Goal: Contribute content: Contribute content

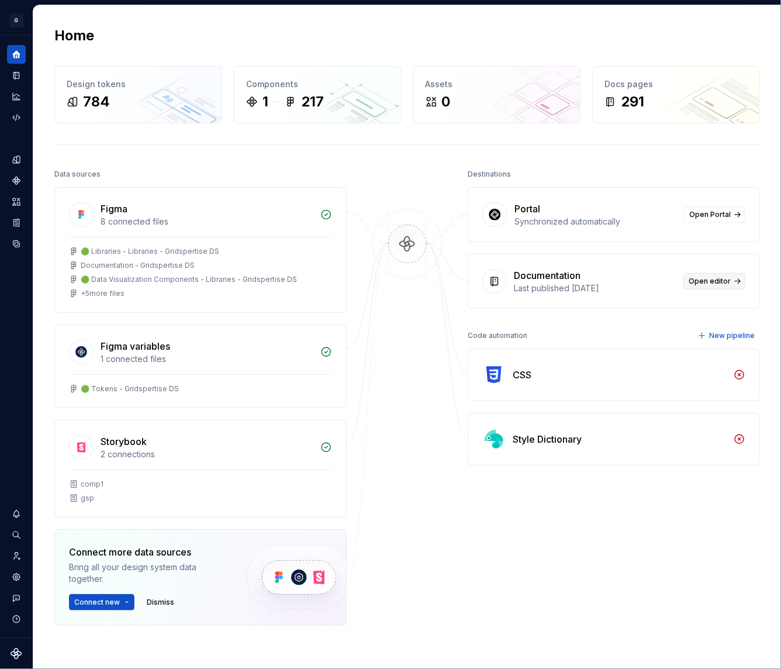
click at [718, 280] on span "Open editor" at bounding box center [710, 280] width 42 height 9
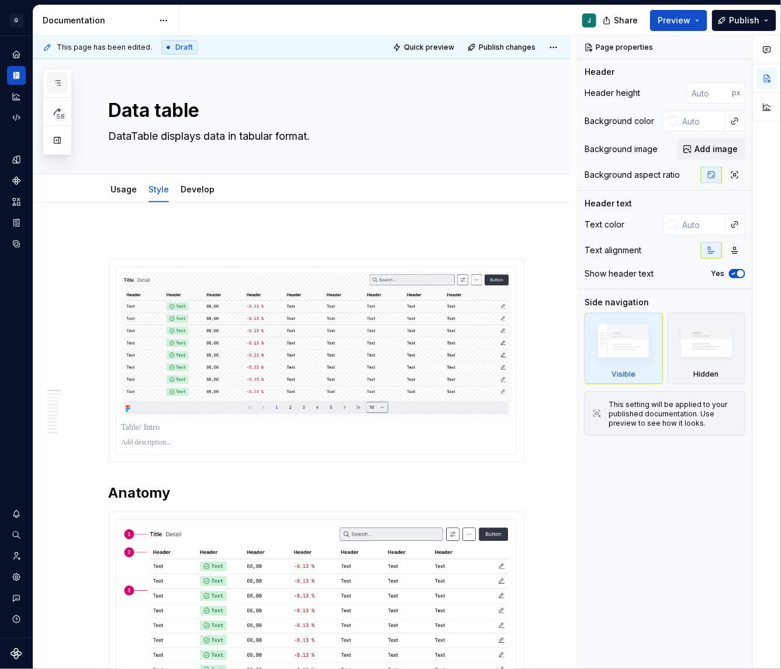
click at [60, 81] on icon "button" at bounding box center [57, 82] width 9 height 9
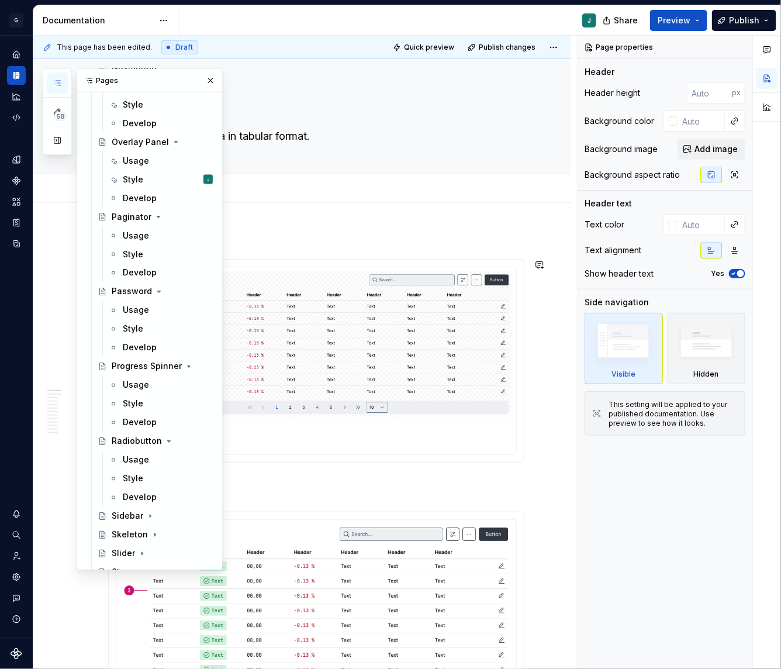
scroll to position [2101, 0]
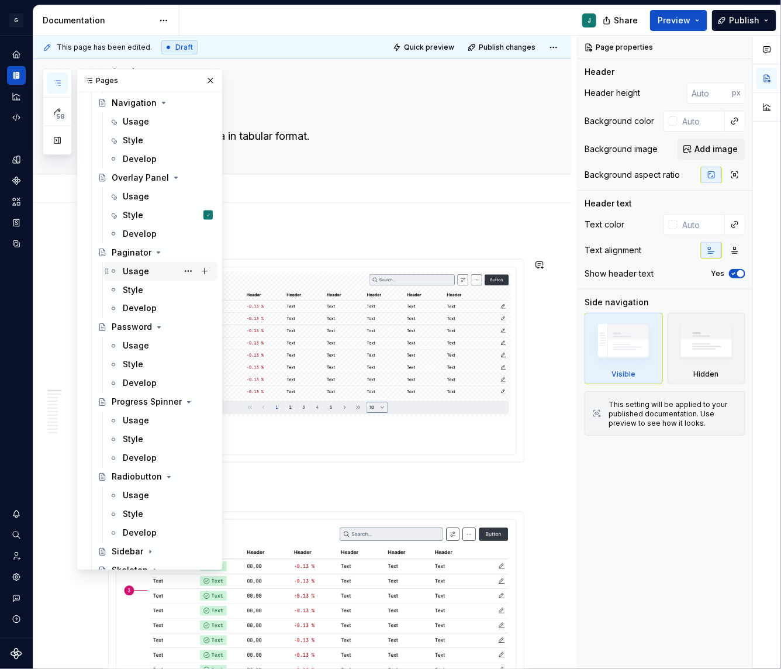
click at [132, 266] on div "Usage" at bounding box center [136, 271] width 26 height 12
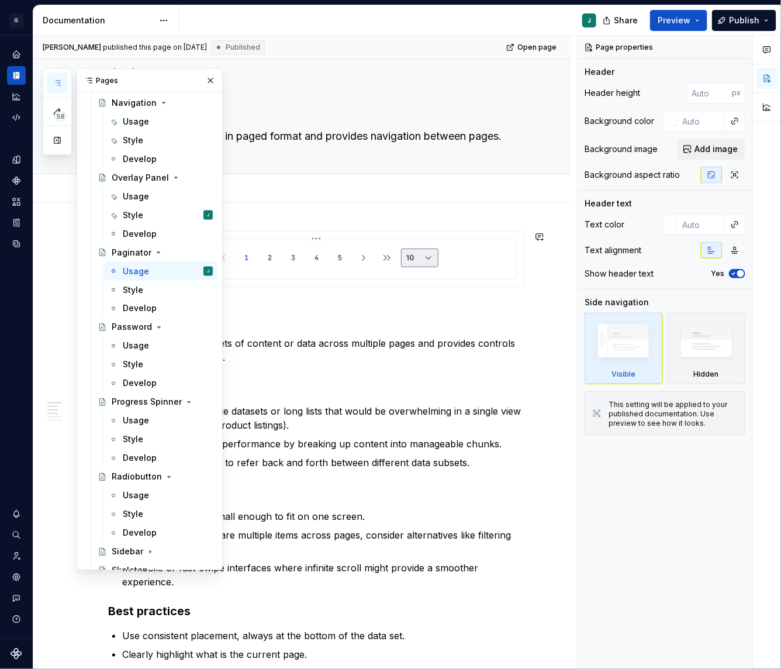
click at [321, 260] on img at bounding box center [316, 258] width 261 height 28
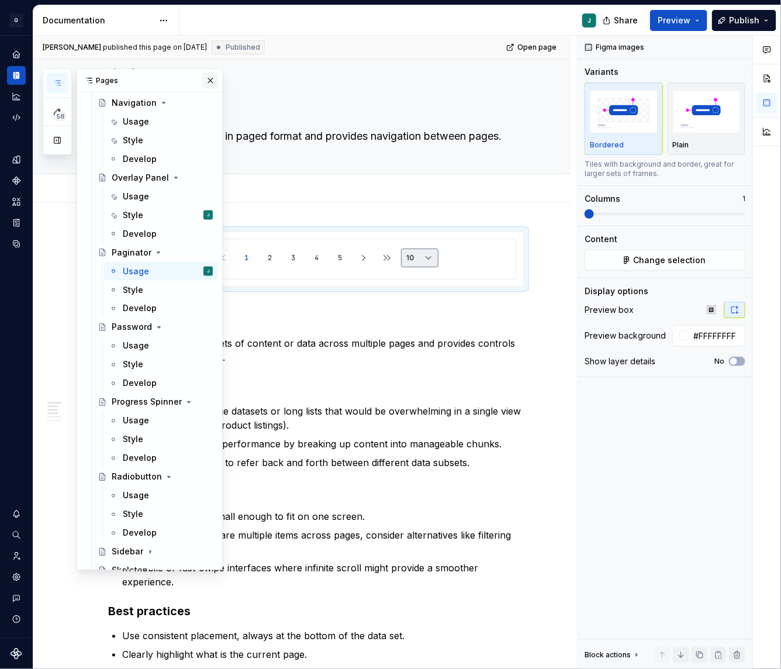
click at [209, 86] on button "button" at bounding box center [210, 80] width 16 height 16
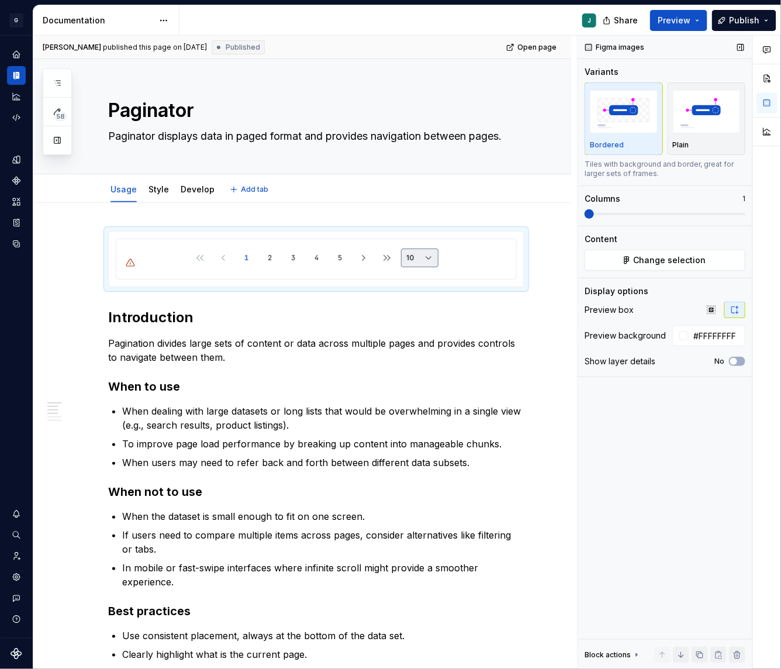
type textarea "*"
click at [663, 266] on button "Change selection" at bounding box center [665, 260] width 161 height 21
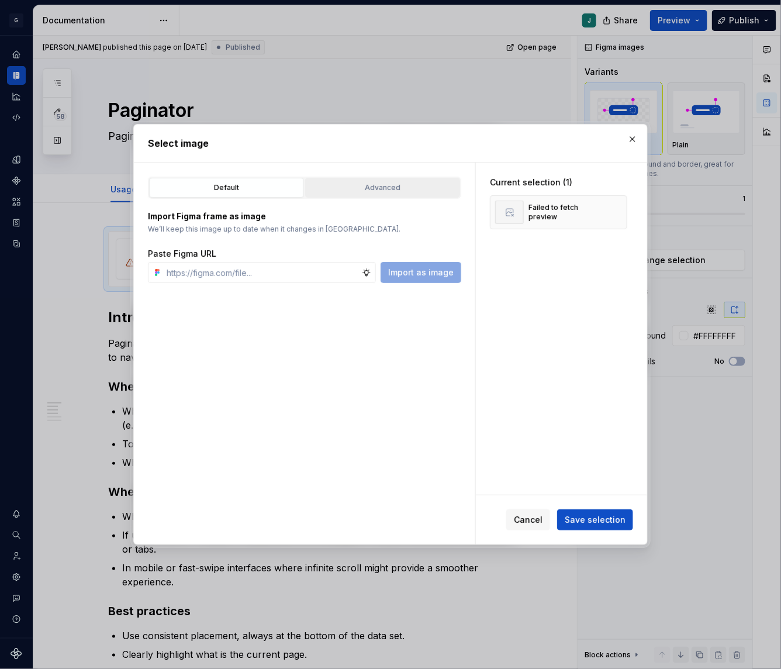
click at [375, 179] on button "Advanced" at bounding box center [382, 188] width 155 height 20
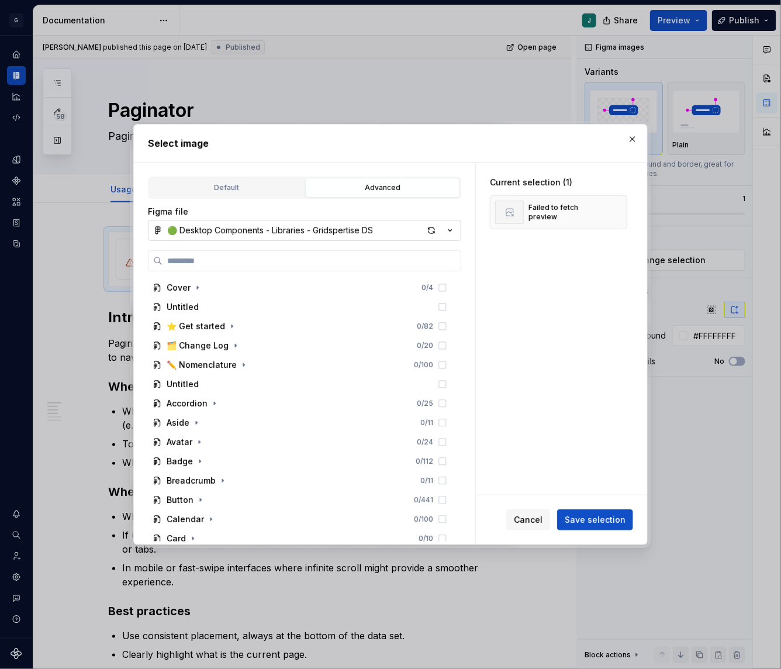
click at [246, 230] on div "🟢 Desktop Components - Libraries - Gridspertise DS" at bounding box center [270, 230] width 206 height 12
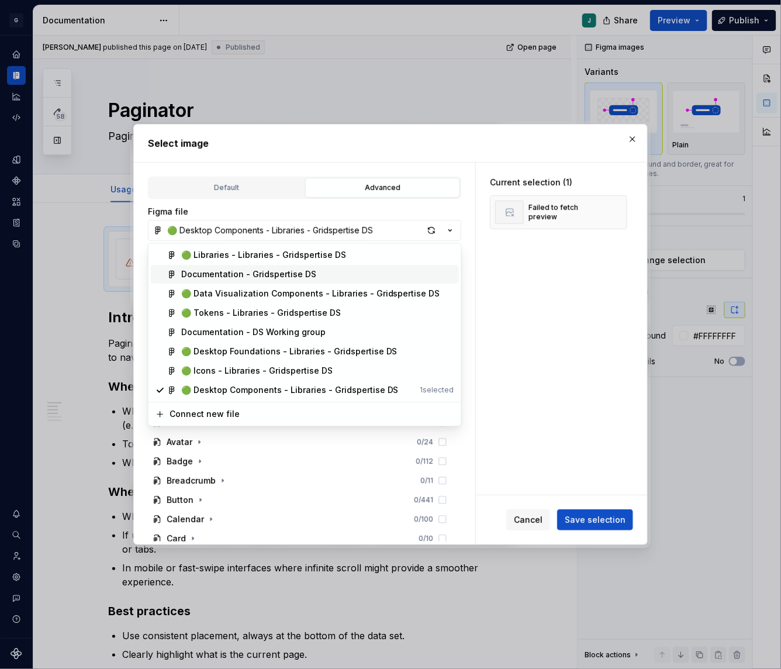
click at [209, 273] on div "Documentation - Gridspertise DS" at bounding box center [248, 275] width 135 height 12
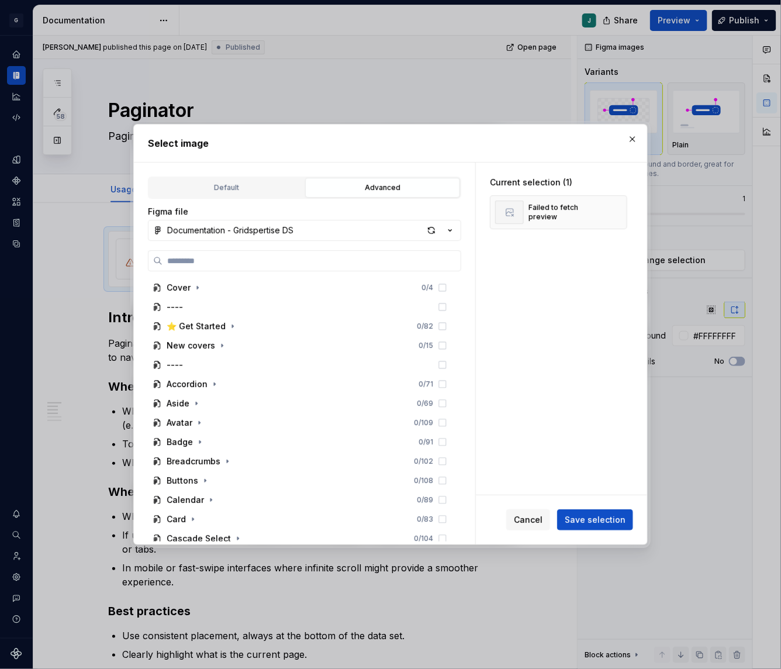
type input "**********"
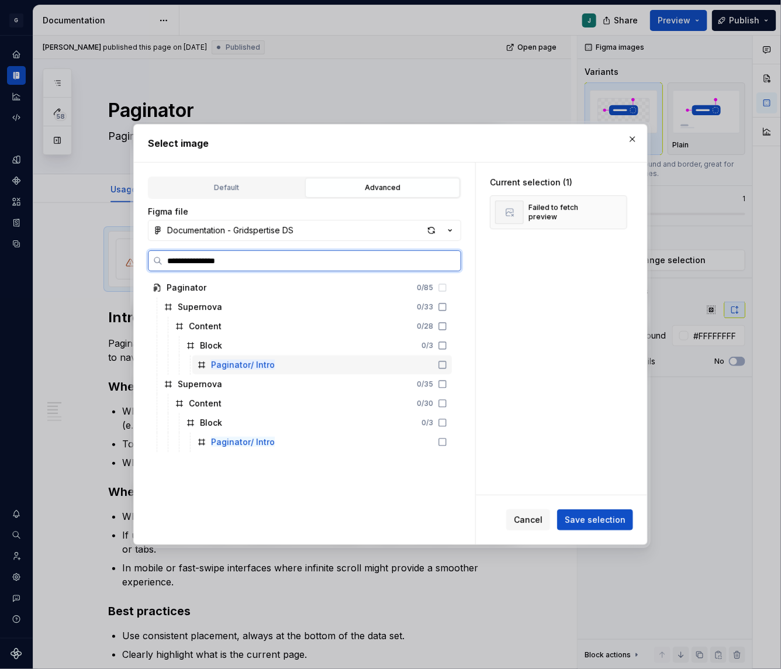
click at [229, 368] on mark "Paginator/ Intro" at bounding box center [243, 364] width 64 height 10
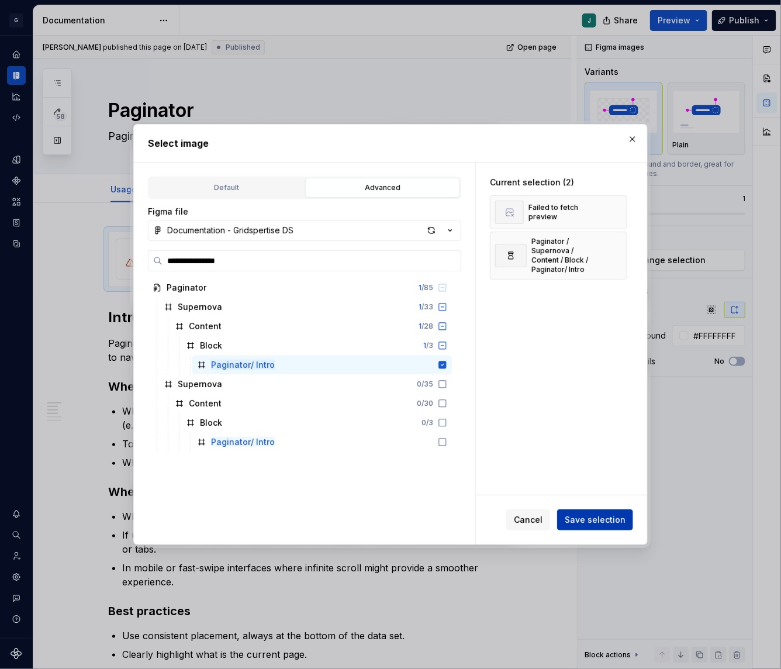
click at [611, 522] on span "Save selection" at bounding box center [595, 520] width 61 height 12
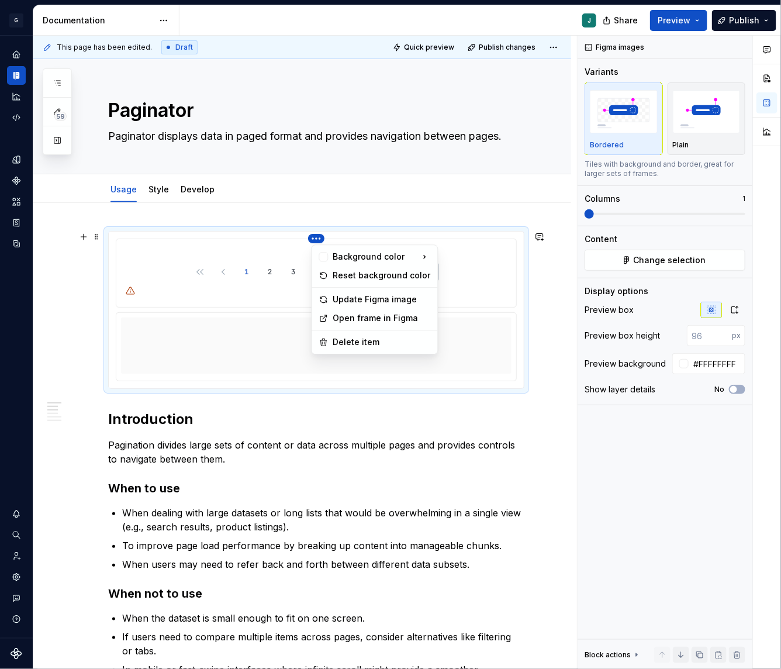
click at [319, 237] on html "G GSP Design System J Design system data Documentation J Share Preview Publish …" at bounding box center [390, 334] width 781 height 669
click at [343, 344] on div "Delete item" at bounding box center [382, 343] width 98 height 12
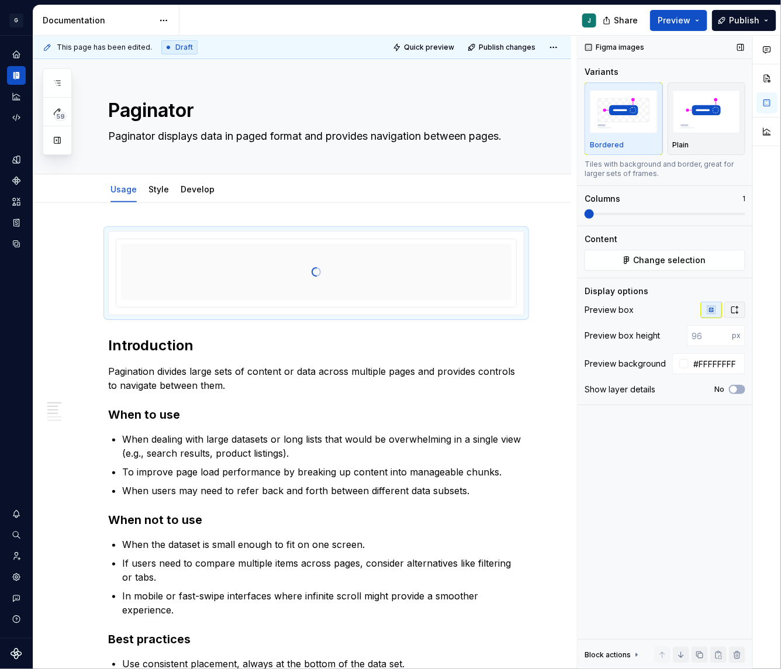
click at [730, 306] on icon "button" at bounding box center [734, 309] width 9 height 9
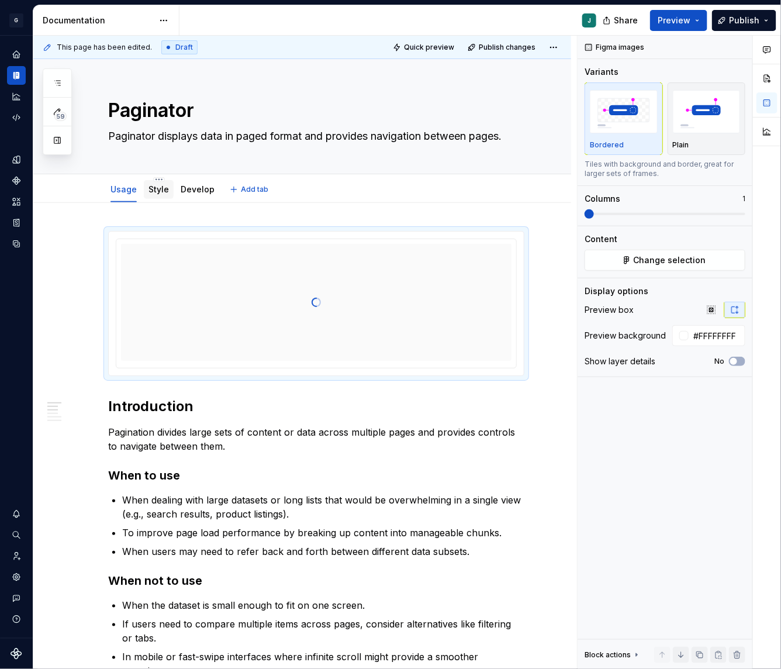
click at [158, 187] on link "Style" at bounding box center [158, 189] width 20 height 10
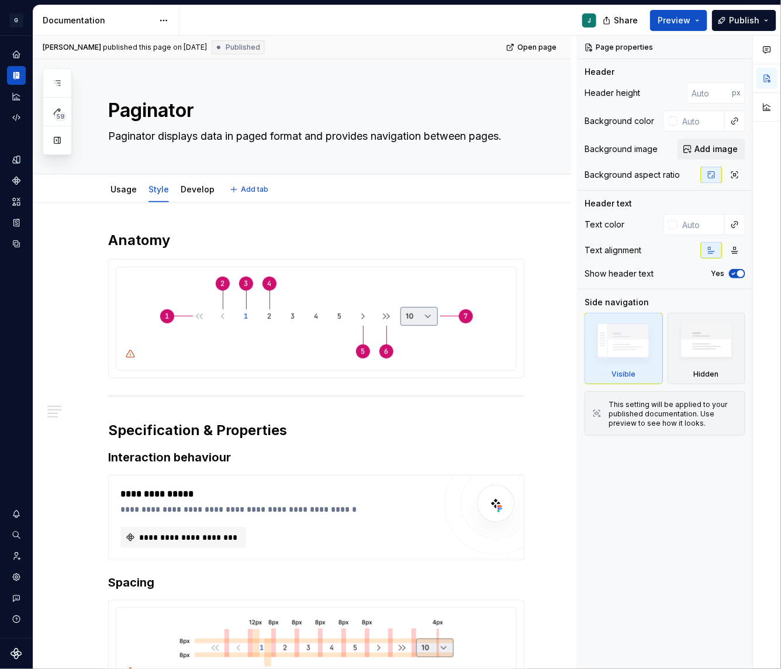
type textarea "*"
click at [108, 235] on h2 "Anatomy" at bounding box center [316, 240] width 416 height 19
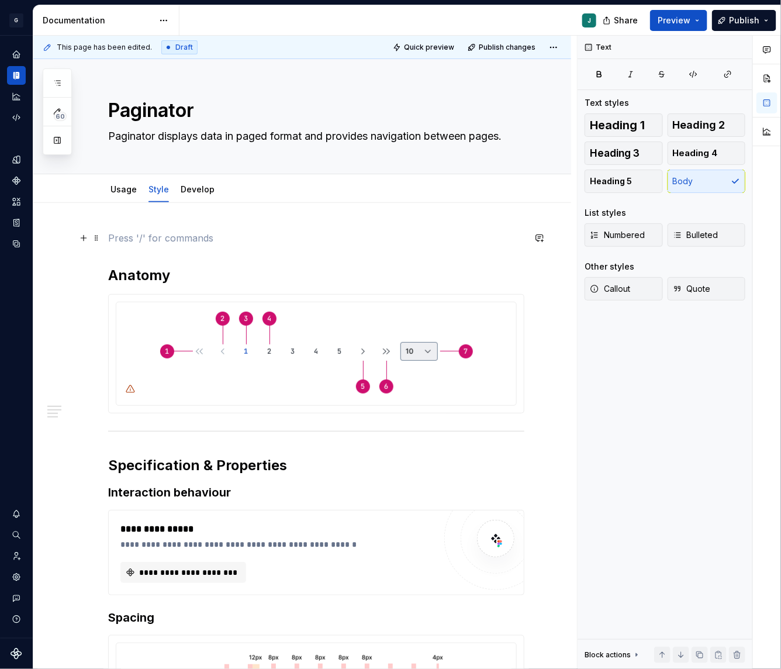
click at [117, 235] on p at bounding box center [316, 238] width 416 height 14
click at [81, 234] on button "button" at bounding box center [83, 238] width 16 height 16
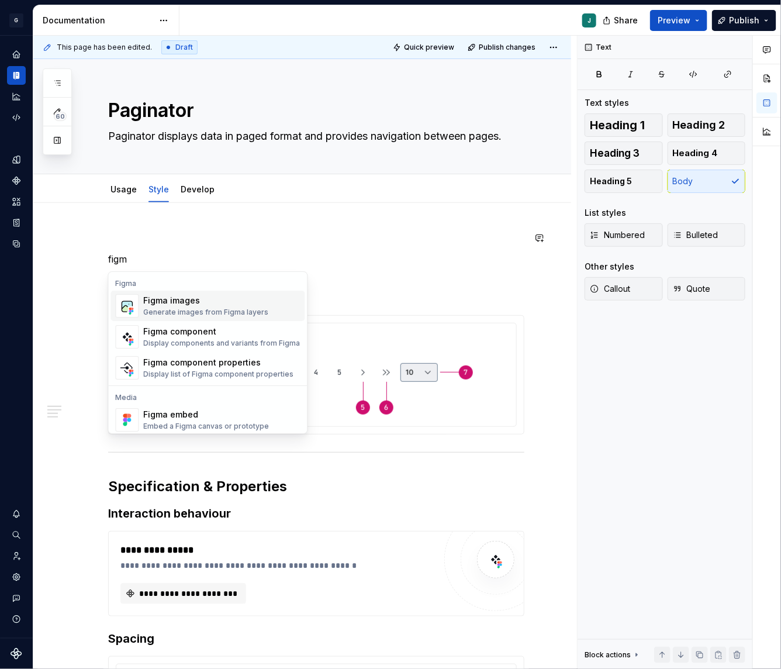
click at [215, 300] on div "Figma images" at bounding box center [206, 301] width 125 height 12
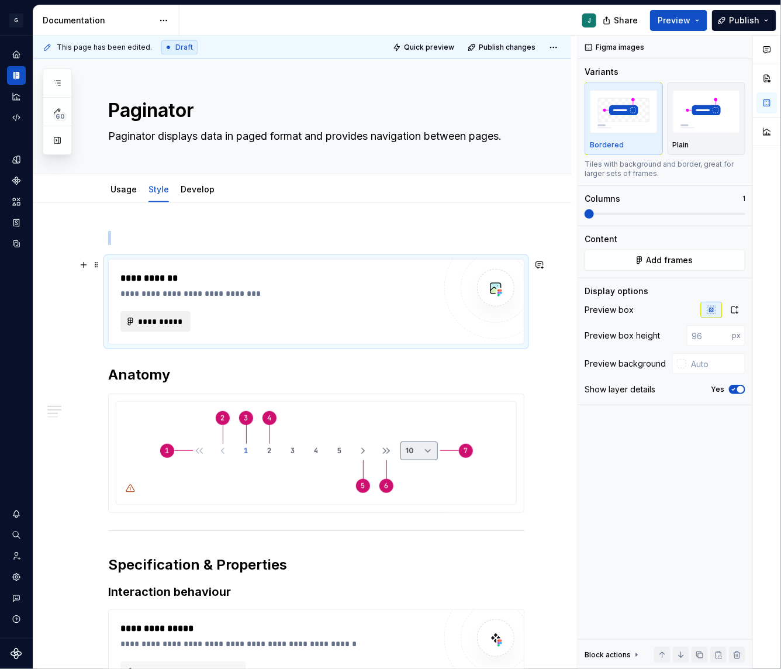
click at [144, 321] on span "**********" at bounding box center [160, 322] width 46 height 12
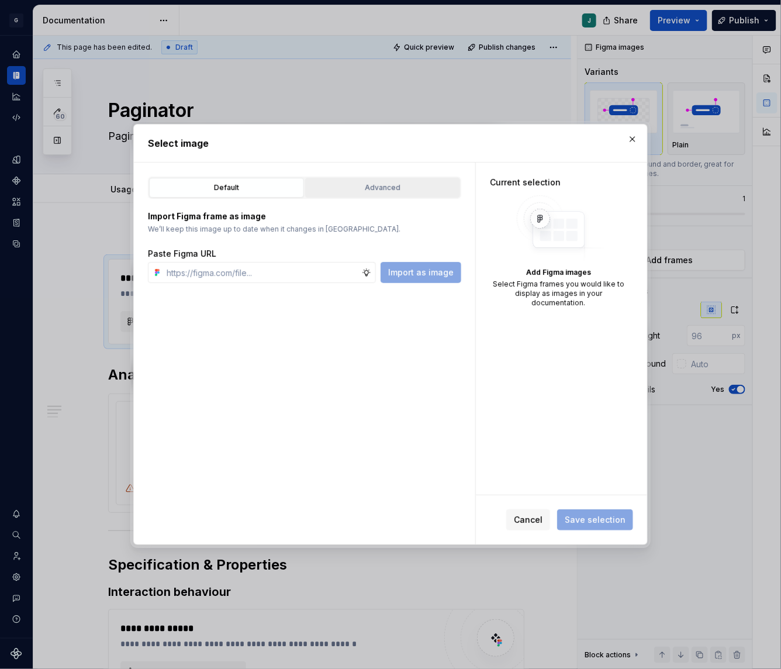
click at [348, 193] on div "Advanced" at bounding box center [382, 188] width 147 height 12
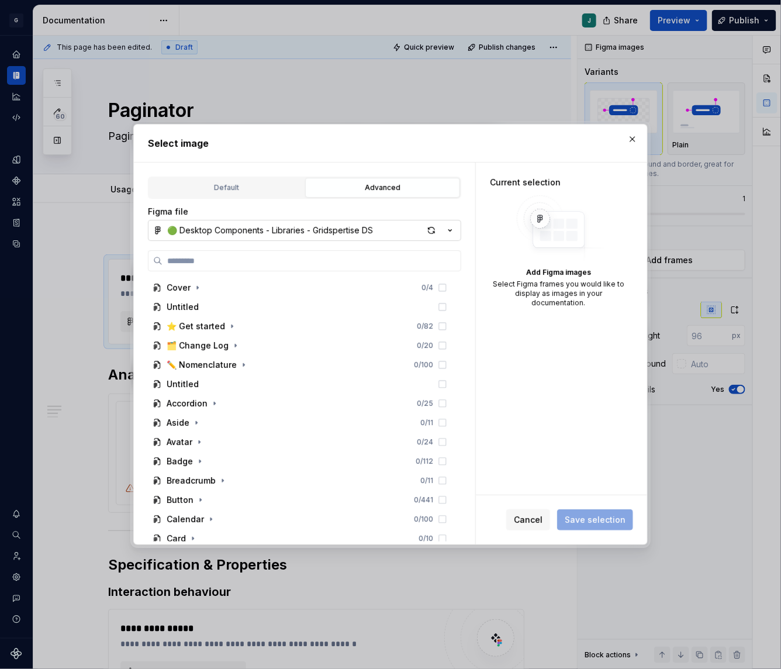
click at [234, 229] on div "🟢 Desktop Components - Libraries - Gridspertise DS" at bounding box center [270, 230] width 206 height 12
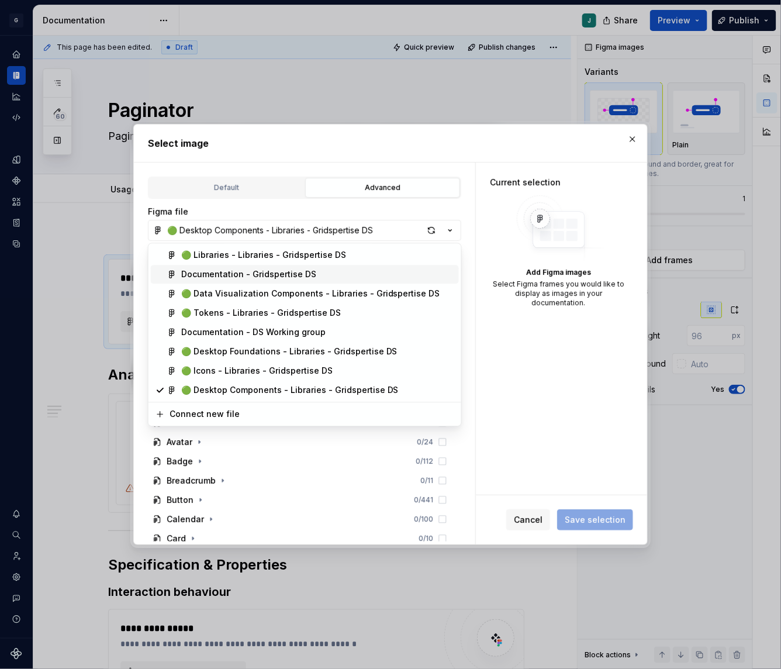
click at [231, 275] on div "Documentation - Gridspertise DS" at bounding box center [248, 275] width 135 height 12
type textarea "*"
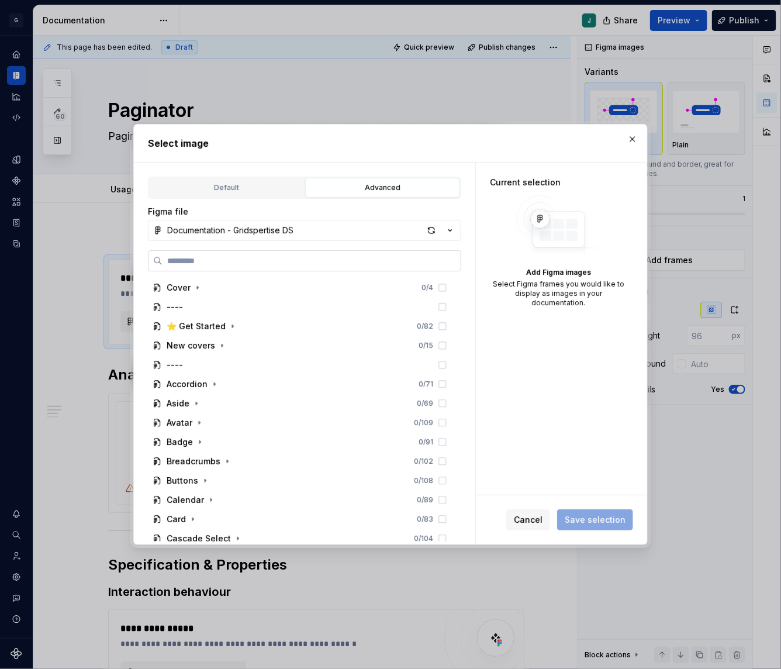
paste input "**********"
type input "**********"
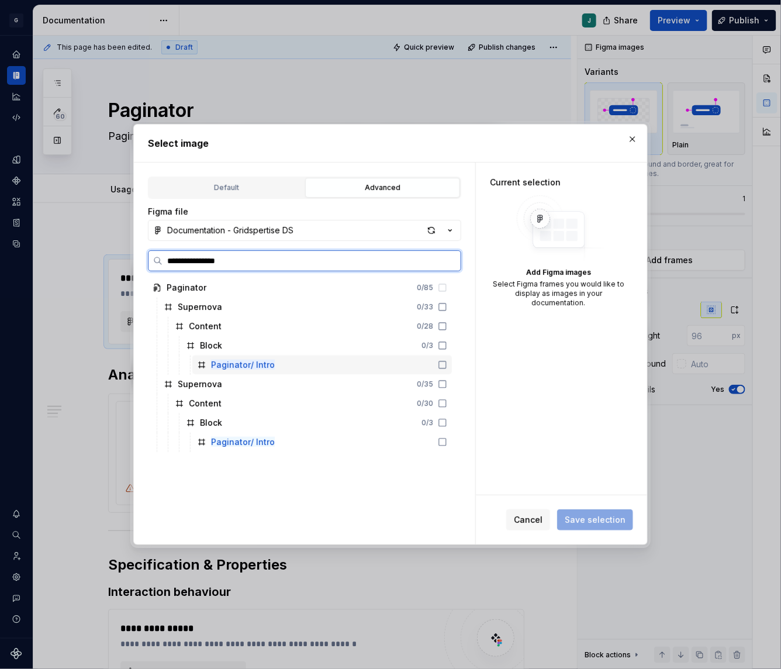
click at [244, 364] on mark "Paginator/ Intro" at bounding box center [243, 364] width 64 height 10
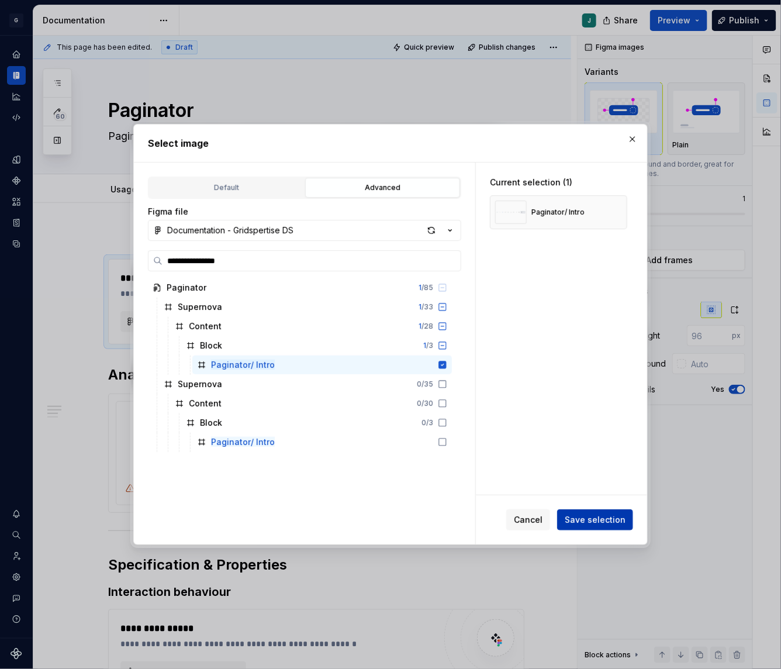
click at [576, 520] on span "Save selection" at bounding box center [595, 520] width 61 height 12
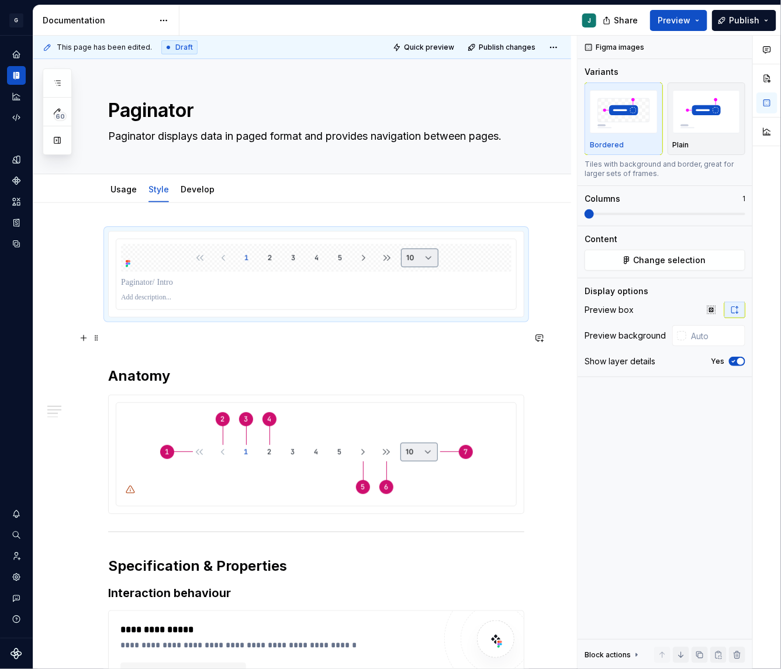
click at [127, 344] on div "**********" at bounding box center [316, 555] width 416 height 649
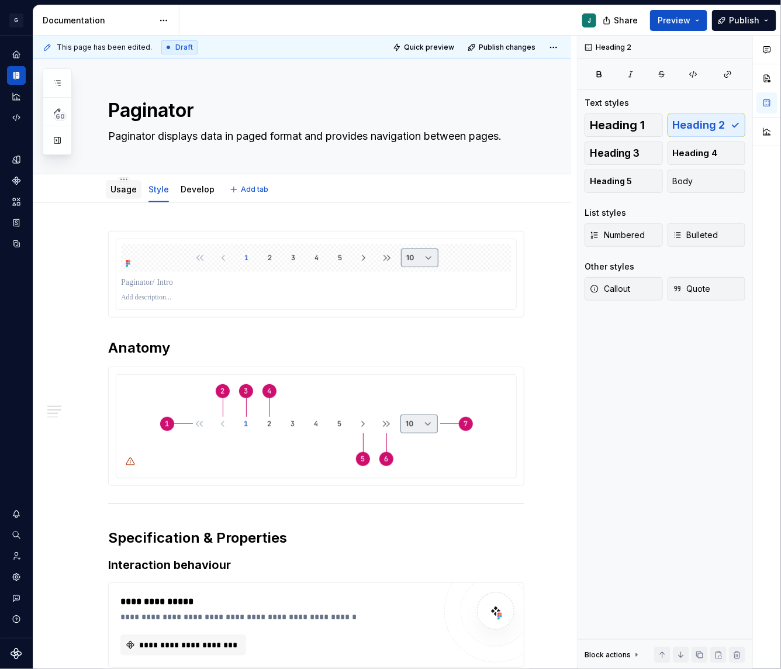
click at [130, 191] on link "Usage" at bounding box center [123, 189] width 26 height 10
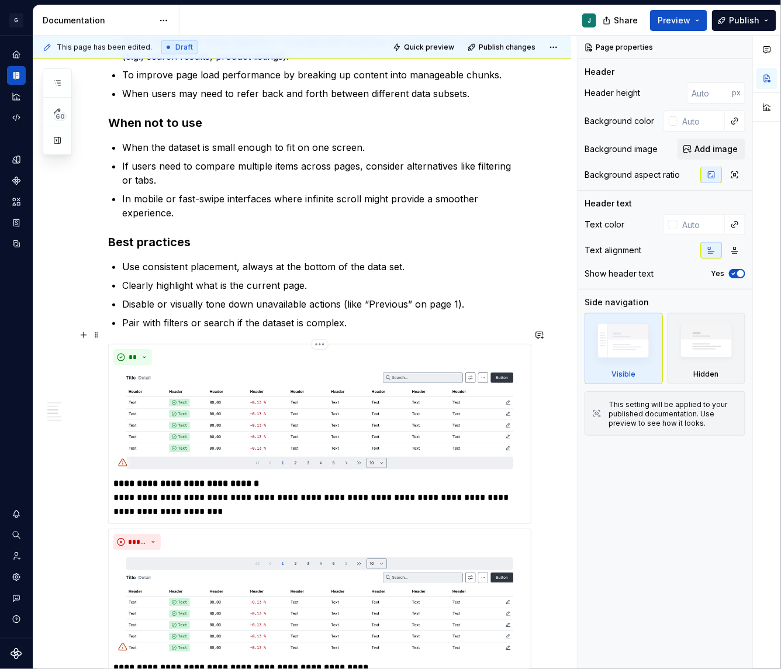
scroll to position [439, 0]
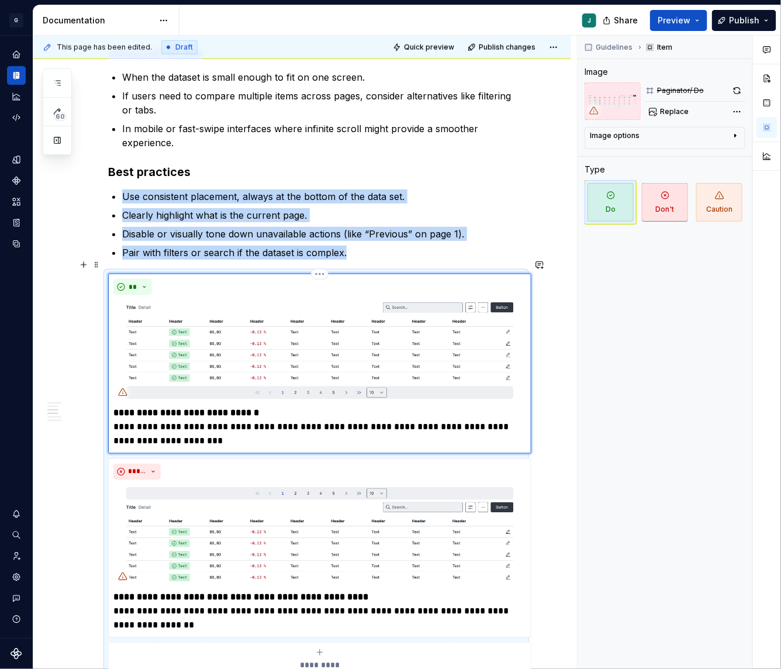
click at [253, 328] on img at bounding box center [319, 351] width 413 height 102
click at [676, 103] on button "Replace" at bounding box center [669, 111] width 49 height 16
type textarea "*"
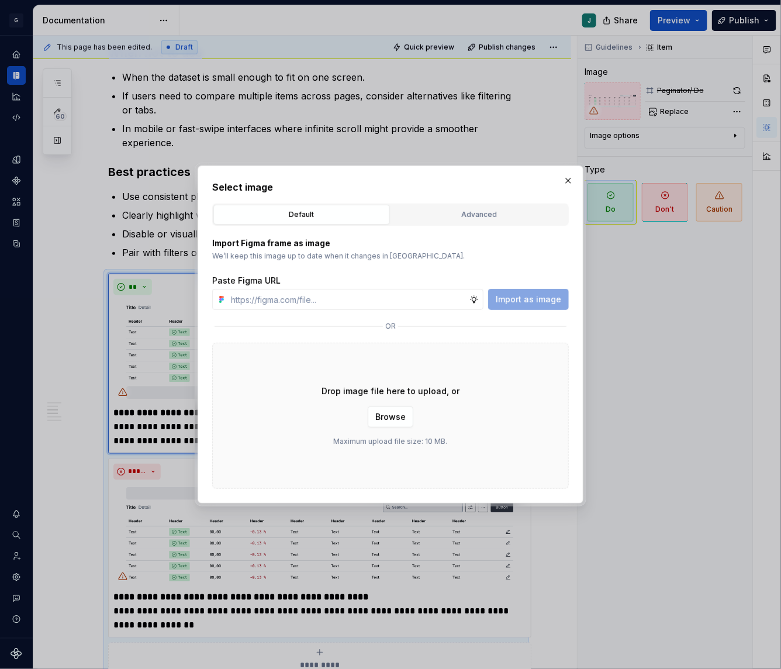
click at [449, 227] on div "Import Figma frame as image We’ll keep this image up to date when it changes in…" at bounding box center [390, 357] width 357 height 263
click at [430, 216] on div "Advanced" at bounding box center [479, 215] width 168 height 12
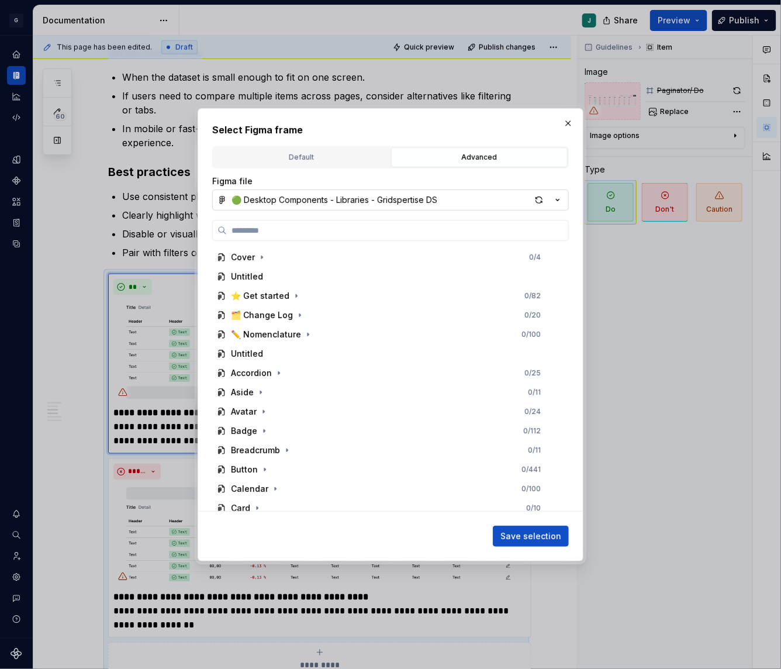
click at [261, 198] on div "🟢 Desktop Components - Libraries - Gridspertise DS" at bounding box center [334, 200] width 206 height 12
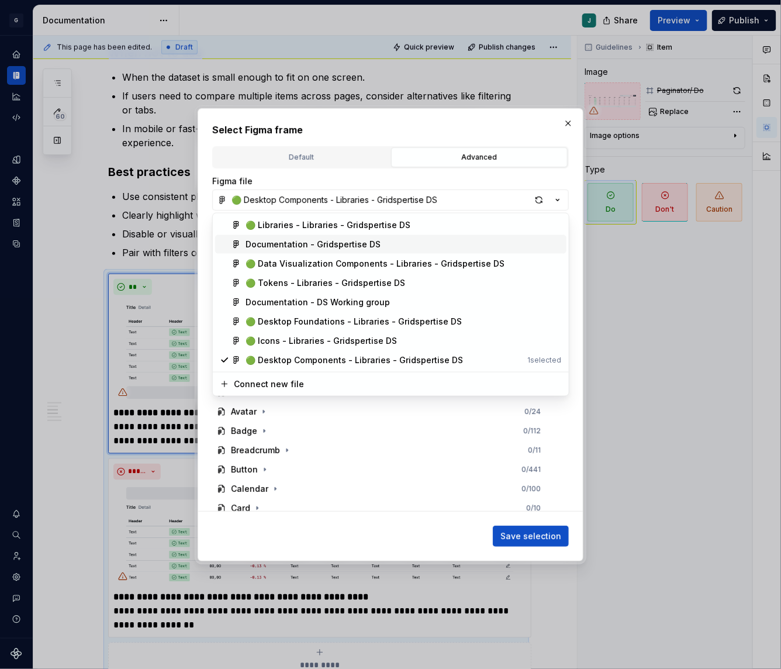
click at [293, 244] on div "Documentation - Gridspertise DS" at bounding box center [312, 244] width 135 height 12
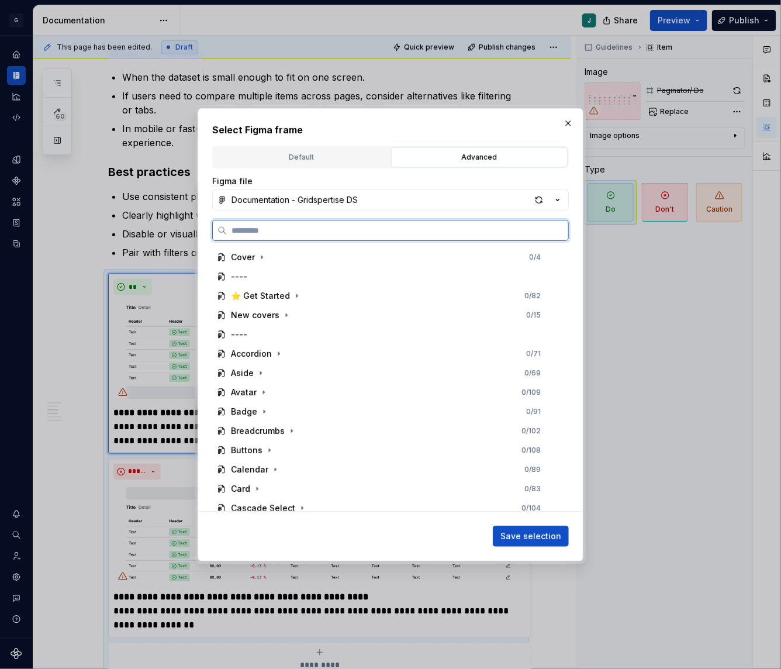
click at [249, 226] on input "search" at bounding box center [397, 230] width 341 height 12
paste input "**********"
type input "**********"
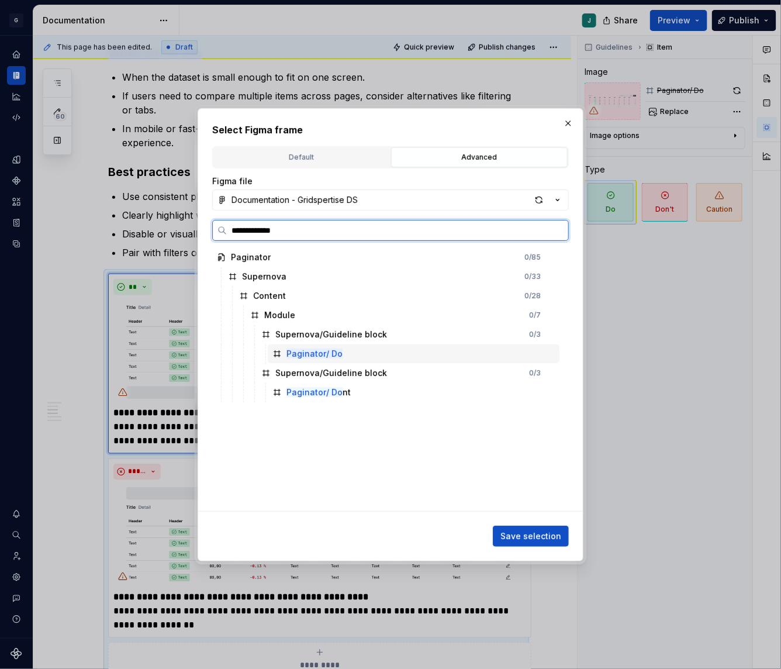
click at [314, 355] on mark "Paginator/ Do" at bounding box center [314, 353] width 56 height 10
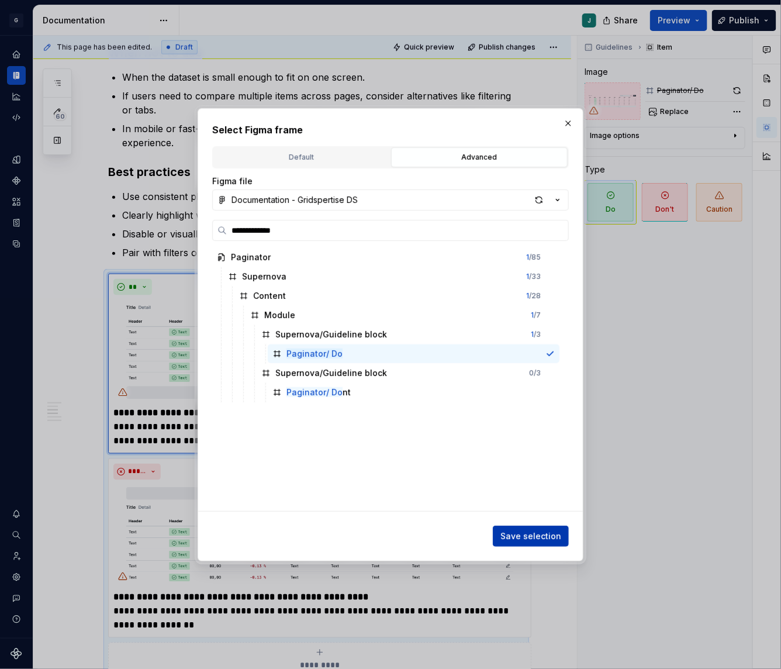
click at [544, 538] on span "Save selection" at bounding box center [530, 536] width 61 height 12
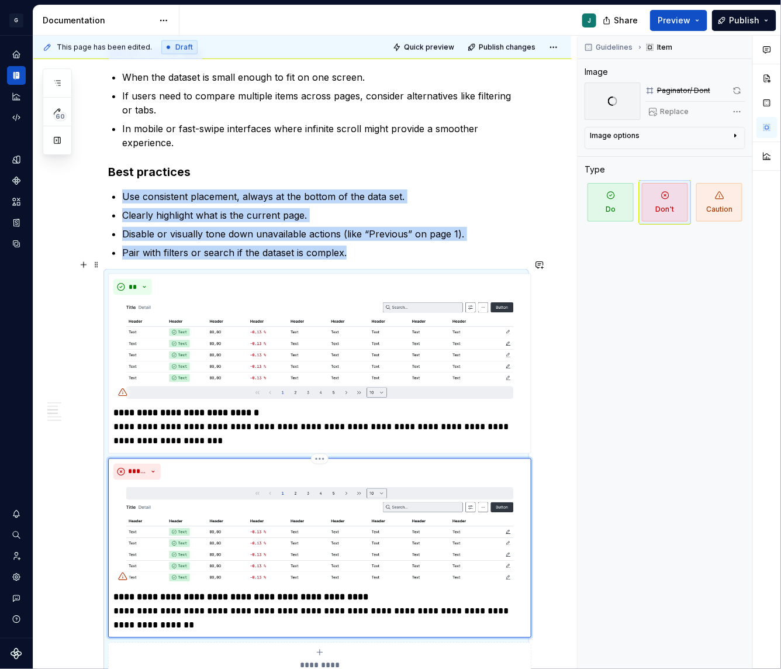
click at [269, 520] on img at bounding box center [319, 536] width 413 height 102
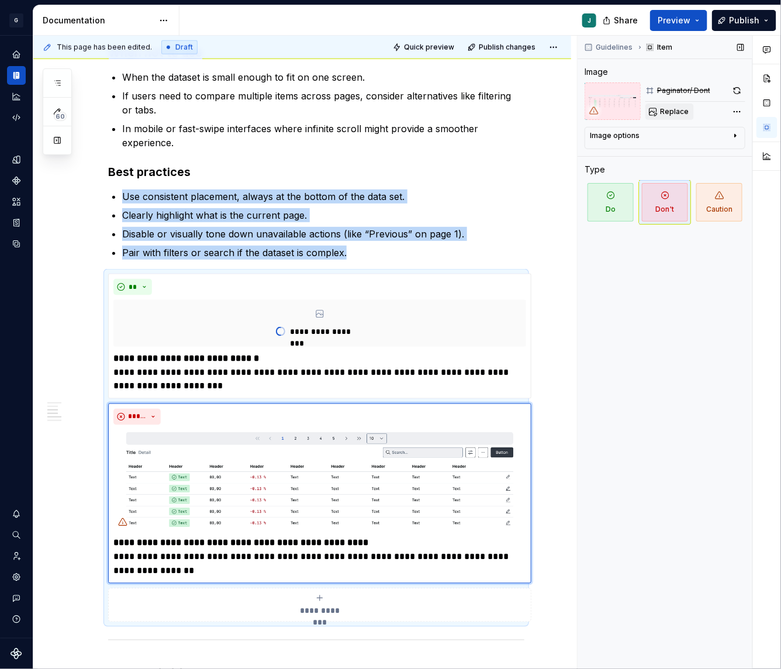
click at [678, 112] on span "Replace" at bounding box center [674, 111] width 29 height 9
type textarea "*"
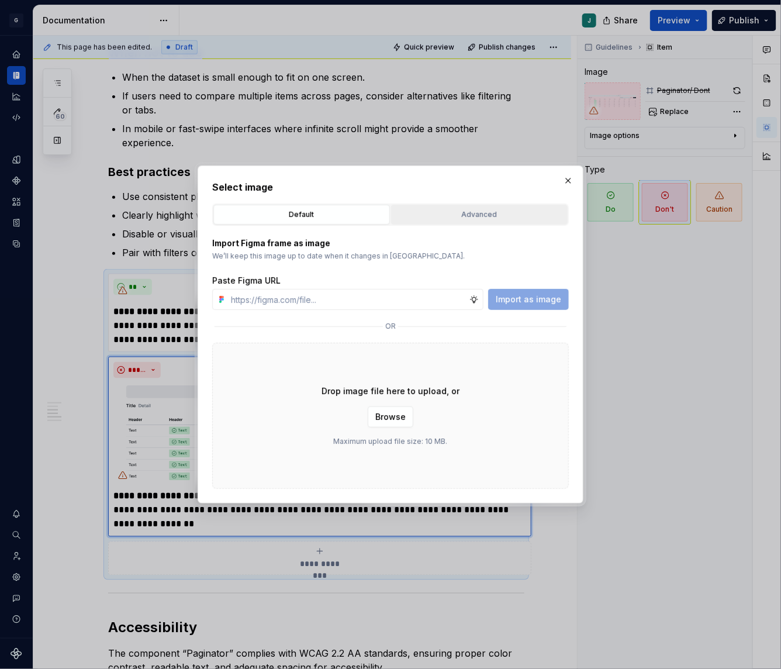
click at [442, 219] on div "Advanced" at bounding box center [479, 215] width 168 height 12
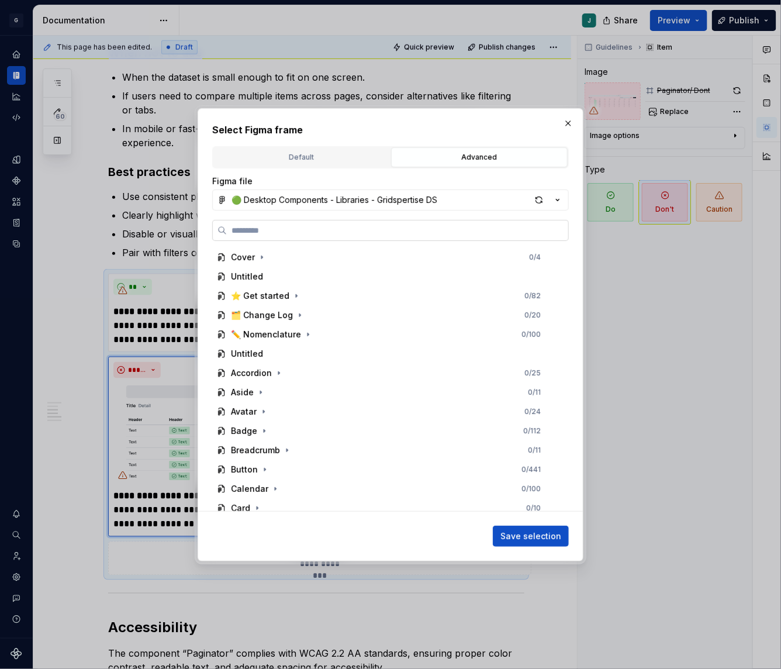
click at [265, 234] on input "search" at bounding box center [397, 230] width 341 height 12
click at [276, 192] on button "🟢 Desktop Components - Libraries - Gridspertise DS" at bounding box center [390, 199] width 357 height 21
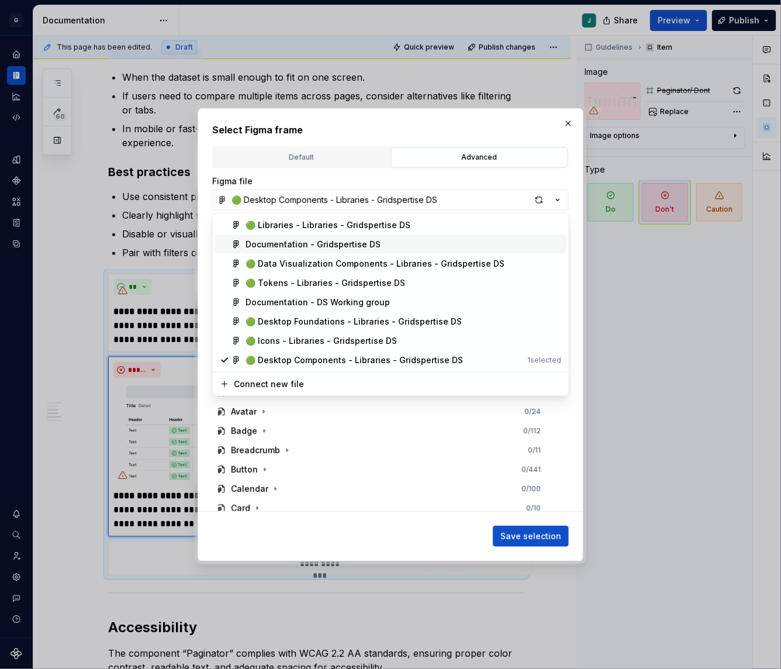
click at [283, 244] on div "Documentation - Gridspertise DS" at bounding box center [312, 244] width 135 height 12
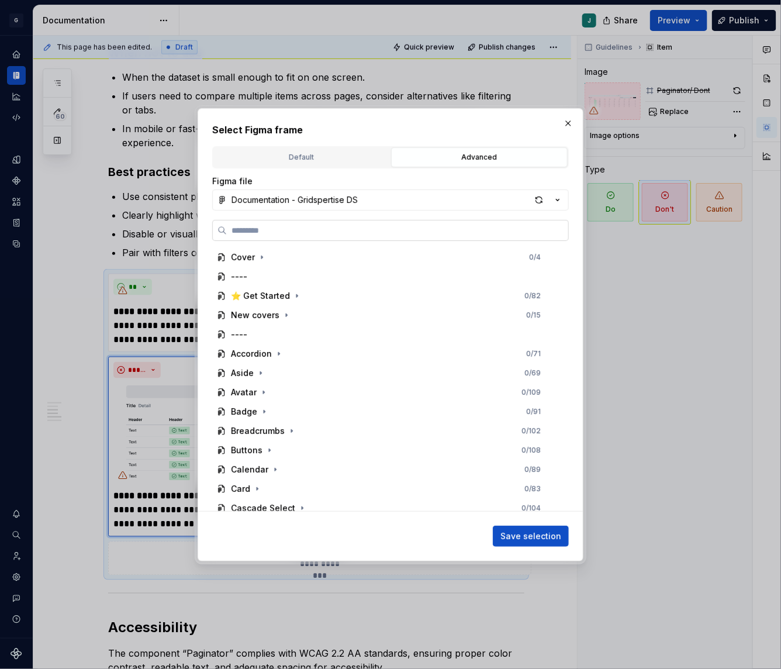
paste input "**********"
type input "**********"
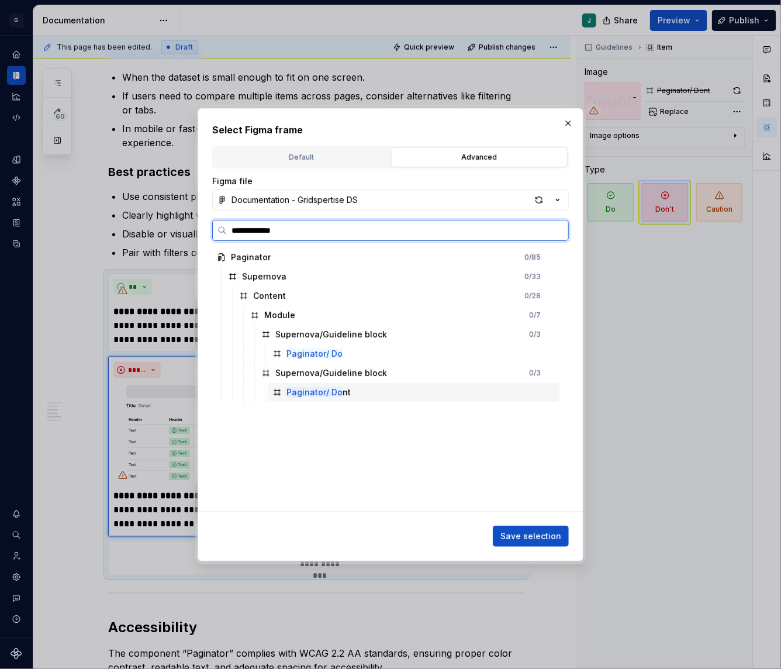
click at [333, 400] on div "Paginator/ Do nt" at bounding box center [414, 392] width 292 height 19
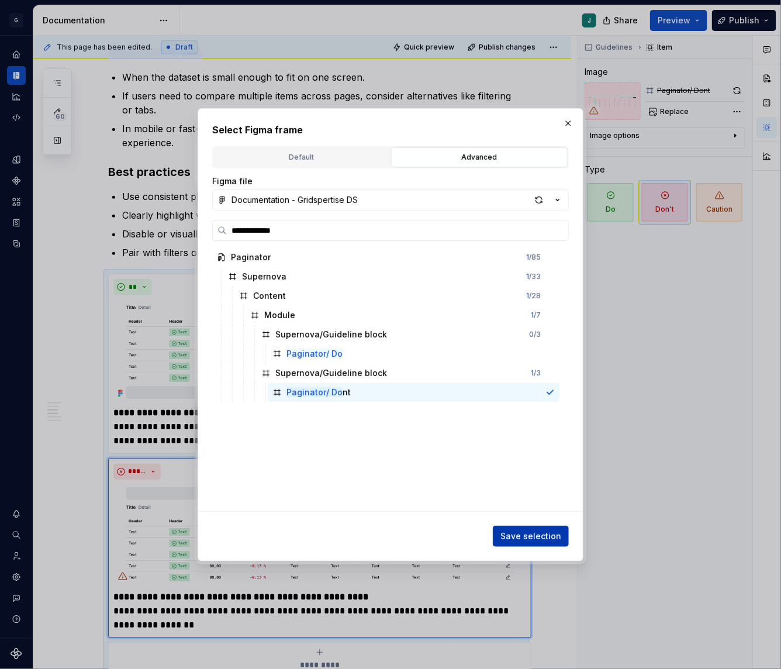
click at [553, 541] on button "Save selection" at bounding box center [531, 535] width 76 height 21
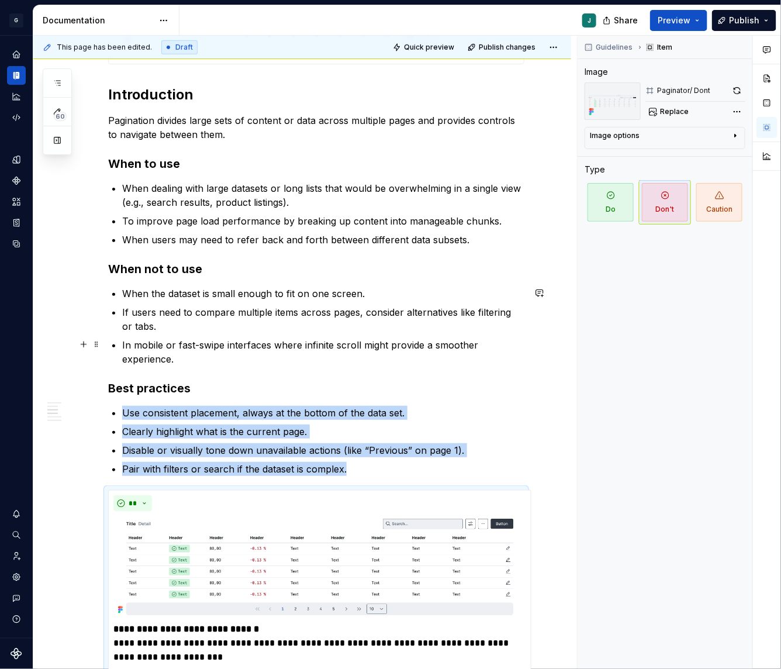
scroll to position [0, 0]
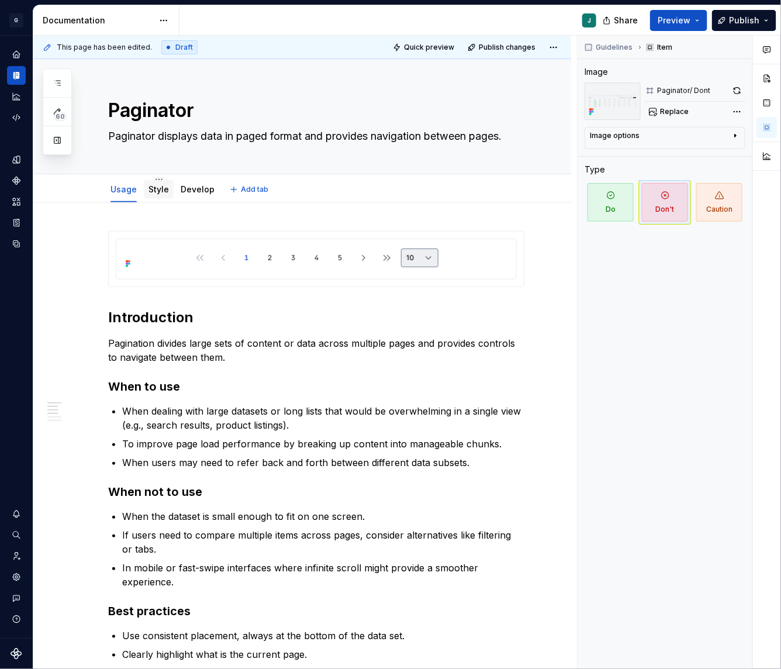
click at [149, 198] on div "Style" at bounding box center [159, 189] width 30 height 21
click at [157, 191] on link "Style" at bounding box center [158, 189] width 20 height 10
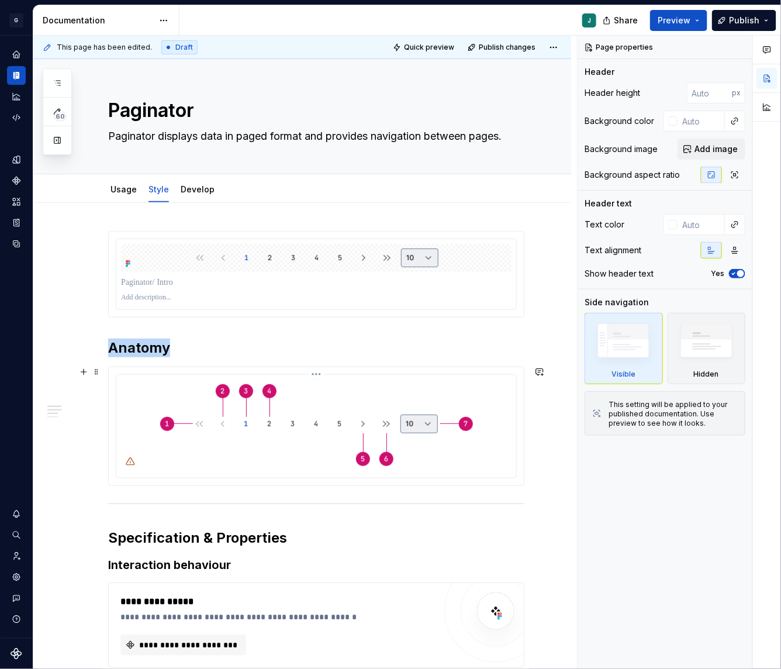
click at [260, 385] on img at bounding box center [316, 424] width 322 height 91
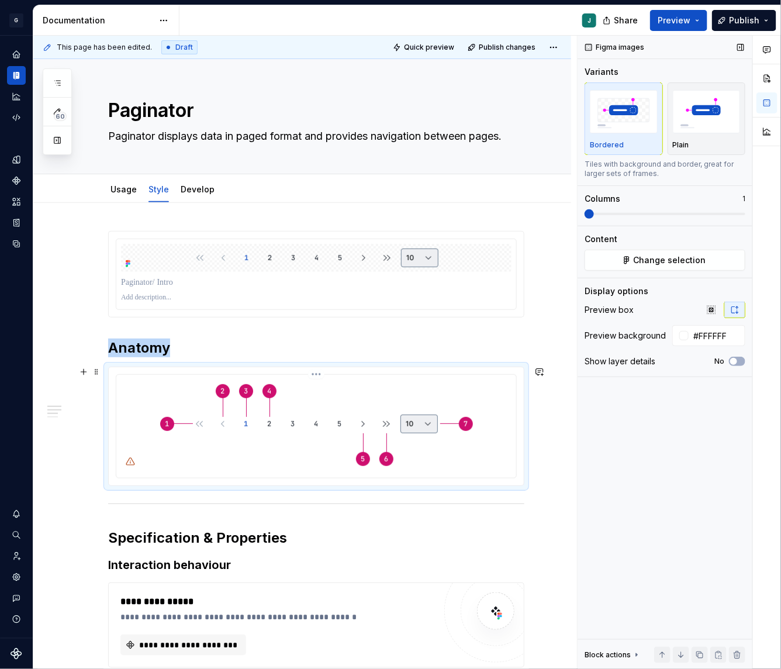
type textarea "*"
click at [630, 264] on button "Change selection" at bounding box center [665, 260] width 161 height 21
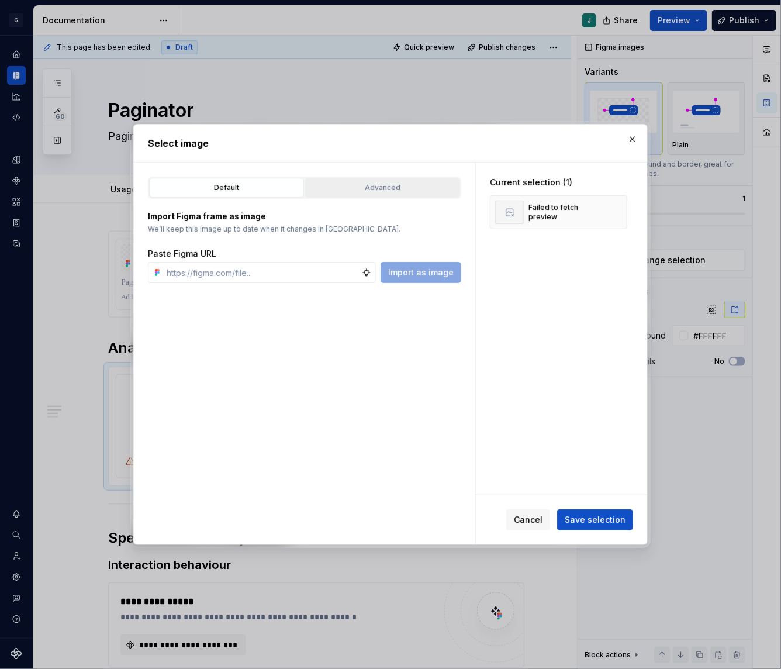
click at [351, 179] on button "Advanced" at bounding box center [382, 188] width 155 height 20
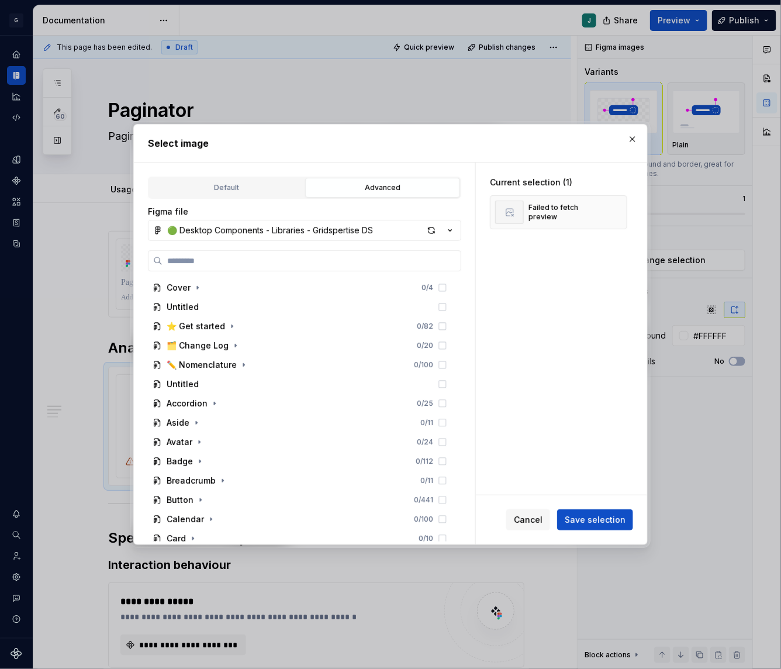
click at [220, 217] on div "Figma file 🟢 Desktop Components - Libraries - Gridspertise DS" at bounding box center [304, 223] width 313 height 35
click at [216, 229] on div "🟢 Desktop Components - Libraries - Gridspertise DS" at bounding box center [270, 230] width 206 height 12
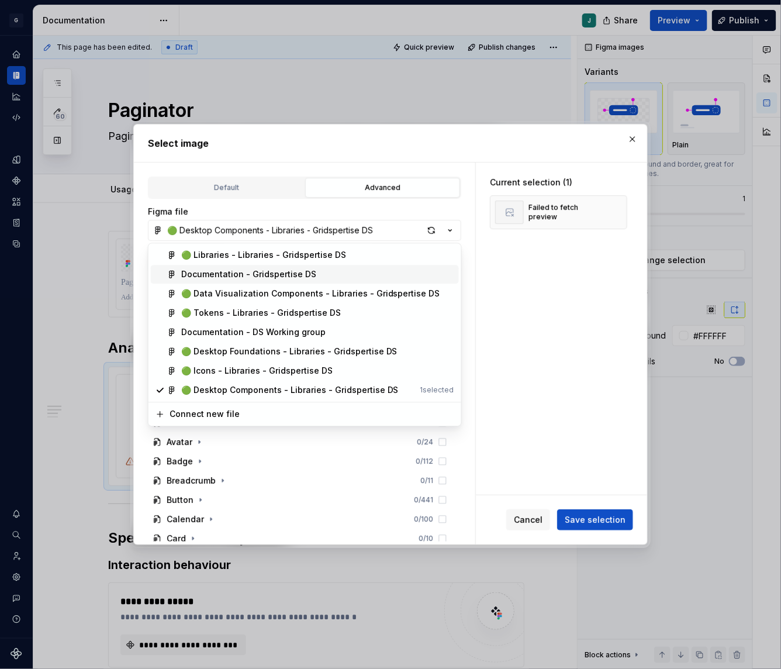
click at [218, 275] on div "Documentation - Gridspertise DS" at bounding box center [248, 275] width 135 height 12
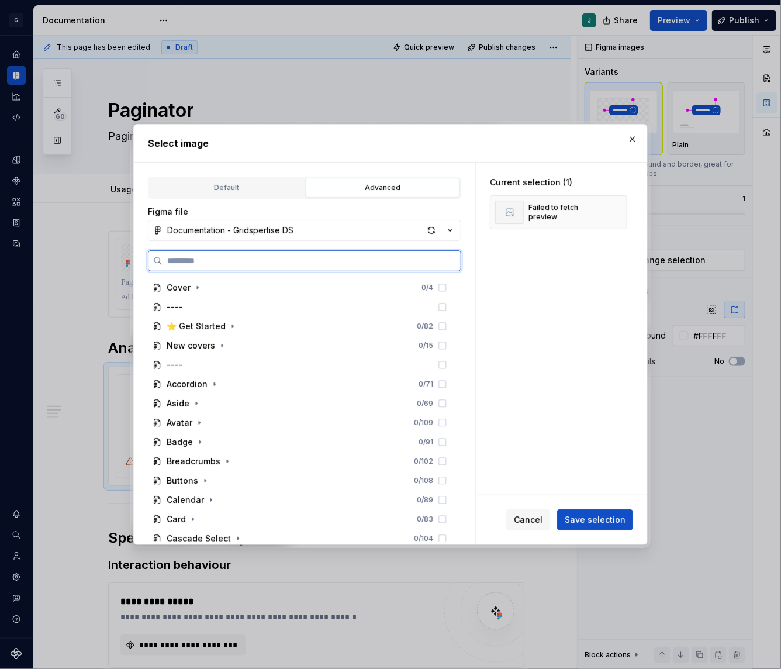
click at [188, 264] on input "search" at bounding box center [311, 261] width 298 height 12
paste input "**********"
type input "**********"
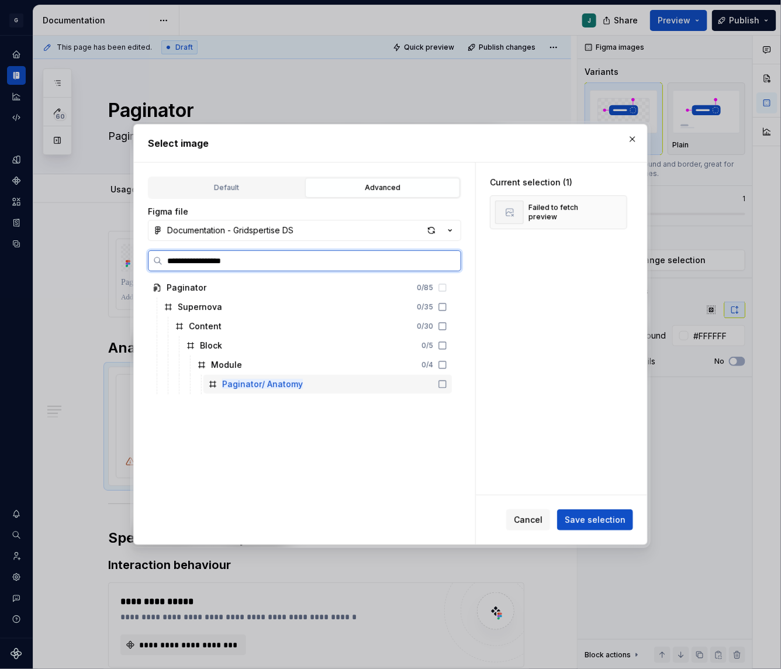
click at [251, 380] on mark "Paginator/ Anatomy" at bounding box center [262, 384] width 81 height 10
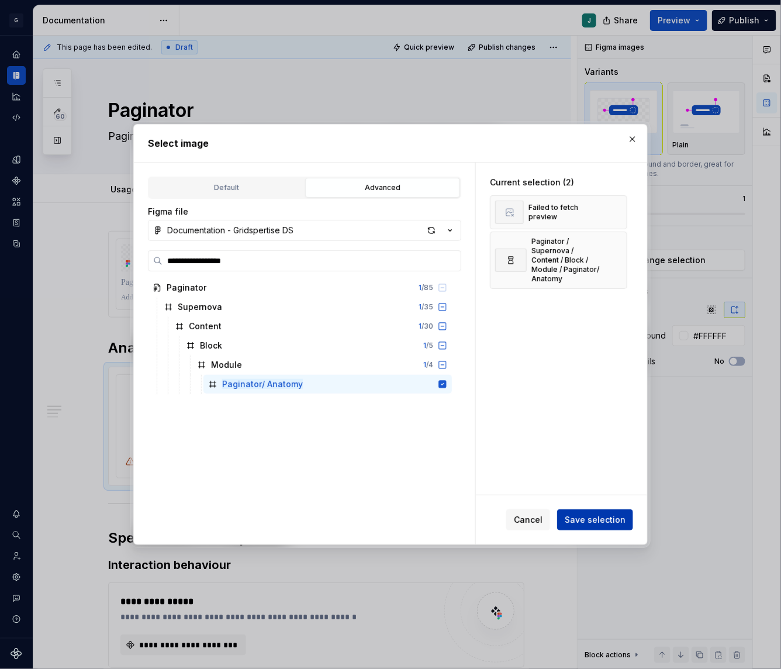
click at [593, 520] on span "Save selection" at bounding box center [595, 520] width 61 height 12
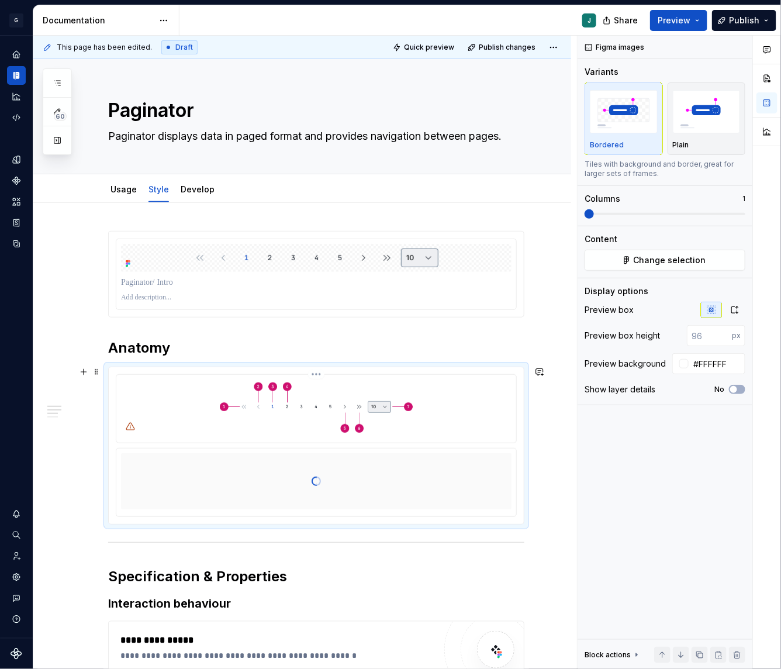
click at [324, 375] on html "G GSP Design System J Design system data Documentation J Share Preview Publish …" at bounding box center [390, 334] width 781 height 669
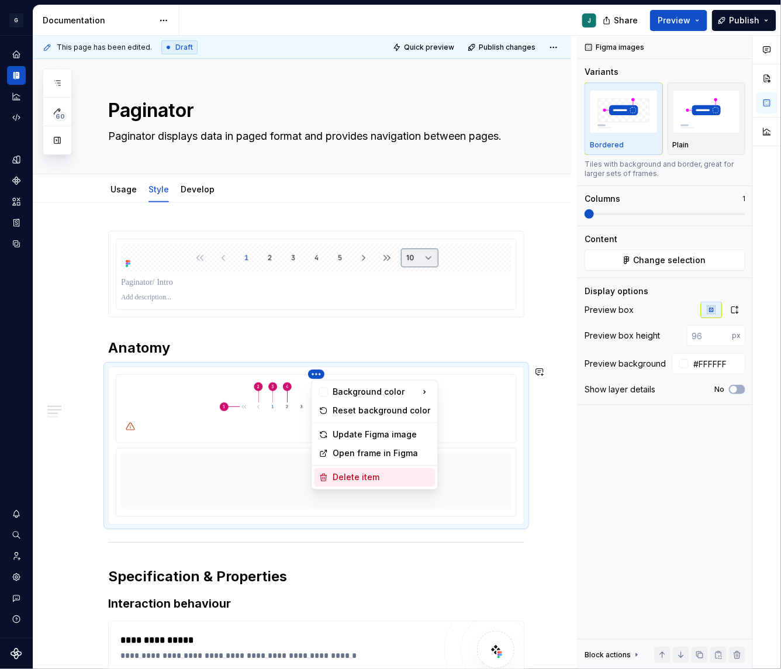
click at [351, 474] on div "Delete item" at bounding box center [382, 478] width 98 height 12
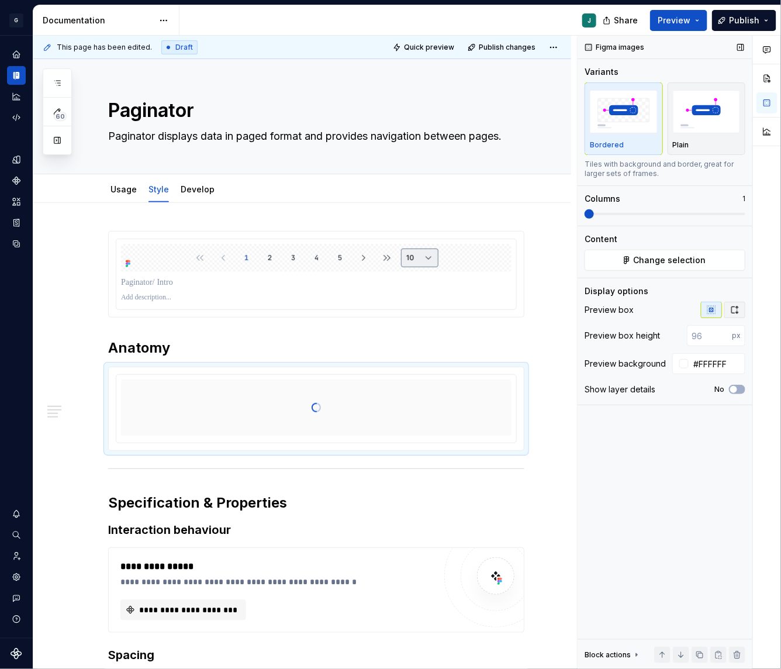
click at [735, 312] on icon "button" at bounding box center [735, 309] width 6 height 7
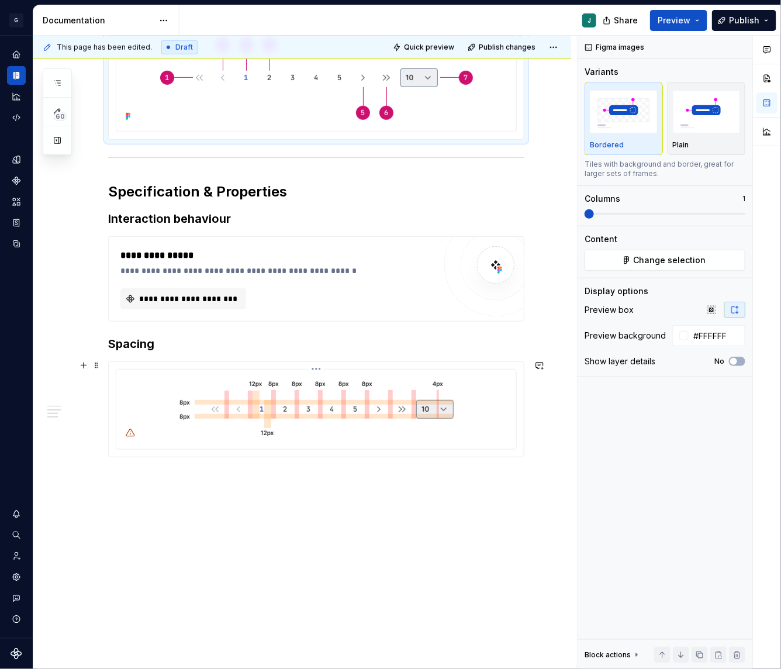
scroll to position [395, 0]
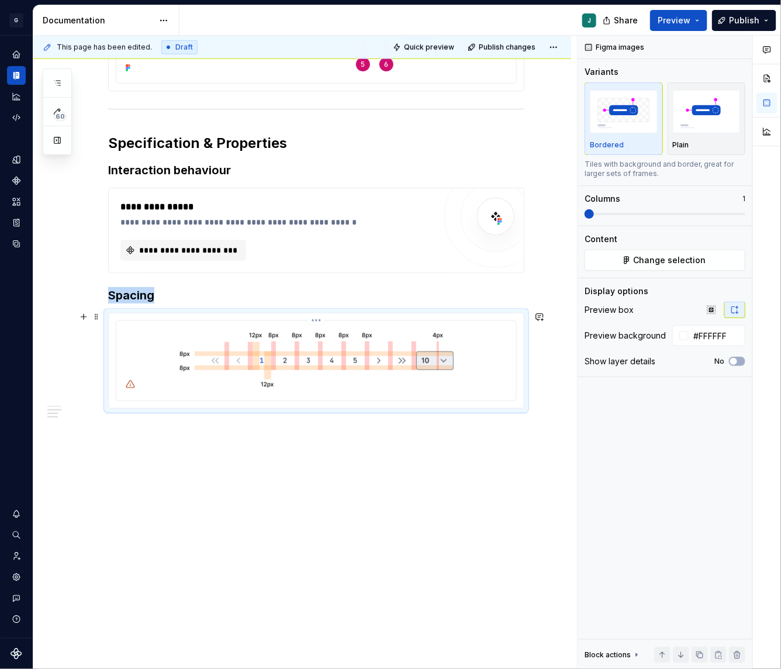
click at [351, 346] on img at bounding box center [316, 360] width 283 height 68
click at [662, 258] on span "Change selection" at bounding box center [670, 260] width 72 height 12
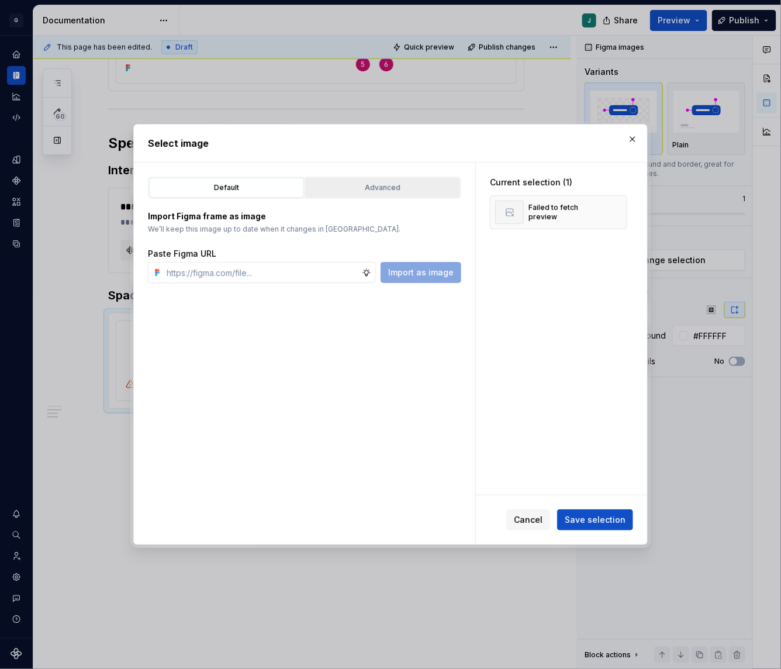
click at [313, 183] on div "Advanced" at bounding box center [382, 188] width 147 height 12
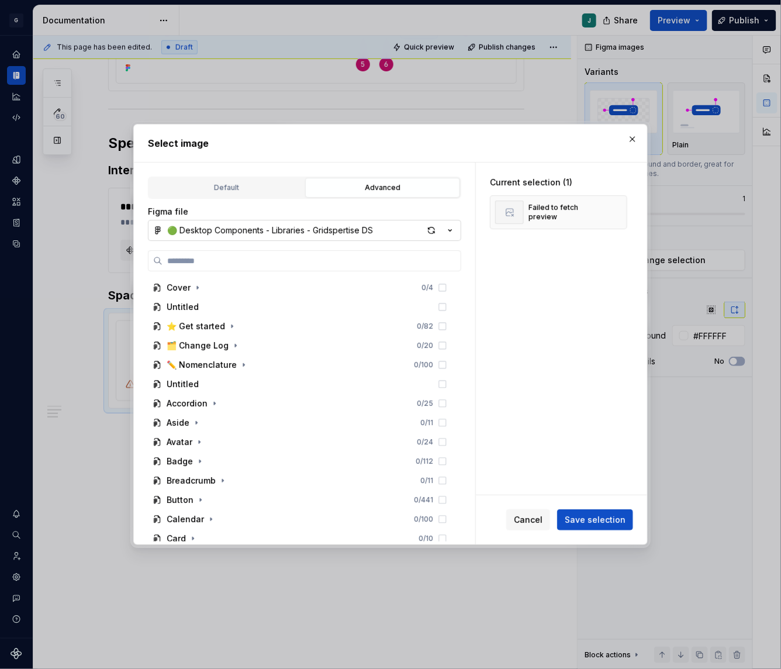
type textarea "*"
click at [223, 226] on div "🟢 Desktop Components - Libraries - Gridspertise DS" at bounding box center [270, 230] width 206 height 12
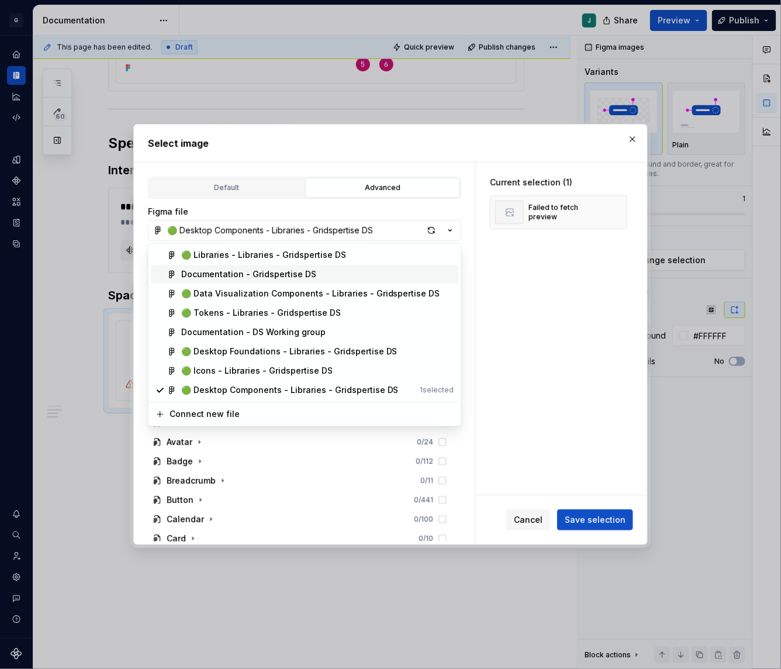
click at [244, 276] on div "Documentation - Gridspertise DS" at bounding box center [248, 275] width 135 height 12
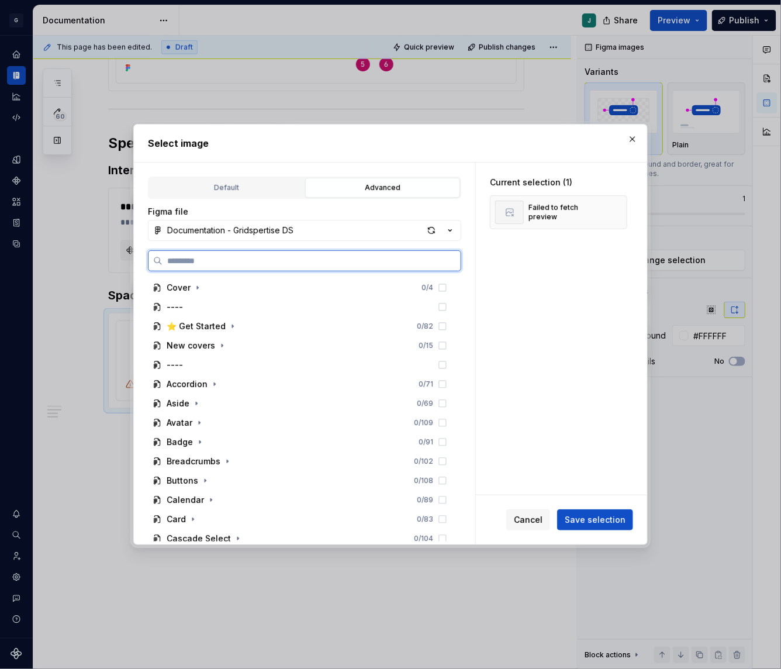
click at [192, 260] on input "search" at bounding box center [311, 261] width 298 height 12
paste input "**********"
type input "**********"
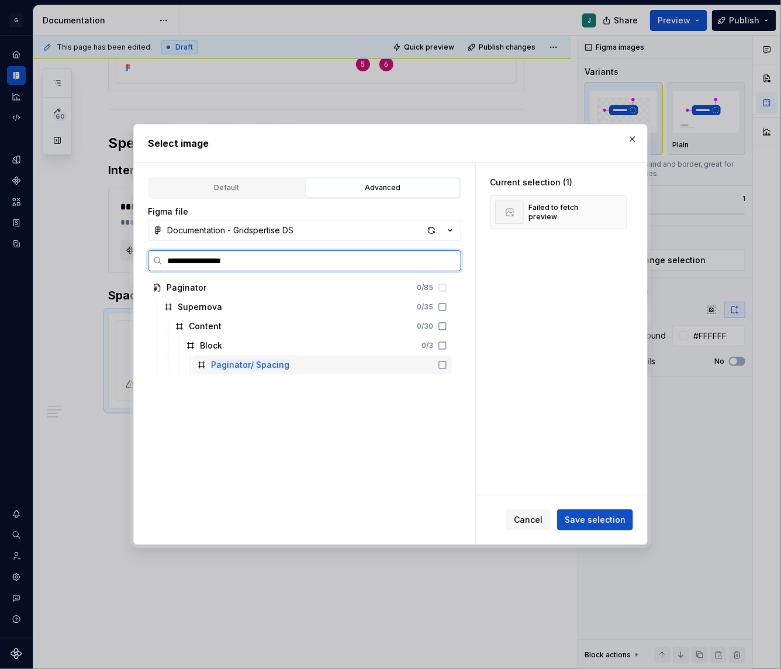
click at [269, 361] on mark "Paginator/ Spacing" at bounding box center [250, 364] width 78 height 10
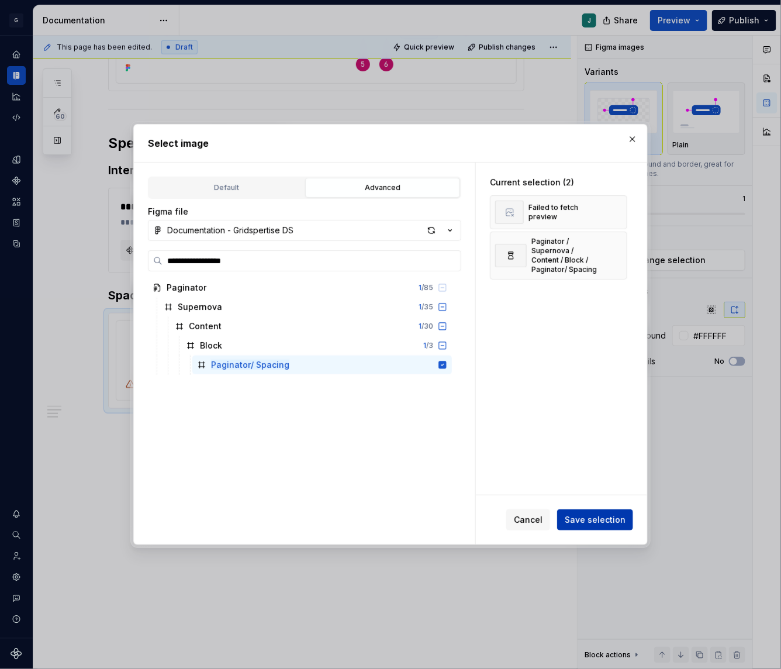
click at [596, 527] on button "Save selection" at bounding box center [595, 519] width 76 height 21
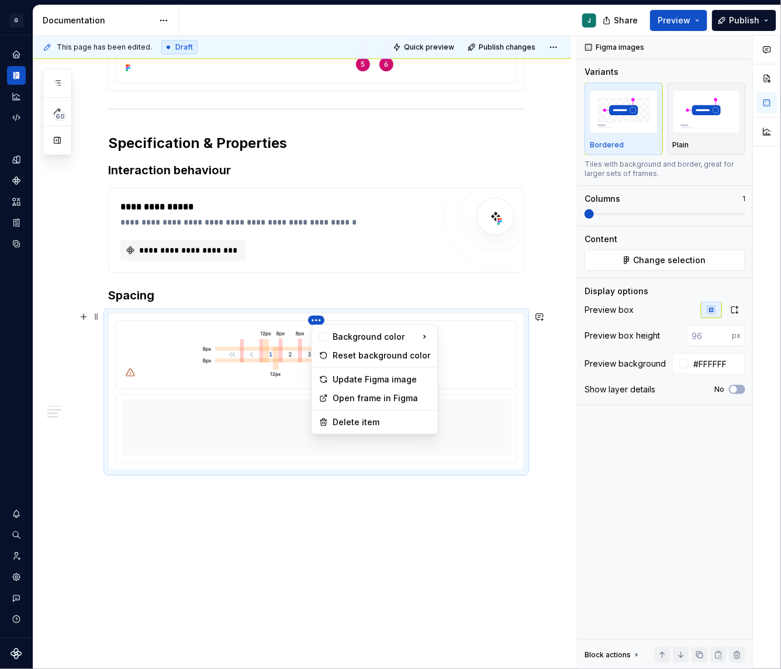
click at [319, 321] on html "G GSP Design System J Design system data Documentation J Share Preview Publish …" at bounding box center [390, 334] width 781 height 669
click at [354, 424] on div "Delete item" at bounding box center [382, 422] width 98 height 12
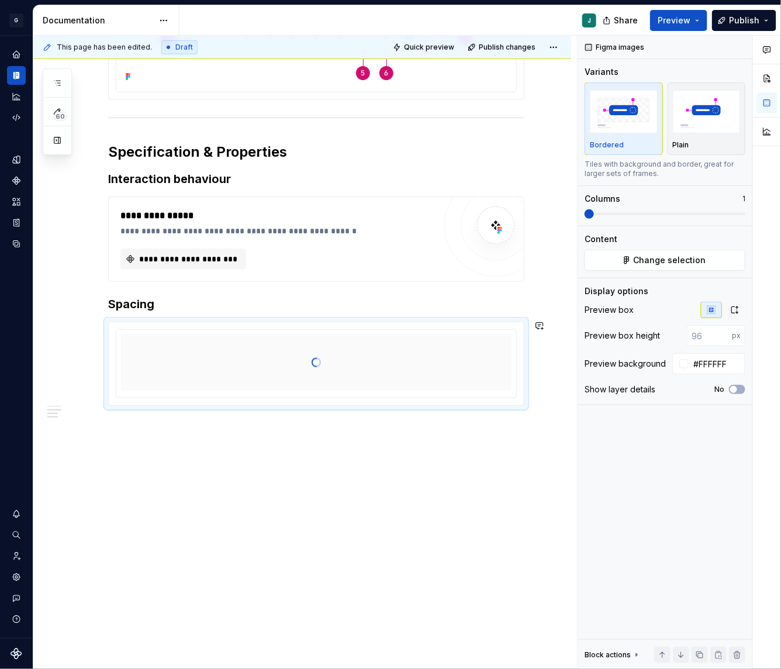
scroll to position [383, 0]
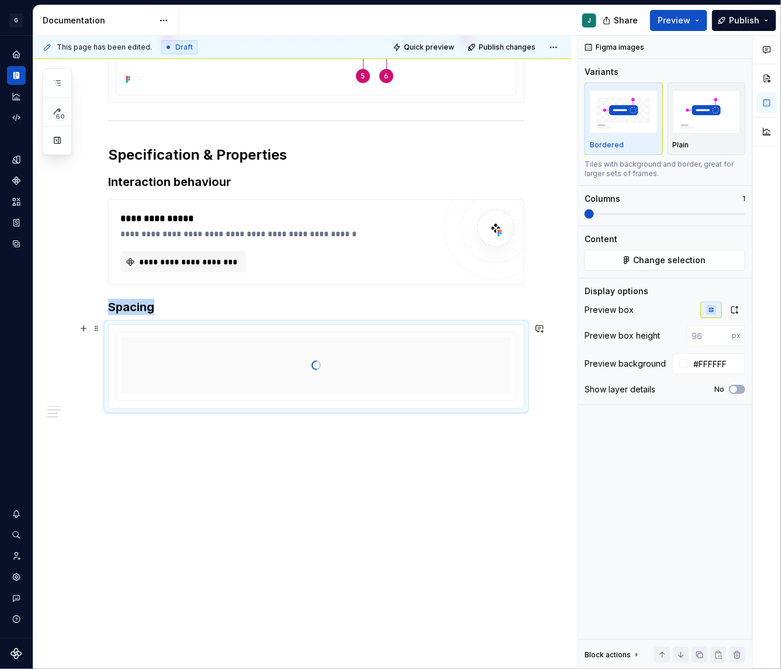
click at [348, 357] on div at bounding box center [316, 365] width 390 height 117
click at [733, 307] on icon "button" at bounding box center [734, 309] width 9 height 9
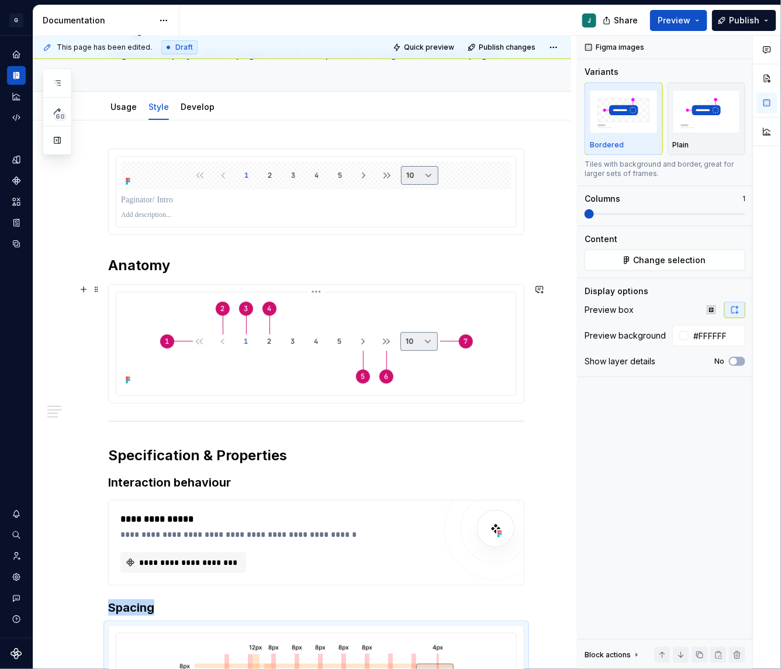
scroll to position [83, 0]
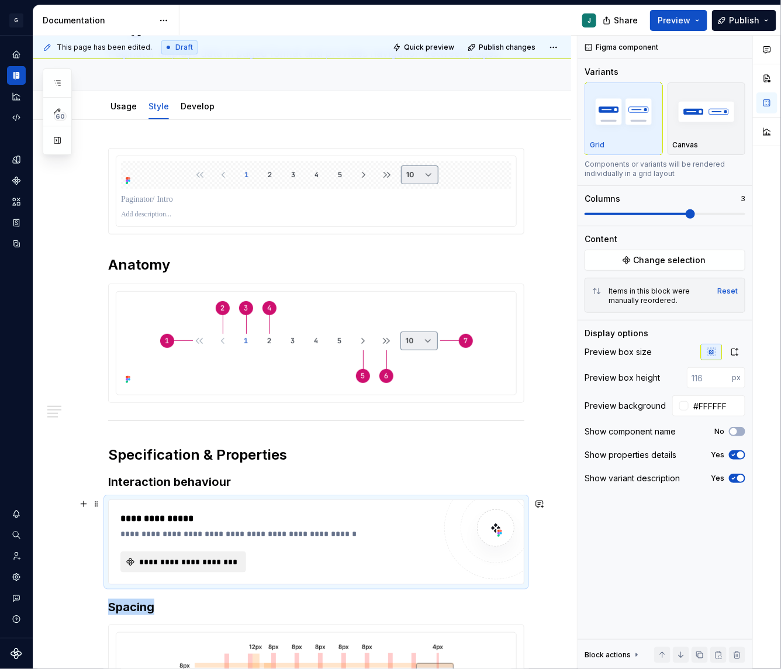
click at [191, 559] on span "**********" at bounding box center [187, 562] width 101 height 12
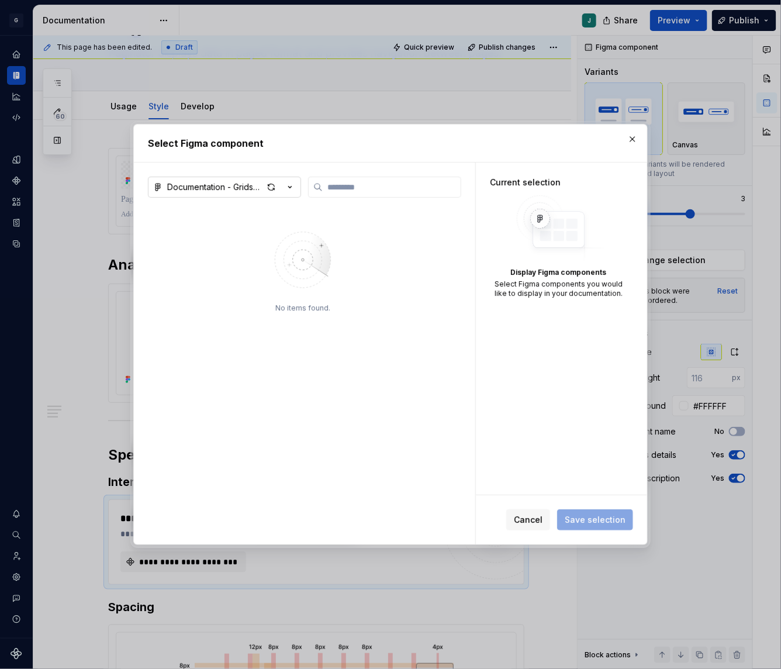
click at [174, 185] on div "Documentation - Gridspertise DS" at bounding box center [215, 187] width 96 height 12
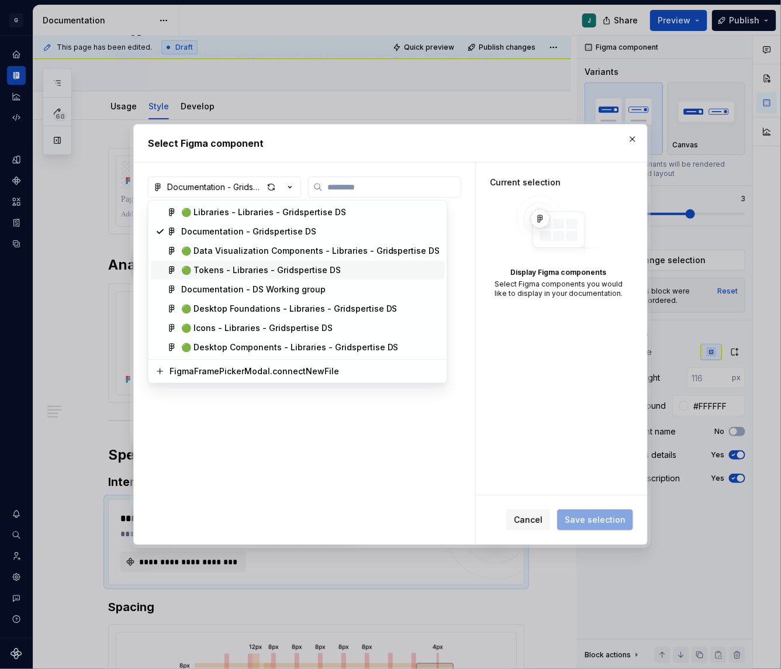
type textarea "*"
click at [213, 350] on div "🟢 Desktop Components - Libraries - Gridspertise DS" at bounding box center [289, 347] width 217 height 12
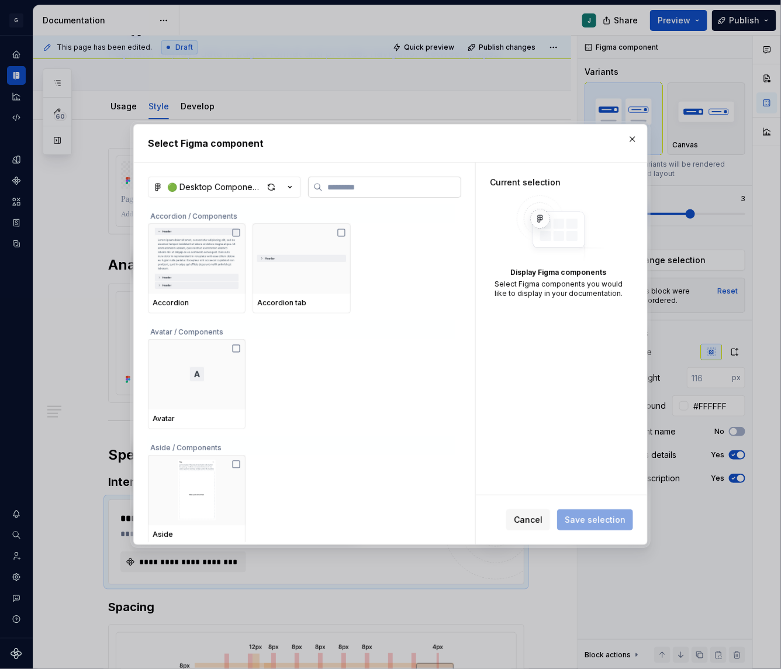
paste input "**********"
type input "**********"
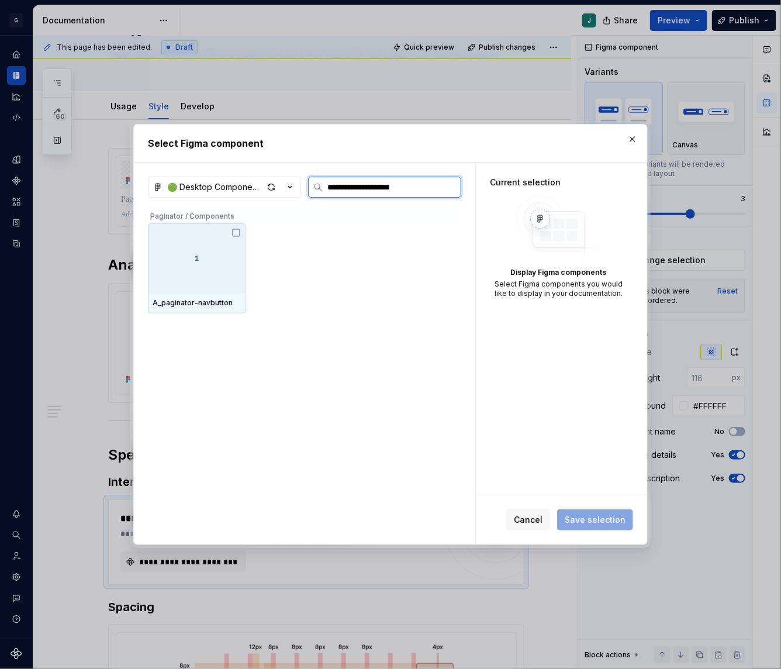
click at [215, 267] on div at bounding box center [197, 258] width 98 height 70
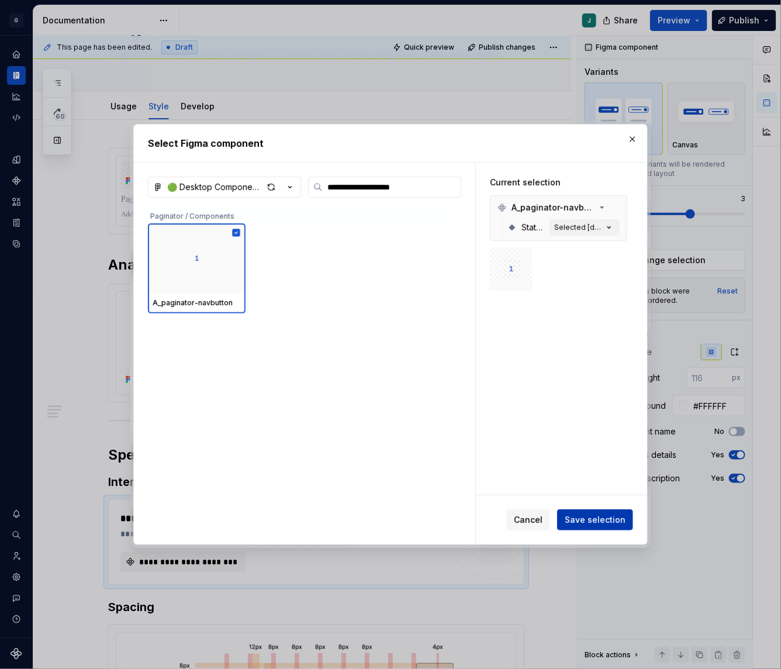
click at [576, 518] on span "Save selection" at bounding box center [595, 520] width 61 height 12
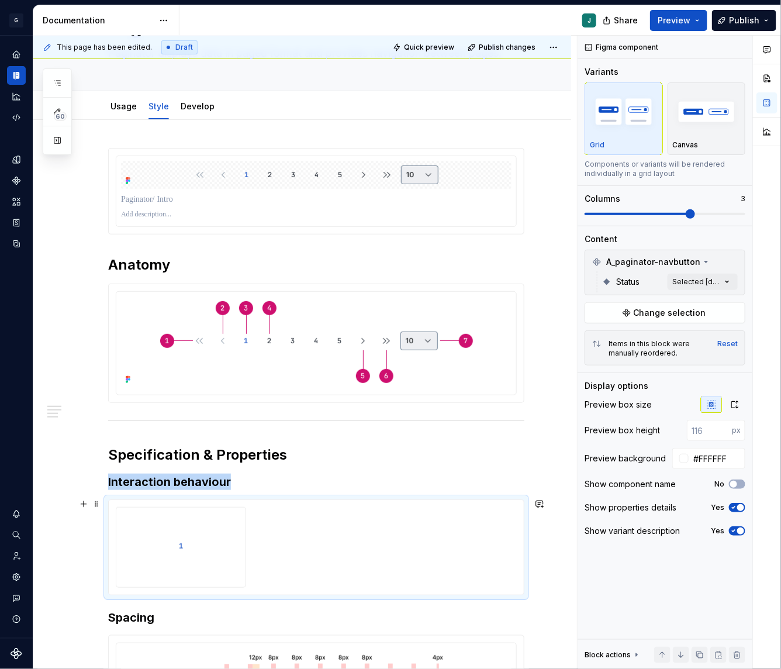
click at [223, 560] on div at bounding box center [181, 546] width 120 height 68
click at [731, 216] on span at bounding box center [665, 213] width 161 height 9
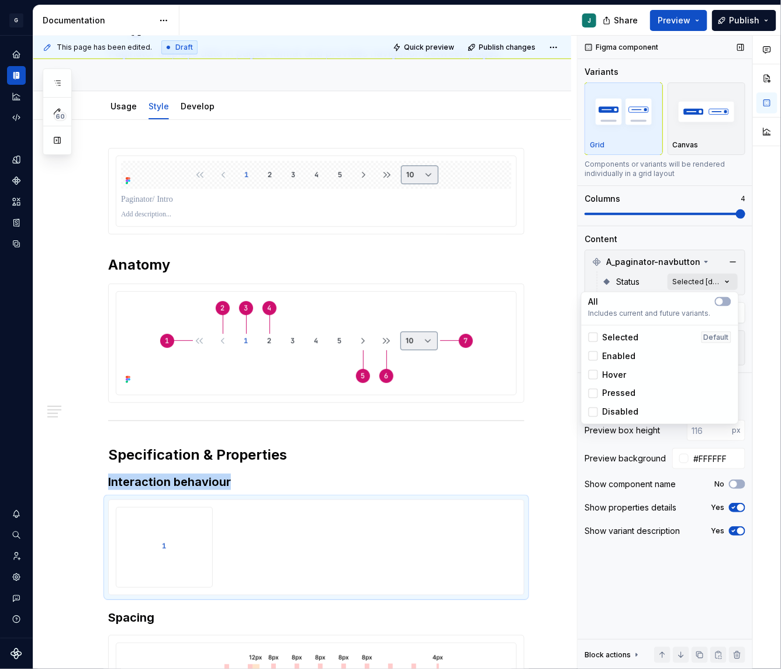
click at [701, 276] on div "Comments Open comments No comments yet Select ‘Comment’ from the block context …" at bounding box center [679, 353] width 203 height 634
click at [721, 299] on span "button" at bounding box center [719, 301] width 7 height 7
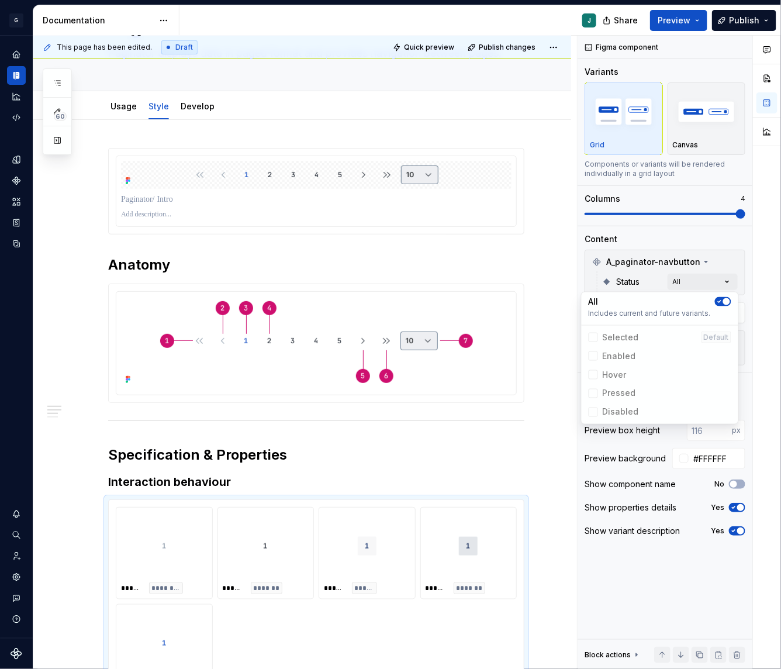
click at [693, 209] on div "Comments Open comments No comments yet Select ‘Comment’ from the block context …" at bounding box center [679, 353] width 203 height 634
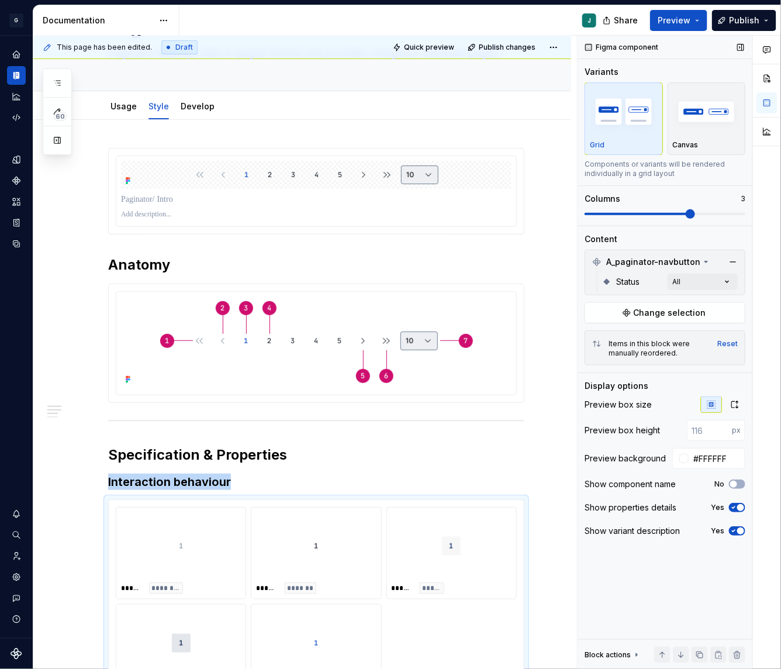
scroll to position [115, 0]
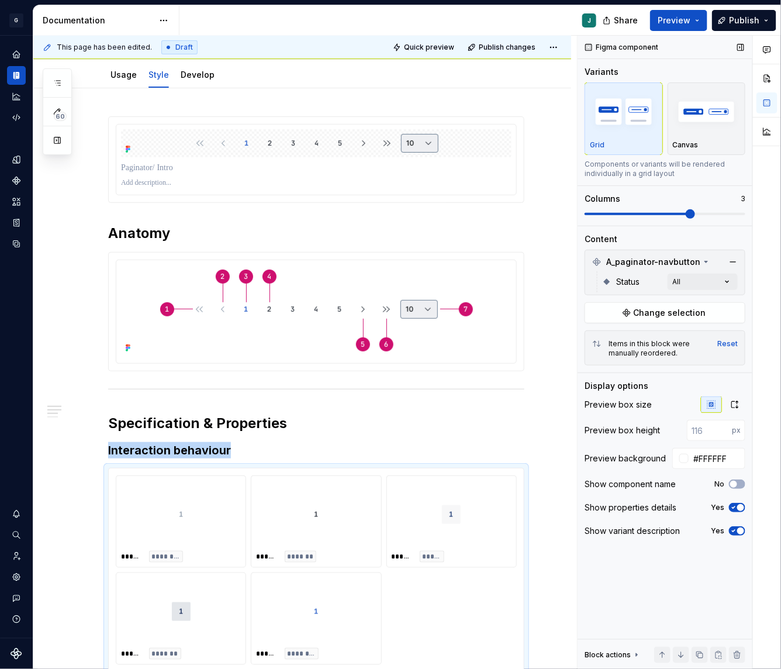
click at [680, 214] on span at bounding box center [638, 214] width 107 height 2
click at [558, 379] on div "Anatomy Specification & Properties Interaction behaviour ****** ******** ******…" at bounding box center [302, 579] width 538 height 983
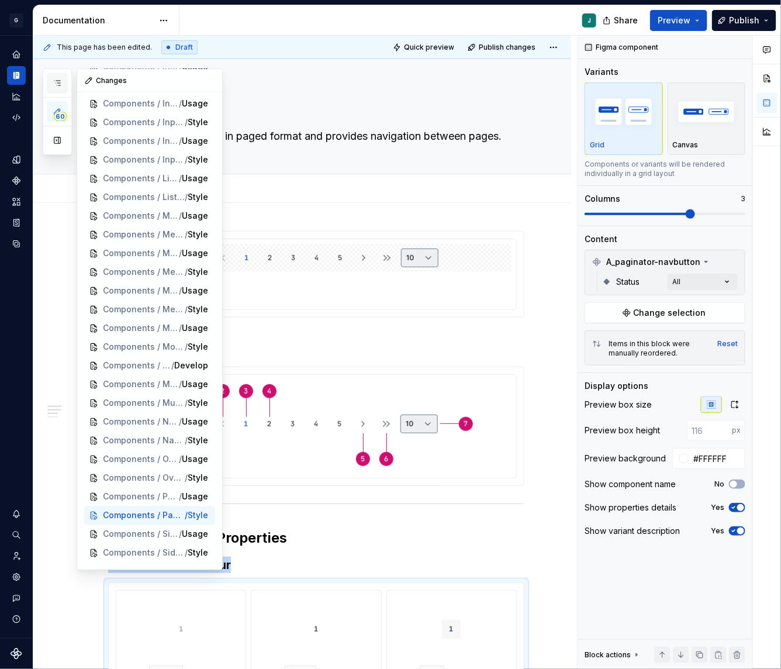
scroll to position [751, 0]
click at [58, 87] on icon "button" at bounding box center [57, 82] width 9 height 9
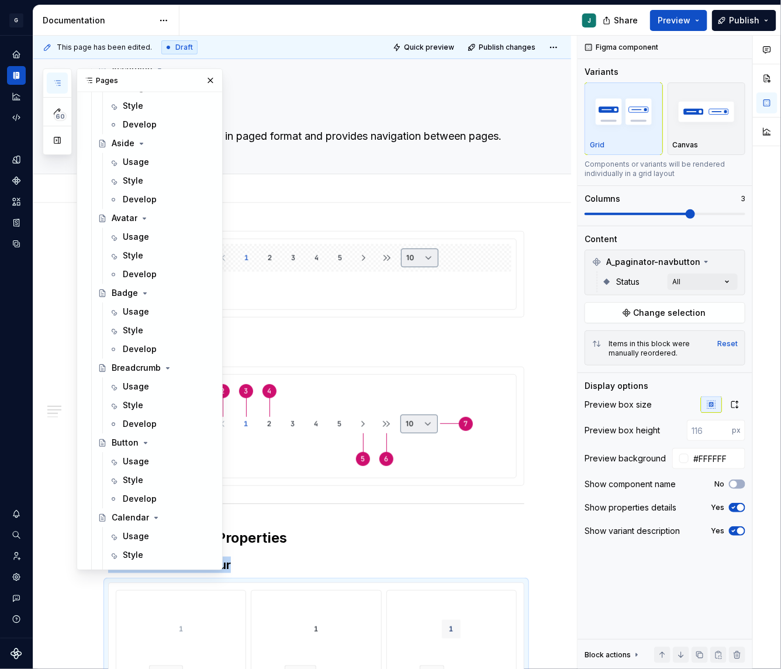
click at [58, 87] on icon "button" at bounding box center [57, 82] width 9 height 9
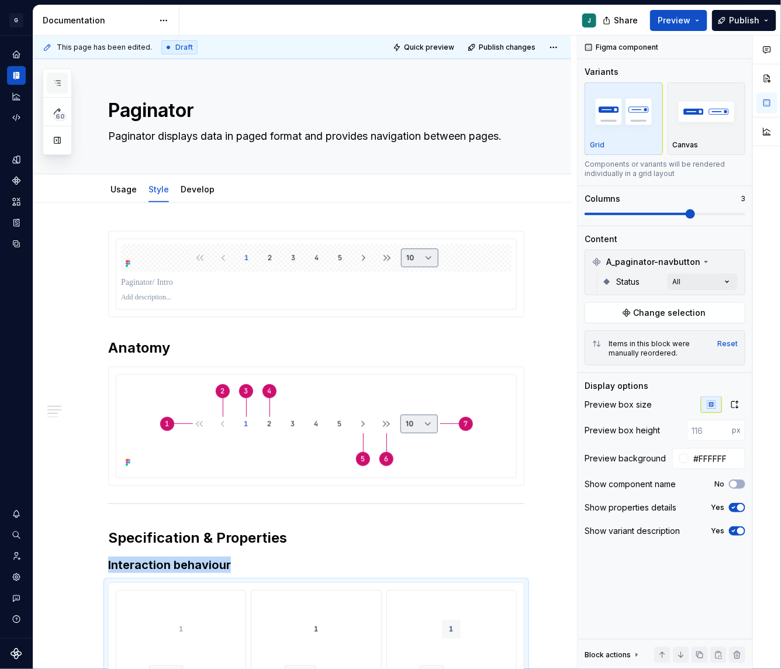
click at [58, 87] on icon "button" at bounding box center [57, 82] width 9 height 9
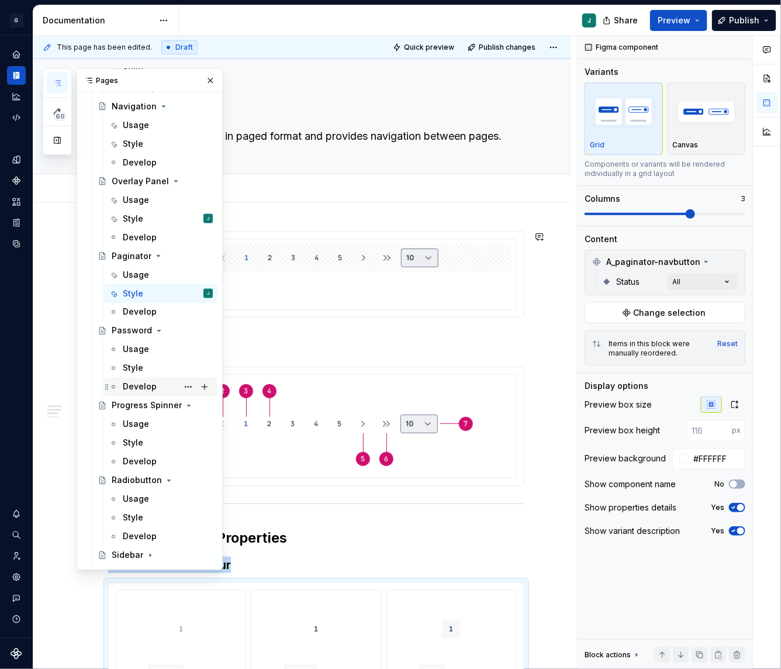
scroll to position [2115, 0]
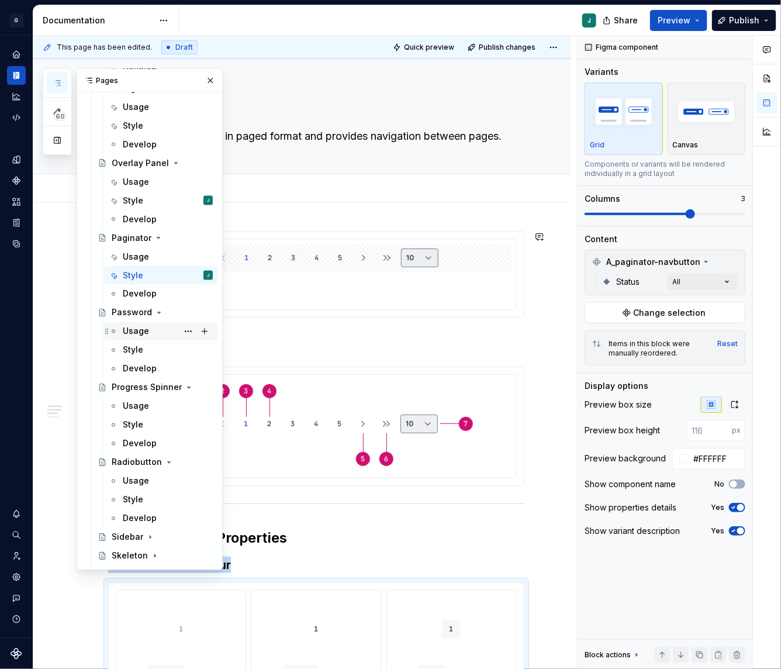
click at [140, 328] on div "Usage" at bounding box center [136, 332] width 26 height 12
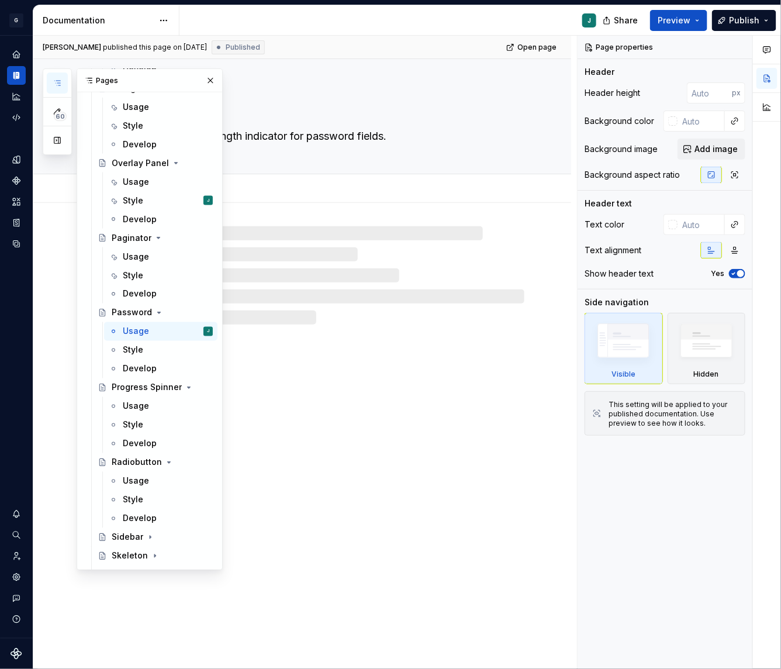
click at [357, 352] on div "Password Password displays strength indicator for password fields. Usage Style …" at bounding box center [302, 364] width 538 height 610
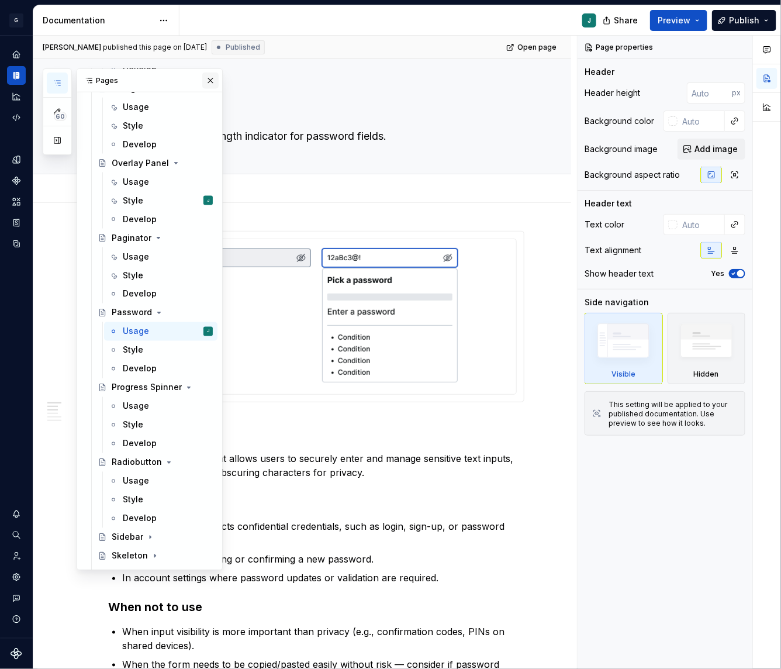
click at [211, 77] on button "button" at bounding box center [210, 80] width 16 height 16
type textarea "*"
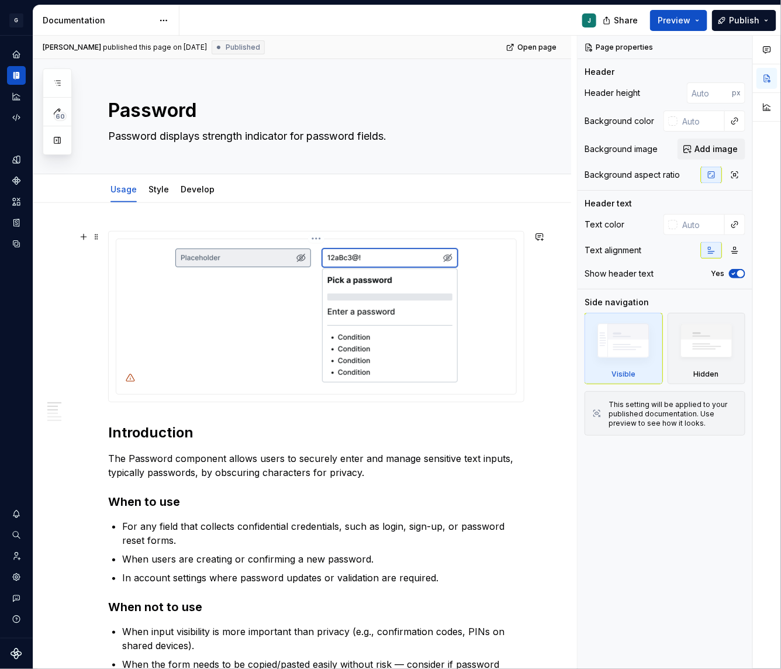
click at [337, 288] on img at bounding box center [317, 315] width 292 height 143
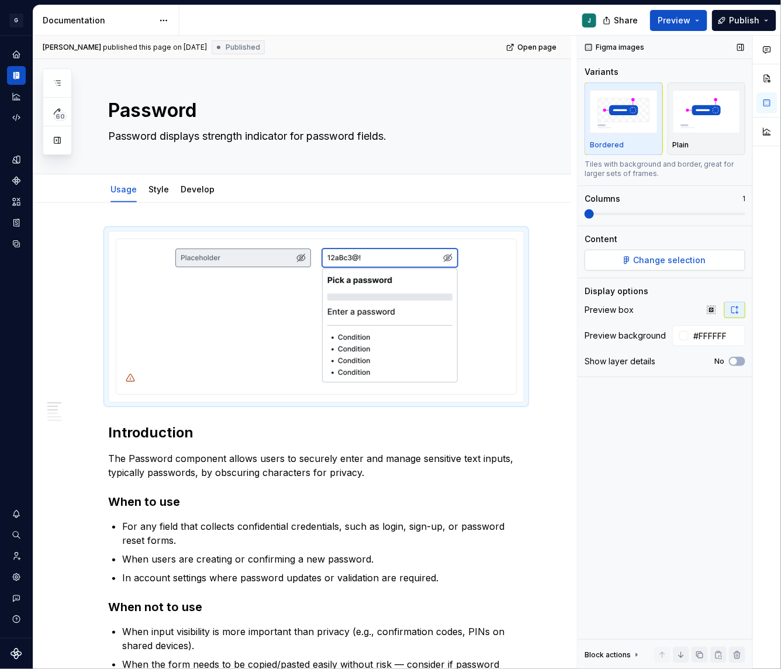
click at [665, 265] on span "Change selection" at bounding box center [670, 260] width 72 height 12
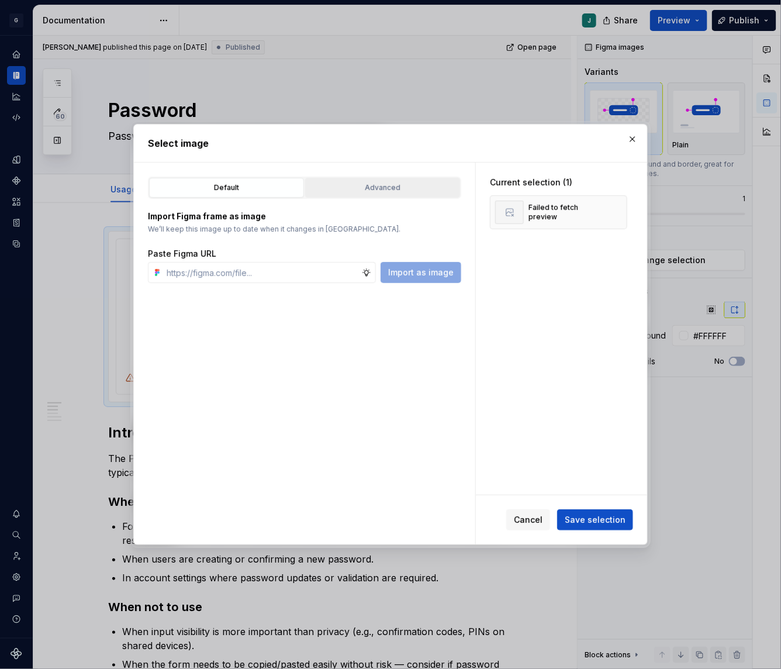
click at [386, 185] on div "Advanced" at bounding box center [382, 188] width 147 height 12
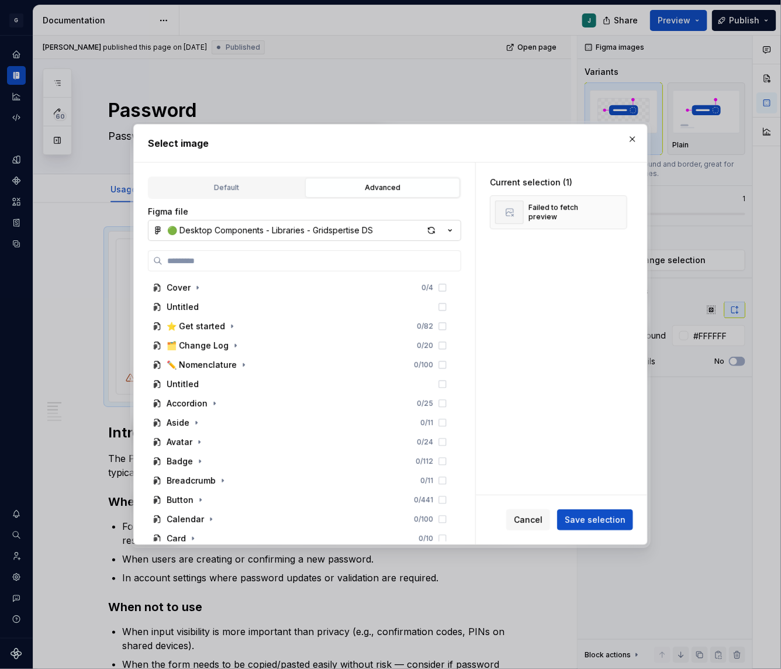
click at [219, 229] on div "🟢 Desktop Components - Libraries - Gridspertise DS" at bounding box center [270, 230] width 206 height 12
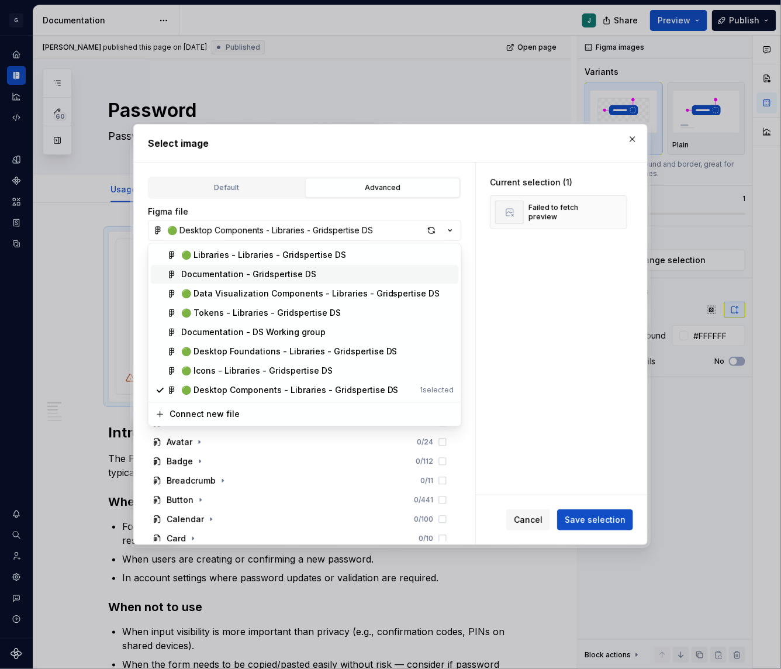
click at [237, 273] on div "Documentation - Gridspertise DS" at bounding box center [248, 275] width 135 height 12
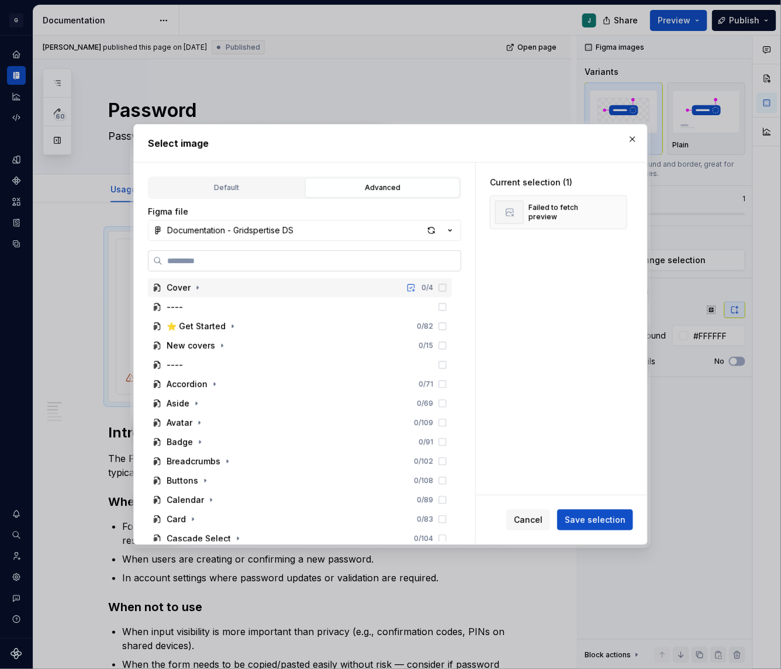
paste input "**********"
type input "**********"
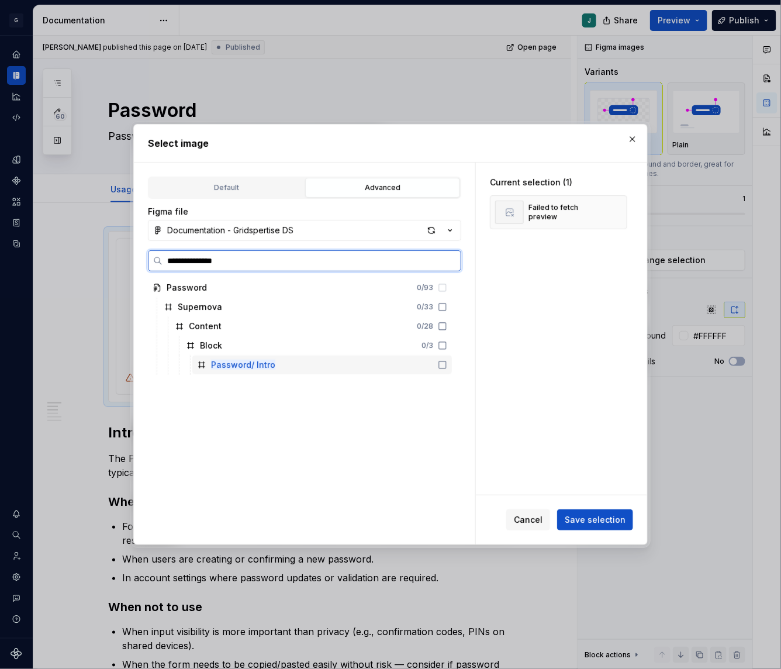
click at [259, 356] on div "Password/ Intro" at bounding box center [322, 364] width 260 height 19
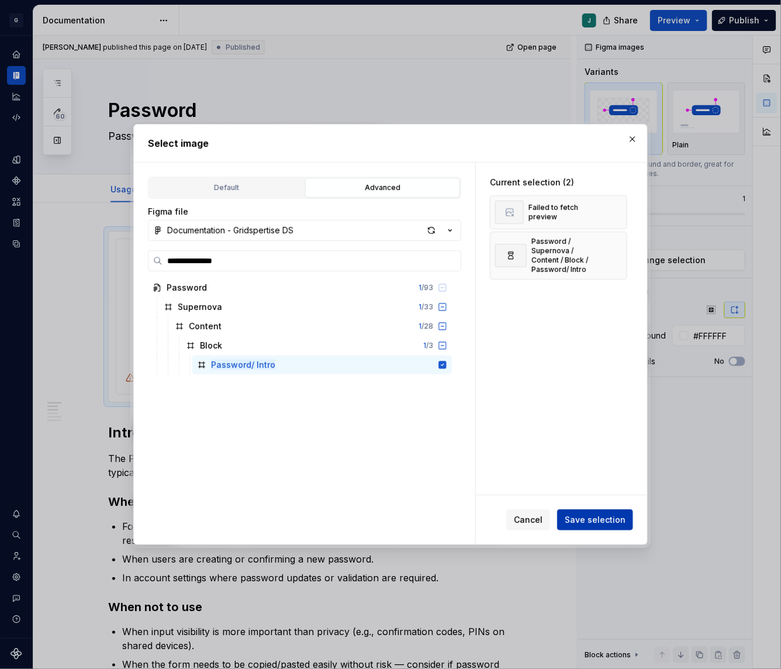
click at [595, 518] on span "Save selection" at bounding box center [595, 520] width 61 height 12
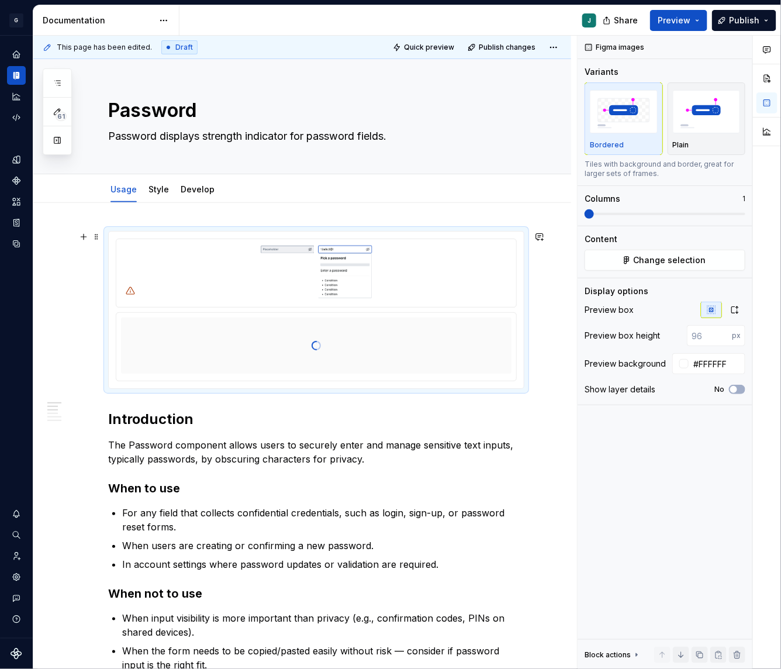
click at [317, 237] on div at bounding box center [316, 309] width 415 height 157
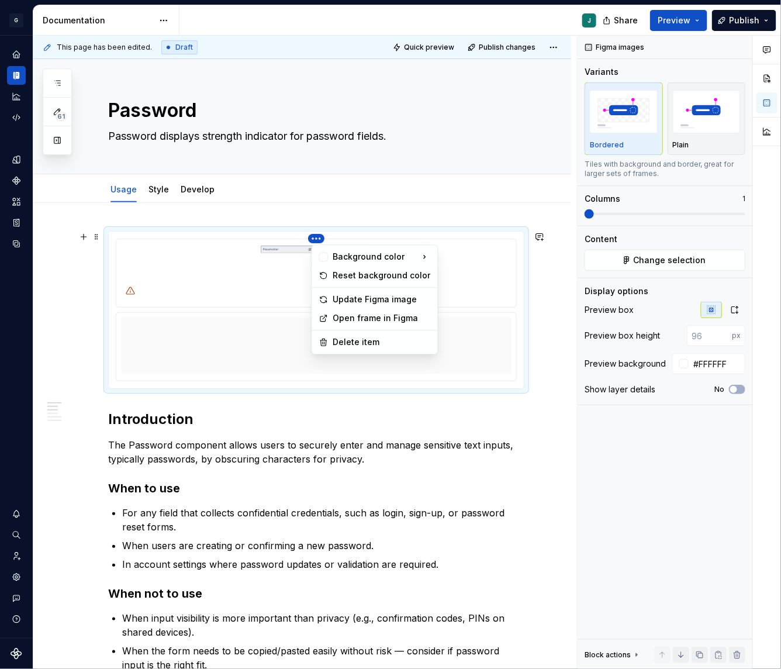
click at [318, 239] on html "G GSP Design System J Design system data Documentation J Share Preview Publish …" at bounding box center [390, 334] width 781 height 669
click at [363, 344] on div "Delete item" at bounding box center [382, 343] width 98 height 12
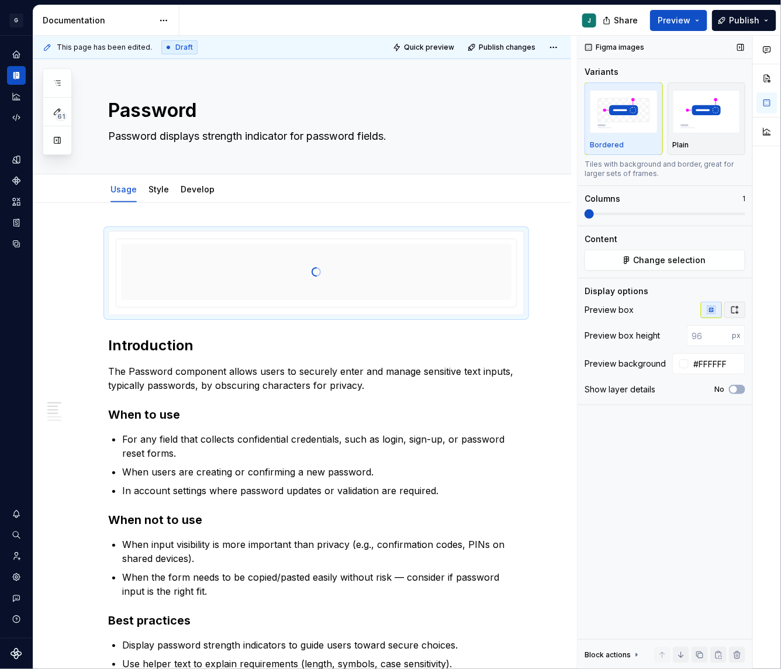
click at [736, 309] on icon "button" at bounding box center [734, 309] width 9 height 9
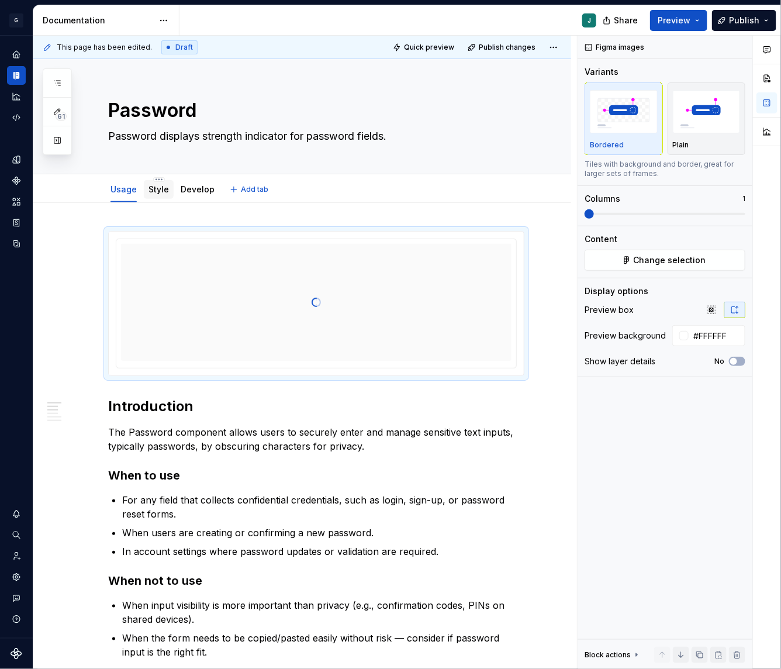
click at [152, 187] on link "Style" at bounding box center [158, 189] width 20 height 10
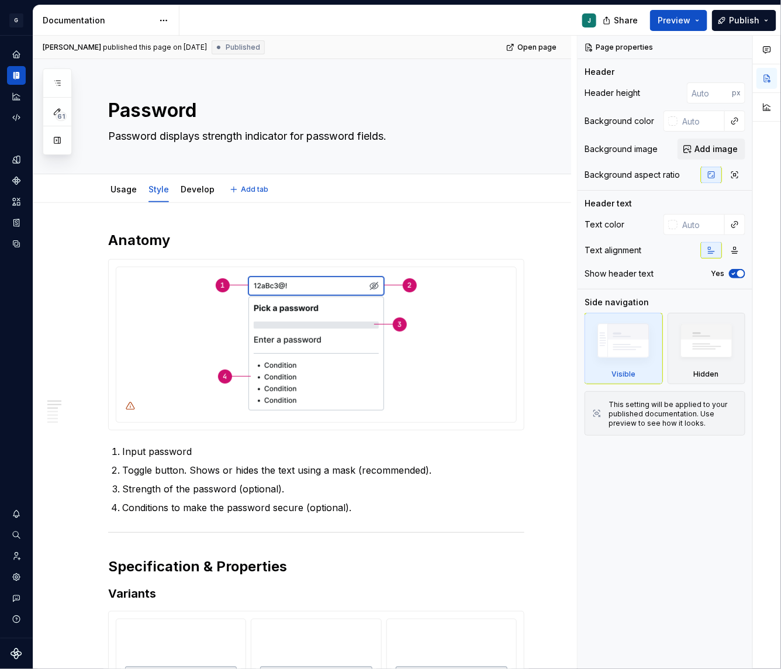
type textarea "*"
click at [113, 237] on h2 "Anatomy" at bounding box center [316, 240] width 416 height 19
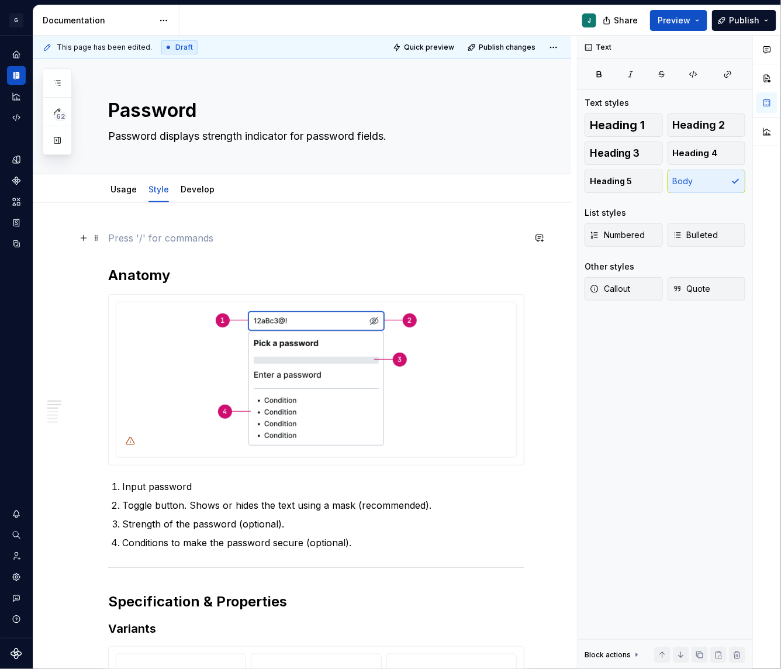
click at [109, 232] on p at bounding box center [316, 238] width 416 height 14
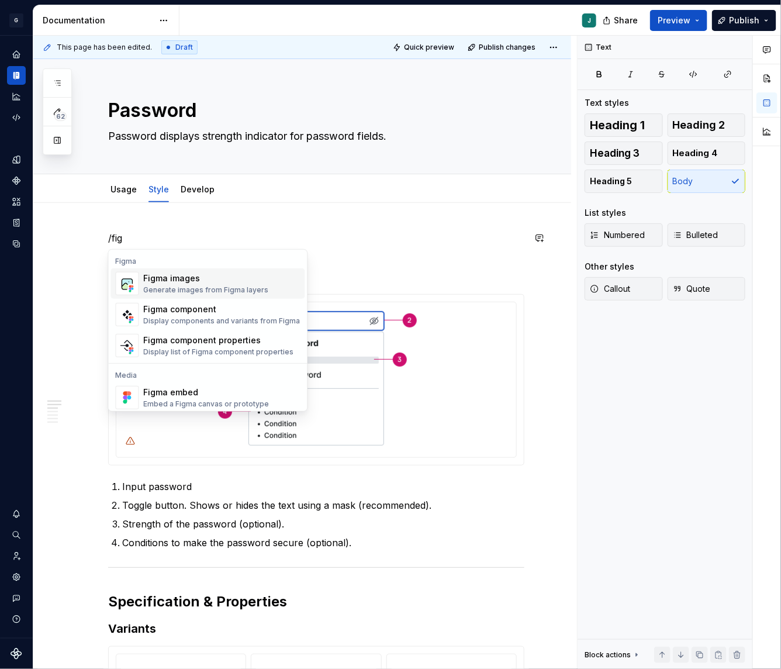
click at [201, 286] on div "Generate images from Figma layers" at bounding box center [206, 289] width 125 height 9
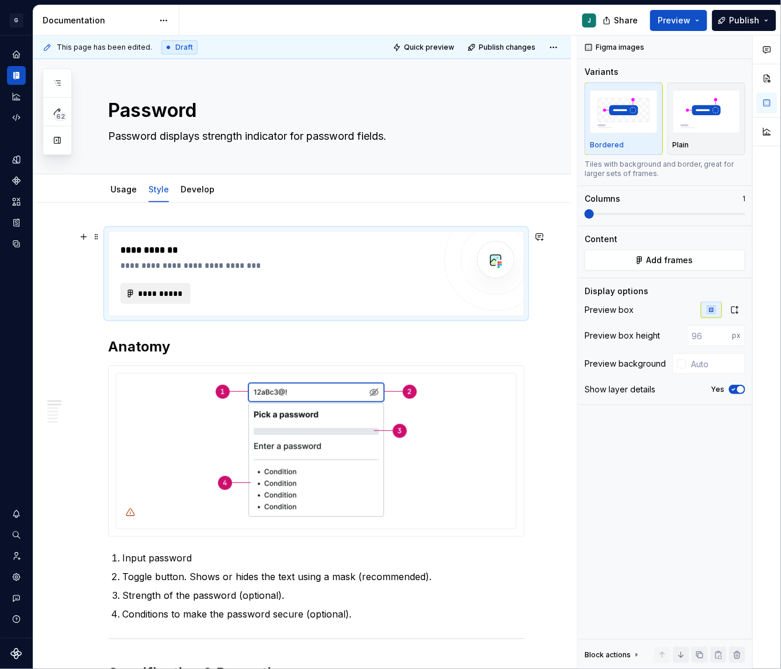
click at [171, 283] on button "**********" at bounding box center [155, 293] width 70 height 21
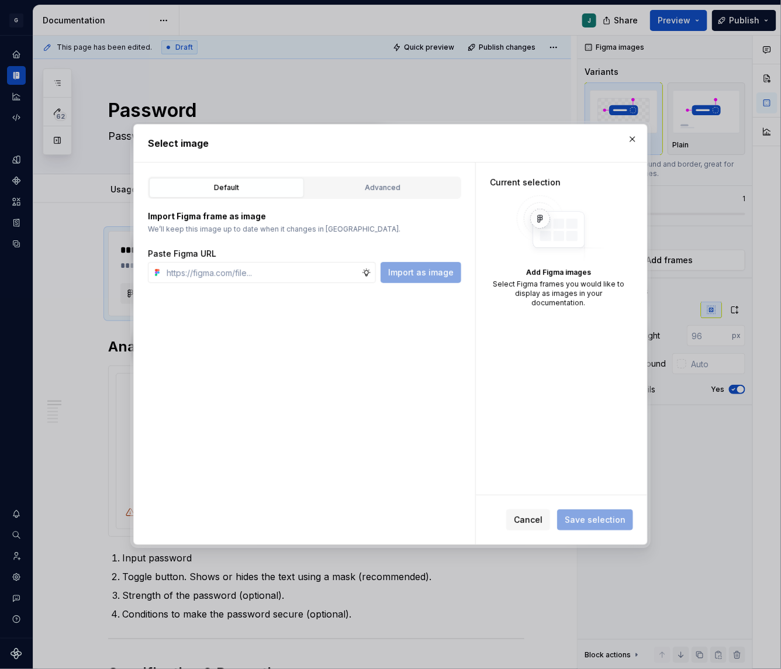
click at [385, 202] on div "Import Figma frame as image We’ll keep this image up to date when it changes in…" at bounding box center [304, 241] width 313 height 84
click at [381, 191] on div "Advanced" at bounding box center [382, 188] width 147 height 12
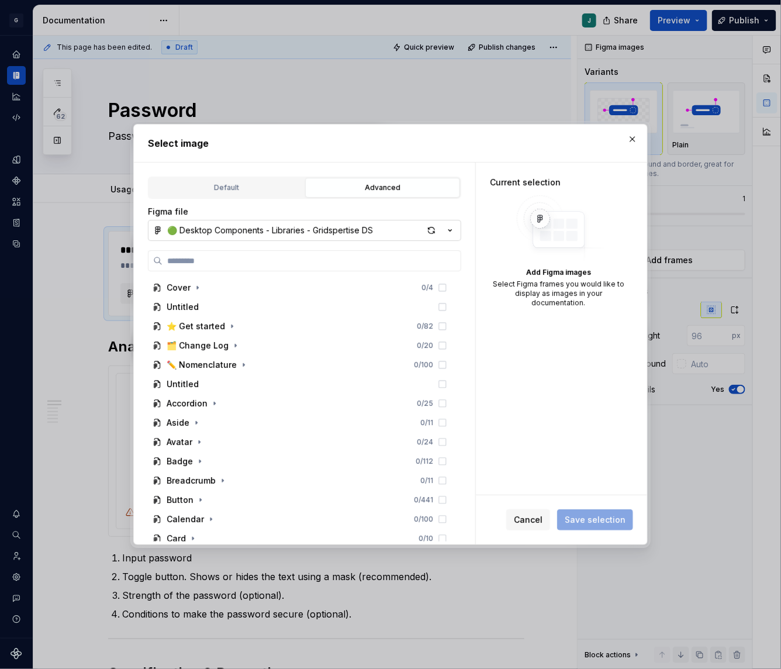
click at [238, 226] on div "🟢 Desktop Components - Libraries - Gridspertise DS" at bounding box center [270, 230] width 206 height 12
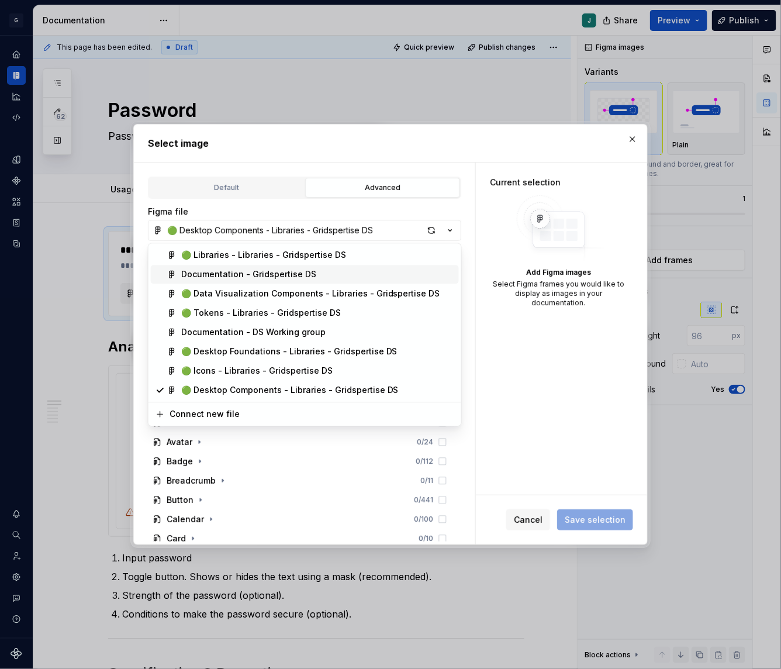
click at [241, 265] on span "Documentation - Gridspertise DS" at bounding box center [305, 274] width 308 height 19
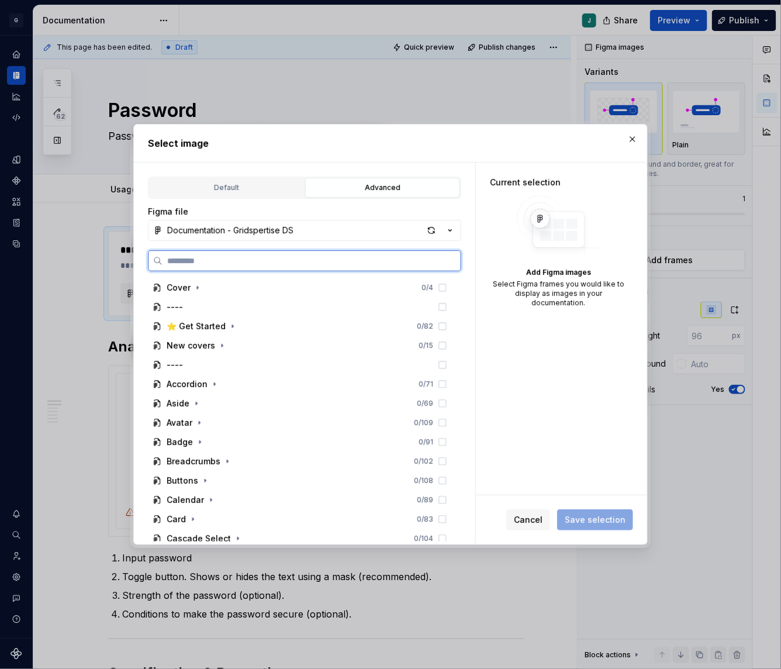
click at [201, 265] on input "search" at bounding box center [311, 261] width 298 height 12
paste input "**********"
type input "**********"
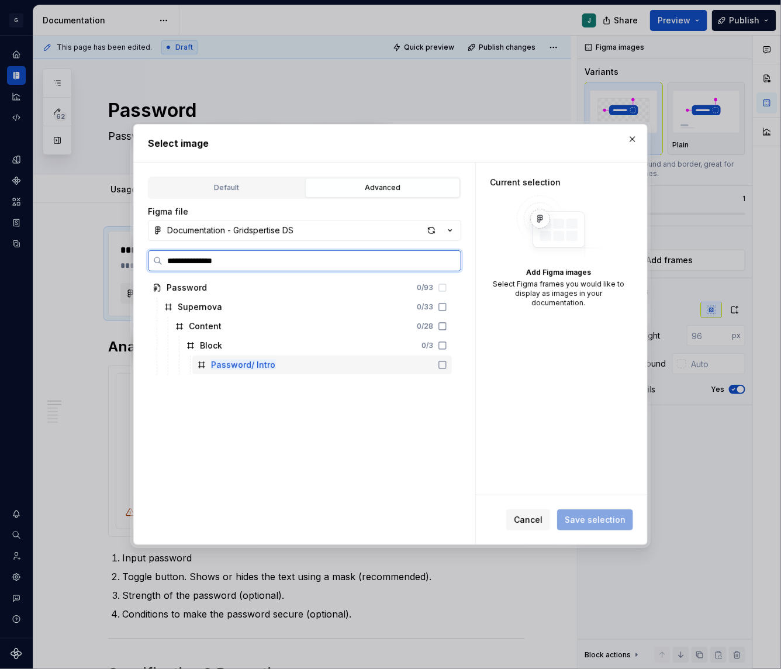
click at [255, 362] on mark "Password/ Intro" at bounding box center [243, 364] width 64 height 10
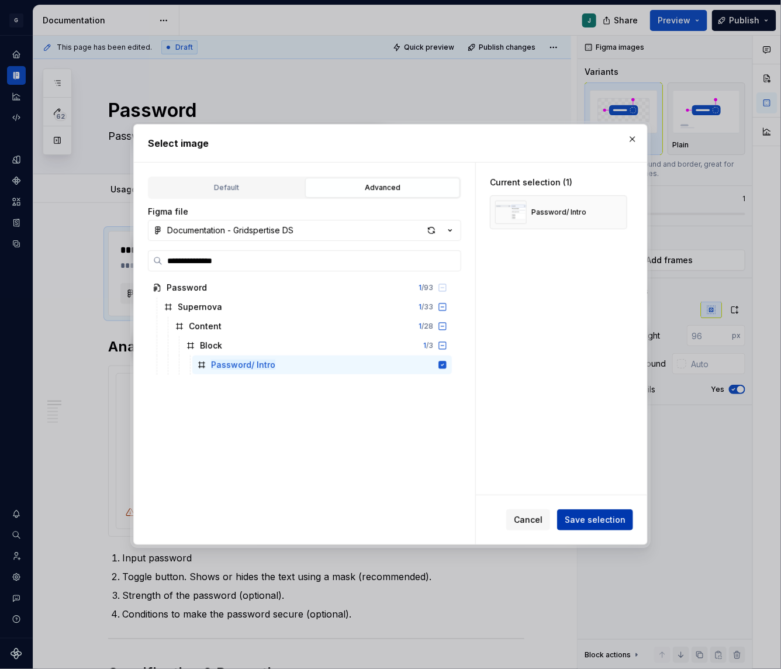
click at [589, 517] on span "Save selection" at bounding box center [595, 520] width 61 height 12
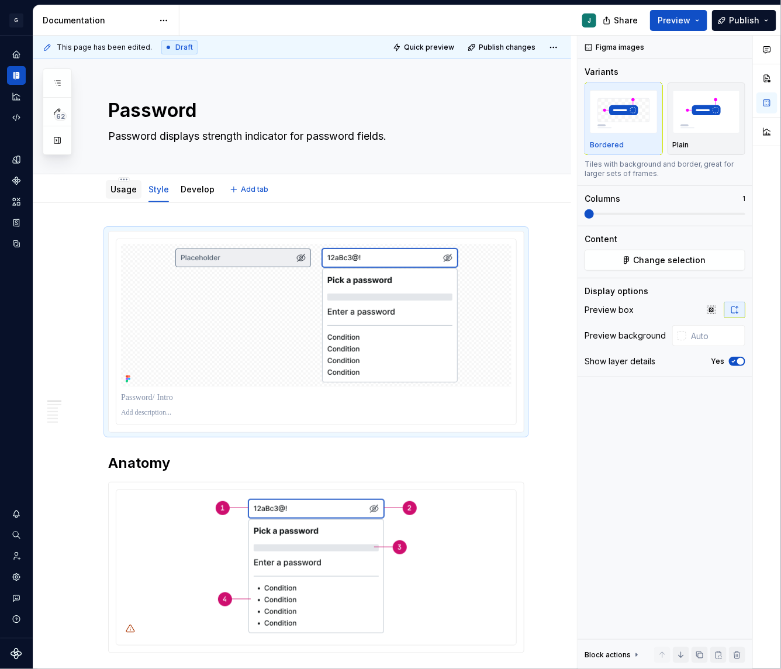
click at [125, 188] on link "Usage" at bounding box center [123, 189] width 26 height 10
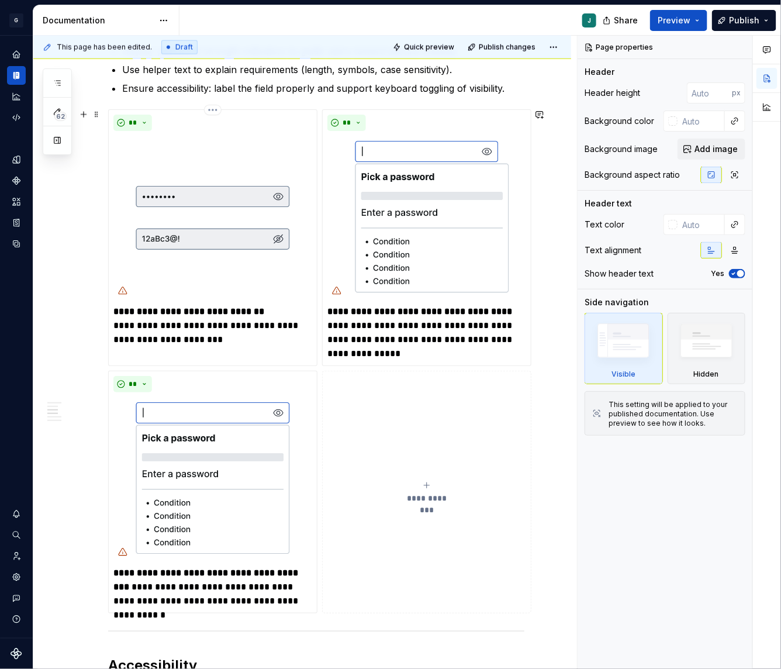
scroll to position [688, 0]
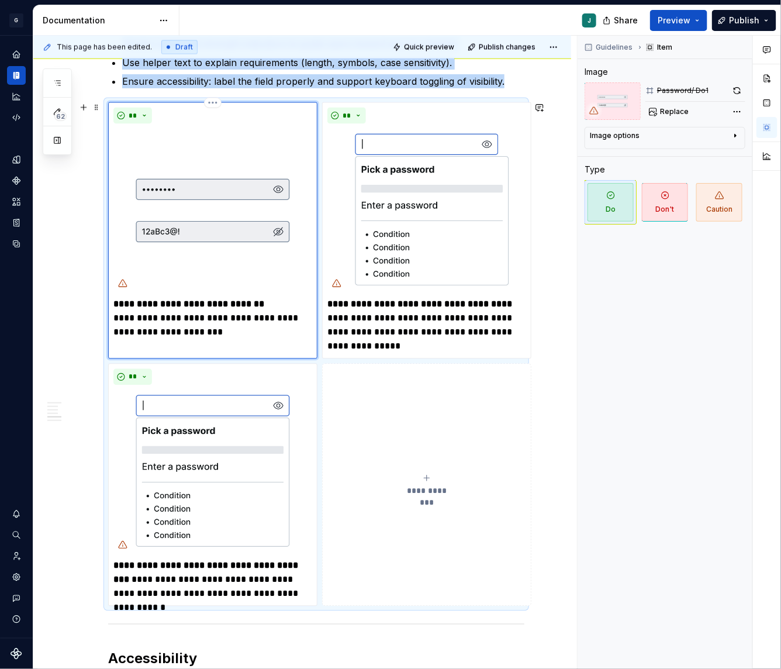
click at [199, 219] on img at bounding box center [212, 211] width 199 height 164
click at [672, 111] on span "Replace" at bounding box center [674, 111] width 29 height 9
type textarea "*"
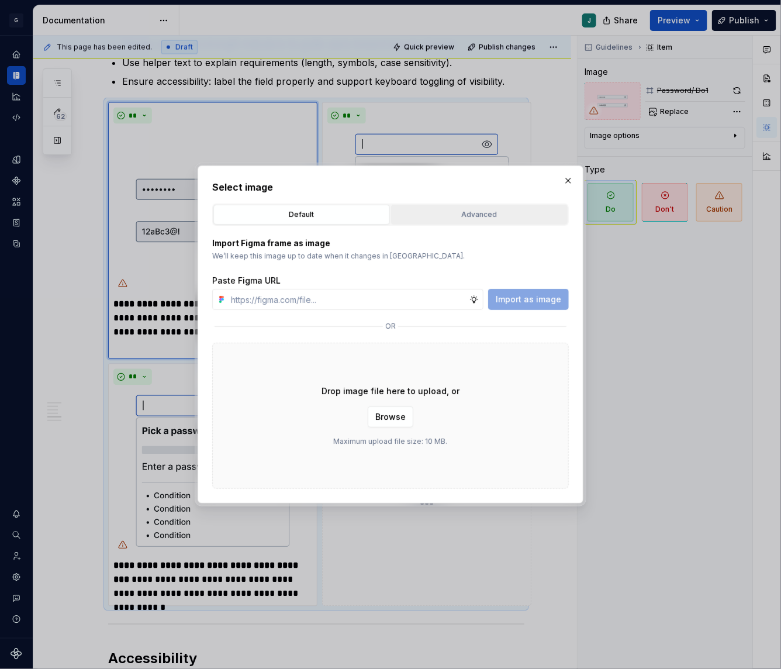
click at [462, 212] on div "Advanced" at bounding box center [479, 215] width 168 height 12
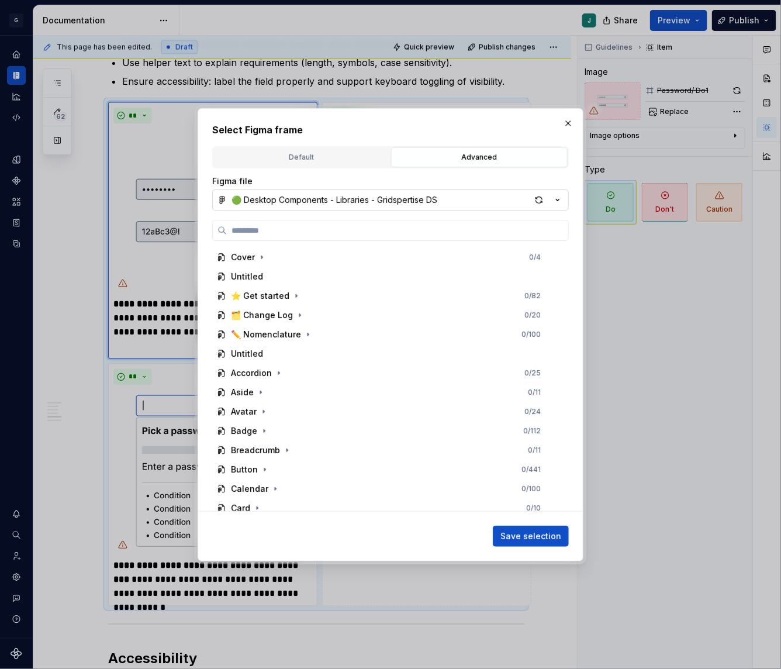
click at [281, 193] on button "🟢 Desktop Components - Libraries - Gridspertise DS" at bounding box center [390, 199] width 357 height 21
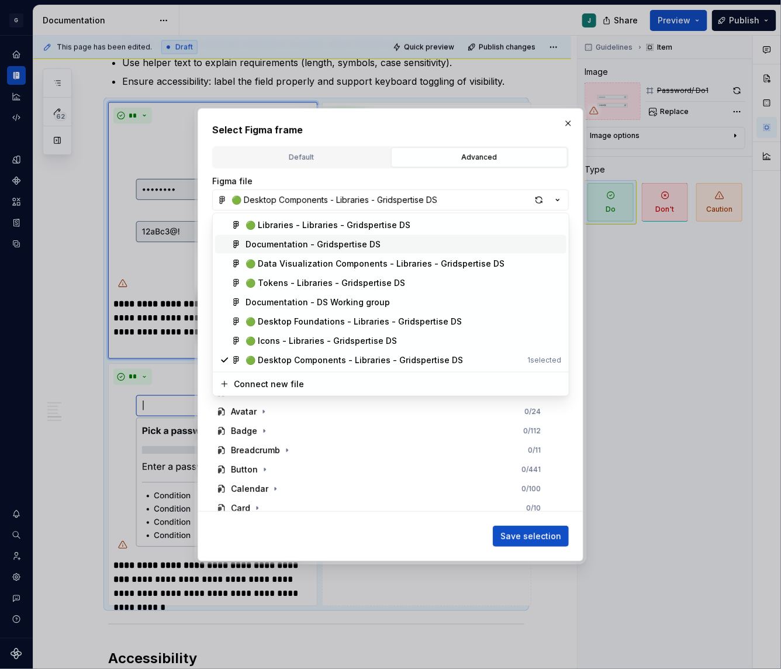
click at [298, 242] on div "Documentation - Gridspertise DS" at bounding box center [312, 244] width 135 height 12
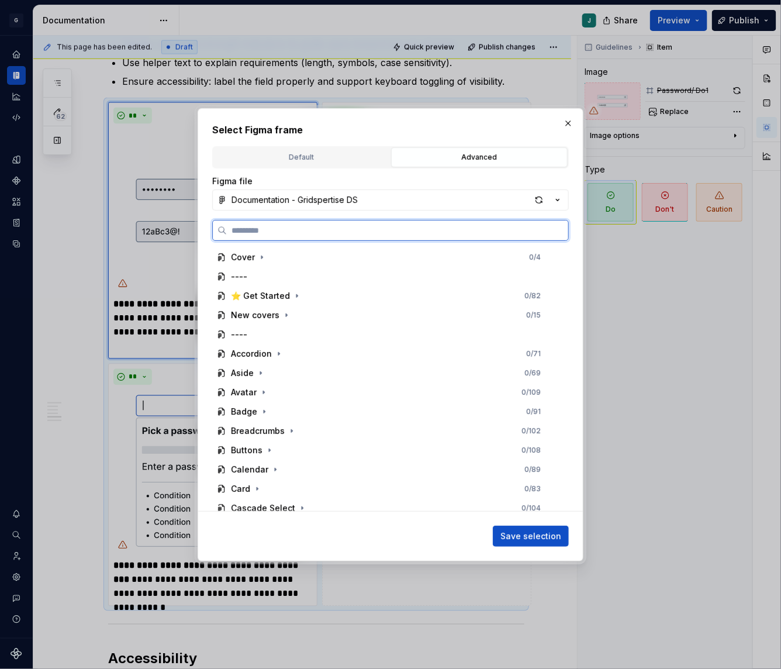
click at [256, 229] on input "search" at bounding box center [397, 230] width 341 height 12
paste input "**********"
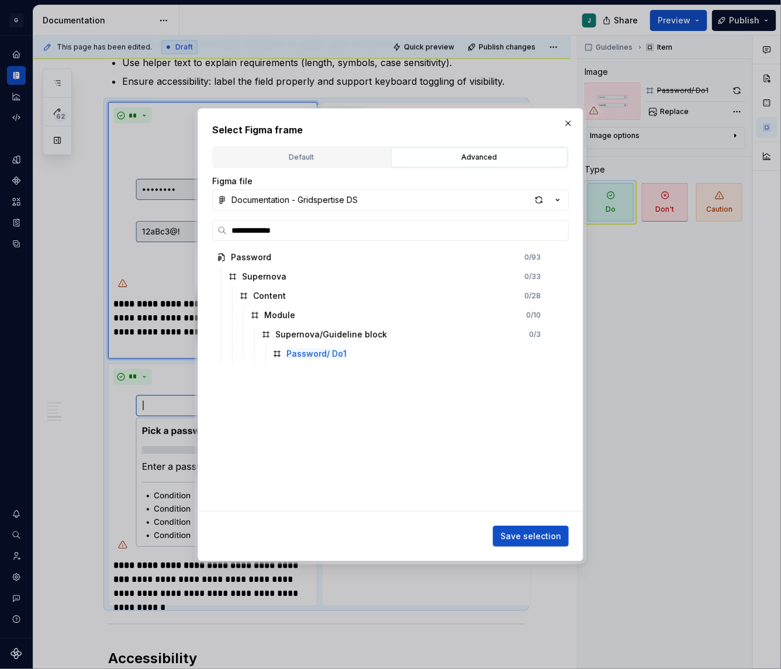
type input "**********"
click at [261, 229] on input "**********" at bounding box center [397, 230] width 341 height 12
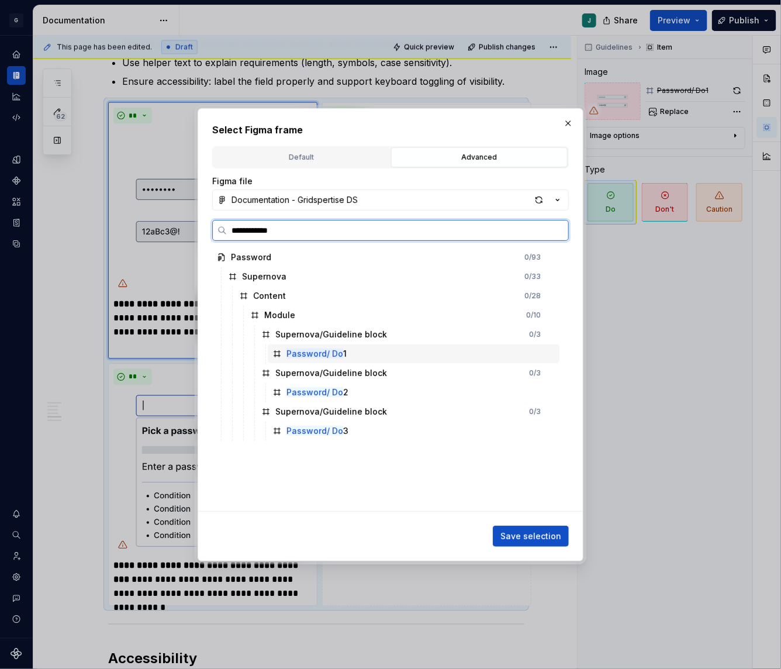
click at [543, 350] on div "Password/ Do 1" at bounding box center [414, 353] width 292 height 19
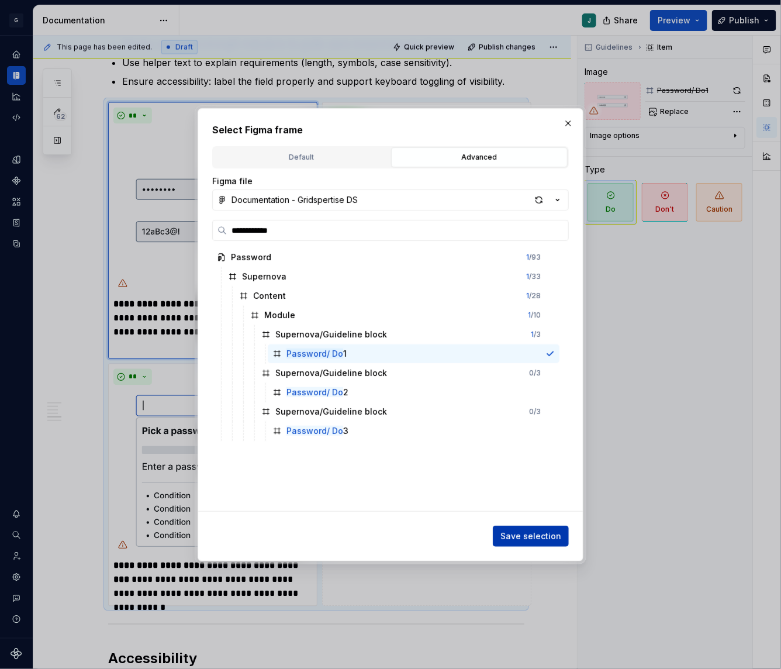
click at [530, 532] on span "Save selection" at bounding box center [530, 536] width 61 height 12
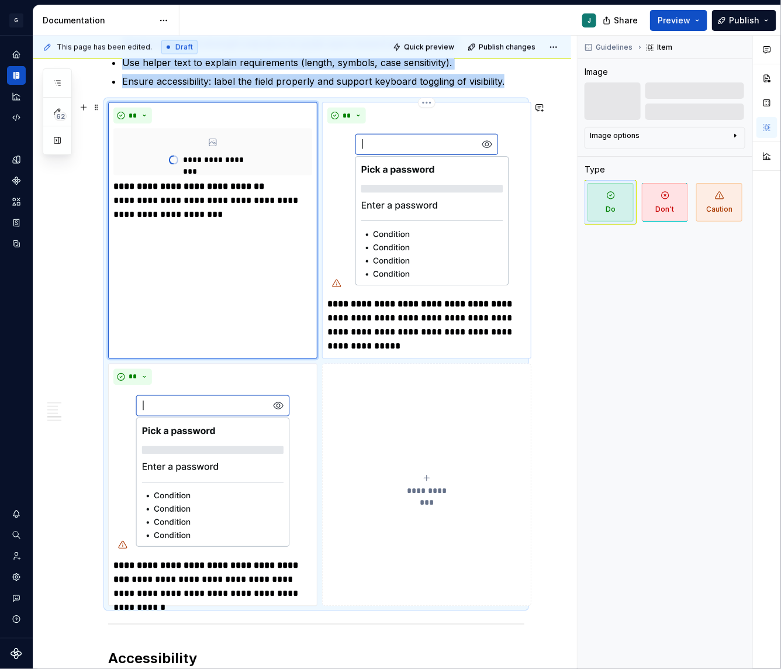
click at [424, 186] on img at bounding box center [426, 211] width 199 height 164
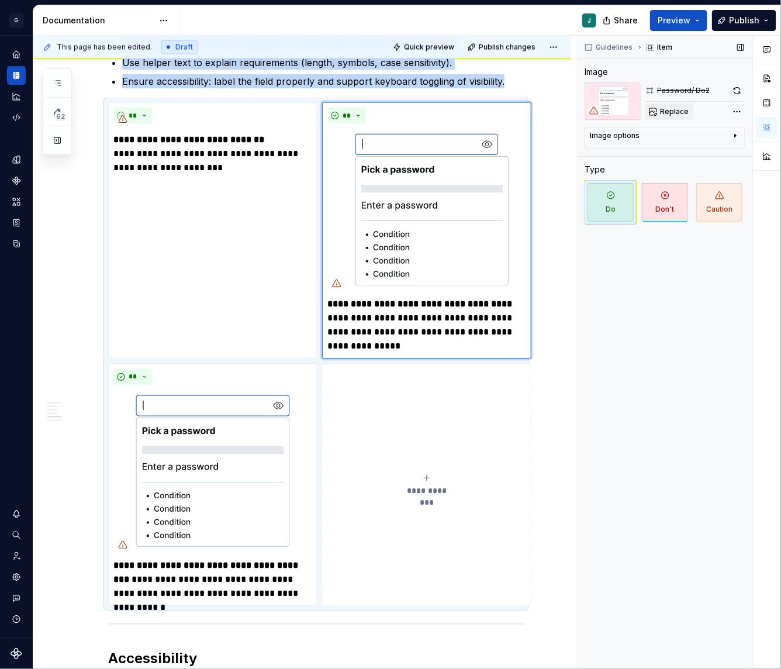
click at [683, 108] on span "Replace" at bounding box center [674, 111] width 29 height 9
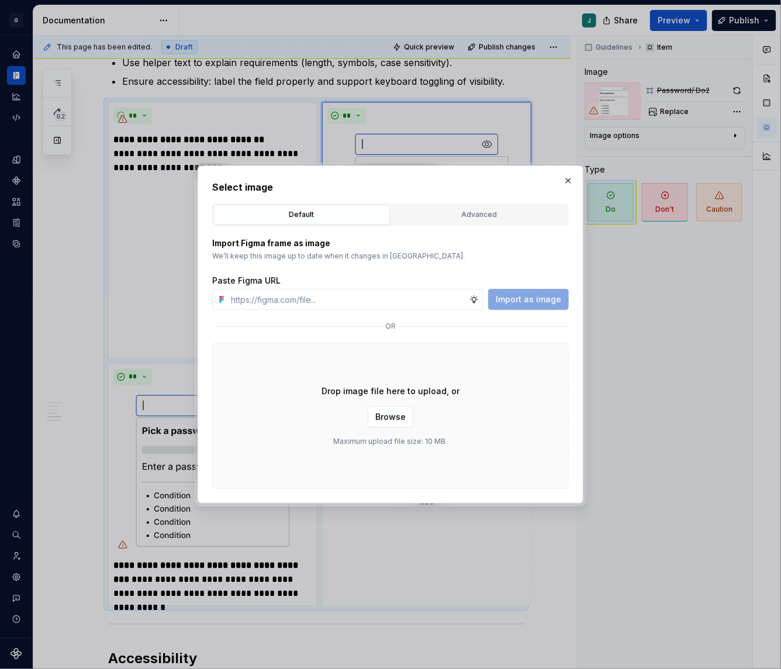
click at [480, 195] on div "Select image Default Advanced Import Figma frame as image We’ll keep this image…" at bounding box center [390, 334] width 357 height 309
type textarea "*"
click at [480, 209] on div "Advanced" at bounding box center [479, 215] width 168 height 12
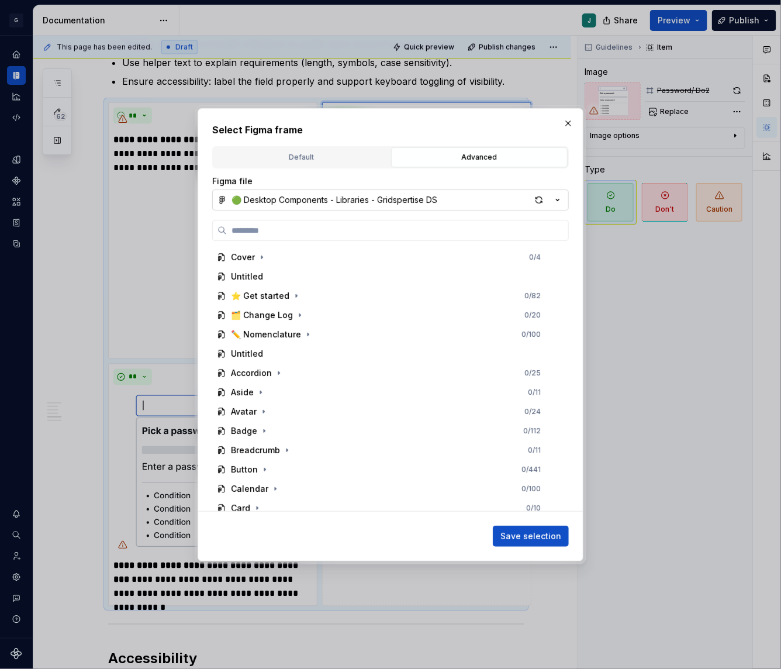
click at [298, 208] on button "🟢 Desktop Components - Libraries - Gridspertise DS" at bounding box center [390, 199] width 357 height 21
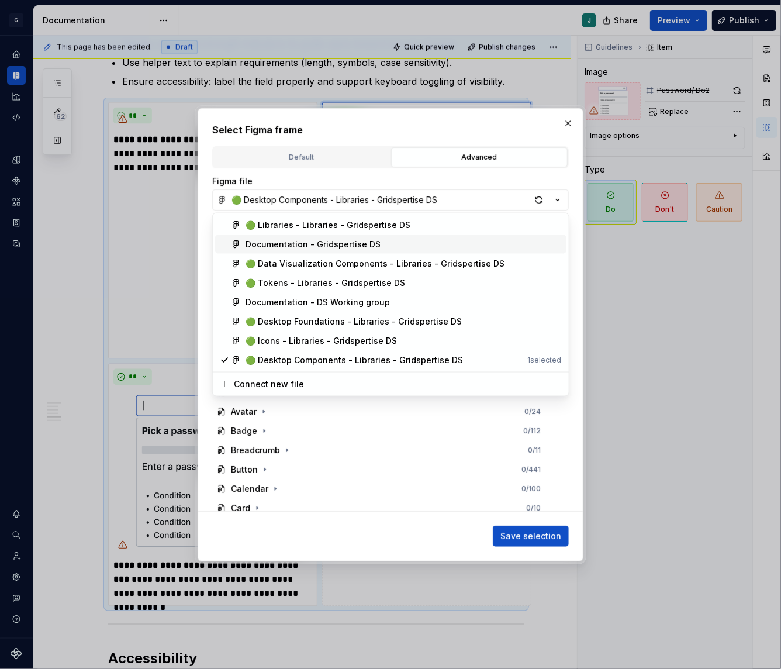
click at [297, 242] on div "Documentation - Gridspertise DS" at bounding box center [312, 244] width 135 height 12
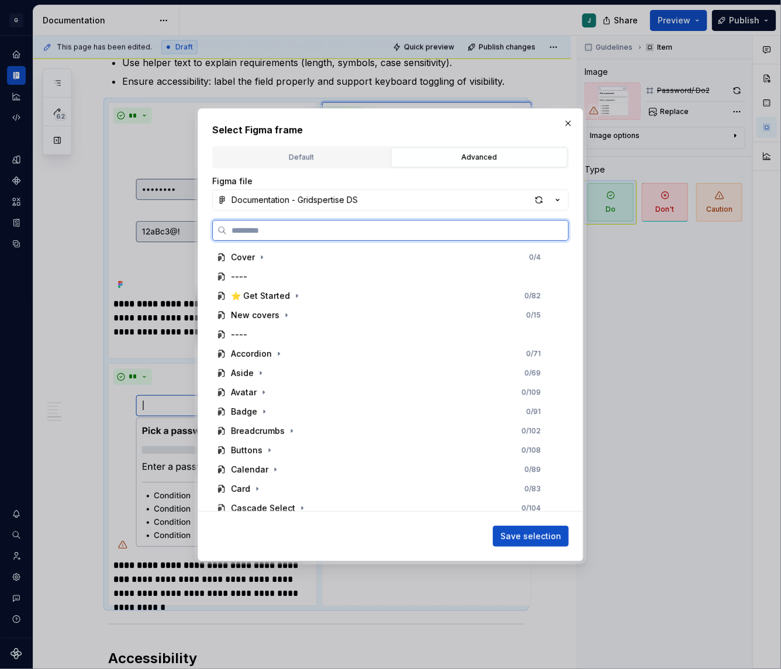
click at [265, 227] on input "search" at bounding box center [397, 230] width 341 height 12
paste input "**********"
type input "**********"
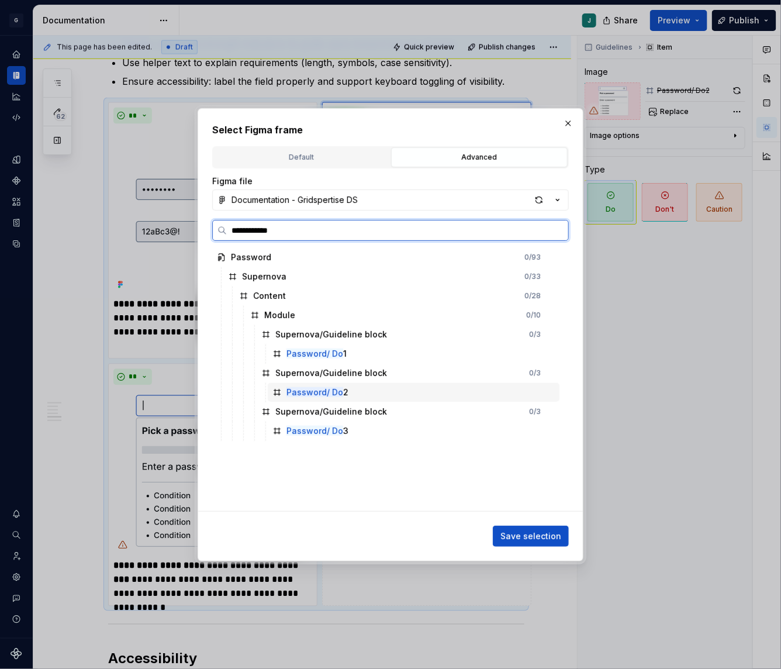
click at [344, 395] on div "Password/ Do 2" at bounding box center [317, 392] width 62 height 12
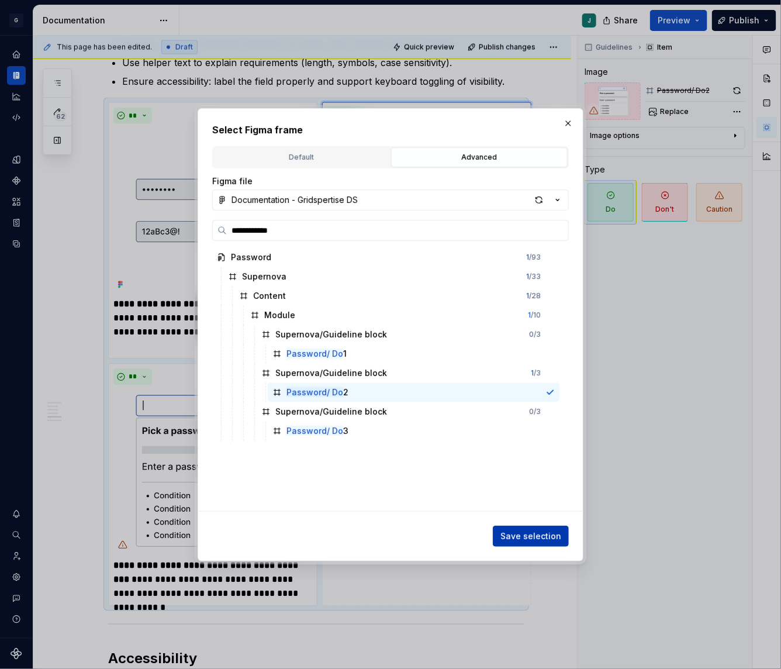
click at [532, 532] on span "Save selection" at bounding box center [530, 536] width 61 height 12
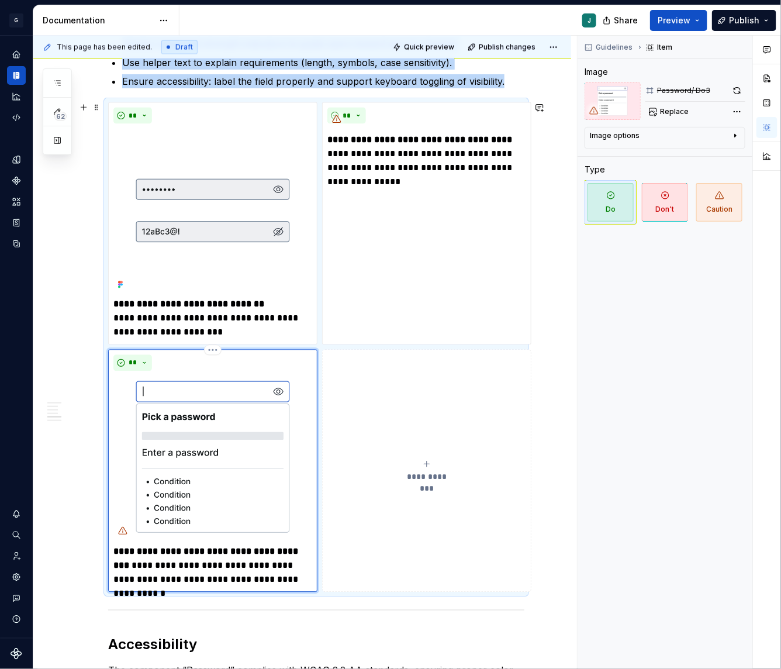
click at [238, 461] on img at bounding box center [212, 458] width 199 height 164
click at [680, 116] on button "Replace" at bounding box center [669, 111] width 49 height 16
type textarea "*"
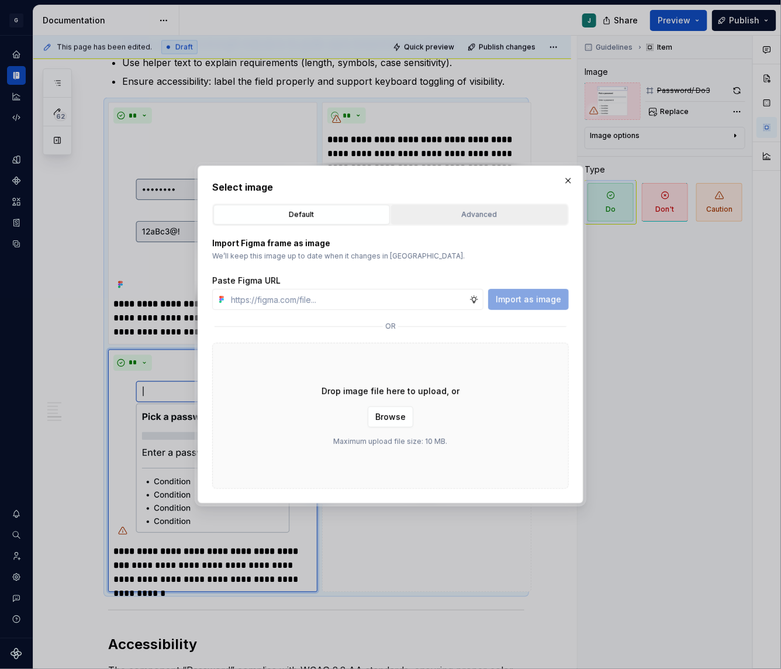
click at [462, 214] on div "Advanced" at bounding box center [479, 215] width 168 height 12
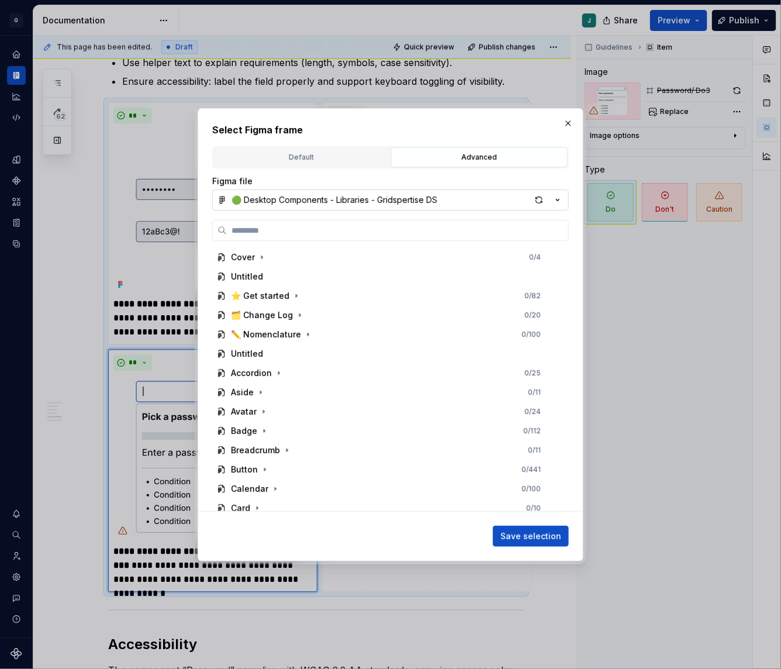
click at [261, 203] on div "🟢 Desktop Components - Libraries - Gridspertise DS" at bounding box center [334, 200] width 206 height 12
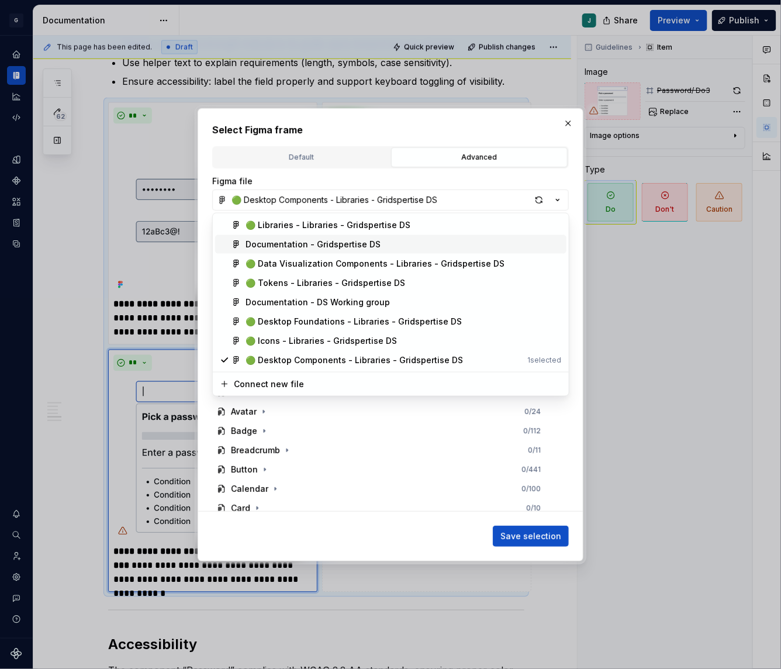
click at [287, 241] on div "Documentation - Gridspertise DS" at bounding box center [312, 244] width 135 height 12
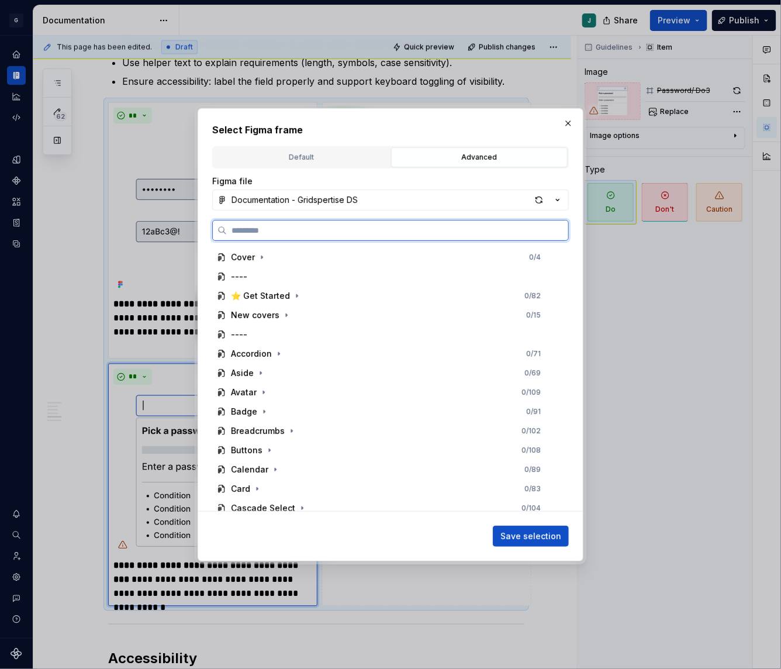
click at [253, 224] on input "search" at bounding box center [397, 230] width 341 height 12
paste input "**********"
type input "**********"
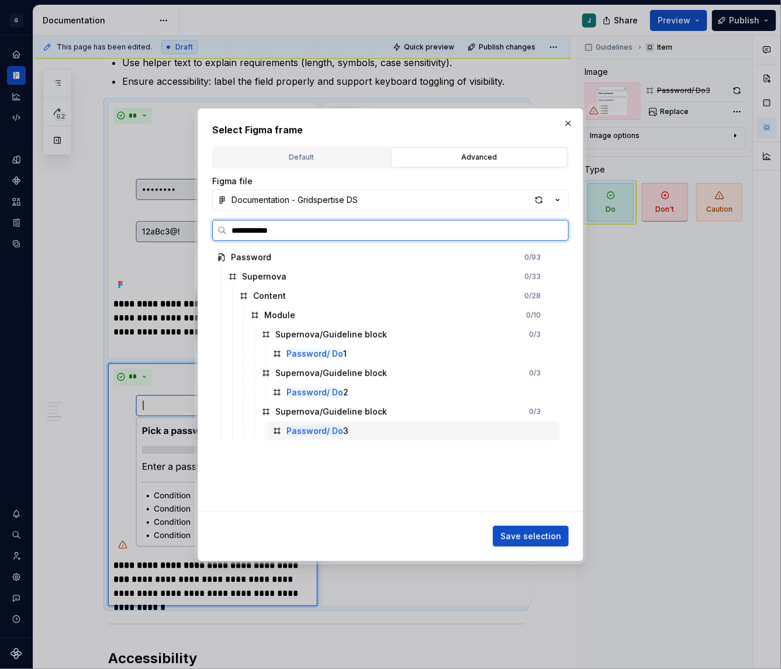
click at [328, 437] on div "Password/ Do 3" at bounding box center [414, 430] width 292 height 19
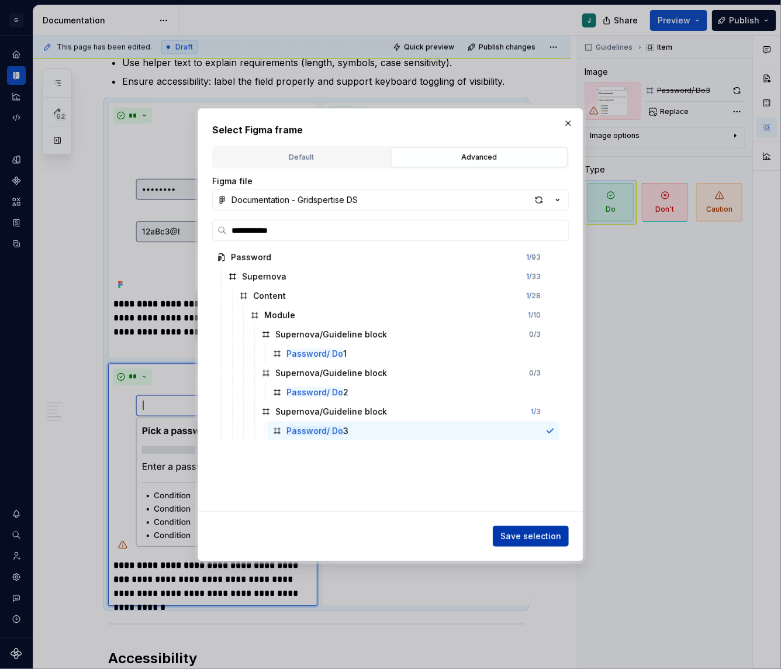
click at [542, 536] on span "Save selection" at bounding box center [530, 536] width 61 height 12
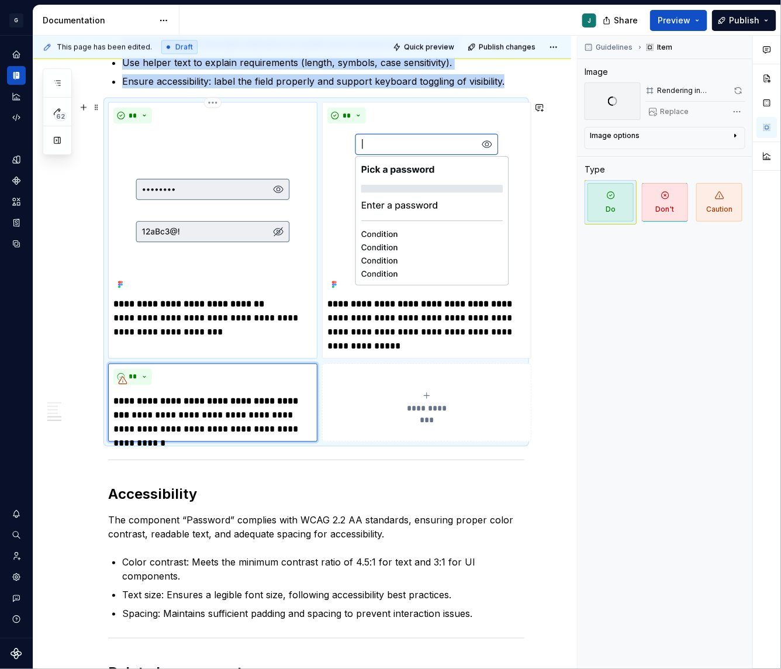
click at [224, 174] on img at bounding box center [212, 211] width 199 height 164
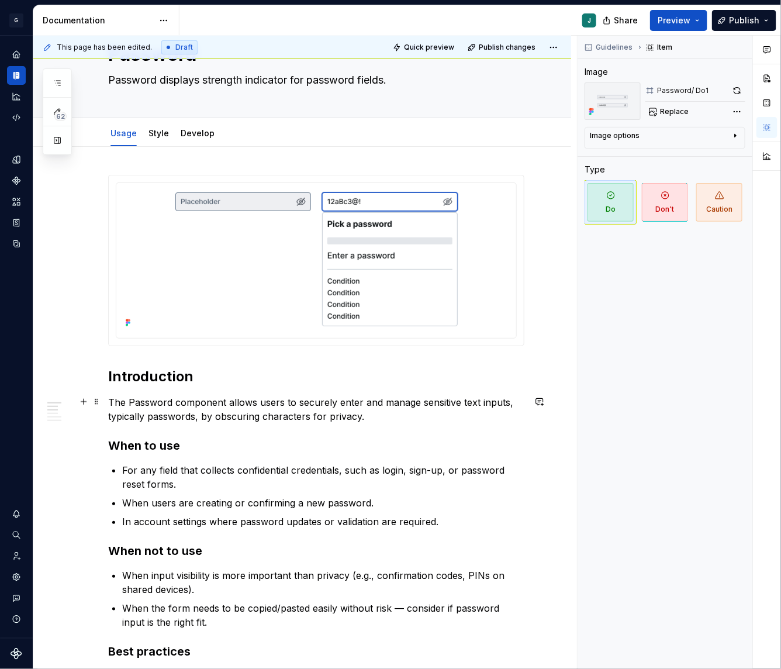
scroll to position [0, 0]
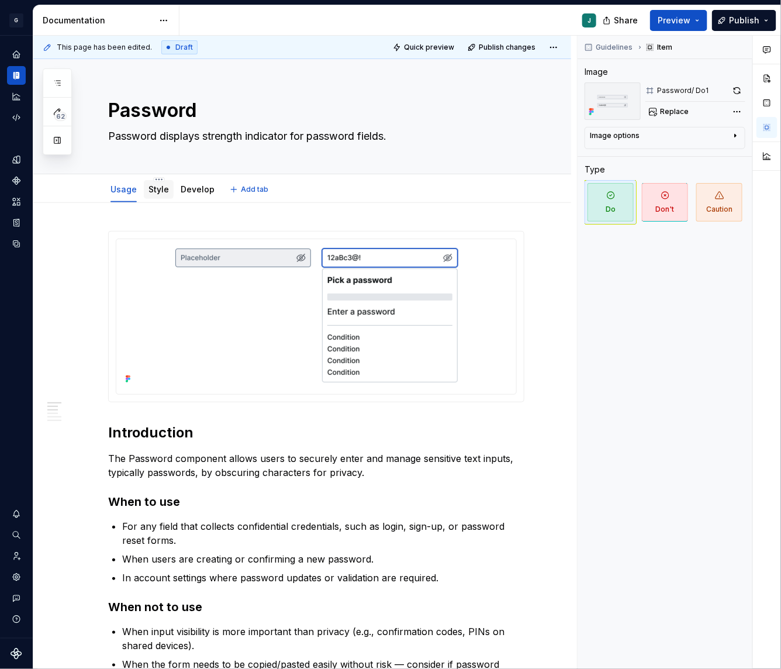
click at [161, 195] on div "Style" at bounding box center [158, 189] width 20 height 14
click at [155, 193] on div "Style" at bounding box center [158, 190] width 20 height 12
click at [156, 189] on link "Style" at bounding box center [158, 189] width 20 height 10
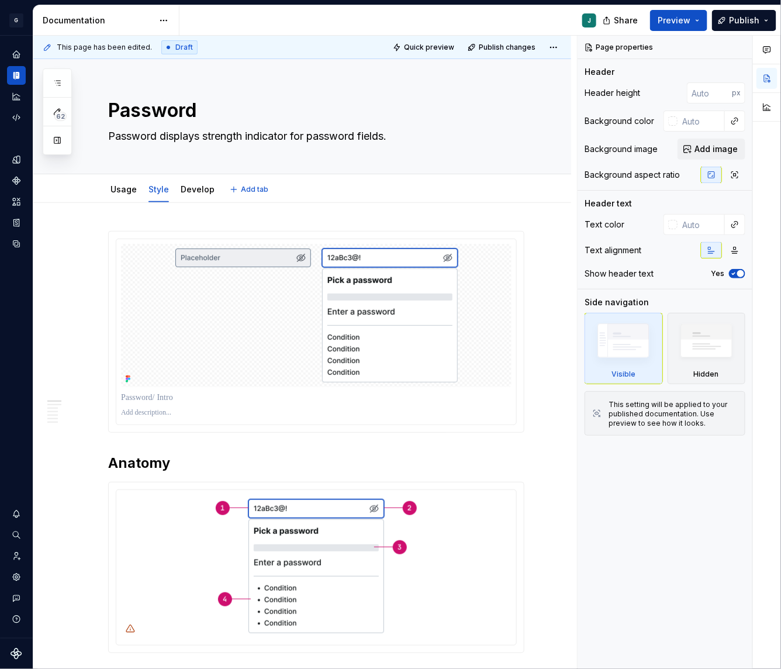
type textarea "*"
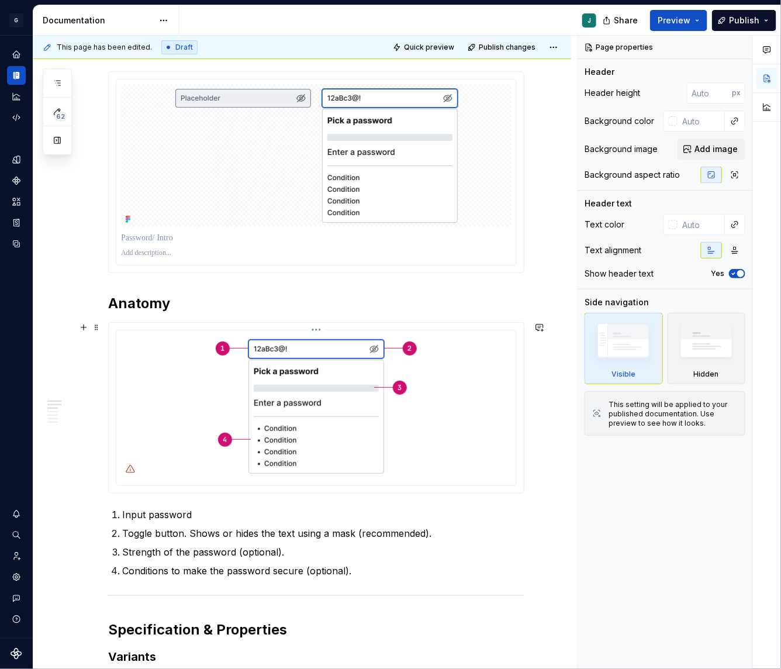
scroll to position [179, 0]
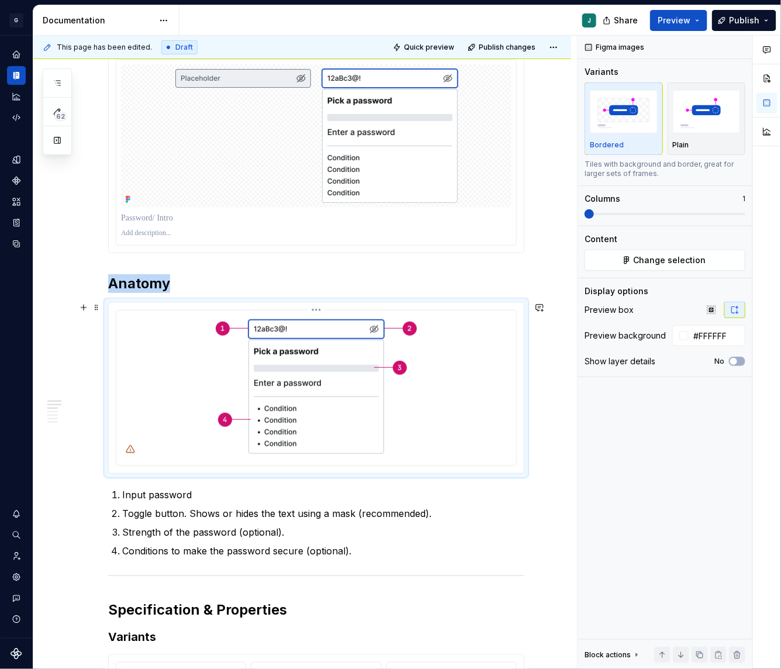
click at [260, 393] on img at bounding box center [316, 386] width 210 height 143
click at [676, 267] on button "Change selection" at bounding box center [665, 260] width 161 height 21
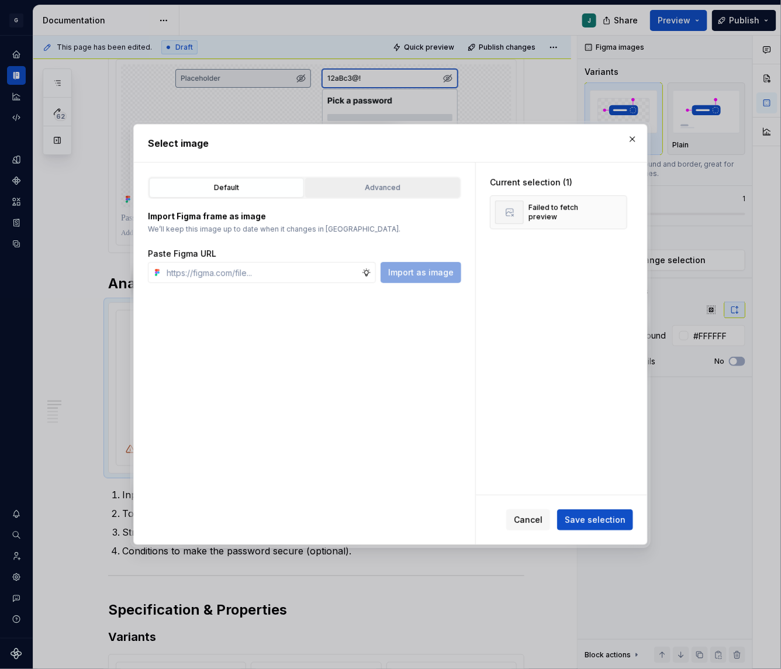
click at [354, 178] on button "Advanced" at bounding box center [382, 188] width 155 height 20
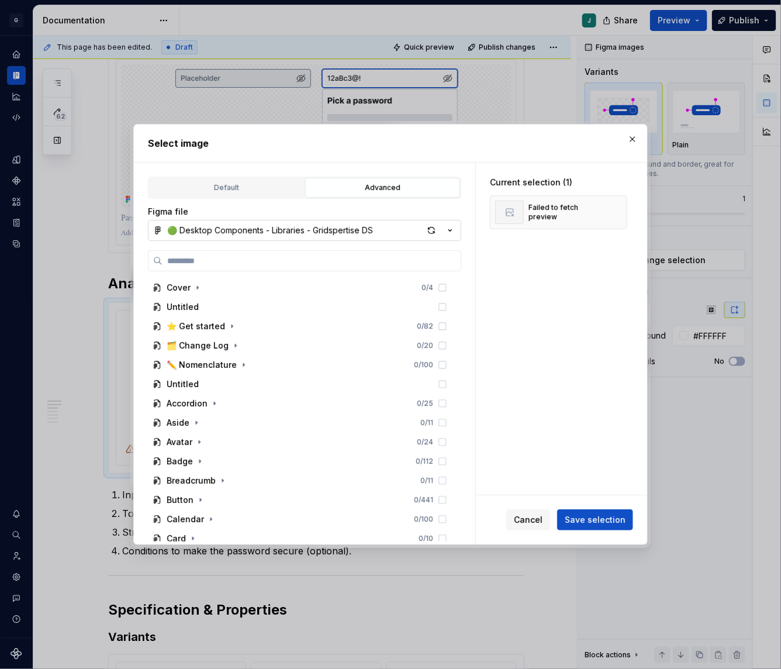
click at [191, 221] on button "🟢 Desktop Components - Libraries - Gridspertise DS" at bounding box center [304, 230] width 313 height 21
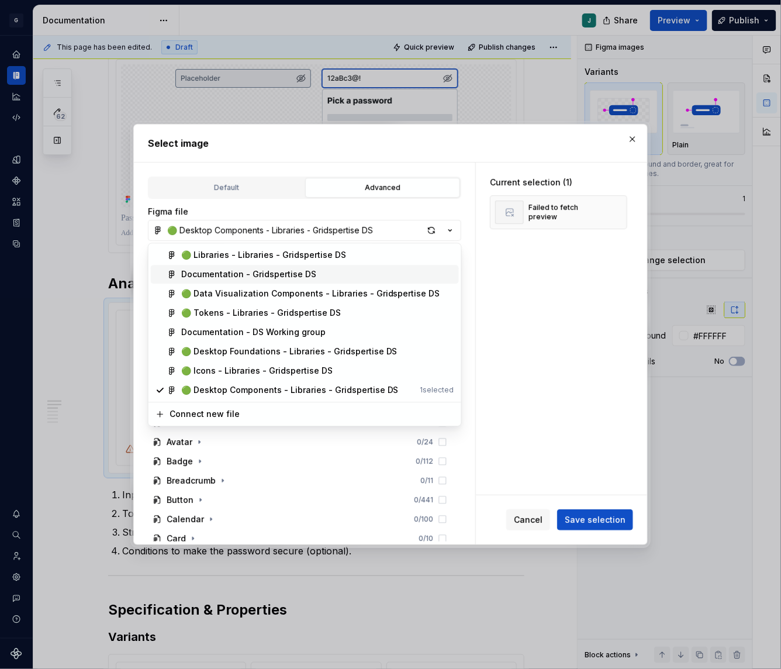
click at [208, 276] on div "Documentation - Gridspertise DS" at bounding box center [248, 275] width 135 height 12
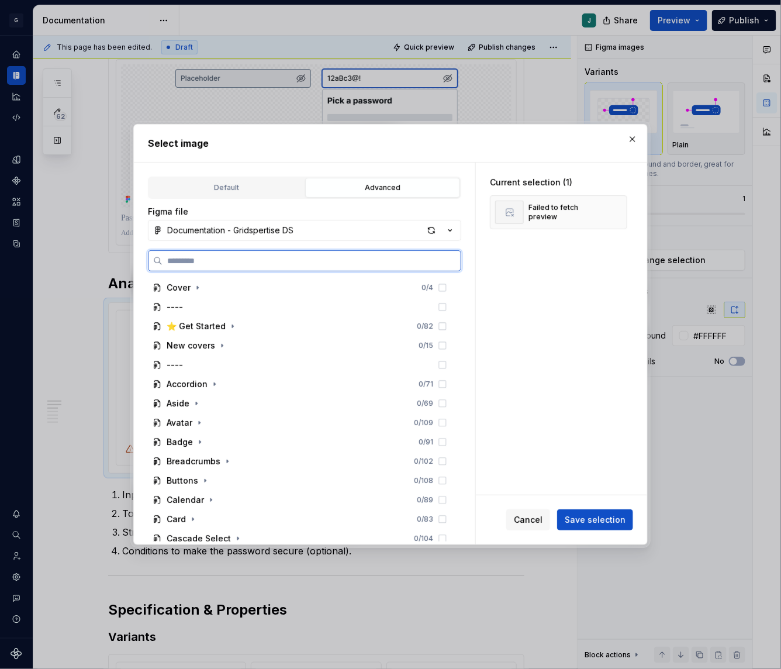
click at [176, 262] on input "search" at bounding box center [311, 261] width 298 height 12
paste input "**********"
type input "**********"
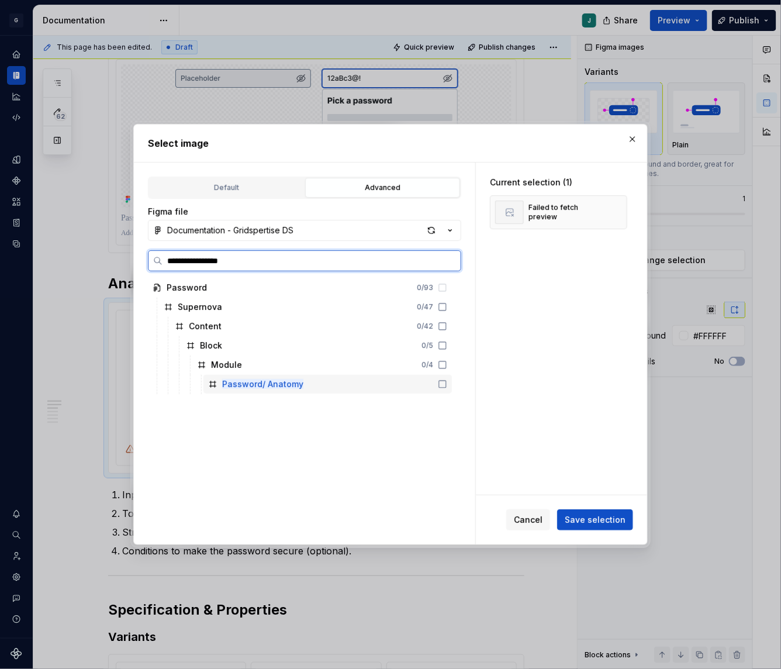
click at [298, 379] on mark "Password/ Anatomy" at bounding box center [262, 384] width 81 height 10
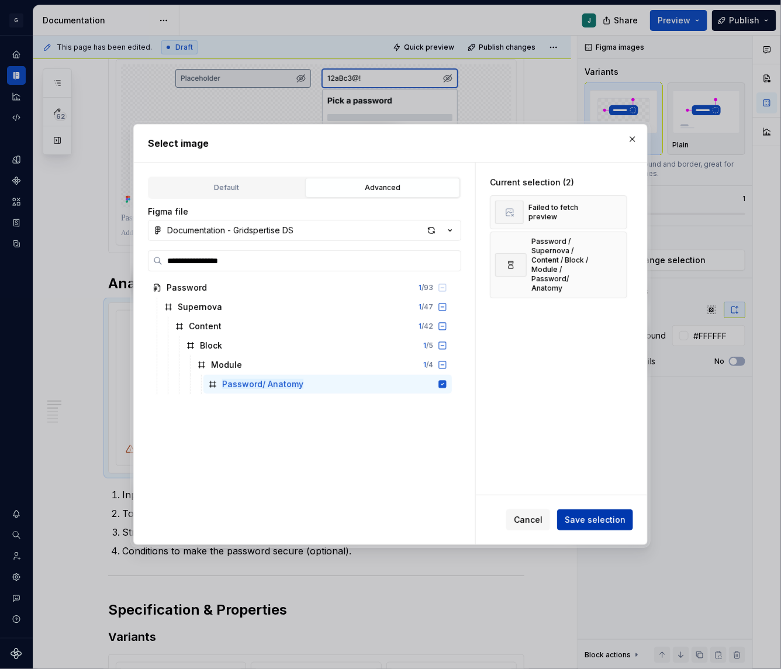
click at [597, 515] on span "Save selection" at bounding box center [595, 520] width 61 height 12
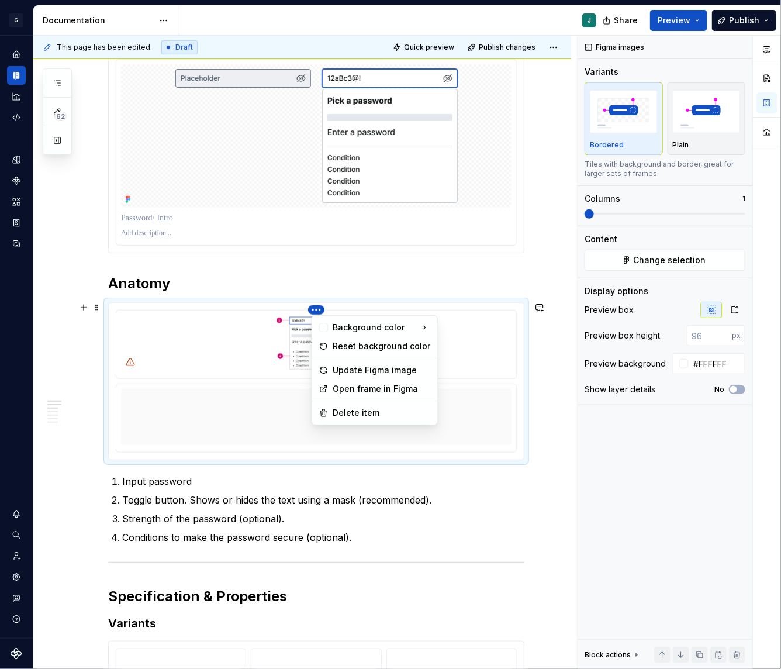
click at [316, 308] on html "G GSP Design System J Design system data Documentation J Share Preview Publish …" at bounding box center [390, 334] width 781 height 669
click at [362, 407] on div "Delete item" at bounding box center [382, 413] width 98 height 12
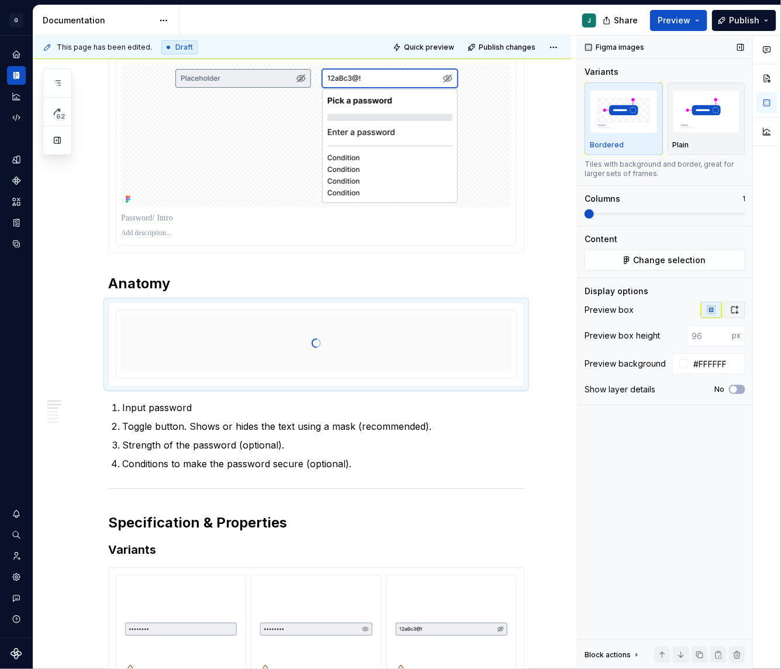
click at [736, 309] on icon "button" at bounding box center [734, 309] width 9 height 9
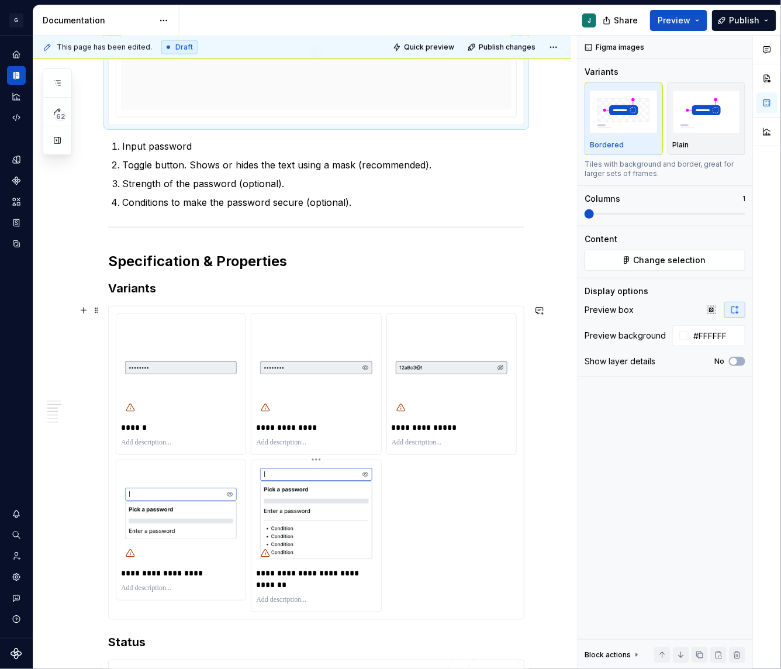
scroll to position [516, 0]
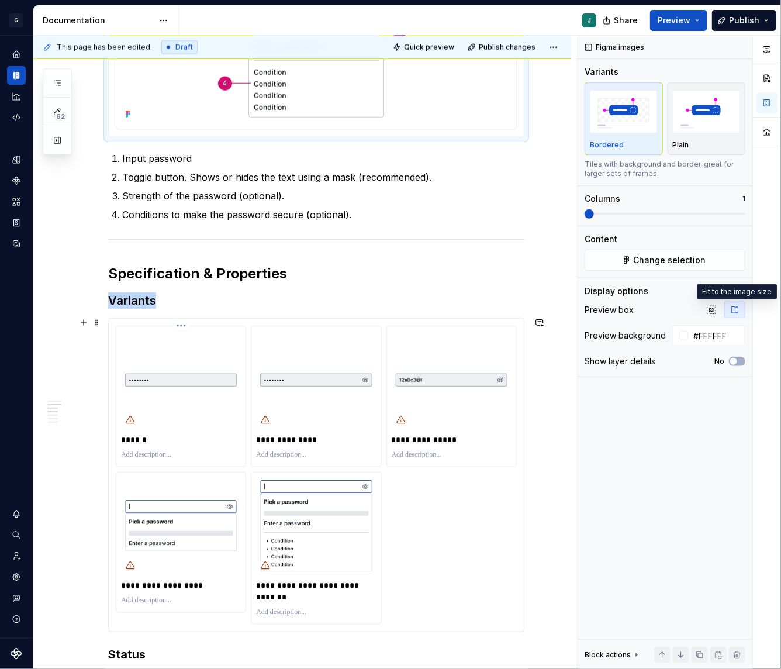
click at [186, 389] on img at bounding box center [181, 380] width 120 height 98
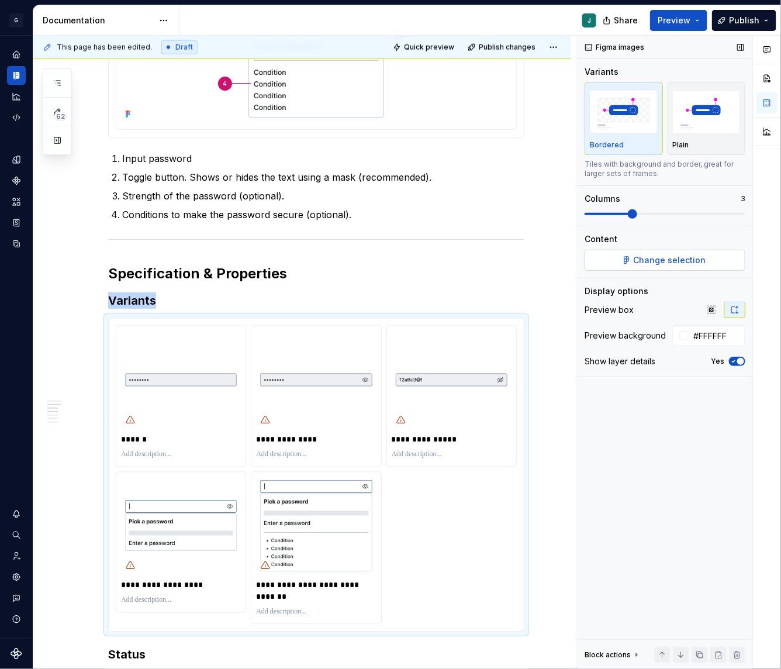
click at [673, 251] on button "Change selection" at bounding box center [665, 260] width 161 height 21
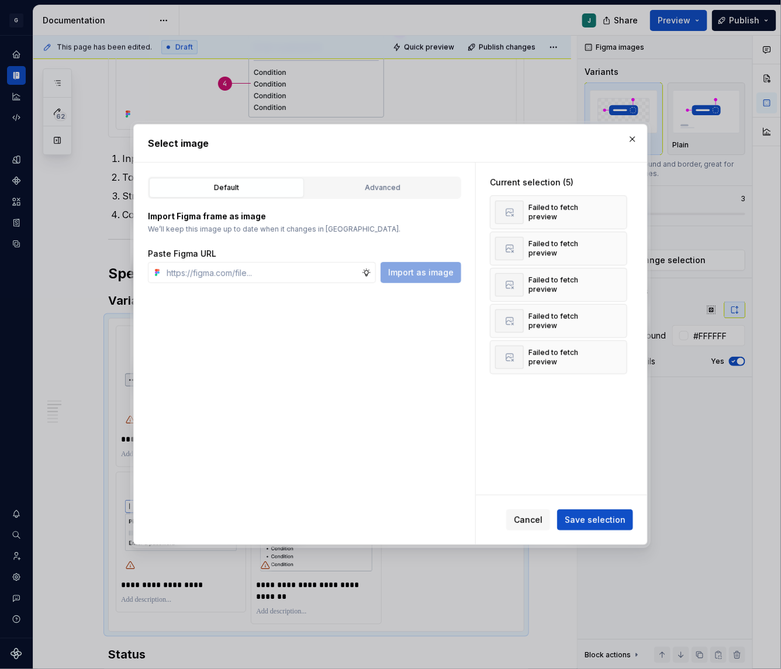
type textarea "*"
click at [621, 210] on button "button" at bounding box center [614, 212] width 16 height 16
click at [621, 240] on button "button" at bounding box center [614, 248] width 16 height 16
click at [621, 210] on button "button" at bounding box center [614, 212] width 16 height 16
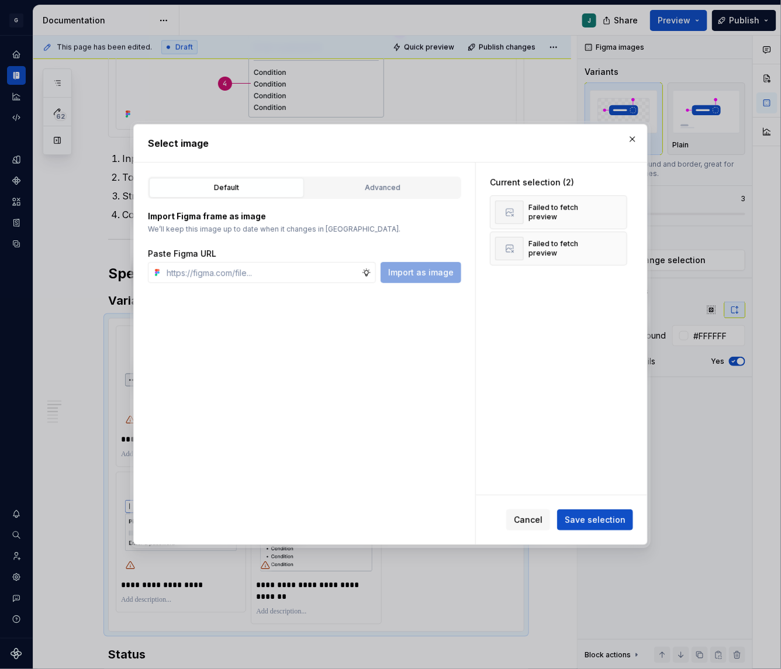
click at [621, 240] on button "button" at bounding box center [614, 248] width 16 height 16
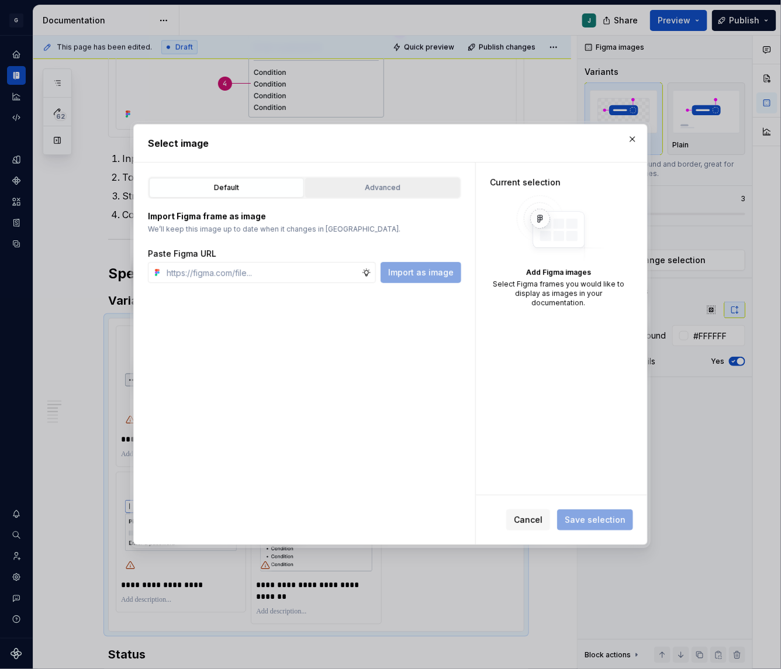
click at [402, 188] on div "Advanced" at bounding box center [382, 188] width 147 height 12
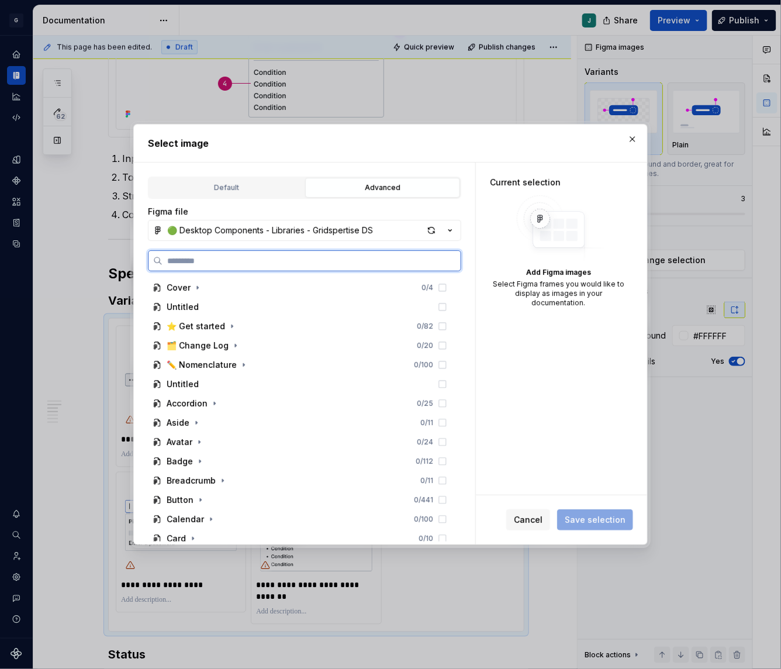
click at [192, 255] on input "search" at bounding box center [311, 261] width 298 height 12
paste input "********"
type input "********"
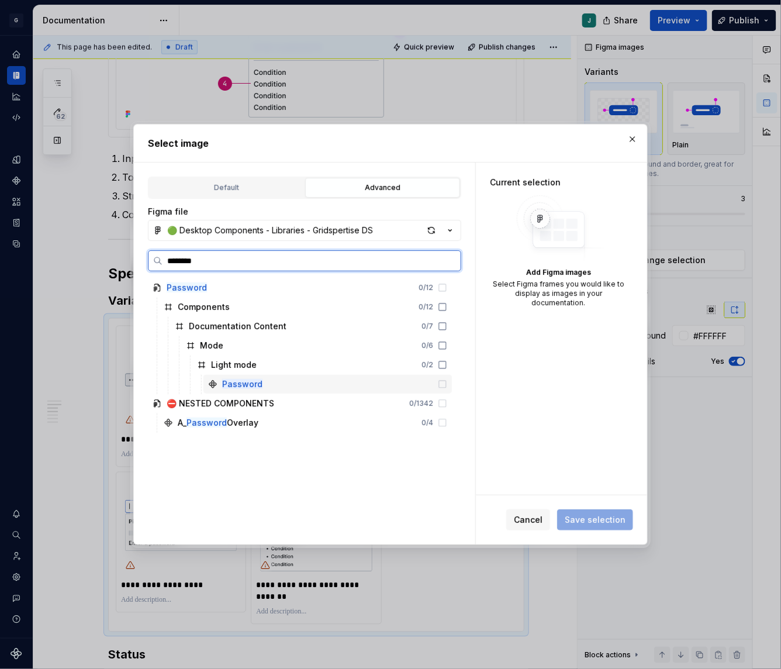
click at [259, 383] on mark "Password" at bounding box center [242, 384] width 40 height 10
click at [642, 139] on div "Select image" at bounding box center [390, 143] width 513 height 37
click at [631, 135] on button "button" at bounding box center [632, 139] width 16 height 16
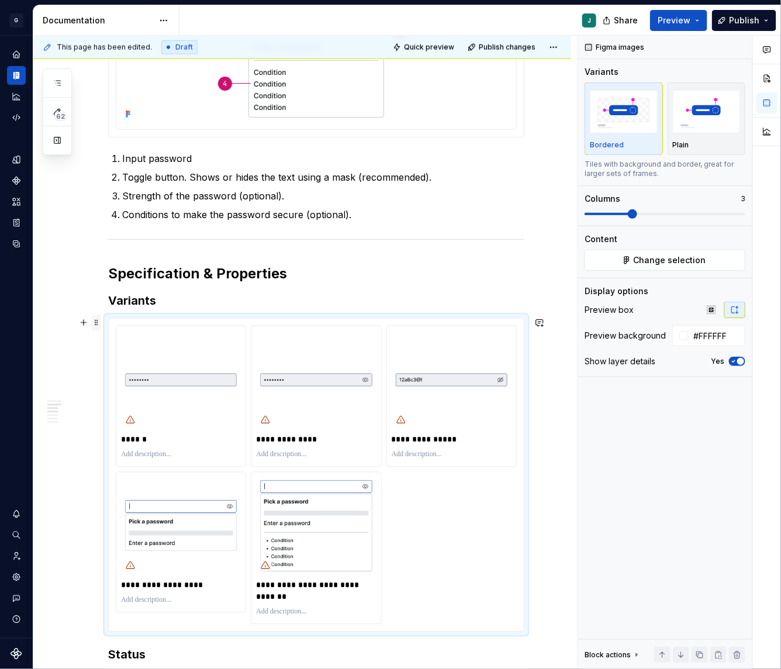
click at [98, 322] on span at bounding box center [96, 322] width 9 height 16
click at [137, 419] on div "Delete" at bounding box center [144, 425] width 99 height 19
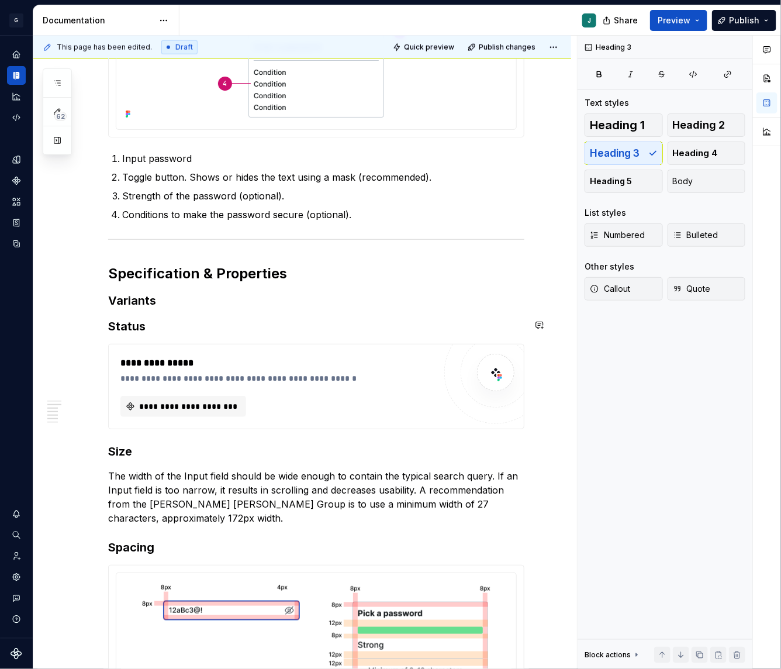
click at [168, 302] on h3 "Variants" at bounding box center [316, 300] width 416 height 16
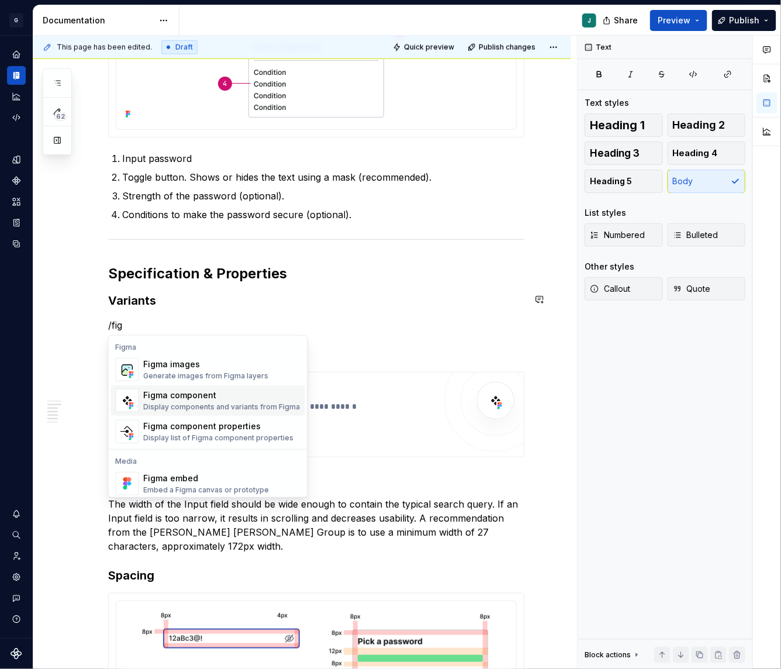
click at [191, 398] on div "Figma component" at bounding box center [222, 395] width 157 height 12
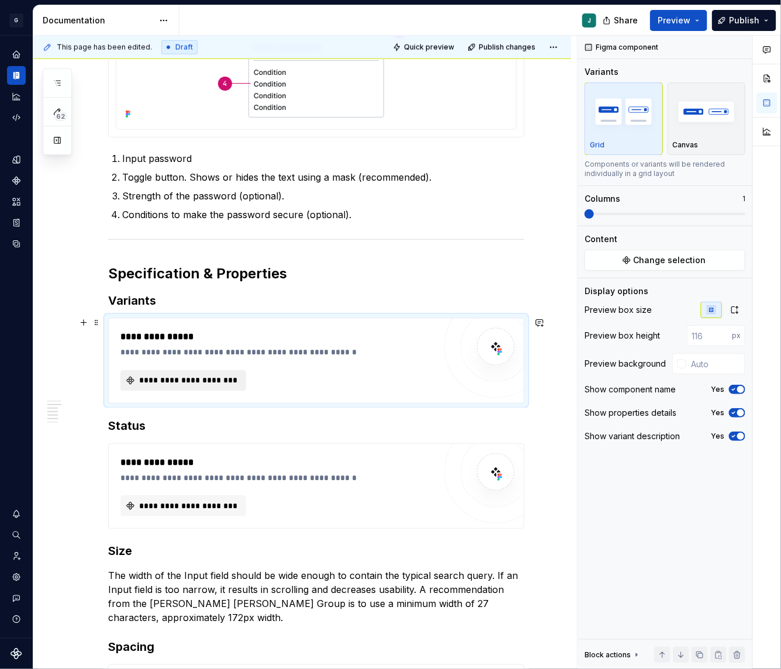
click at [215, 376] on span "**********" at bounding box center [187, 381] width 101 height 12
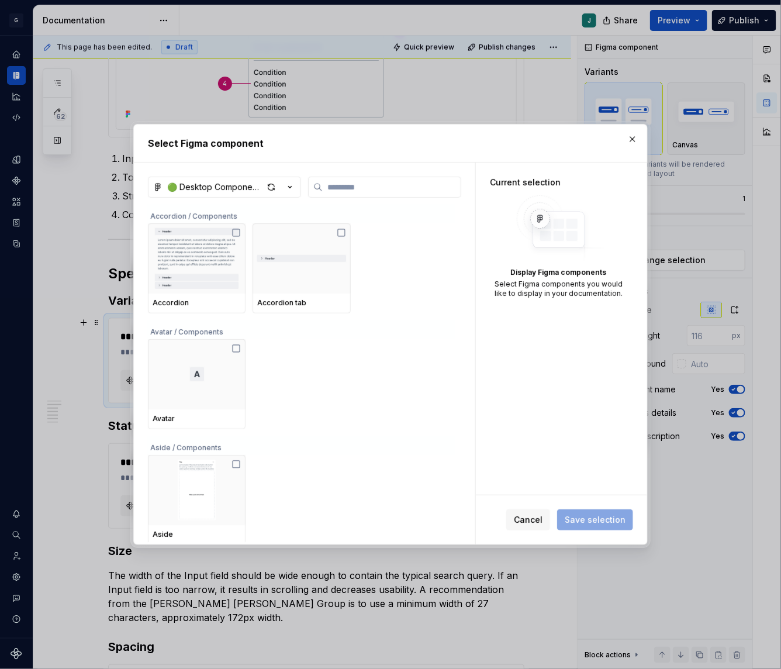
type textarea "*"
paste input "********"
type input "********"
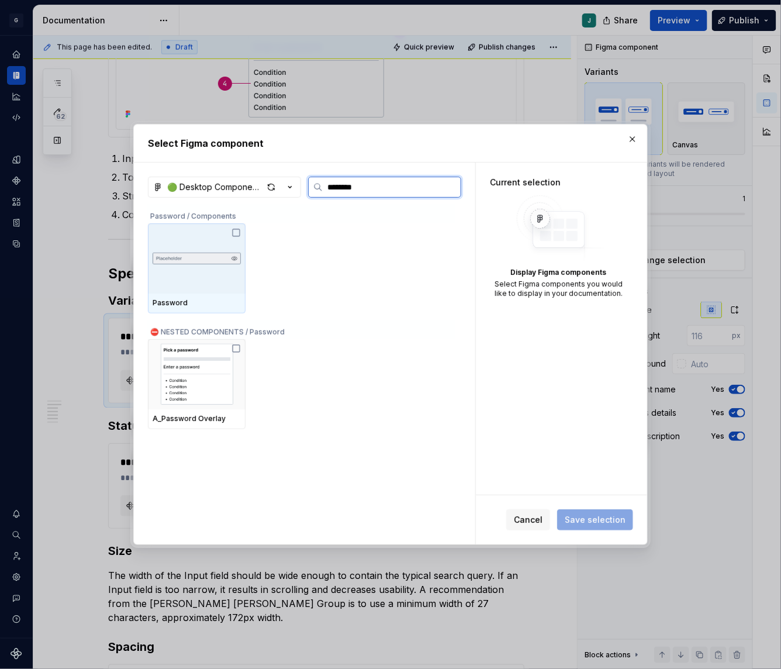
click at [227, 240] on div at bounding box center [197, 258] width 98 height 70
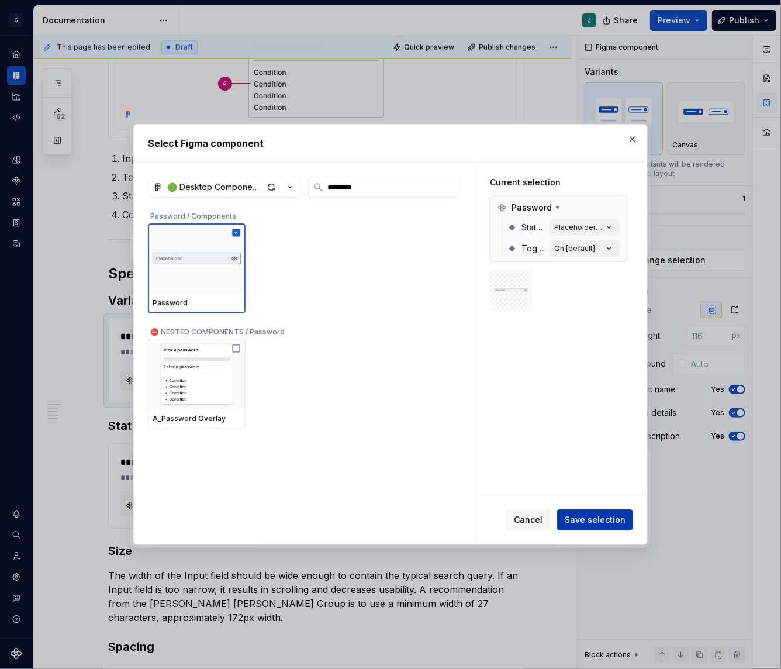
click at [593, 518] on span "Save selection" at bounding box center [595, 520] width 61 height 12
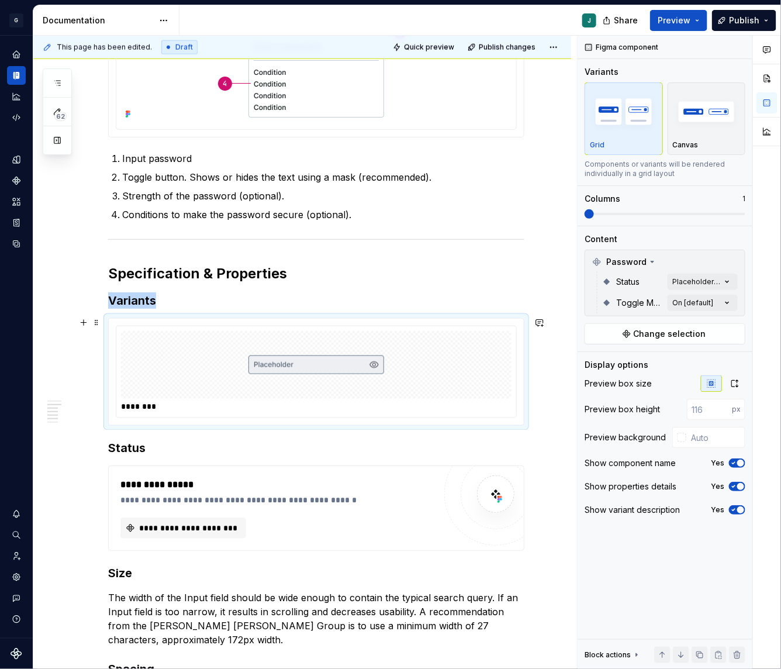
click at [473, 379] on div at bounding box center [316, 365] width 390 height 68
click at [722, 285] on div "Comments Open comments No comments yet Select ‘Comment’ from the block context …" at bounding box center [679, 353] width 203 height 634
click at [720, 281] on div "Comments Open comments No comments yet Select ‘Comment’ from the block context …" at bounding box center [679, 353] width 203 height 634
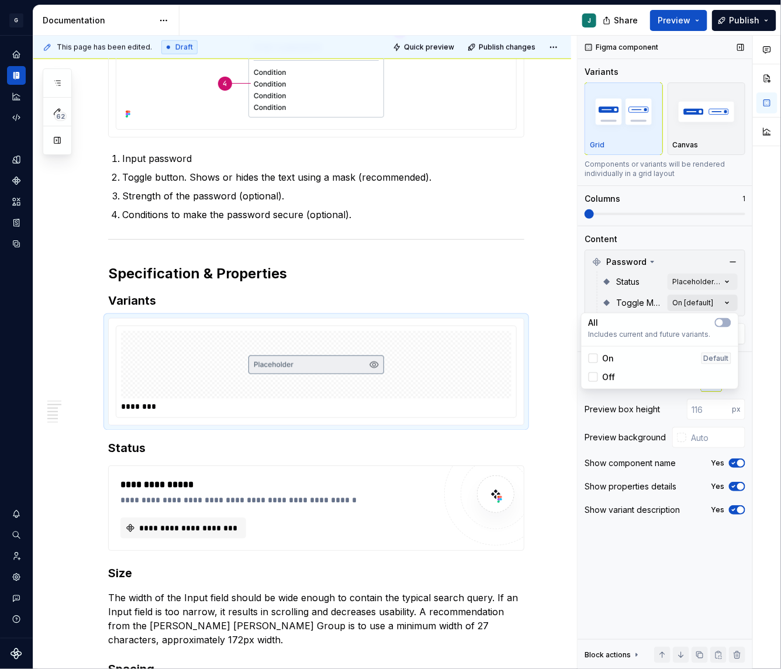
click at [720, 296] on div "Comments Open comments No comments yet Select ‘Comment’ from the block context …" at bounding box center [679, 353] width 203 height 634
click at [723, 319] on icon "button" at bounding box center [719, 322] width 9 height 7
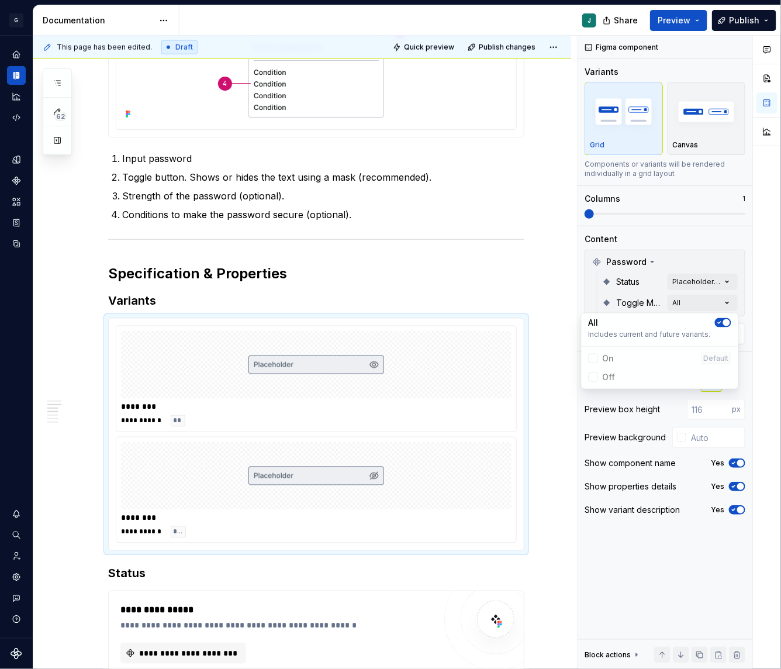
click at [639, 209] on div "Comments Open comments No comments yet Select ‘Comment’ from the block context …" at bounding box center [679, 353] width 203 height 634
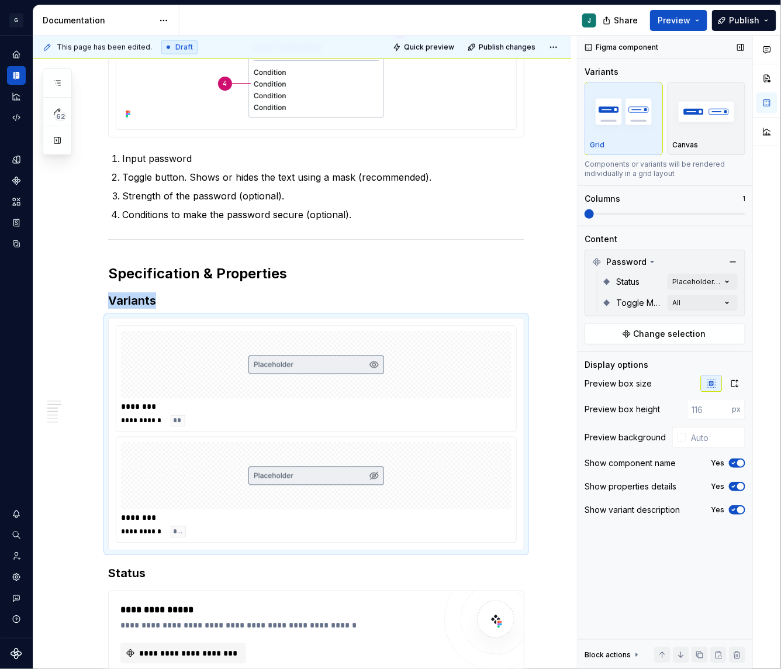
click at [655, 213] on span at bounding box center [665, 214] width 161 height 2
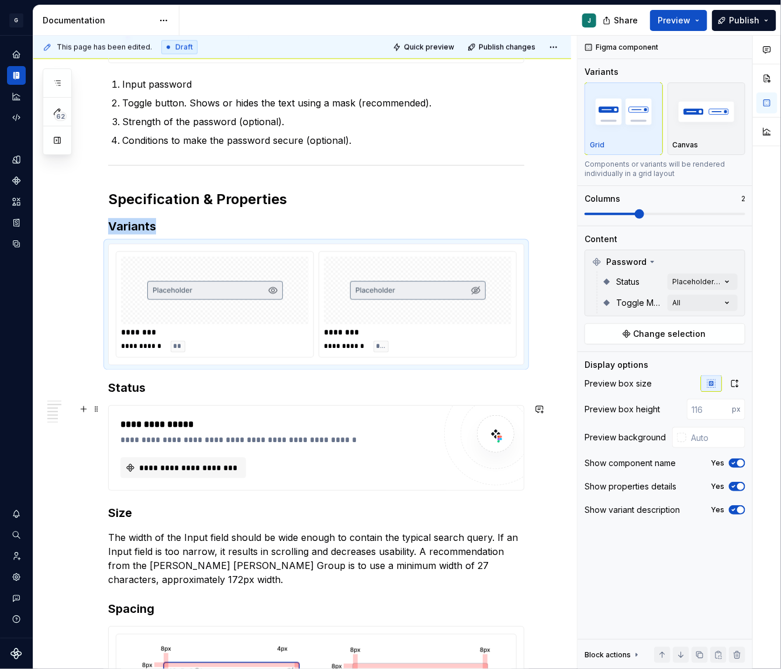
scroll to position [596, 0]
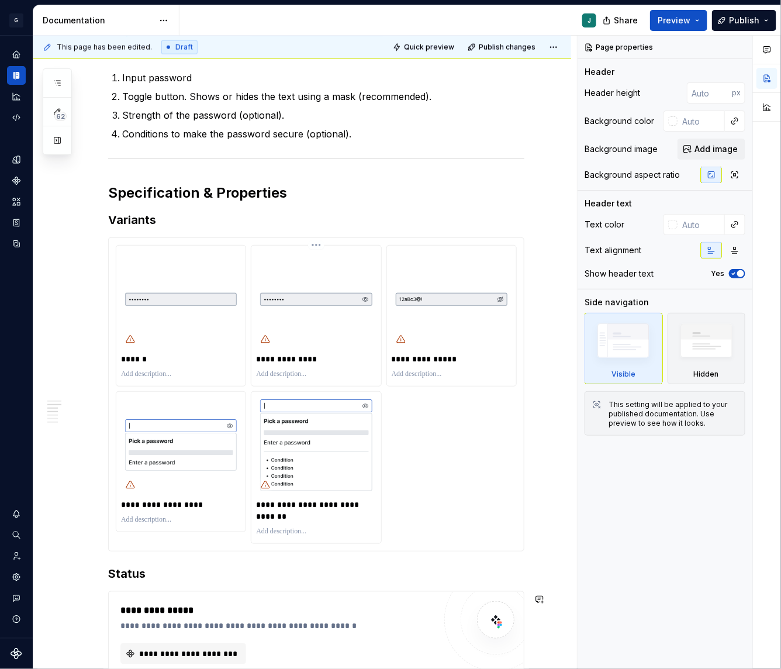
type textarea "*"
click at [239, 305] on img at bounding box center [181, 299] width 120 height 98
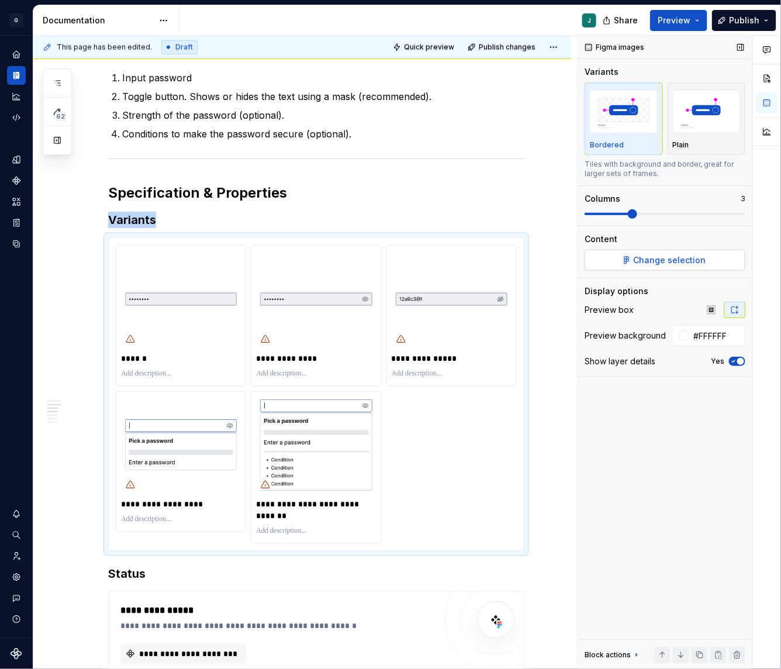
click at [676, 265] on button "Change selection" at bounding box center [665, 260] width 161 height 21
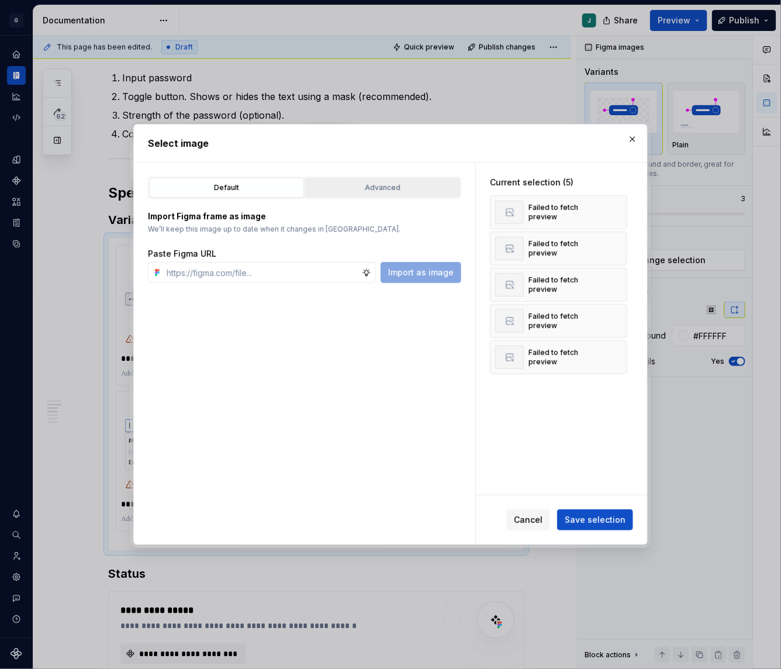
click at [378, 182] on div "Advanced" at bounding box center [382, 188] width 147 height 12
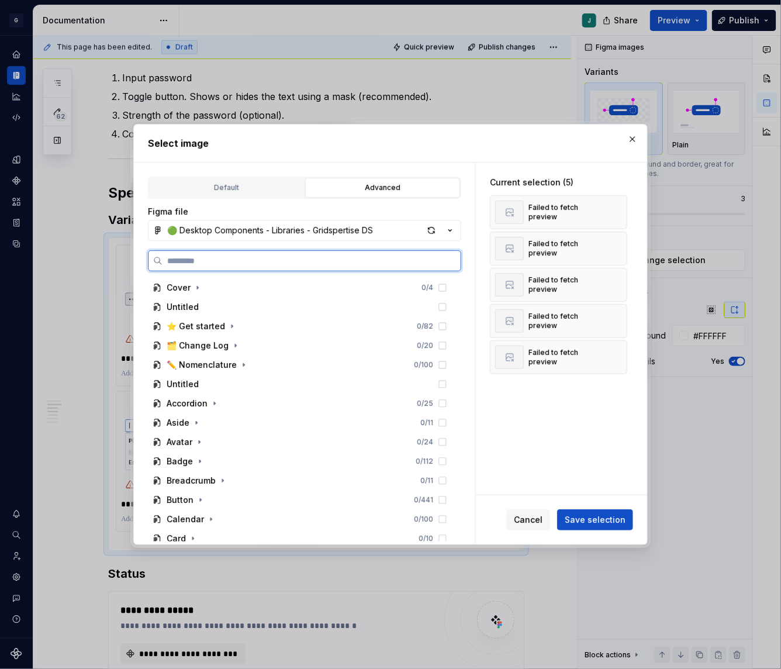
click at [215, 258] on input "search" at bounding box center [311, 261] width 298 height 12
click at [219, 223] on button "🟢 Desktop Components - Libraries - Gridspertise DS" at bounding box center [304, 230] width 313 height 21
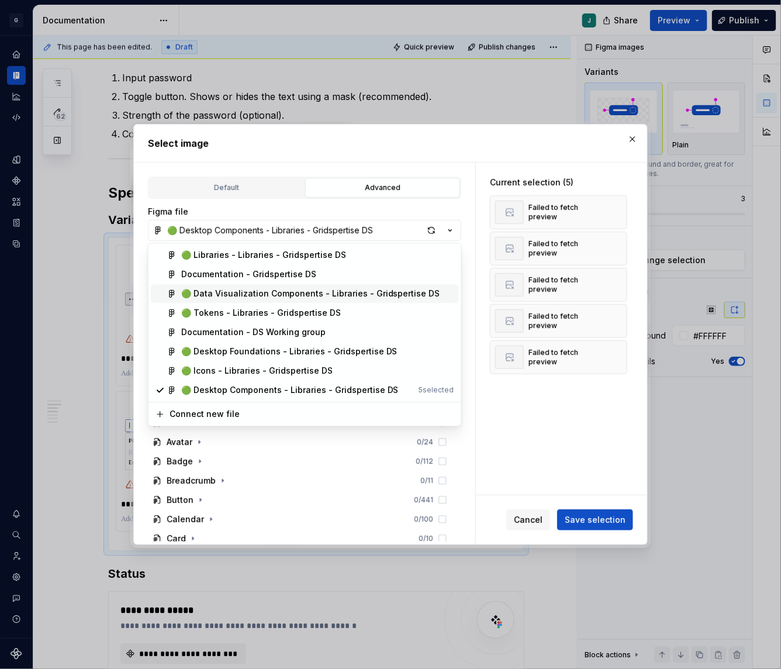
click at [280, 285] on span "🟢 Data Visualization Components - Libraries - Gridspertise DS" at bounding box center [305, 294] width 308 height 19
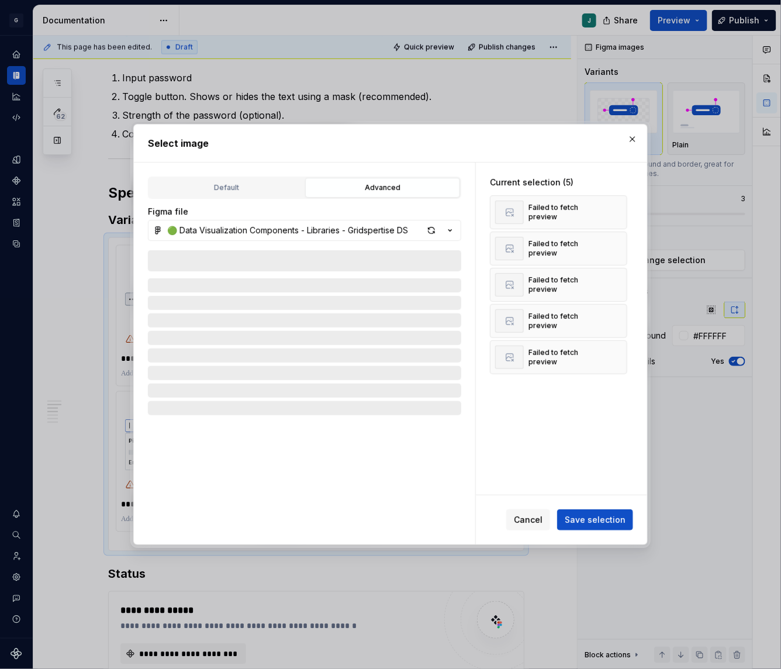
click at [263, 218] on div "Figma file 🟢 Data Visualization Components - Libraries - Gridspertise DS" at bounding box center [304, 223] width 313 height 35
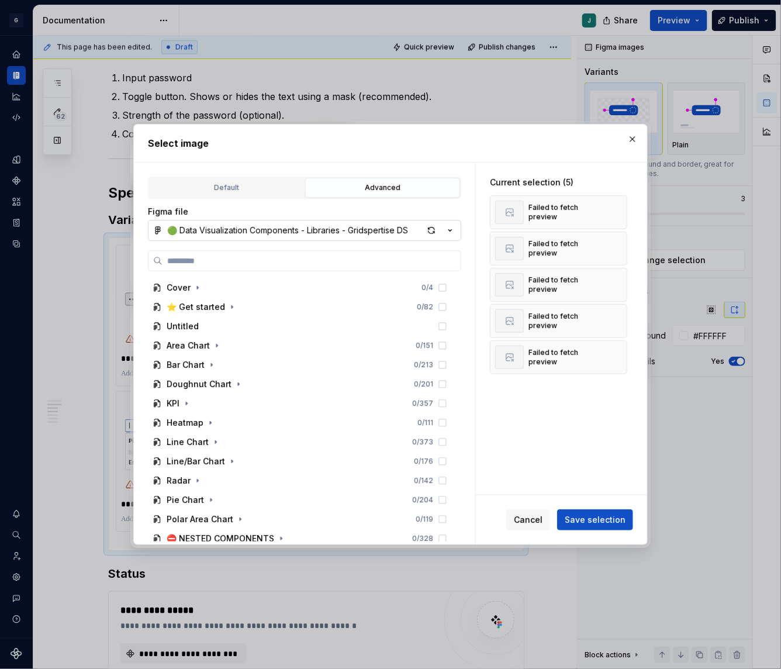
click at [264, 226] on div "🟢 Data Visualization Components - Libraries - Gridspertise DS" at bounding box center [287, 230] width 241 height 12
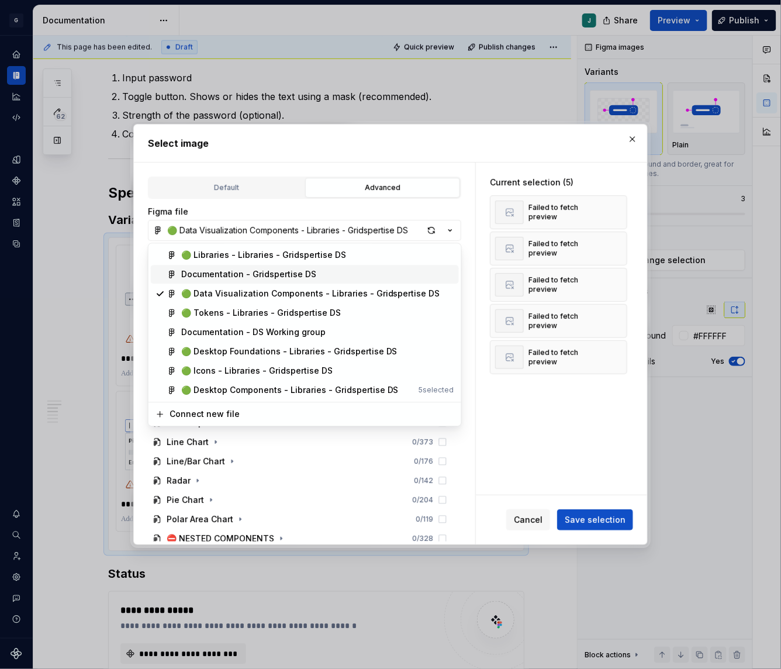
click at [271, 272] on div "Documentation - Gridspertise DS" at bounding box center [248, 275] width 135 height 12
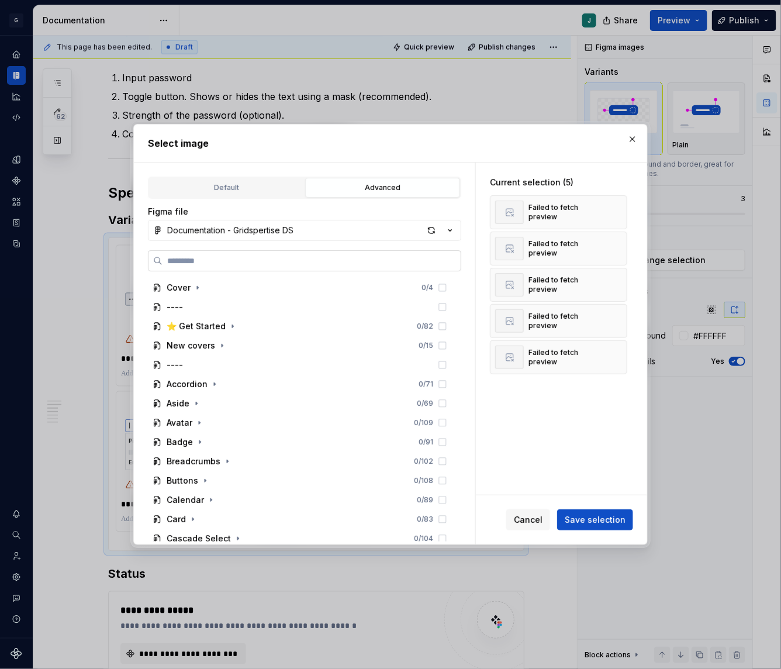
paste input "**********"
type input "**********"
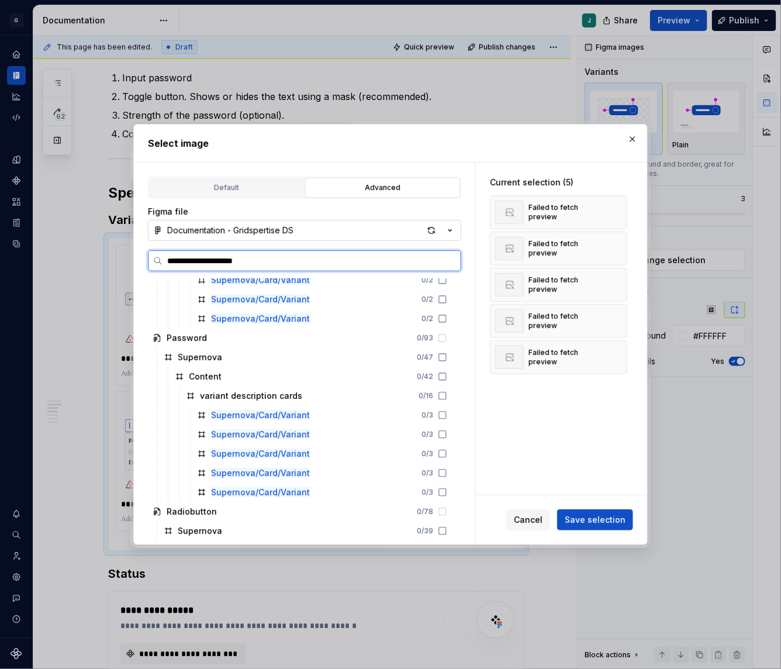
scroll to position [6637, 0]
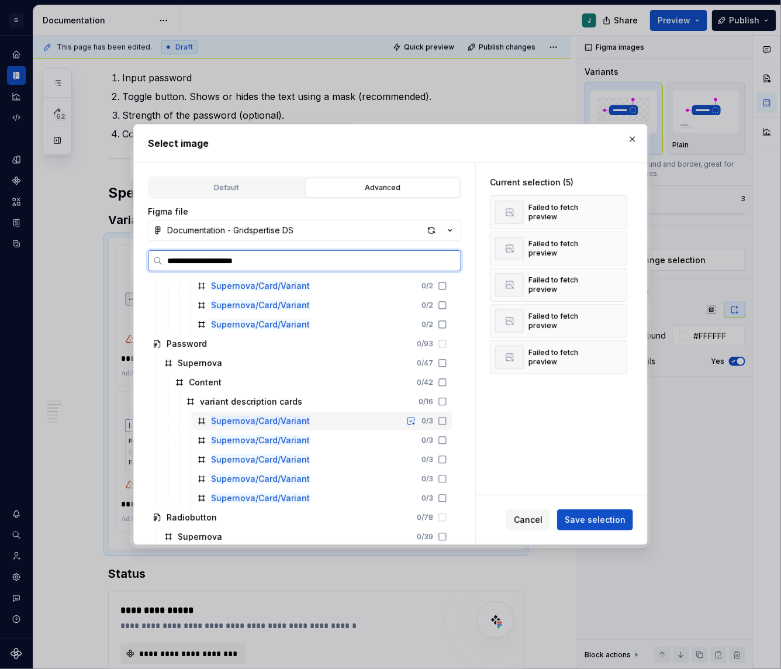
click at [447, 421] on icon at bounding box center [442, 420] width 9 height 9
click at [447, 442] on icon at bounding box center [442, 439] width 9 height 9
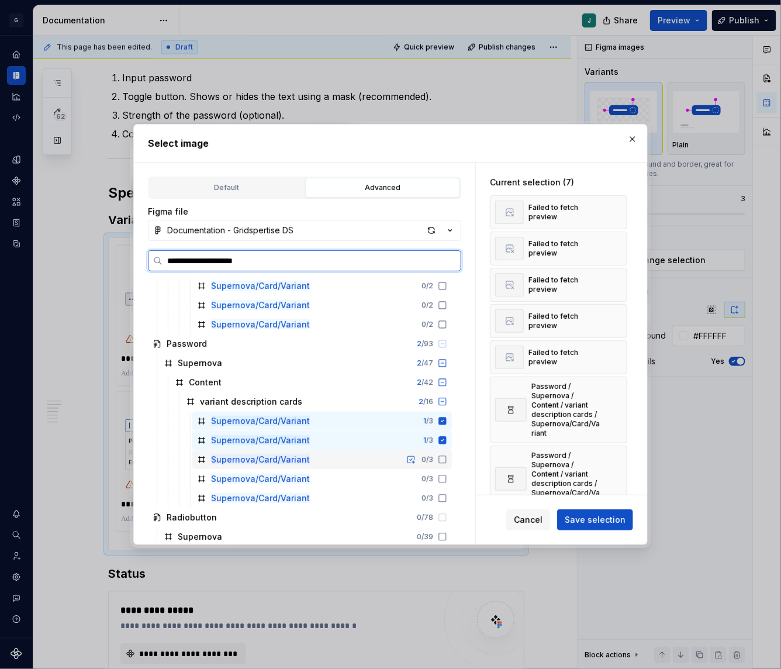
click at [447, 460] on icon at bounding box center [442, 459] width 9 height 9
click at [447, 474] on icon at bounding box center [442, 478] width 9 height 9
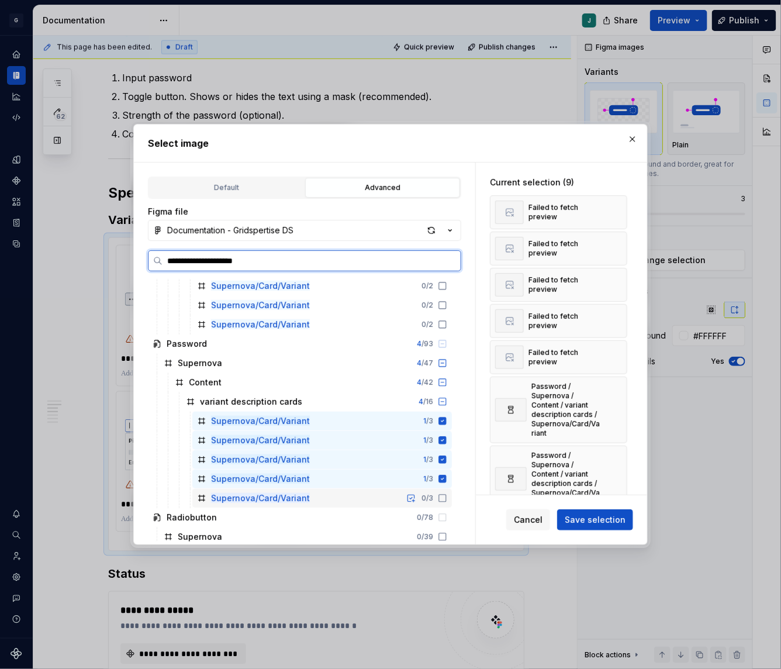
click at [452, 503] on div "Supernova/Card/Variant 0 / 3" at bounding box center [322, 498] width 260 height 19
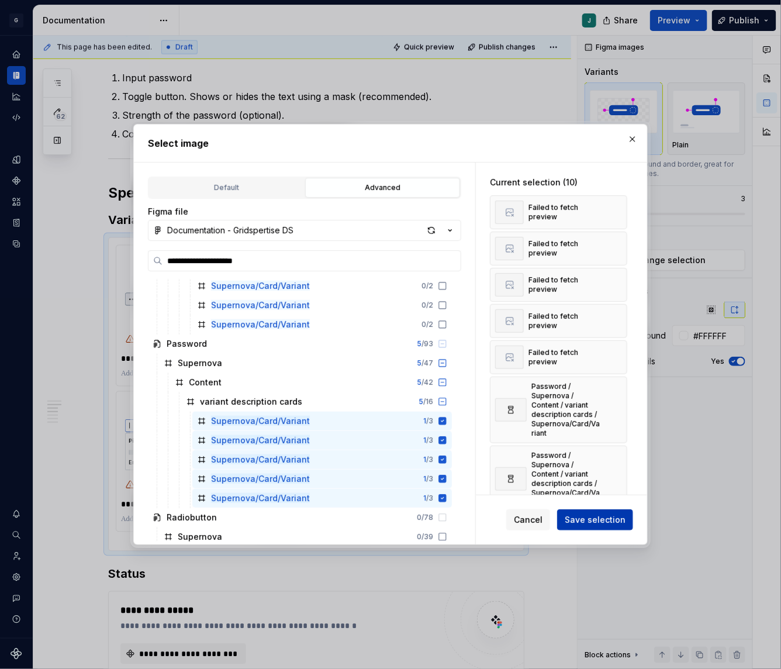
click at [583, 517] on span "Save selection" at bounding box center [595, 520] width 61 height 12
click at [621, 208] on button "button" at bounding box center [614, 212] width 16 height 16
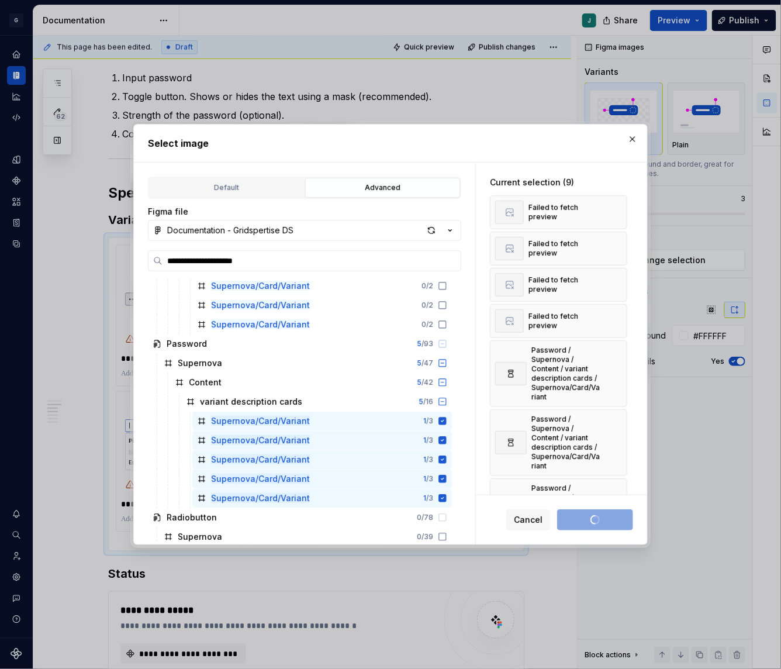
click at [621, 208] on button "button" at bounding box center [614, 212] width 16 height 16
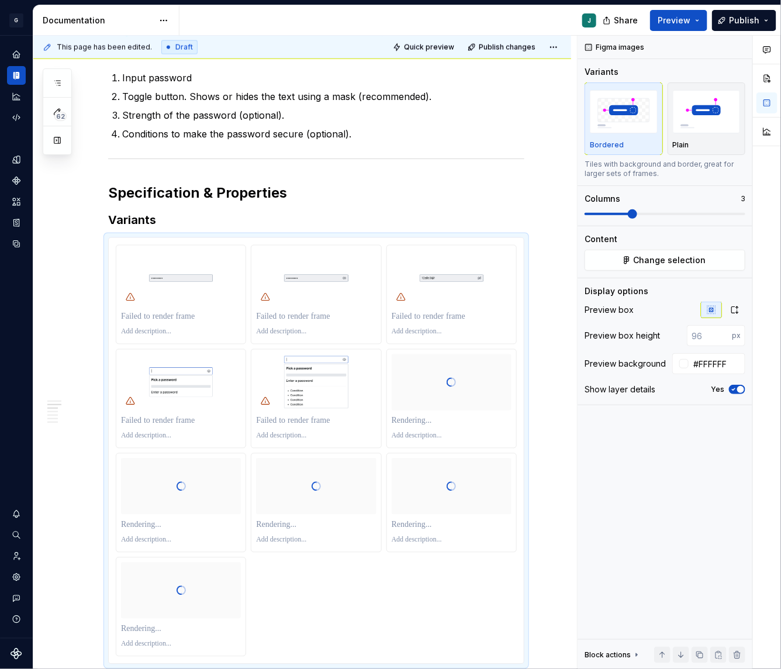
click at [621, 209] on span at bounding box center [665, 213] width 161 height 9
click at [648, 262] on span "Change selection" at bounding box center [670, 260] width 72 height 12
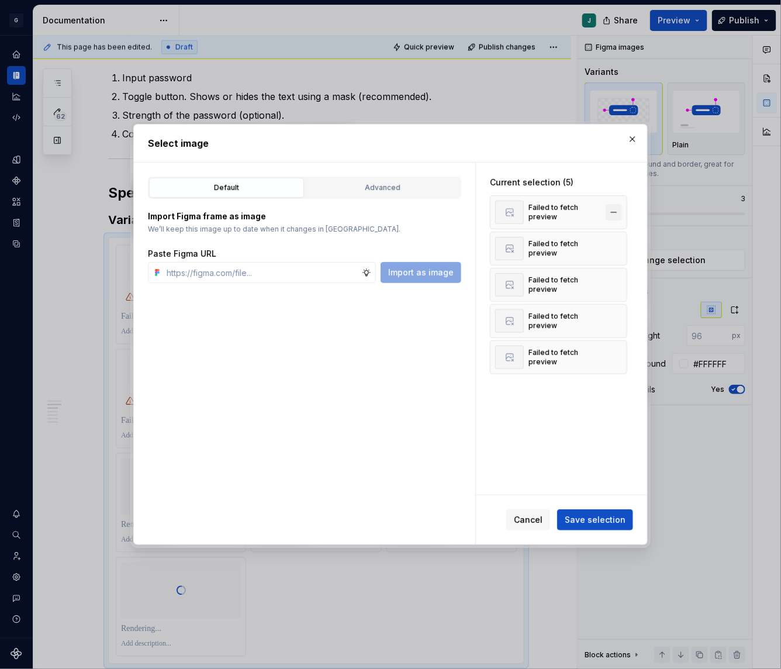
type textarea "*"
click at [368, 196] on button "Advanced" at bounding box center [382, 188] width 155 height 20
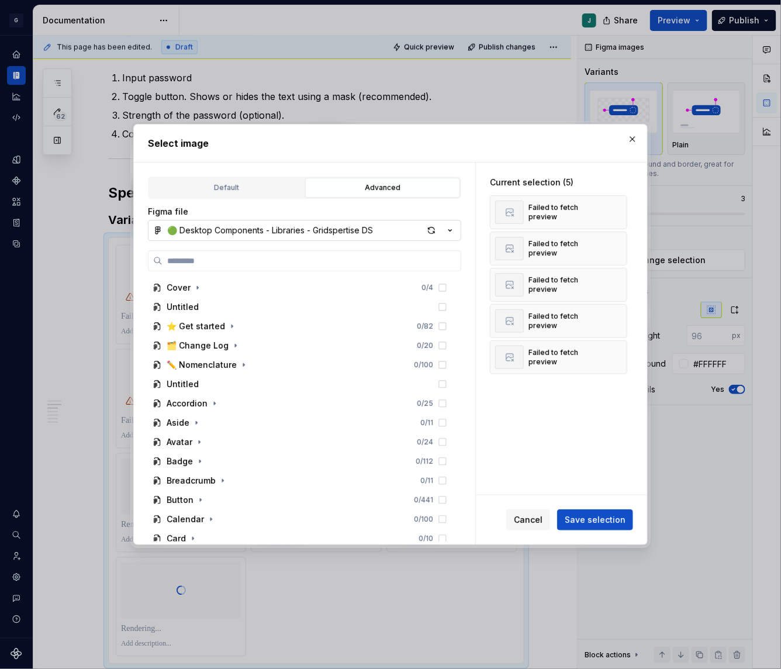
click at [222, 233] on div "🟢 Desktop Components - Libraries - Gridspertise DS" at bounding box center [270, 230] width 206 height 12
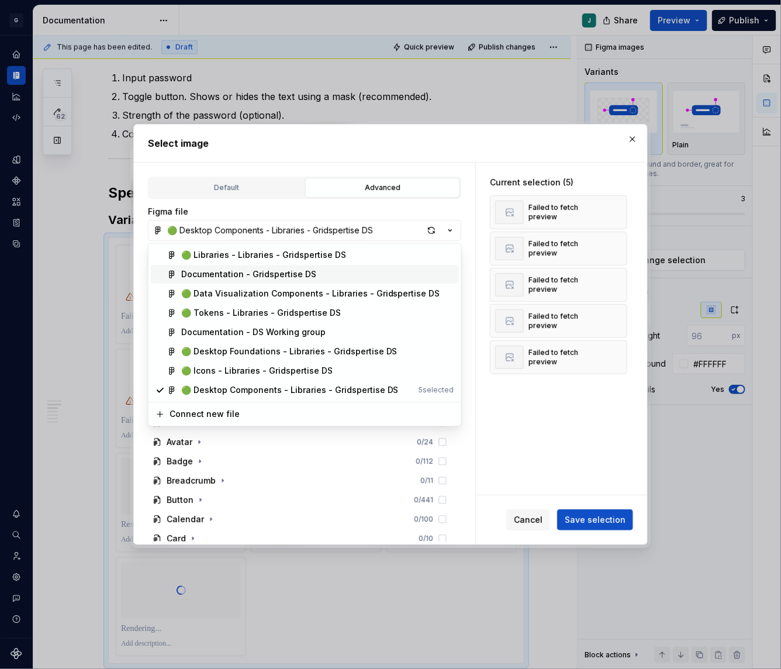
click at [239, 278] on div "Documentation - Gridspertise DS" at bounding box center [248, 275] width 135 height 12
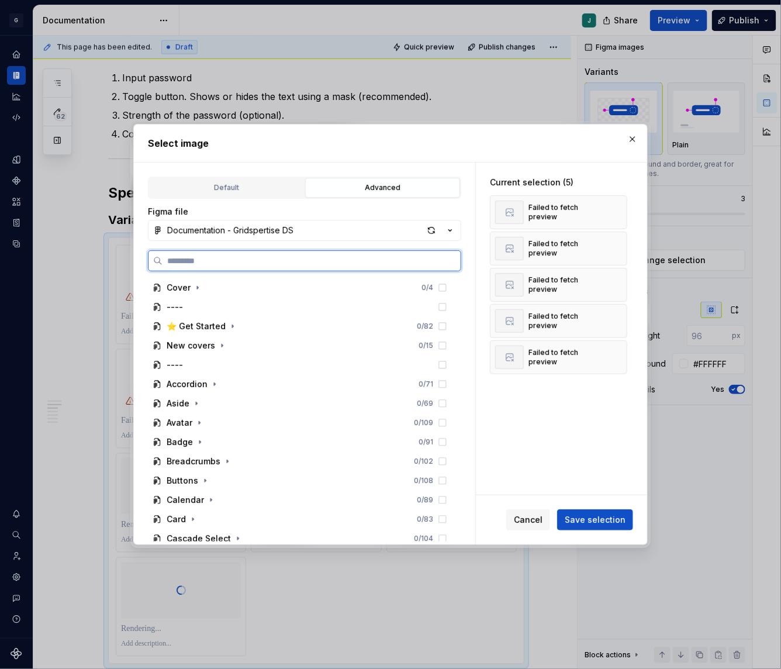
paste input "**********"
type input "**********"
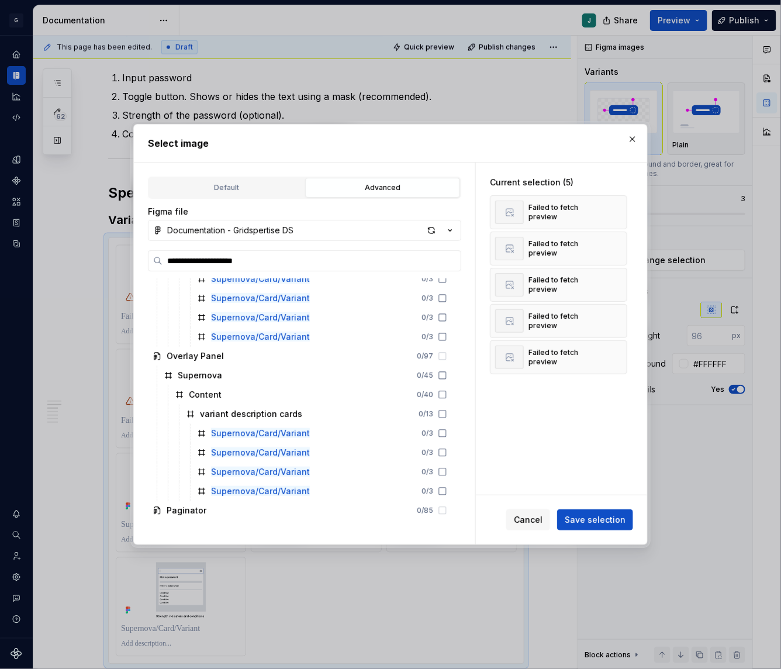
scroll to position [6620, 0]
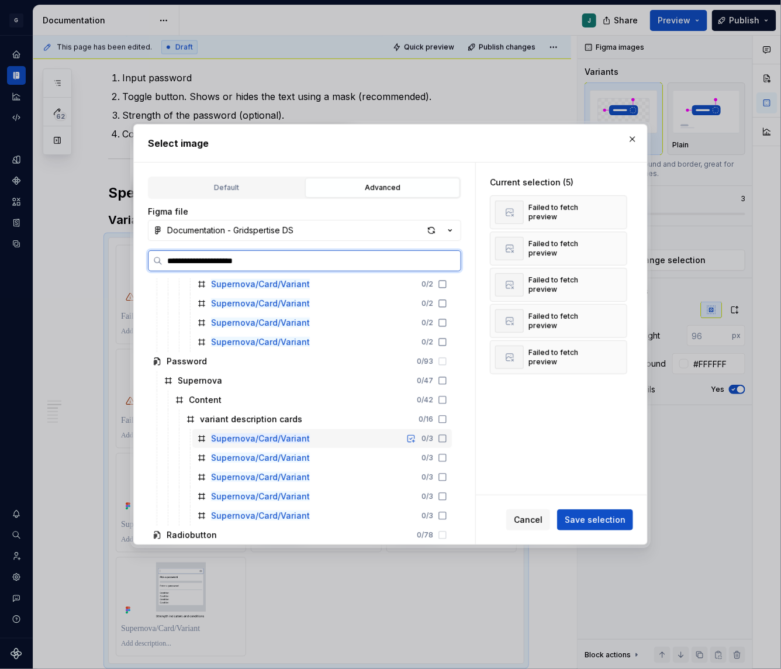
click at [446, 440] on icon at bounding box center [442, 438] width 7 height 7
click at [447, 440] on icon at bounding box center [443, 438] width 8 height 8
click at [446, 454] on icon at bounding box center [442, 457] width 7 height 7
click at [447, 438] on icon at bounding box center [442, 438] width 9 height 9
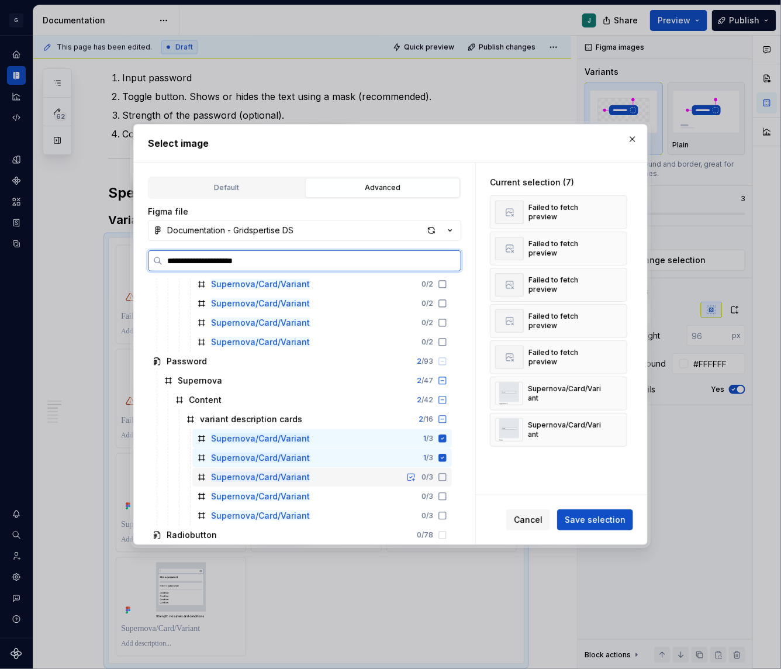
click at [447, 479] on icon at bounding box center [442, 476] width 9 height 9
click at [447, 492] on icon at bounding box center [442, 496] width 9 height 9
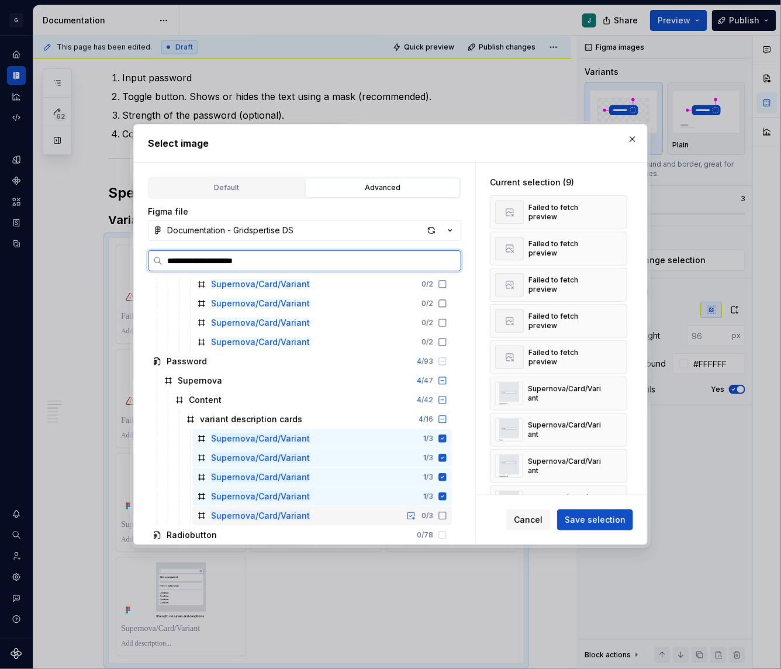
click at [447, 517] on icon at bounding box center [442, 515] width 9 height 9
click at [613, 350] on button "button" at bounding box center [614, 357] width 16 height 16
click at [617, 321] on button "button" at bounding box center [614, 321] width 16 height 16
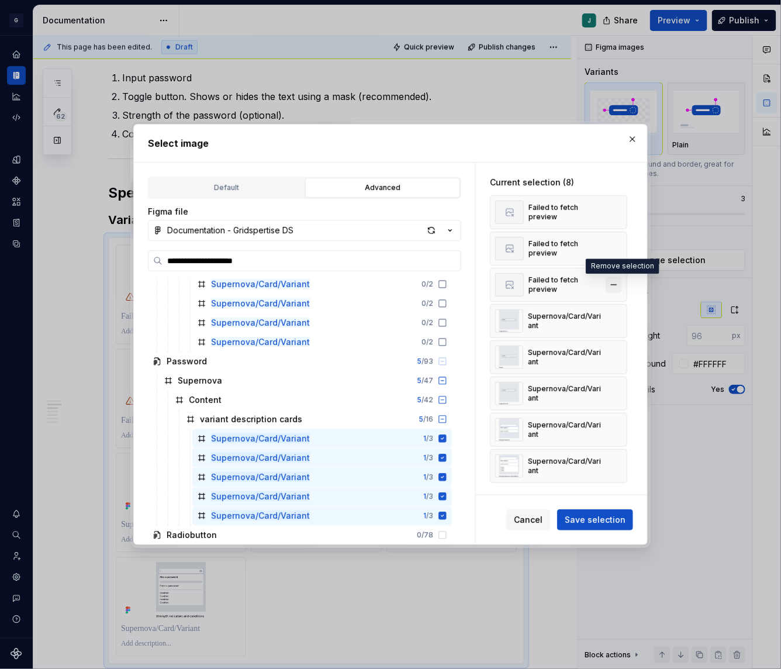
click at [617, 289] on button "button" at bounding box center [614, 284] width 16 height 16
click at [618, 250] on button "button" at bounding box center [614, 248] width 16 height 16
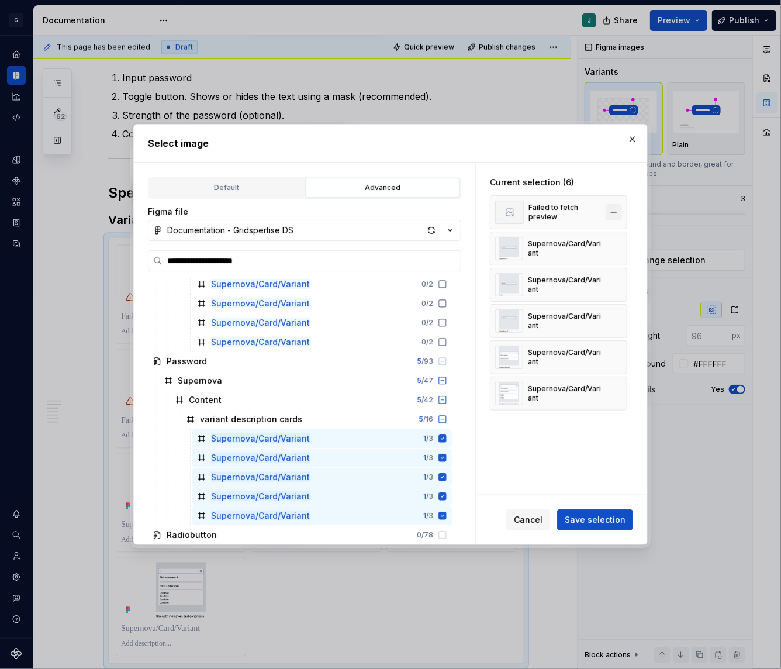
click at [619, 217] on button "button" at bounding box center [614, 212] width 16 height 16
click at [603, 518] on span "Save selection" at bounding box center [595, 520] width 61 height 12
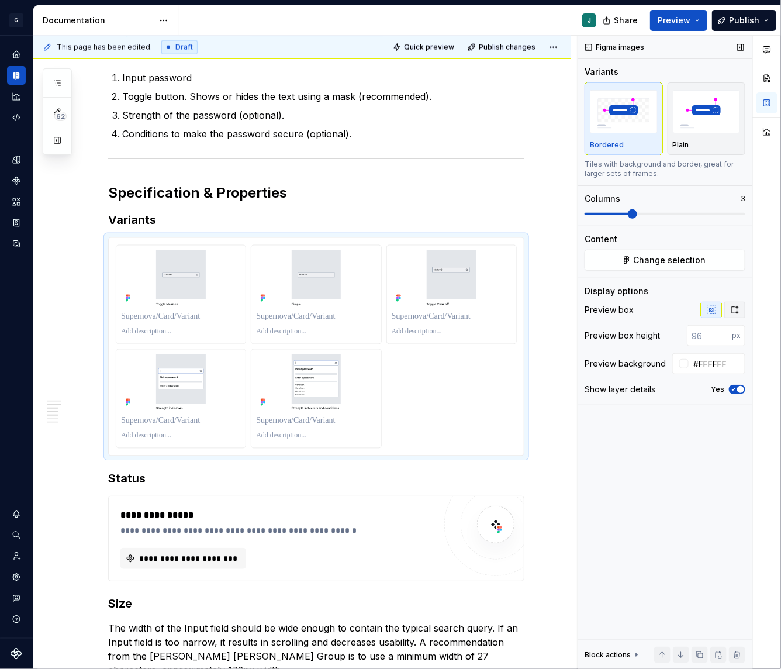
click at [738, 309] on icon "button" at bounding box center [734, 309] width 9 height 9
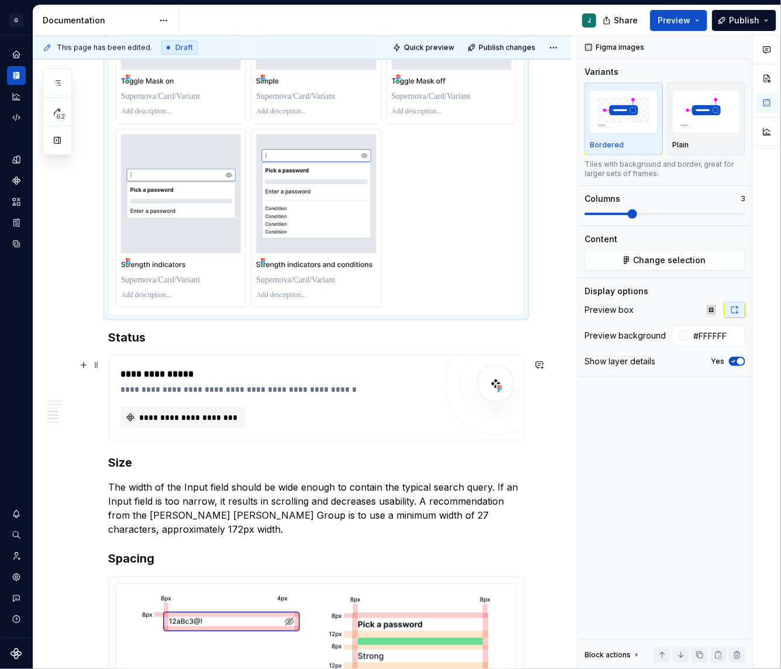
scroll to position [907, 0]
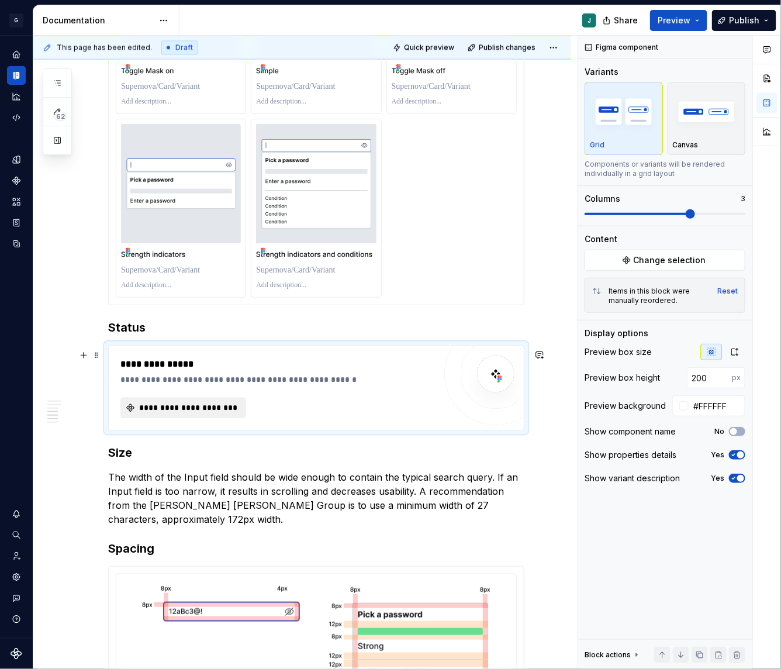
click at [177, 407] on span "**********" at bounding box center [187, 408] width 101 height 12
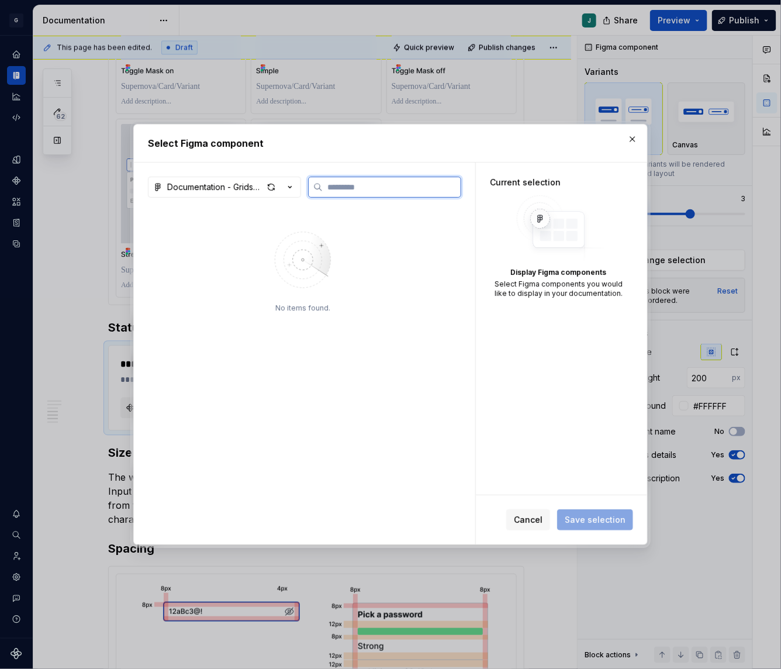
paste input "********"
type input "********"
click at [175, 189] on div "Documentation - Gridspertise DS" at bounding box center [215, 187] width 96 height 12
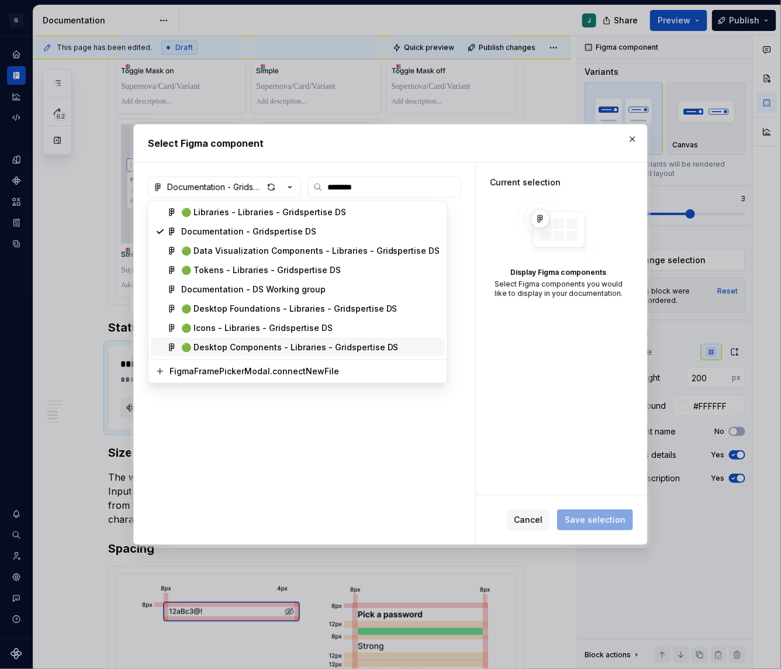
click at [208, 343] on div "🟢 Desktop Components - Libraries - Gridspertise DS" at bounding box center [289, 347] width 217 height 12
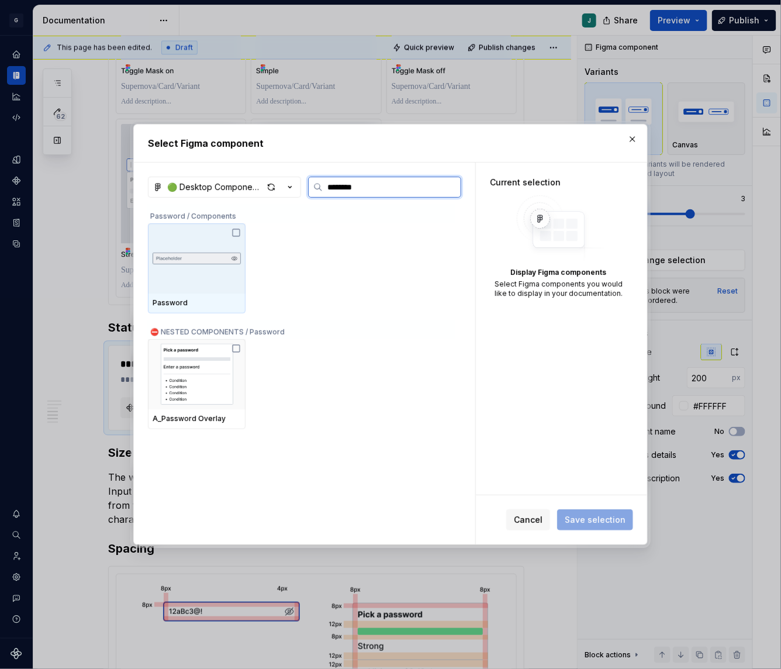
click at [218, 265] on img at bounding box center [197, 258] width 88 height 19
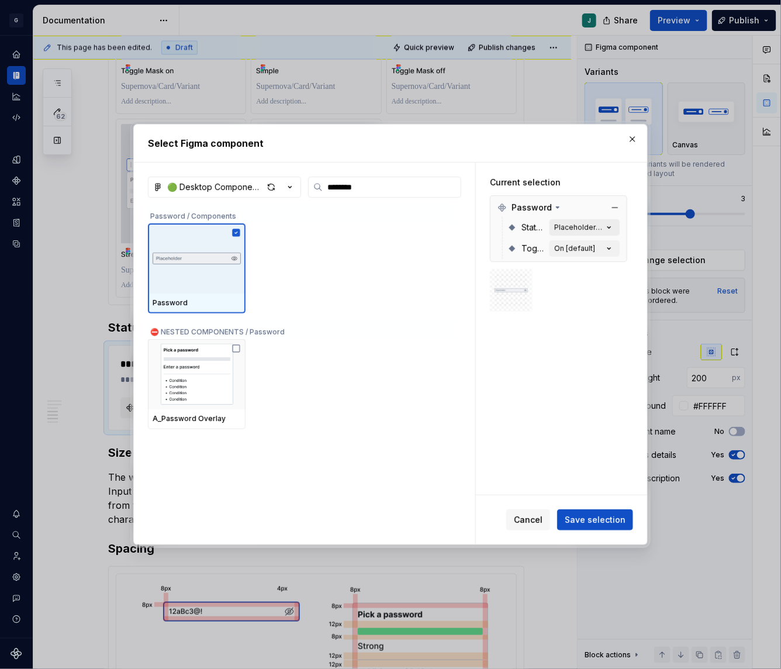
click at [603, 226] on div "Placeholder [default]" at bounding box center [578, 227] width 49 height 9
click at [620, 226] on button "Placeholder [default]" at bounding box center [584, 227] width 70 height 16
click at [615, 226] on icon "button" at bounding box center [609, 228] width 12 height 12
click at [588, 521] on span "Save selection" at bounding box center [595, 520] width 61 height 12
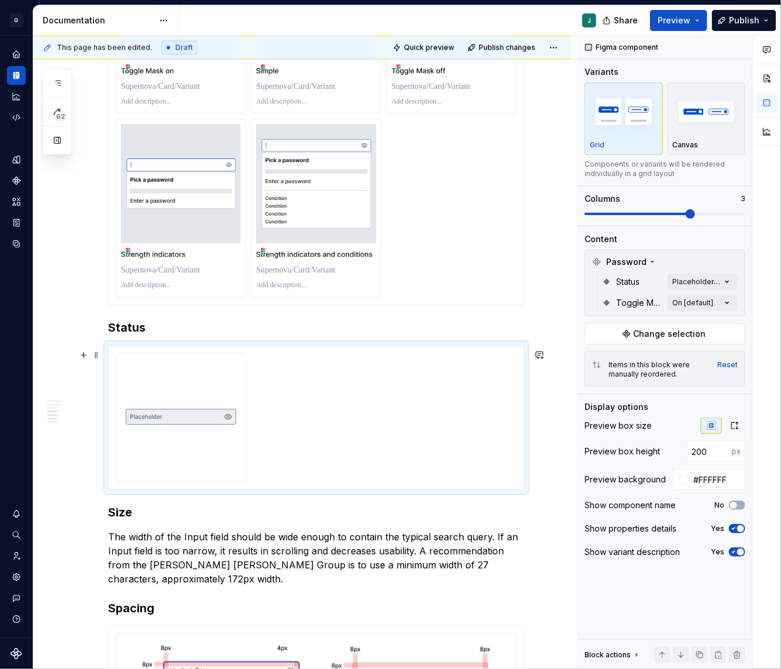
click at [312, 405] on div at bounding box center [316, 417] width 401 height 130
click at [707, 299] on div "Comments Open comments No comments yet Select ‘Comment’ from the block context …" at bounding box center [679, 353] width 203 height 634
click at [679, 299] on div "Comments Open comments No comments yet Select ‘Comment’ from the block context …" at bounding box center [679, 353] width 203 height 634
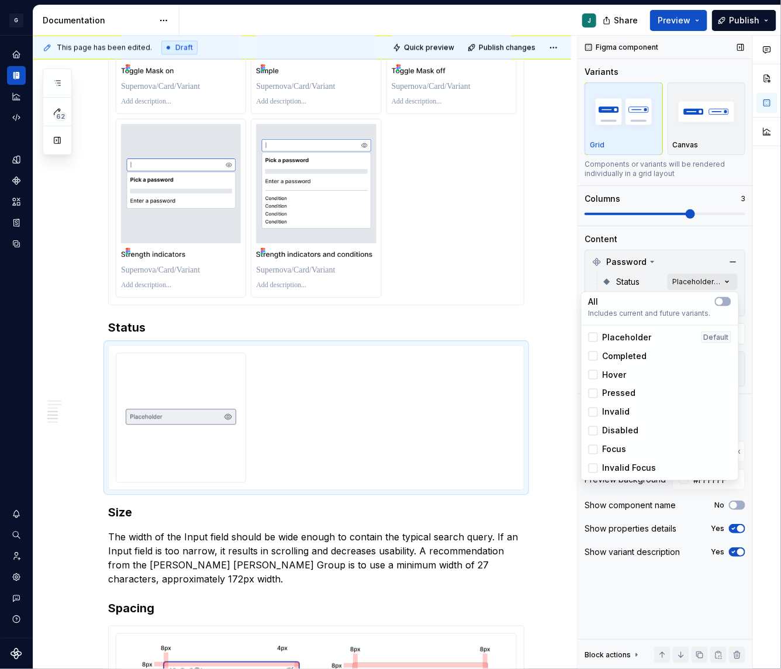
click at [691, 282] on div "Comments Open comments No comments yet Select ‘Comment’ from the block context …" at bounding box center [679, 353] width 203 height 634
click at [715, 304] on icon "button" at bounding box center [719, 301] width 9 height 7
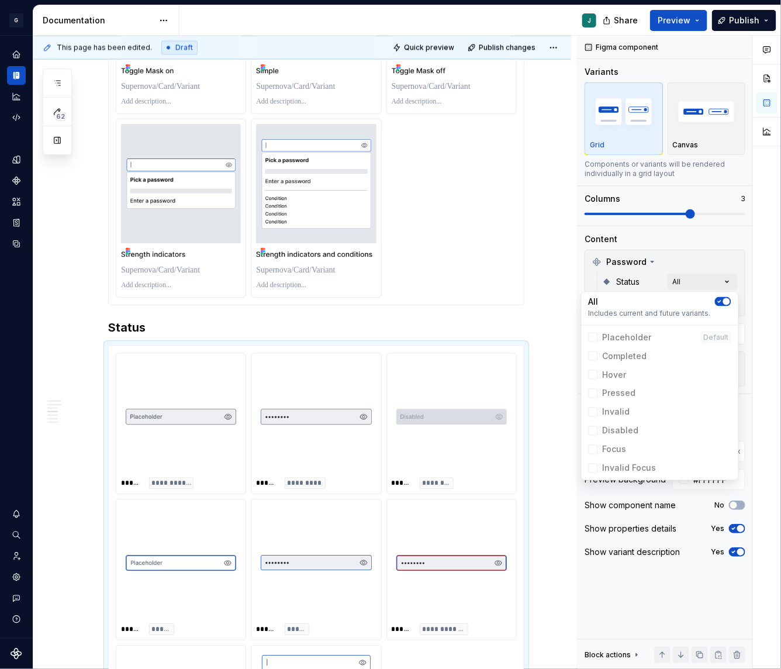
click at [556, 583] on html "G GSP Design System J Design system data Documentation J Share Preview Publish …" at bounding box center [390, 334] width 781 height 669
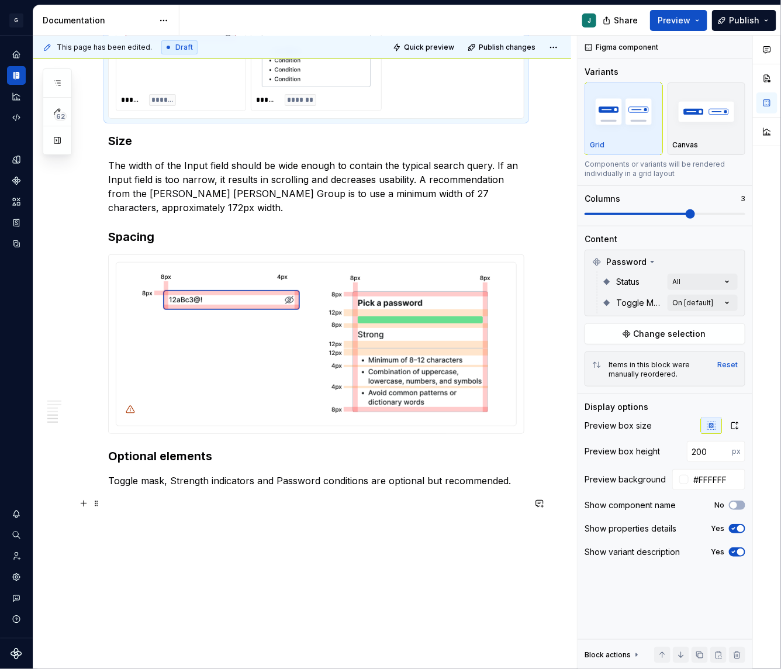
scroll to position [1589, 0]
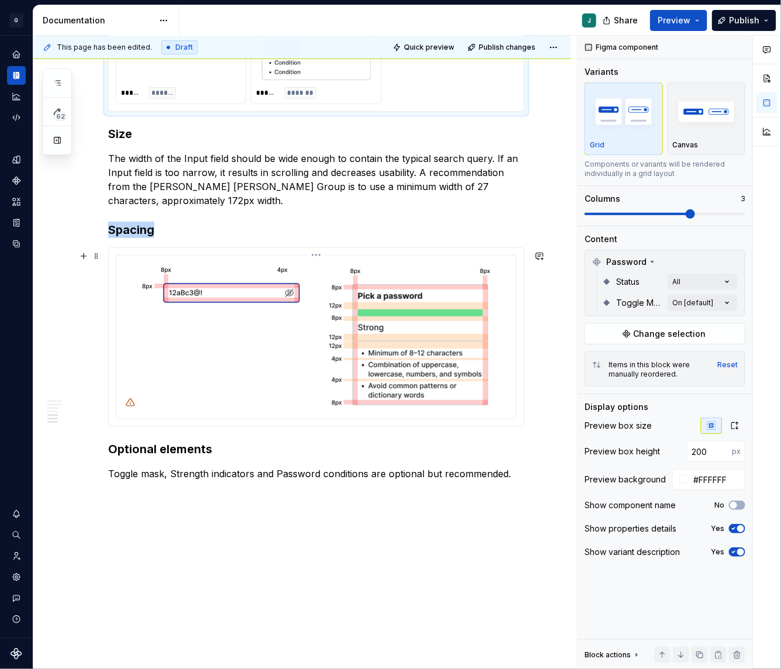
click at [323, 330] on img at bounding box center [316, 335] width 358 height 151
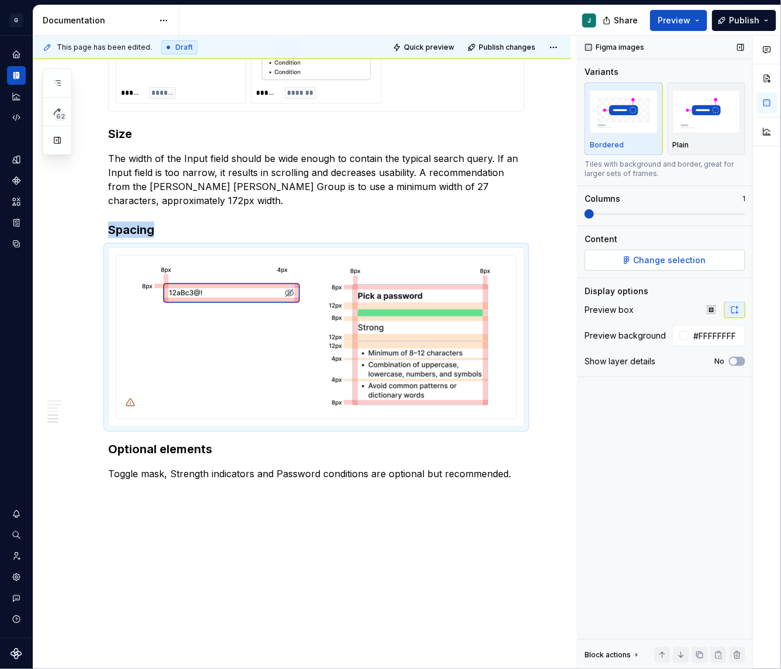
click at [644, 262] on span "Change selection" at bounding box center [670, 260] width 72 height 12
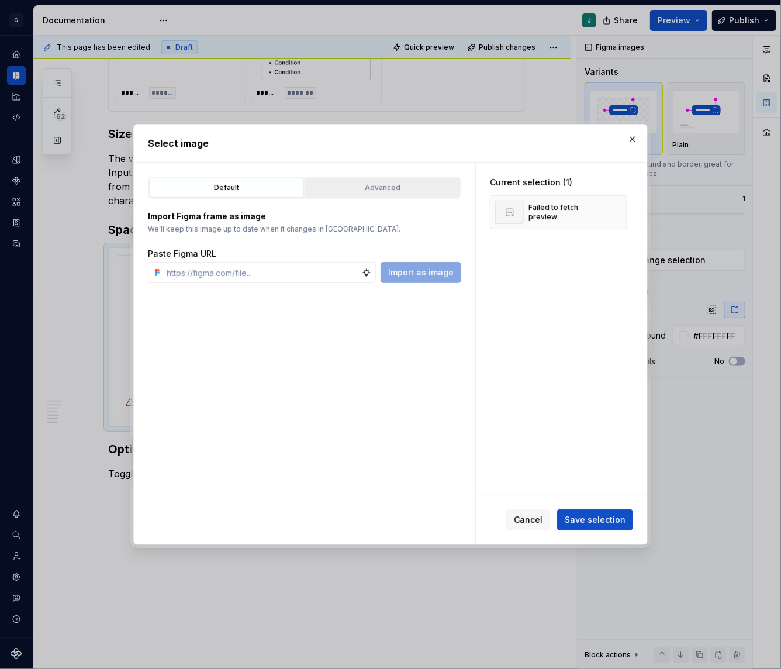
click at [404, 193] on button "Advanced" at bounding box center [382, 188] width 155 height 20
type textarea "*"
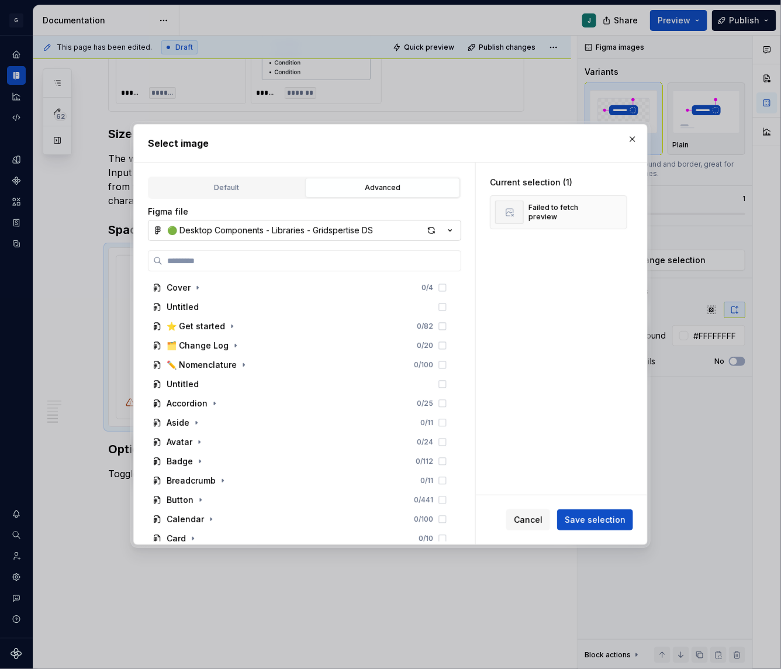
click at [243, 226] on div "🟢 Desktop Components - Libraries - Gridspertise DS" at bounding box center [270, 230] width 206 height 12
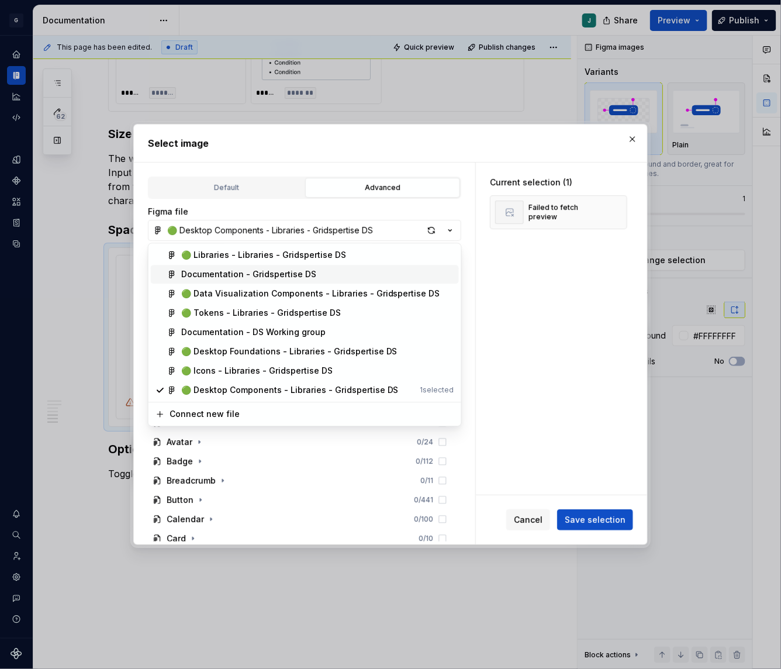
click at [223, 272] on div "Documentation - Gridspertise DS" at bounding box center [248, 275] width 135 height 12
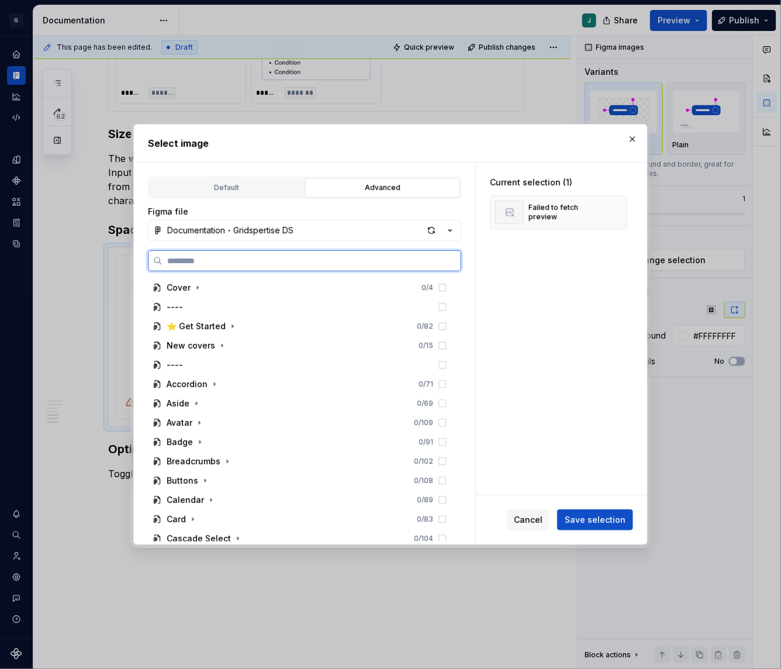
click at [193, 263] on input "search" at bounding box center [311, 261] width 298 height 12
paste input "**********"
type input "**********"
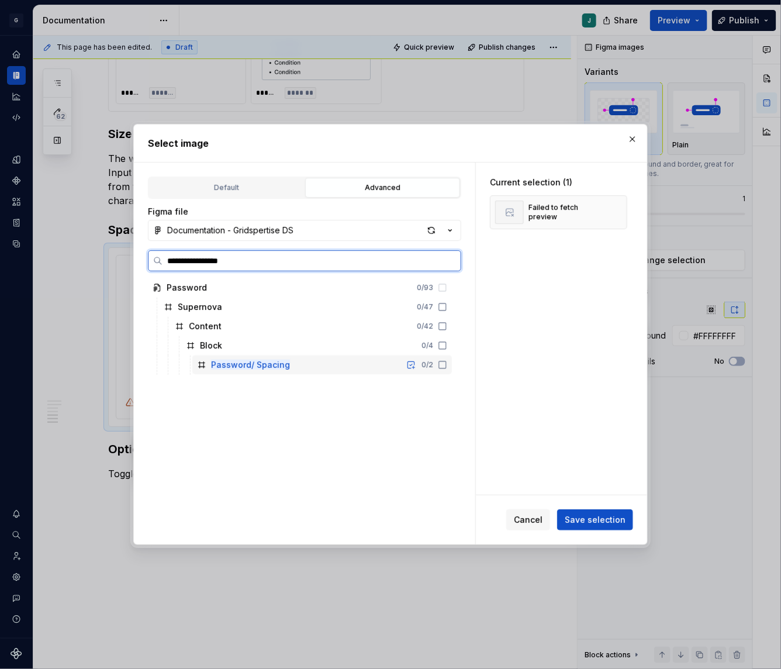
click at [266, 366] on mark "Password/ Spacing" at bounding box center [250, 364] width 79 height 10
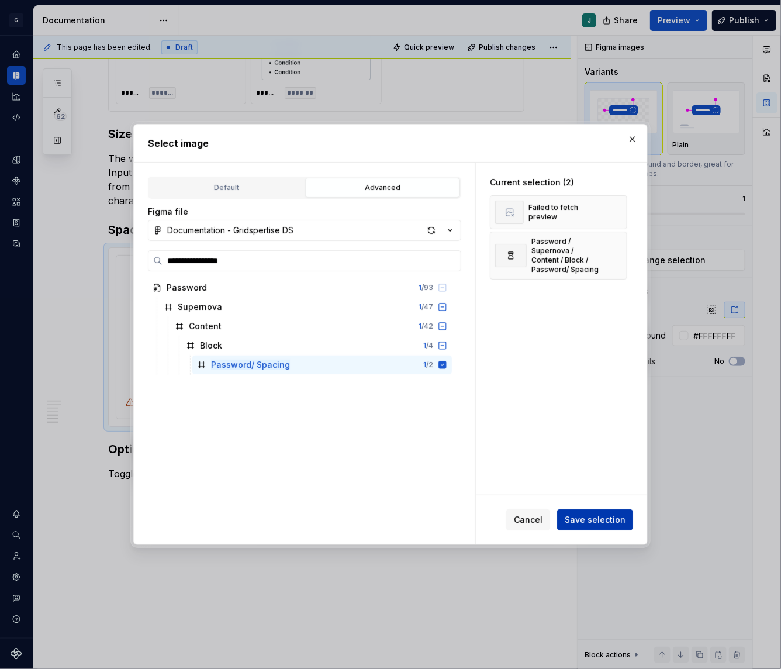
click at [589, 525] on span "Save selection" at bounding box center [595, 520] width 61 height 12
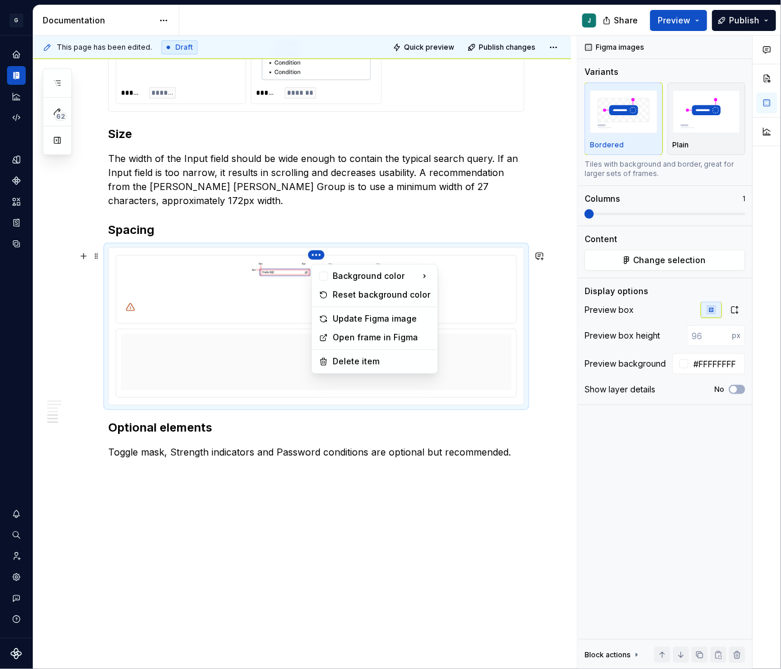
click at [316, 256] on html "G GSP Design System J Design system data Documentation J Share Preview Publish …" at bounding box center [390, 334] width 781 height 669
click at [365, 366] on div "Delete item" at bounding box center [382, 362] width 98 height 12
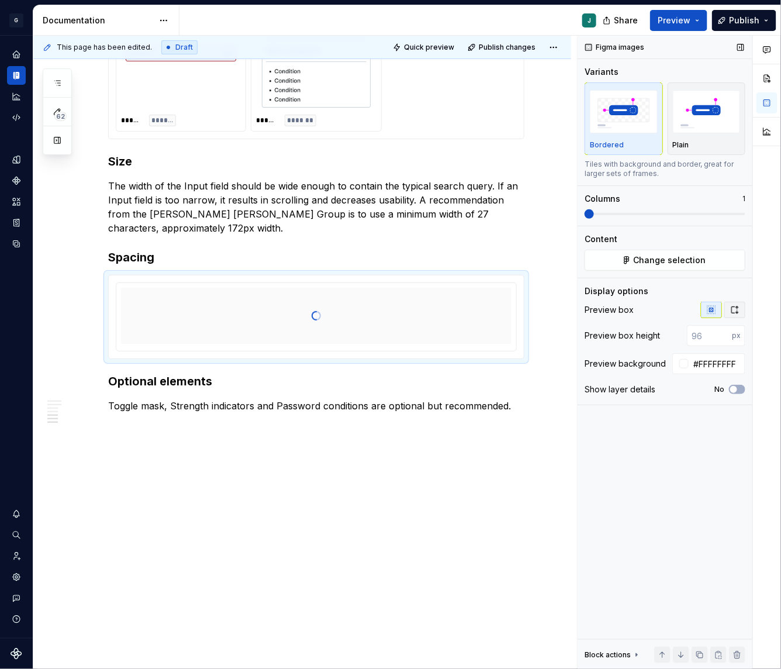
click at [732, 313] on icon "button" at bounding box center [734, 309] width 9 height 9
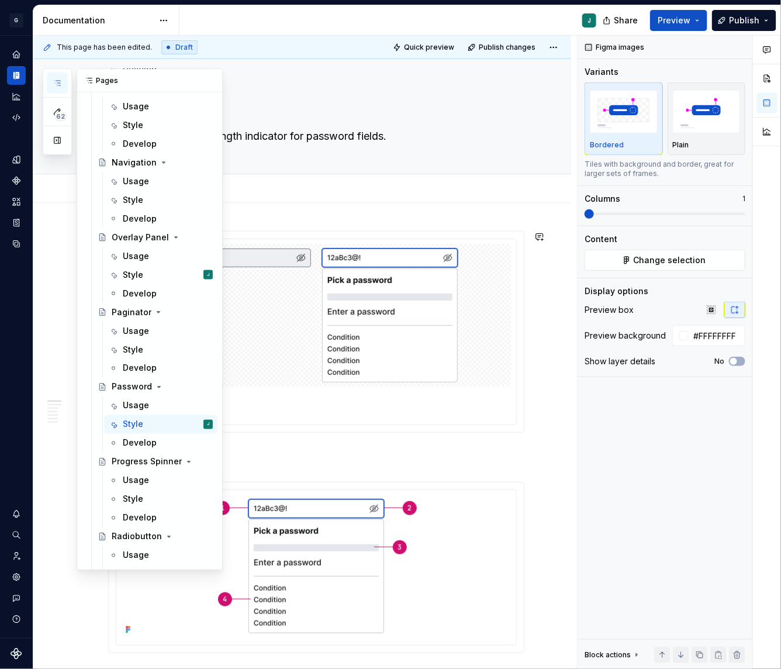
scroll to position [2039, 0]
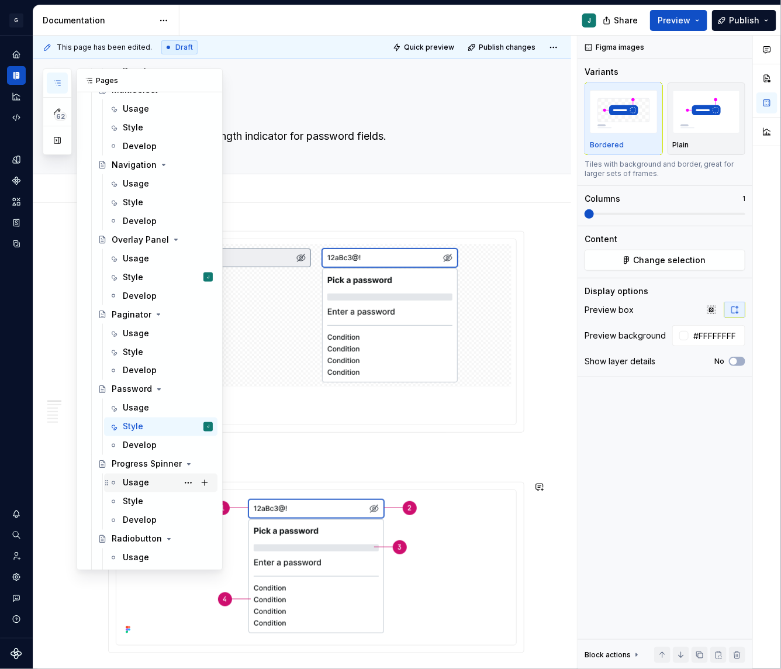
click at [141, 479] on div "Usage" at bounding box center [136, 483] width 26 height 12
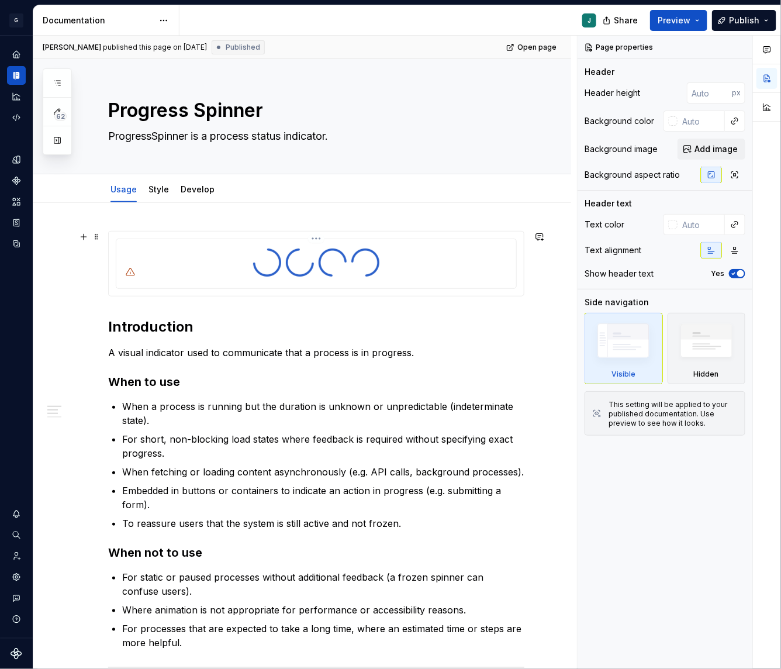
click at [258, 277] on img at bounding box center [316, 262] width 136 height 37
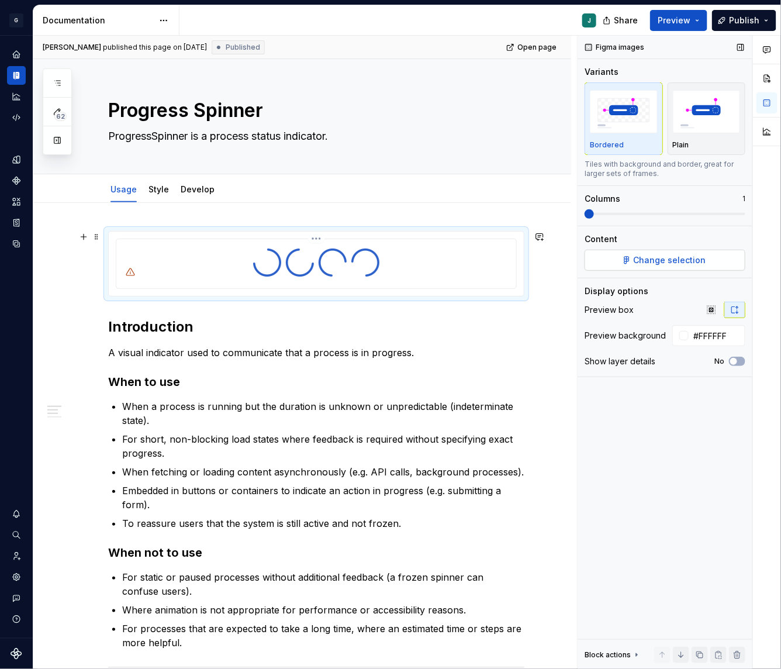
type textarea "*"
click at [656, 267] on button "Change selection" at bounding box center [665, 260] width 161 height 21
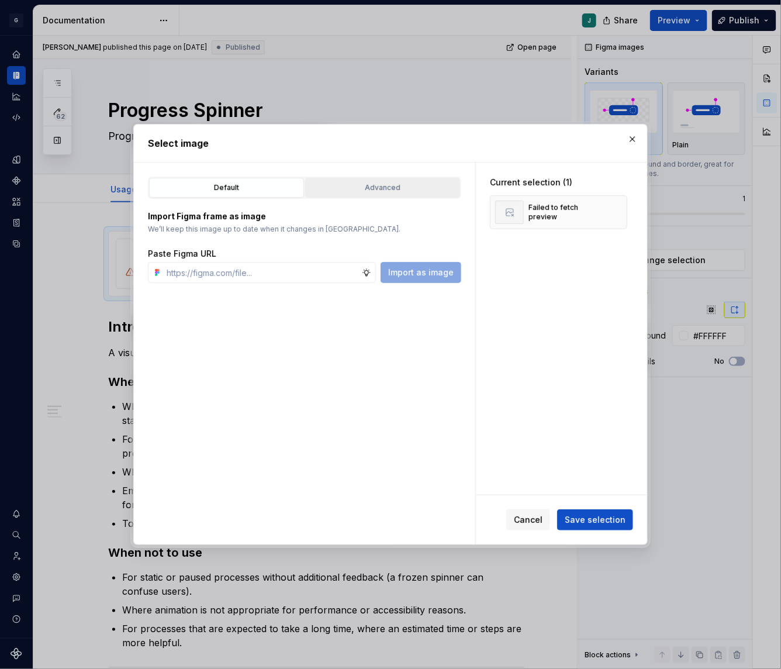
click at [356, 187] on div "Advanced" at bounding box center [382, 188] width 147 height 12
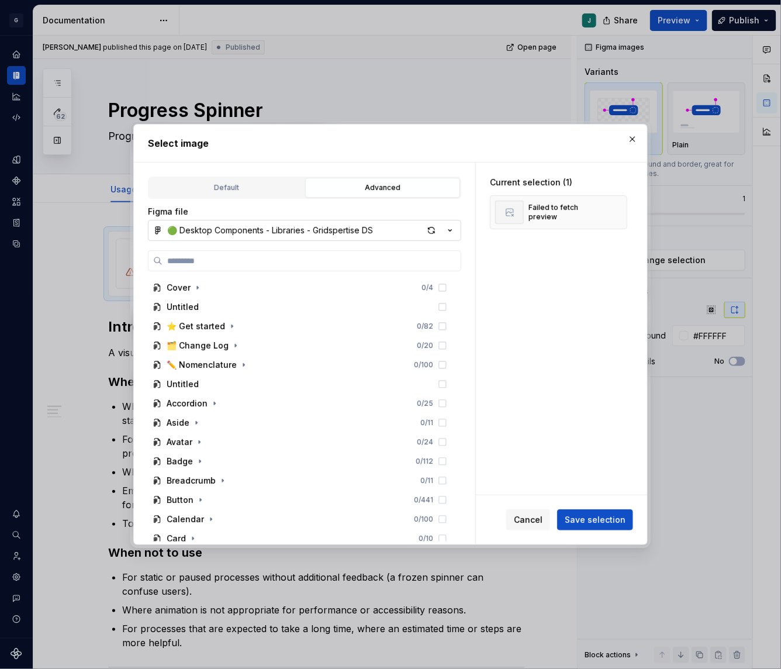
click at [219, 229] on div "🟢 Desktop Components - Libraries - Gridspertise DS" at bounding box center [270, 230] width 206 height 12
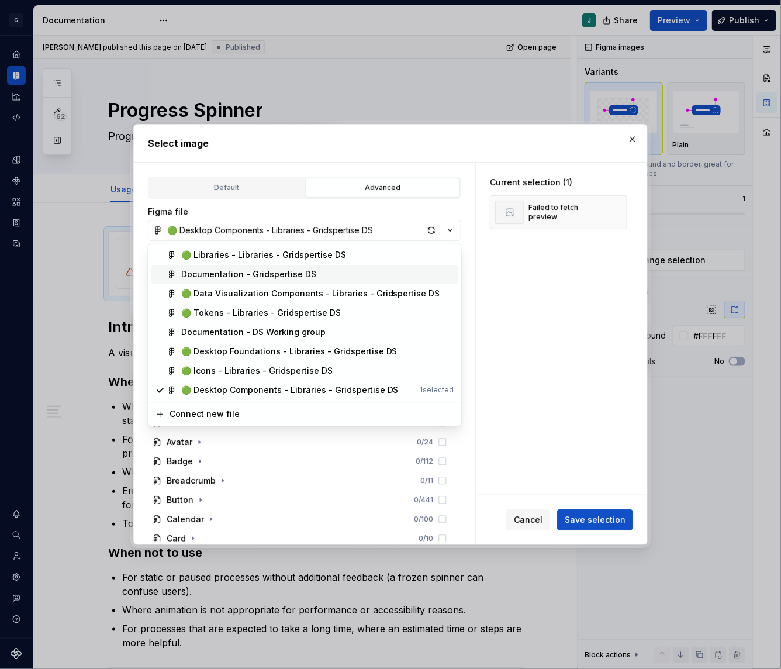
click at [224, 269] on div "Documentation - Gridspertise DS" at bounding box center [248, 275] width 135 height 12
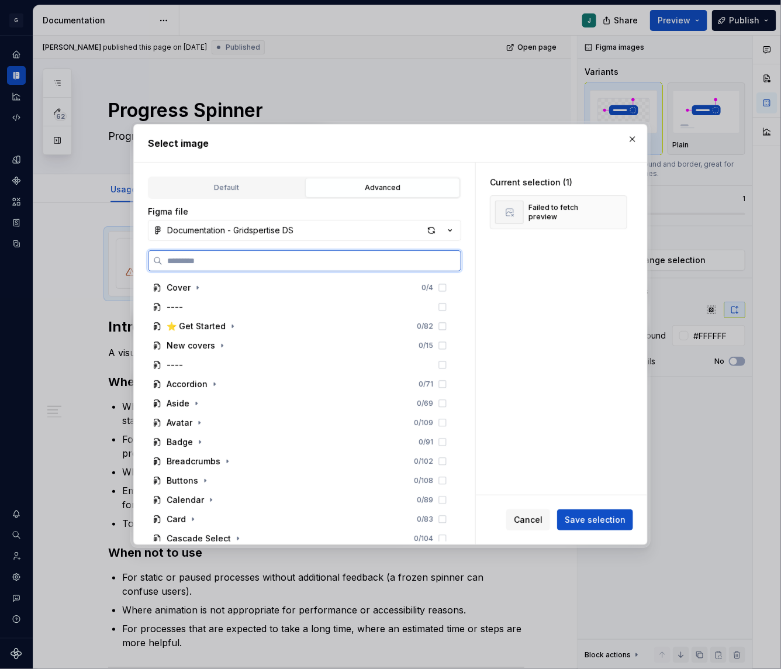
click at [204, 258] on input "search" at bounding box center [311, 261] width 298 height 12
paste input "**********"
type input "**********"
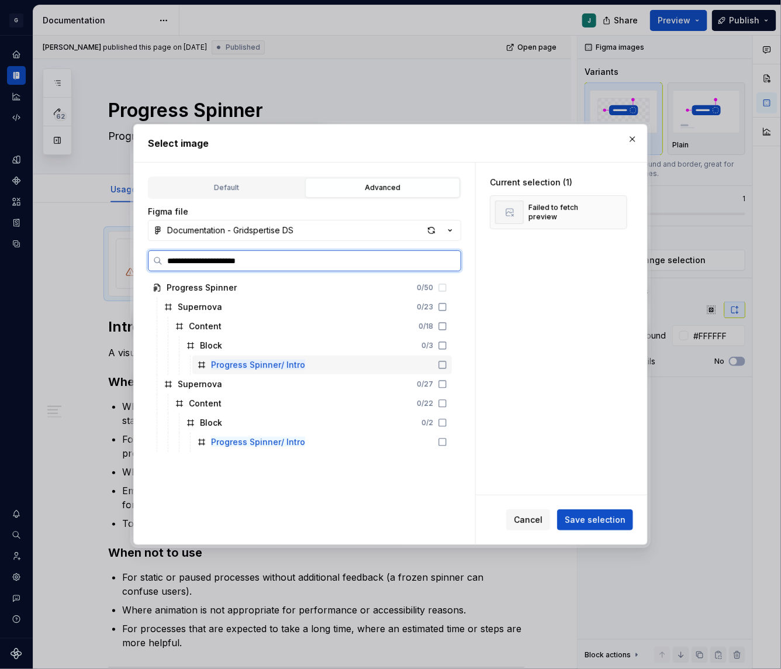
click at [258, 367] on mark "Progress Spinner/ Intro" at bounding box center [258, 364] width 94 height 10
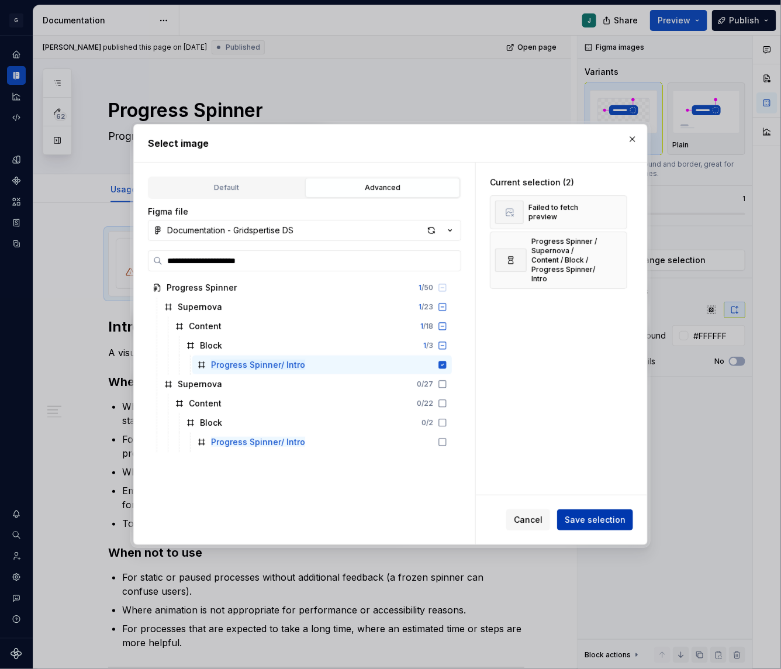
click at [617, 520] on span "Save selection" at bounding box center [595, 520] width 61 height 12
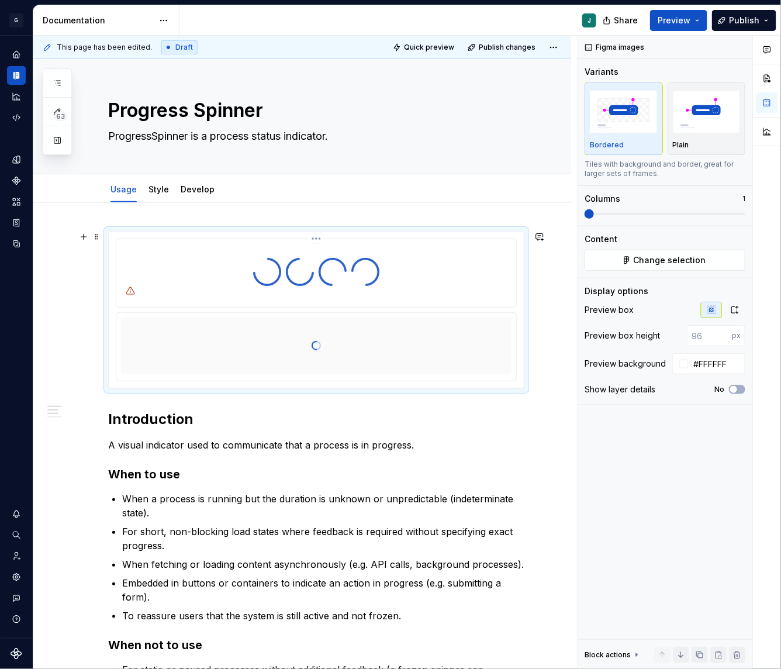
click at [320, 238] on html "G GSP Design System J Design system data Documentation J Share Preview Publish …" at bounding box center [390, 334] width 781 height 669
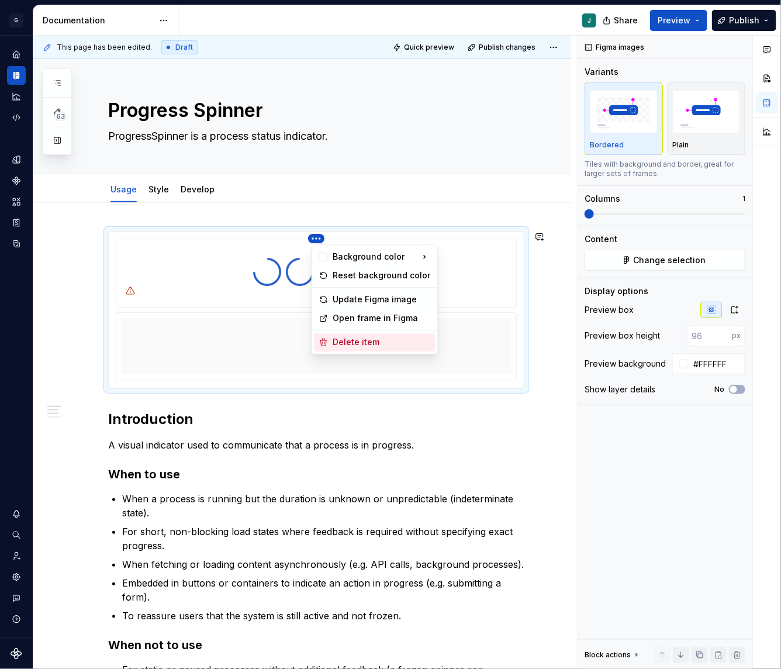
click at [330, 338] on div "Delete item" at bounding box center [374, 342] width 121 height 19
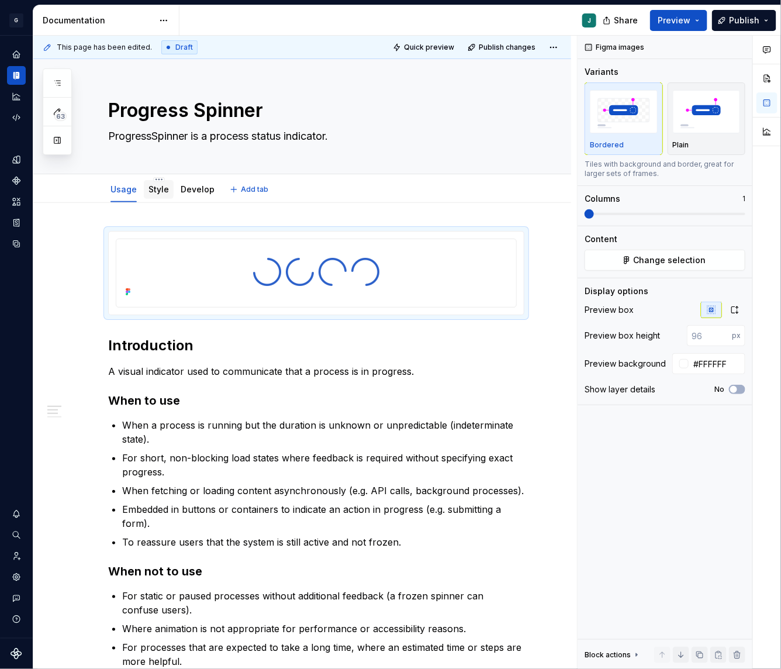
click at [156, 189] on link "Style" at bounding box center [158, 189] width 20 height 10
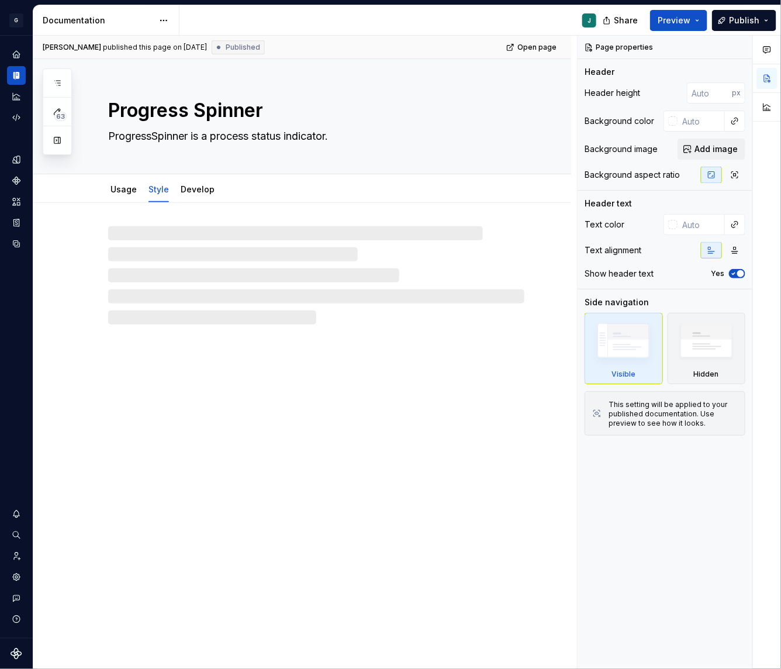
type textarea "*"
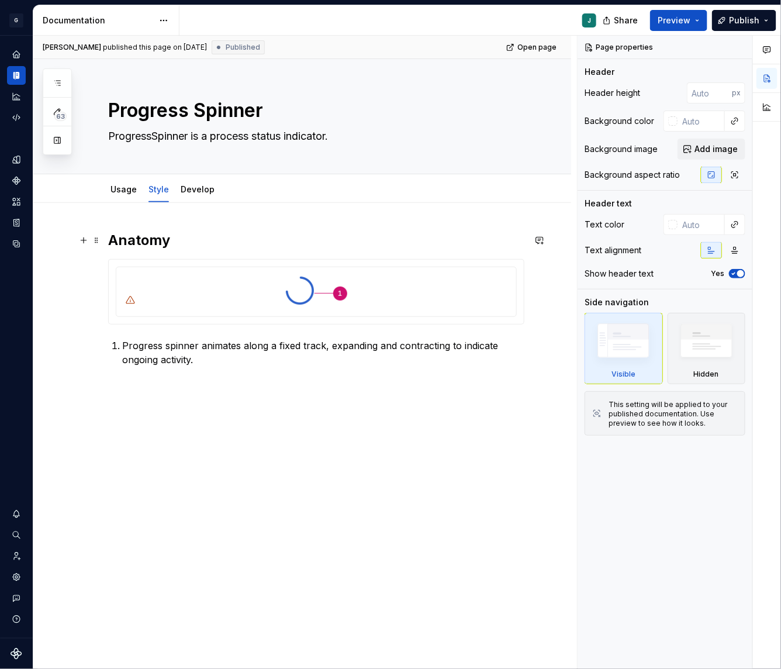
click at [106, 236] on div "Anatomy Progress spinner animates along a fixed track, expanding and contractin…" at bounding box center [302, 392] width 538 height 378
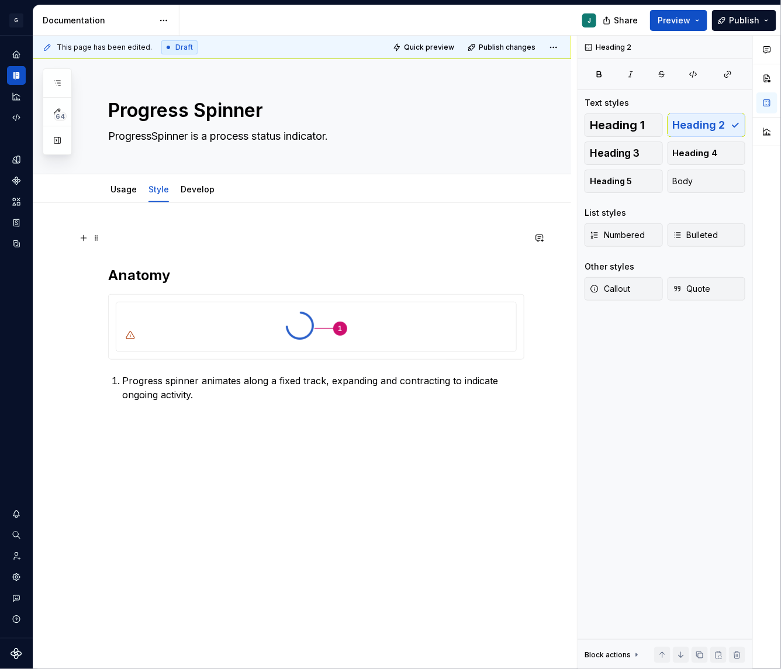
click at [116, 234] on p at bounding box center [316, 238] width 416 height 14
click at [87, 234] on button "button" at bounding box center [83, 238] width 16 height 16
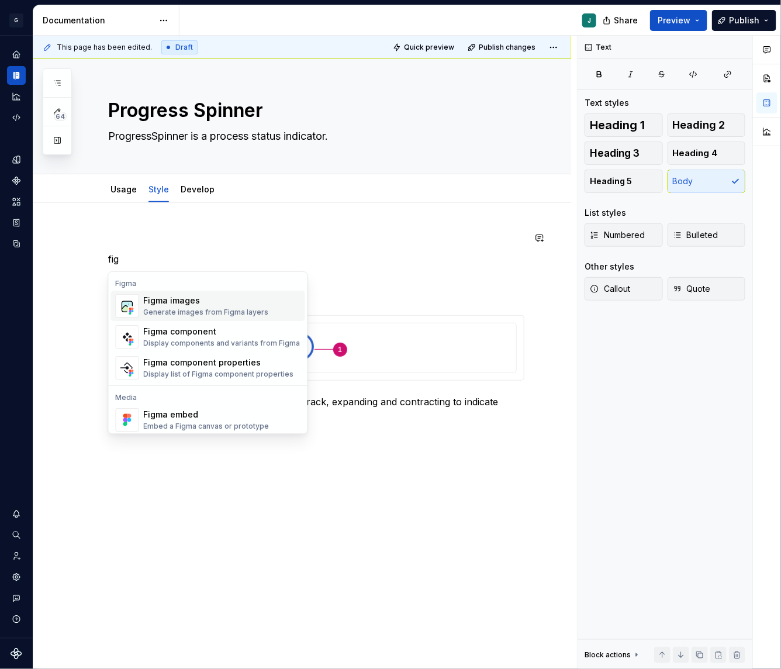
click at [170, 296] on div "Figma images" at bounding box center [206, 301] width 125 height 12
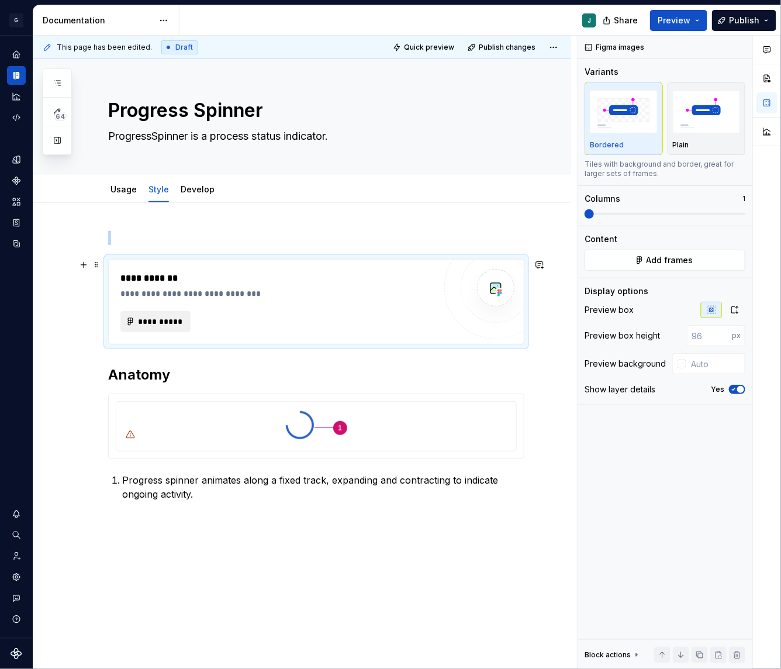
click at [155, 317] on span "**********" at bounding box center [160, 322] width 46 height 12
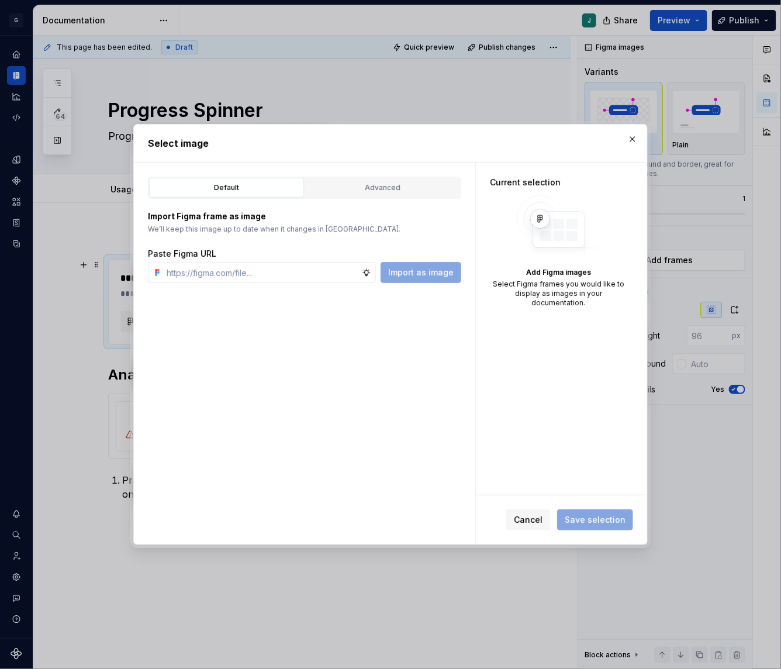
type textarea "*"
click at [372, 182] on div "Advanced" at bounding box center [382, 188] width 147 height 12
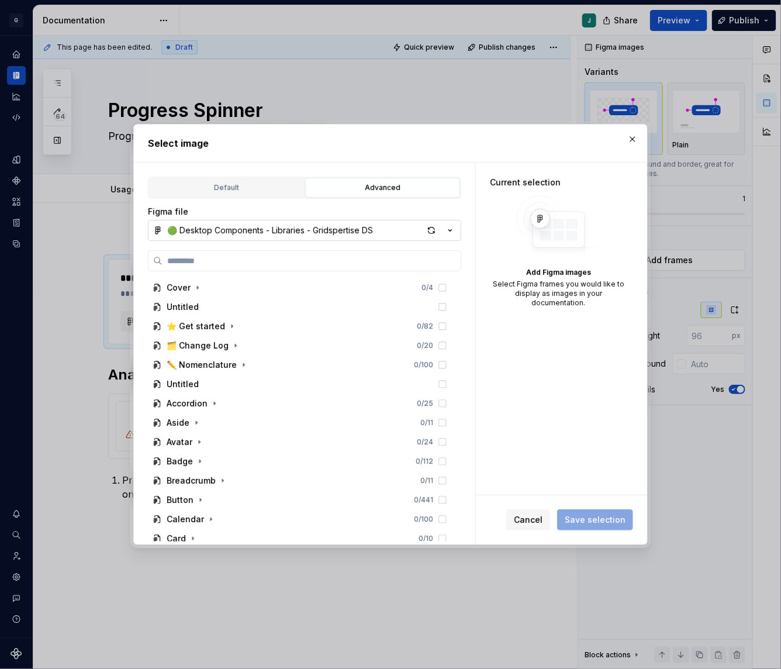
click at [202, 233] on div "🟢 Desktop Components - Libraries - Gridspertise DS" at bounding box center [270, 230] width 206 height 12
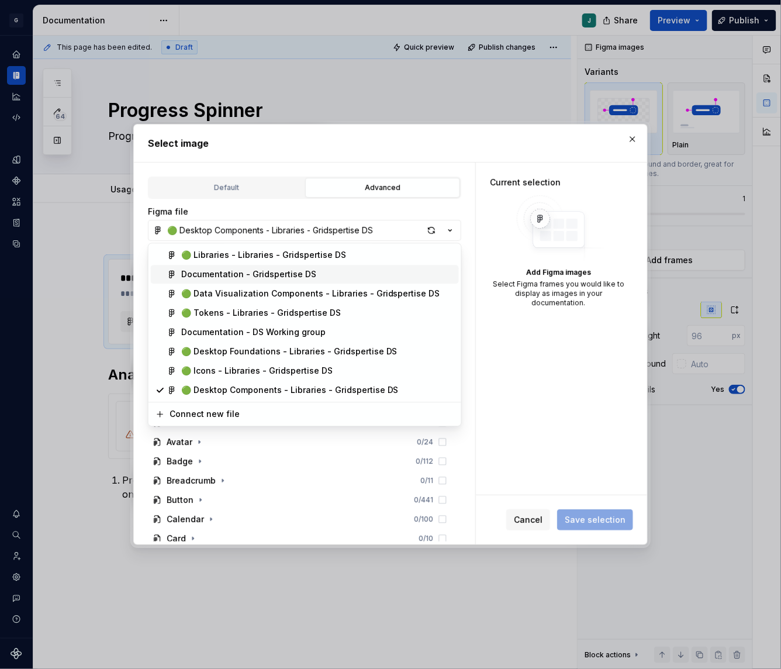
click at [203, 278] on div "Documentation - Gridspertise DS" at bounding box center [248, 275] width 135 height 12
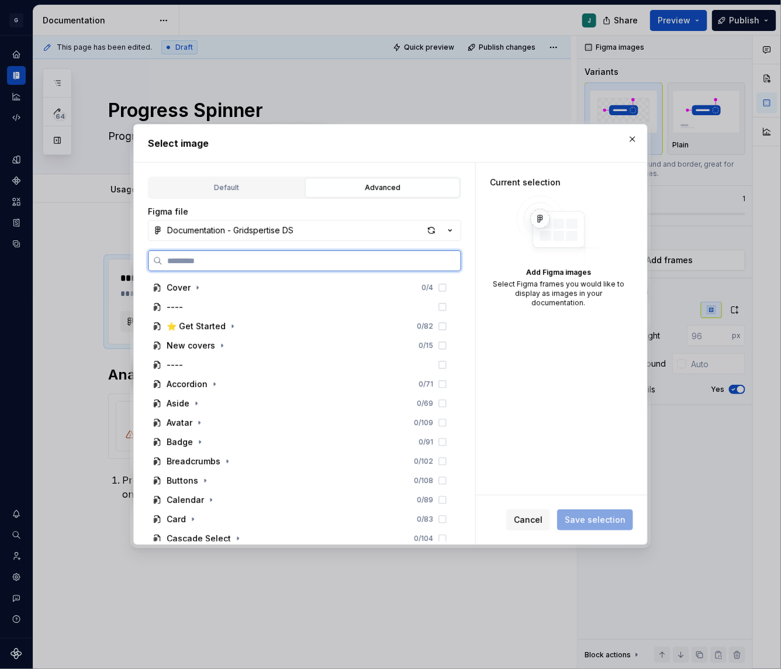
click at [221, 259] on input "search" at bounding box center [311, 261] width 298 height 12
paste input "**********"
type input "**********"
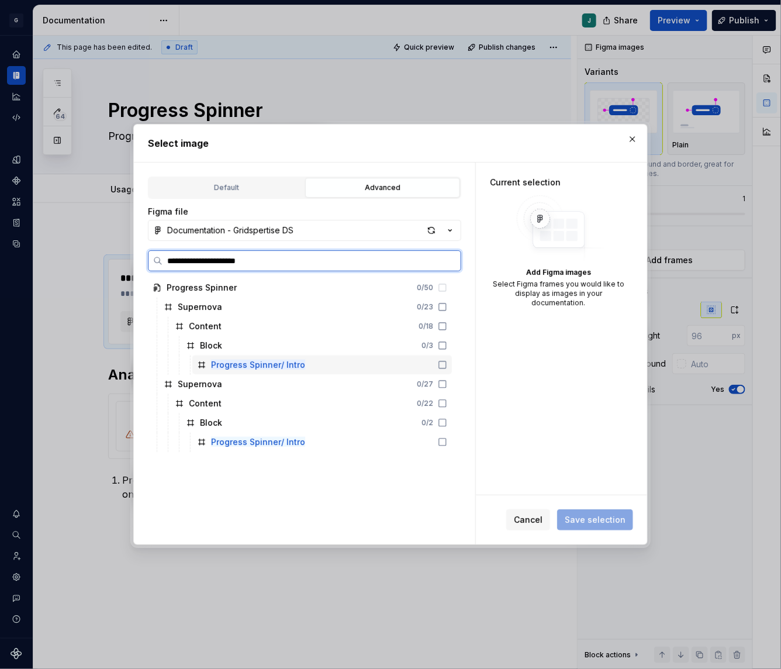
click at [250, 369] on mark "Progress Spinner/ Intro" at bounding box center [258, 364] width 94 height 10
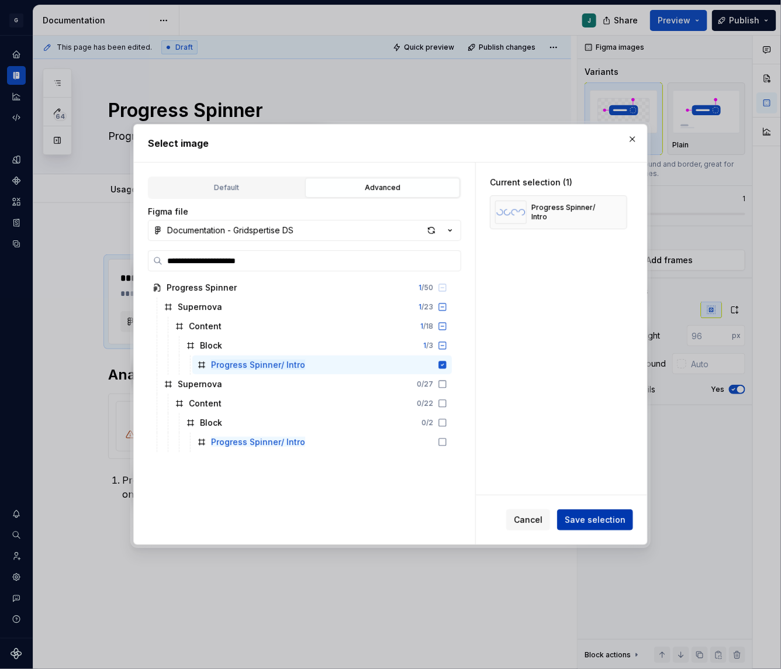
click at [600, 518] on span "Save selection" at bounding box center [595, 520] width 61 height 12
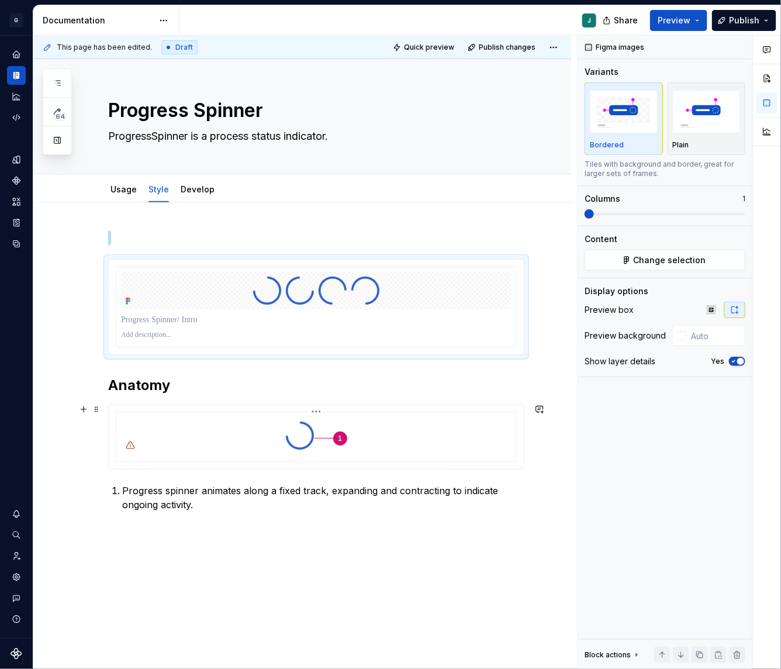
type input "#FFFFFF"
click at [292, 442] on img at bounding box center [316, 435] width 71 height 37
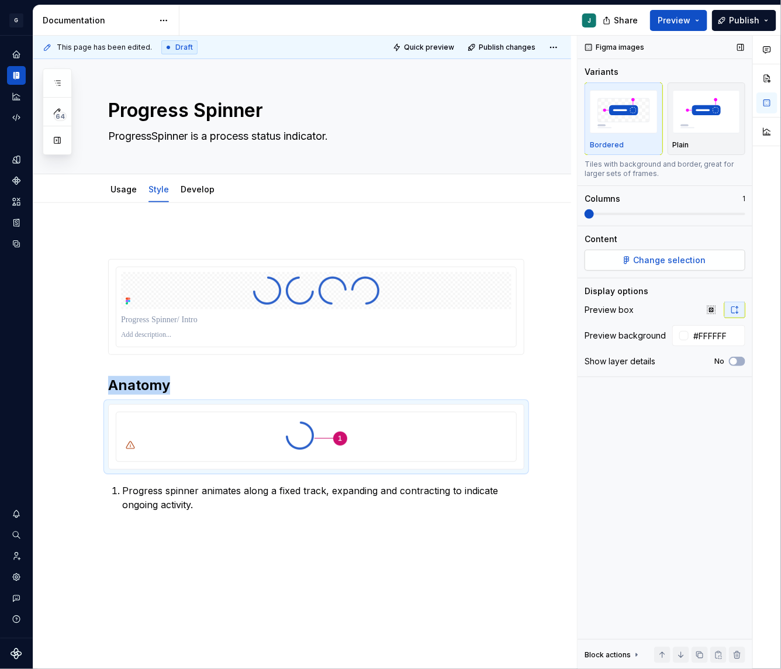
click at [672, 260] on span "Change selection" at bounding box center [670, 260] width 72 height 12
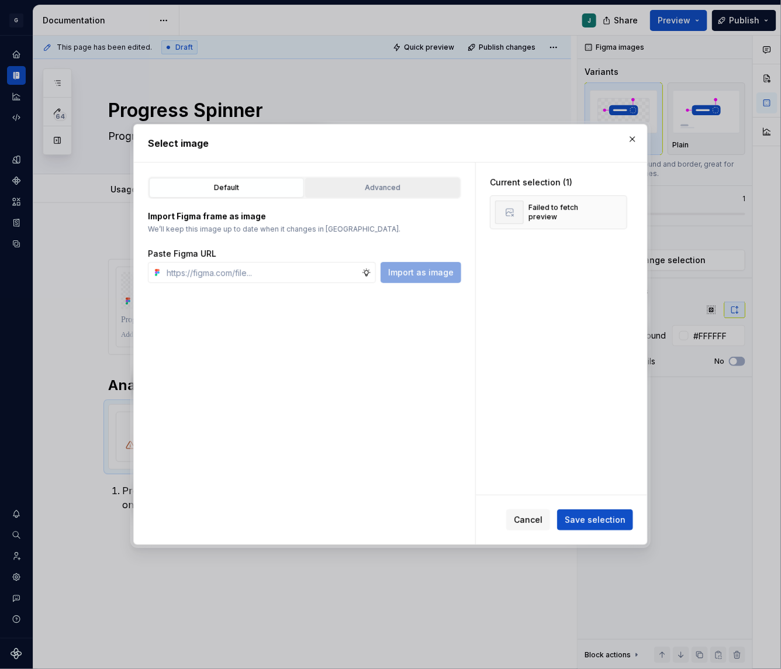
click at [362, 183] on div "Advanced" at bounding box center [382, 188] width 147 height 12
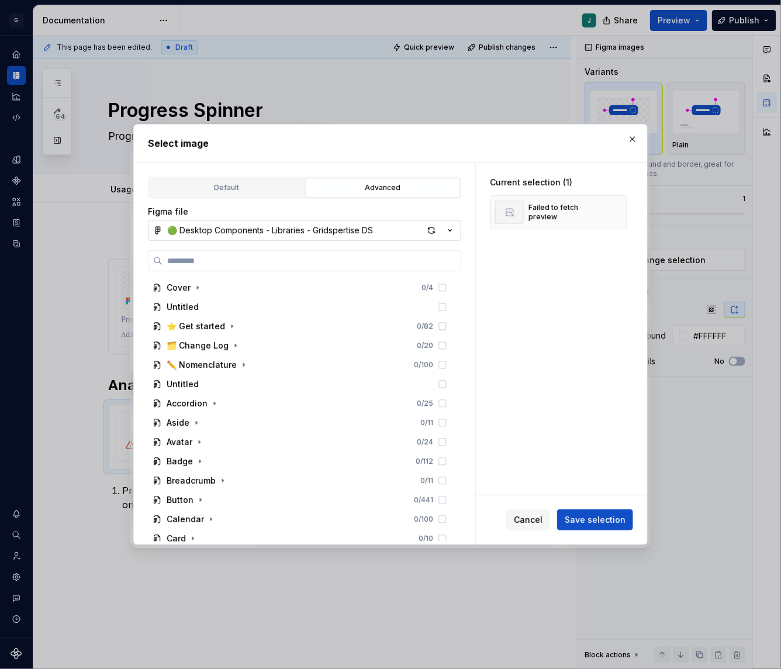
click at [272, 226] on div "🟢 Desktop Components - Libraries - Gridspertise DS" at bounding box center [270, 230] width 206 height 12
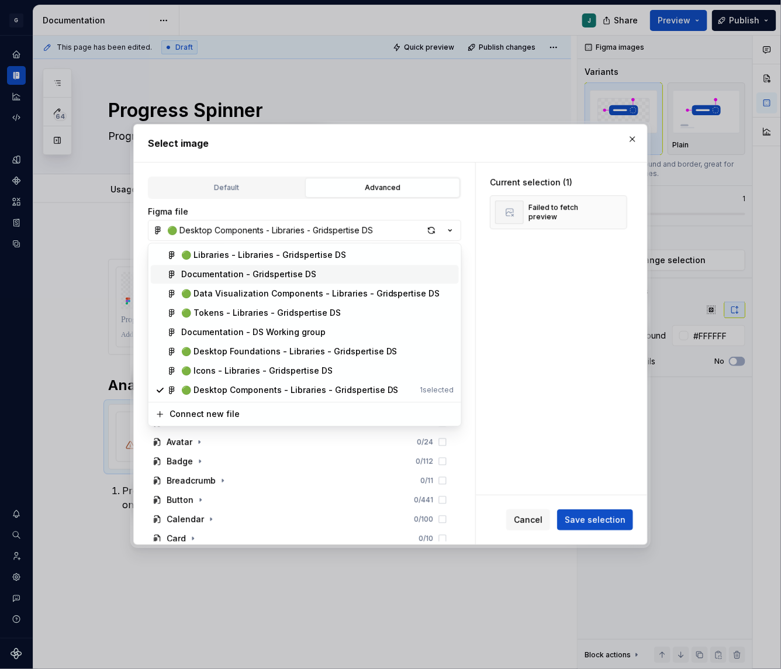
click at [225, 271] on div "Documentation - Gridspertise DS" at bounding box center [248, 275] width 135 height 12
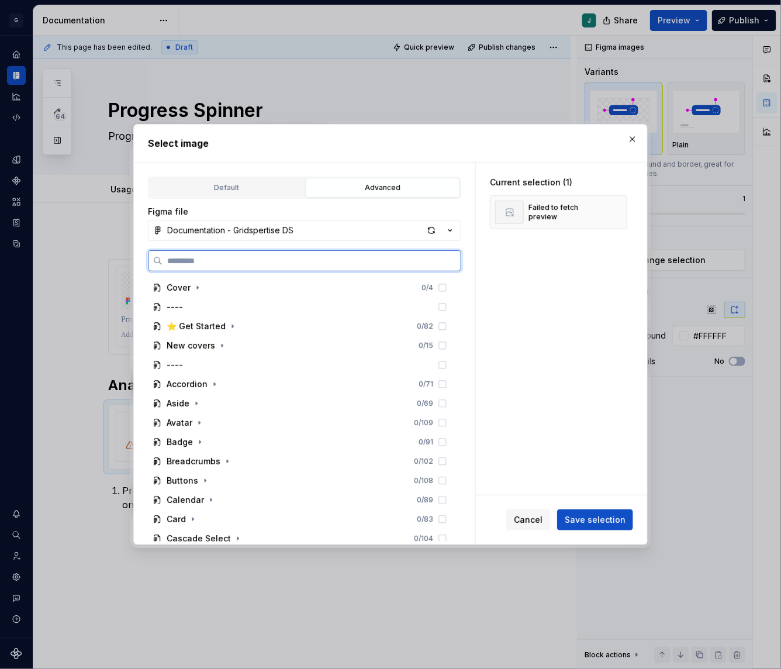
click at [179, 257] on input "search" at bounding box center [311, 261] width 298 height 12
paste input "**********"
type input "**********"
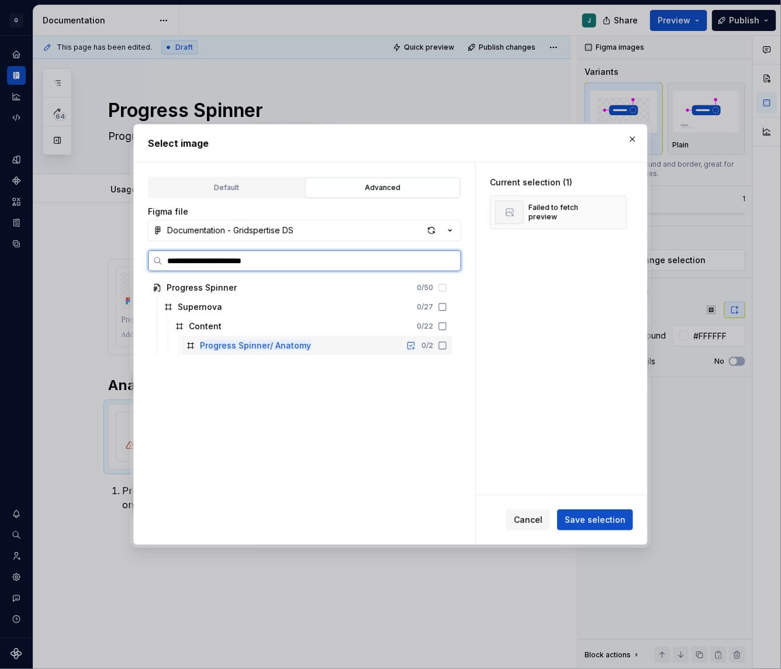
click at [267, 346] on mark "Progress Spinner/ Anatomy" at bounding box center [255, 345] width 111 height 10
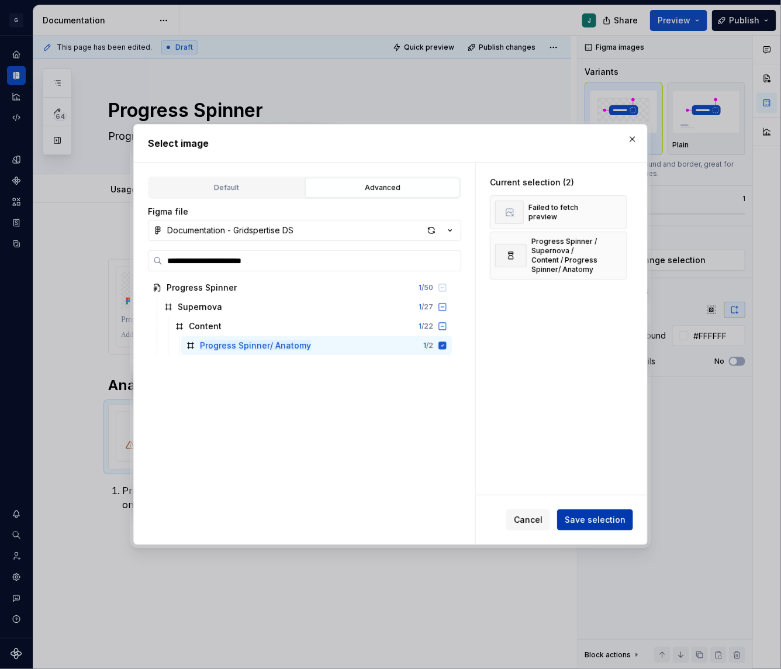
click at [608, 527] on button "Save selection" at bounding box center [595, 519] width 76 height 21
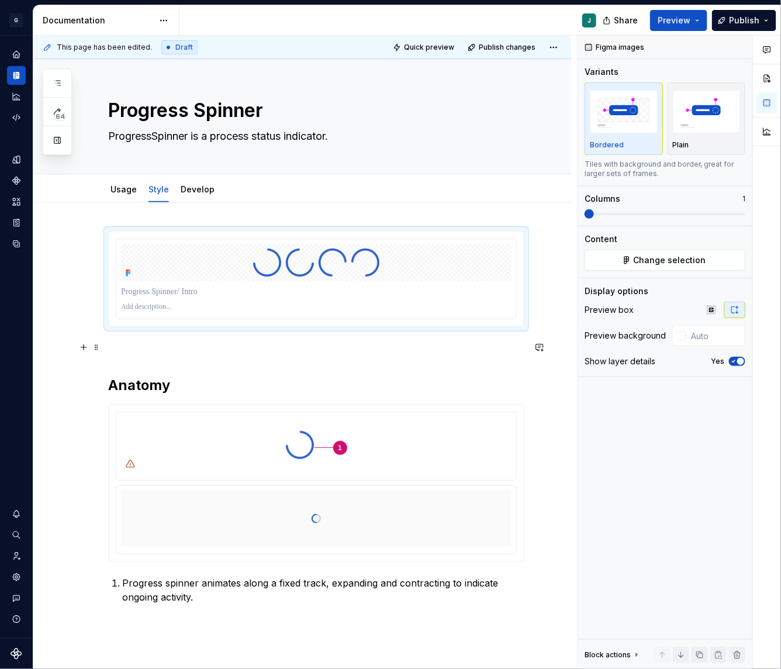
click at [130, 345] on p at bounding box center [316, 348] width 416 height 14
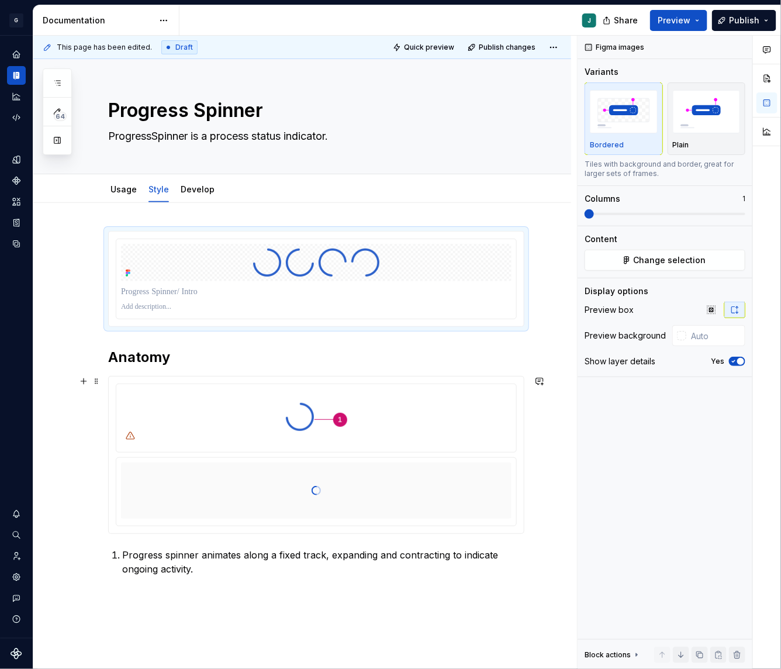
type input "#FFFFFF"
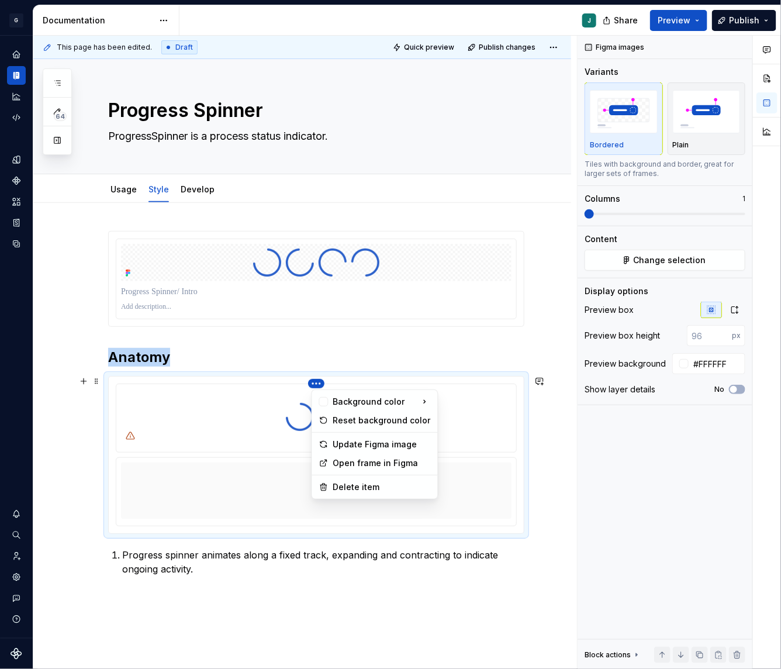
click at [317, 383] on html "G GSP Design System J Design system data Documentation J Share Preview Publish …" at bounding box center [390, 334] width 781 height 669
click at [356, 481] on div "Delete item" at bounding box center [382, 487] width 98 height 12
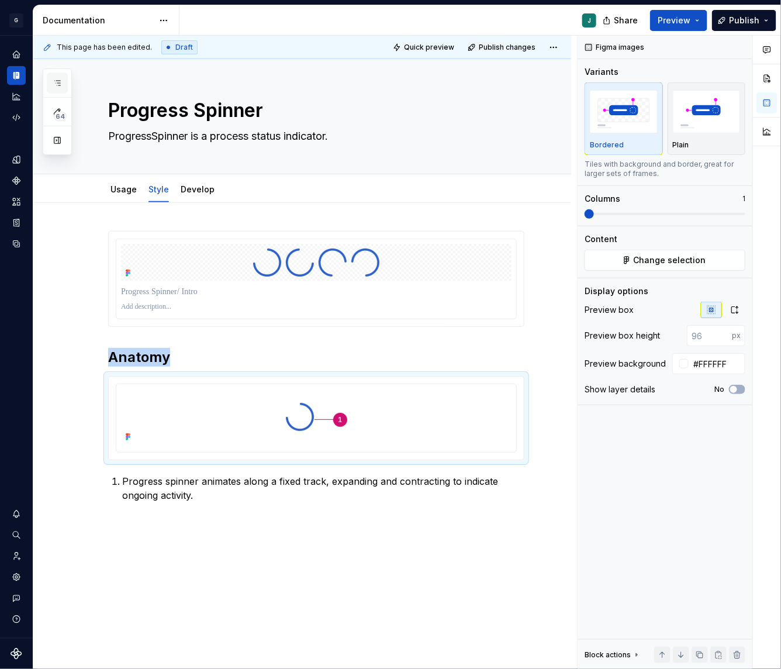
click at [58, 83] on icon "button" at bounding box center [57, 82] width 9 height 9
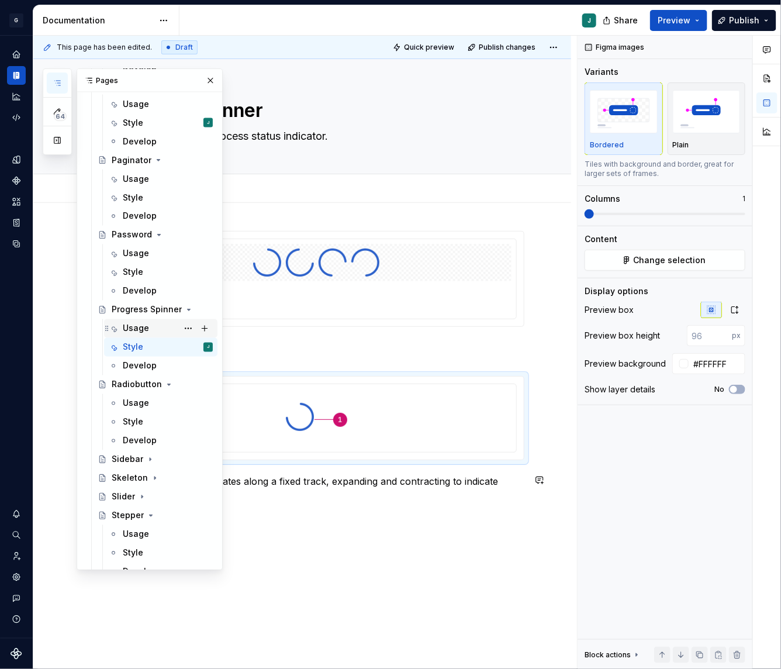
scroll to position [2213, 0]
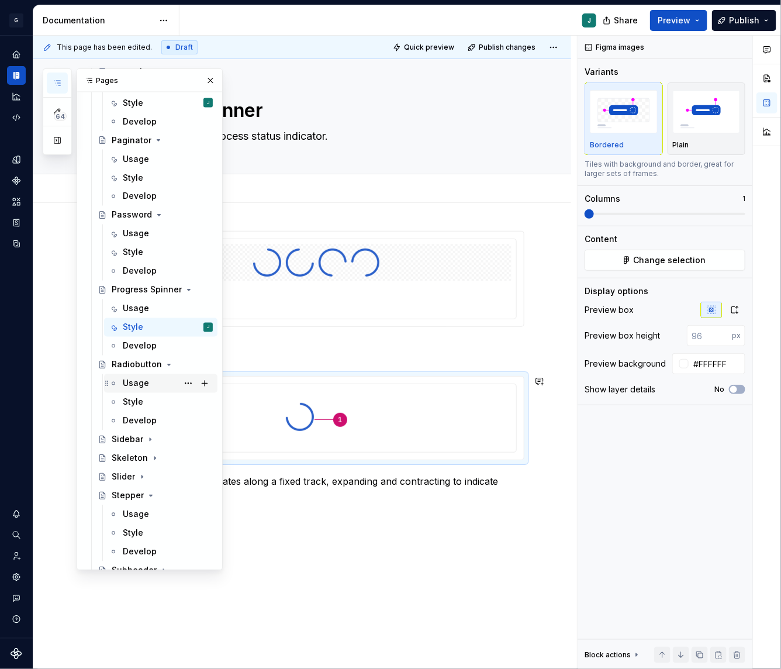
click at [154, 378] on div "Usage" at bounding box center [168, 383] width 90 height 16
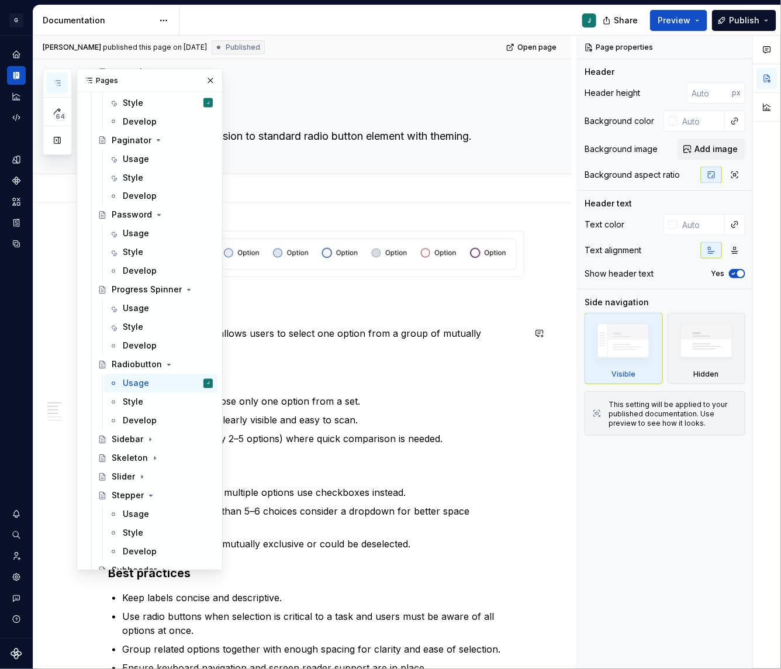
click at [349, 344] on p "Radiobutton component allows users to select one option from a group of mutuall…" at bounding box center [316, 340] width 416 height 28
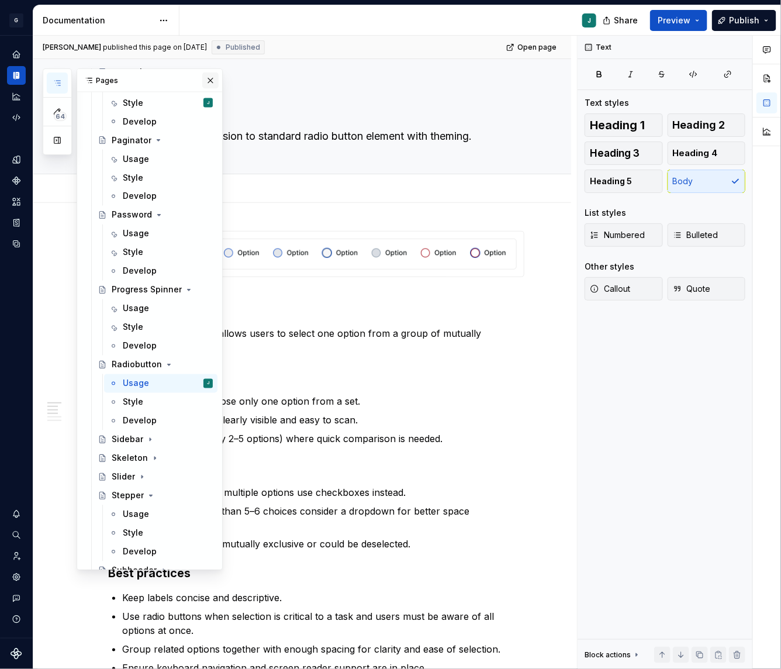
click at [210, 78] on button "button" at bounding box center [210, 80] width 16 height 16
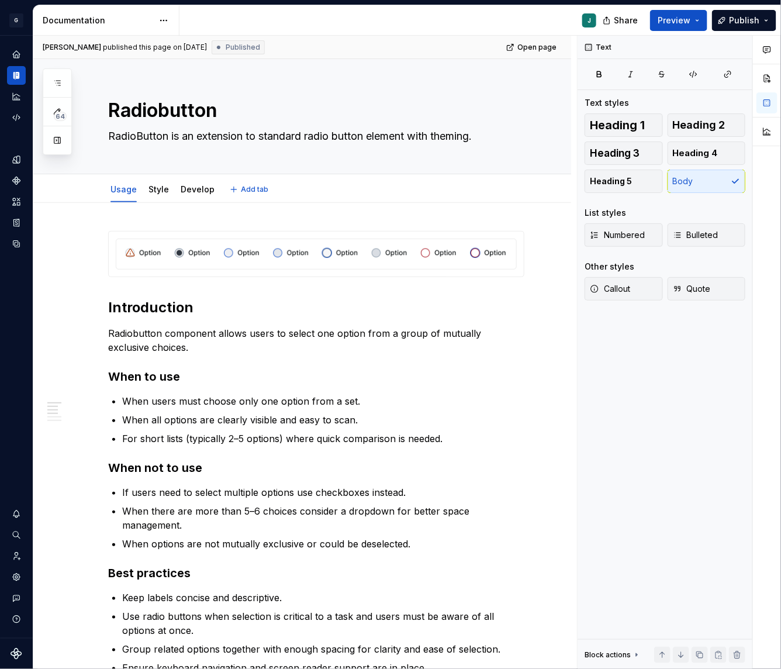
type textarea "*"
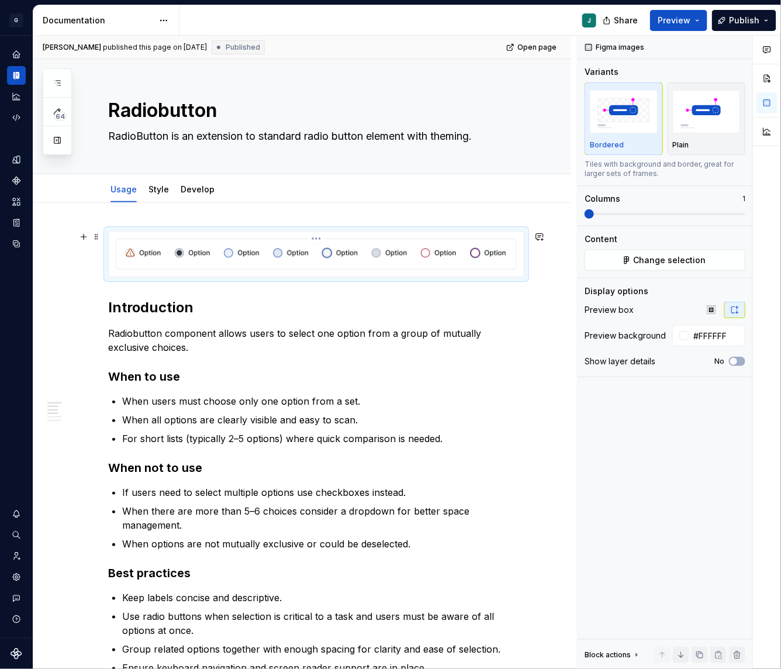
click at [259, 264] on div at bounding box center [316, 254] width 400 height 30
click at [663, 260] on span "Change selection" at bounding box center [670, 260] width 72 height 12
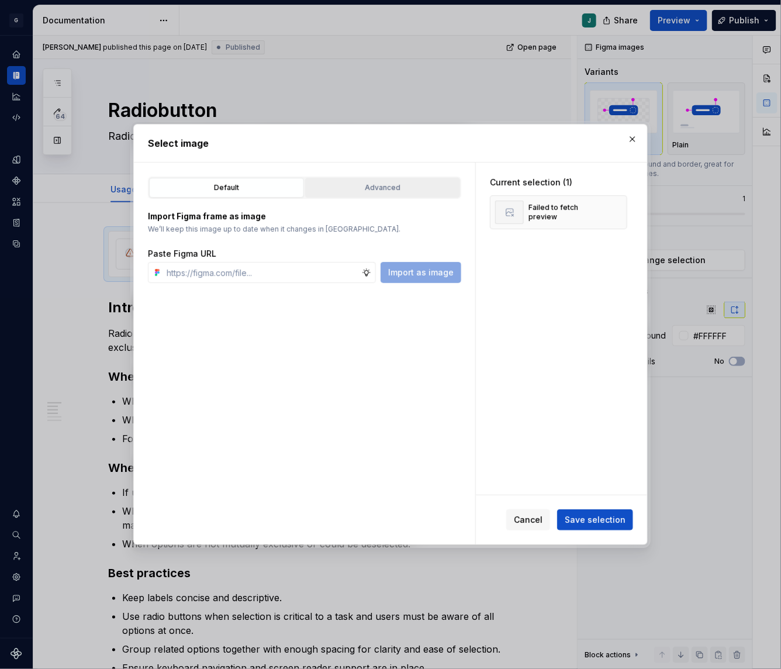
click at [352, 186] on div "Advanced" at bounding box center [382, 188] width 147 height 12
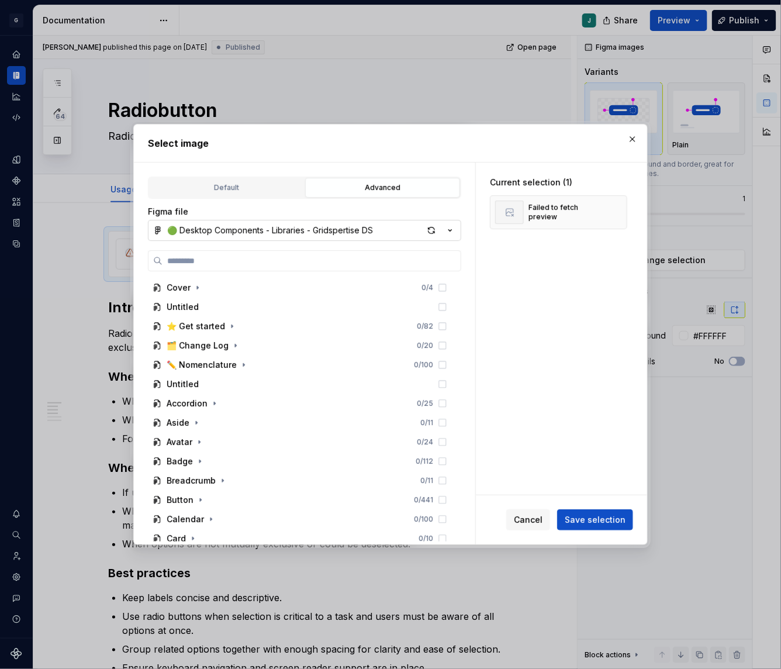
click at [203, 229] on div "🟢 Desktop Components - Libraries - Gridspertise DS" at bounding box center [270, 230] width 206 height 12
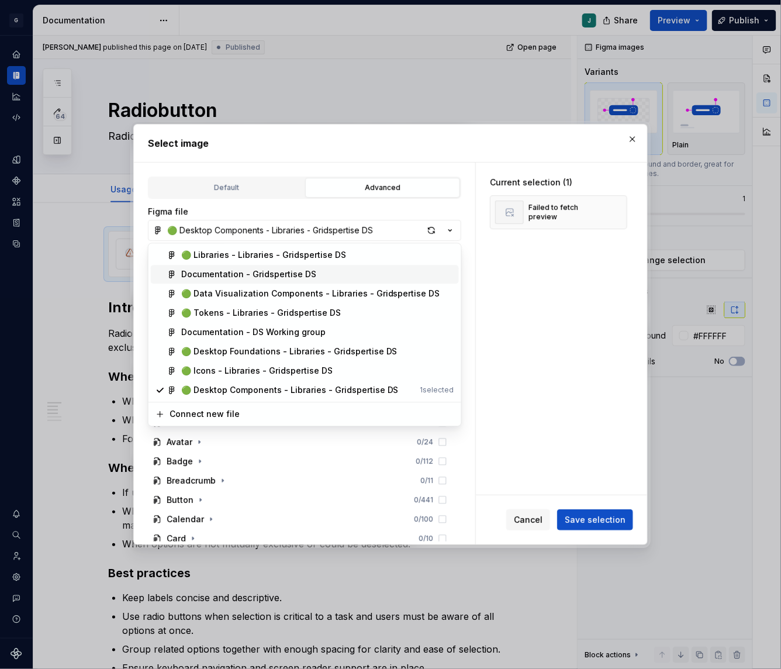
click at [229, 269] on div "Documentation - Gridspertise DS" at bounding box center [248, 275] width 135 height 12
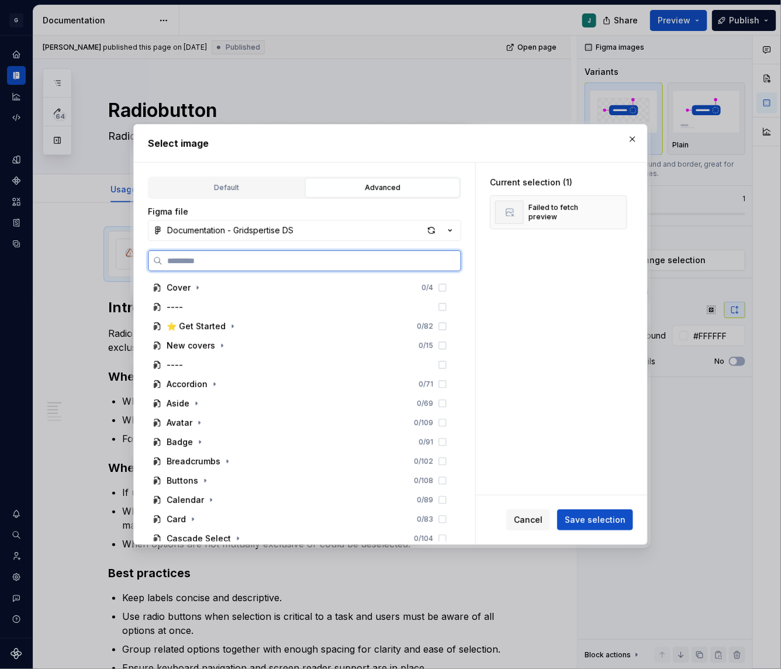
click at [192, 255] on input "search" at bounding box center [311, 261] width 298 height 12
paste input "**********"
type input "**********"
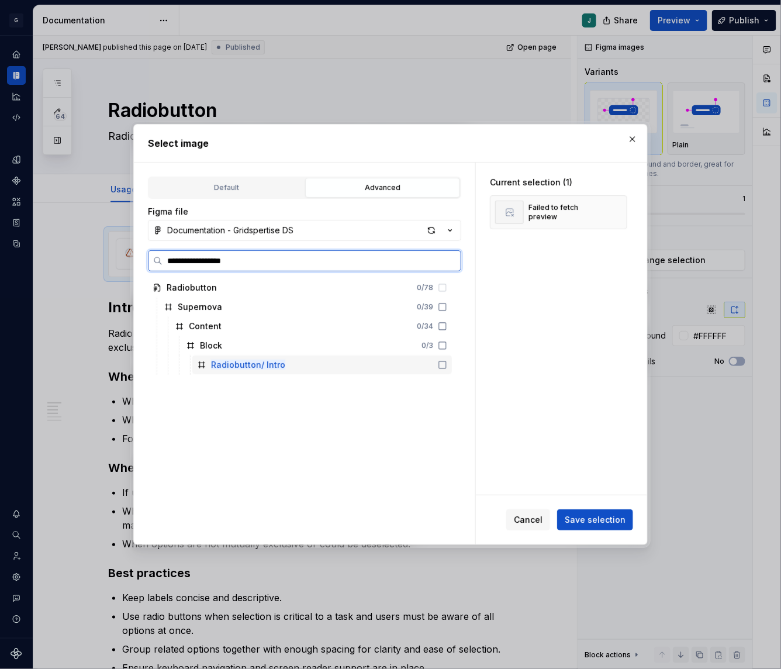
click at [279, 365] on mark "Radiobutton/ Intro" at bounding box center [248, 364] width 74 height 10
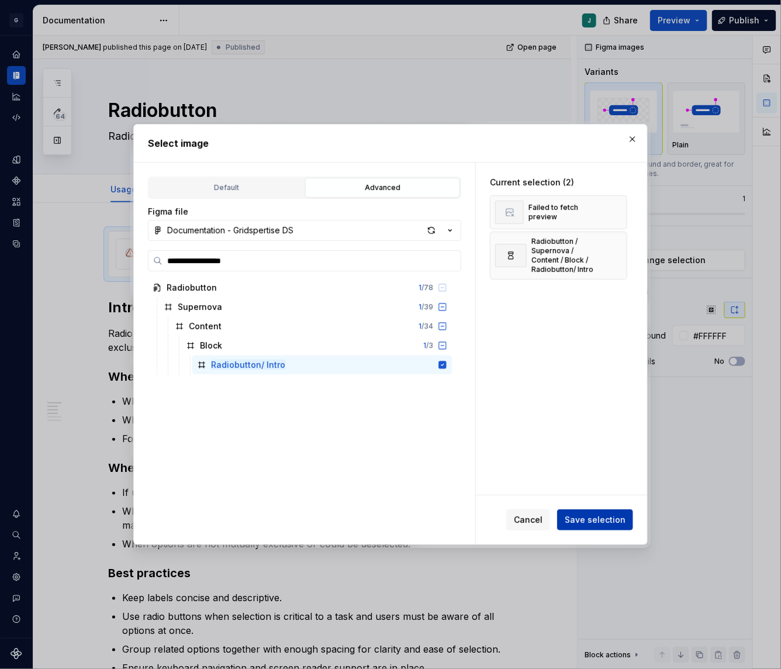
click at [588, 524] on span "Save selection" at bounding box center [595, 520] width 61 height 12
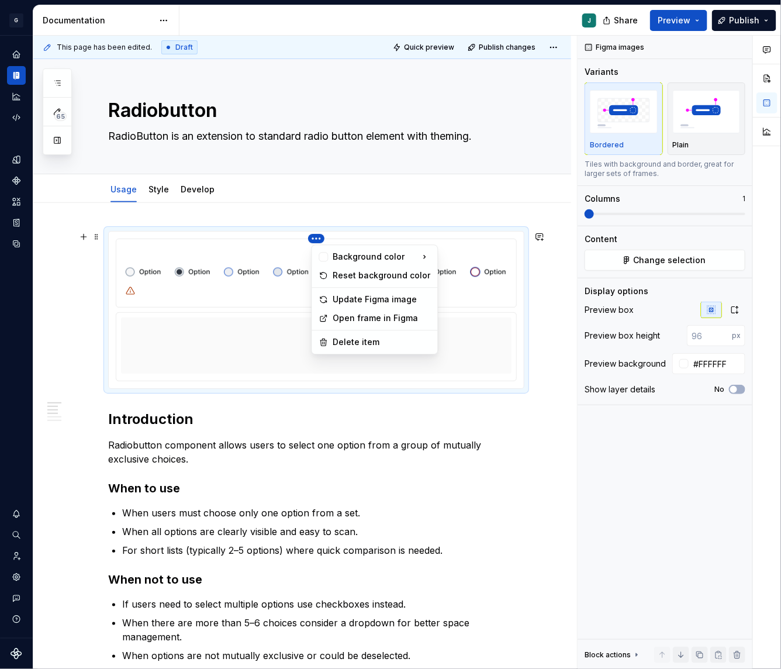
click at [315, 238] on html "G GSP Design System J Design system data Documentation J Share Preview Publish …" at bounding box center [390, 334] width 781 height 669
click at [343, 347] on div "Delete item" at bounding box center [382, 343] width 98 height 12
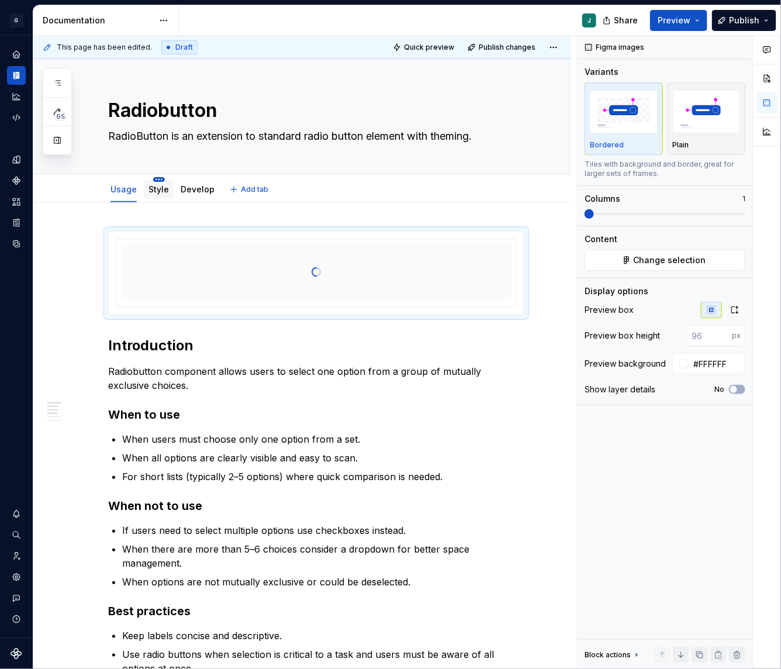
click at [155, 181] on html "G GSP Design System J Design system data Documentation J Share Preview Publish …" at bounding box center [390, 334] width 781 height 669
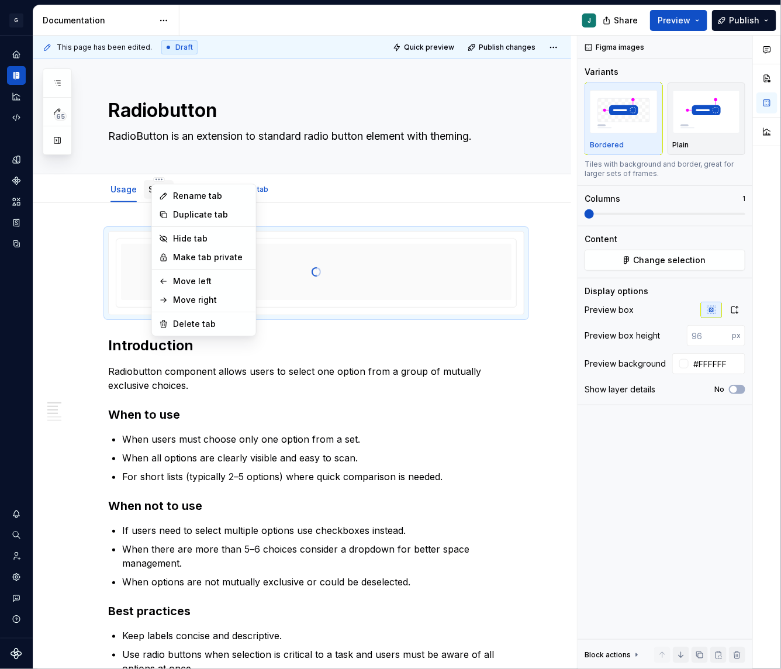
click at [150, 191] on html "G GSP Design System J Design system data Documentation J Share Preview Publish …" at bounding box center [390, 334] width 781 height 669
click at [164, 191] on link "Style" at bounding box center [158, 189] width 20 height 10
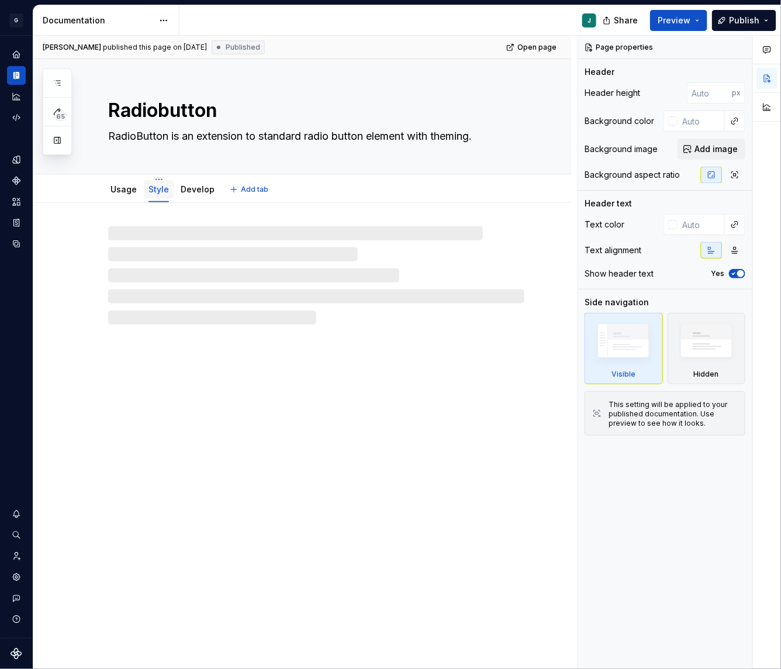
type textarea "*"
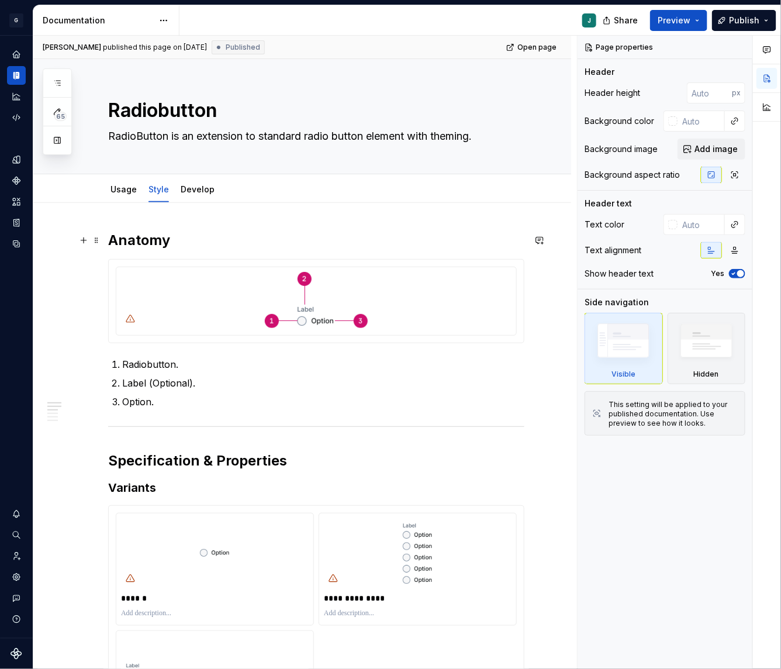
click at [109, 237] on h2 "Anatomy" at bounding box center [316, 240] width 416 height 19
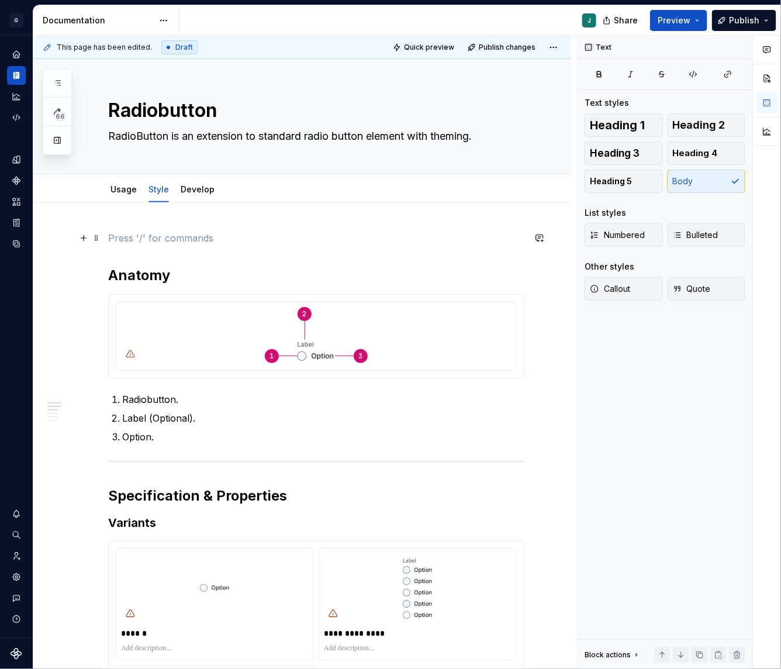
click at [120, 237] on p at bounding box center [316, 238] width 416 height 14
click at [86, 238] on button "button" at bounding box center [83, 238] width 16 height 16
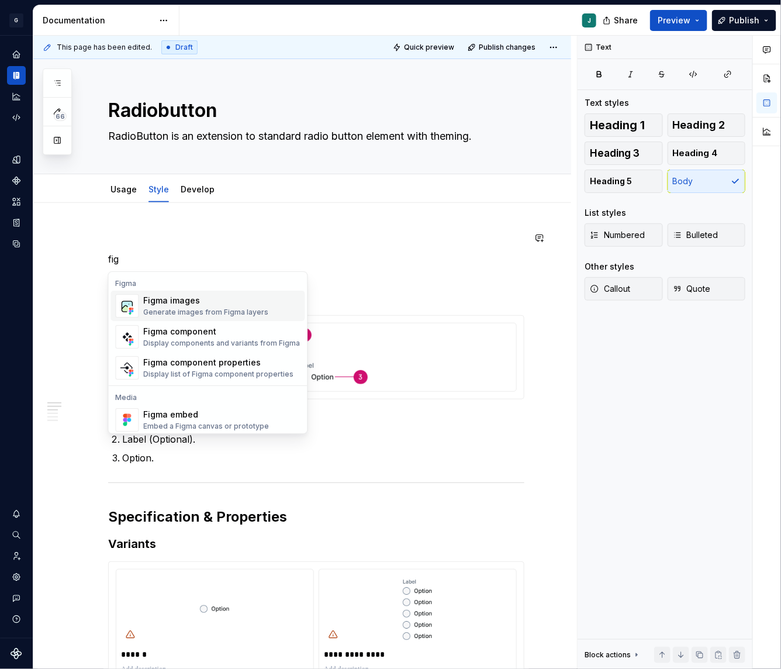
click at [213, 304] on div "Figma images" at bounding box center [206, 301] width 125 height 12
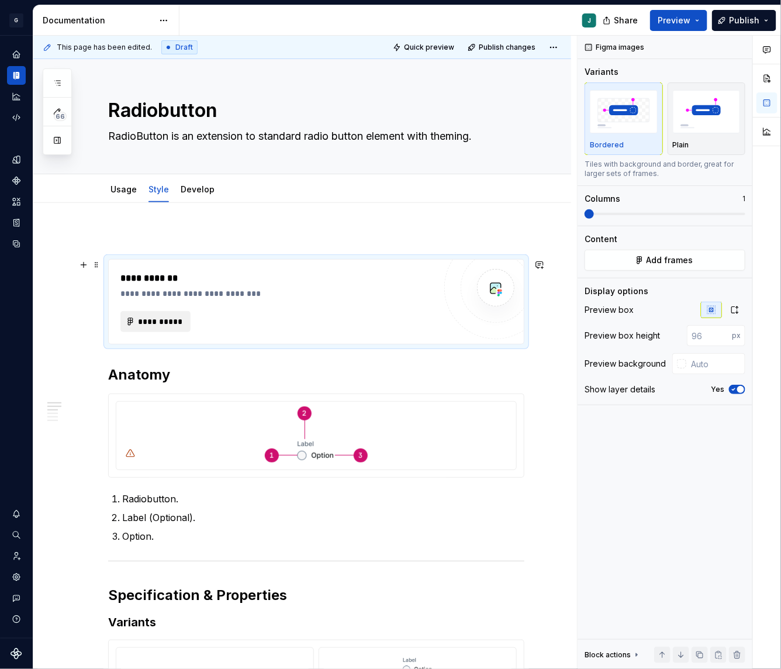
click at [151, 320] on span "**********" at bounding box center [160, 322] width 46 height 12
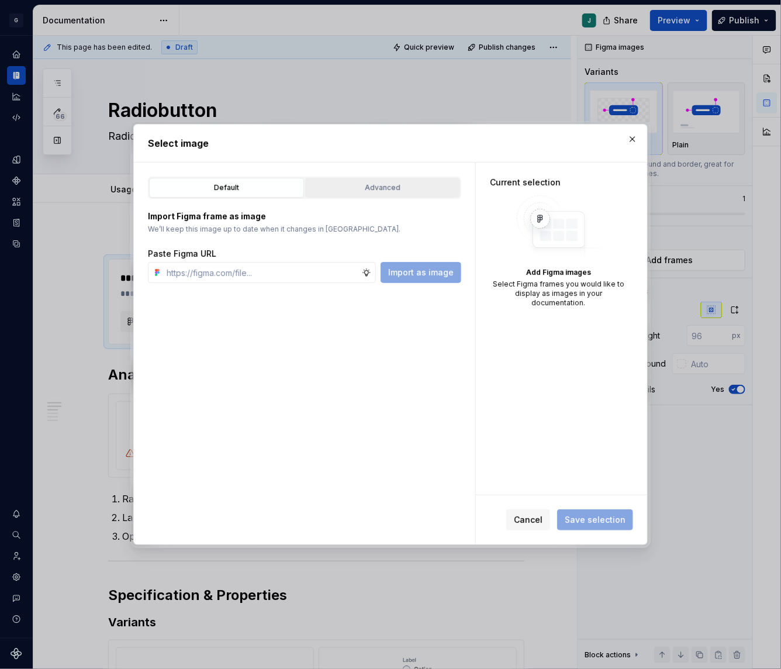
click at [336, 184] on div "Advanced" at bounding box center [382, 188] width 147 height 12
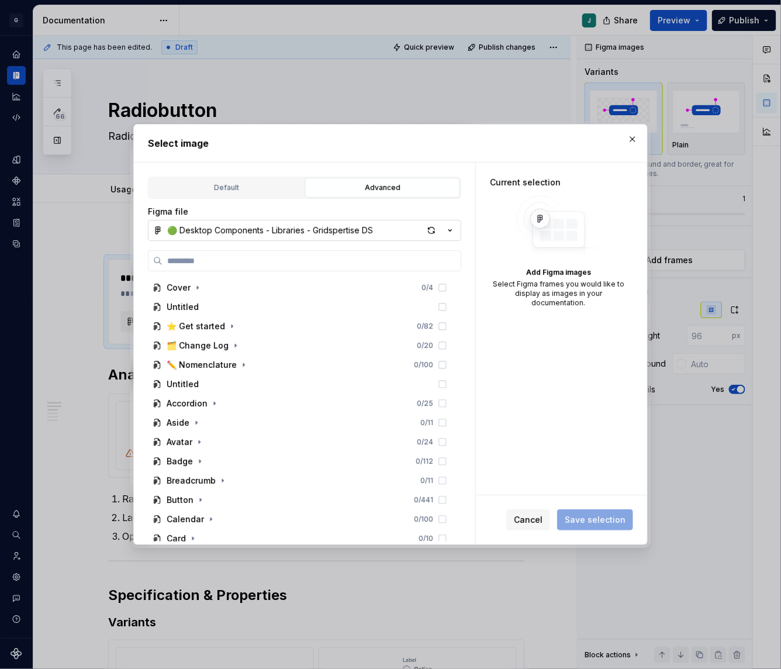
click at [202, 231] on div "🟢 Desktop Components - Libraries - Gridspertise DS" at bounding box center [270, 230] width 206 height 12
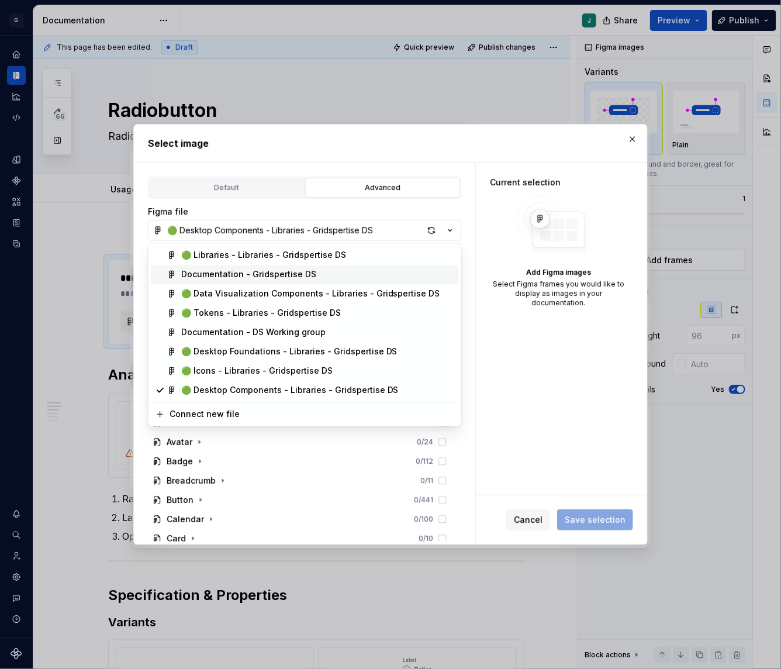
click at [217, 272] on div "Documentation - Gridspertise DS" at bounding box center [248, 275] width 135 height 12
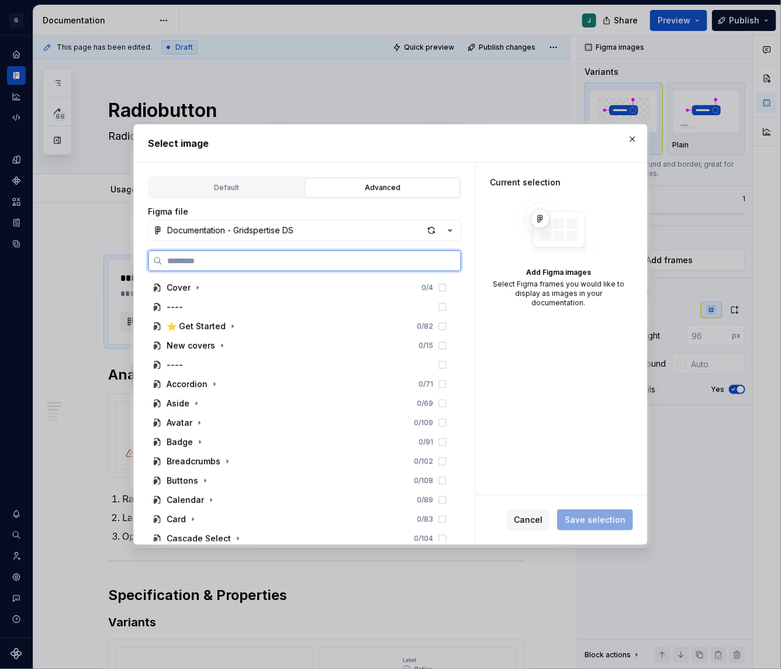
click at [191, 262] on input "search" at bounding box center [311, 261] width 298 height 12
paste input "**********"
type input "**********"
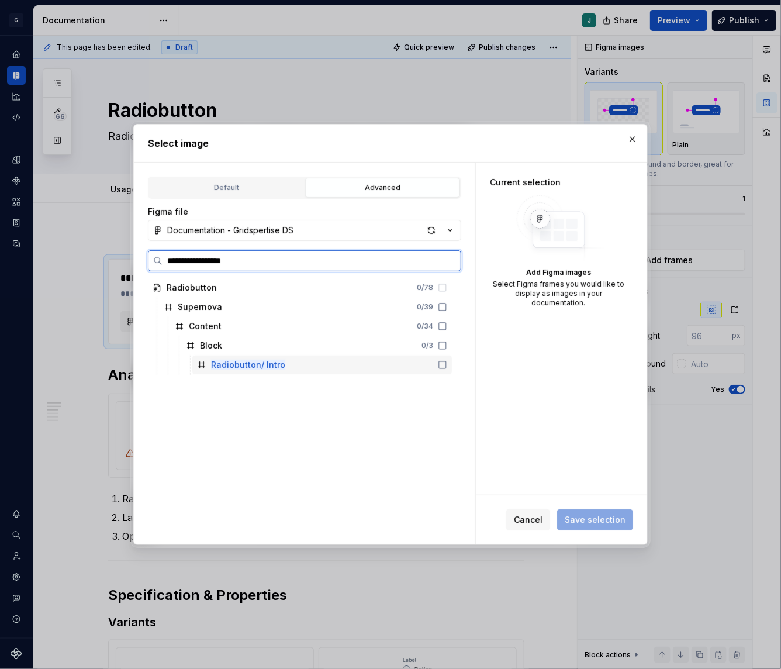
click at [244, 363] on mark "Radiobutton/ Intro" at bounding box center [248, 364] width 74 height 10
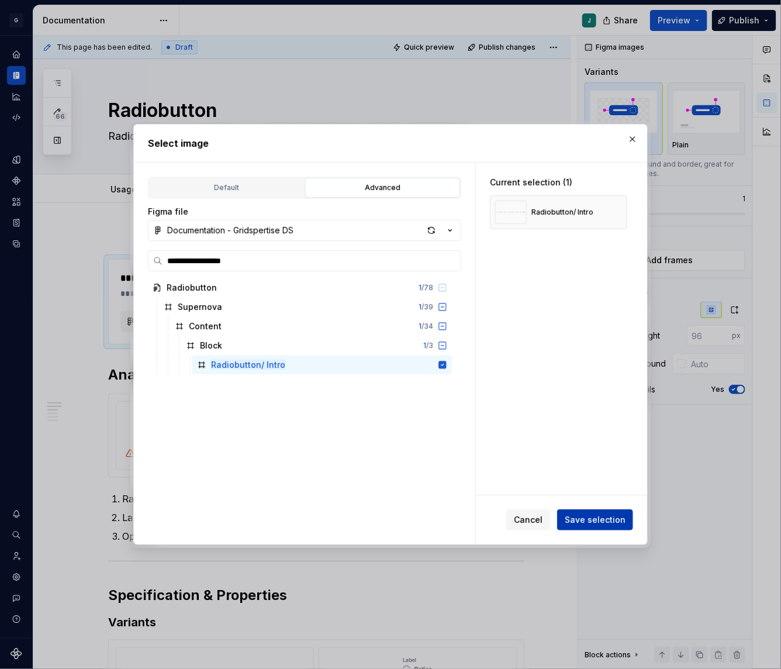
click at [603, 518] on span "Save selection" at bounding box center [595, 520] width 61 height 12
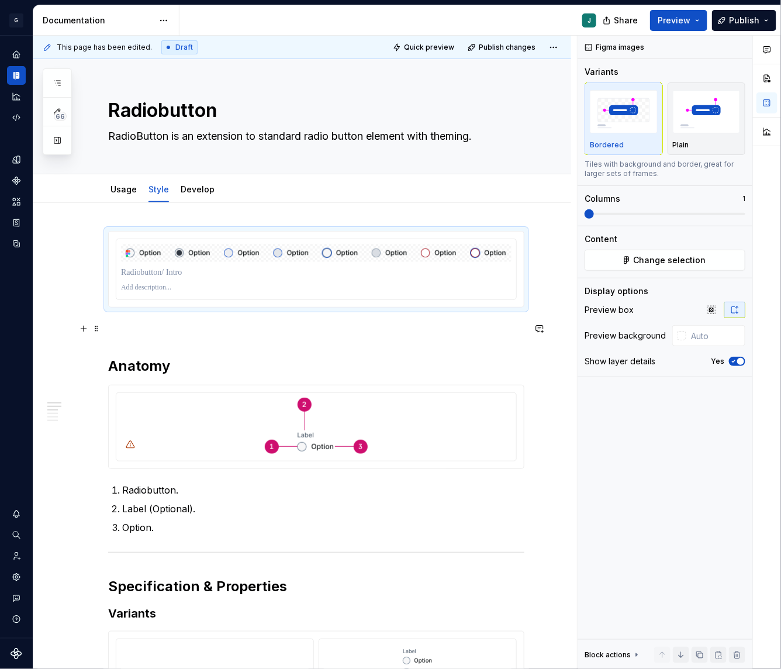
click at [118, 325] on p at bounding box center [316, 328] width 416 height 14
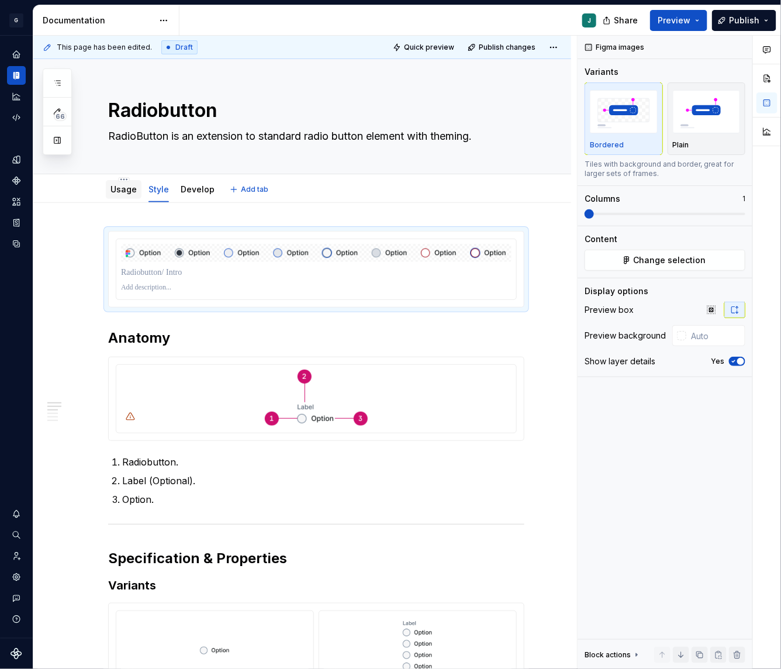
click at [117, 184] on link "Usage" at bounding box center [123, 189] width 26 height 10
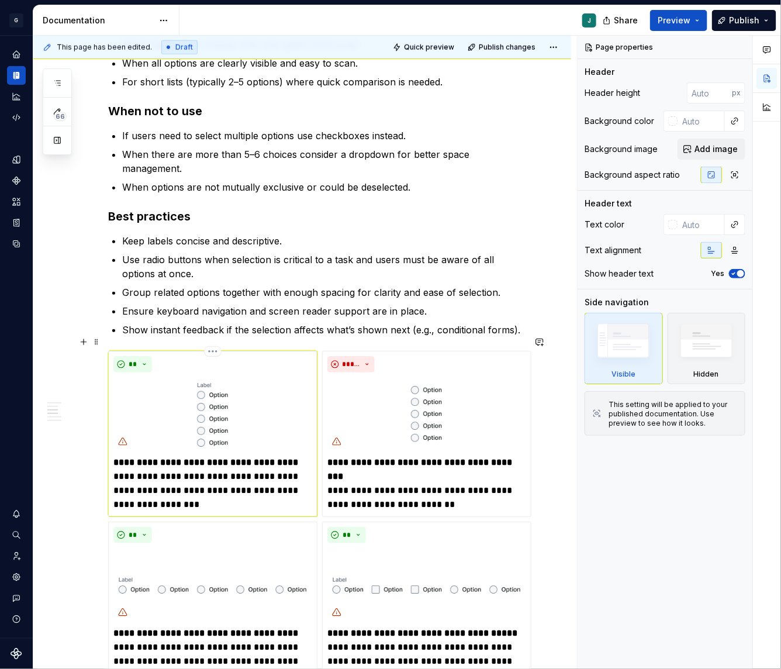
scroll to position [399, 0]
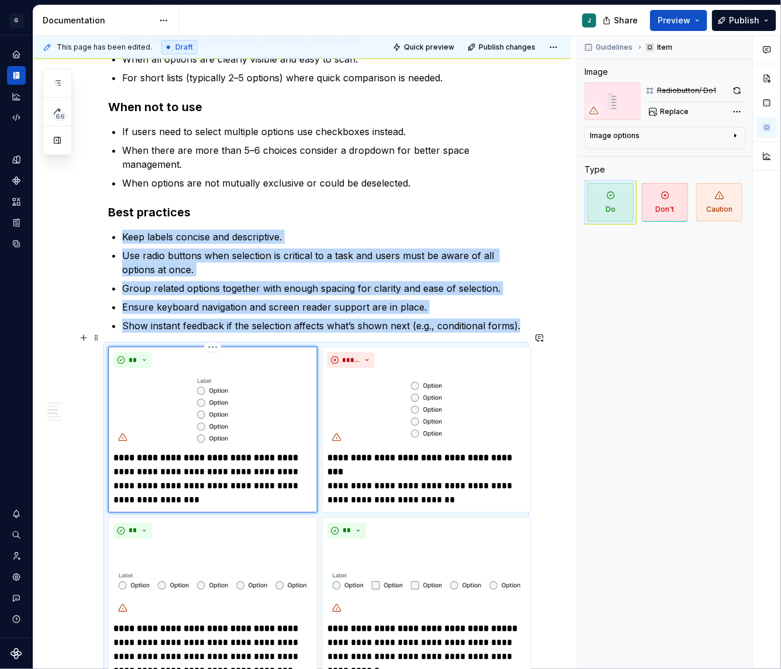
click at [220, 406] on img at bounding box center [212, 410] width 199 height 74
click at [686, 110] on span "Replace" at bounding box center [674, 111] width 29 height 9
type textarea "*"
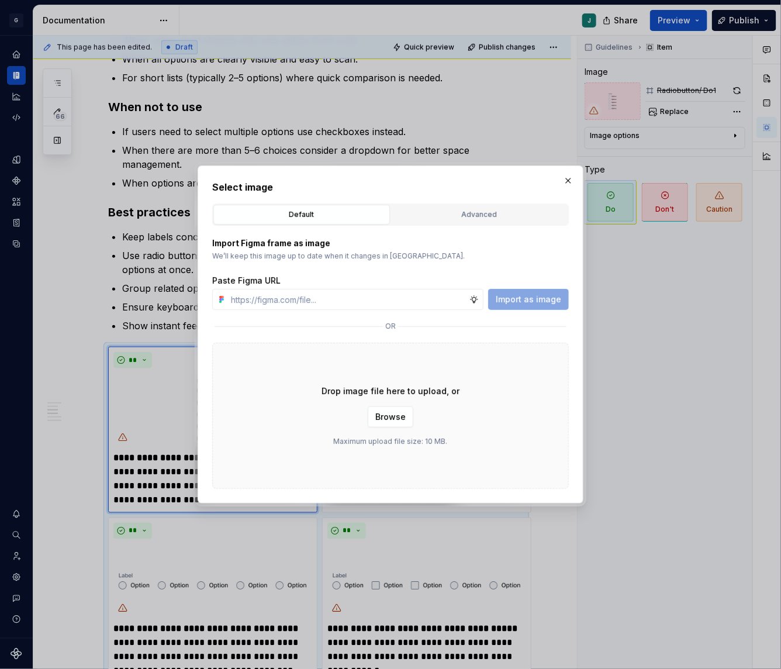
click at [480, 204] on div "Default Advanced" at bounding box center [390, 214] width 357 height 22
click at [462, 213] on div "Advanced" at bounding box center [479, 215] width 168 height 12
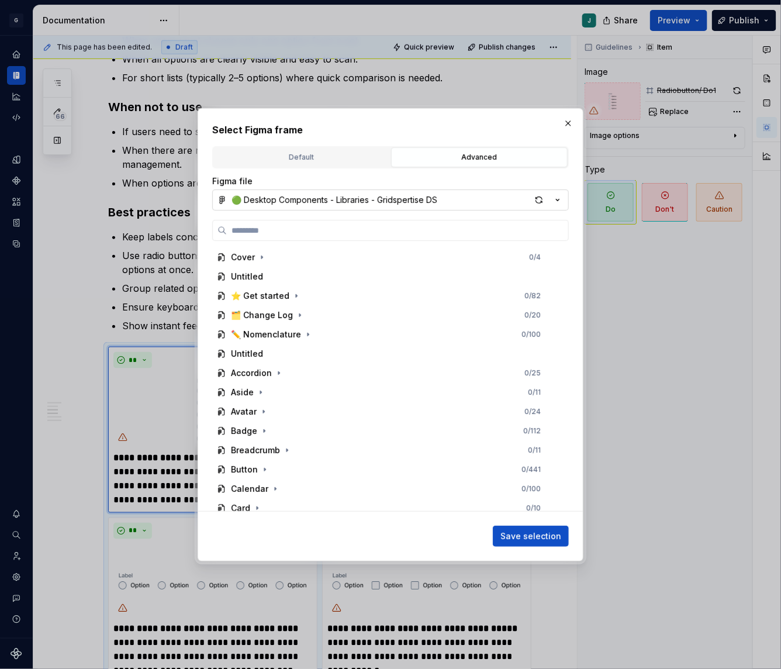
click at [267, 196] on div "🟢 Desktop Components - Libraries - Gridspertise DS" at bounding box center [334, 200] width 206 height 12
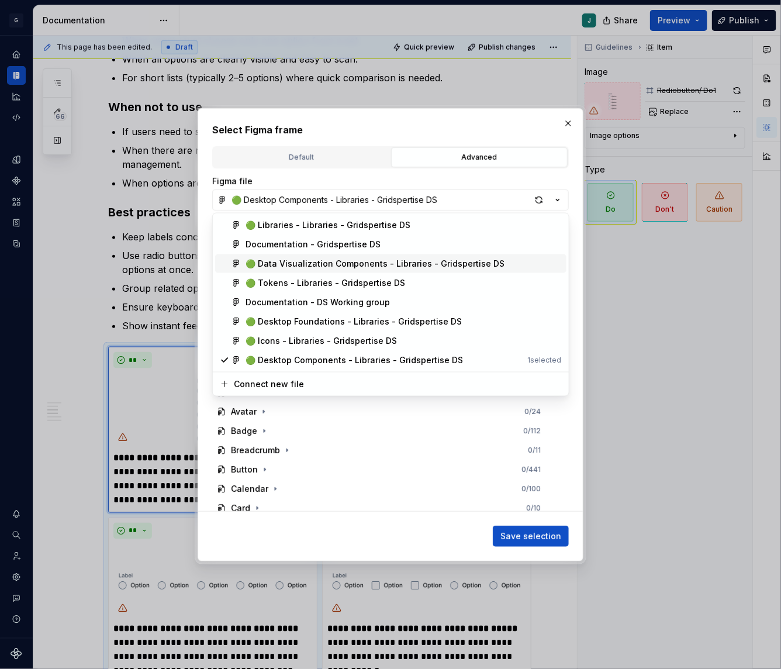
click at [288, 245] on div "Documentation - Gridspertise DS" at bounding box center [312, 244] width 135 height 12
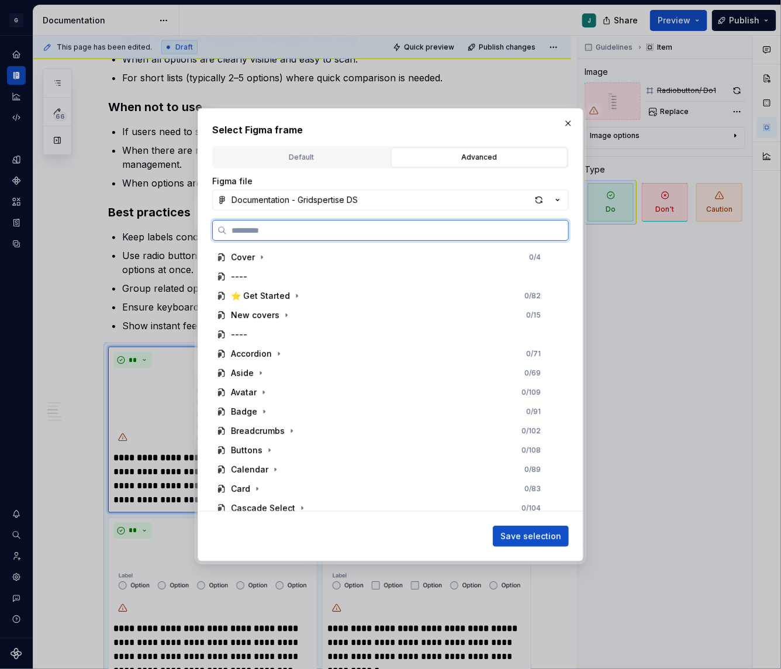
click at [251, 230] on input "search" at bounding box center [397, 230] width 341 height 12
paste input "**********"
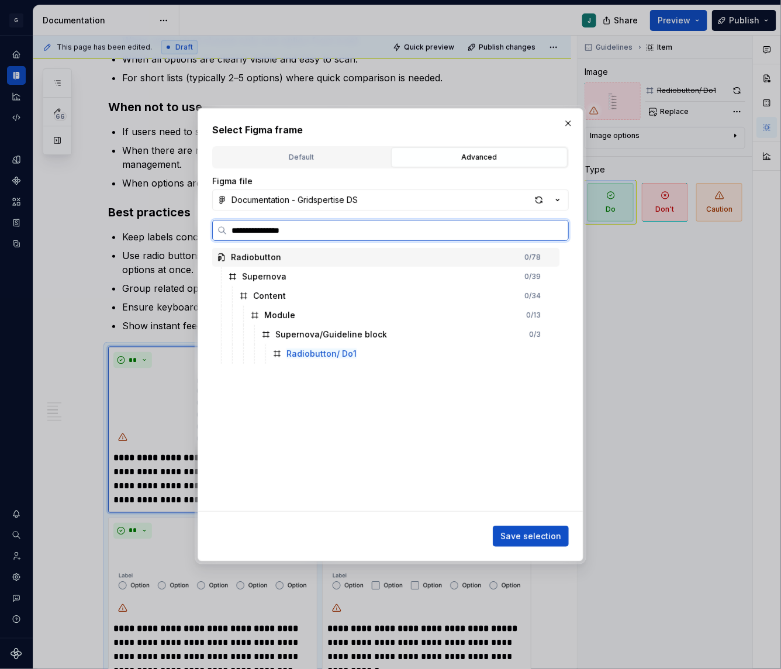
type input "**********"
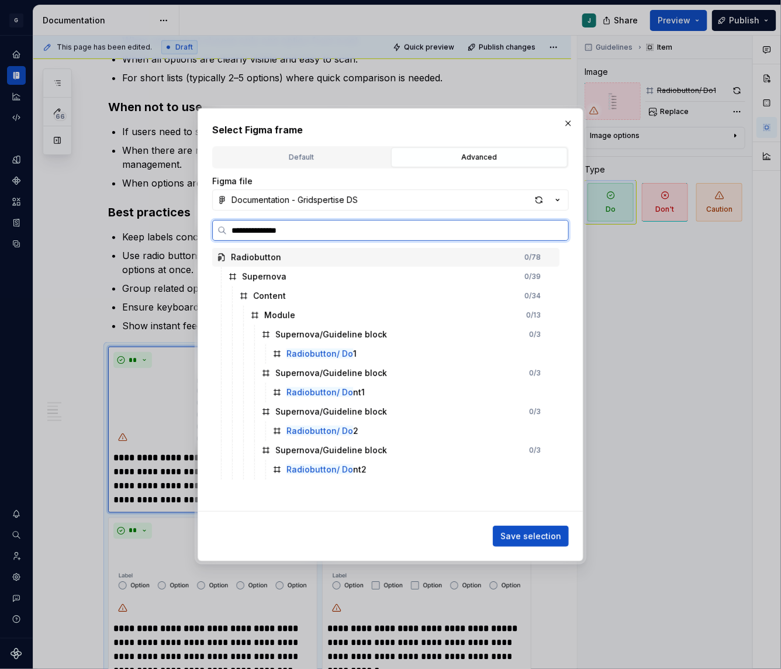
click at [253, 227] on input "**********" at bounding box center [397, 230] width 341 height 12
click at [487, 348] on div "Radiobutton/ Do 1" at bounding box center [414, 353] width 292 height 19
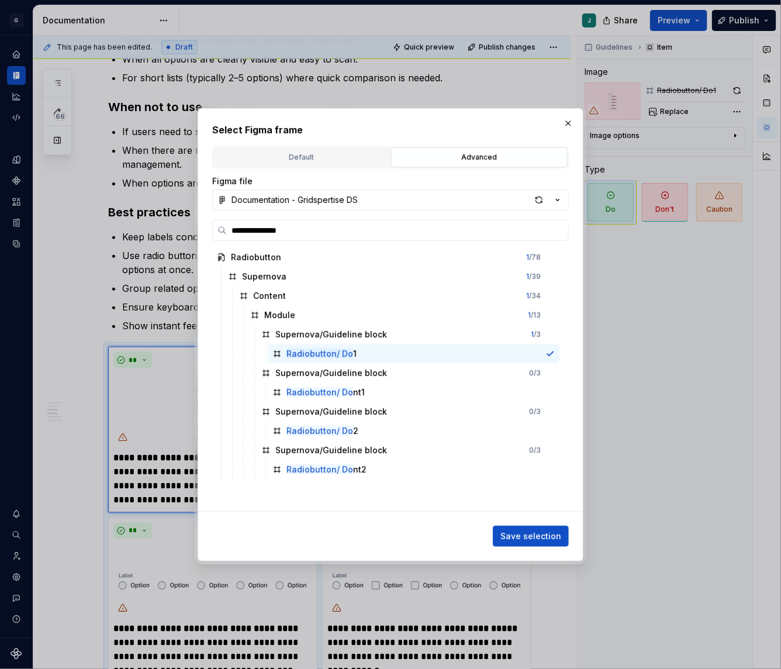
click at [535, 548] on div "**********" at bounding box center [391, 334] width 386 height 453
click at [523, 526] on button "Save selection" at bounding box center [531, 535] width 76 height 21
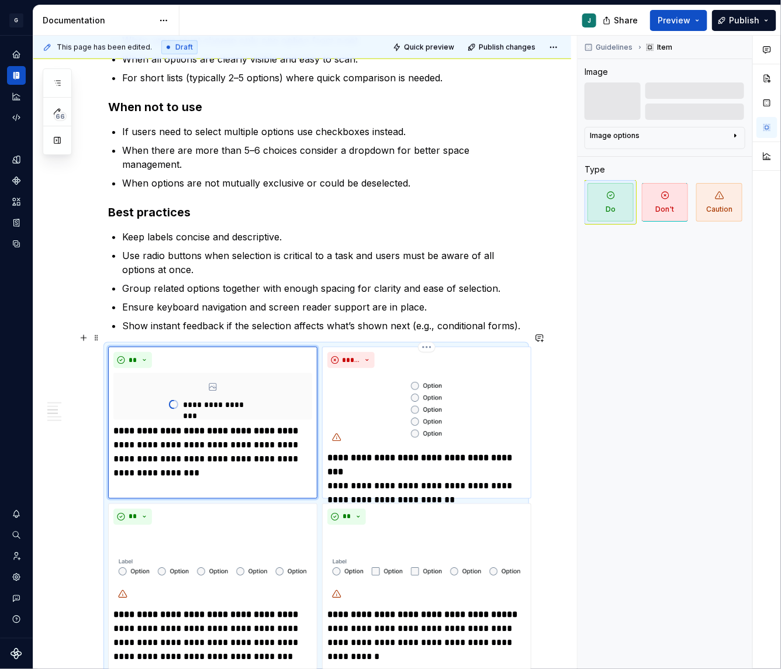
scroll to position [437, 0]
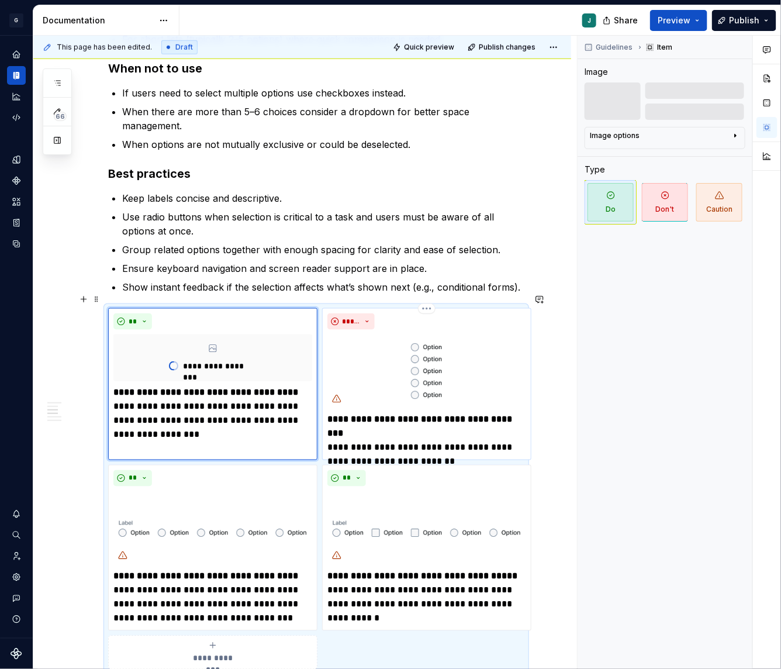
click at [420, 415] on strong "**********" at bounding box center [420, 426] width 187 height 23
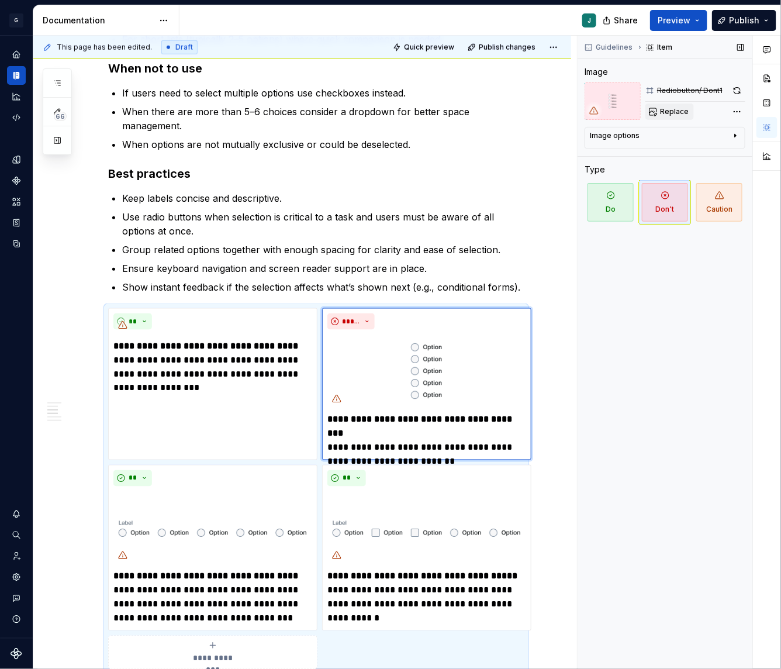
click at [679, 109] on span "Replace" at bounding box center [674, 111] width 29 height 9
type textarea "*"
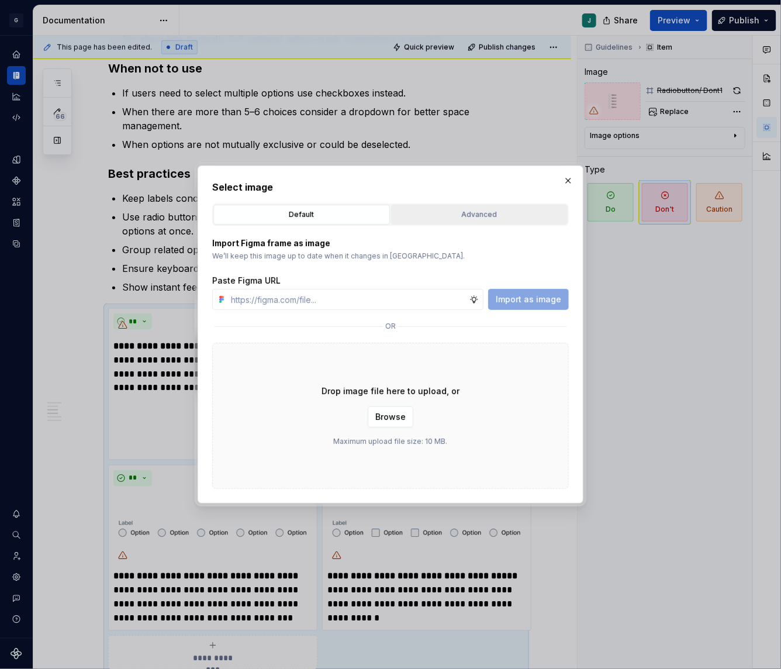
click at [452, 219] on div "Advanced" at bounding box center [479, 215] width 168 height 12
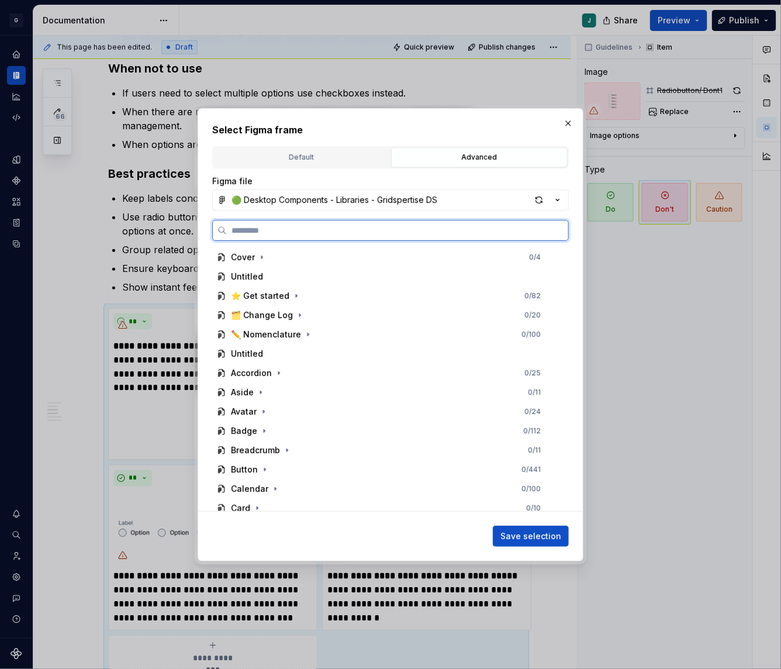
click at [255, 235] on input "search" at bounding box center [397, 230] width 341 height 12
paste input "**********"
type input "**********"
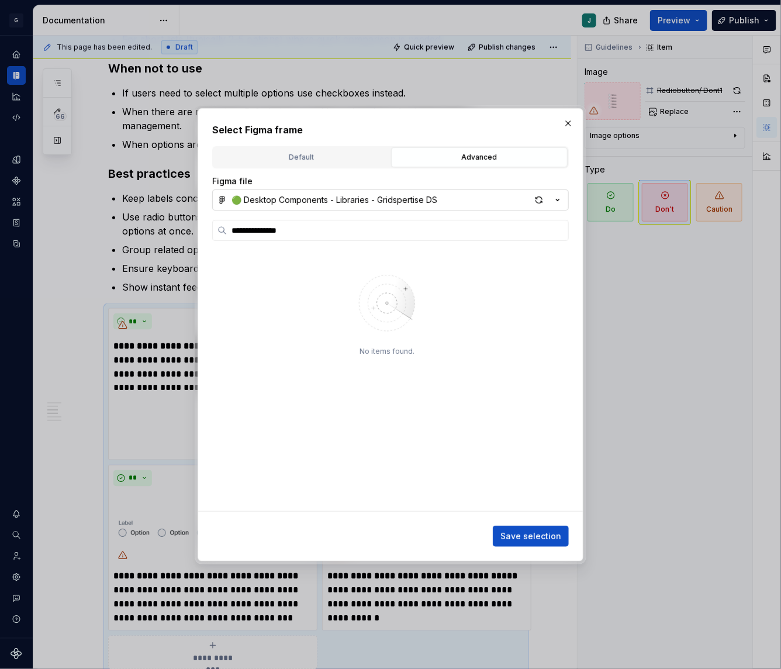
click at [281, 202] on div "🟢 Desktop Components - Libraries - Gridspertise DS" at bounding box center [334, 200] width 206 height 12
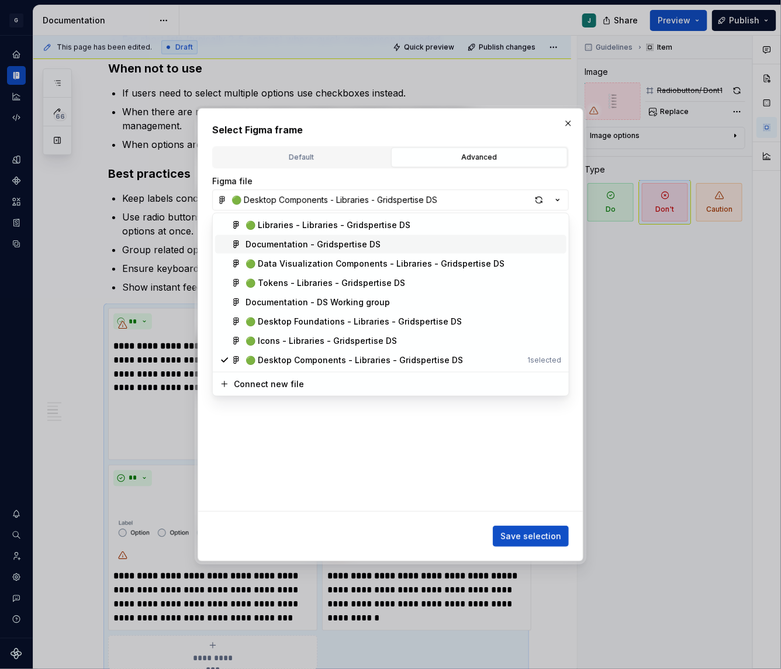
click at [277, 242] on div "Documentation - Gridspertise DS" at bounding box center [312, 244] width 135 height 12
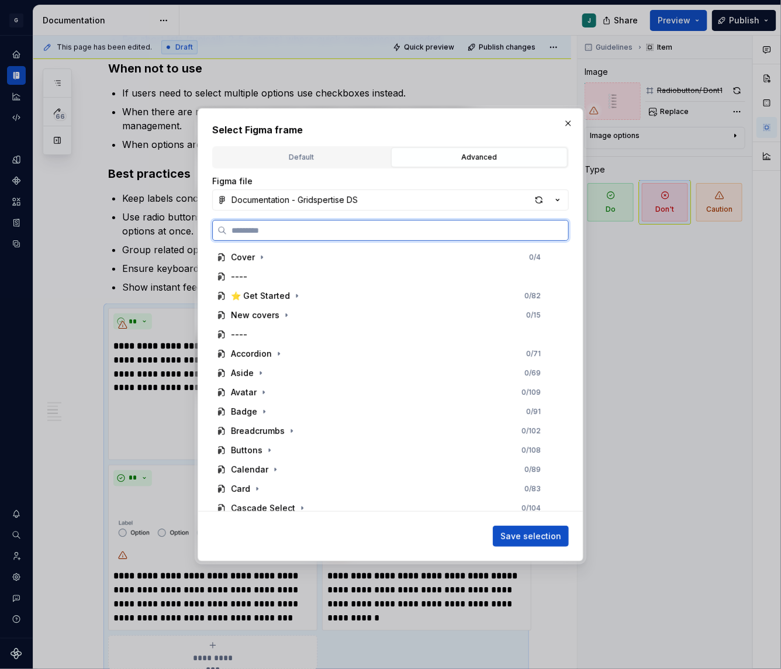
click at [261, 227] on input "search" at bounding box center [397, 230] width 341 height 12
paste input "**********"
type input "**********"
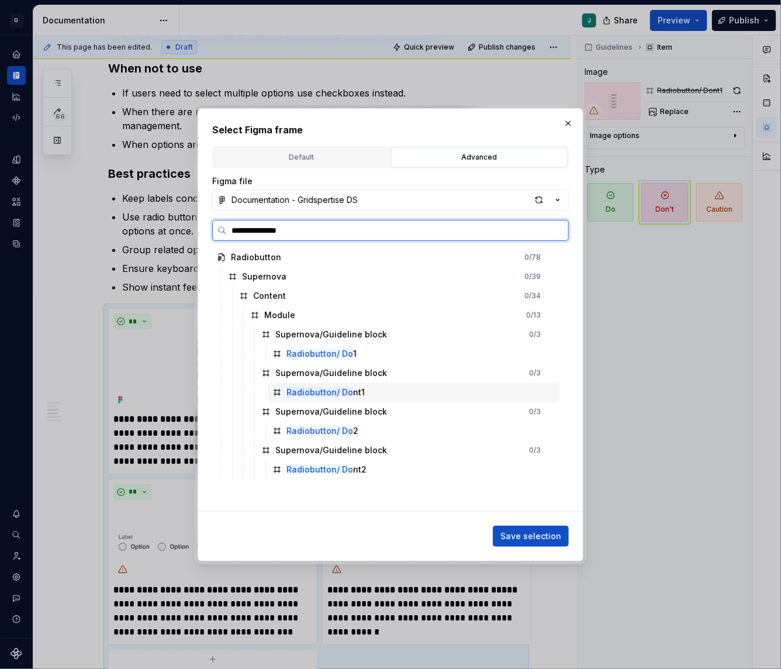
click at [326, 389] on mark "Radiobutton/ Do" at bounding box center [319, 392] width 67 height 10
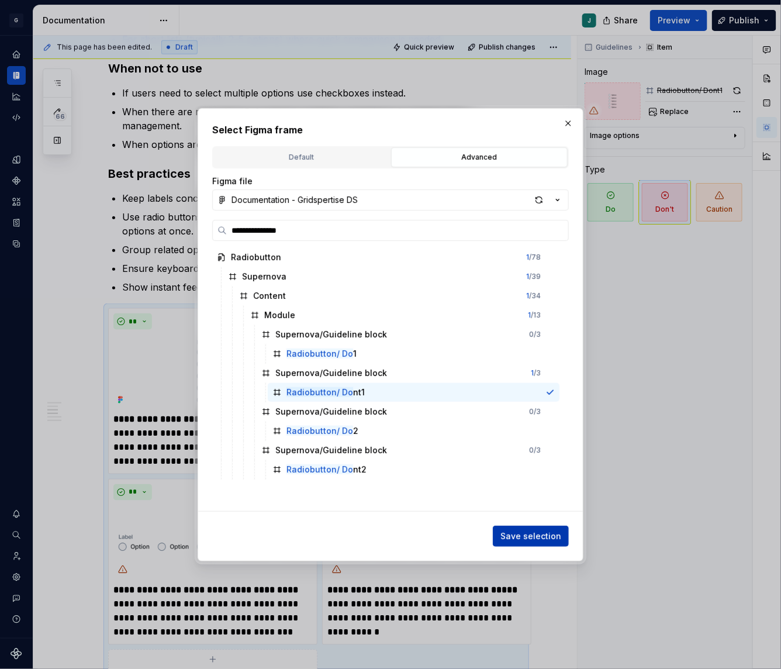
click at [535, 526] on button "Save selection" at bounding box center [531, 535] width 76 height 21
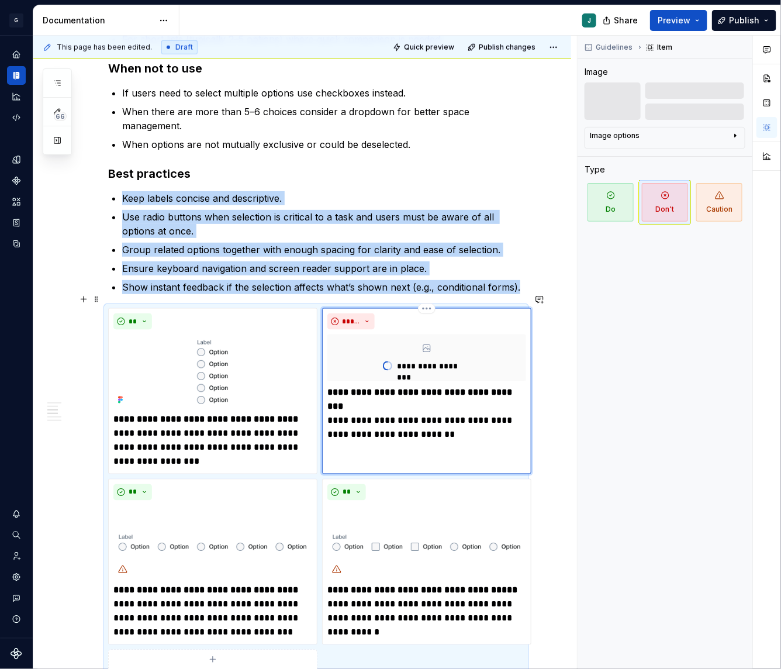
scroll to position [451, 0]
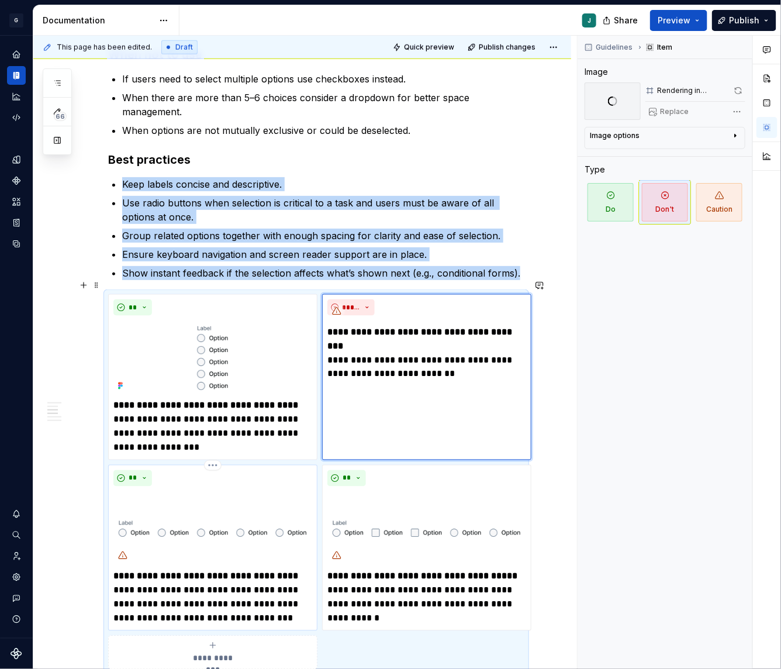
click at [198, 491] on img at bounding box center [212, 528] width 199 height 74
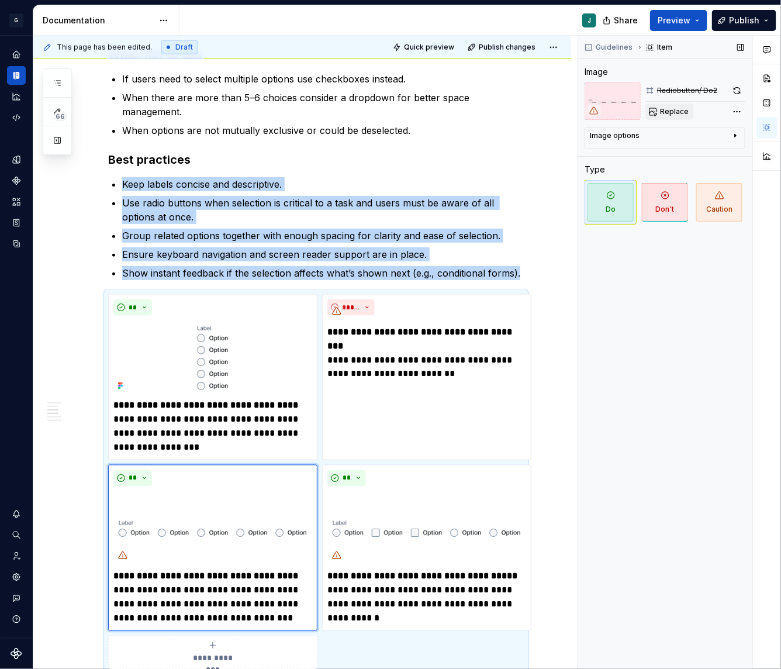
click at [669, 119] on button "Replace" at bounding box center [669, 111] width 49 height 16
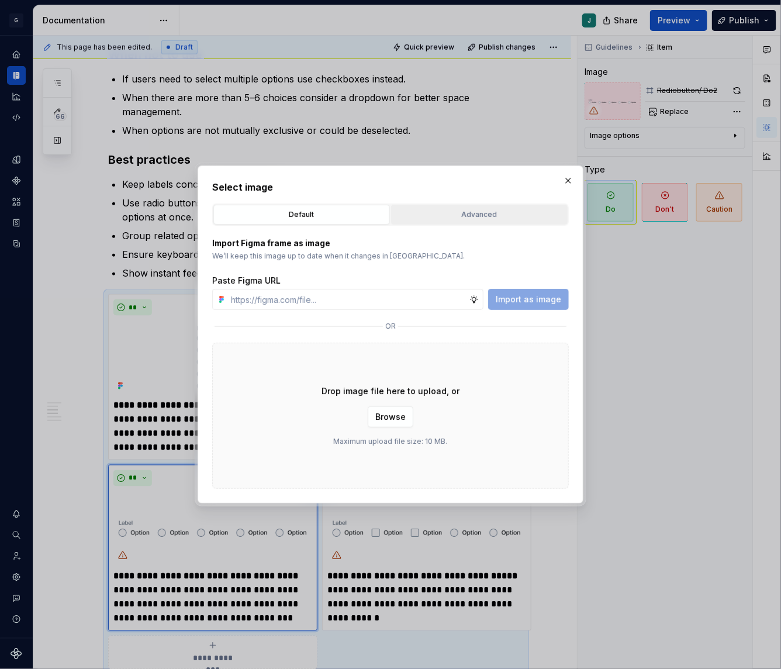
click at [452, 208] on button "Advanced" at bounding box center [479, 215] width 177 height 20
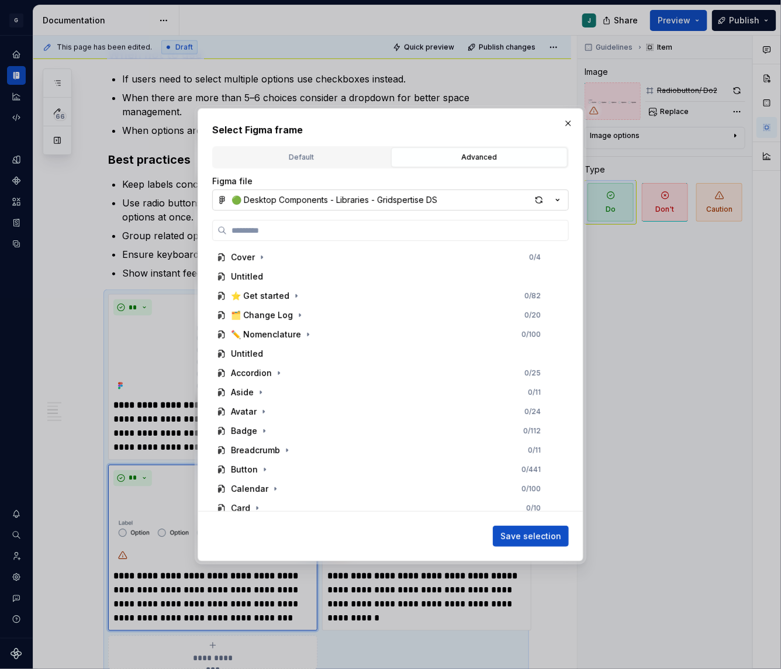
click at [288, 199] on div "🟢 Desktop Components - Libraries - Gridspertise DS" at bounding box center [334, 200] width 206 height 12
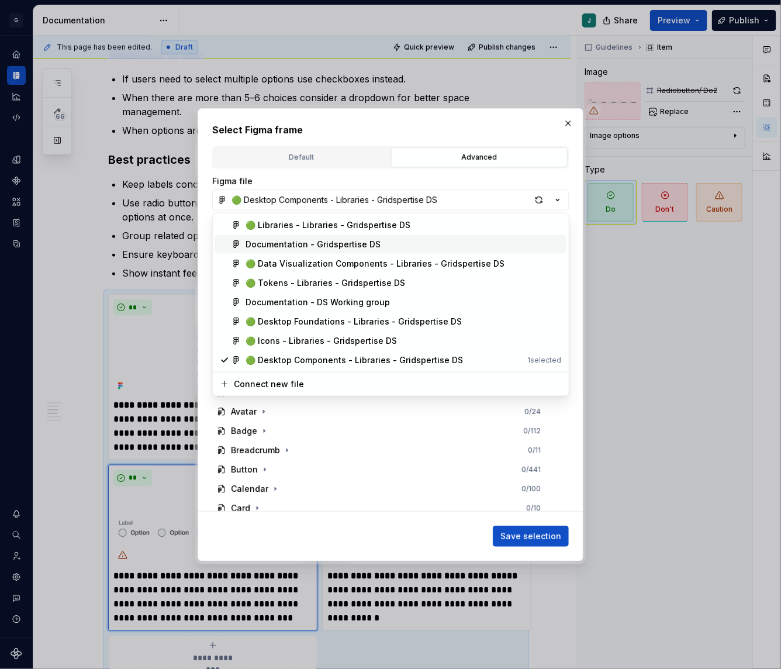
click at [281, 244] on div "Documentation - Gridspertise DS" at bounding box center [312, 244] width 135 height 12
type textarea "*"
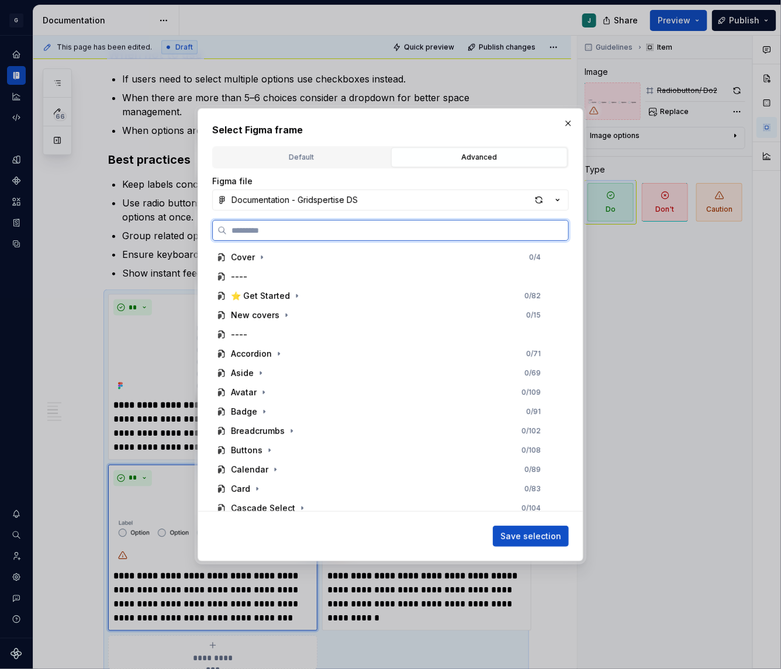
click at [257, 224] on input "search" at bounding box center [397, 230] width 341 height 12
paste input "**********"
type input "**********"
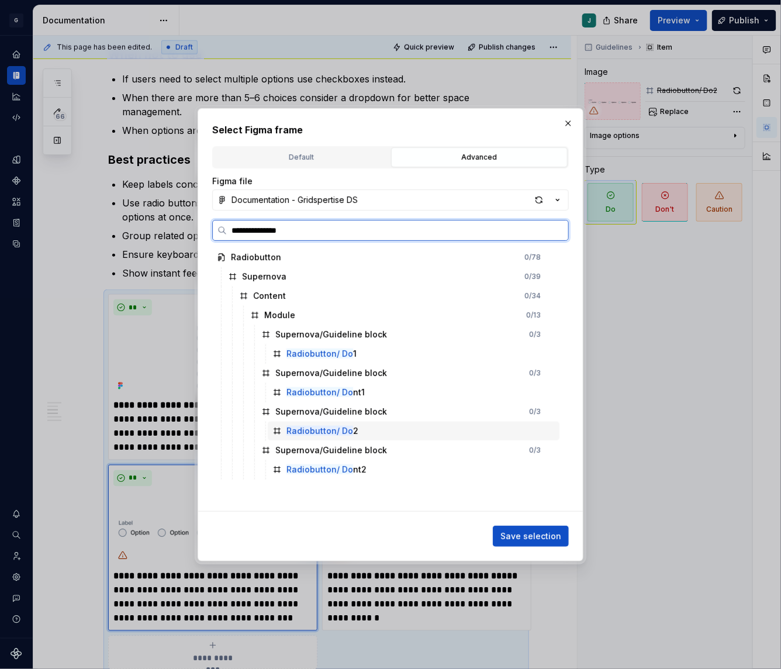
click at [345, 430] on mark "Radiobutton/ Do" at bounding box center [319, 431] width 67 height 10
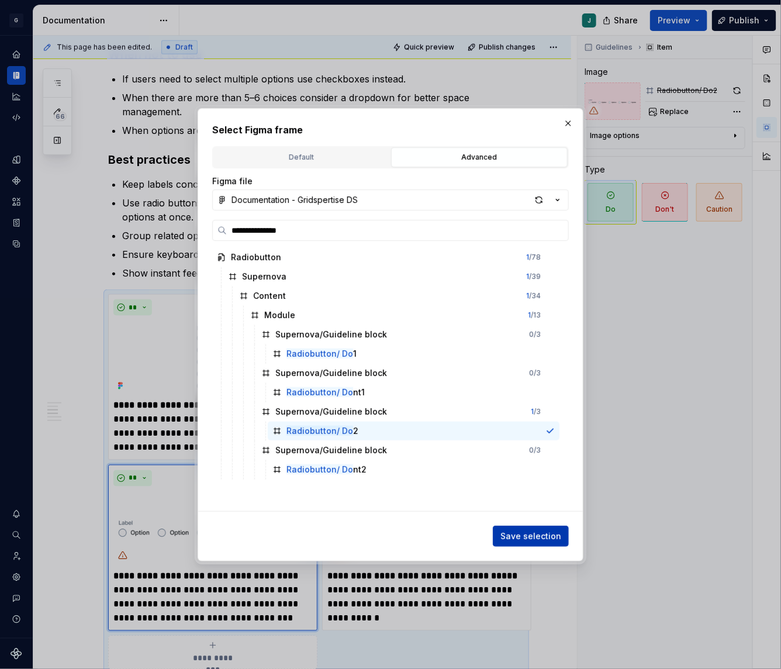
click at [528, 528] on button "Save selection" at bounding box center [531, 535] width 76 height 21
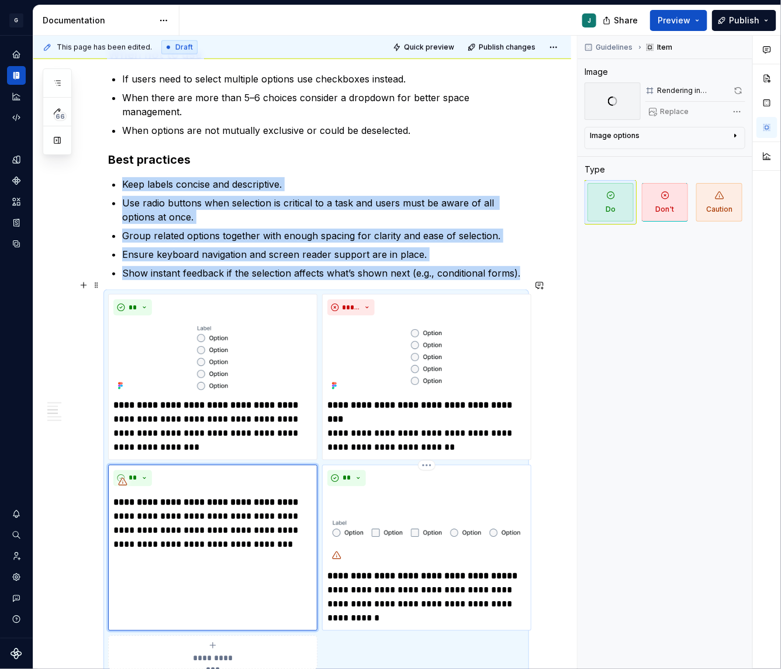
click at [405, 501] on img at bounding box center [426, 528] width 199 height 74
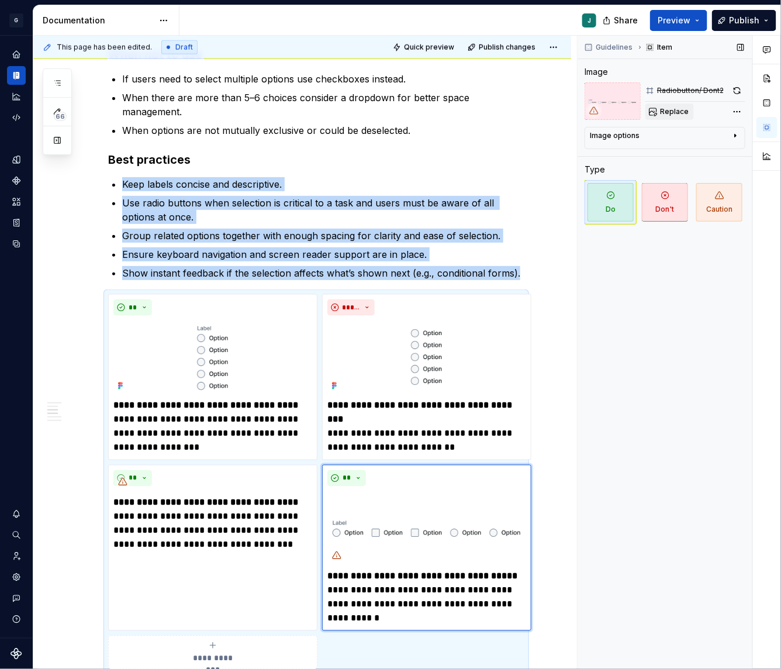
click at [686, 107] on span "Replace" at bounding box center [674, 111] width 29 height 9
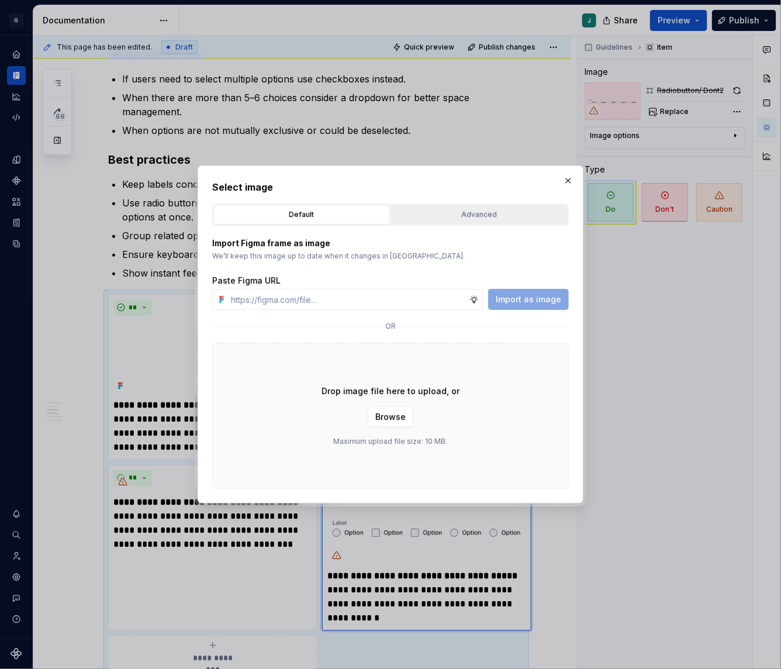
type textarea "*"
click at [436, 219] on div "Advanced" at bounding box center [479, 215] width 168 height 12
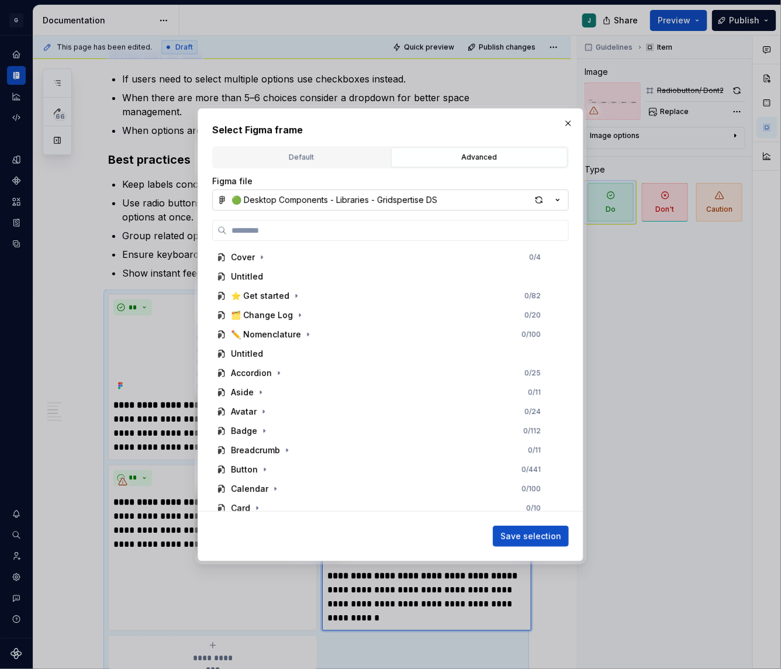
click at [259, 201] on div "🟢 Desktop Components - Libraries - Gridspertise DS" at bounding box center [334, 200] width 206 height 12
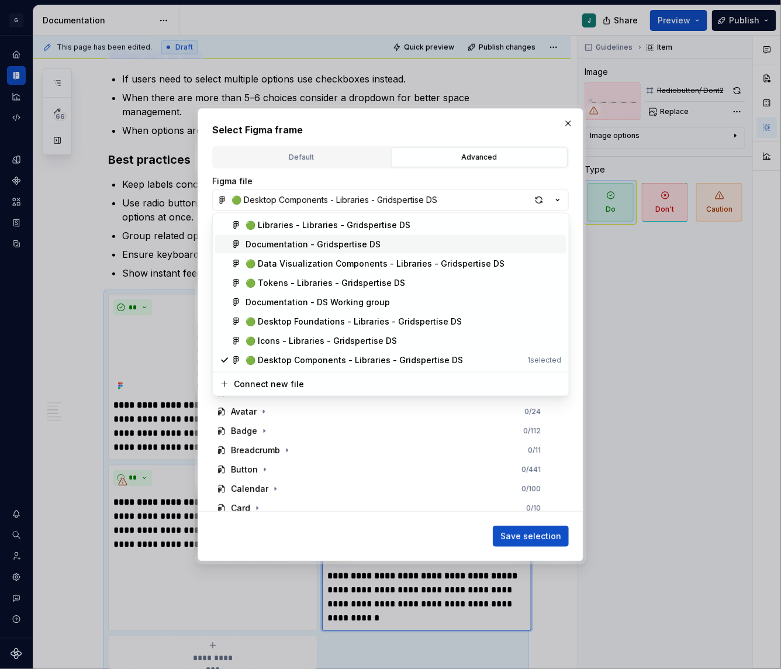
click at [281, 235] on span "Documentation - Gridspertise DS" at bounding box center [390, 244] width 351 height 19
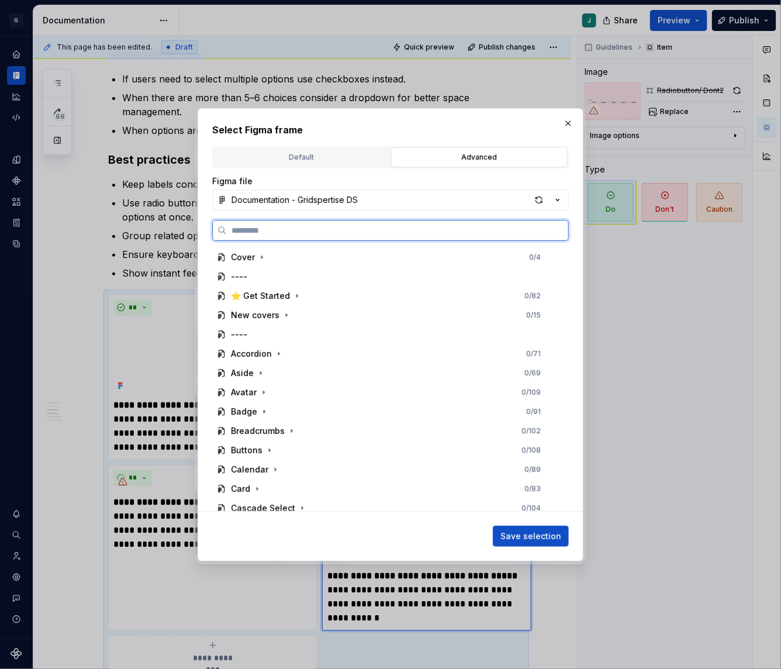
click at [258, 226] on input "search" at bounding box center [397, 230] width 341 height 12
paste input "**********"
type input "**********"
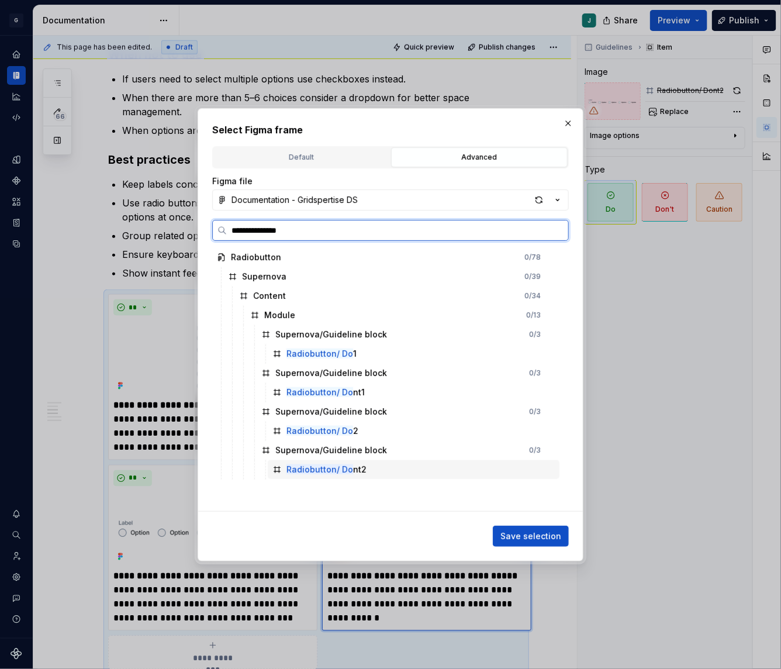
click at [340, 466] on mark "Radiobutton/ Do" at bounding box center [319, 469] width 67 height 10
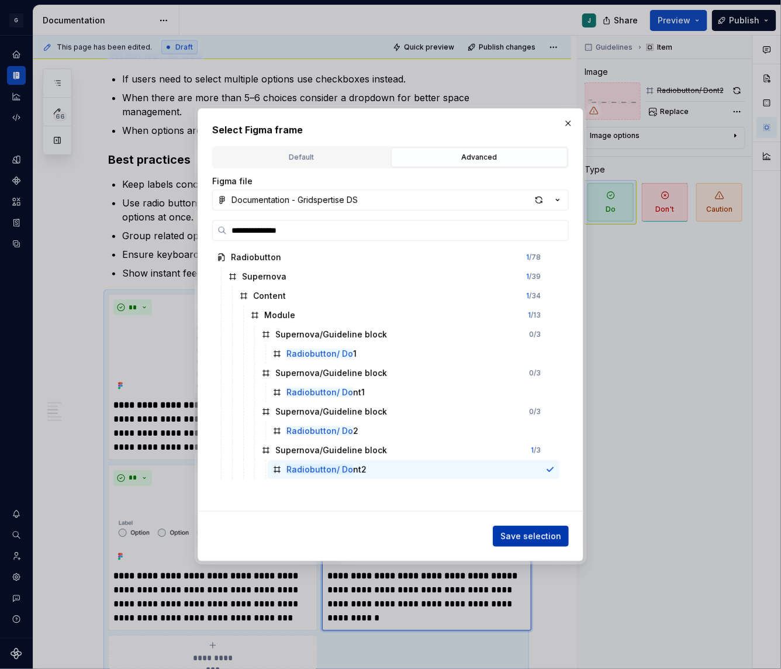
click at [542, 534] on span "Save selection" at bounding box center [530, 536] width 61 height 12
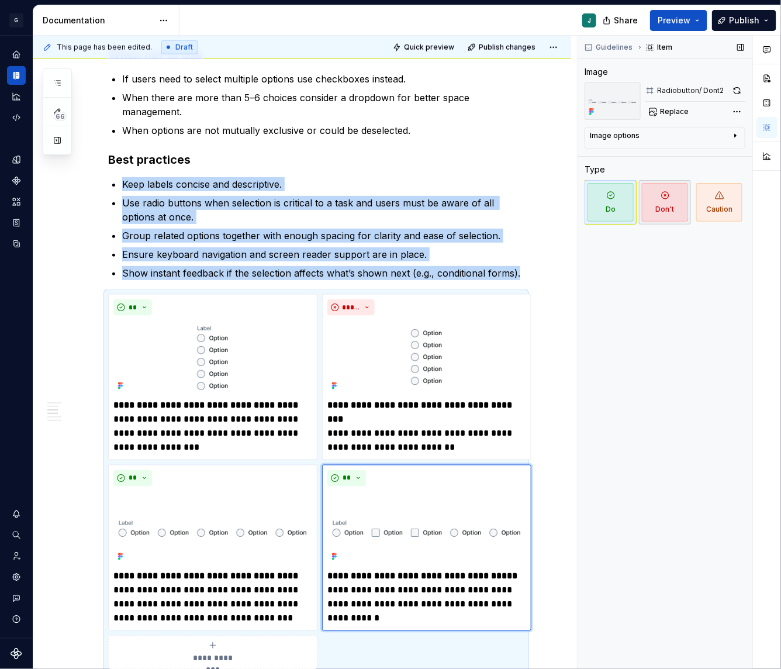
click at [680, 198] on span "Don't" at bounding box center [665, 202] width 46 height 39
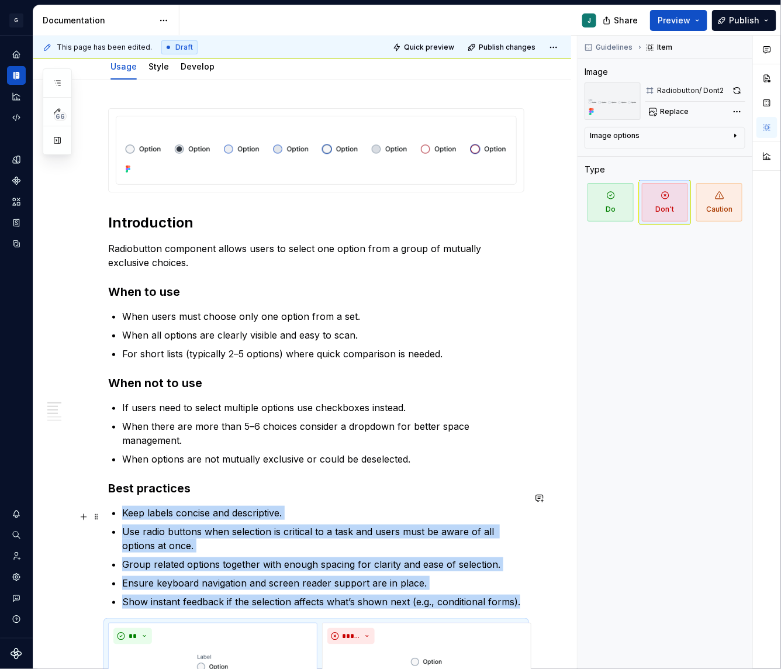
scroll to position [0, 0]
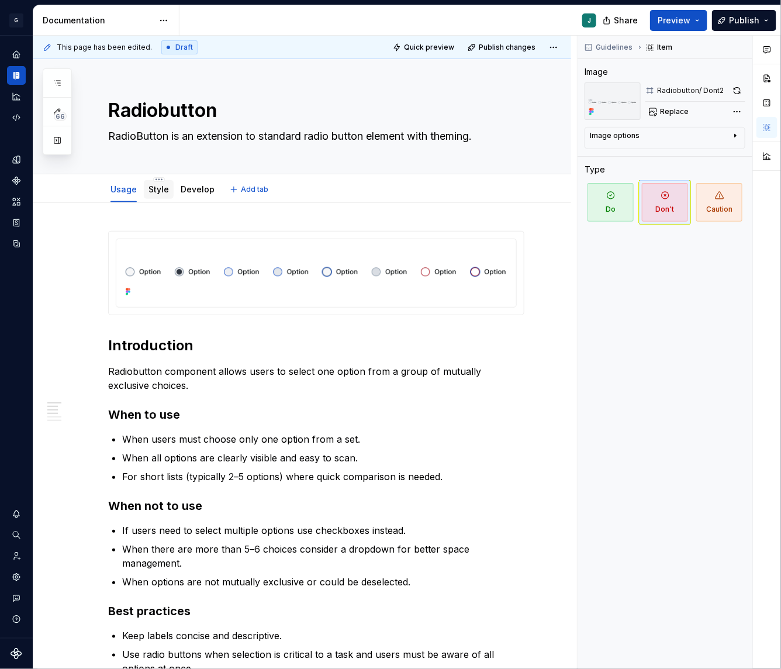
click at [156, 196] on div "Style" at bounding box center [159, 189] width 30 height 19
click at [151, 193] on link "Style" at bounding box center [158, 189] width 20 height 10
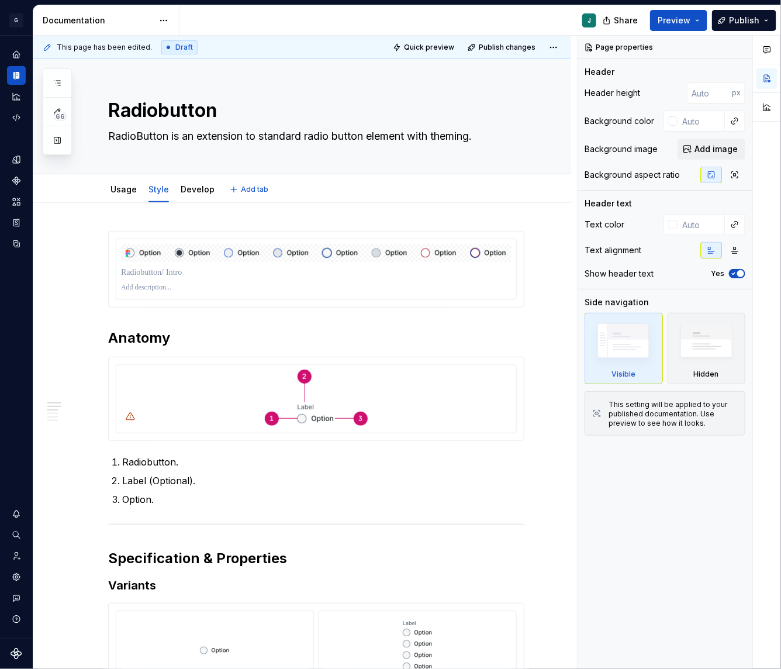
type textarea "*"
click at [350, 396] on img at bounding box center [316, 397] width 103 height 56
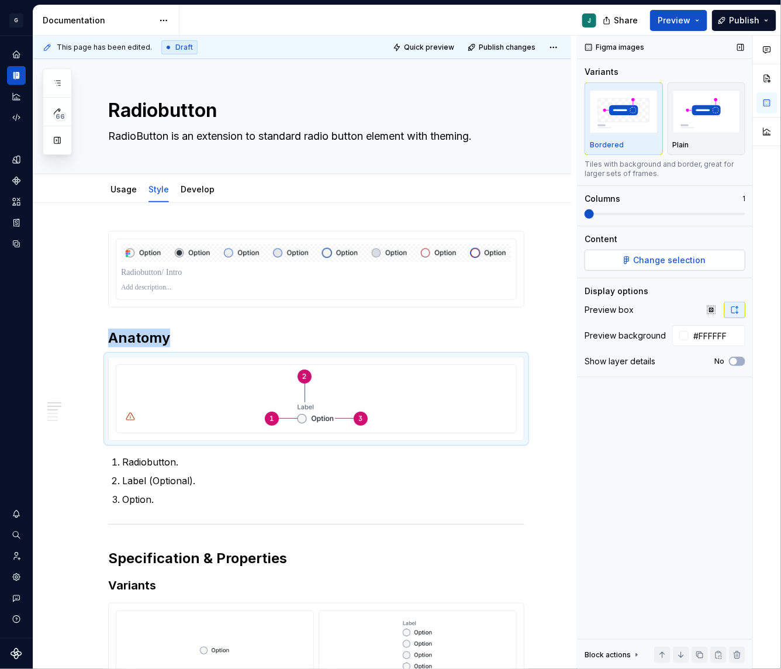
click at [636, 260] on button "Change selection" at bounding box center [665, 260] width 161 height 21
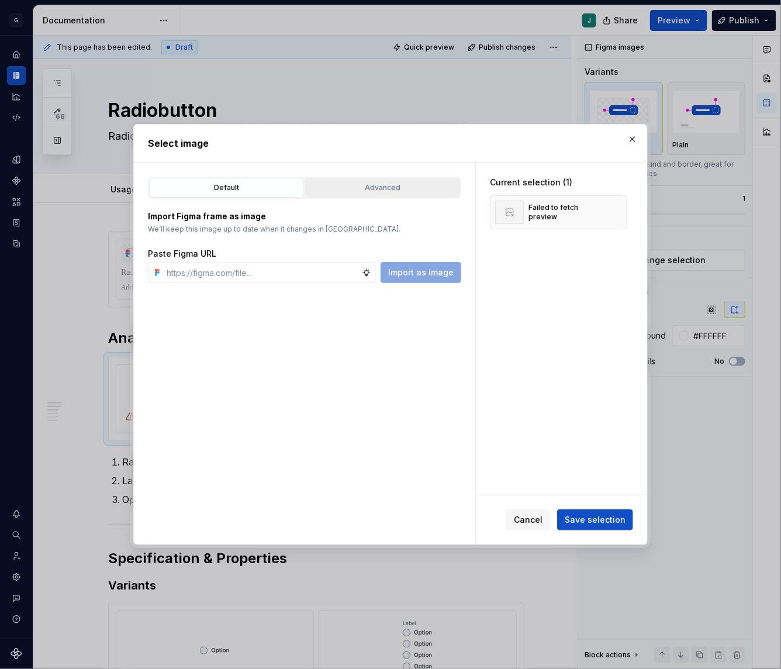
click at [416, 182] on div "Advanced" at bounding box center [382, 188] width 147 height 12
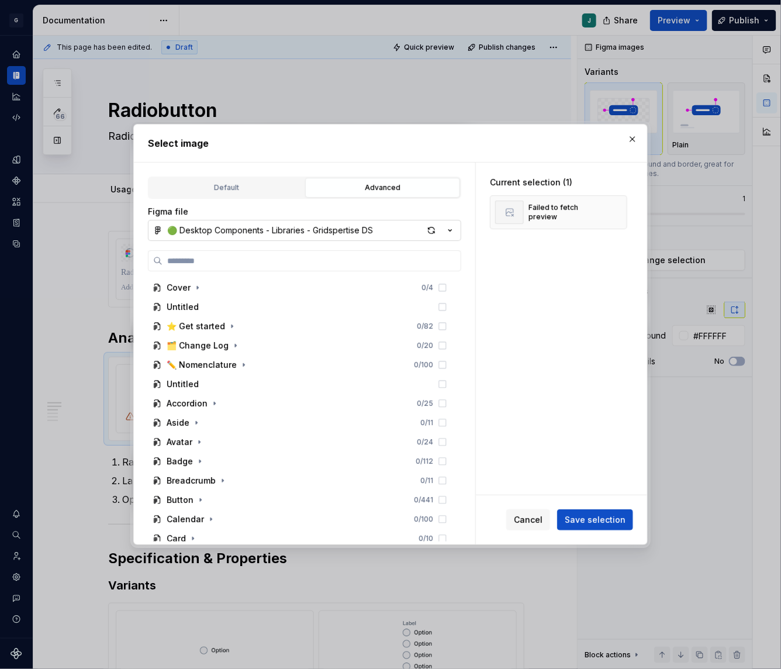
click at [198, 226] on div "🟢 Desktop Components - Libraries - Gridspertise DS" at bounding box center [270, 230] width 206 height 12
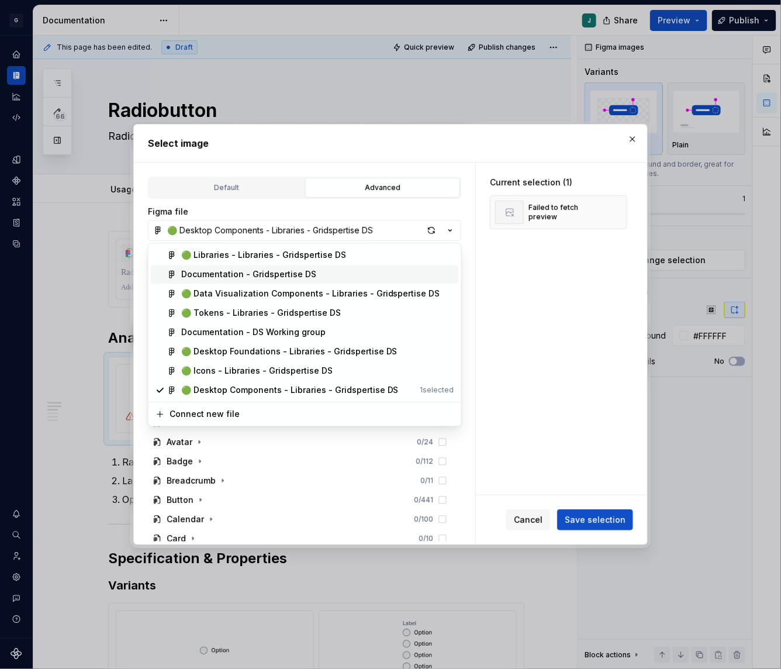
click at [215, 272] on div "Documentation - Gridspertise DS" at bounding box center [248, 275] width 135 height 12
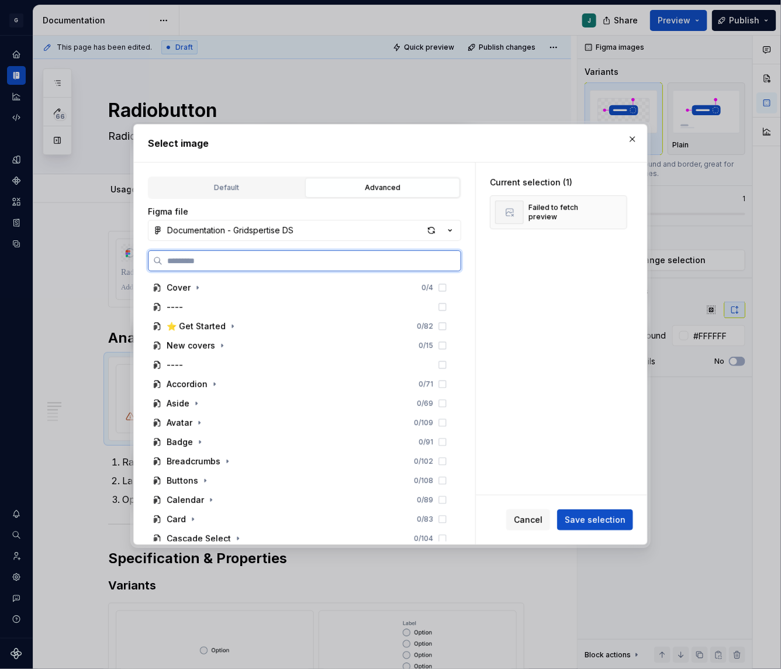
click at [176, 261] on input "search" at bounding box center [311, 261] width 298 height 12
paste input "**********"
type input "**********"
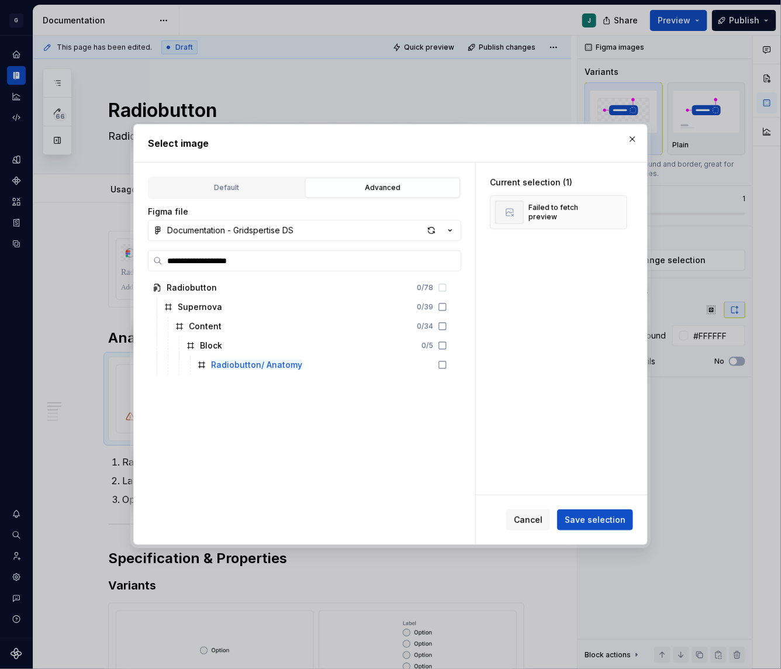
click at [241, 374] on div "Radiobutton 0 / 78 Supernova 0 / 39 Content 0 / 34 Block 0 / 5 Radiobutton/ Ana…" at bounding box center [301, 409] width 306 height 263
click at [232, 361] on mark "Radiobutton/ Anatomy" at bounding box center [256, 364] width 91 height 10
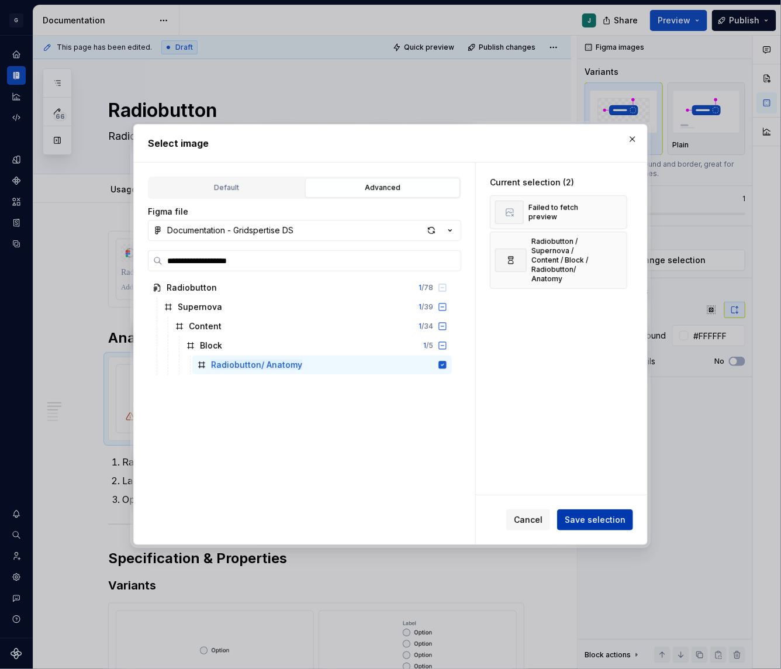
click at [596, 518] on span "Save selection" at bounding box center [595, 520] width 61 height 12
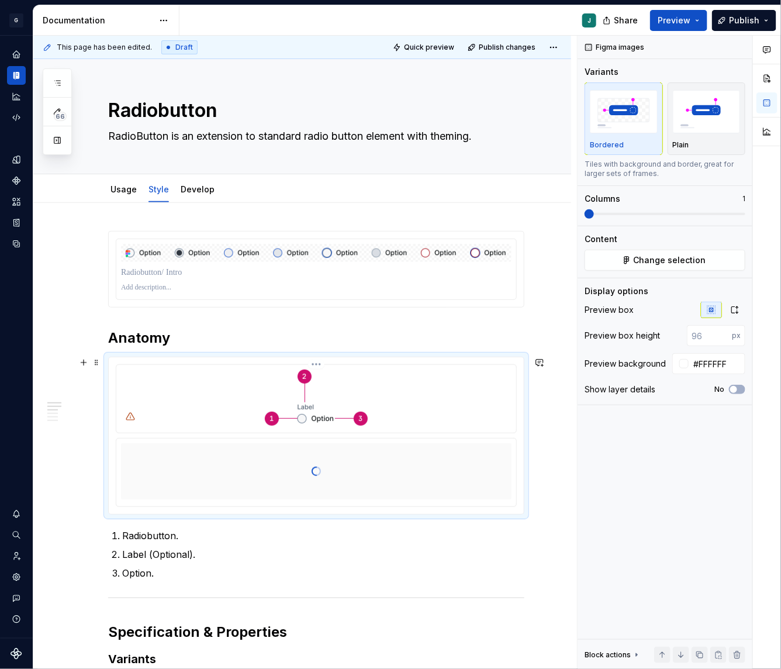
click at [314, 366] on html "G GSP Design System J Design system data Documentation J Share Preview Publish …" at bounding box center [390, 334] width 781 height 669
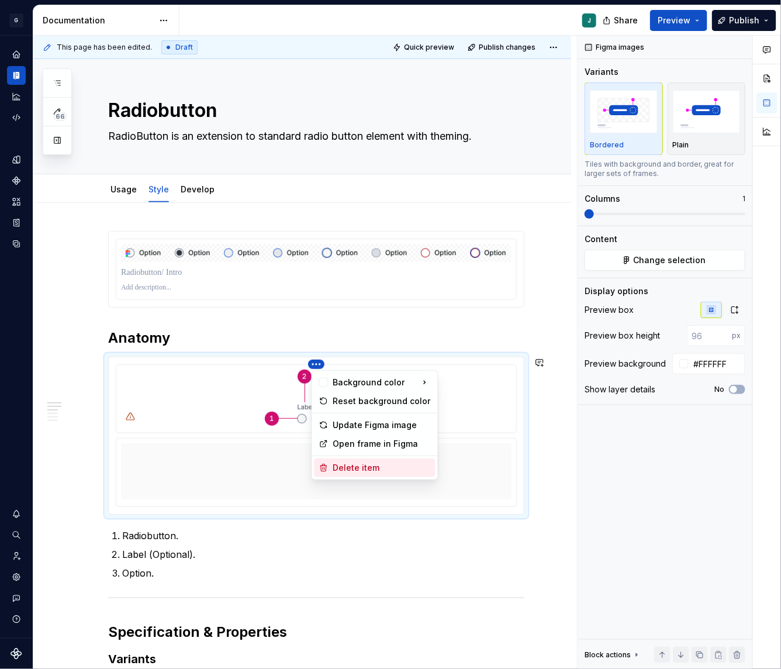
click at [344, 464] on div "Delete item" at bounding box center [382, 468] width 98 height 12
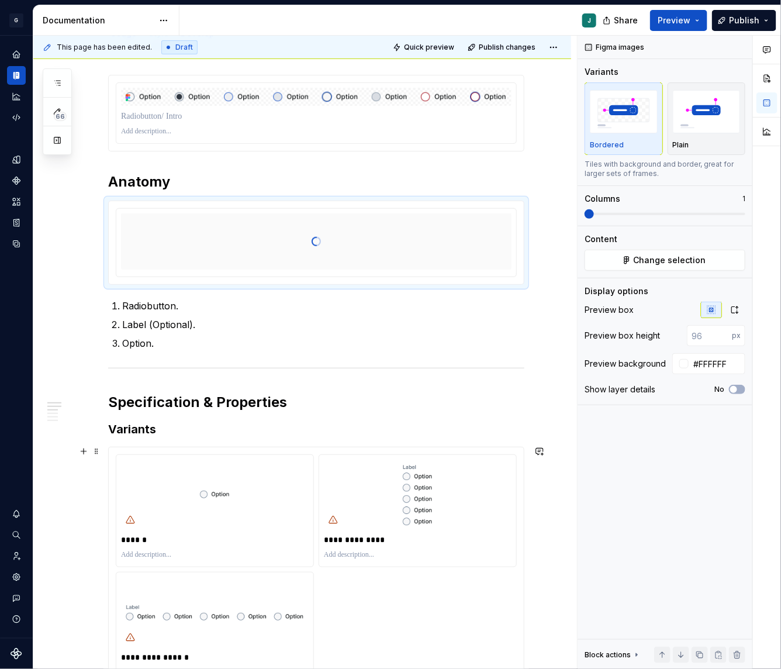
scroll to position [160, 0]
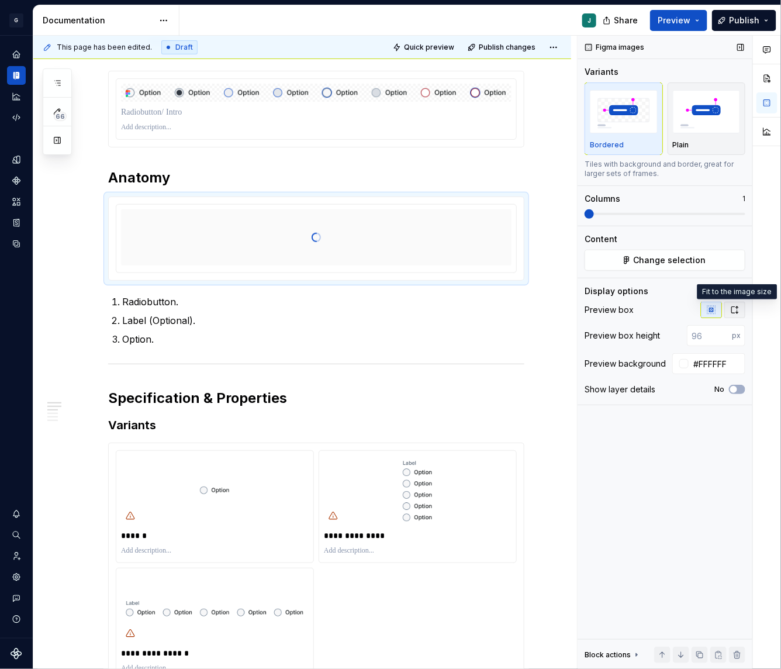
click at [737, 312] on icon "button" at bounding box center [735, 309] width 6 height 7
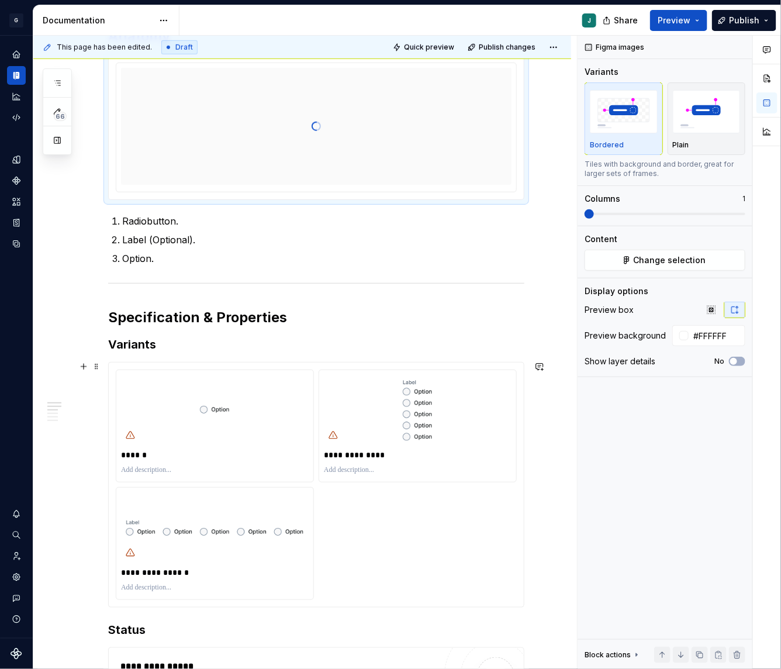
scroll to position [340, 0]
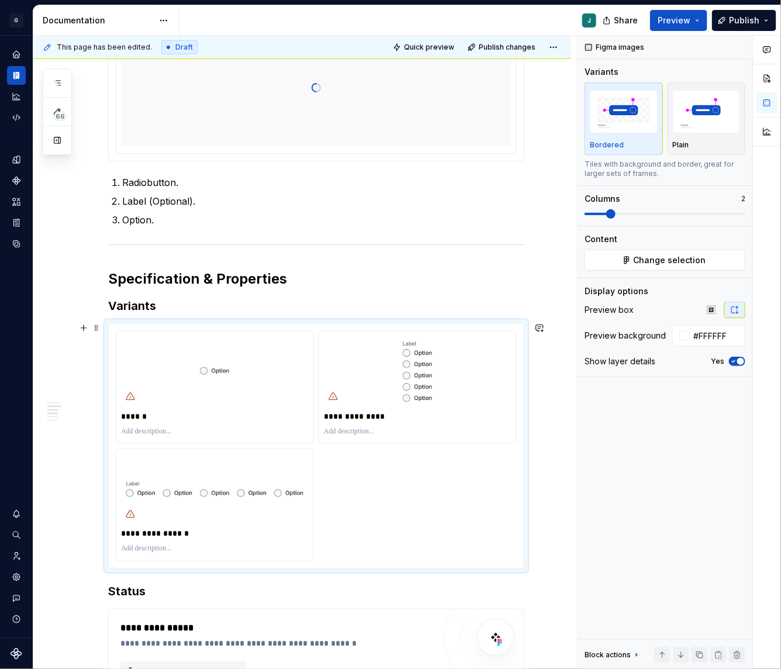
click at [319, 419] on div "**********" at bounding box center [316, 446] width 401 height 230
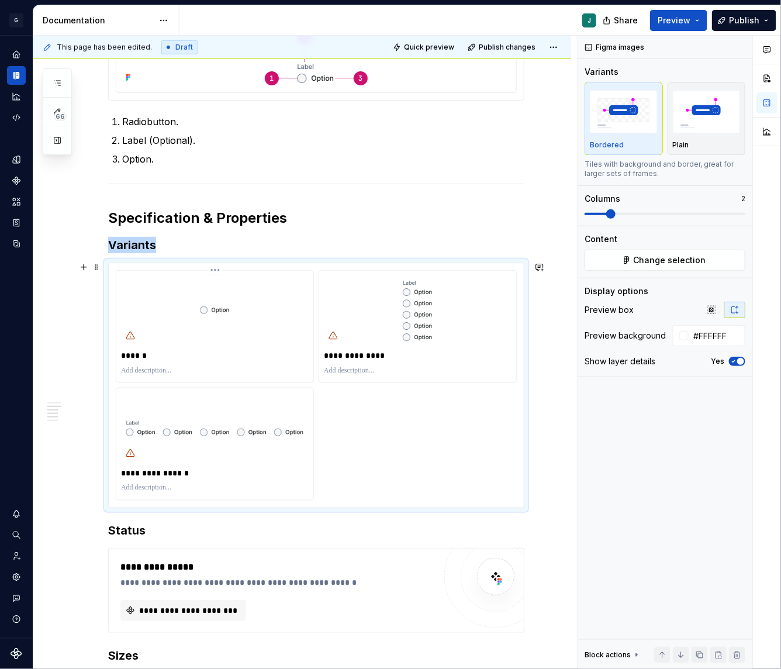
click at [282, 329] on img at bounding box center [215, 310] width 188 height 70
click at [241, 365] on div at bounding box center [215, 371] width 188 height 14
click at [650, 253] on button "Change selection" at bounding box center [665, 260] width 161 height 21
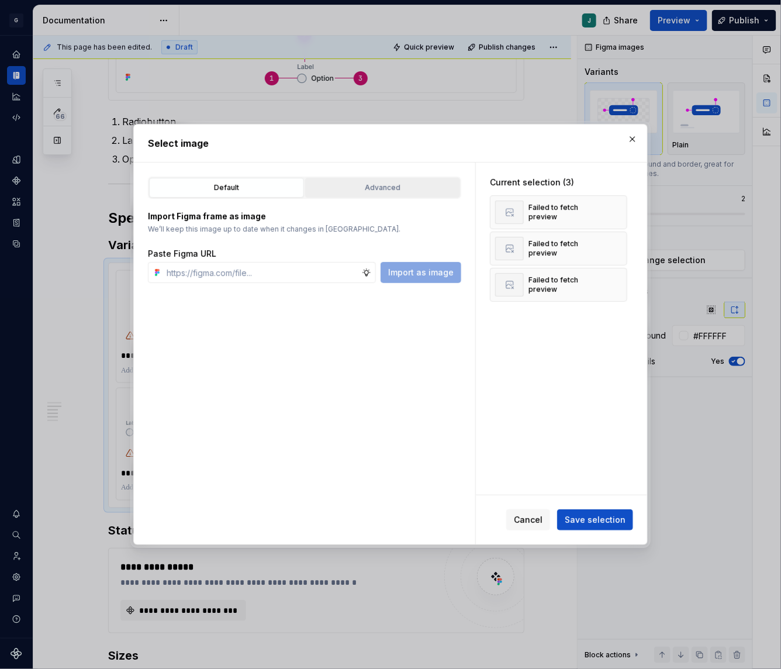
type textarea "*"
click at [389, 189] on div "Advanced" at bounding box center [382, 188] width 147 height 12
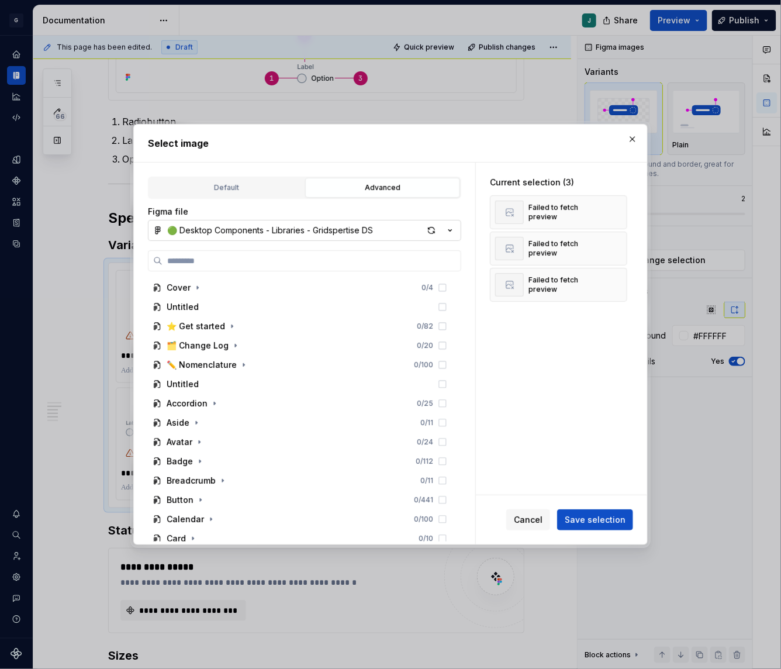
click at [217, 237] on button "🟢 Desktop Components - Libraries - Gridspertise DS" at bounding box center [304, 230] width 313 height 21
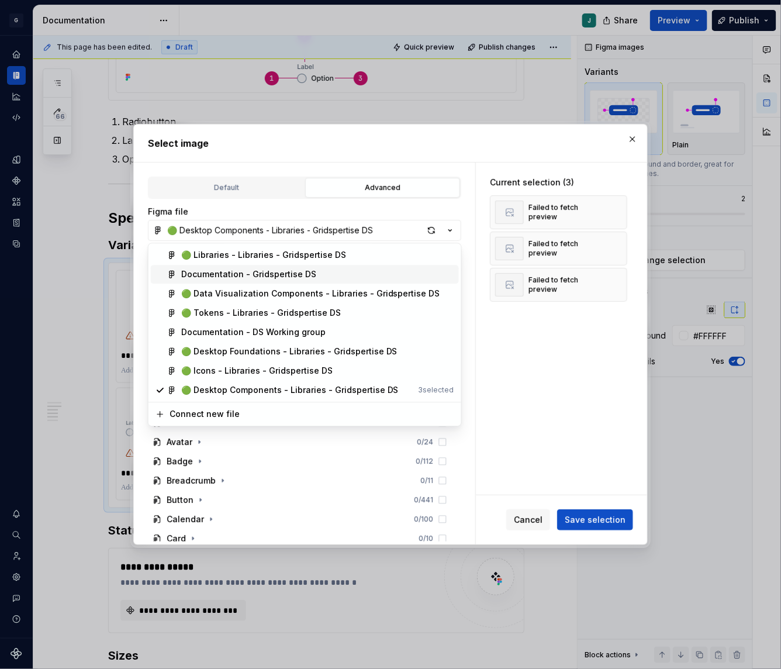
click at [231, 269] on div "Documentation - Gridspertise DS" at bounding box center [248, 275] width 135 height 12
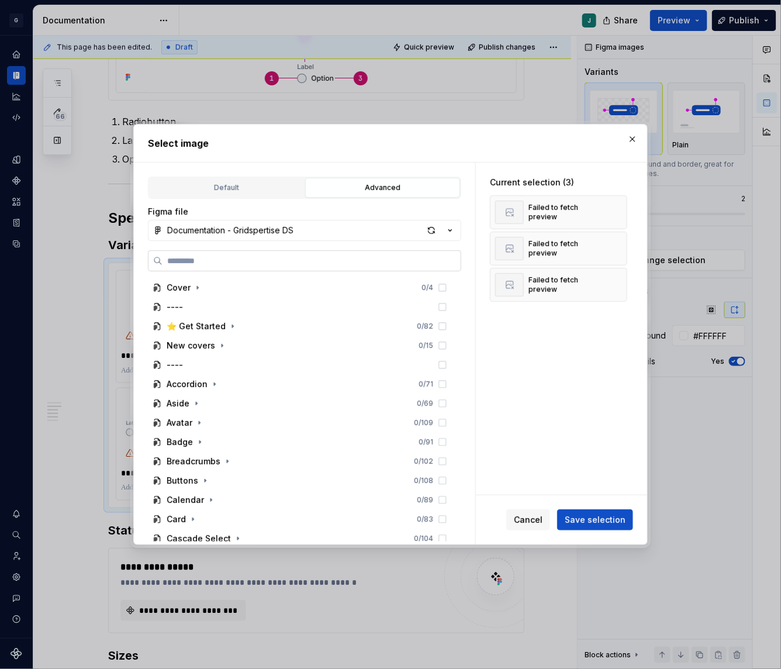
click at [190, 266] on label at bounding box center [304, 260] width 313 height 21
click at [190, 266] on input "search" at bounding box center [311, 261] width 298 height 12
paste input "**********"
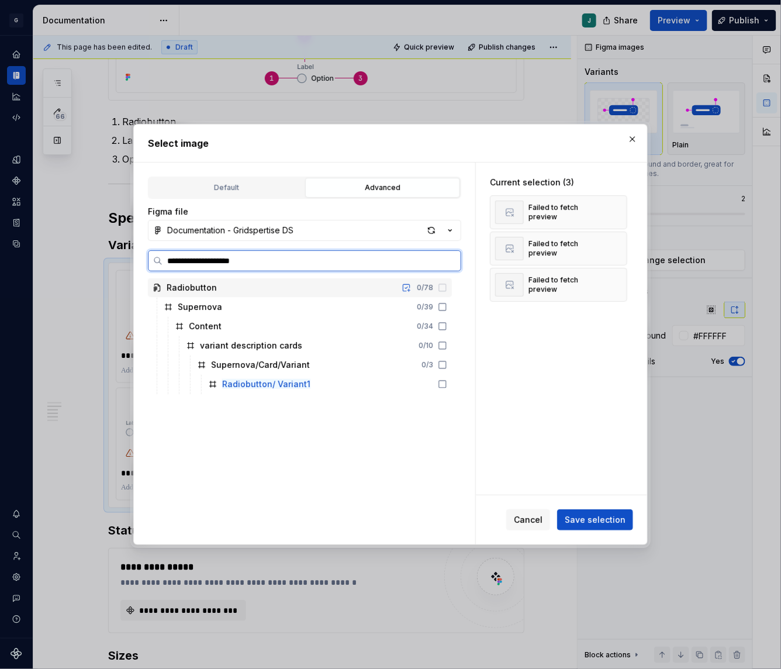
type input "**********"
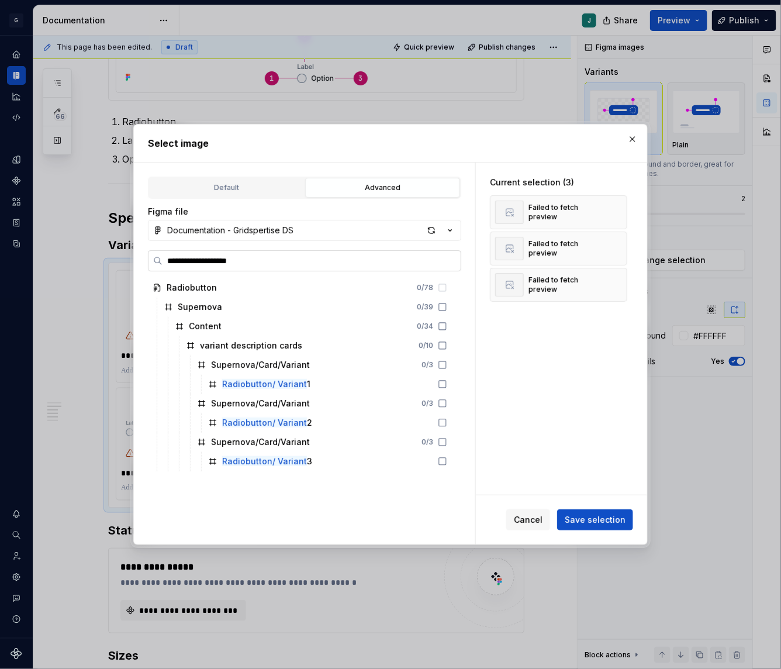
click at [244, 264] on input "**********" at bounding box center [311, 261] width 298 height 12
click at [320, 387] on div "Radiobutton/ Variant 1" at bounding box center [327, 384] width 248 height 19
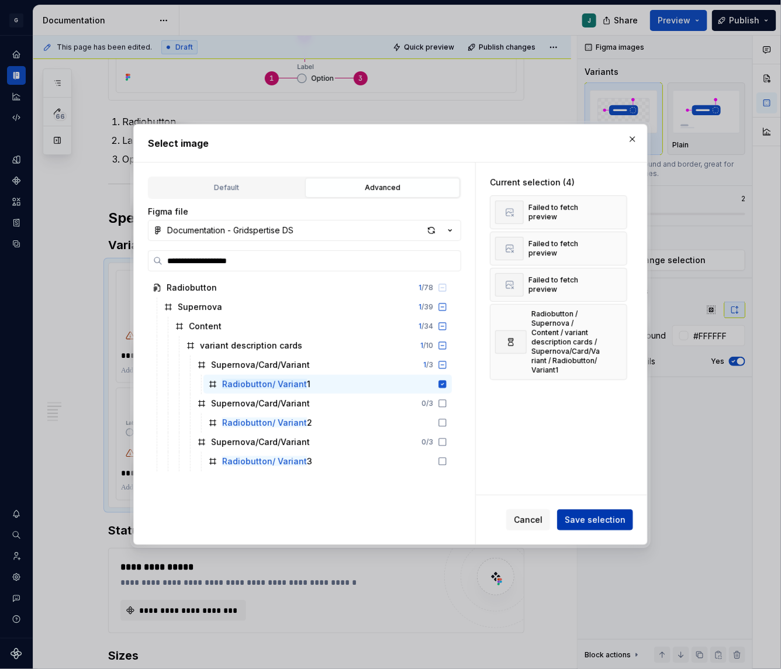
click at [615, 527] on button "Save selection" at bounding box center [595, 519] width 76 height 21
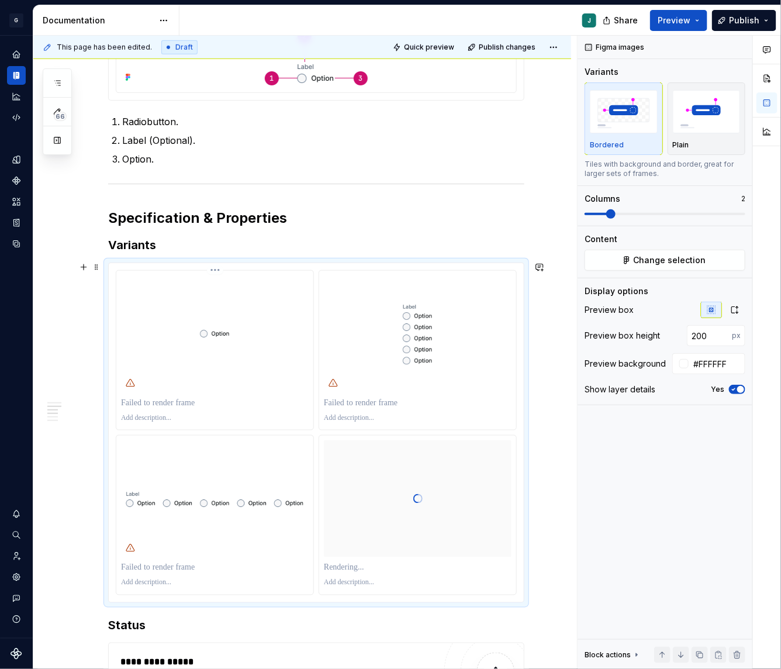
scroll to position [344, 0]
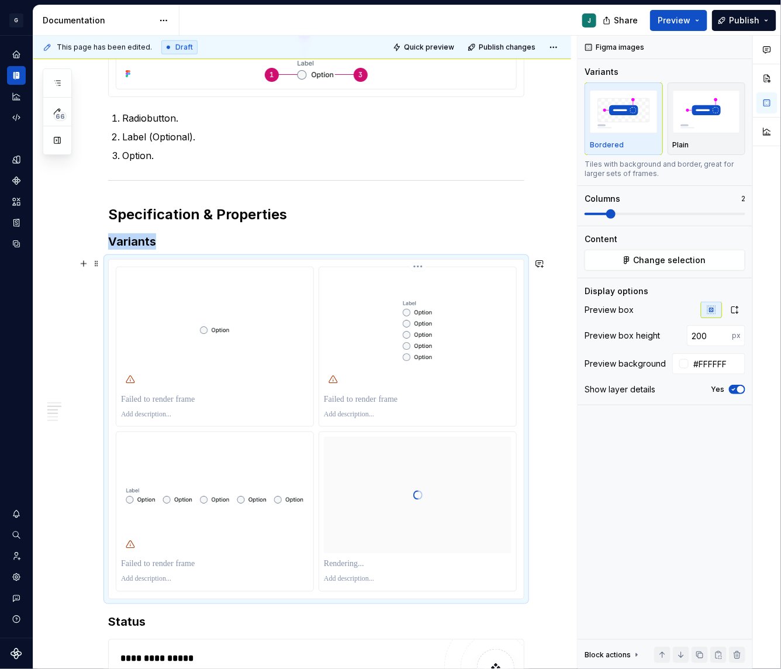
click at [379, 347] on img at bounding box center [418, 331] width 188 height 70
click at [429, 297] on img at bounding box center [418, 331] width 188 height 70
click at [647, 254] on span "Change selection" at bounding box center [670, 260] width 72 height 12
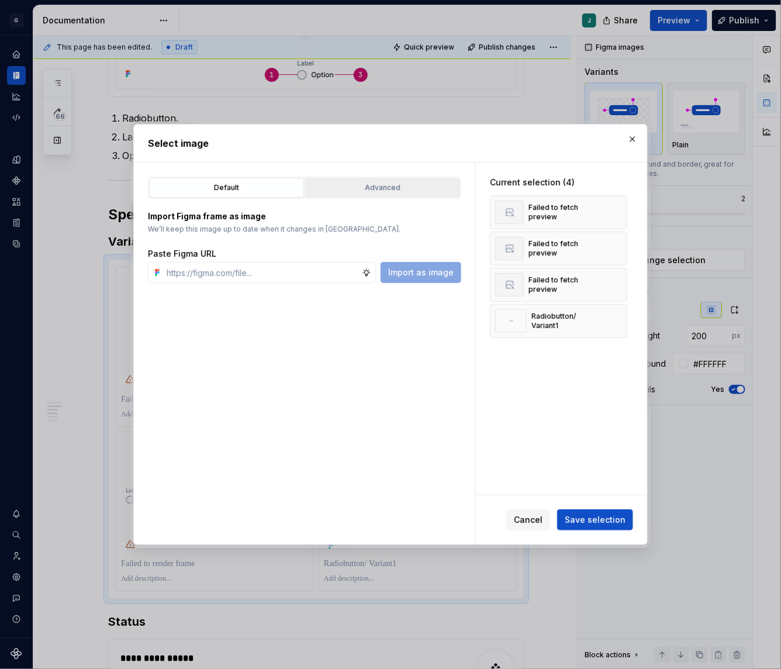
type textarea "*"
click at [355, 182] on div "Advanced" at bounding box center [382, 188] width 147 height 12
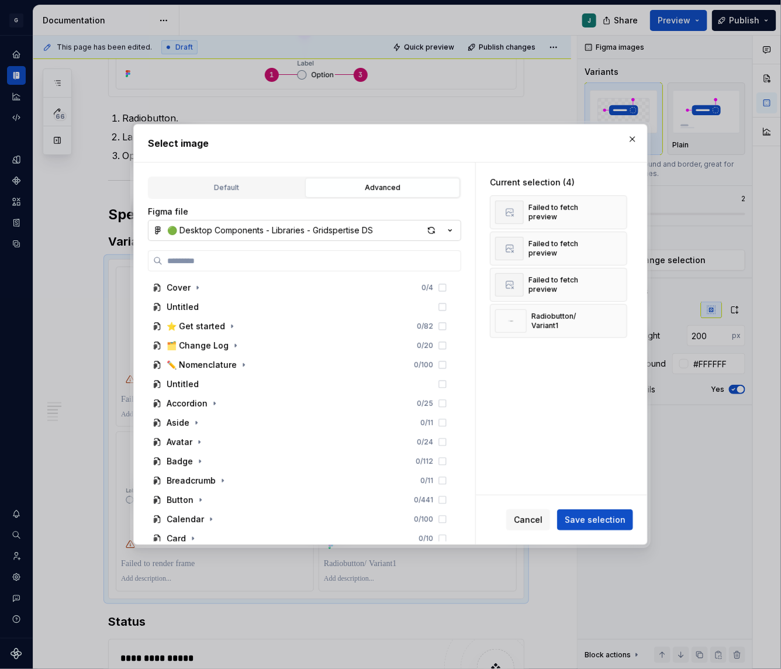
click at [211, 234] on div "🟢 Desktop Components - Libraries - Gridspertise DS" at bounding box center [270, 230] width 206 height 12
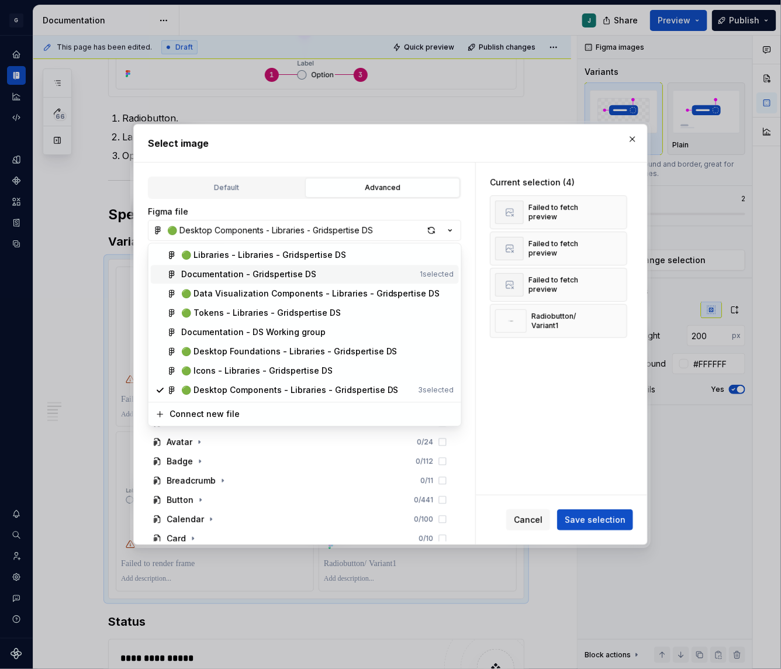
click at [216, 275] on div "Documentation - Gridspertise DS" at bounding box center [248, 275] width 135 height 12
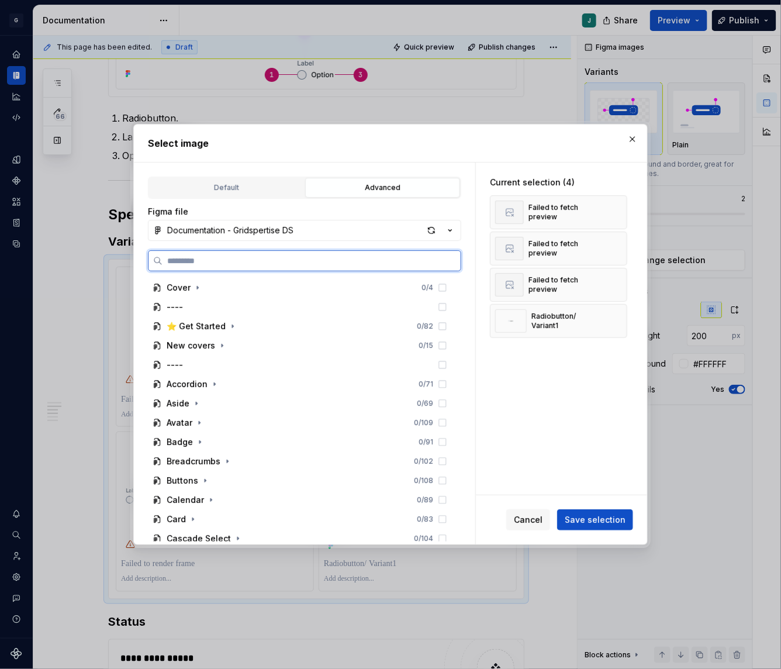
click at [190, 262] on input "search" at bounding box center [311, 261] width 298 height 12
paste input "**********"
type input "**********"
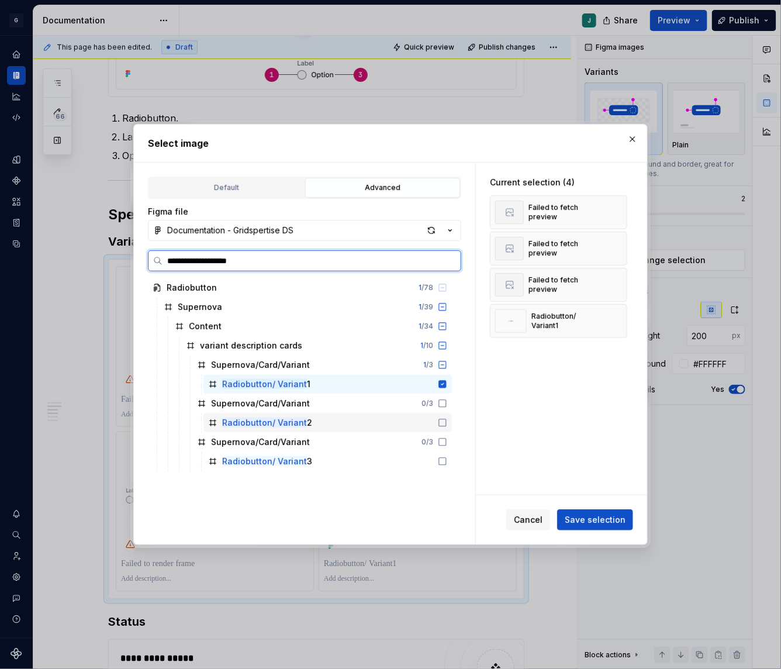
click at [447, 422] on icon at bounding box center [442, 422] width 9 height 9
click at [447, 458] on icon at bounding box center [442, 461] width 9 height 9
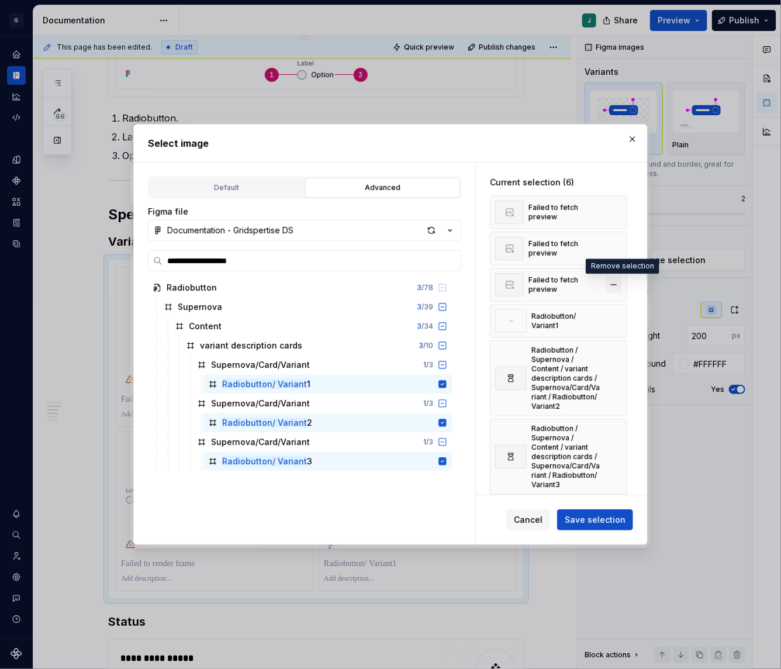
click at [619, 276] on button "button" at bounding box center [614, 284] width 16 height 16
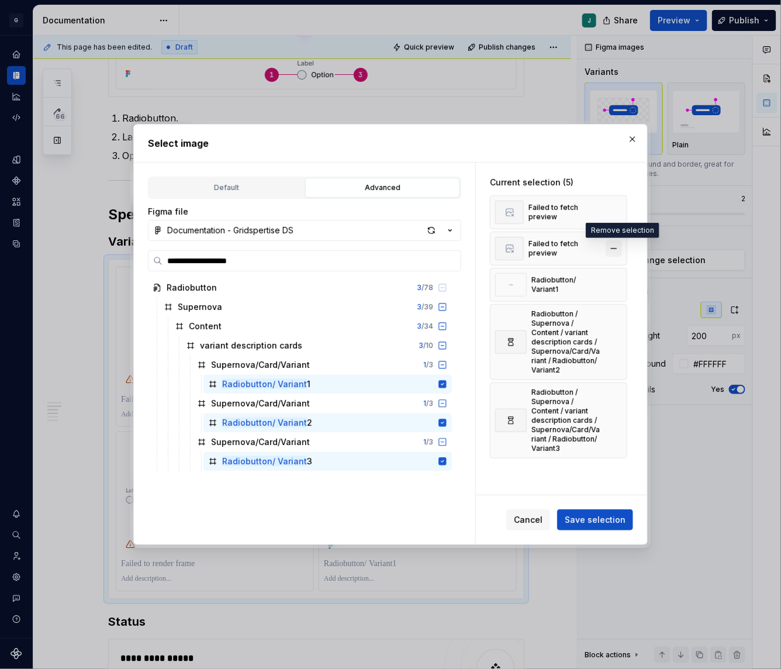
click at [619, 248] on button "button" at bounding box center [614, 248] width 16 height 16
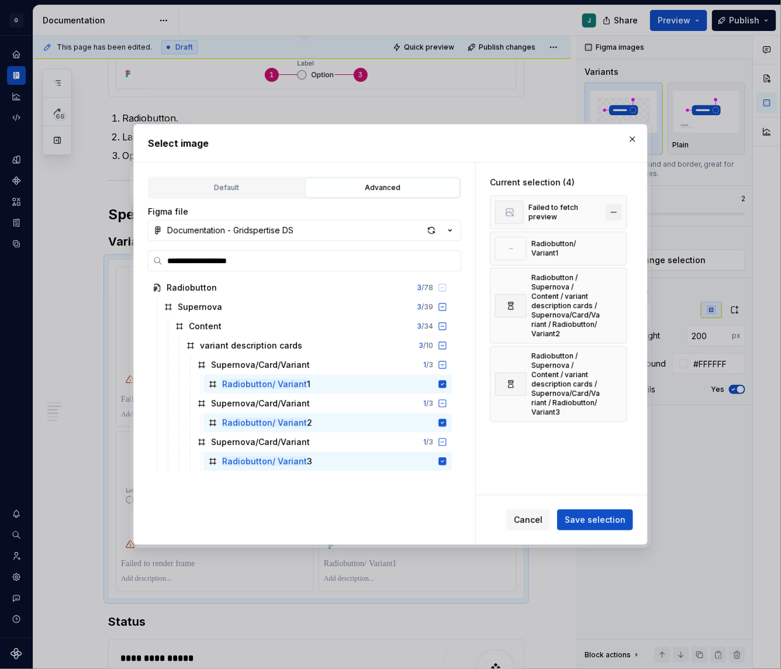
click at [619, 211] on button "button" at bounding box center [614, 212] width 16 height 16
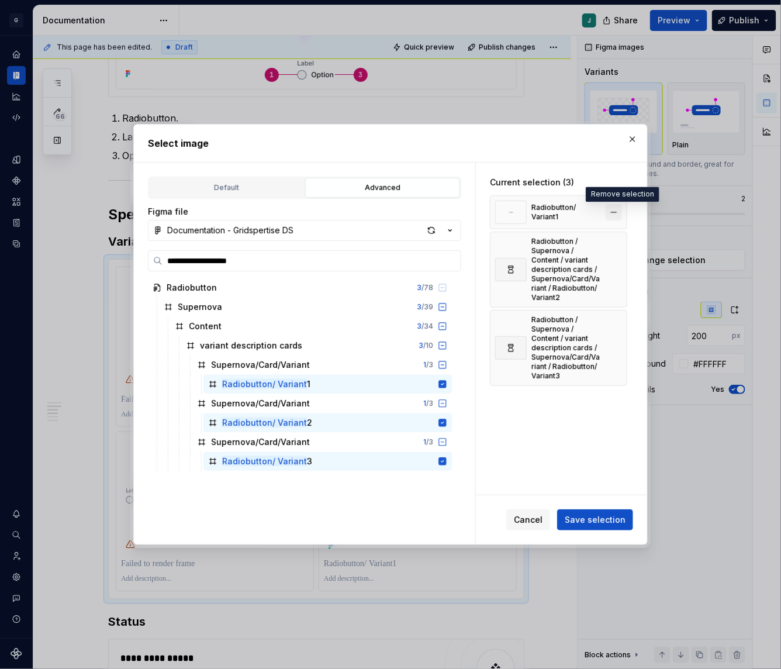
click at [621, 205] on button "button" at bounding box center [614, 212] width 16 height 16
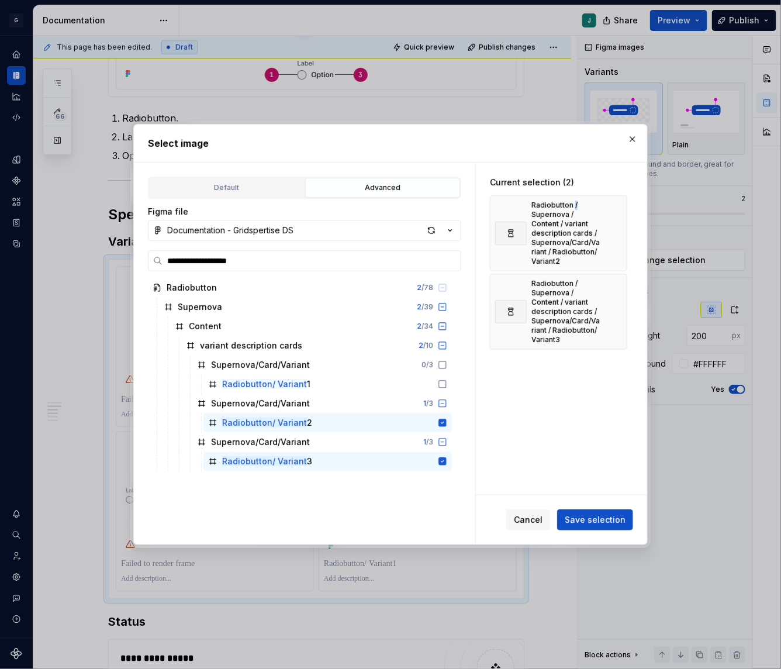
click at [621, 205] on div "Radiobutton / Supernova / Content / variant description cards / Supernova/Card/…" at bounding box center [558, 233] width 137 height 76
click at [621, 237] on button "button" at bounding box center [614, 233] width 16 height 16
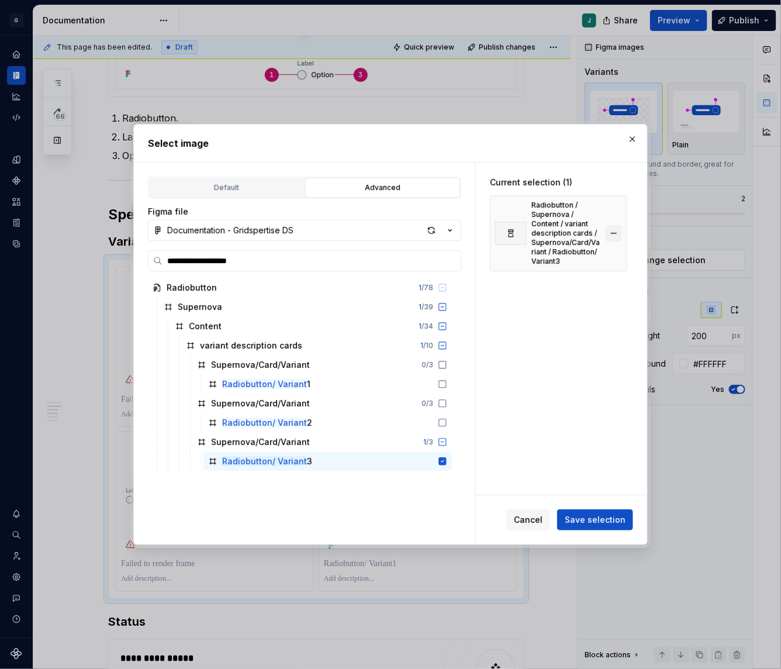
click at [616, 235] on button "button" at bounding box center [614, 233] width 16 height 16
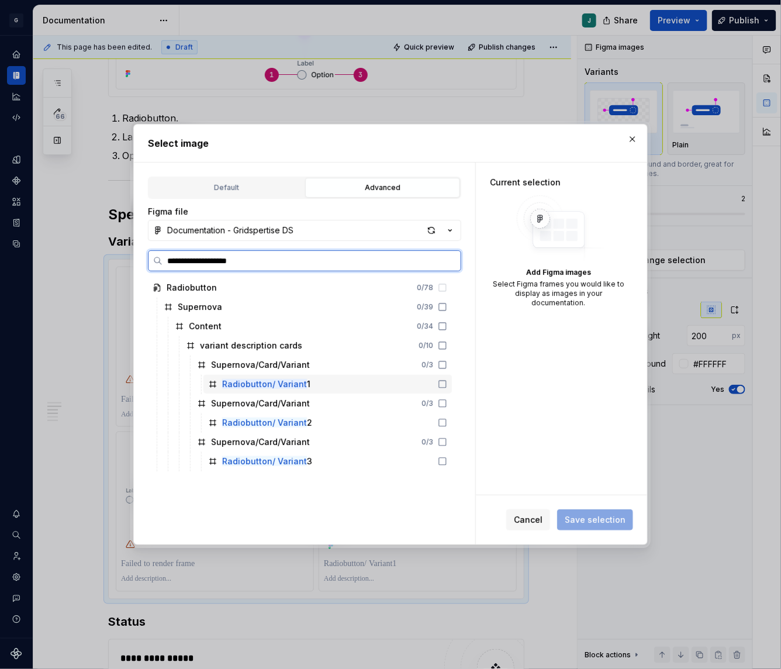
click at [447, 382] on icon at bounding box center [442, 383] width 9 height 9
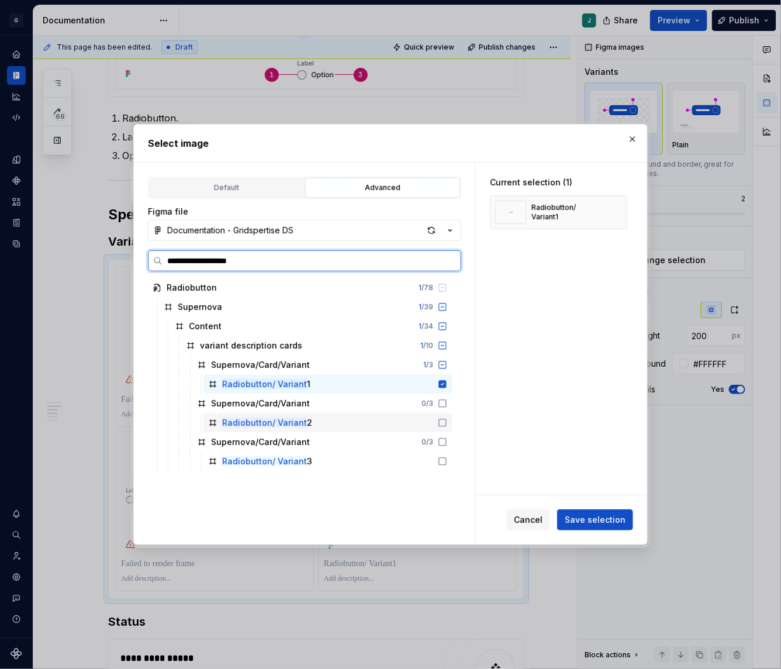
click at [447, 421] on icon at bounding box center [442, 422] width 9 height 9
click at [446, 458] on icon at bounding box center [442, 461] width 7 height 7
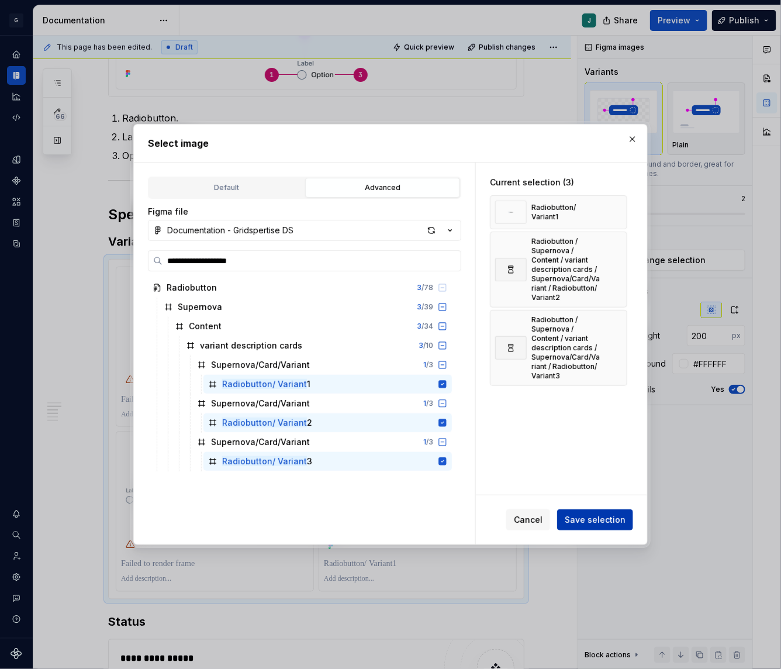
click at [599, 517] on span "Save selection" at bounding box center [595, 520] width 61 height 12
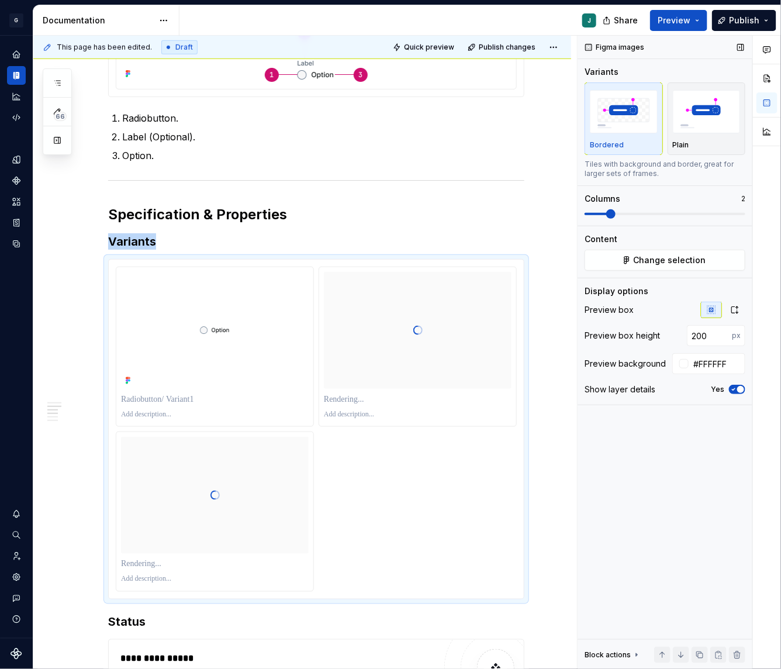
click at [637, 216] on span at bounding box center [665, 213] width 161 height 9
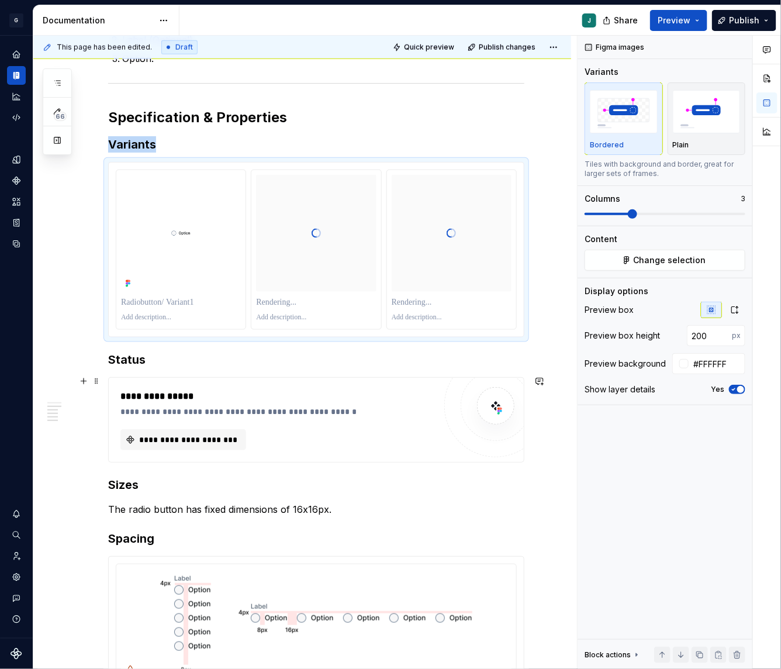
scroll to position [442, 0]
click at [732, 308] on icon "button" at bounding box center [735, 309] width 6 height 7
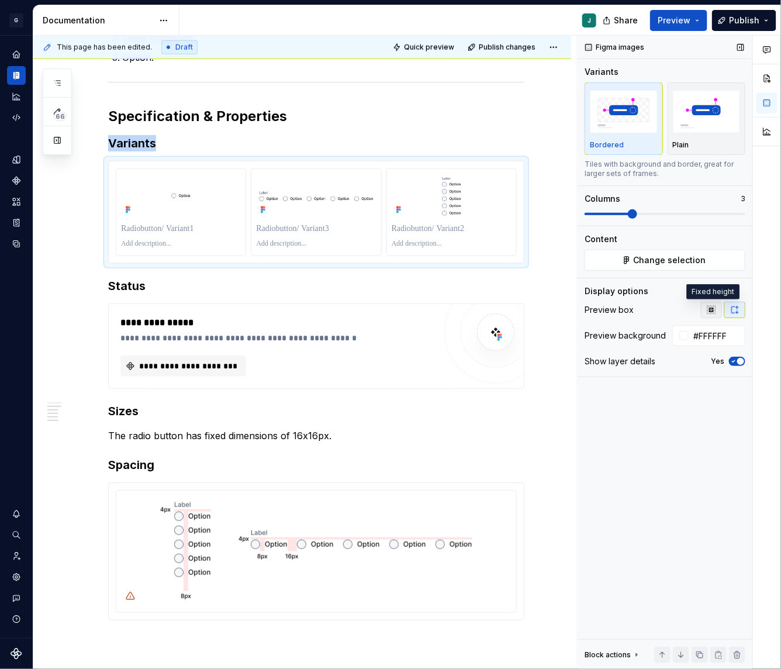
click at [707, 305] on icon "button" at bounding box center [711, 309] width 9 height 9
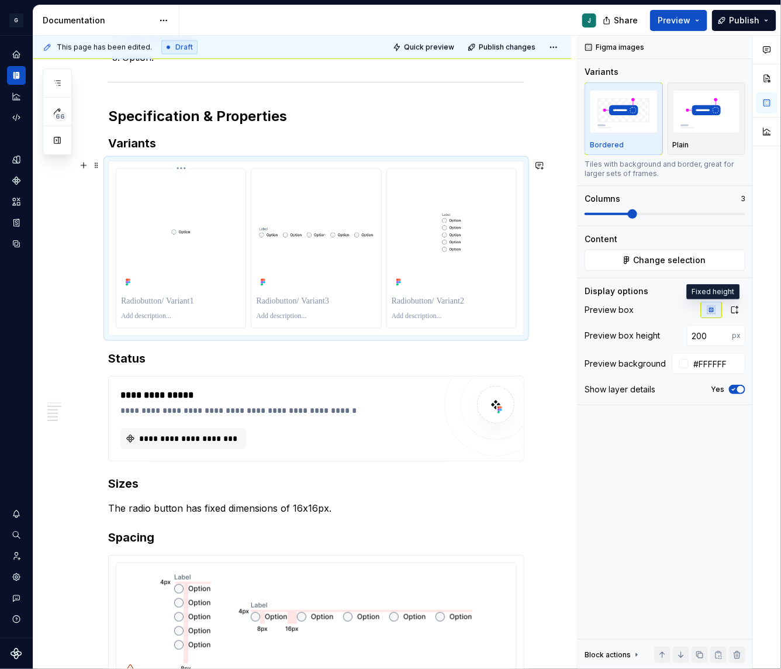
click at [149, 302] on p at bounding box center [181, 301] width 120 height 12
click at [279, 295] on p at bounding box center [316, 301] width 120 height 12
click at [412, 295] on p at bounding box center [452, 301] width 120 height 12
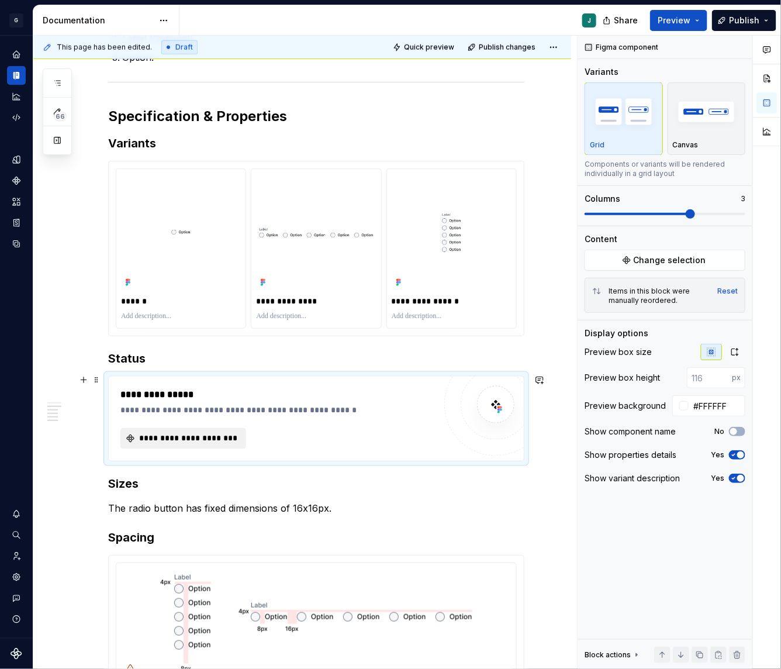
click at [160, 435] on span "**********" at bounding box center [187, 439] width 101 height 12
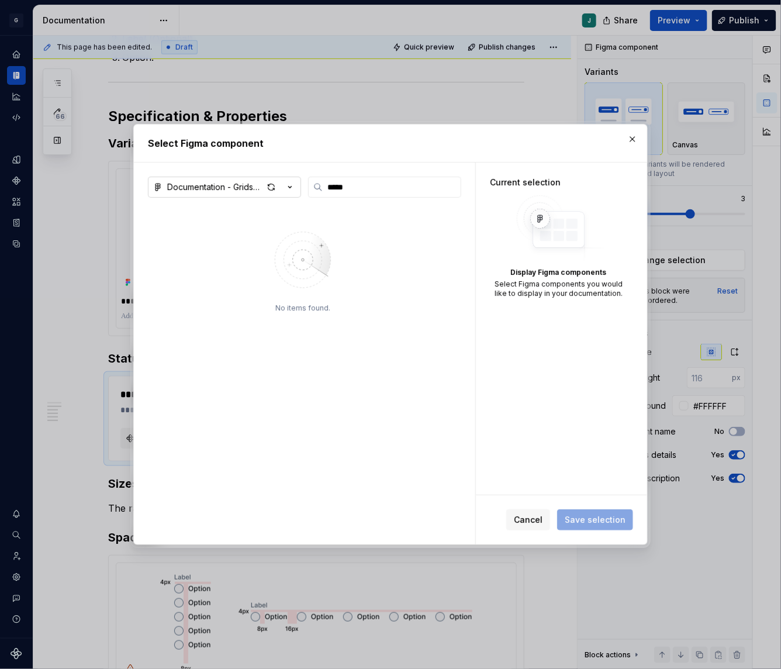
type input "*****"
click at [216, 188] on div "Documentation - Gridspertise DS" at bounding box center [215, 187] width 96 height 12
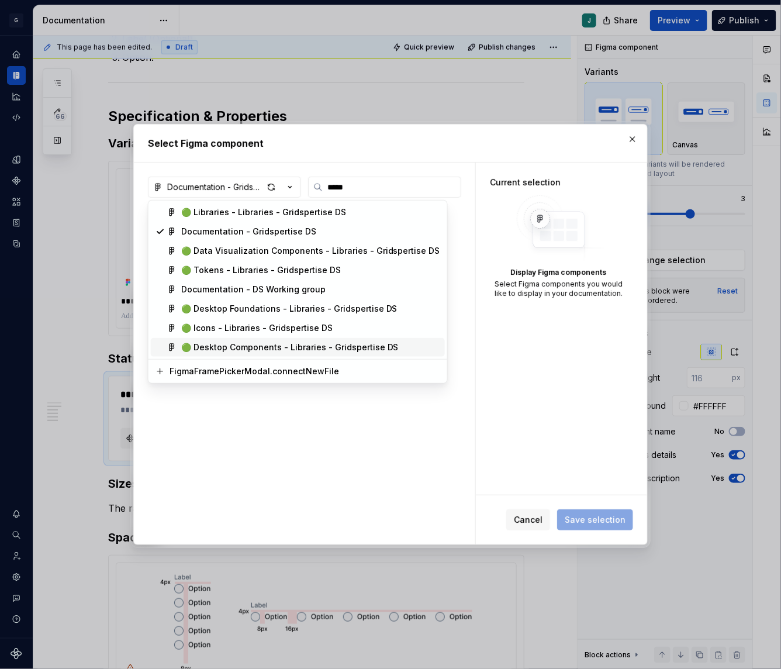
click at [222, 357] on div "🟢 Libraries - Libraries - Gridspertise DS Documentation - Gridspertise DS 🟢 Dat…" at bounding box center [297, 279] width 299 height 158
click at [215, 346] on div "🟢 Desktop Components - Libraries - Gridspertise DS" at bounding box center [289, 347] width 217 height 12
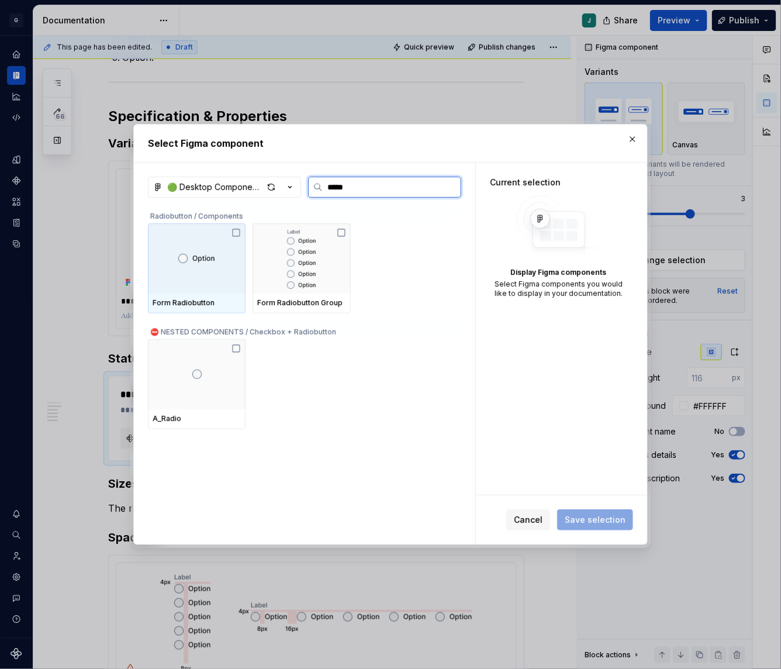
click at [236, 234] on icon at bounding box center [235, 232] width 9 height 9
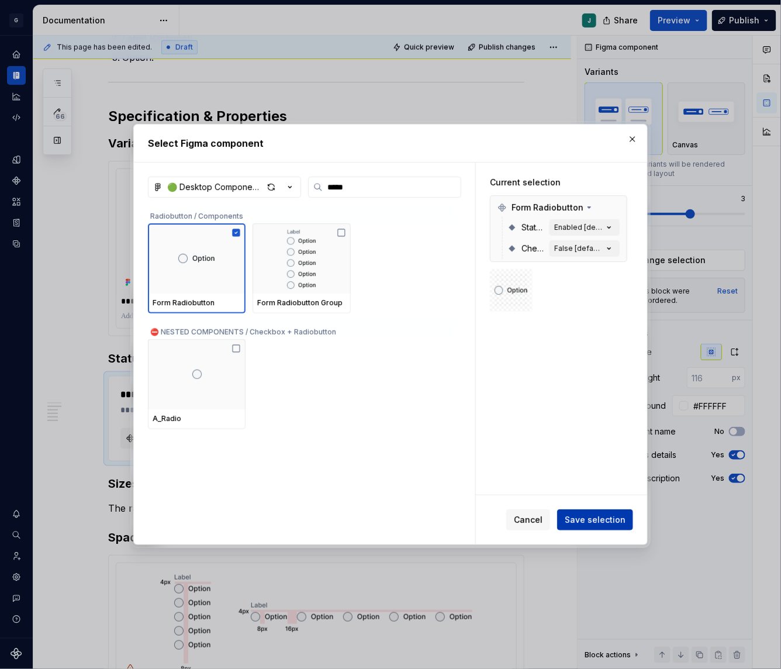
click at [595, 519] on span "Save selection" at bounding box center [595, 520] width 61 height 12
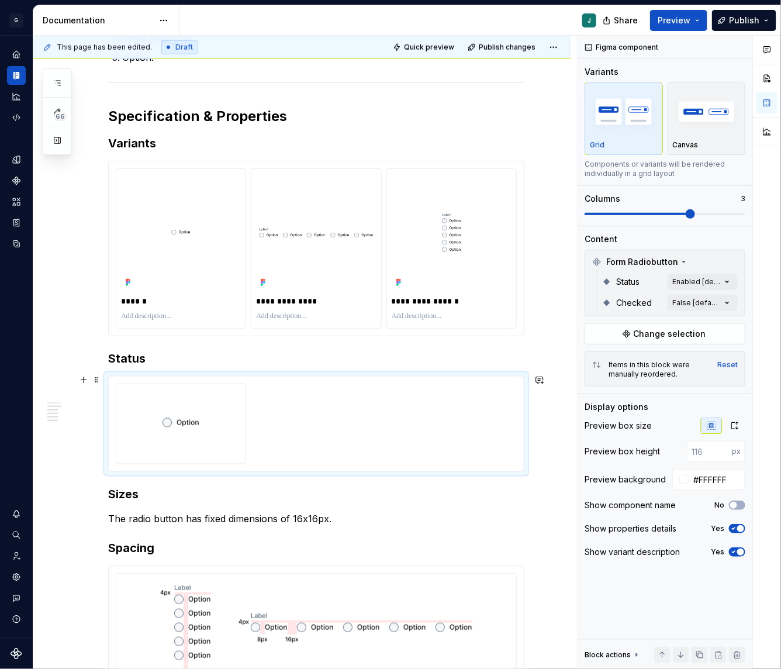
click at [285, 422] on div at bounding box center [316, 423] width 401 height 81
click at [711, 286] on div "Comments Open comments No comments yet Select ‘Comment’ from the block context …" at bounding box center [679, 353] width 203 height 634
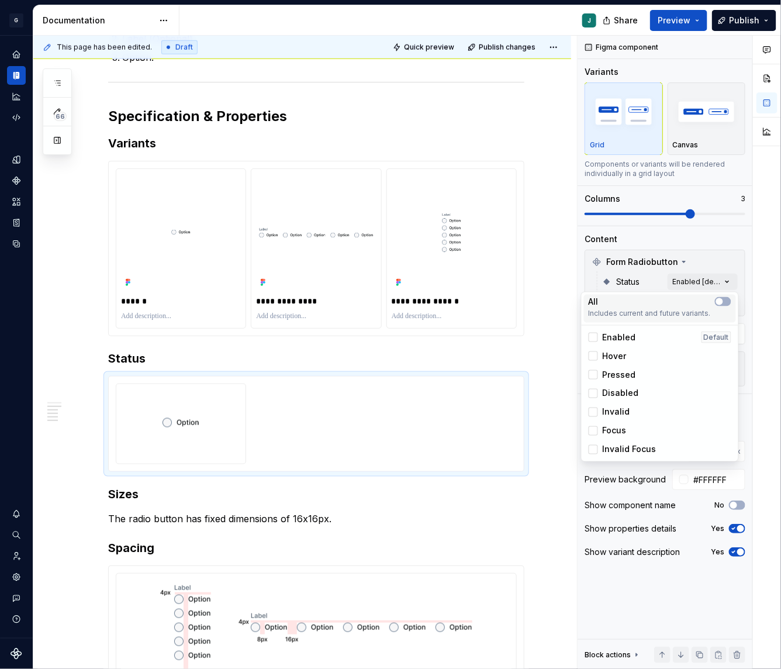
click at [723, 297] on div at bounding box center [723, 301] width 16 height 9
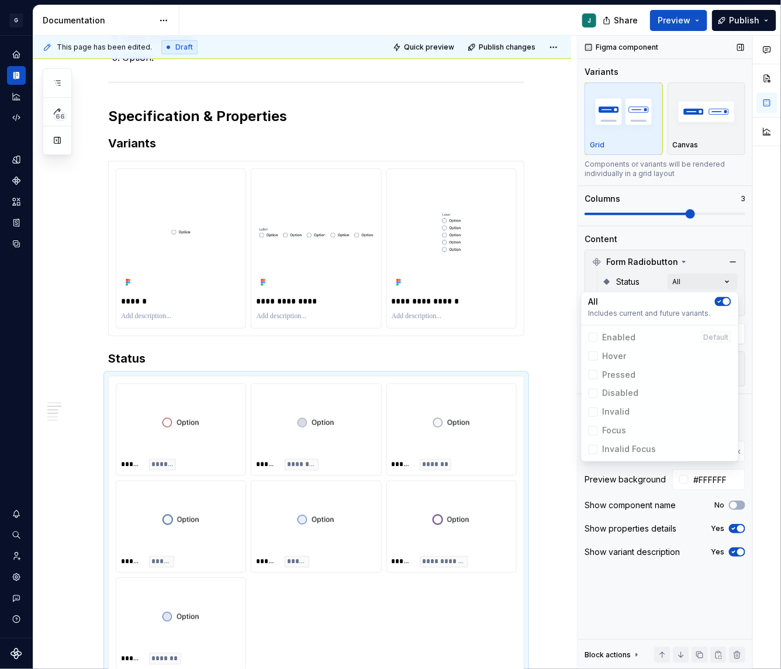
click at [625, 280] on div "Comments Open comments No comments yet Select ‘Comment’ from the block context …" at bounding box center [679, 353] width 203 height 634
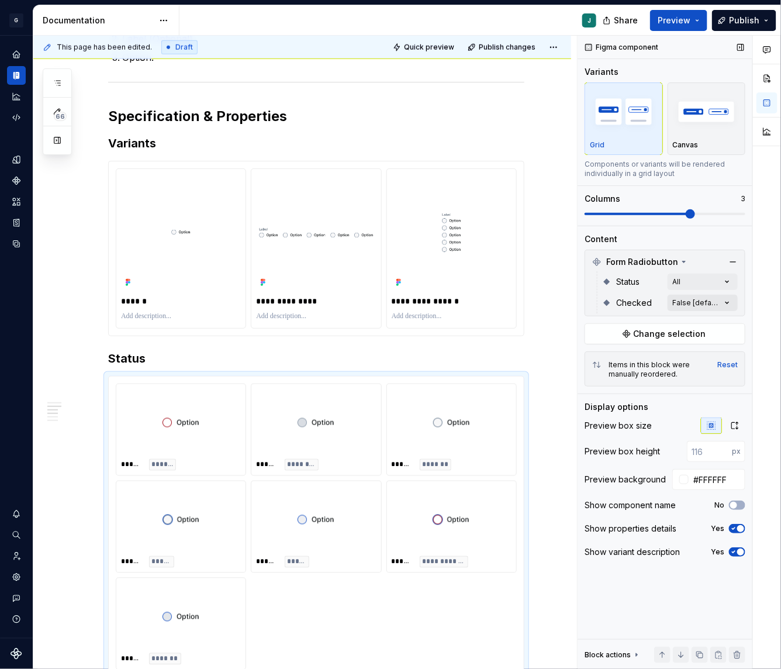
click at [691, 301] on div "Comments Open comments No comments yet Select ‘Comment’ from the block context …" at bounding box center [679, 353] width 203 height 634
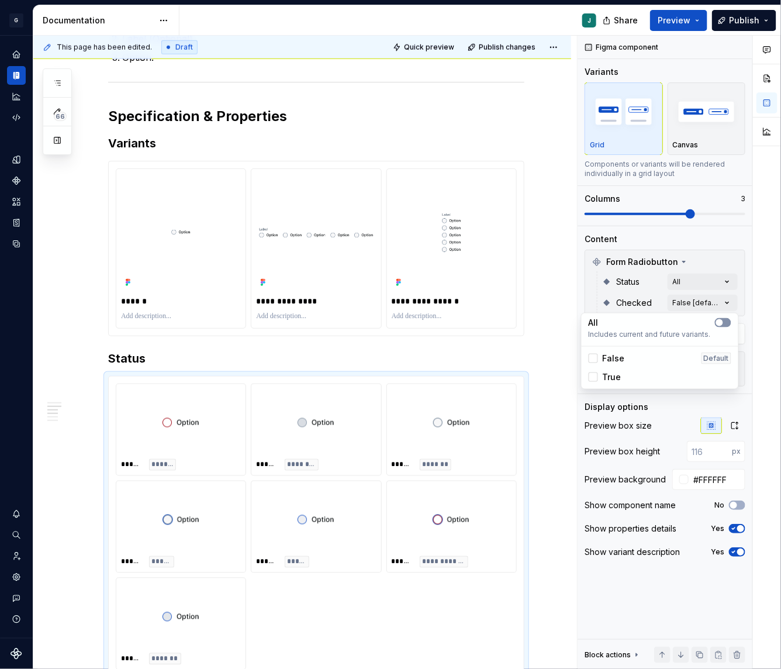
click at [717, 326] on icon "button" at bounding box center [719, 322] width 9 height 7
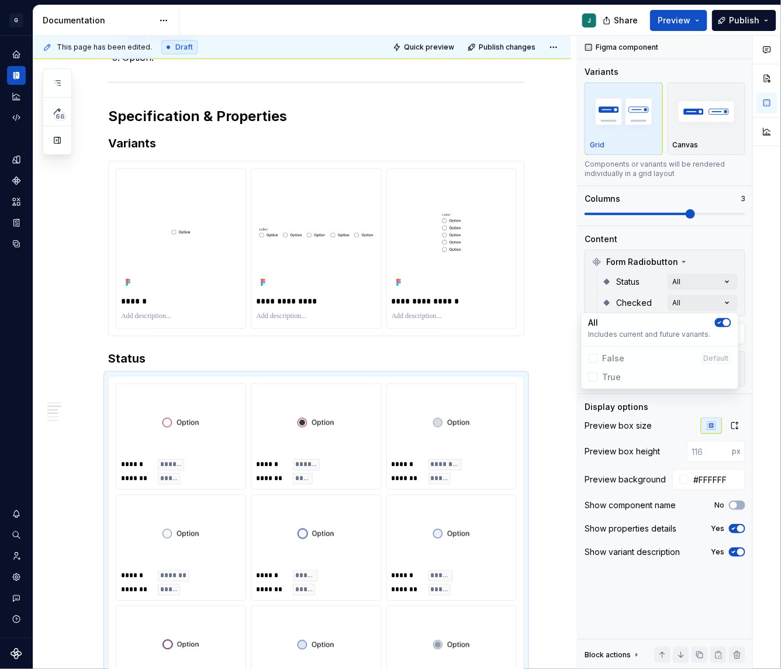
click at [354, 352] on html "G GSP Design System J Design system data Documentation J Share Preview Publish …" at bounding box center [390, 334] width 781 height 669
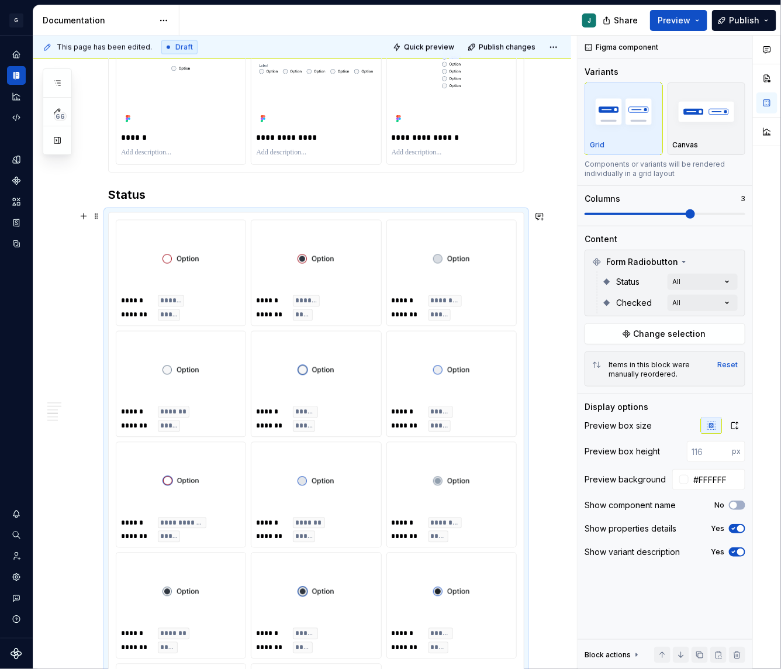
scroll to position [625, 0]
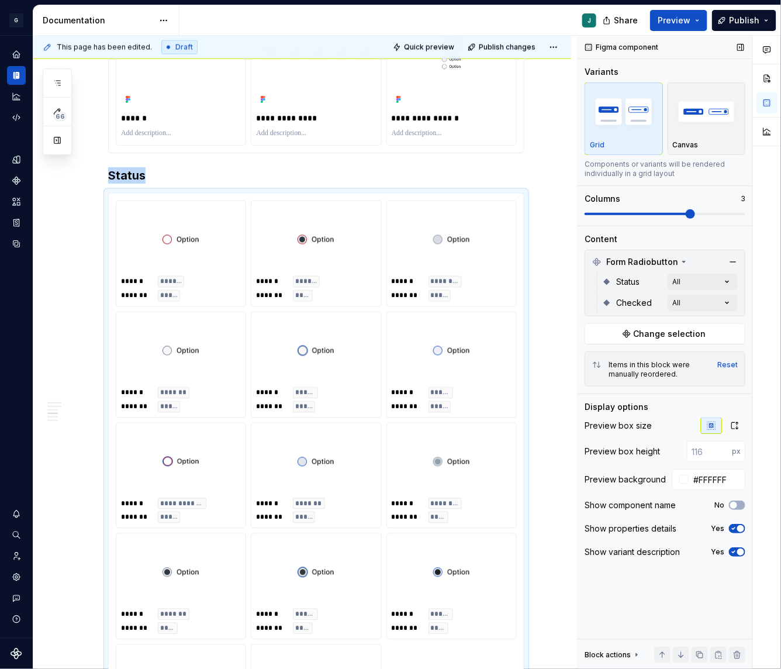
click at [720, 215] on span at bounding box center [665, 213] width 161 height 9
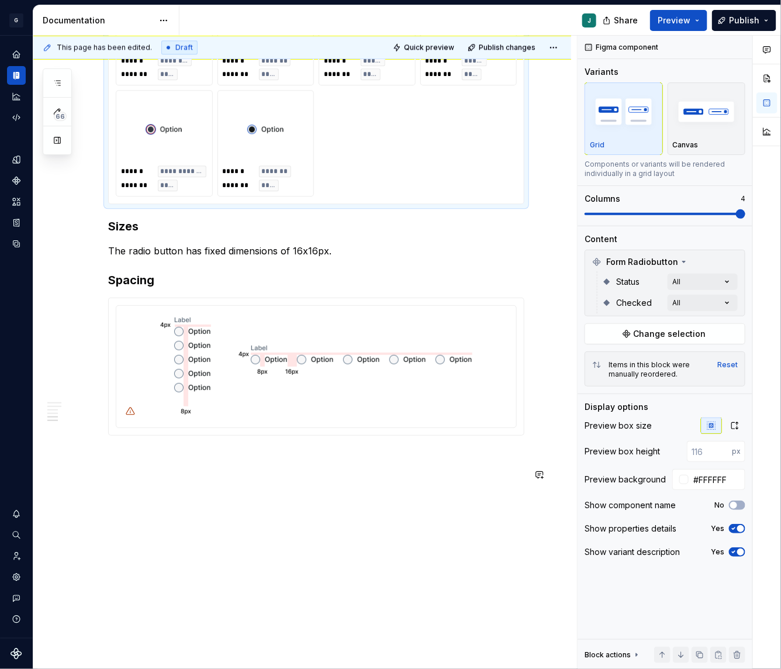
scroll to position [1094, 0]
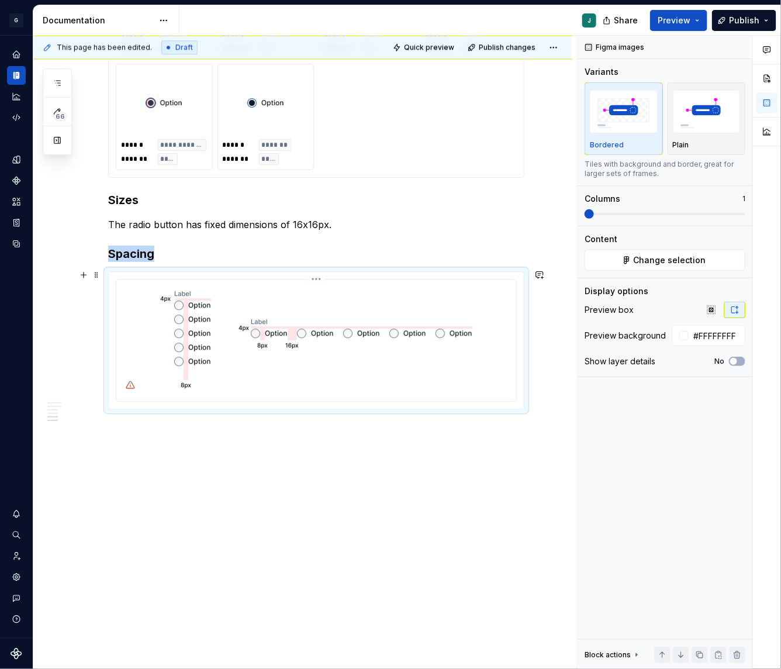
click at [364, 352] on img at bounding box center [315, 339] width 321 height 110
click at [664, 262] on span "Change selection" at bounding box center [670, 260] width 72 height 12
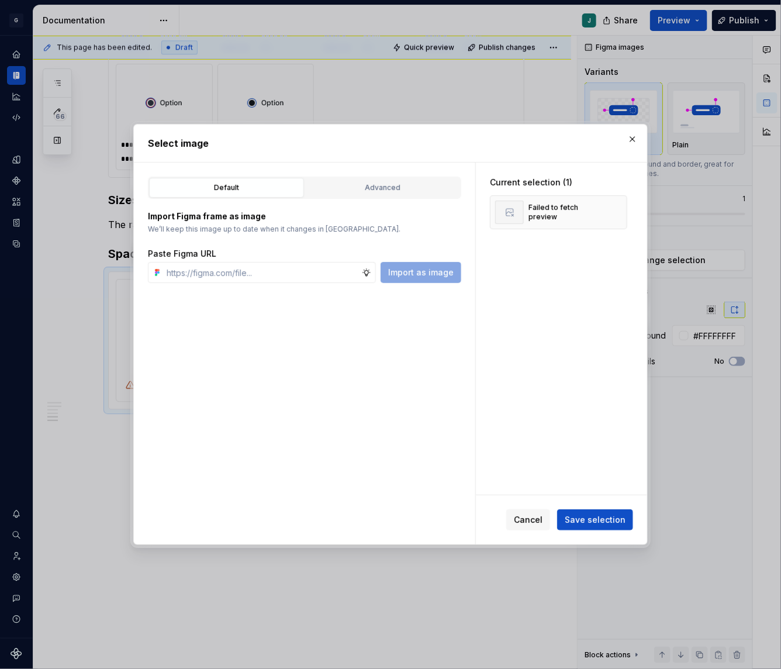
click at [371, 176] on div "Default Advanced Import Figma frame as image We’ll keep this image up to date w…" at bounding box center [304, 353] width 341 height 382
type textarea "*"
click at [354, 191] on div "Advanced" at bounding box center [382, 188] width 147 height 12
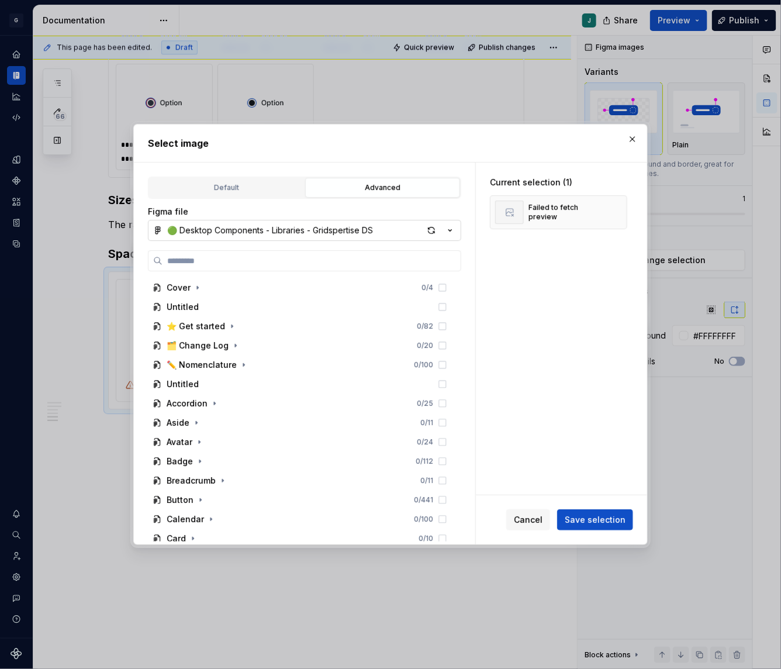
click at [210, 236] on div "🟢 Desktop Components - Libraries - Gridspertise DS" at bounding box center [270, 230] width 206 height 12
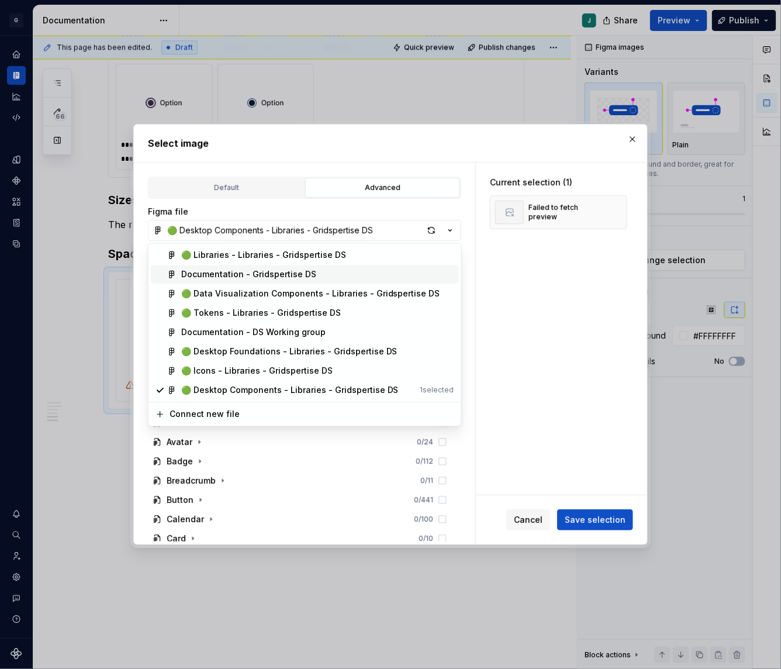
click at [219, 269] on div "Documentation - Gridspertise DS" at bounding box center [248, 275] width 135 height 12
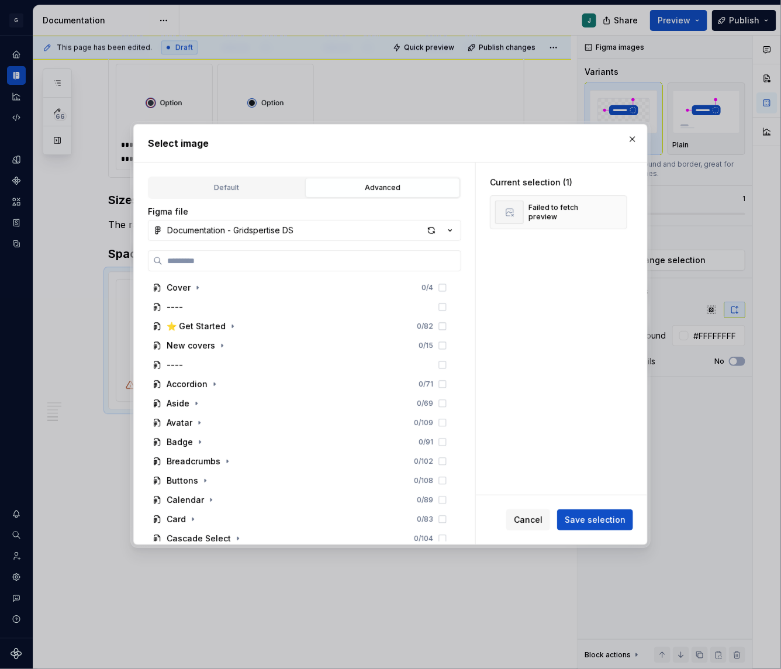
click at [219, 268] on label at bounding box center [304, 260] width 313 height 21
click at [219, 267] on input "search" at bounding box center [311, 261] width 298 height 12
paste input "**********"
type input "**********"
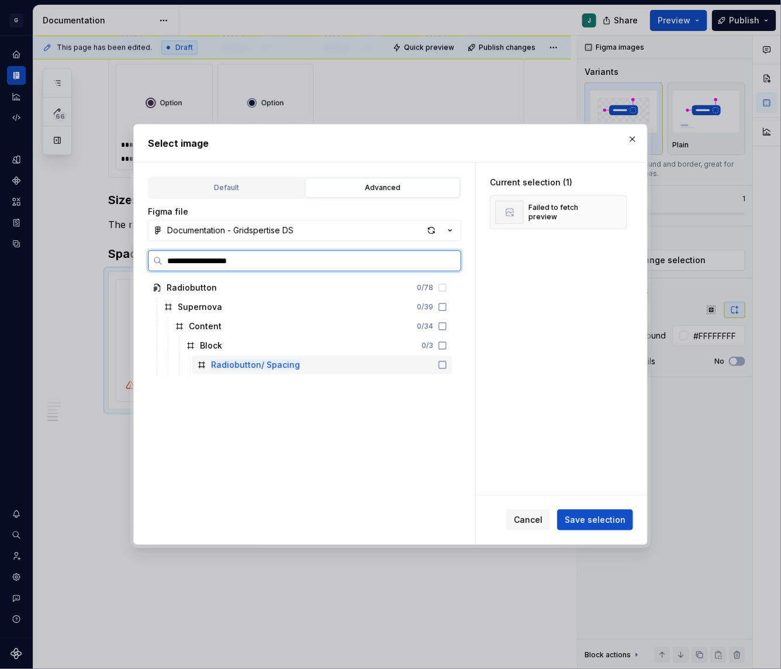
click at [275, 365] on mark "Radiobutton/ Spacing" at bounding box center [255, 364] width 89 height 10
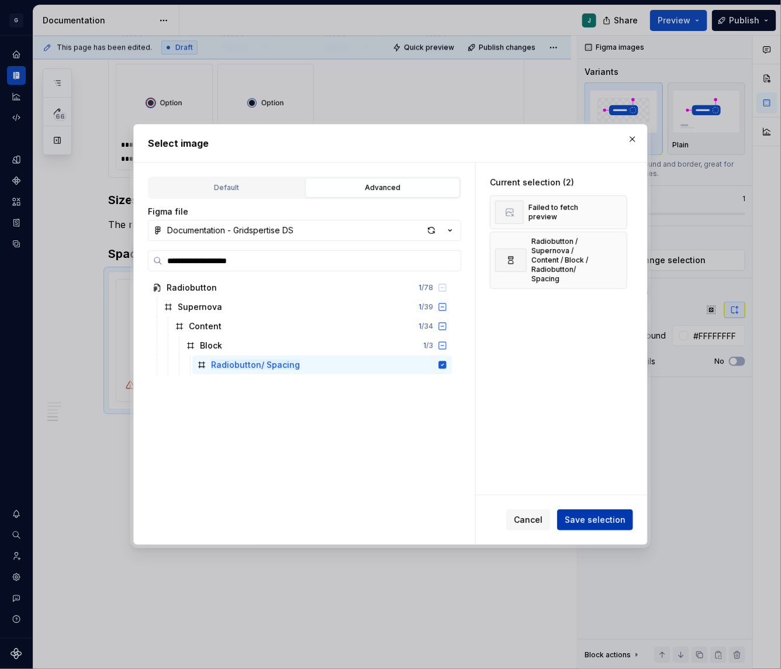
click at [615, 525] on button "Save selection" at bounding box center [595, 519] width 76 height 21
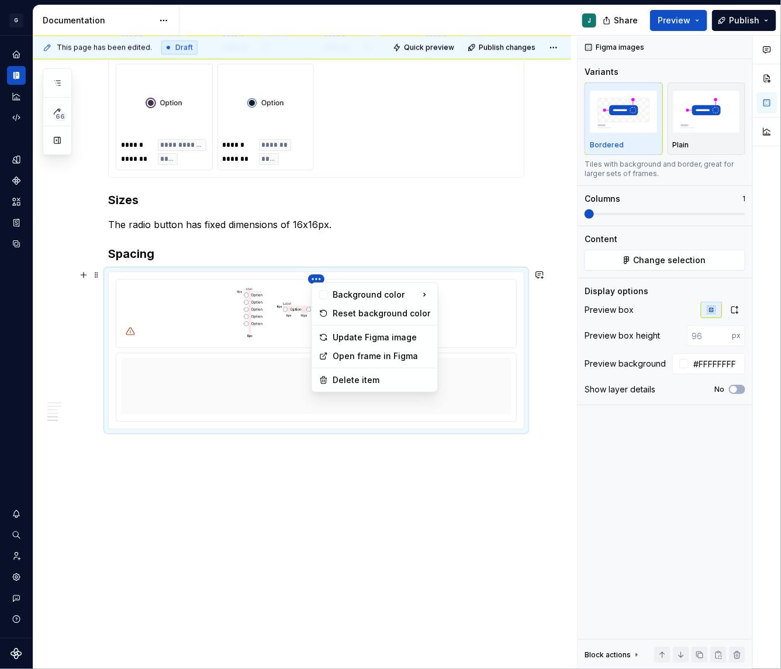
click at [318, 278] on html "G GSP Design System J Design system data Documentation J Share Preview Publish …" at bounding box center [390, 334] width 781 height 669
click at [355, 381] on div "Delete item" at bounding box center [382, 380] width 98 height 12
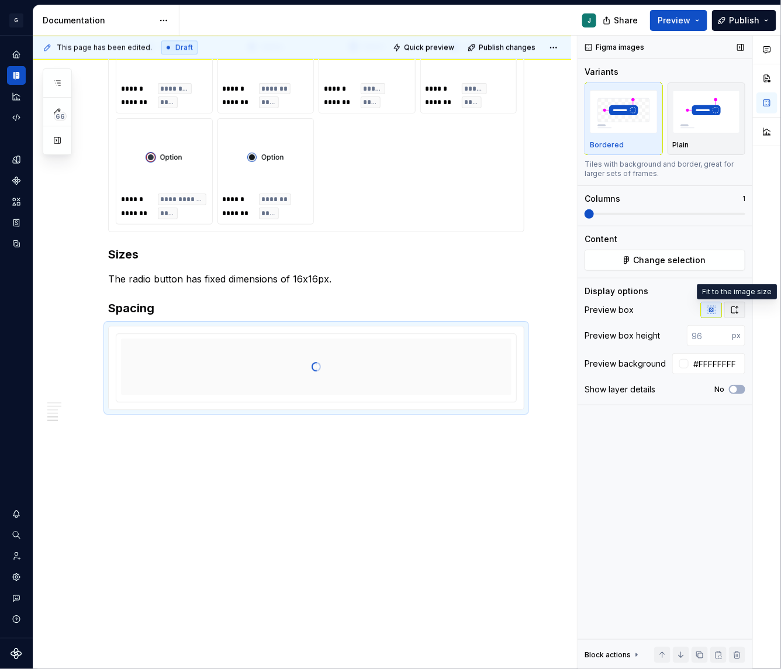
click at [732, 307] on icon "button" at bounding box center [734, 309] width 9 height 9
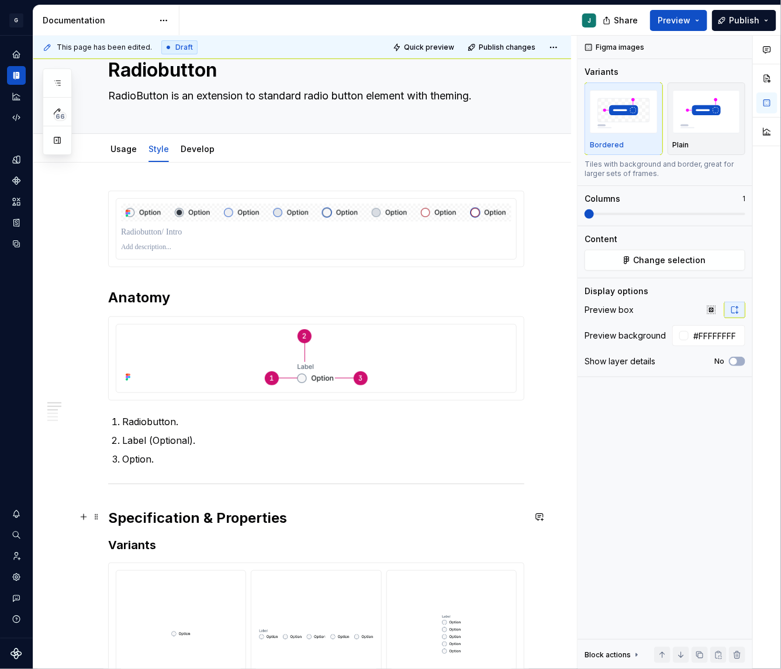
scroll to position [0, 0]
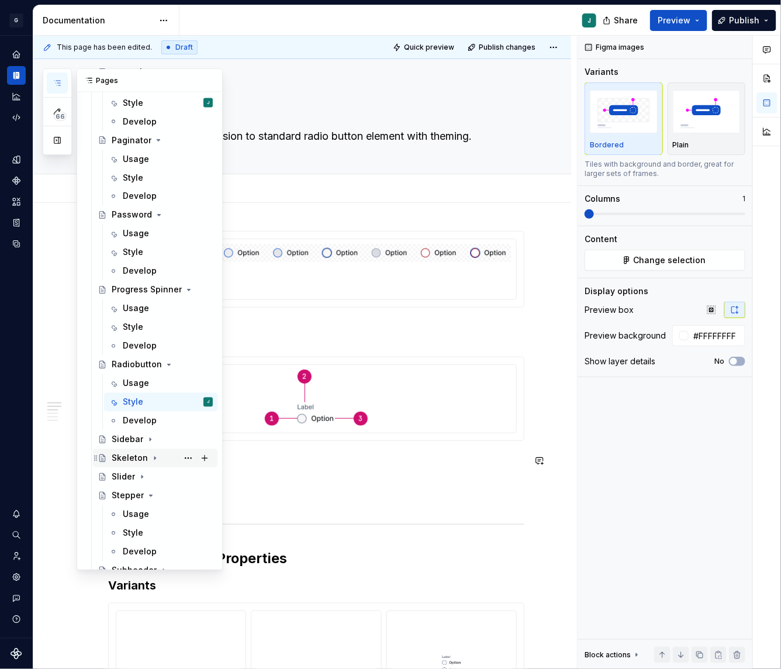
click at [136, 459] on div "Skeleton" at bounding box center [130, 458] width 36 height 12
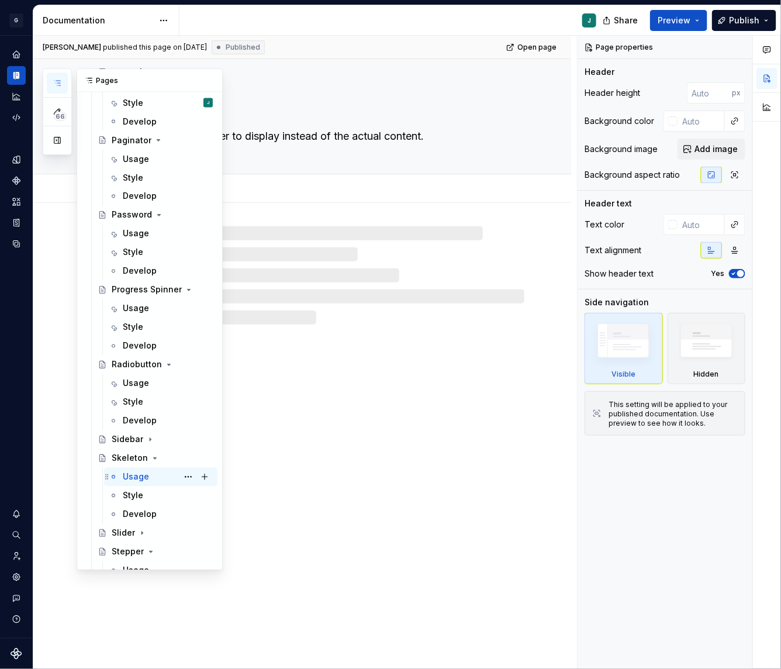
click at [138, 476] on div "Usage" at bounding box center [136, 477] width 26 height 12
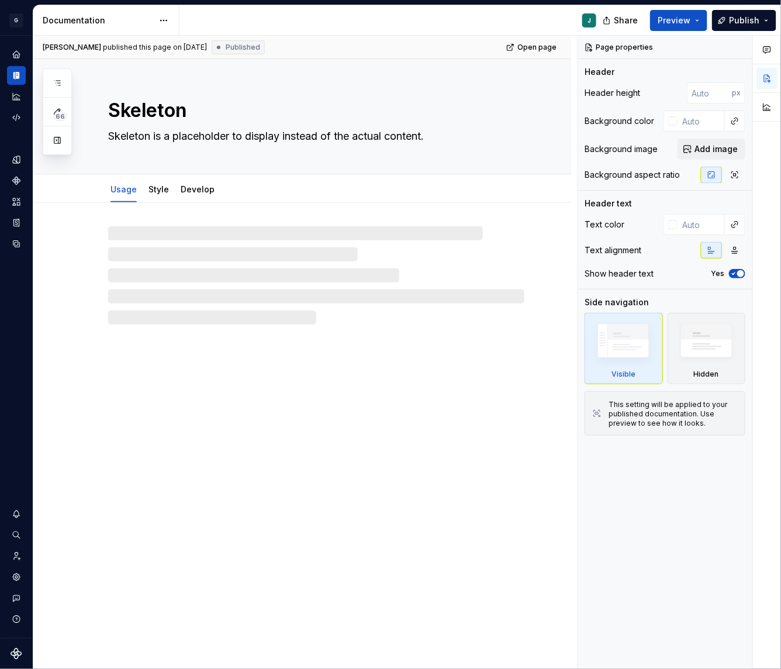
type textarea "*"
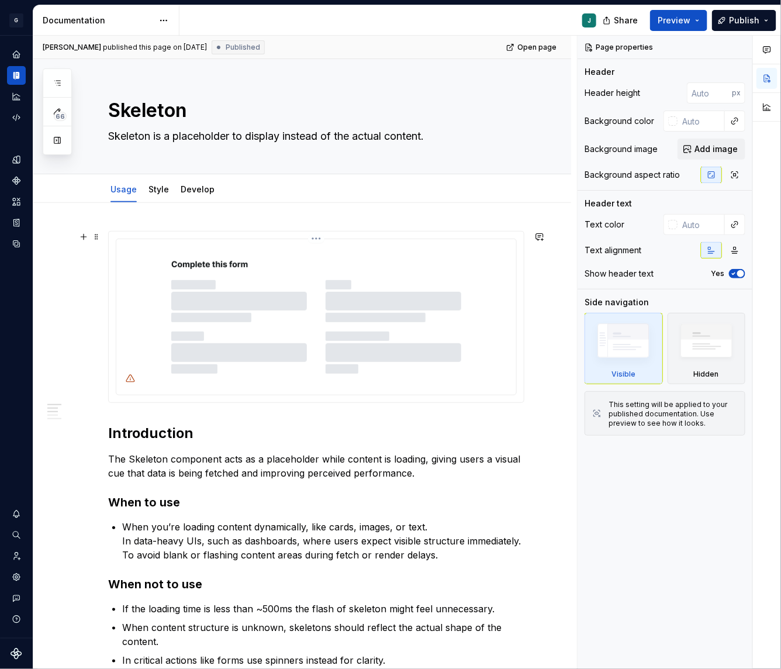
click at [253, 329] on img at bounding box center [316, 316] width 351 height 144
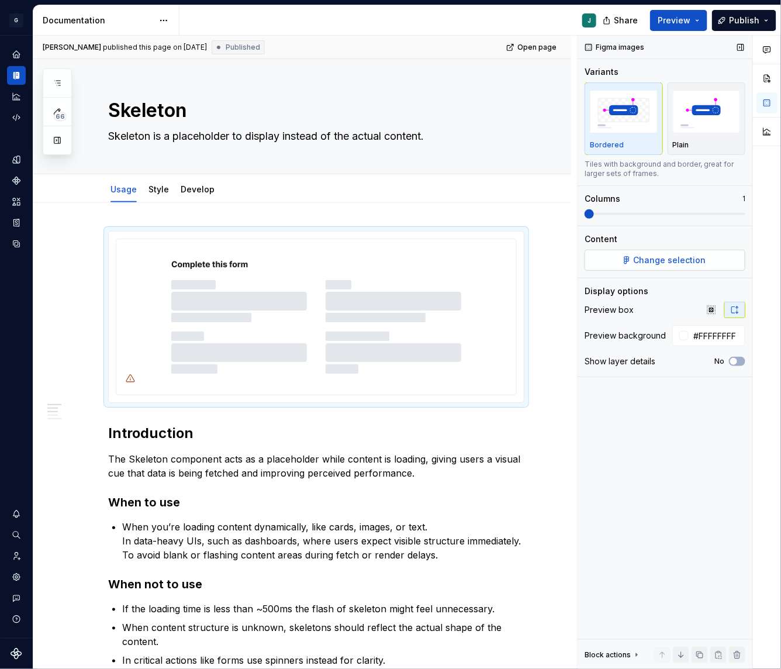
click at [651, 255] on span "Change selection" at bounding box center [670, 260] width 72 height 12
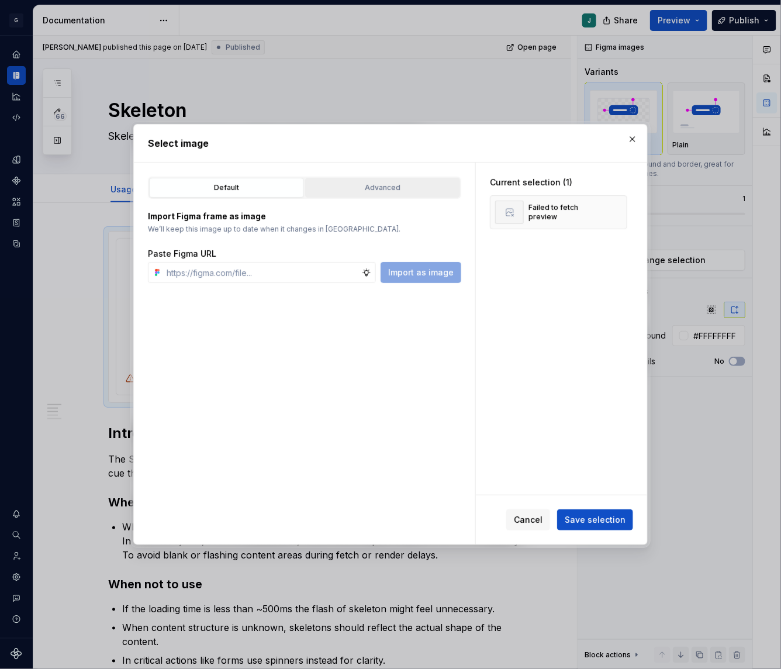
click at [385, 178] on button "Advanced" at bounding box center [382, 188] width 155 height 20
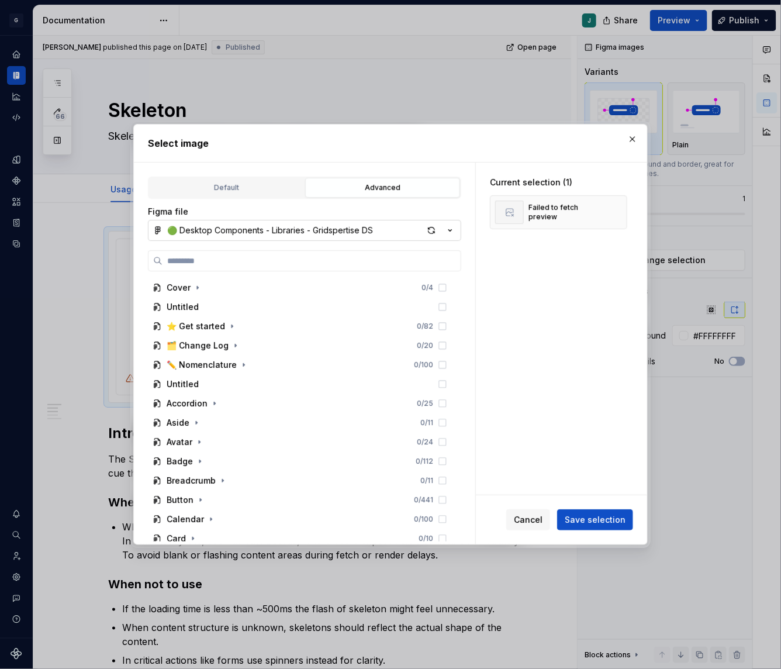
click at [256, 222] on button "🟢 Desktop Components - Libraries - Gridspertise DS" at bounding box center [304, 230] width 313 height 21
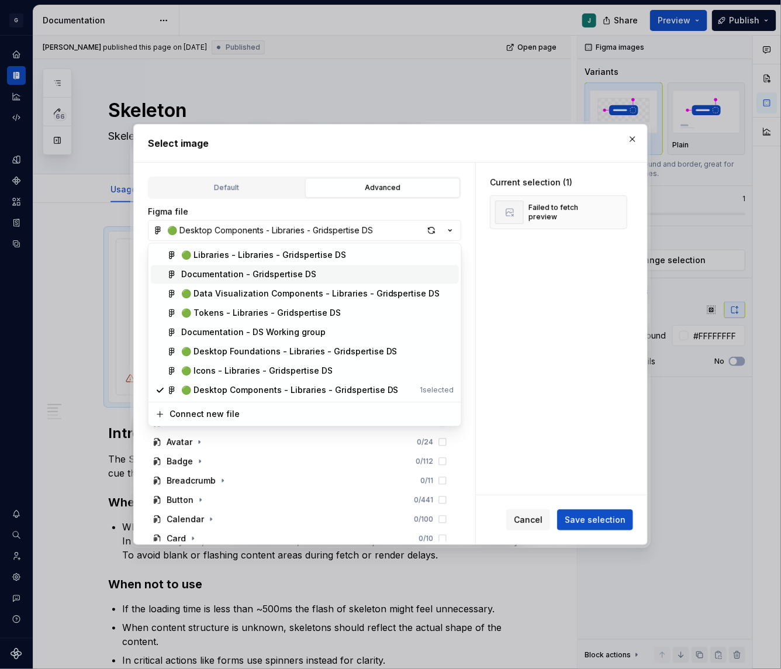
click at [241, 269] on div "Documentation - Gridspertise DS" at bounding box center [248, 275] width 135 height 12
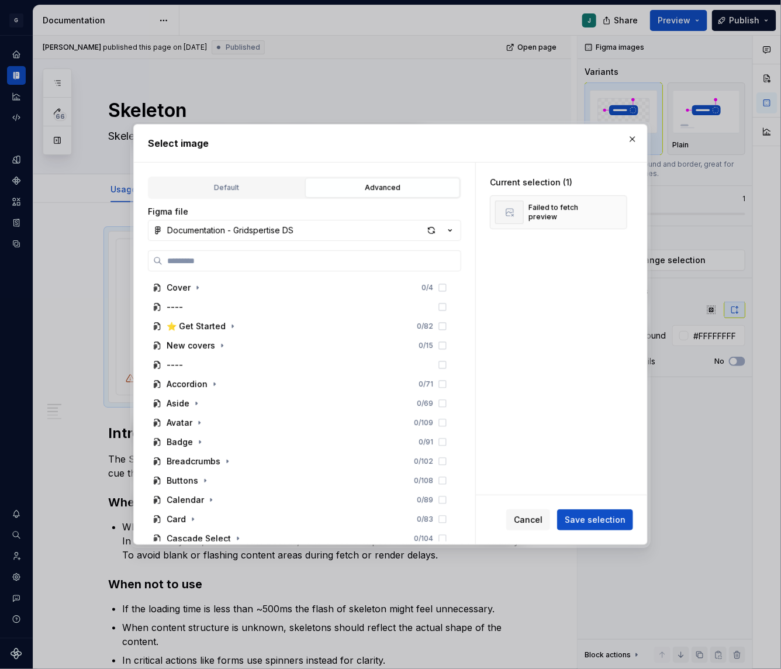
click at [198, 273] on div "Cover 0 / 4 ---- ⭐️ Get Started 0 / 82 New covers 0 / 15 ---- Accordion 0 / 71 …" at bounding box center [304, 395] width 313 height 291
click at [185, 250] on label at bounding box center [304, 260] width 313 height 21
click at [185, 255] on input "search" at bounding box center [311, 261] width 298 height 12
paste input "**********"
type input "**********"
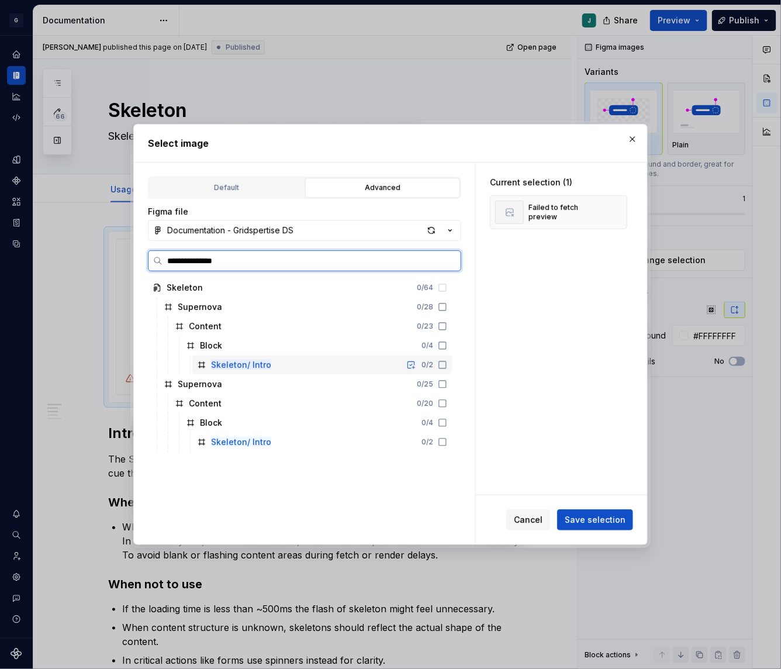
click at [250, 366] on mark "Skeleton/ Intro" at bounding box center [241, 364] width 60 height 10
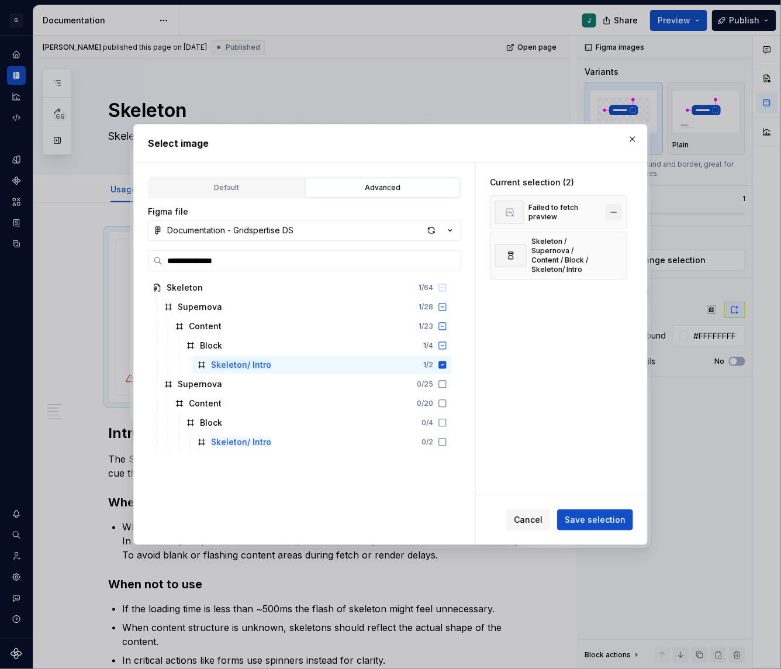
click at [620, 212] on button "button" at bounding box center [614, 212] width 16 height 16
click at [593, 518] on span "Save selection" at bounding box center [595, 520] width 61 height 12
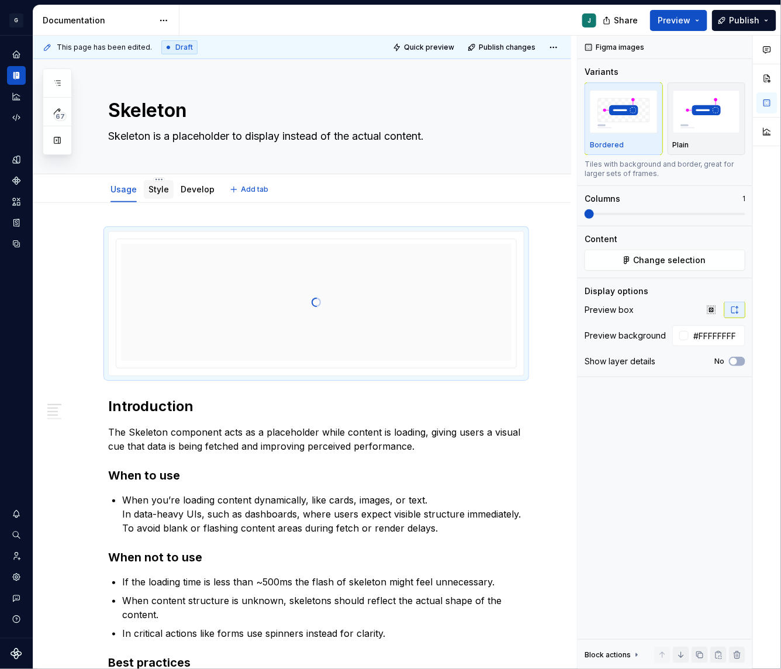
click at [161, 187] on link "Style" at bounding box center [158, 189] width 20 height 10
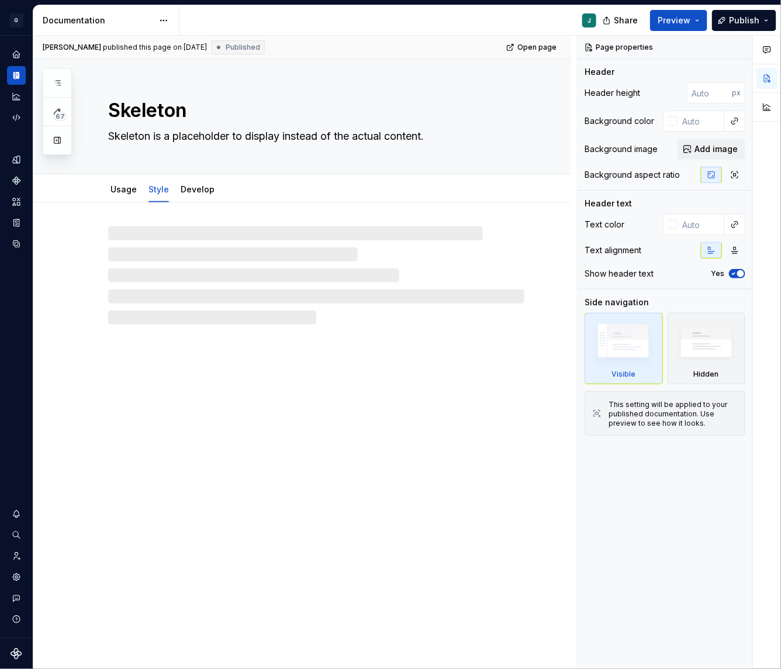
type textarea "*"
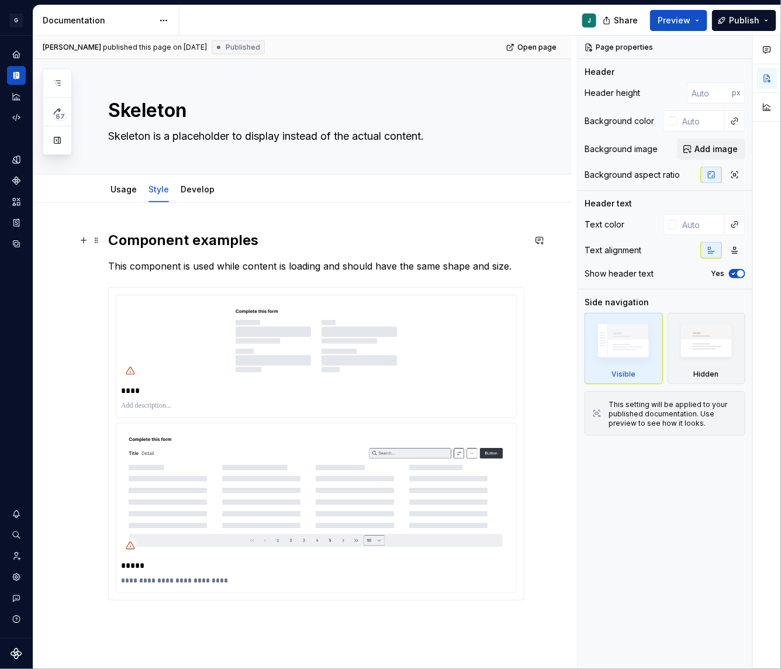
click at [111, 236] on h2 "Component examples" at bounding box center [316, 240] width 416 height 19
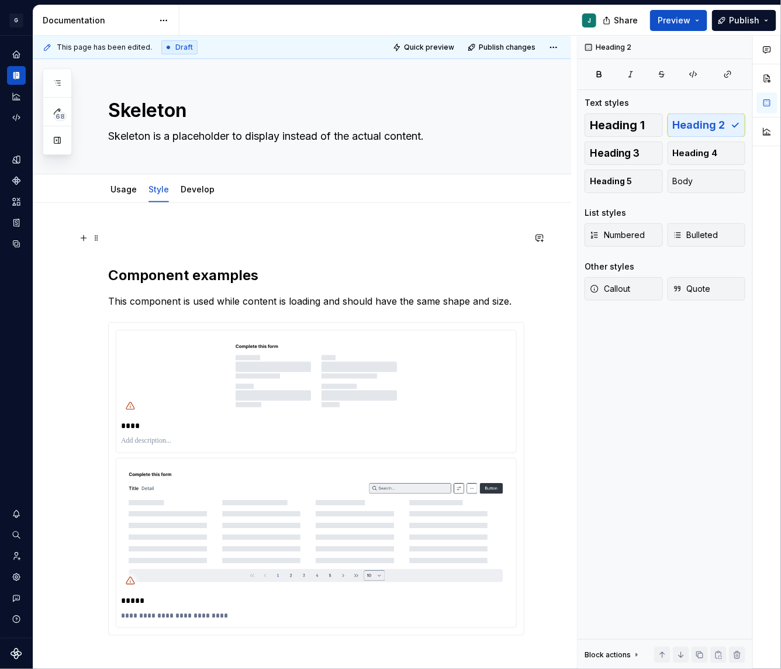
click at [126, 245] on div "**********" at bounding box center [316, 433] width 416 height 404
click at [118, 236] on p at bounding box center [316, 238] width 416 height 14
click at [81, 233] on button "button" at bounding box center [83, 238] width 16 height 16
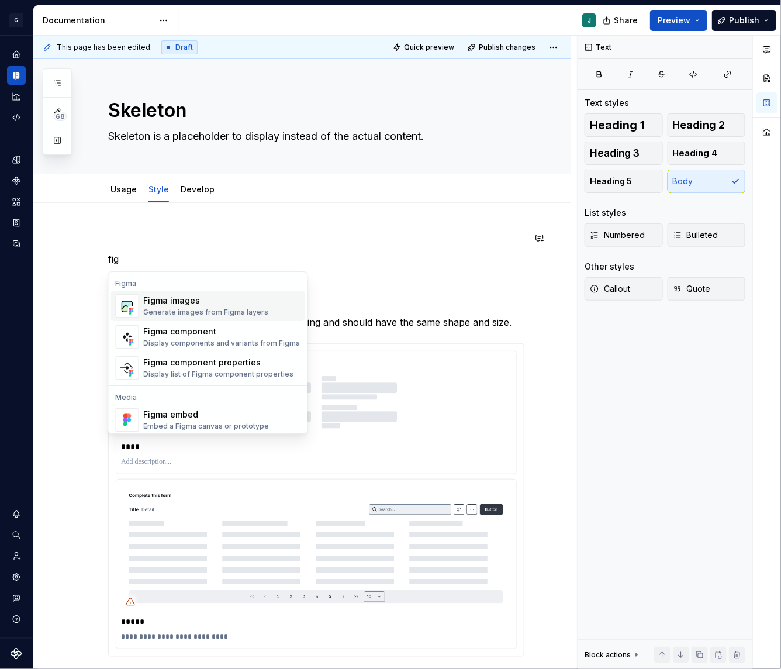
click at [215, 304] on div "Figma images" at bounding box center [206, 301] width 125 height 12
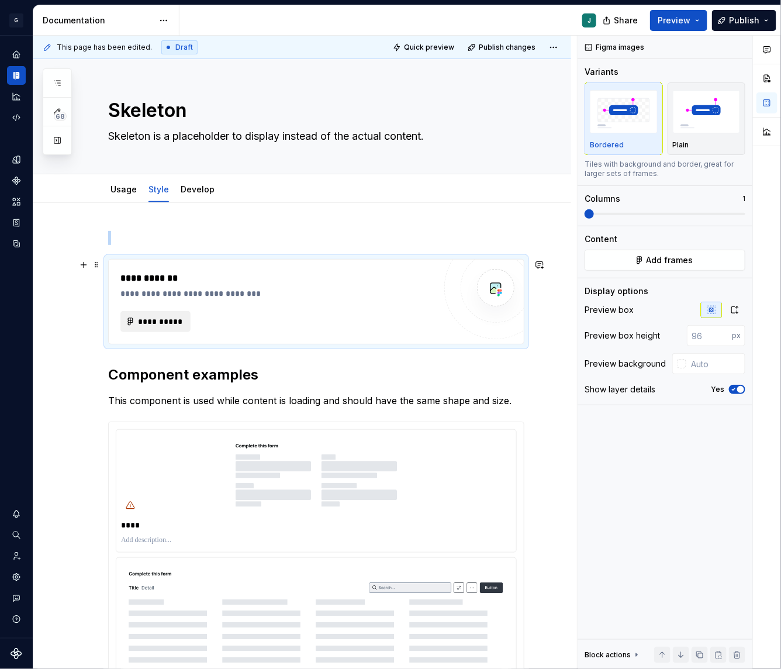
click at [157, 318] on span "**********" at bounding box center [160, 322] width 46 height 12
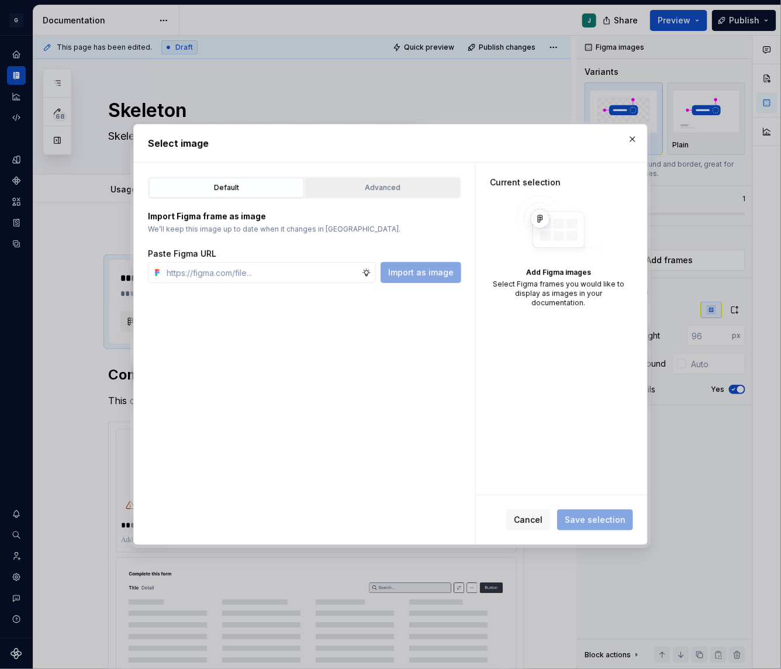
click at [361, 182] on div "Advanced" at bounding box center [382, 188] width 147 height 12
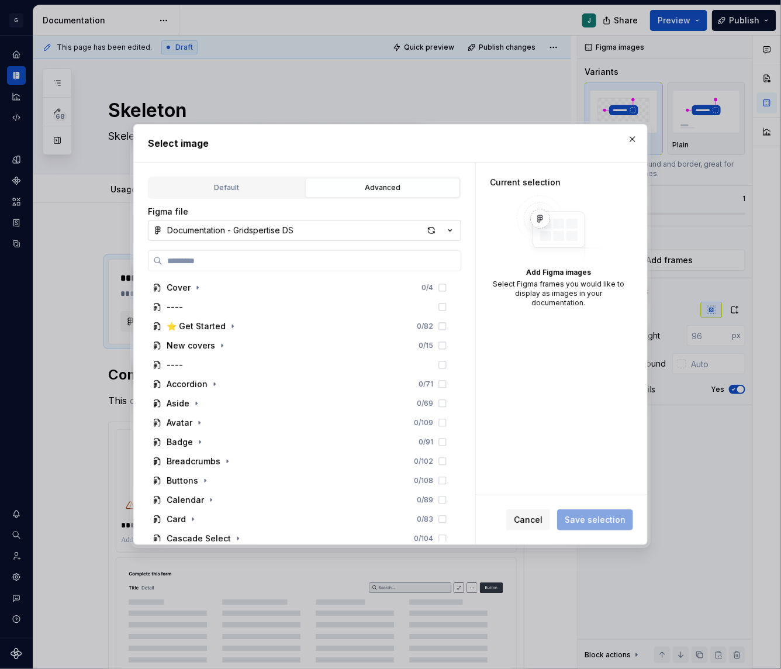
click at [238, 225] on div "Documentation - Gridspertise DS" at bounding box center [230, 230] width 126 height 12
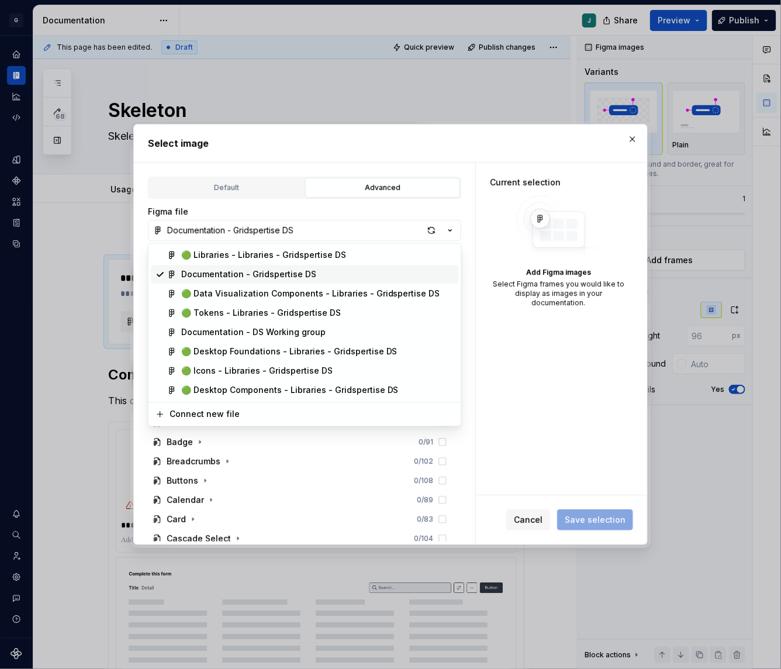
click at [230, 276] on div "Documentation - Gridspertise DS" at bounding box center [248, 275] width 135 height 12
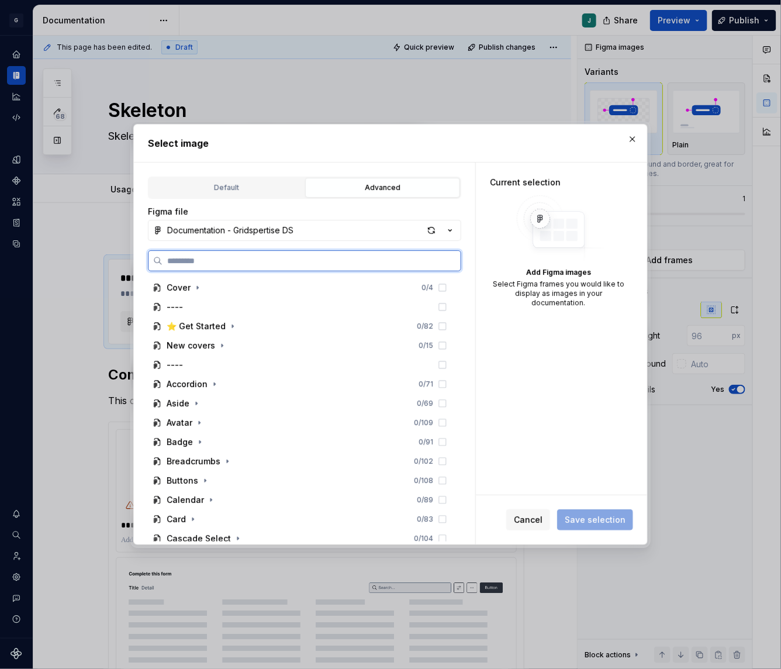
click at [178, 262] on input "search" at bounding box center [311, 261] width 298 height 12
paste input "**********"
type input "**********"
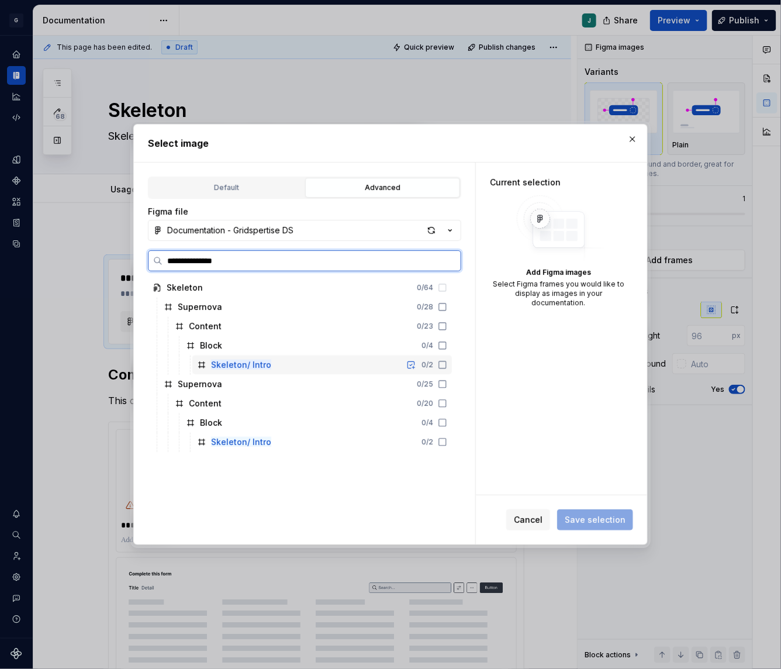
click at [282, 366] on div "Skeleton/ Intro 0 / 2" at bounding box center [322, 364] width 260 height 19
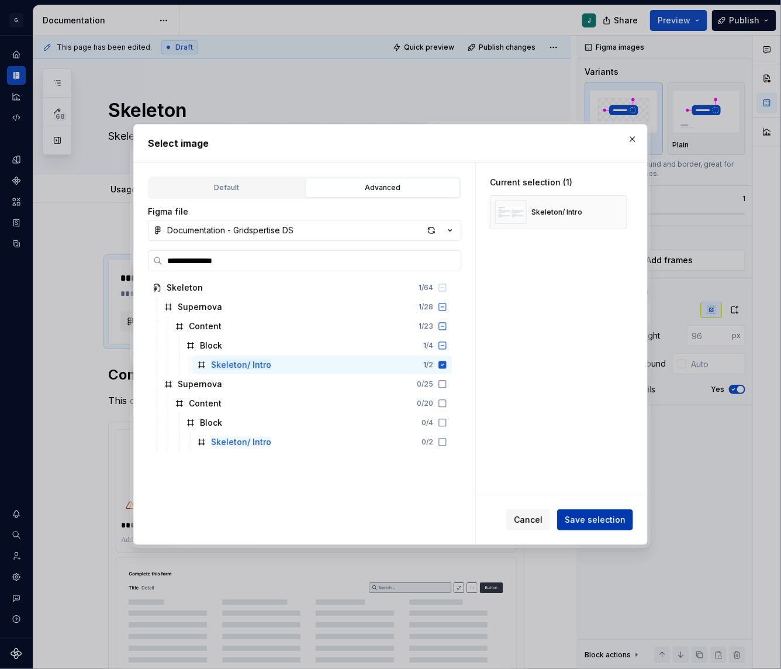
click at [595, 519] on span "Save selection" at bounding box center [595, 520] width 61 height 12
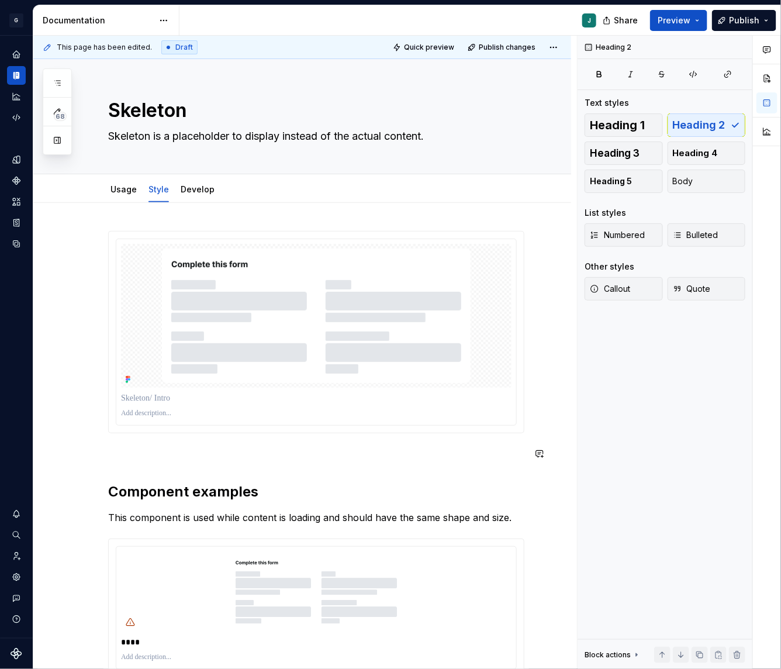
click at [132, 470] on div "**********" at bounding box center [316, 541] width 416 height 621
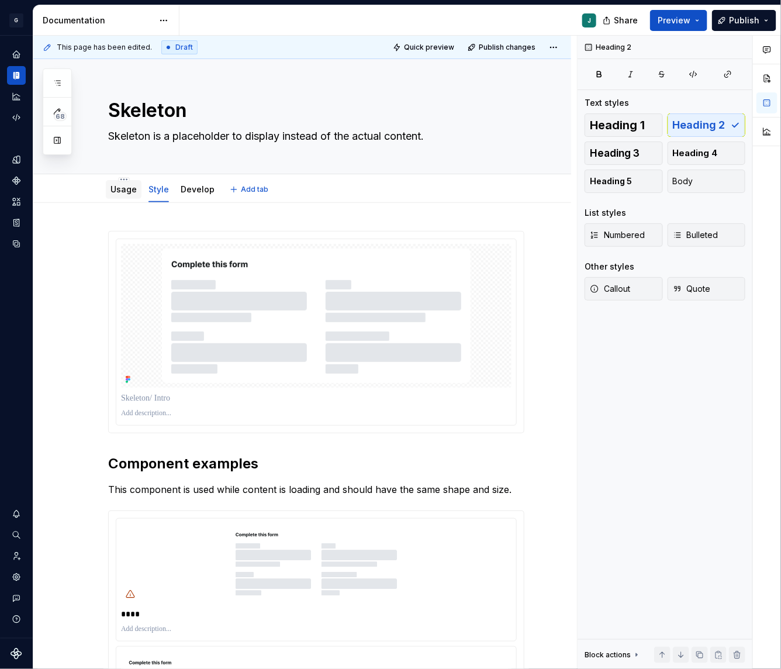
click at [119, 189] on link "Usage" at bounding box center [123, 189] width 26 height 10
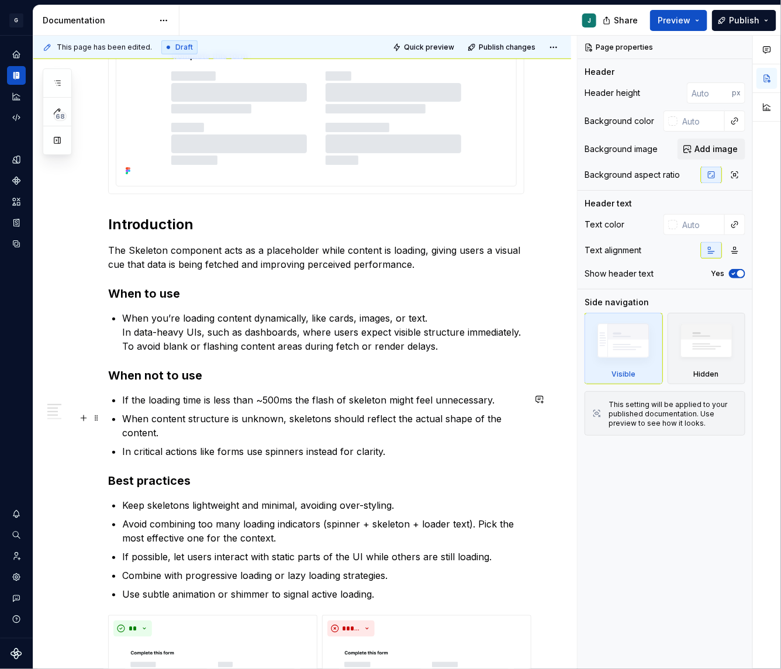
scroll to position [548, 0]
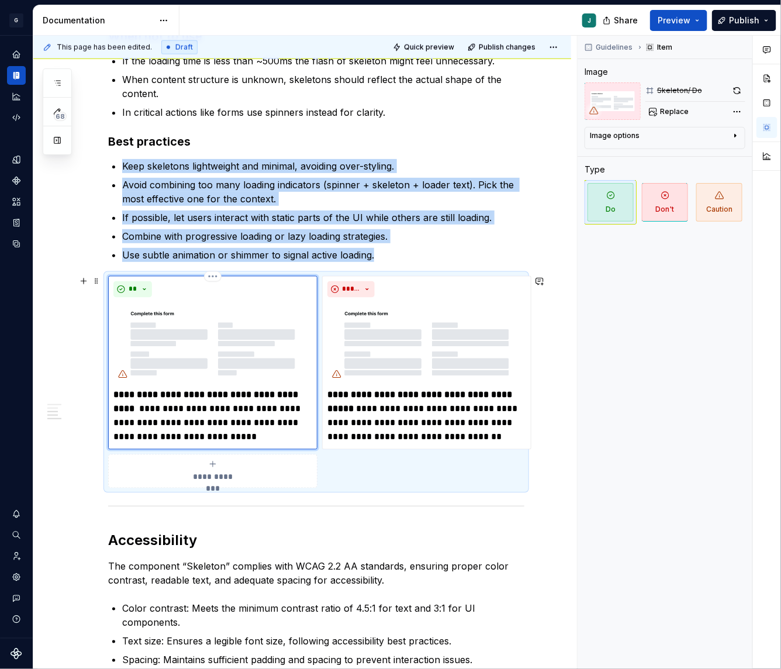
click at [193, 359] on img at bounding box center [212, 342] width 199 height 81
click at [665, 109] on span "Replace" at bounding box center [674, 111] width 29 height 9
type textarea "*"
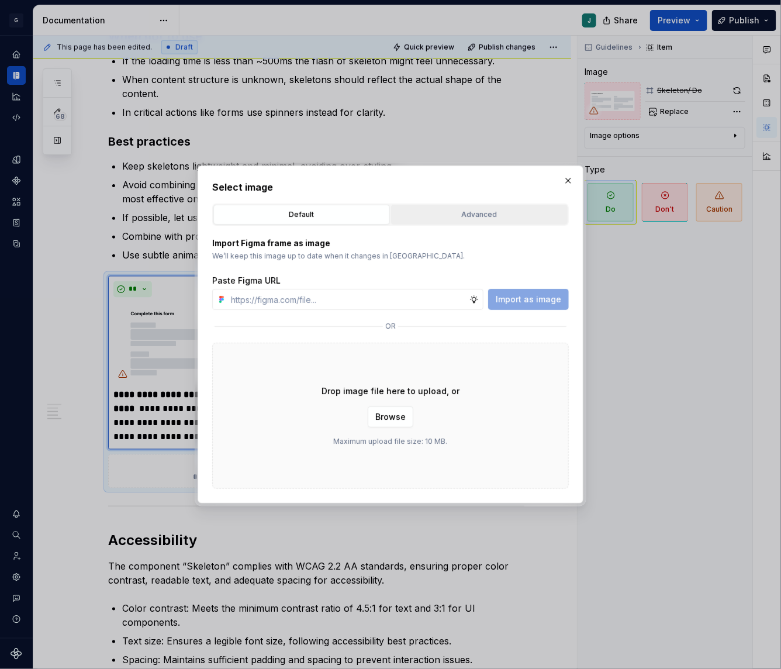
click at [442, 210] on div "Advanced" at bounding box center [479, 215] width 168 height 12
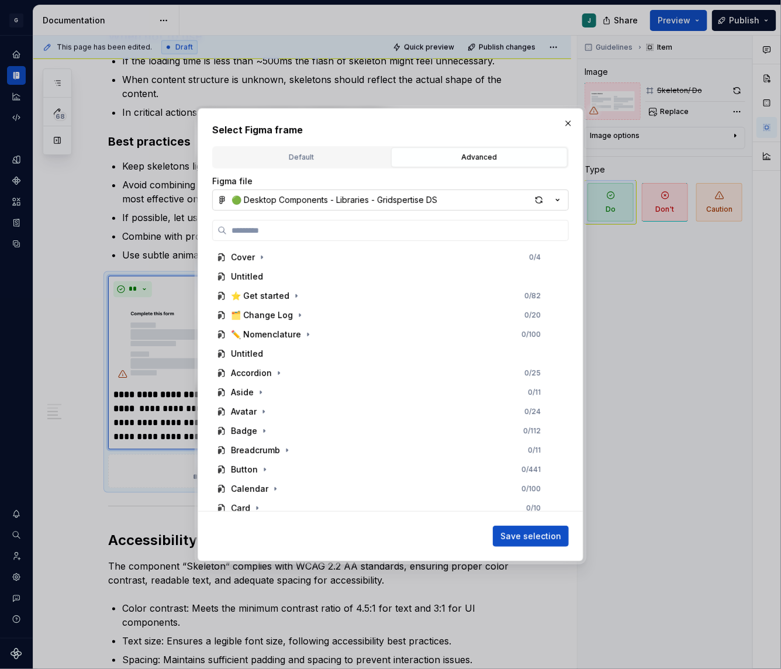
click at [257, 209] on button "🟢 Desktop Components - Libraries - Gridspertise DS" at bounding box center [390, 199] width 357 height 21
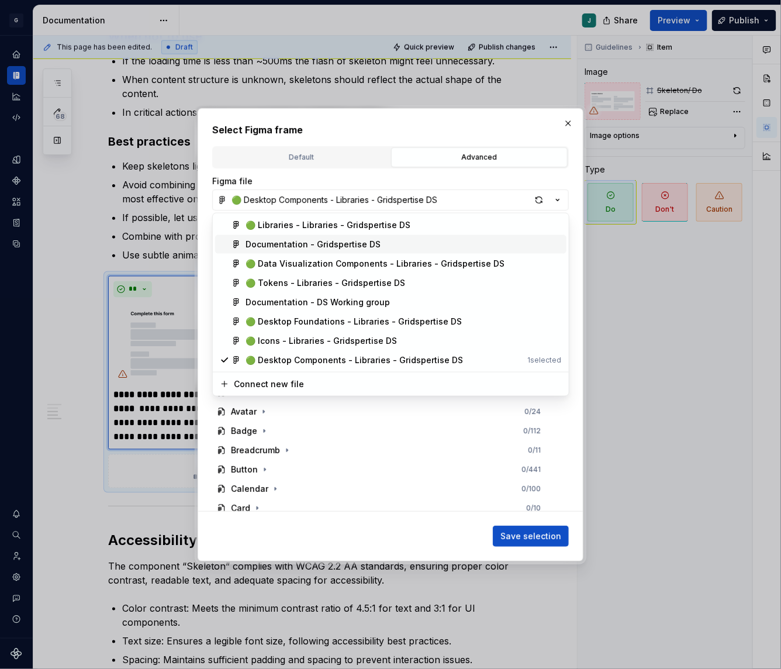
click at [273, 240] on div "Documentation - Gridspertise DS" at bounding box center [312, 244] width 135 height 12
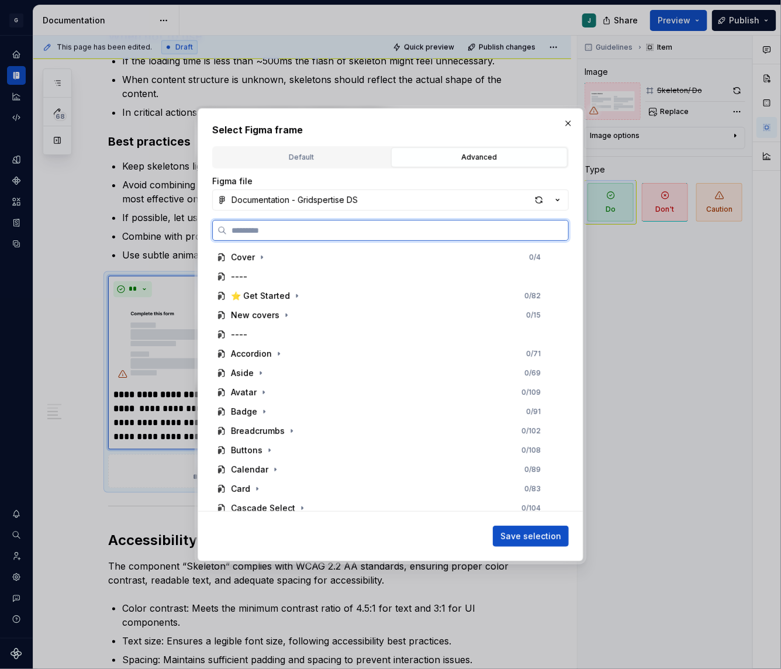
click at [245, 234] on input "search" at bounding box center [397, 230] width 341 height 12
paste input "**********"
type input "**********"
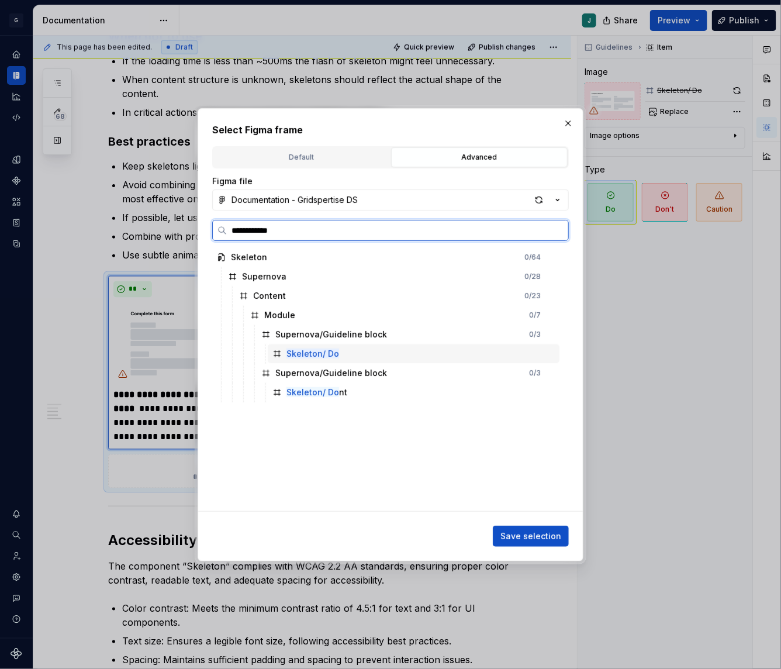
click at [329, 344] on div "Skeleton/ Do" at bounding box center [414, 353] width 292 height 19
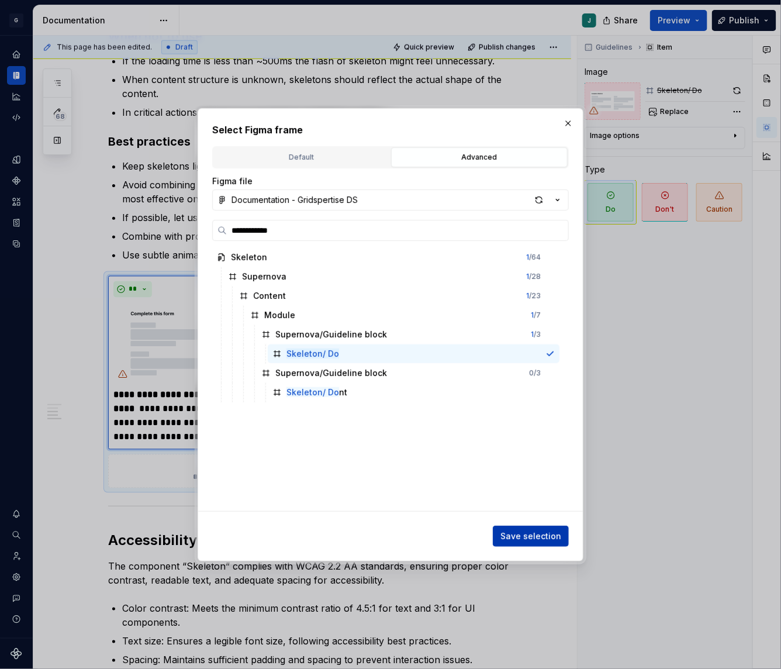
click at [519, 544] on button "Save selection" at bounding box center [531, 535] width 76 height 21
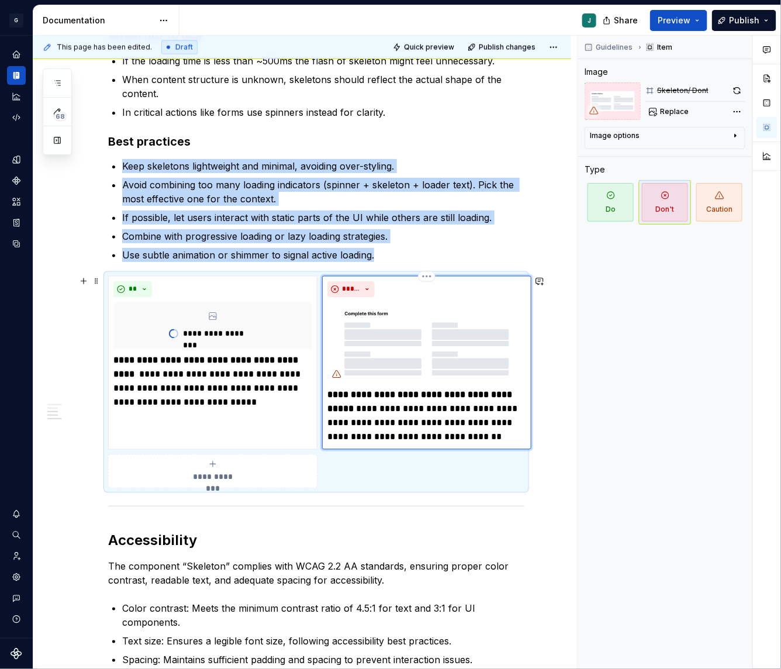
click at [397, 327] on img at bounding box center [426, 342] width 199 height 81
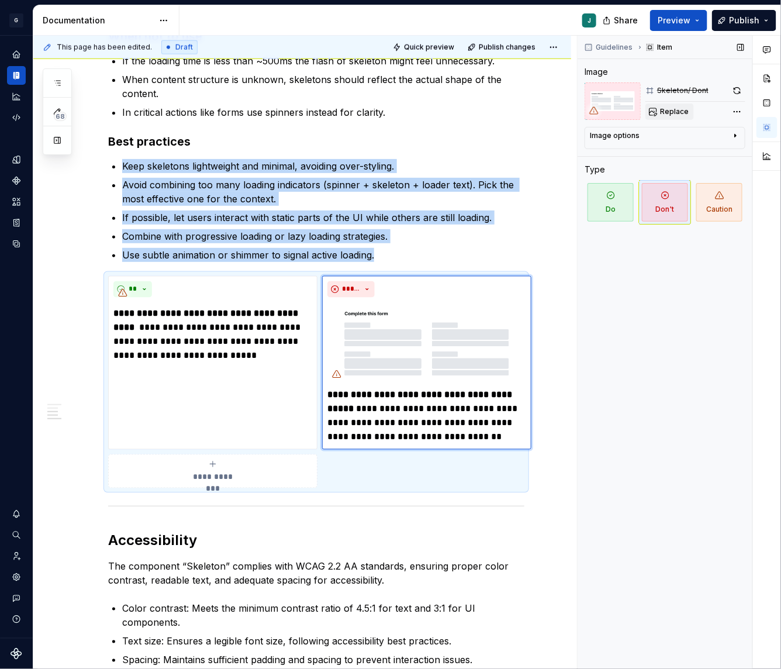
click at [680, 108] on span "Replace" at bounding box center [674, 111] width 29 height 9
type textarea "*"
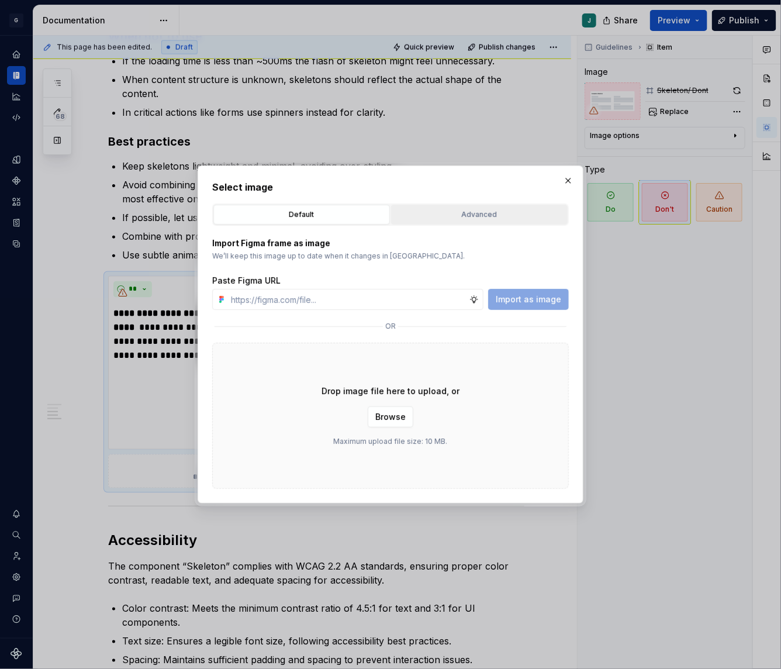
click at [490, 216] on div "Advanced" at bounding box center [479, 215] width 168 height 12
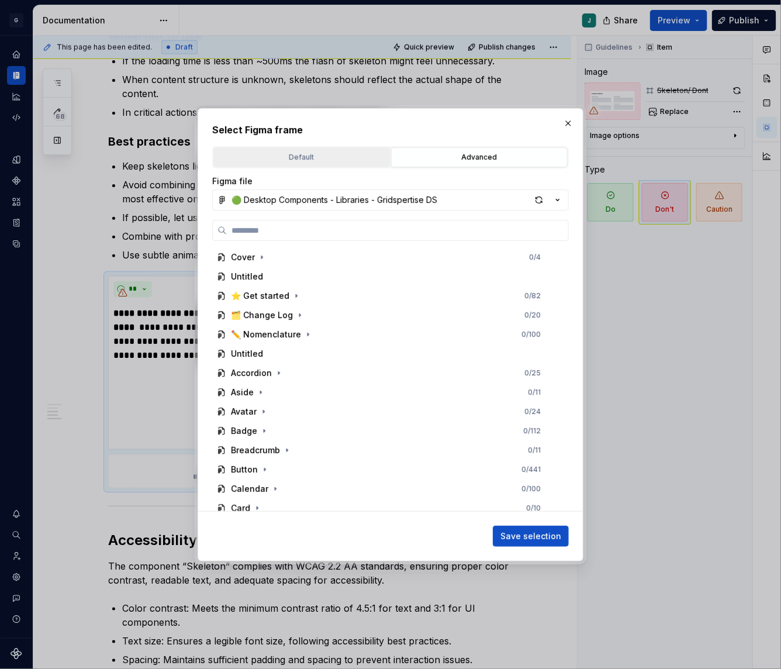
click at [326, 154] on div "Default" at bounding box center [301, 157] width 168 height 12
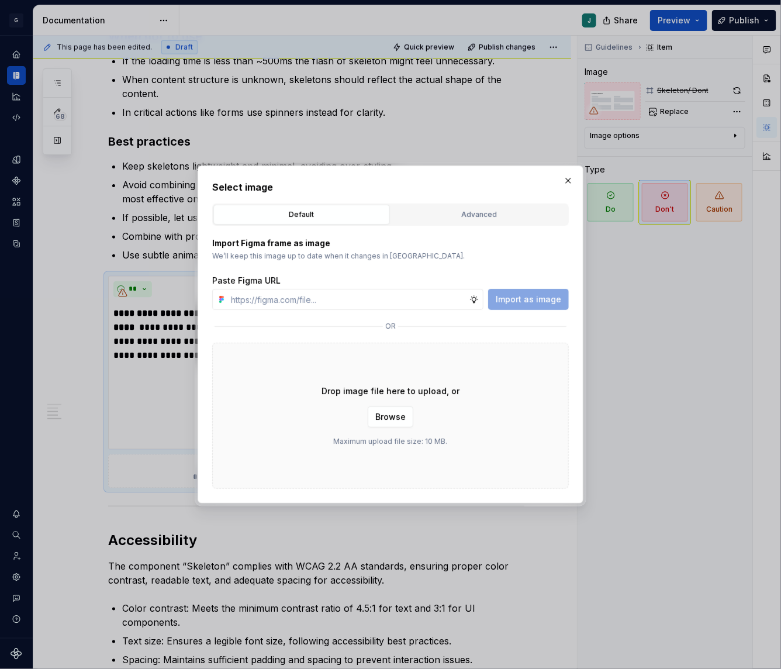
click at [260, 213] on div "Default" at bounding box center [301, 215] width 168 height 12
click at [457, 209] on div "Advanced" at bounding box center [479, 215] width 168 height 12
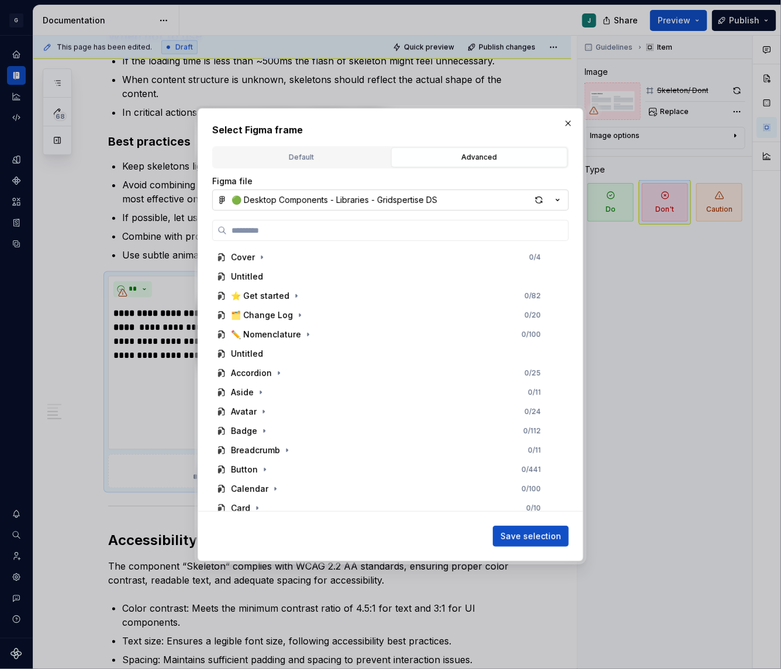
click at [283, 202] on div "🟢 Desktop Components - Libraries - Gridspertise DS" at bounding box center [334, 200] width 206 height 12
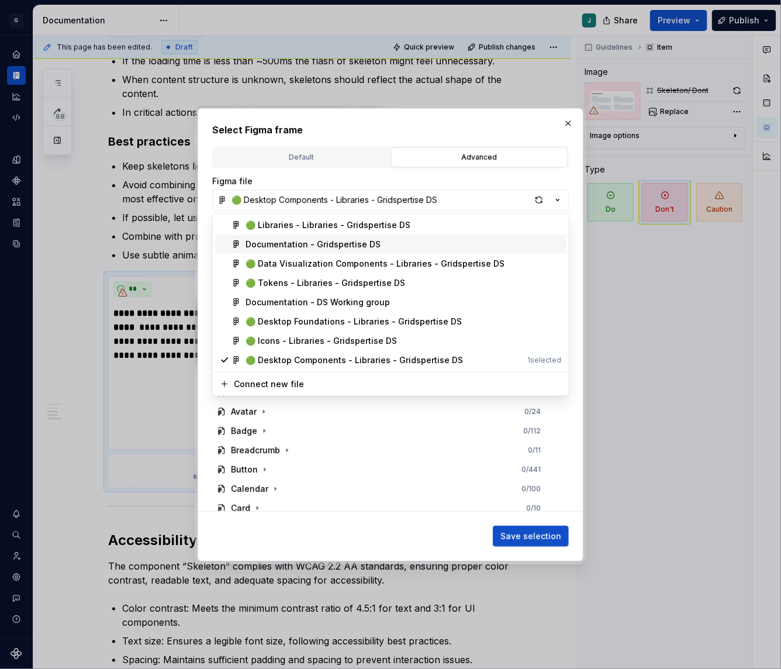
click at [301, 241] on div "Documentation - Gridspertise DS" at bounding box center [312, 244] width 135 height 12
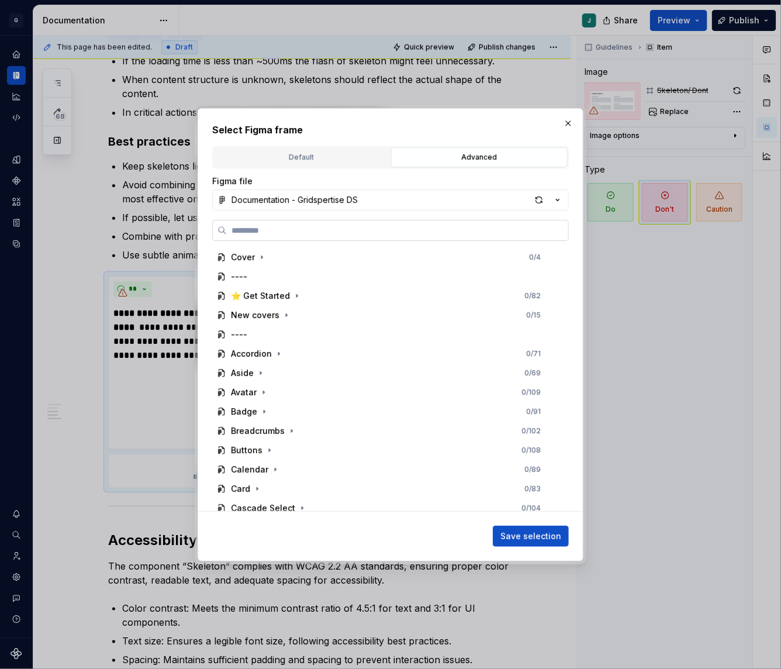
paste input "**********"
type input "**********"
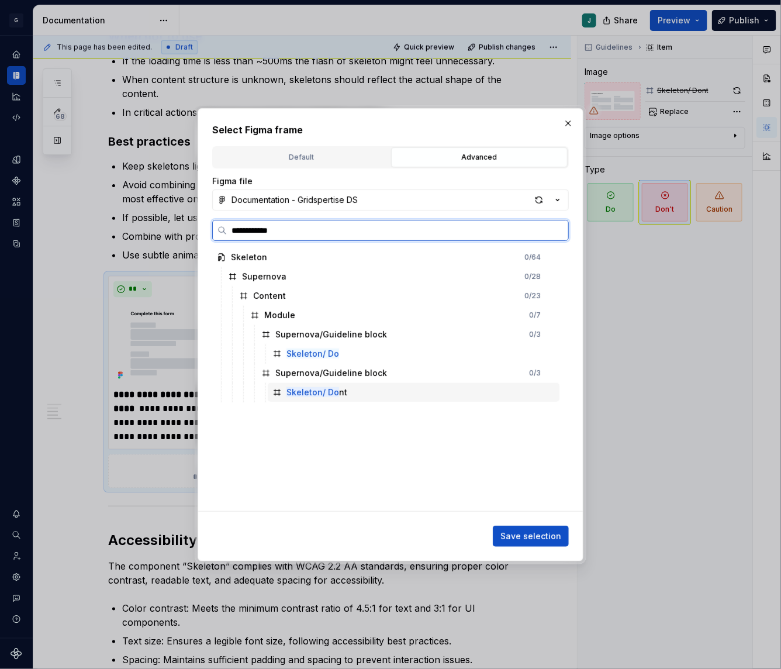
click at [321, 389] on mark "Skeleton/ Do" at bounding box center [312, 392] width 53 height 10
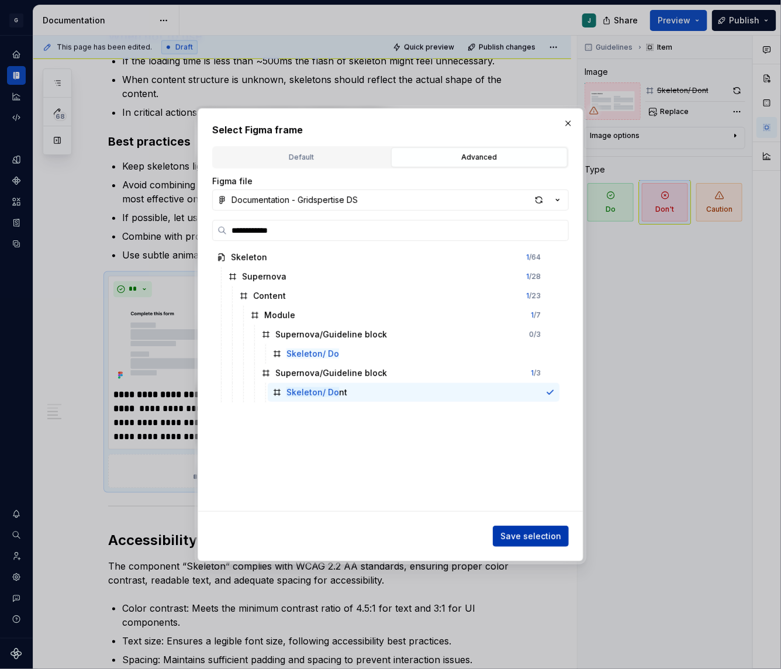
click at [521, 534] on span "Save selection" at bounding box center [530, 536] width 61 height 12
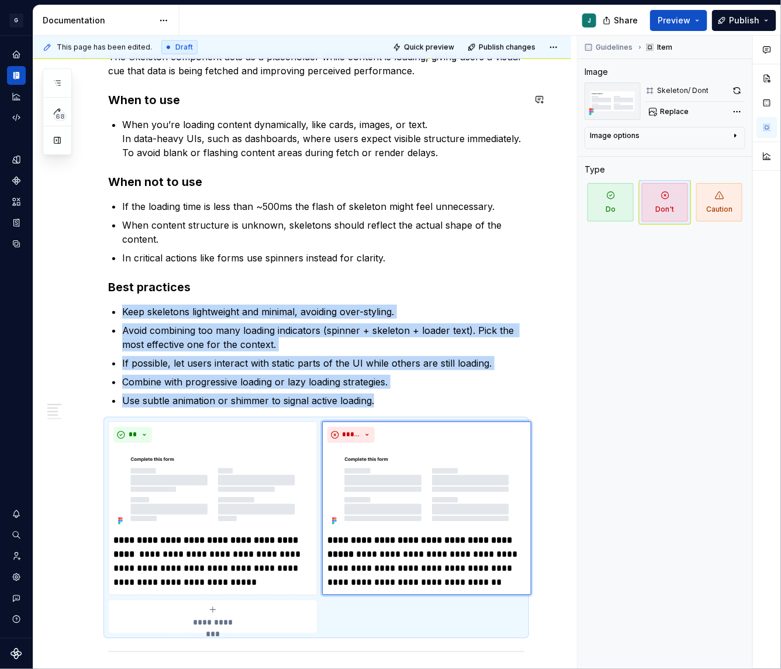
scroll to position [0, 0]
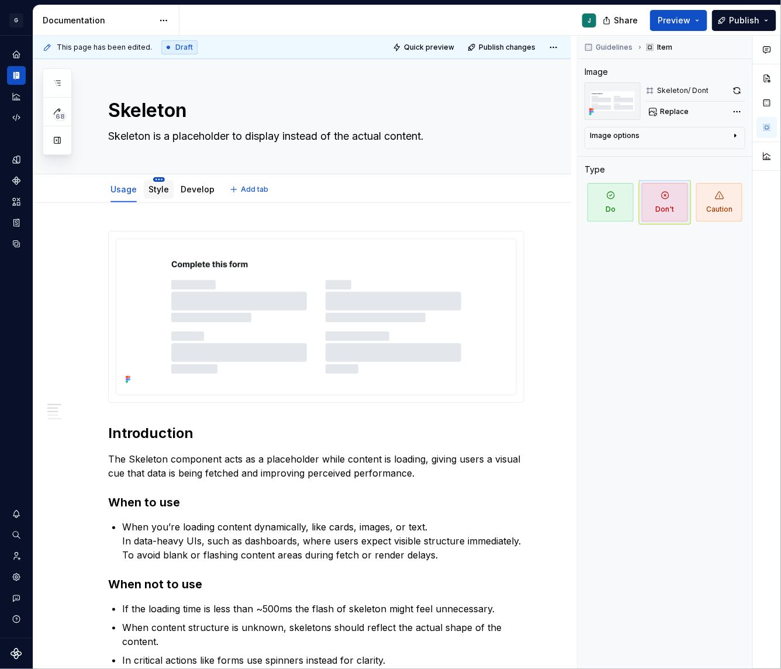
click at [154, 181] on html "G GSP Design System J Design system data Documentation J Share Preview Publish …" at bounding box center [390, 334] width 781 height 669
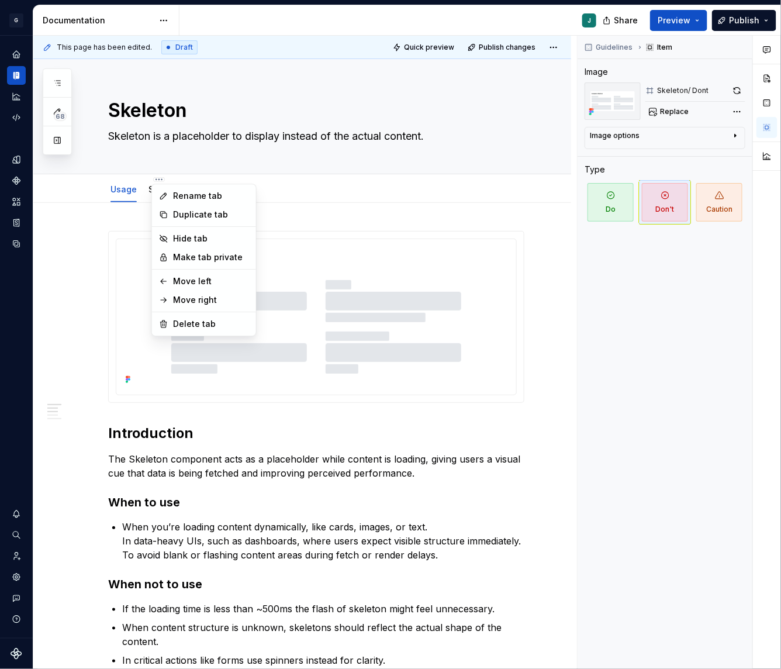
click at [143, 186] on html "G GSP Design System J Design system data Documentation J Share Preview Publish …" at bounding box center [390, 334] width 781 height 669
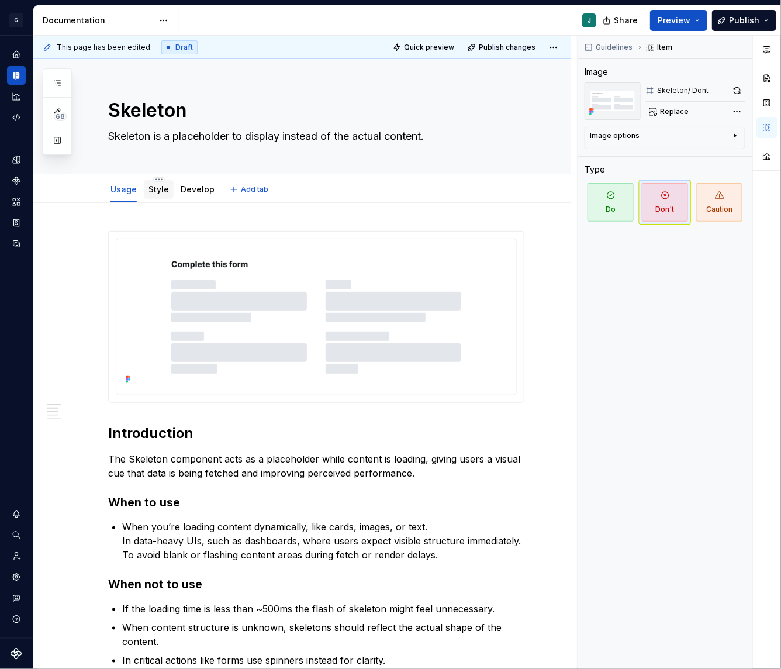
click at [164, 191] on link "Style" at bounding box center [158, 189] width 20 height 10
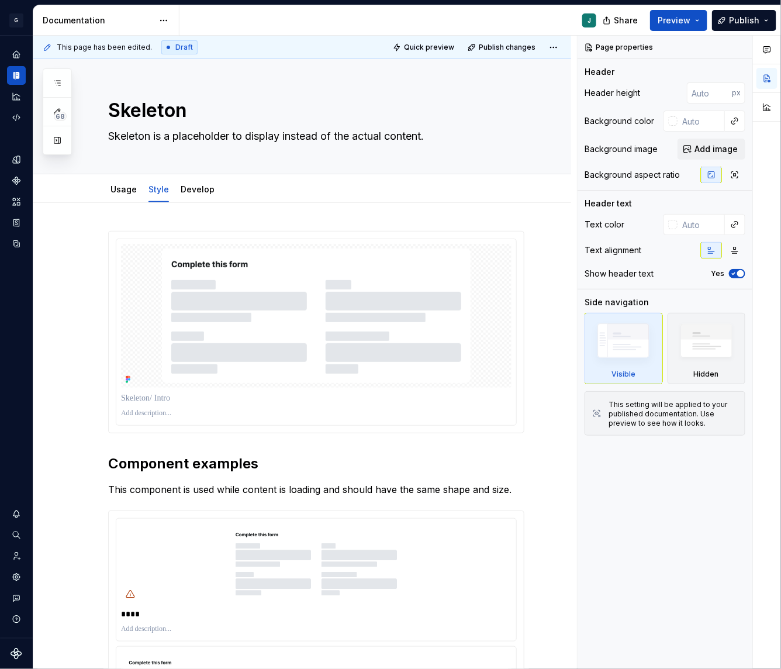
type textarea "*"
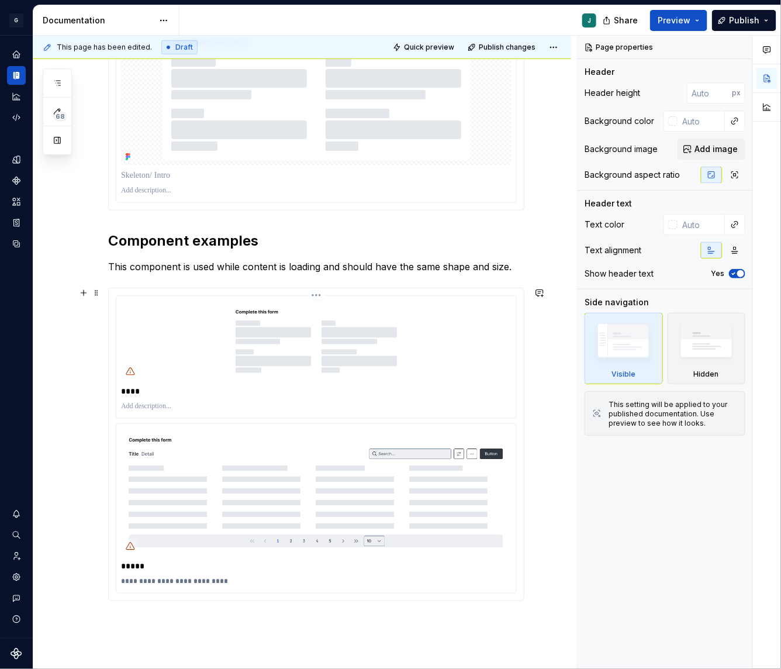
scroll to position [216, 0]
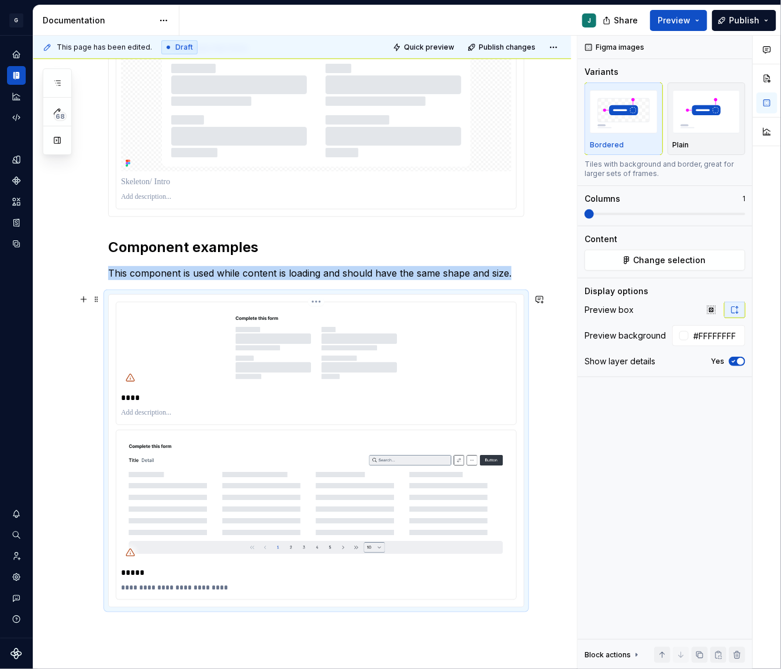
click at [248, 357] on img at bounding box center [316, 347] width 390 height 80
click at [659, 254] on span "Change selection" at bounding box center [670, 260] width 72 height 12
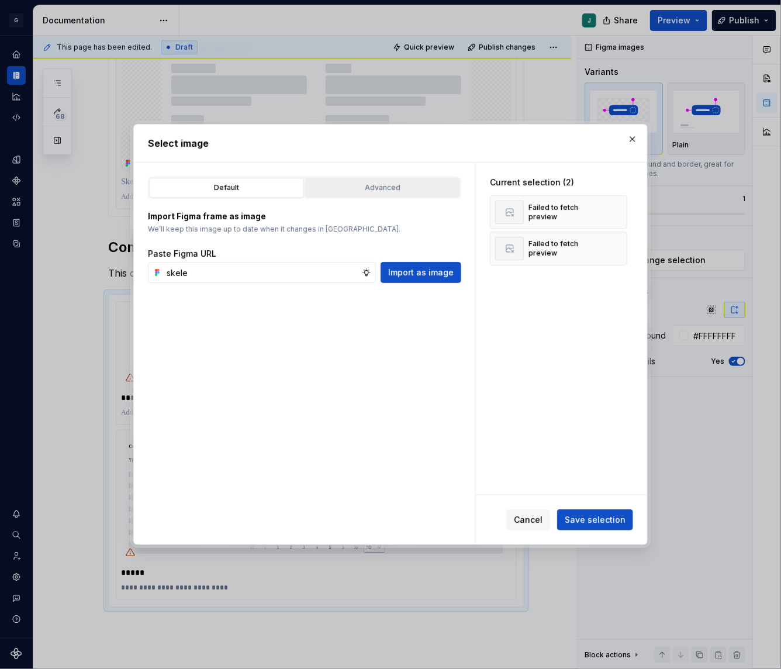
type input "skele"
click at [371, 191] on div "Advanced" at bounding box center [382, 188] width 147 height 12
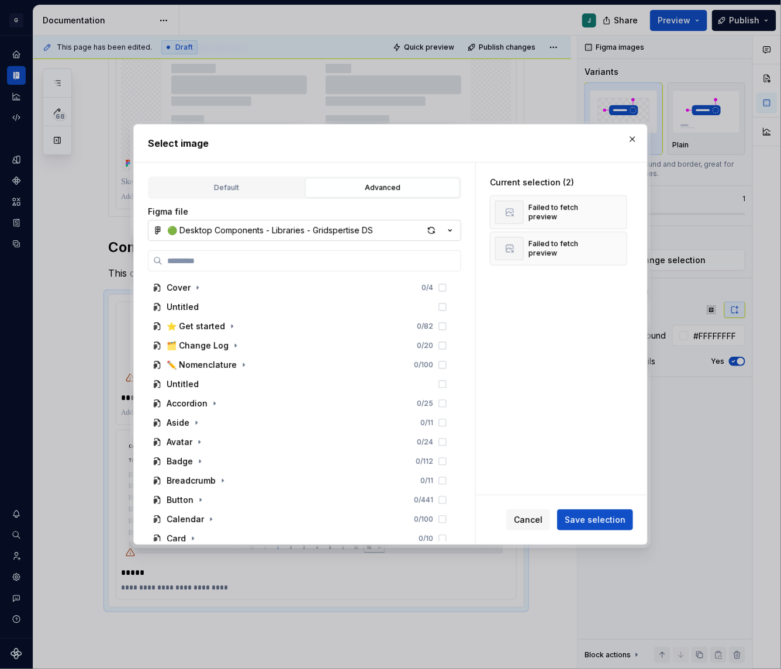
click at [222, 236] on button "🟢 Desktop Components - Libraries - Gridspertise DS" at bounding box center [304, 230] width 313 height 21
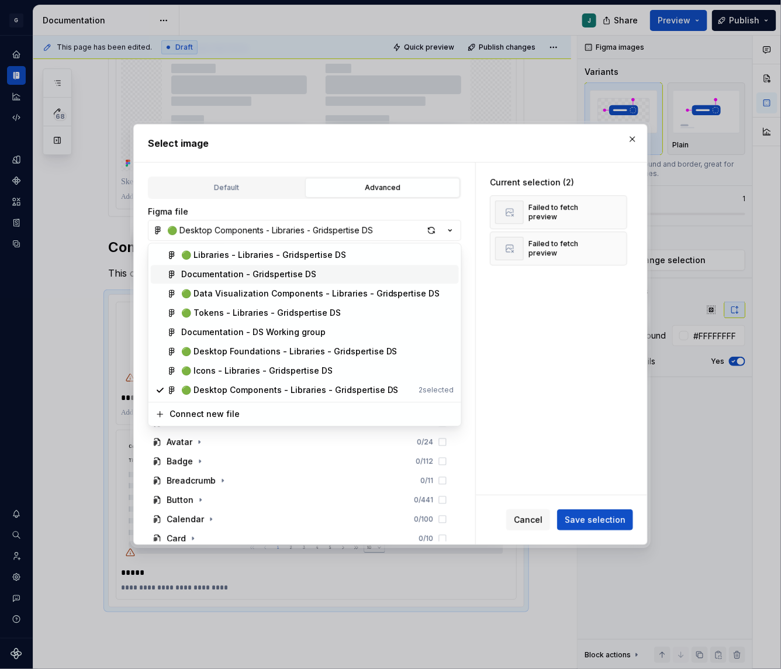
click at [215, 267] on span "Documentation - Gridspertise DS" at bounding box center [305, 274] width 308 height 19
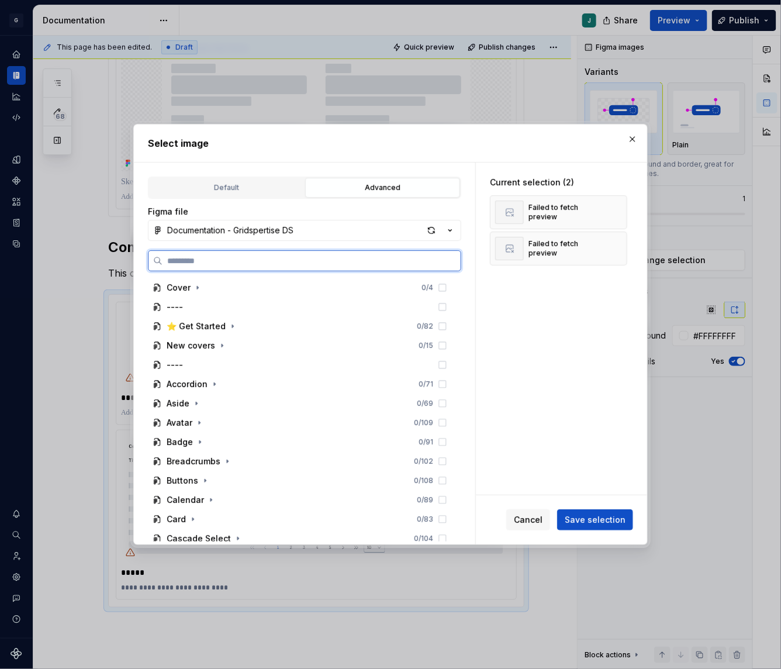
click at [174, 265] on input "search" at bounding box center [311, 261] width 298 height 12
paste input "**********"
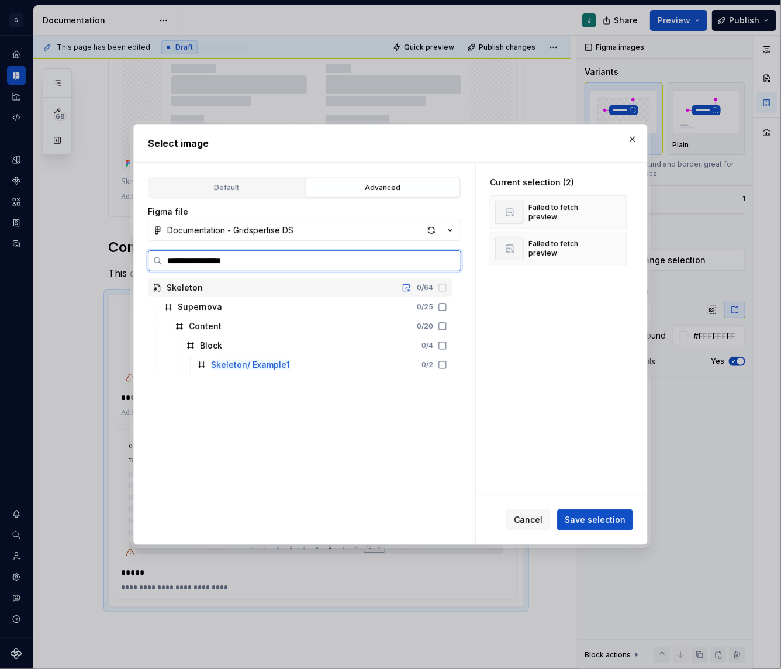
type input "**********"
click at [447, 365] on icon at bounding box center [442, 364] width 9 height 9
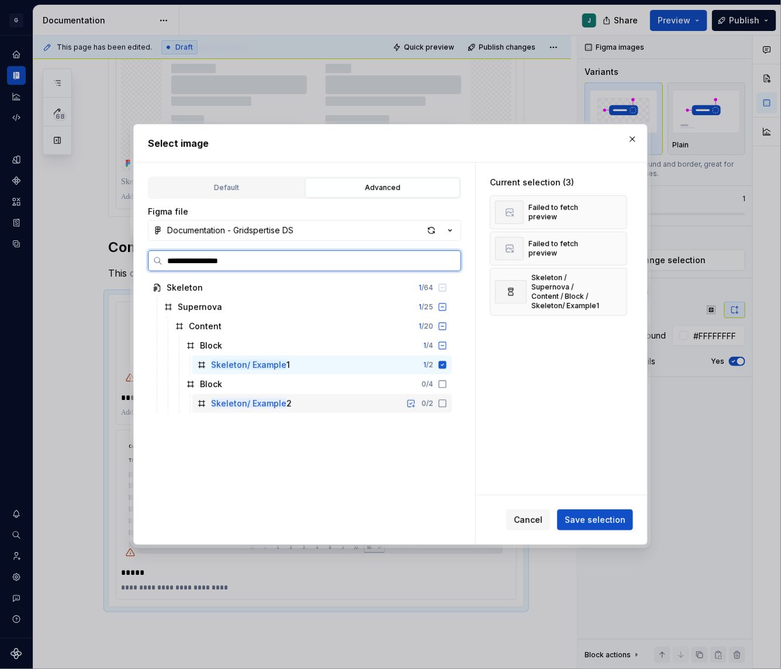
click at [447, 399] on icon at bounding box center [442, 403] width 9 height 9
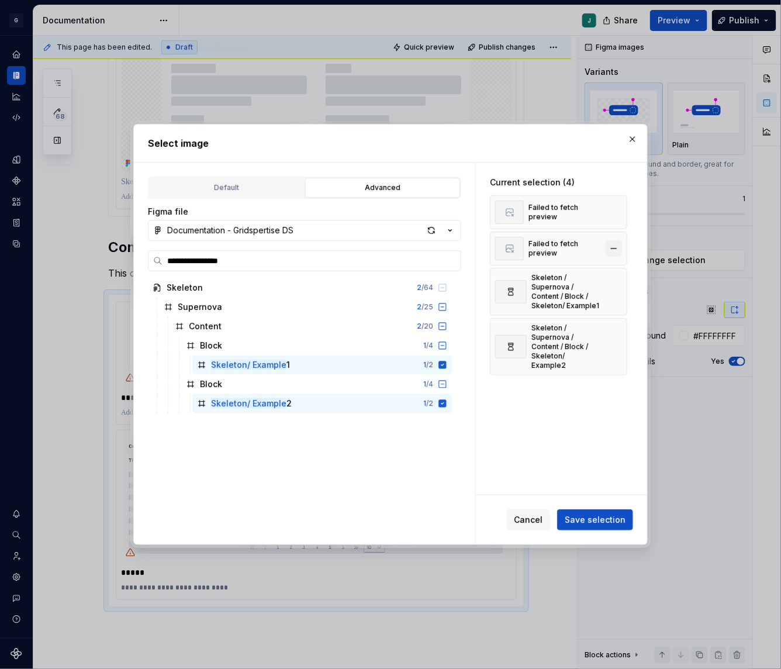
click at [620, 247] on button "button" at bounding box center [614, 248] width 16 height 16
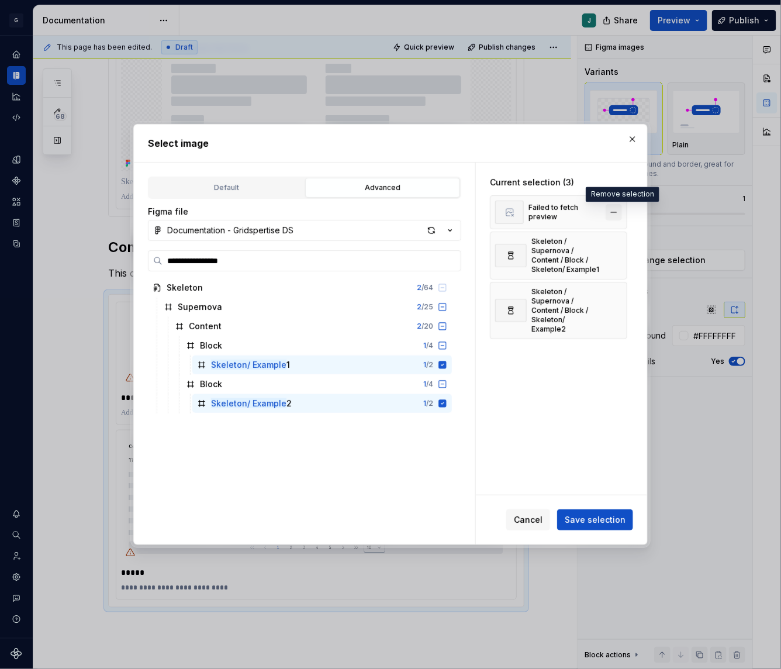
click at [619, 205] on button "button" at bounding box center [614, 212] width 16 height 16
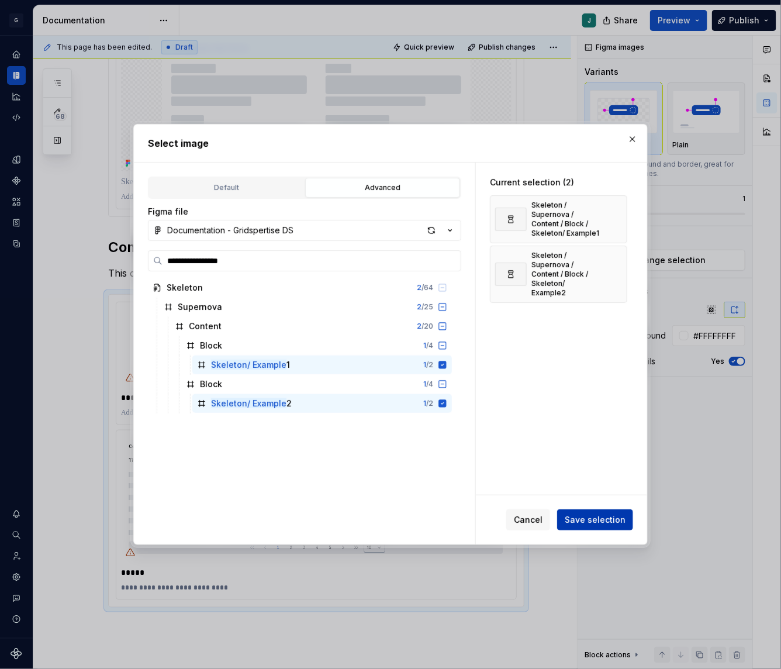
click at [585, 530] on div "Cancel Save selection" at bounding box center [569, 519] width 127 height 21
click at [580, 521] on span "Save selection" at bounding box center [595, 520] width 61 height 12
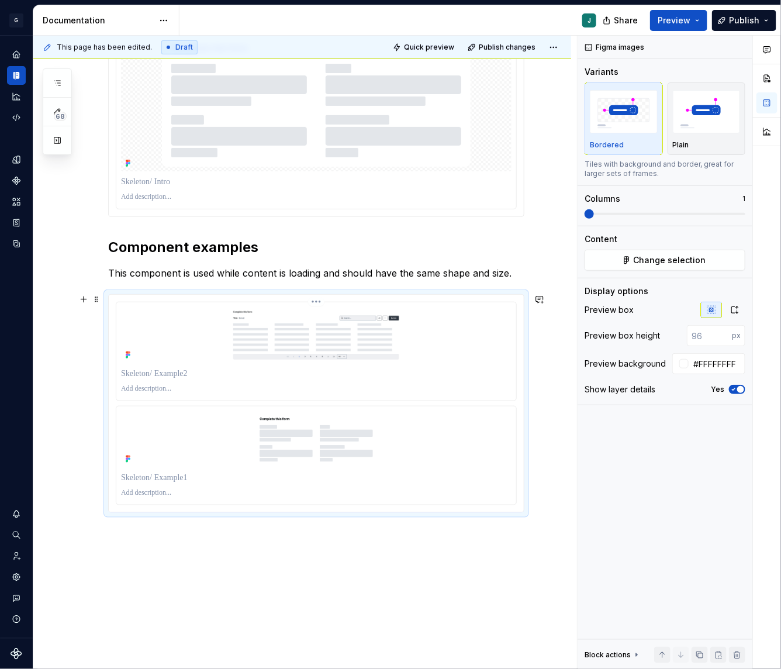
click at [134, 368] on p at bounding box center [316, 374] width 390 height 12
click at [148, 472] on p at bounding box center [316, 478] width 390 height 12
click at [132, 369] on p "****" at bounding box center [319, 374] width 397 height 12
click at [148, 385] on p at bounding box center [316, 388] width 390 height 9
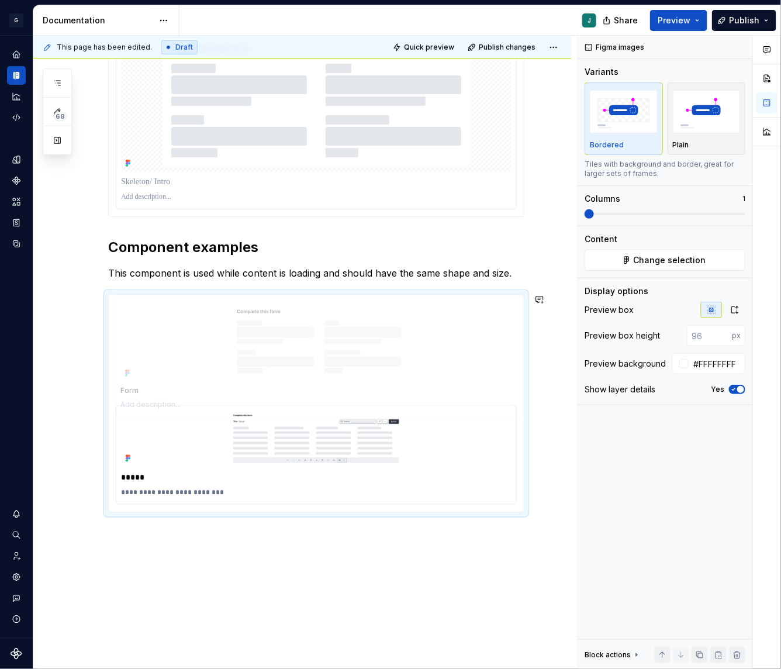
drag, startPoint x: 151, startPoint y: 441, endPoint x: 151, endPoint y: 330, distance: 111.6
click at [151, 330] on body "G GSP Design System J Design system data Documentation J Share Preview Publish …" at bounding box center [390, 334] width 781 height 669
click at [735, 308] on icon "button" at bounding box center [734, 309] width 9 height 9
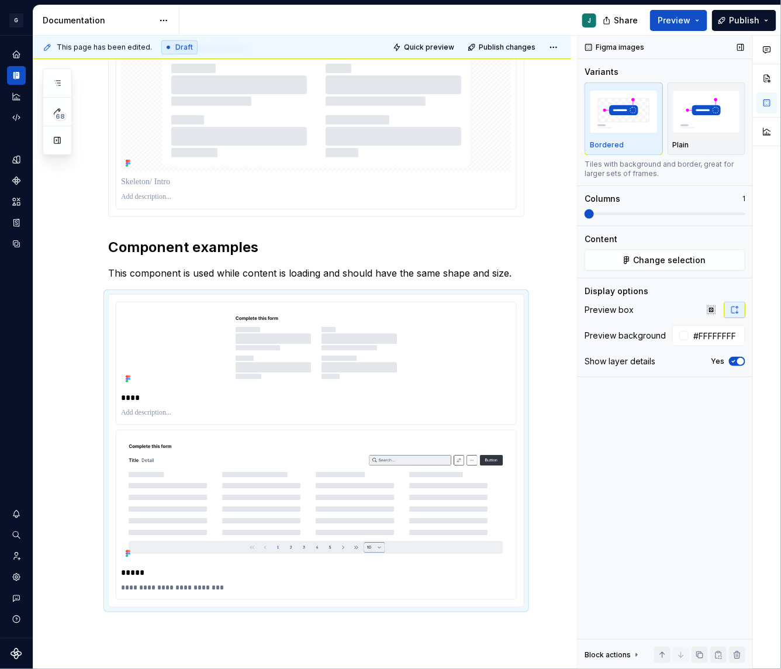
type textarea "*"
click at [689, 500] on div "Figma images Variants Bordered Plain Tiles with background and border, great fo…" at bounding box center [665, 353] width 175 height 634
click at [713, 336] on input "#FFFFFFFF" at bounding box center [717, 335] width 57 height 21
paste input "EEEFF2"
type input "#EEEFF2"
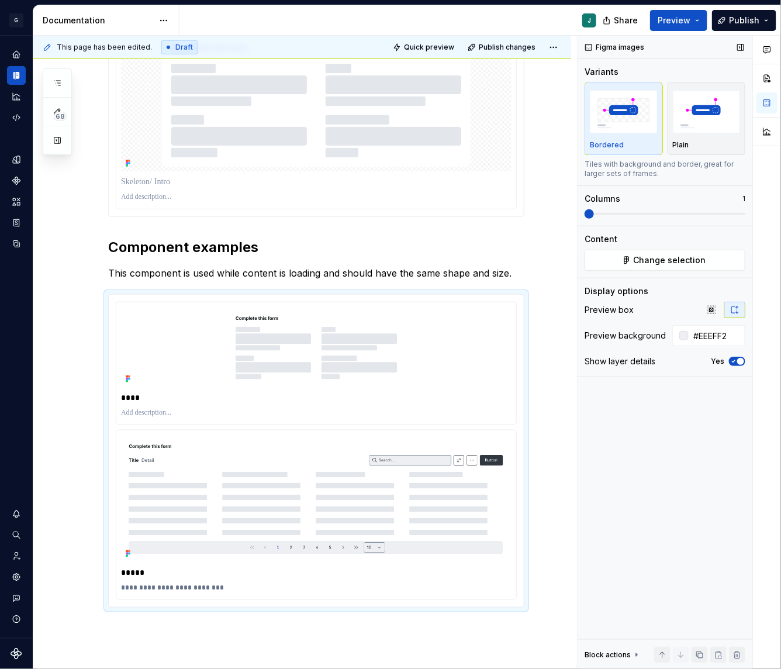
click at [683, 447] on div "Figma images Variants Bordered Plain Tiles with background and border, great fo…" at bounding box center [665, 353] width 175 height 634
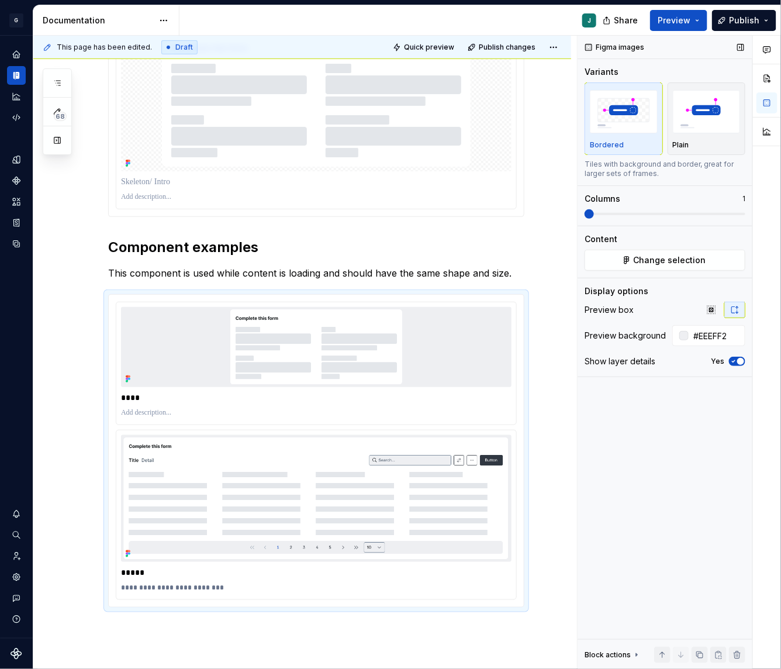
click at [683, 447] on div "Figma images Variants Bordered Plain Tiles with background and border, great fo…" at bounding box center [665, 353] width 175 height 634
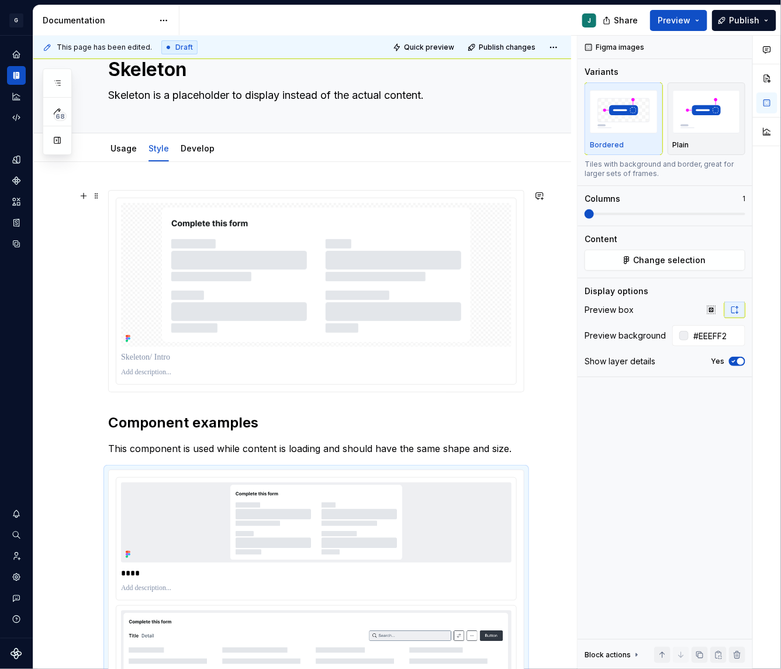
scroll to position [42, 0]
click at [396, 267] on img at bounding box center [316, 274] width 351 height 144
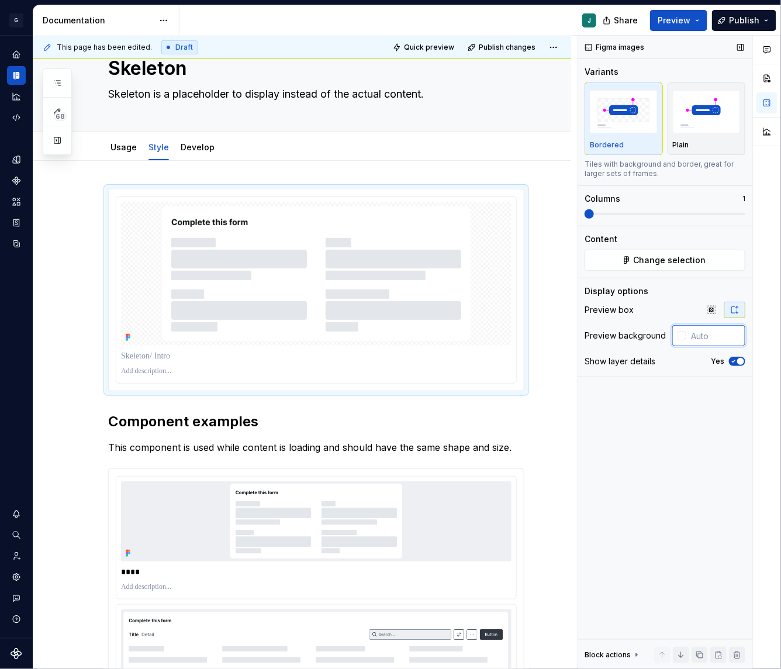
click at [699, 333] on input "text" at bounding box center [715, 335] width 59 height 21
paste input "EEEFF2"
type input "#EEEFF2"
click at [627, 485] on div "Figma images Variants Bordered Plain Tiles with background and border, great fo…" at bounding box center [665, 353] width 175 height 634
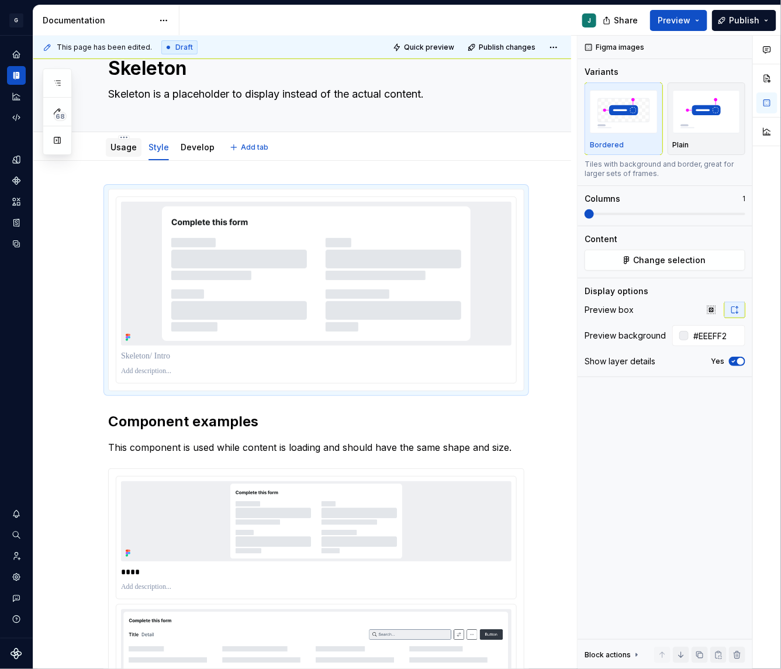
click at [120, 151] on link "Usage" at bounding box center [123, 147] width 26 height 10
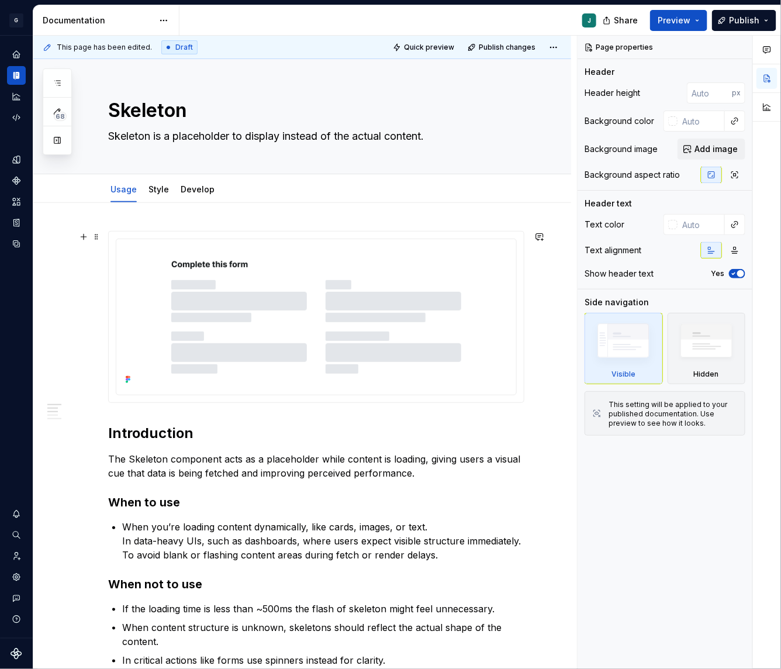
type textarea "*"
click at [315, 302] on img at bounding box center [316, 316] width 351 height 144
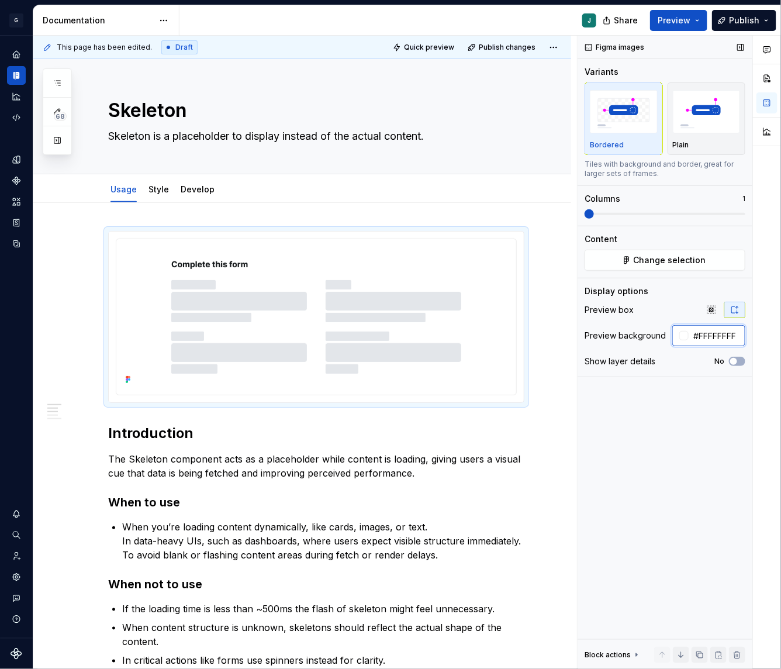
click at [715, 328] on input "#FFFFFFFF" at bounding box center [717, 335] width 57 height 21
paste input "EEEFF2"
click at [638, 445] on div "Figma images Variants Bordered Plain Tiles with background and border, great fo…" at bounding box center [665, 353] width 175 height 634
click at [724, 333] on input "#FFFFFFFF" at bounding box center [717, 335] width 57 height 21
paste input "EEEFF2"
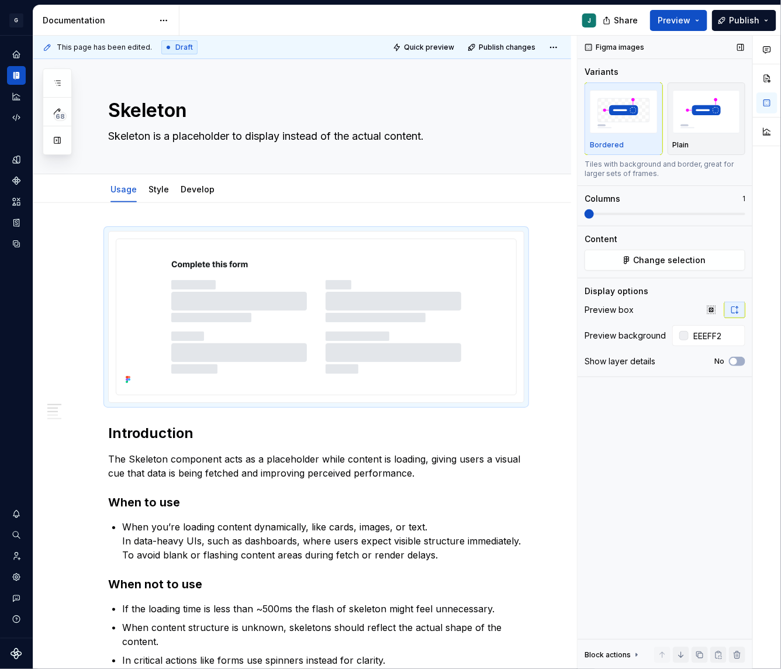
type input "#EEEFF2"
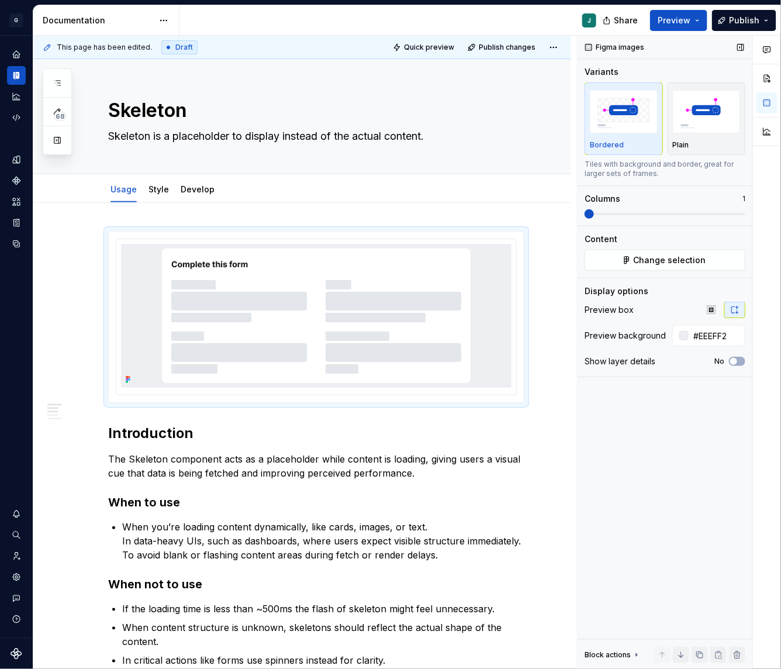
click at [668, 406] on div "Figma images Variants Bordered Plain Tiles with background and border, great fo…" at bounding box center [665, 353] width 175 height 634
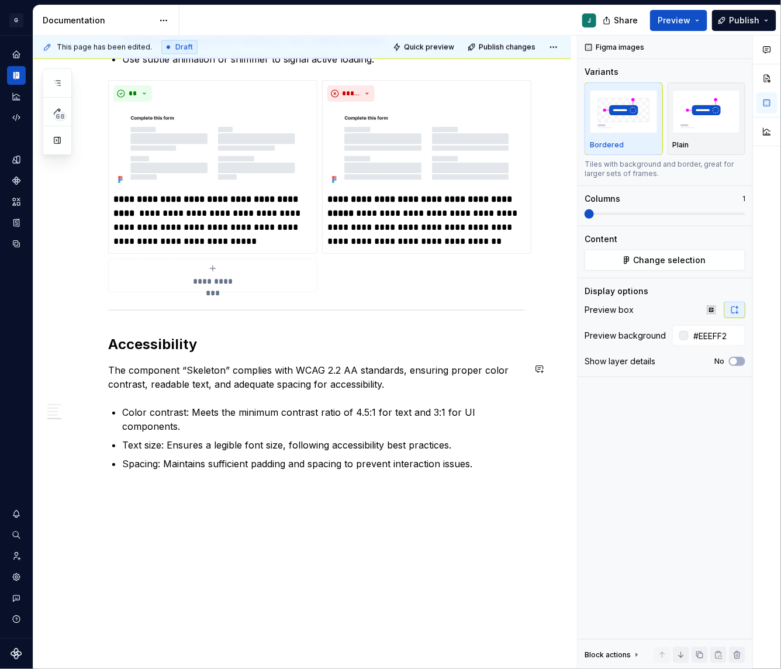
scroll to position [605, 0]
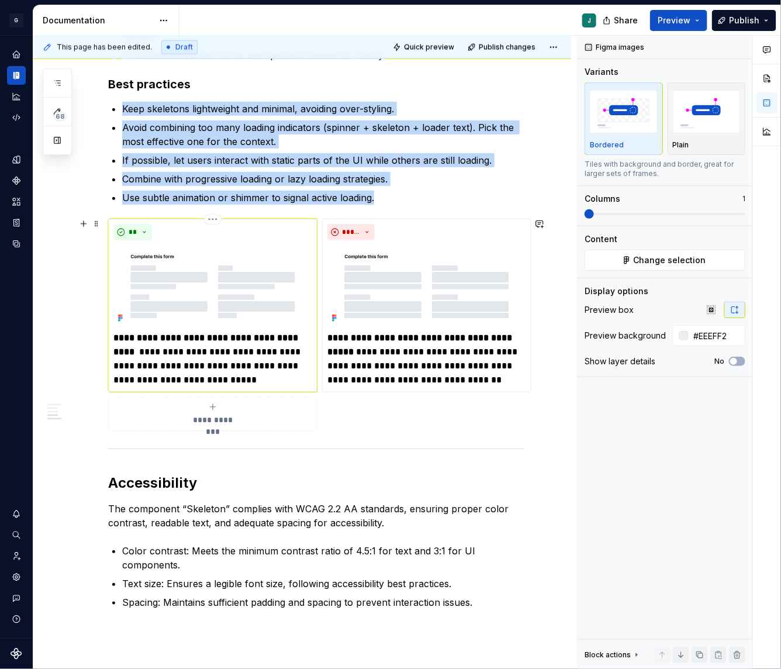
click at [251, 279] on img at bounding box center [212, 285] width 199 height 81
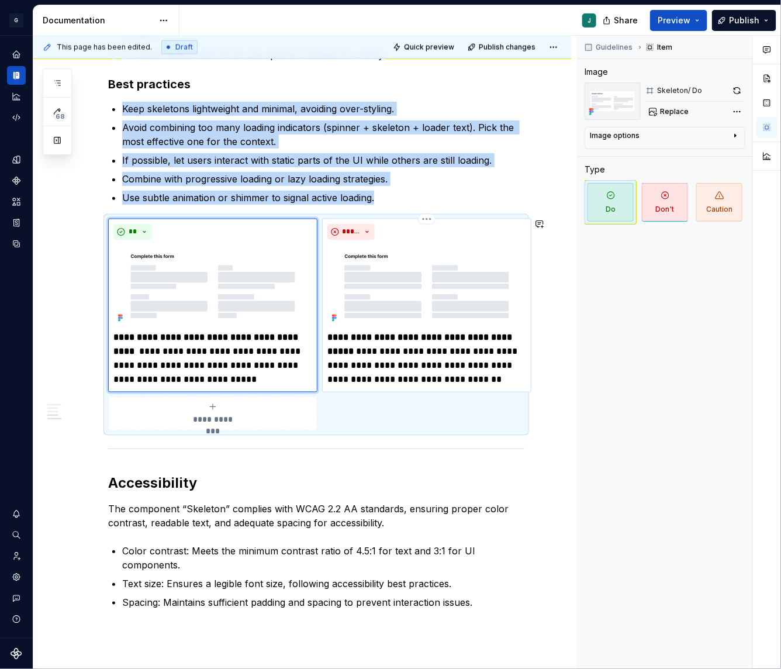
click at [409, 280] on img at bounding box center [426, 285] width 199 height 81
click at [232, 281] on img at bounding box center [212, 285] width 199 height 81
click at [638, 136] on div "Image options" at bounding box center [660, 138] width 141 height 14
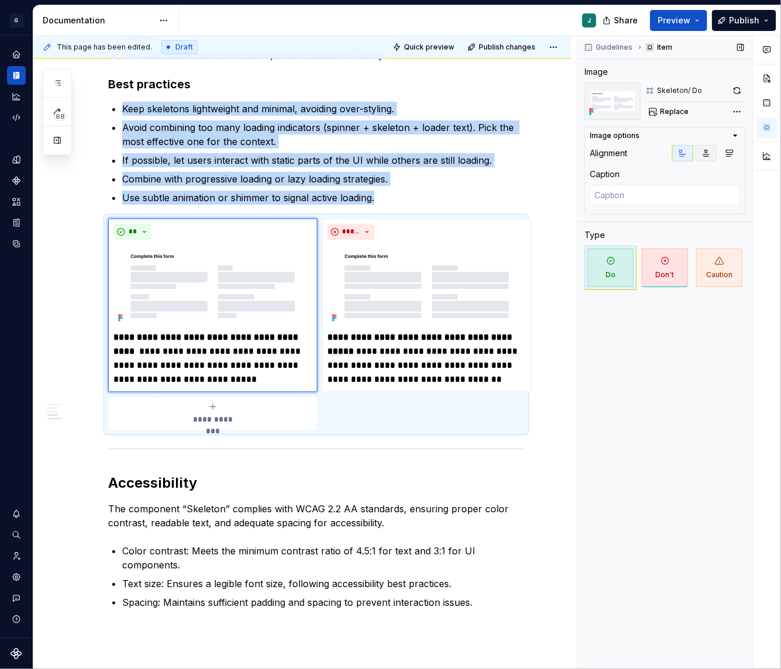
click at [710, 154] on icon "button" at bounding box center [705, 152] width 9 height 9
click at [440, 290] on img at bounding box center [426, 285] width 199 height 81
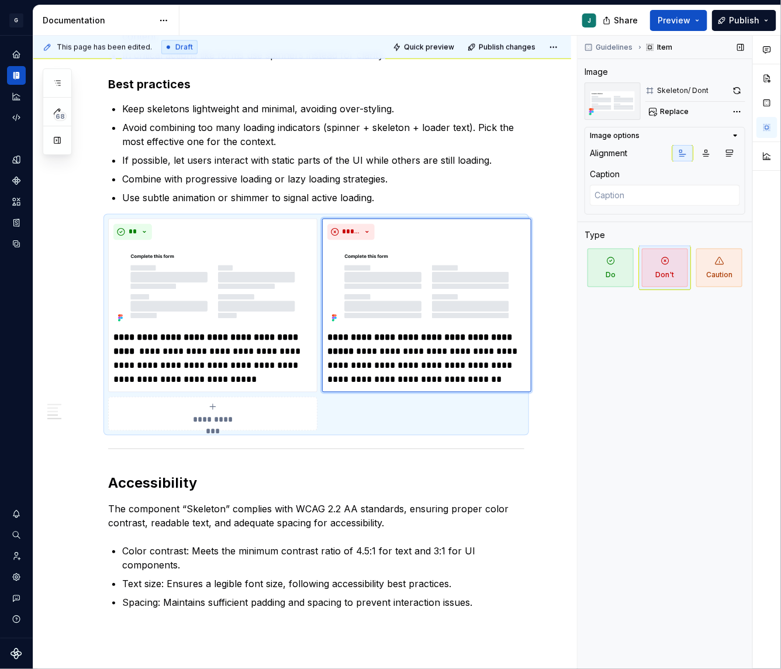
click at [601, 387] on div "Guidelines Item Image Skeleton/ Dont Replace Image options Alignment Caption Ty…" at bounding box center [665, 353] width 175 height 634
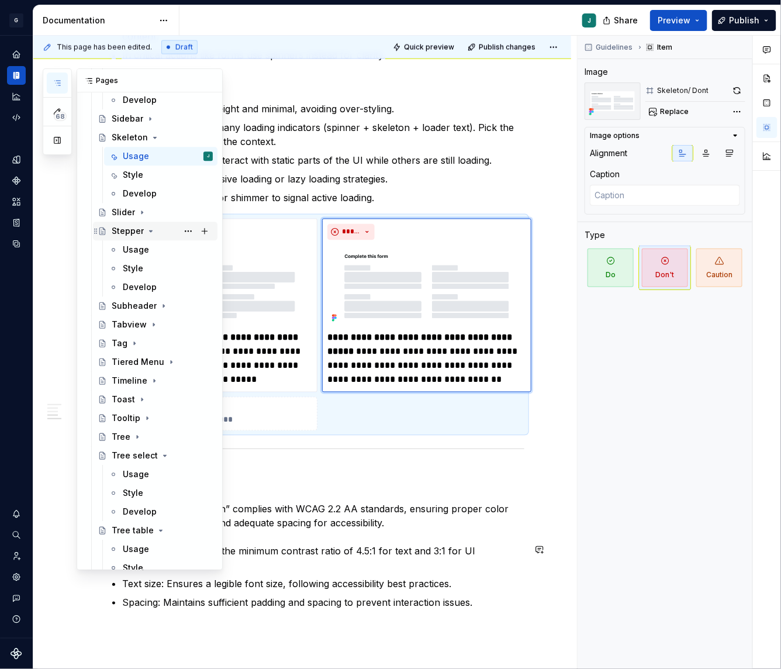
scroll to position [2544, 0]
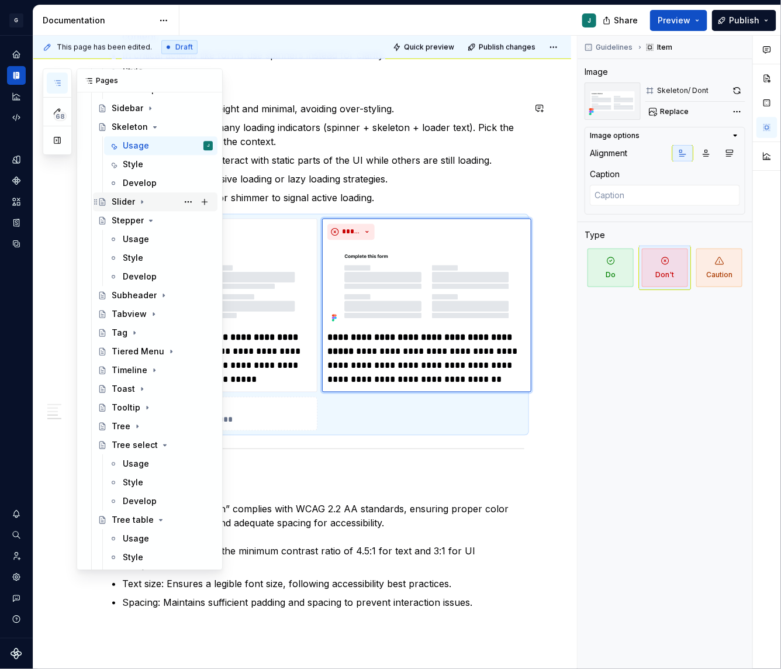
click at [141, 198] on icon "Page tree" at bounding box center [141, 201] width 9 height 9
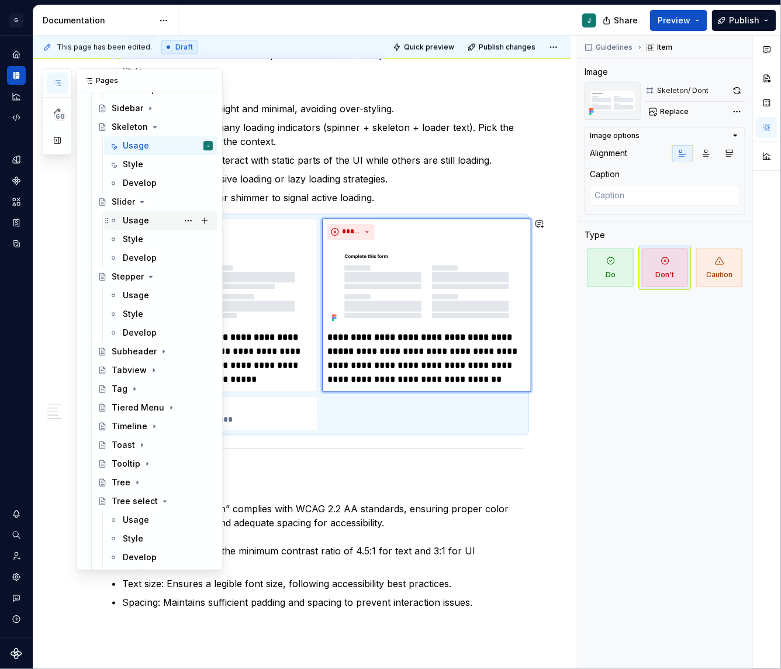
click at [139, 220] on div "Usage" at bounding box center [136, 221] width 26 height 12
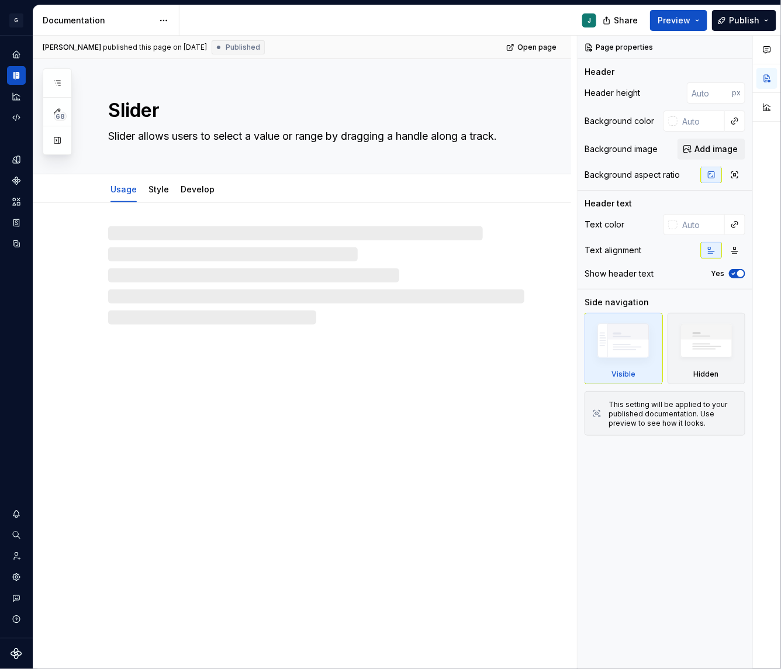
click at [435, 347] on div "Slider Slider allows users to select a value or range by dragging a handle alon…" at bounding box center [302, 364] width 538 height 610
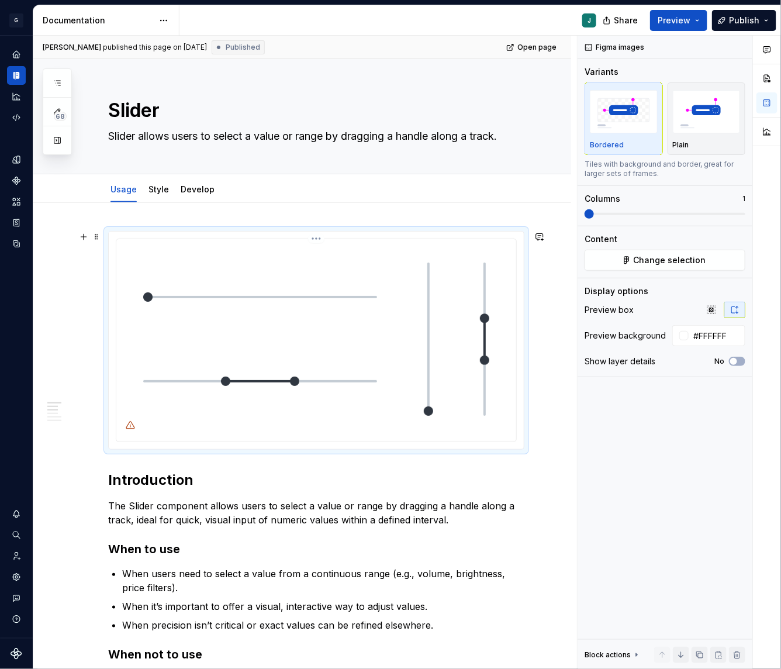
click at [268, 324] on img at bounding box center [316, 339] width 383 height 191
click at [340, 341] on img at bounding box center [316, 339] width 383 height 191
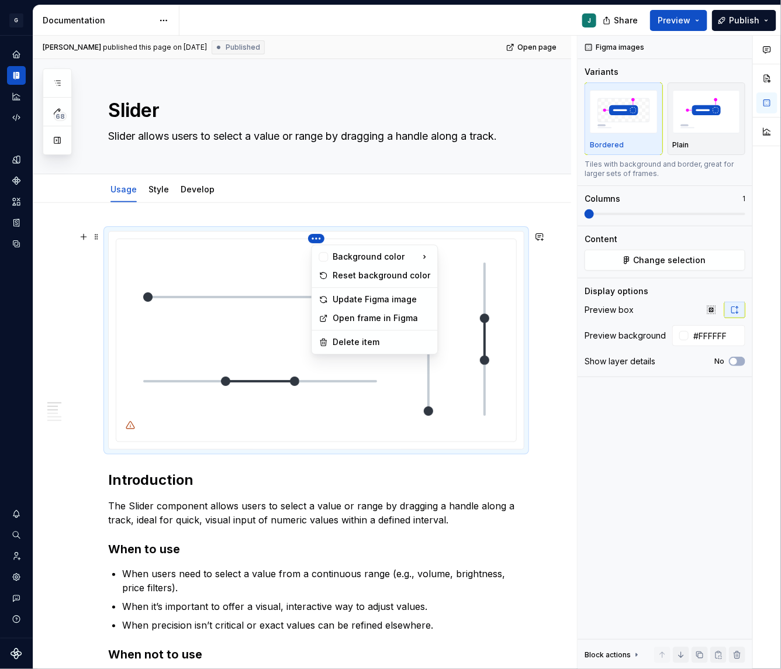
click at [319, 242] on html "G GSP Design System J Design system data Documentation J Share Preview Publish …" at bounding box center [390, 334] width 781 height 669
click at [240, 325] on html "G GSP Design System J Design system data Documentation J Share Preview Publish …" at bounding box center [390, 334] width 781 height 669
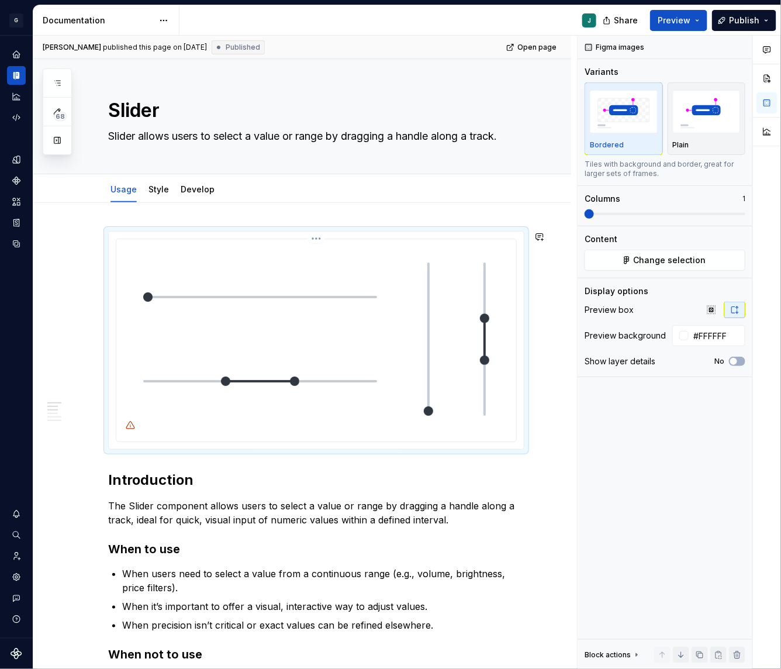
click at [240, 325] on img at bounding box center [316, 339] width 383 height 191
click at [55, 81] on icon "button" at bounding box center [57, 82] width 9 height 9
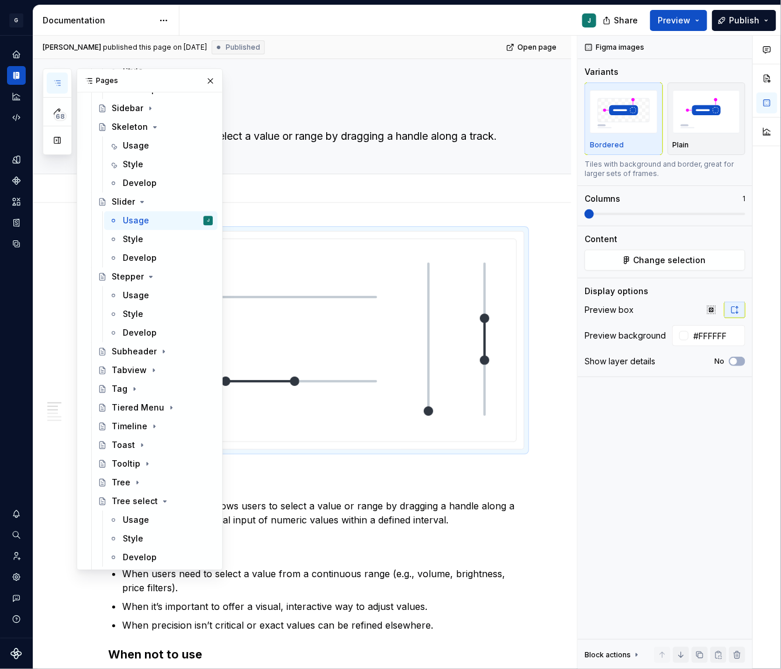
type textarea "*"
click at [368, 286] on img at bounding box center [316, 339] width 383 height 191
click at [679, 265] on span "Change selection" at bounding box center [670, 260] width 72 height 12
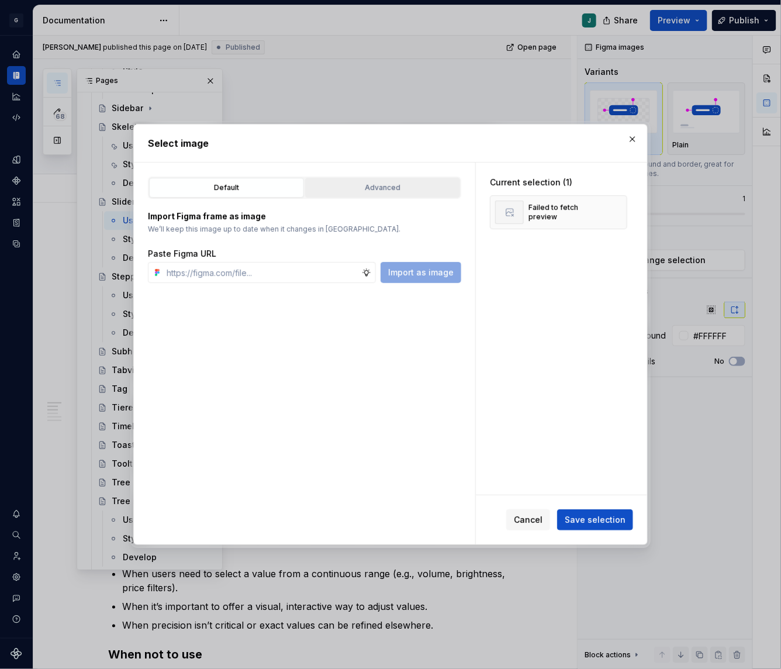
click at [352, 186] on div "Advanced" at bounding box center [382, 188] width 147 height 12
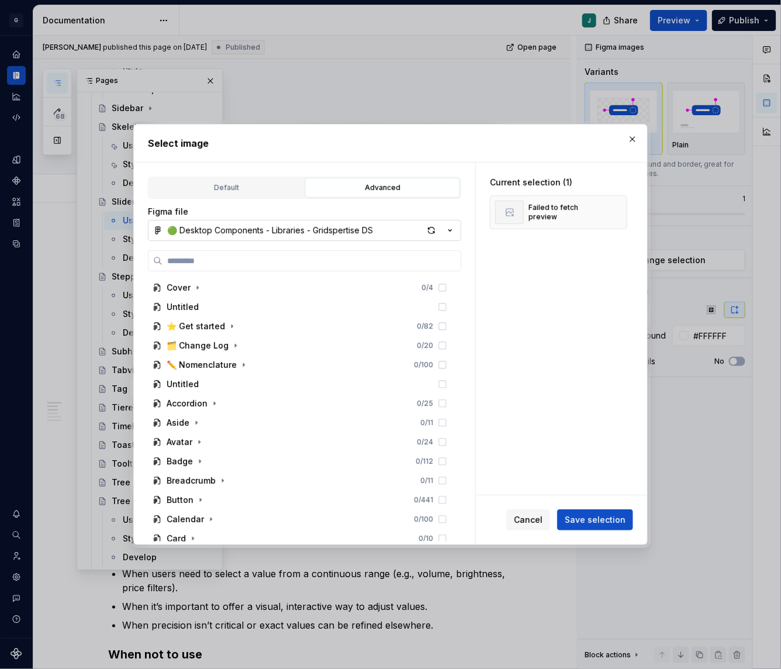
click at [236, 230] on div "🟢 Desktop Components - Libraries - Gridspertise DS" at bounding box center [270, 230] width 206 height 12
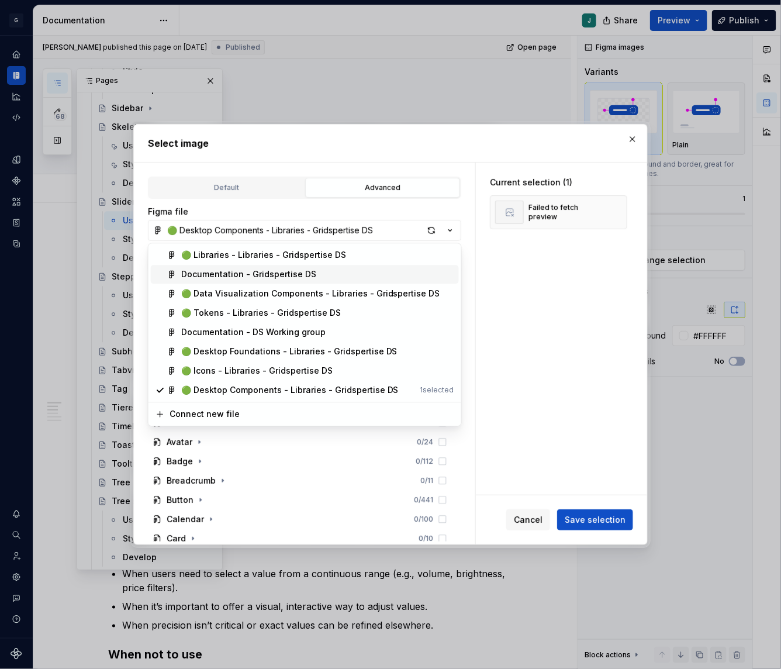
click at [214, 276] on div "Documentation - Gridspertise DS" at bounding box center [248, 275] width 135 height 12
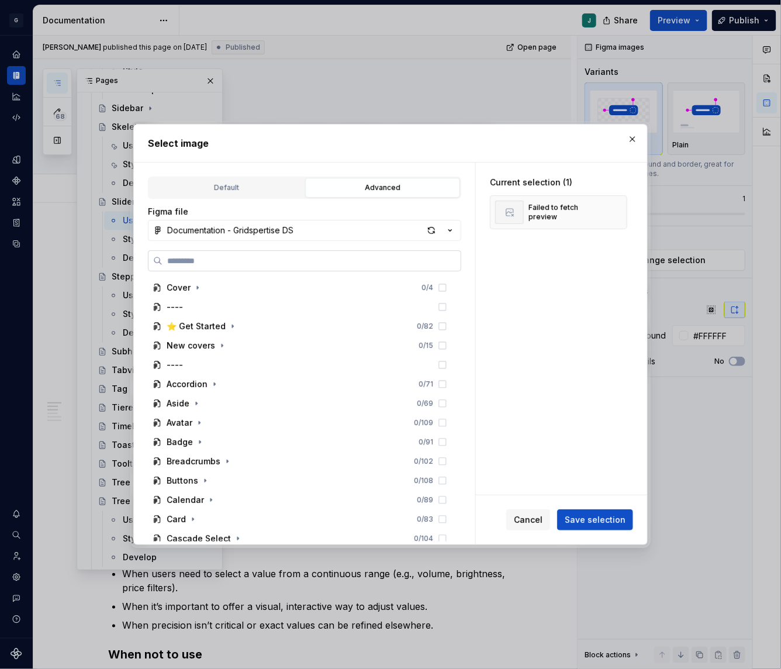
paste input "**********"
type input "**********"
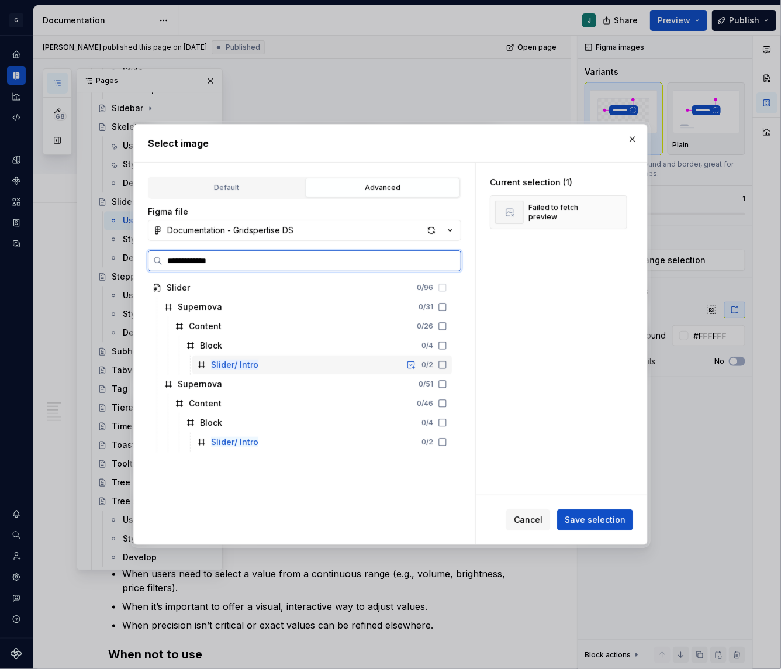
click at [246, 364] on mark "Slider/ Intro" at bounding box center [234, 364] width 47 height 10
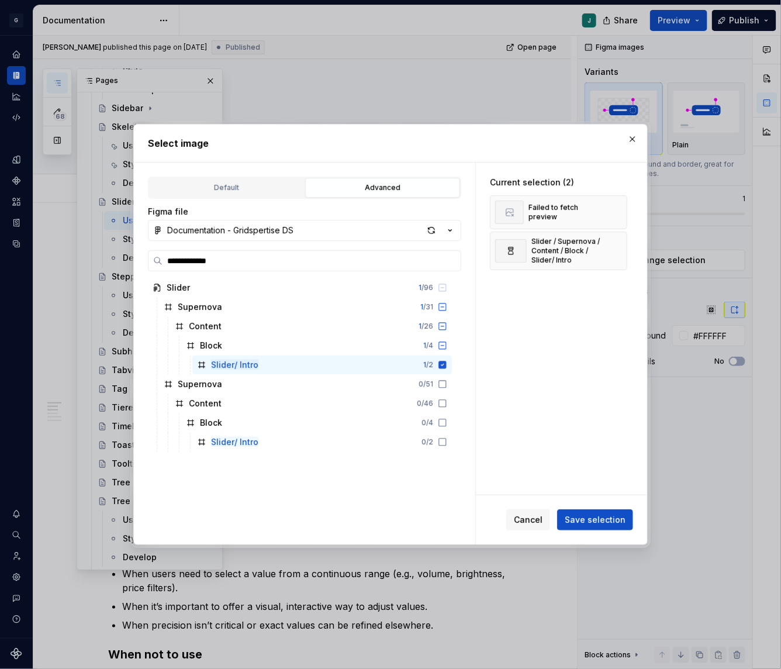
click at [587, 531] on div "Cancel Save selection" at bounding box center [561, 519] width 171 height 49
click at [585, 523] on span "Save selection" at bounding box center [595, 520] width 61 height 12
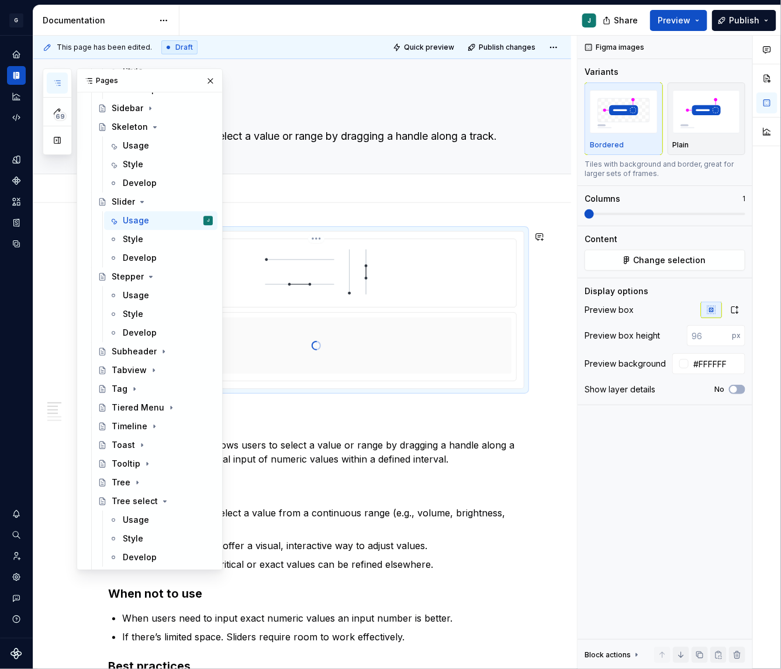
click at [320, 241] on html "G GSP Design System J Design system data Documentation J Share Preview Publish …" at bounding box center [390, 334] width 781 height 669
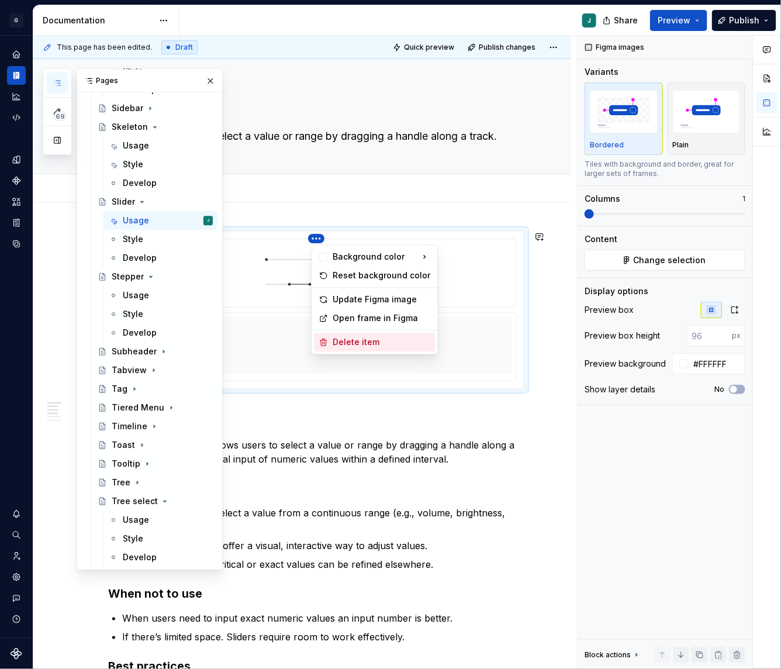
click at [342, 337] on div "Delete item" at bounding box center [382, 343] width 98 height 12
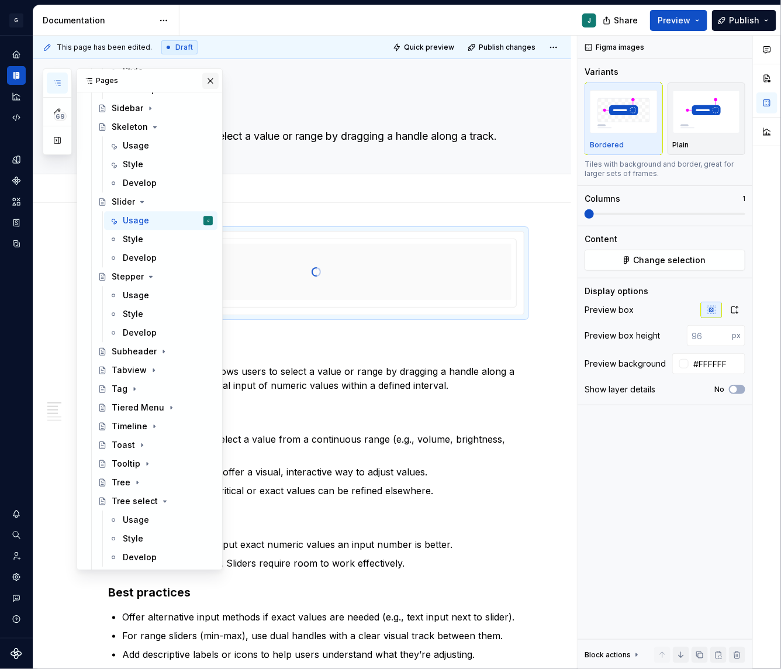
click at [215, 81] on button "button" at bounding box center [210, 80] width 16 height 16
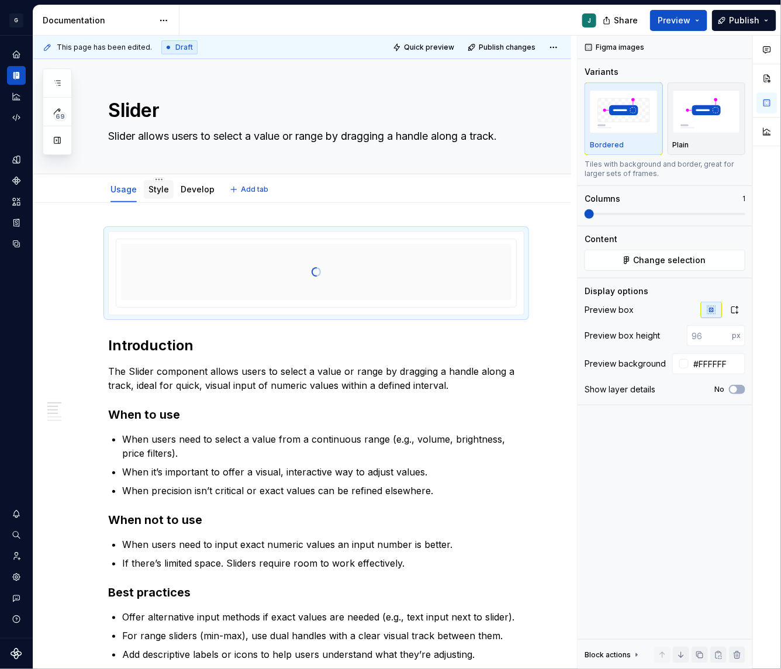
click at [154, 190] on link "Style" at bounding box center [158, 189] width 20 height 10
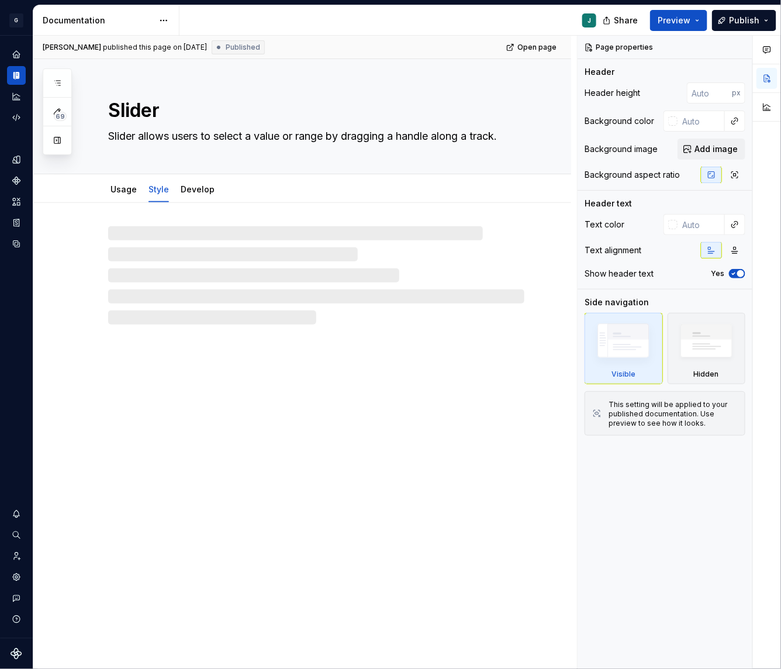
type textarea "*"
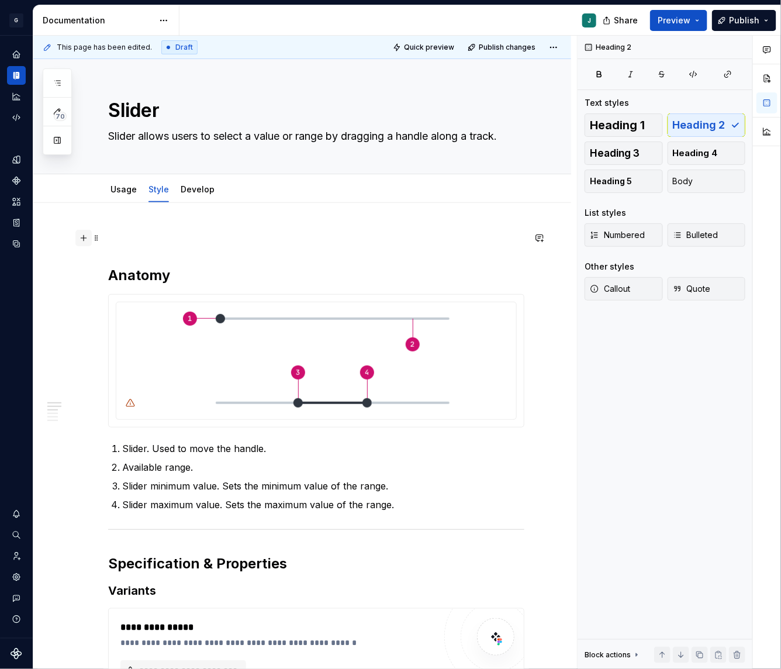
click at [78, 238] on button "button" at bounding box center [83, 238] width 16 height 16
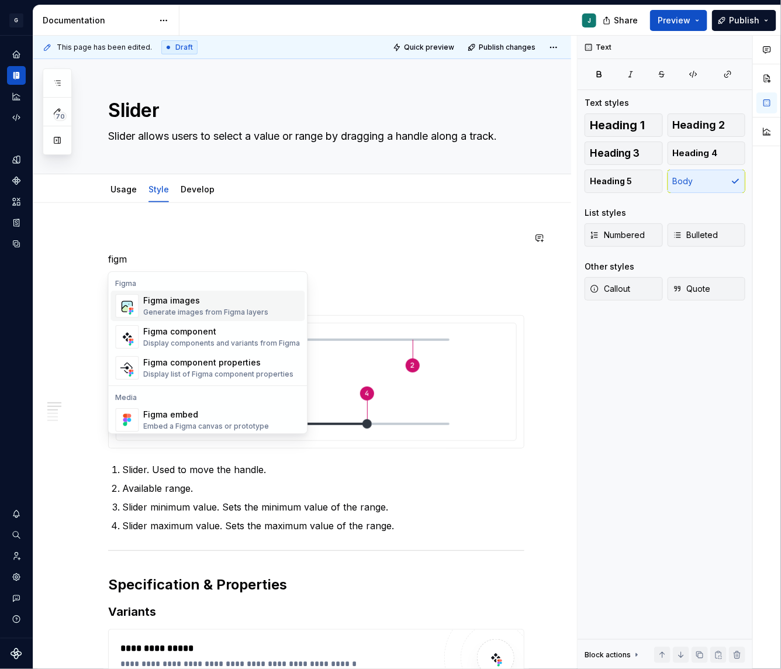
click at [197, 301] on div "Figma images" at bounding box center [206, 301] width 125 height 12
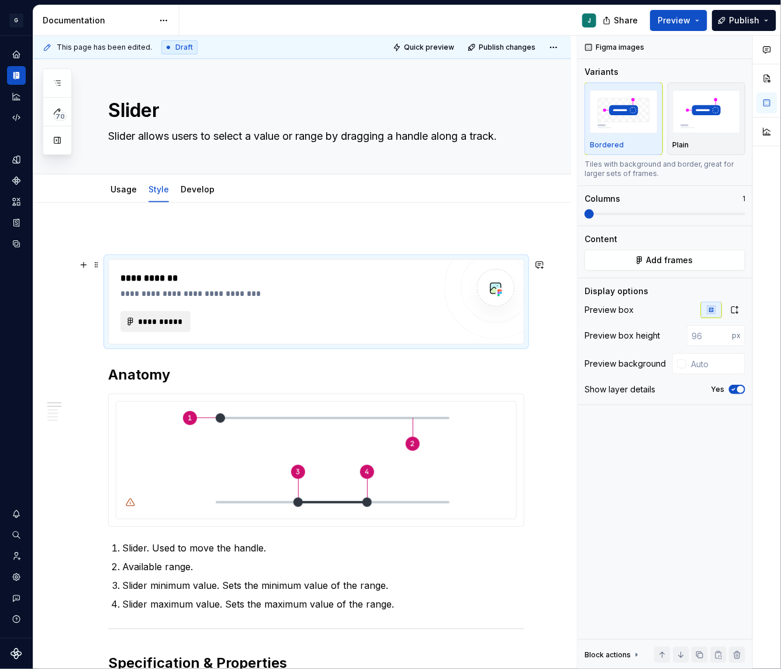
click at [160, 317] on span "**********" at bounding box center [160, 322] width 46 height 12
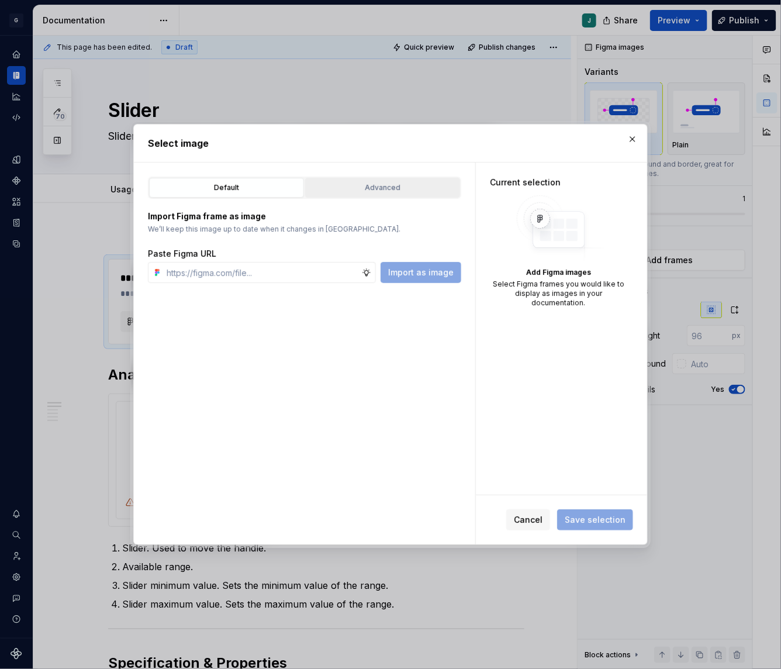
click at [359, 186] on div "Advanced" at bounding box center [382, 188] width 147 height 12
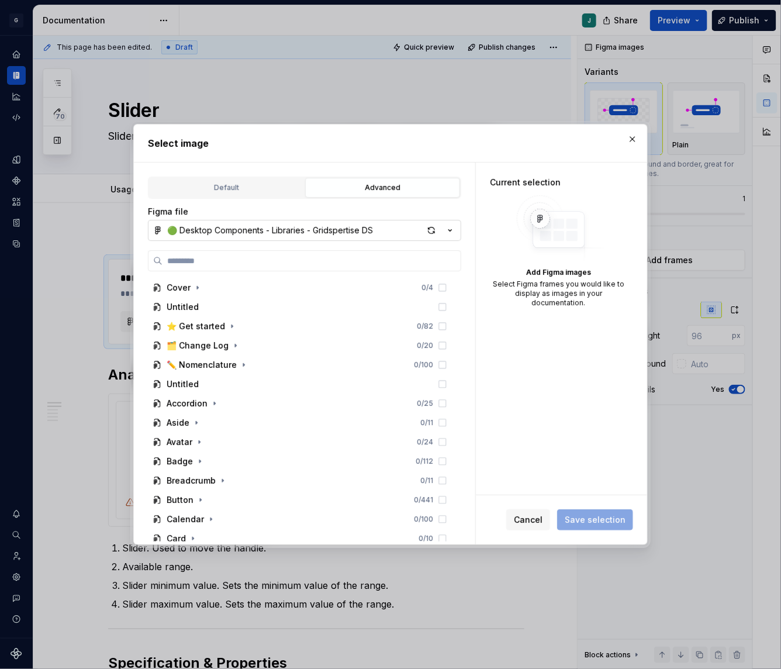
click at [236, 230] on div "🟢 Desktop Components - Libraries - Gridspertise DS" at bounding box center [270, 230] width 206 height 12
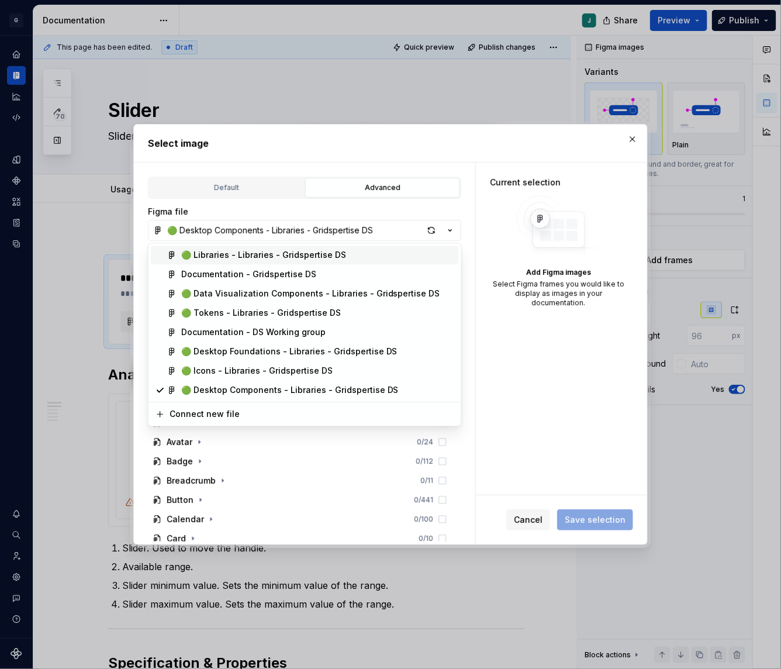
click at [230, 271] on div "Documentation - Gridspertise DS" at bounding box center [248, 275] width 135 height 12
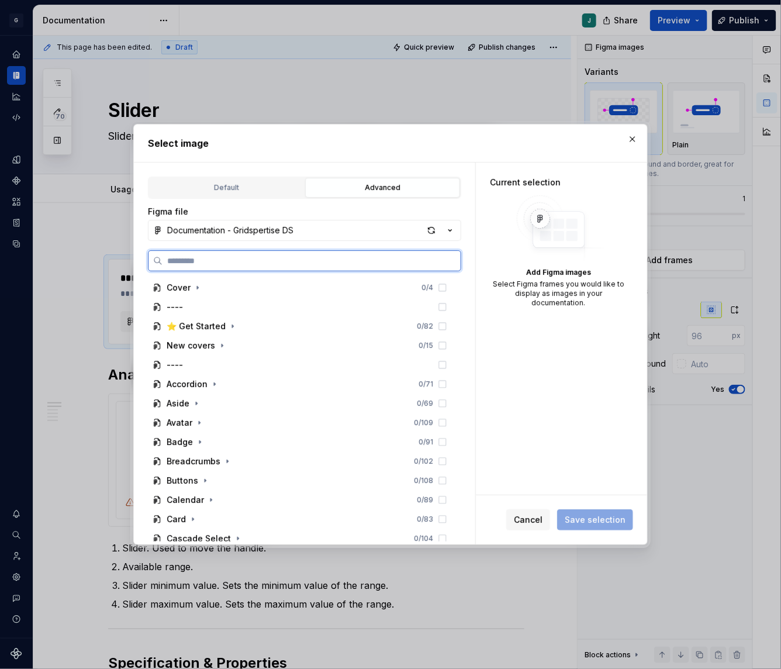
click at [205, 264] on input "search" at bounding box center [311, 261] width 298 height 12
paste input "**********"
type input "**********"
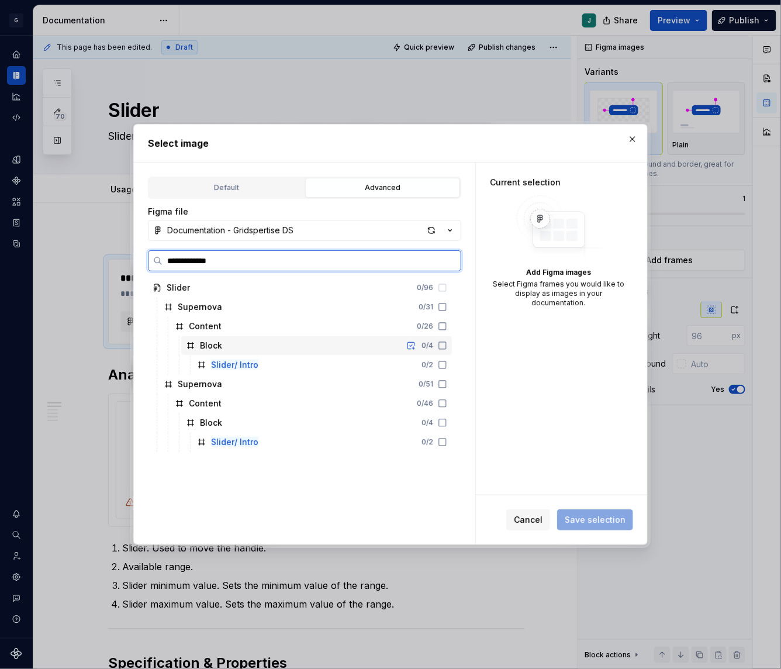
click at [359, 351] on div "Block 0 / 4" at bounding box center [316, 345] width 271 height 19
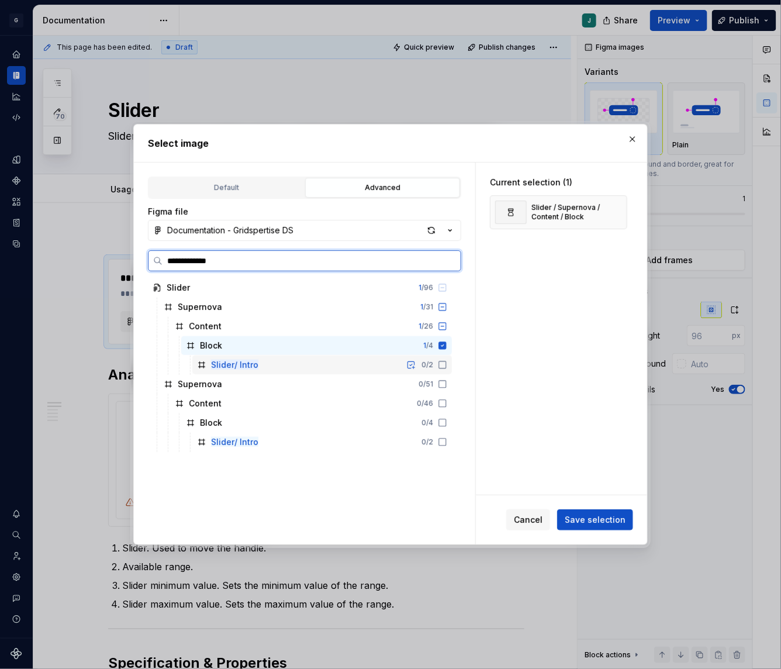
click at [362, 366] on div "Slider/ Intro 0 / 2" at bounding box center [322, 364] width 260 height 19
click at [447, 343] on icon at bounding box center [443, 345] width 8 height 8
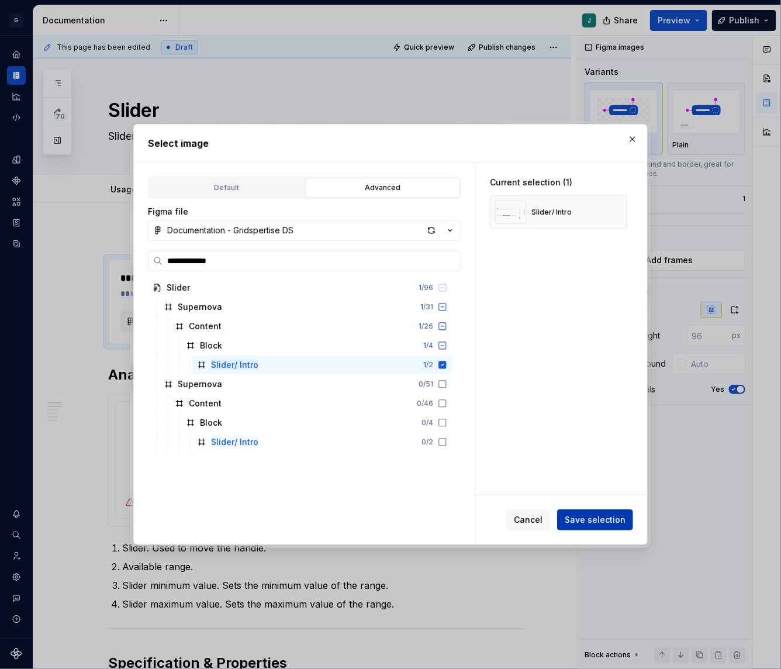
click at [596, 513] on button "Save selection" at bounding box center [595, 519] width 76 height 21
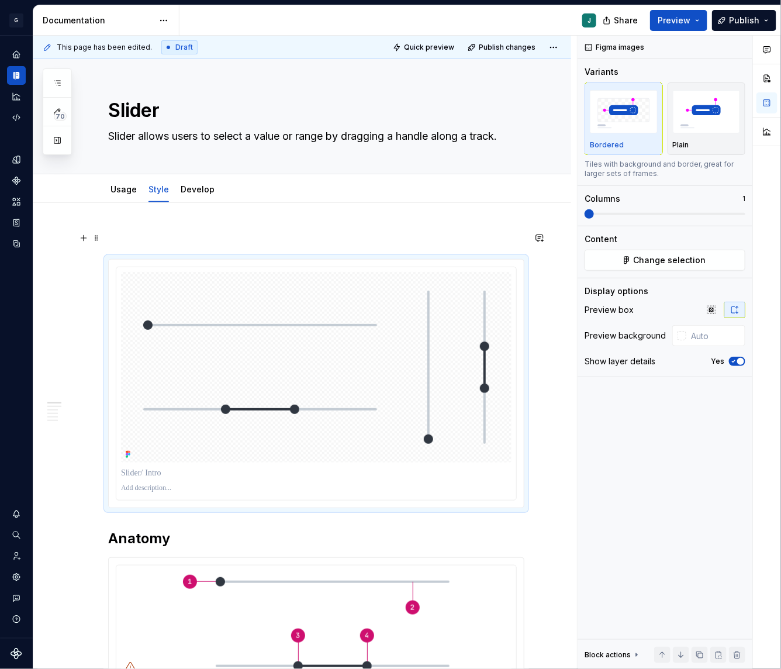
click at [140, 237] on p at bounding box center [316, 238] width 416 height 14
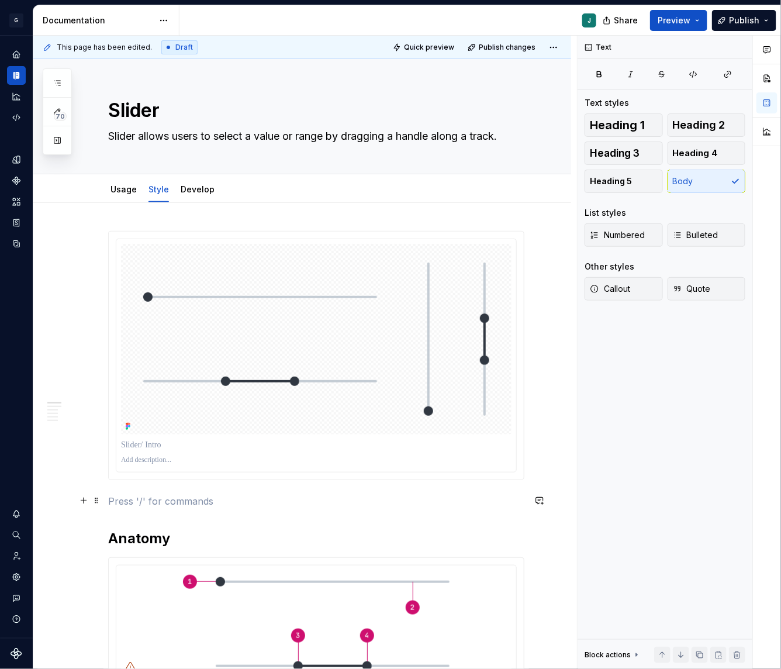
click at [116, 498] on p at bounding box center [316, 501] width 416 height 14
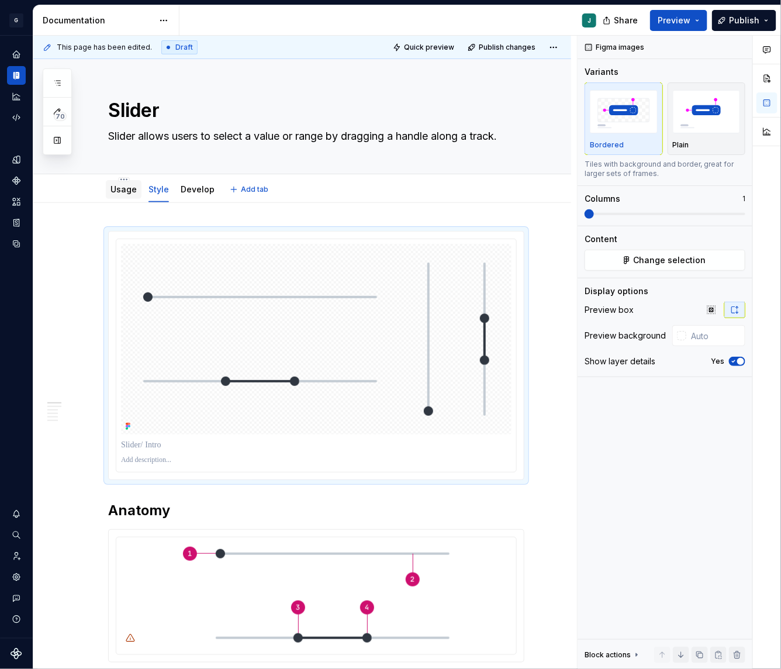
click at [119, 195] on div "Usage" at bounding box center [123, 189] width 26 height 14
click at [111, 191] on link "Usage" at bounding box center [123, 189] width 26 height 10
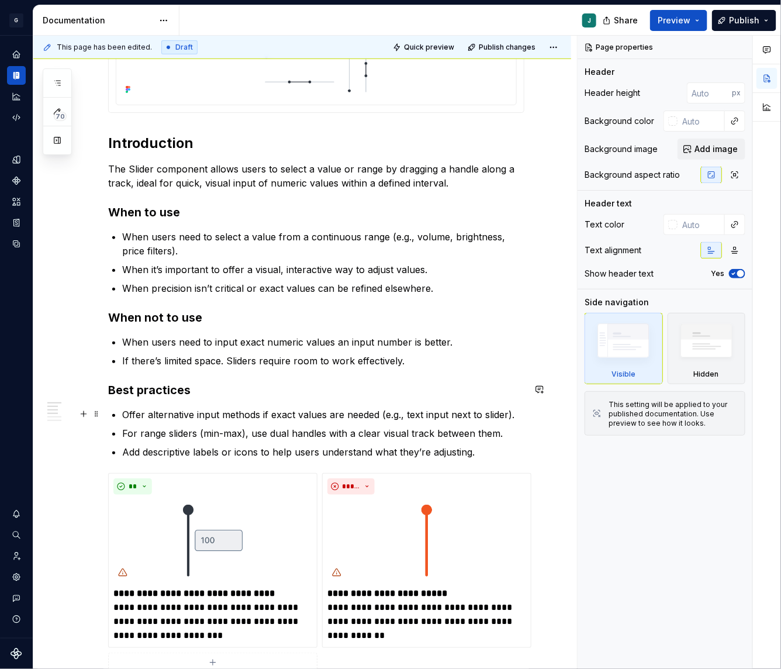
scroll to position [347, 0]
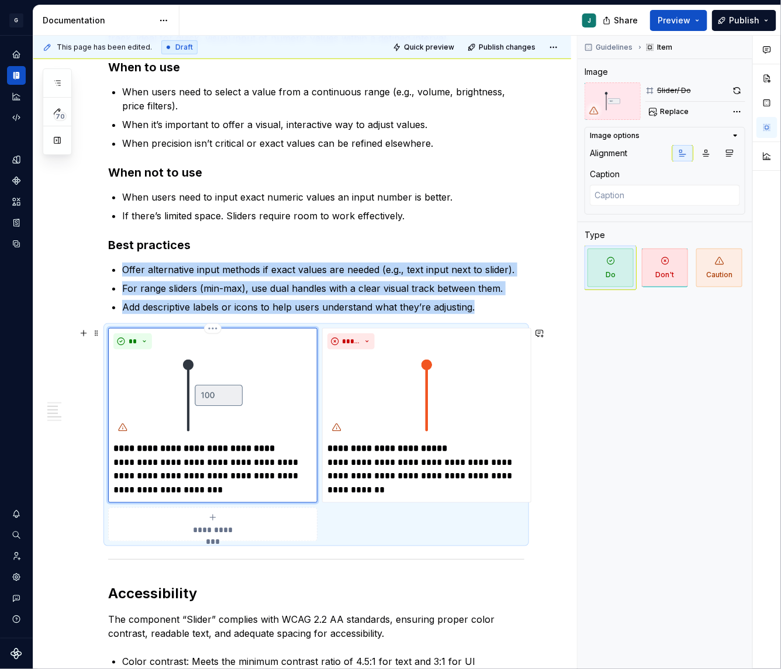
click at [186, 406] on img at bounding box center [212, 395] width 199 height 82
click at [670, 110] on span "Replace" at bounding box center [674, 111] width 29 height 9
type textarea "*"
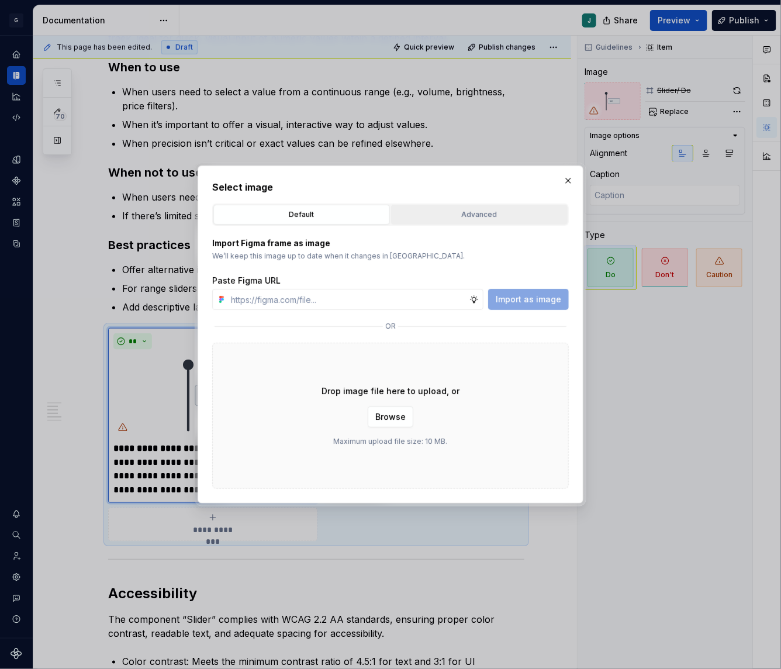
click at [454, 210] on div "Advanced" at bounding box center [479, 215] width 168 height 12
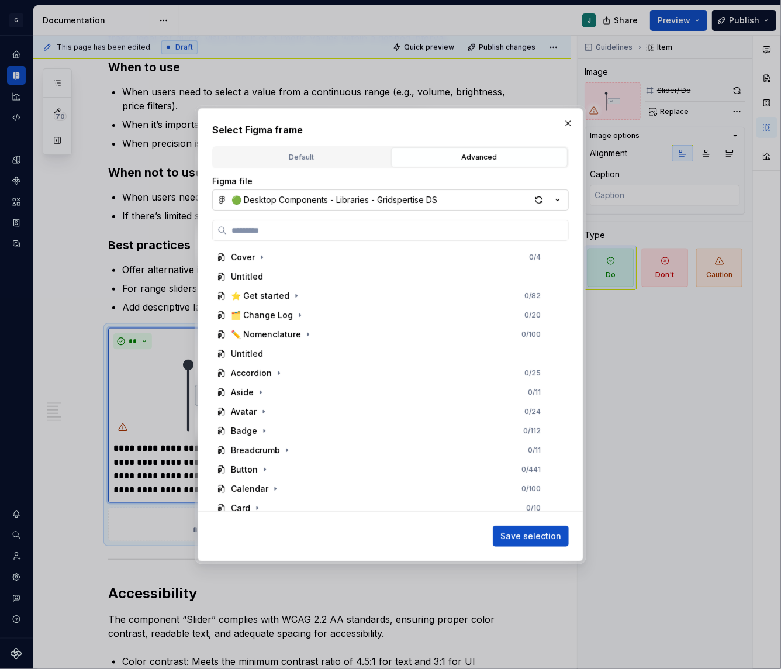
click at [274, 198] on div "🟢 Desktop Components - Libraries - Gridspertise DS" at bounding box center [334, 200] width 206 height 12
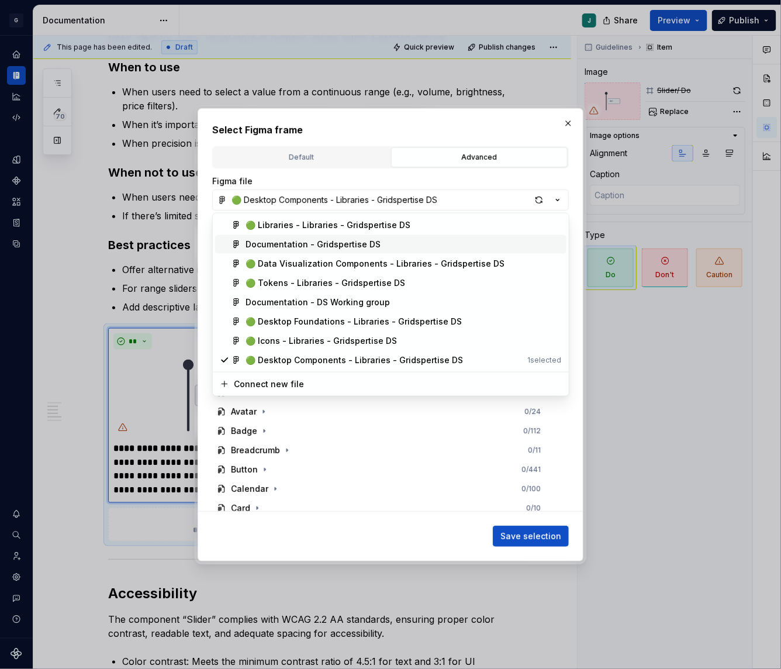
click at [266, 241] on div "Documentation - Gridspertise DS" at bounding box center [312, 244] width 135 height 12
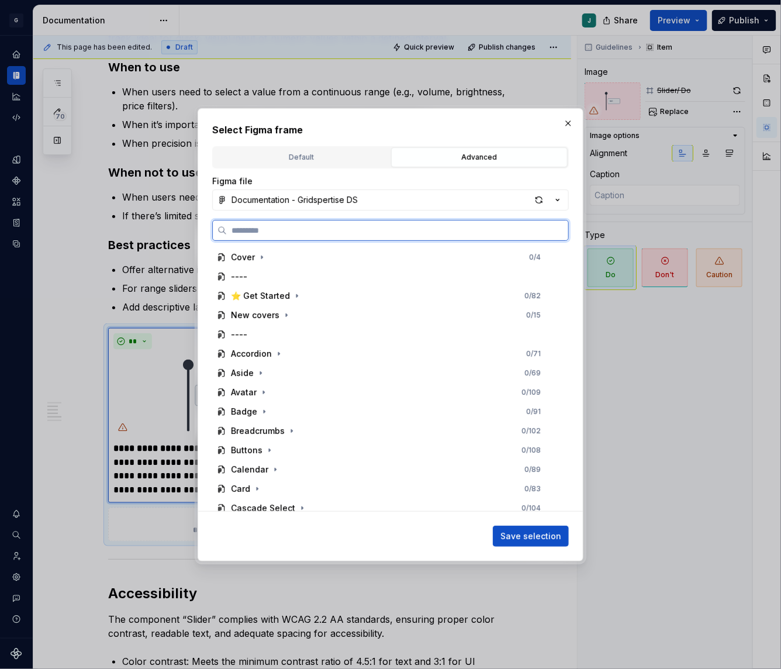
click at [247, 231] on input "search" at bounding box center [397, 230] width 341 height 12
paste input "**********"
type input "**********"
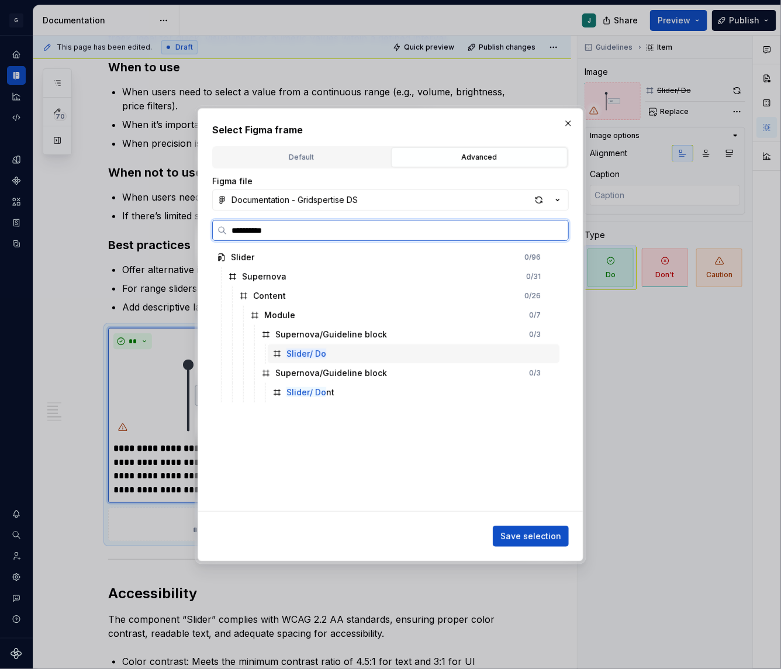
click at [321, 356] on mark "Slider/ Do" at bounding box center [306, 353] width 40 height 10
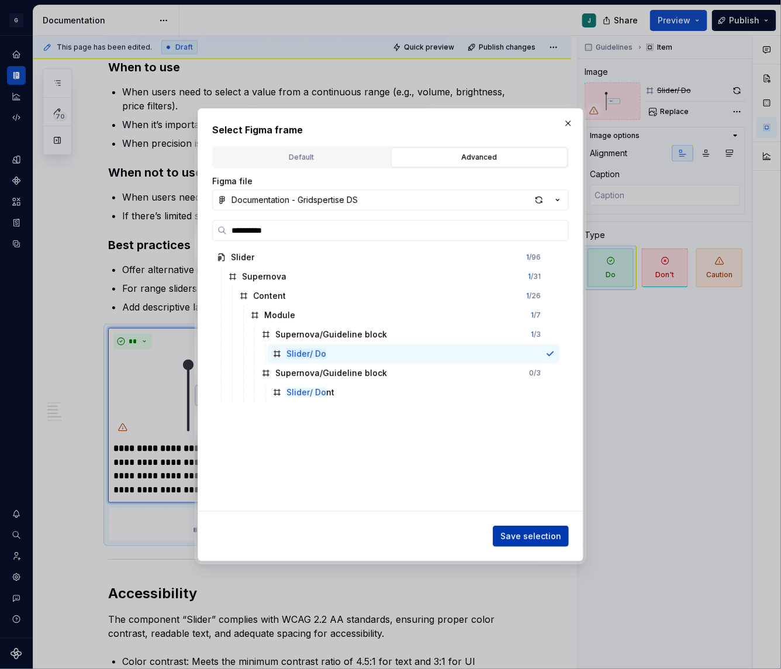
click at [547, 531] on span "Save selection" at bounding box center [530, 536] width 61 height 12
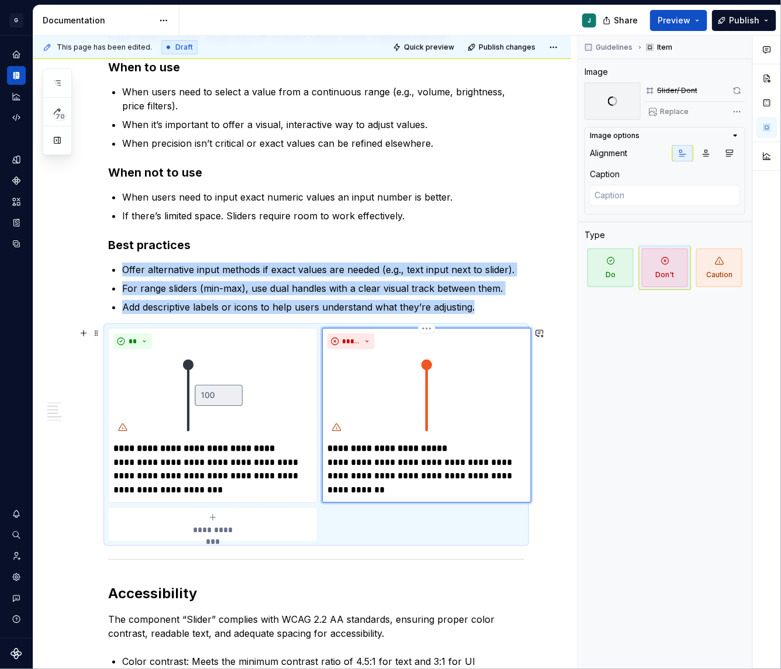
click at [421, 374] on img at bounding box center [426, 395] width 199 height 82
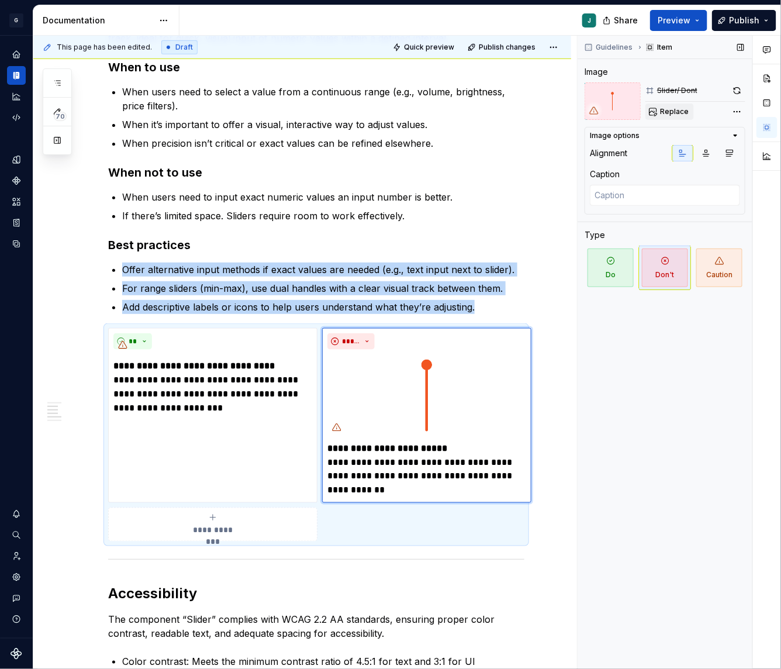
click at [667, 106] on button "Replace" at bounding box center [669, 111] width 49 height 16
type textarea "*"
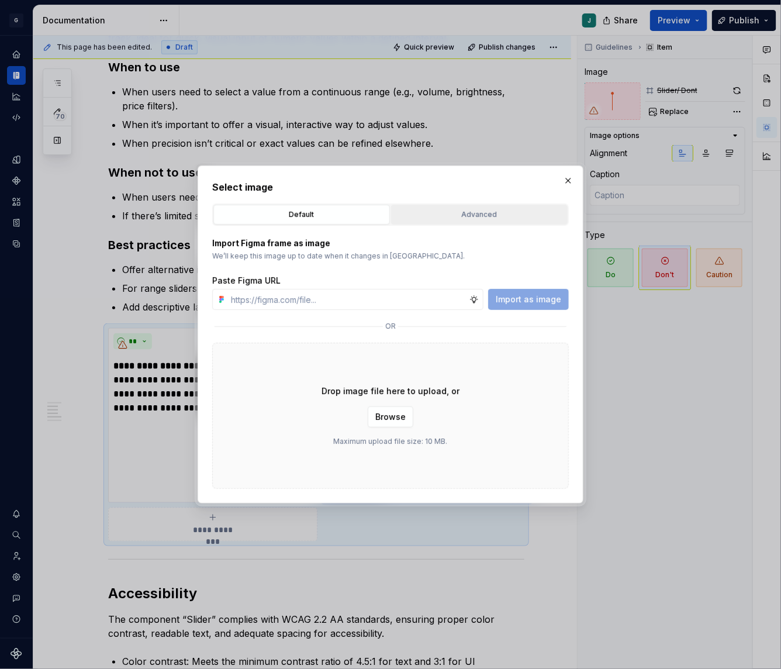
click at [476, 223] on button "Advanced" at bounding box center [479, 215] width 177 height 20
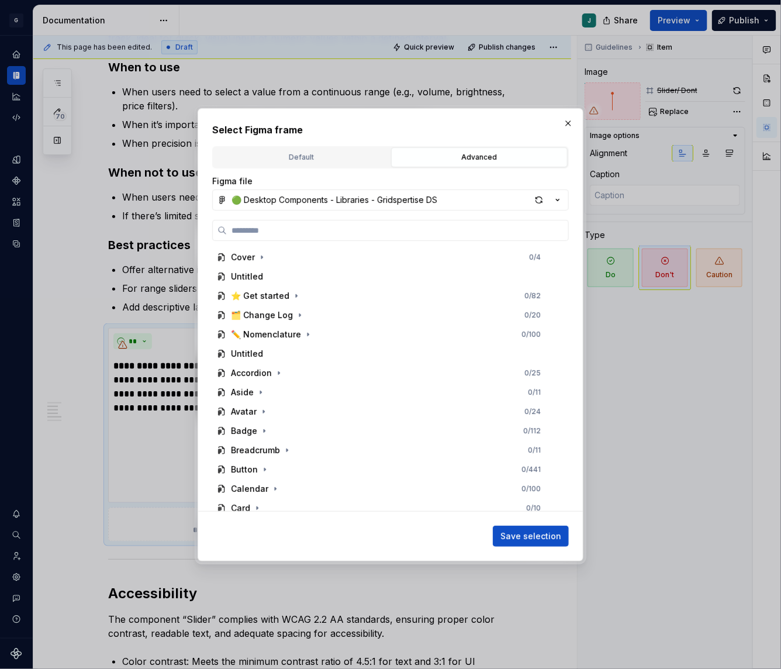
click at [434, 158] on div "Advanced" at bounding box center [479, 157] width 168 height 12
click at [263, 191] on button "🟢 Desktop Components - Libraries - Gridspertise DS" at bounding box center [390, 199] width 357 height 21
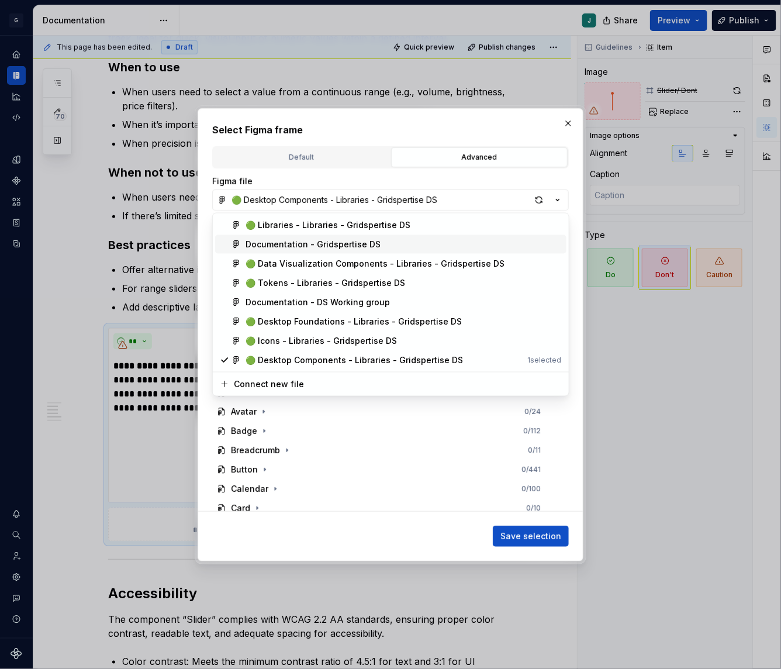
click at [282, 250] on div "Documentation - Gridspertise DS" at bounding box center [312, 244] width 135 height 12
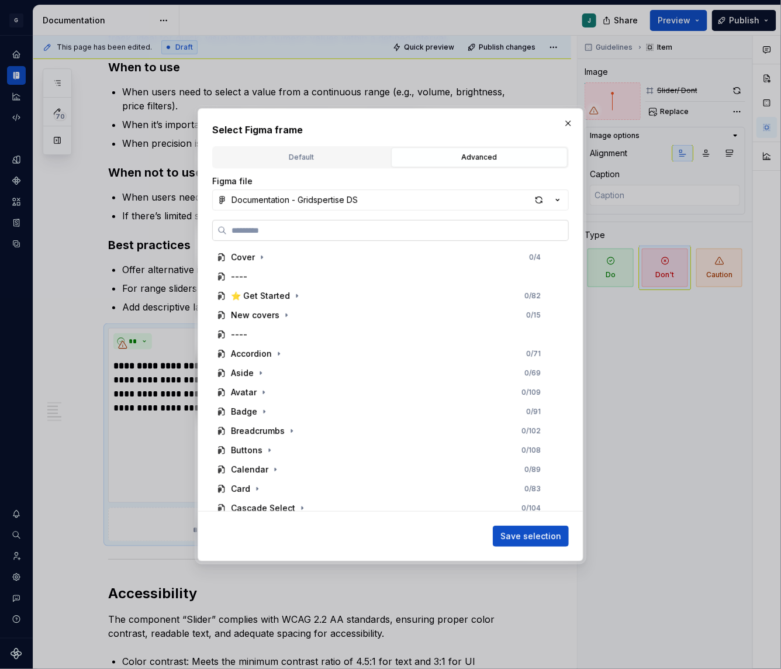
click at [257, 224] on input "search" at bounding box center [397, 230] width 341 height 12
paste input "**********"
type input "**********"
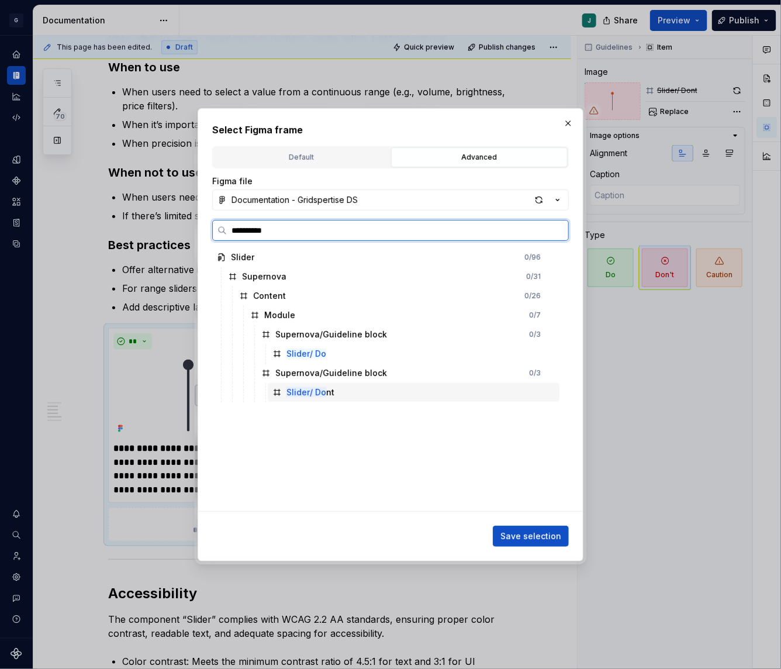
click at [319, 391] on mark "Slider/ Do" at bounding box center [306, 392] width 40 height 10
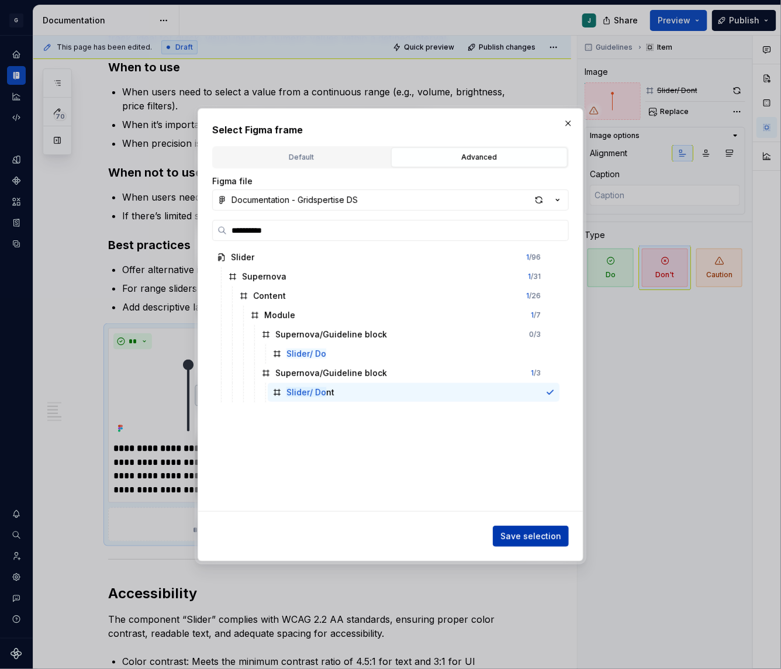
click at [547, 536] on span "Save selection" at bounding box center [530, 536] width 61 height 12
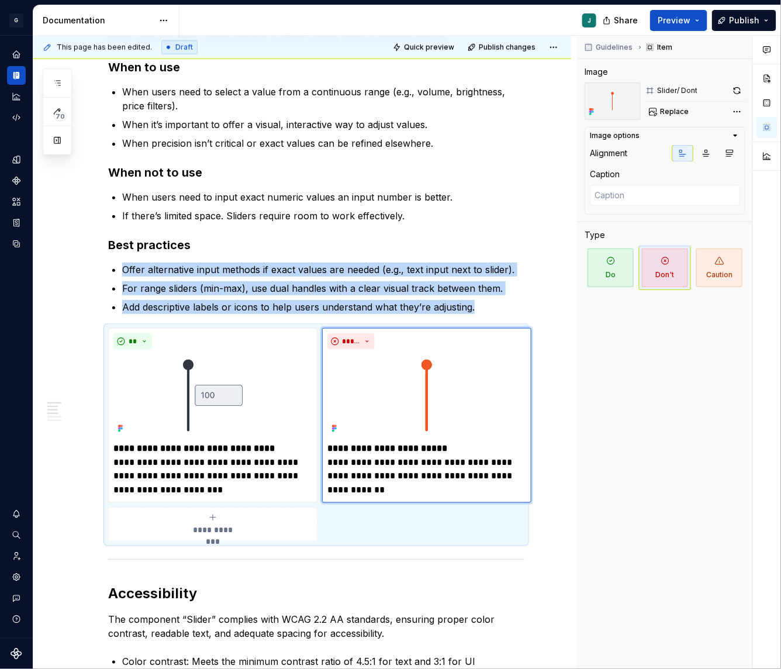
scroll to position [0, 0]
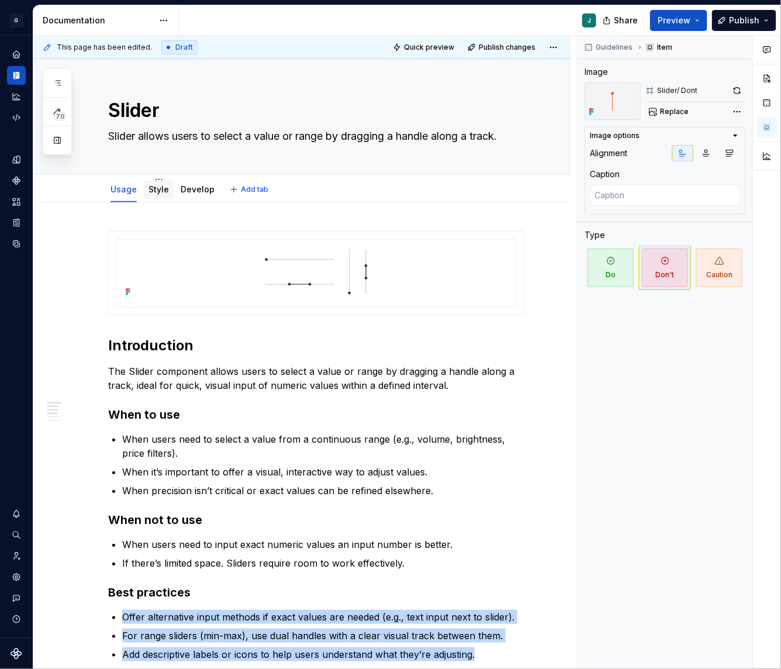
click at [151, 193] on link "Style" at bounding box center [158, 189] width 20 height 10
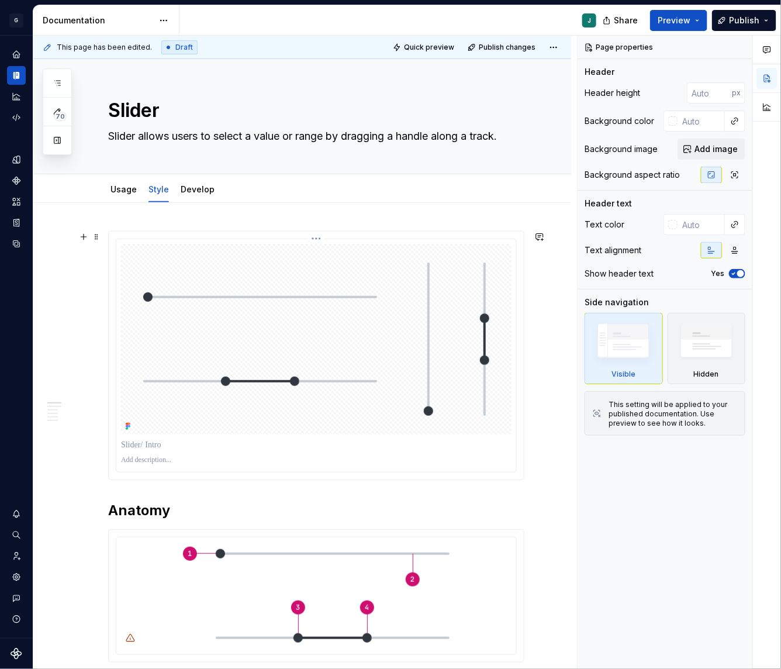
click at [268, 337] on img at bounding box center [316, 339] width 383 height 191
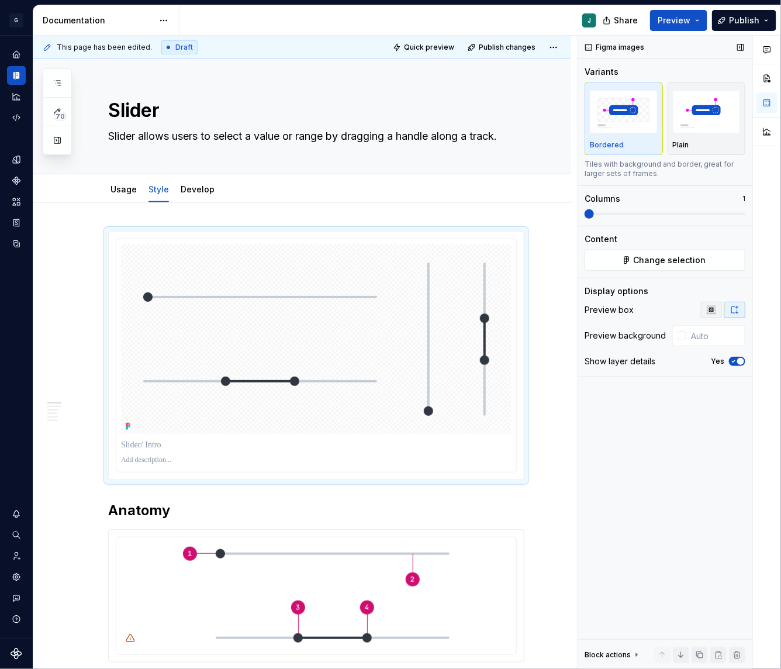
click at [705, 308] on button "button" at bounding box center [711, 310] width 21 height 16
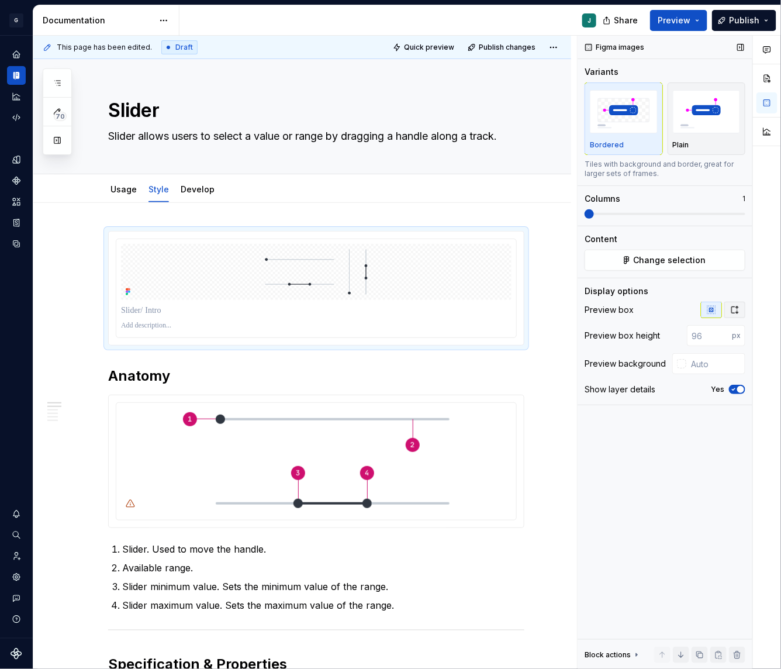
click at [736, 309] on icon "button" at bounding box center [734, 309] width 9 height 9
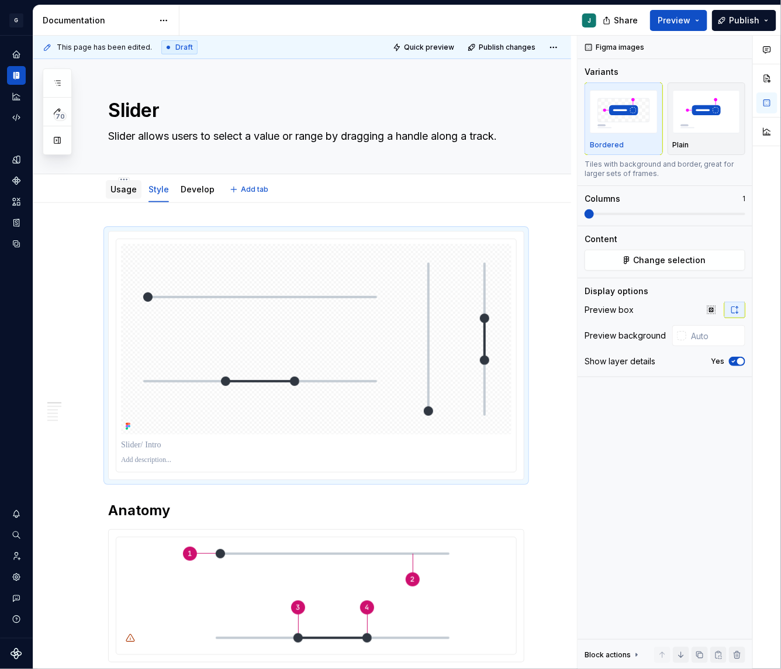
click at [117, 194] on div "Usage" at bounding box center [123, 190] width 26 height 12
click at [115, 199] on div "Usage" at bounding box center [124, 189] width 36 height 21
click at [119, 195] on div "Usage" at bounding box center [123, 189] width 26 height 14
click at [126, 185] on link "Usage" at bounding box center [123, 189] width 26 height 10
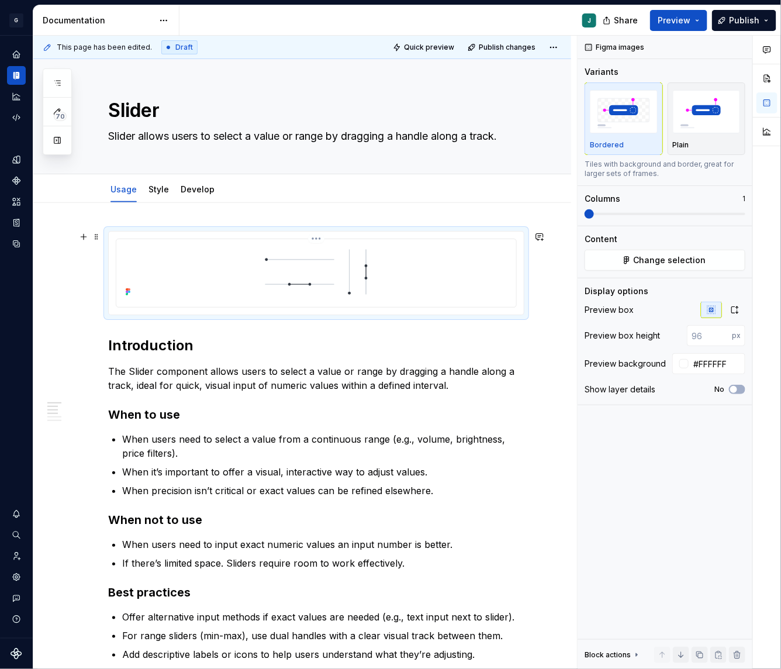
click at [350, 275] on img at bounding box center [316, 272] width 383 height 56
click at [734, 304] on button "button" at bounding box center [734, 310] width 21 height 16
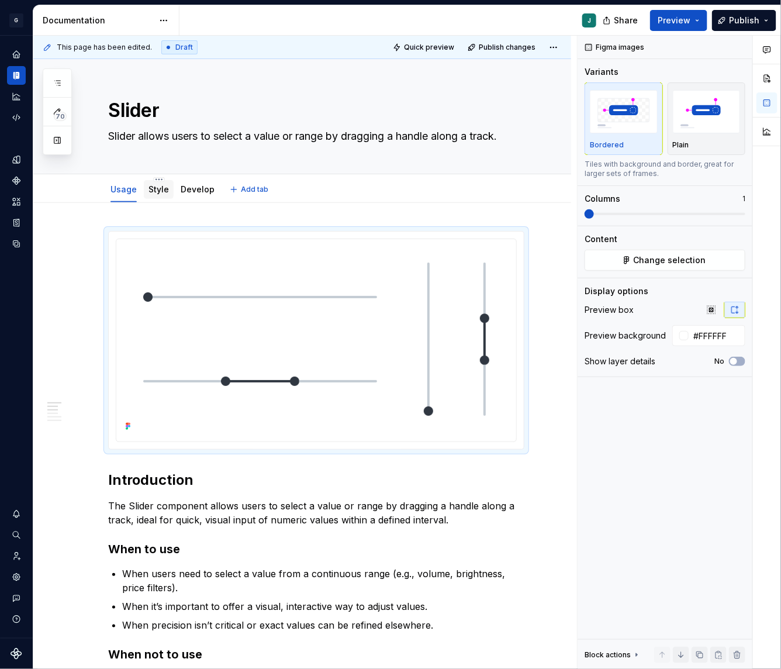
click at [155, 193] on link "Style" at bounding box center [158, 189] width 20 height 10
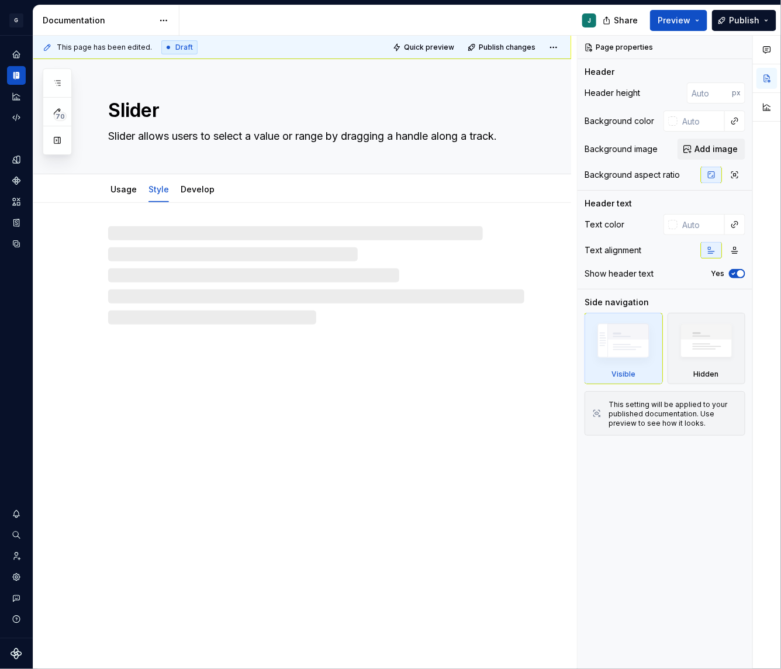
type textarea "*"
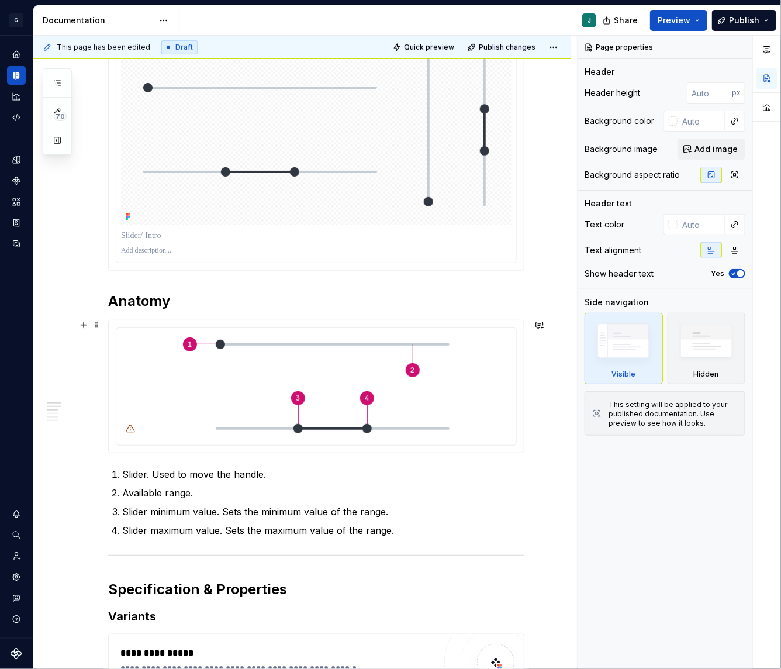
scroll to position [225, 0]
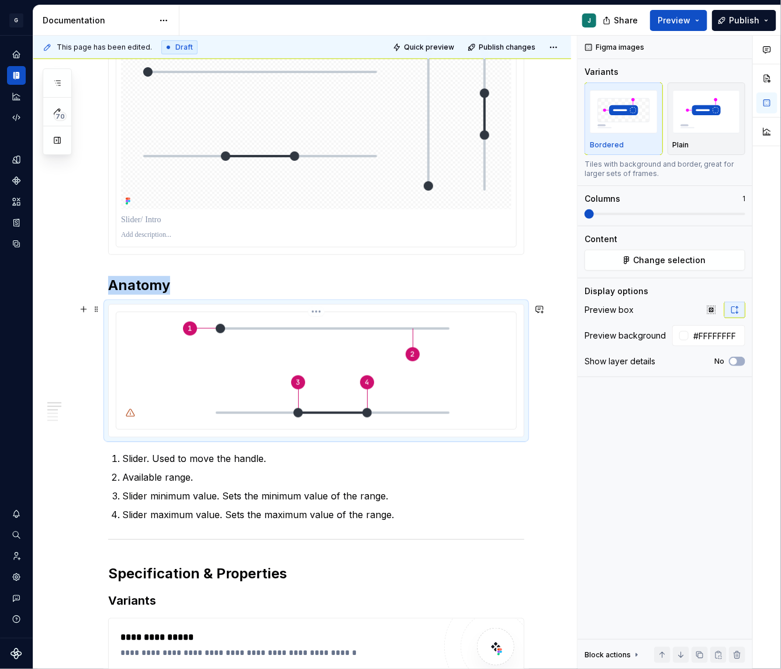
click at [275, 361] on img at bounding box center [316, 369] width 276 height 105
click at [686, 260] on span "Change selection" at bounding box center [670, 260] width 72 height 12
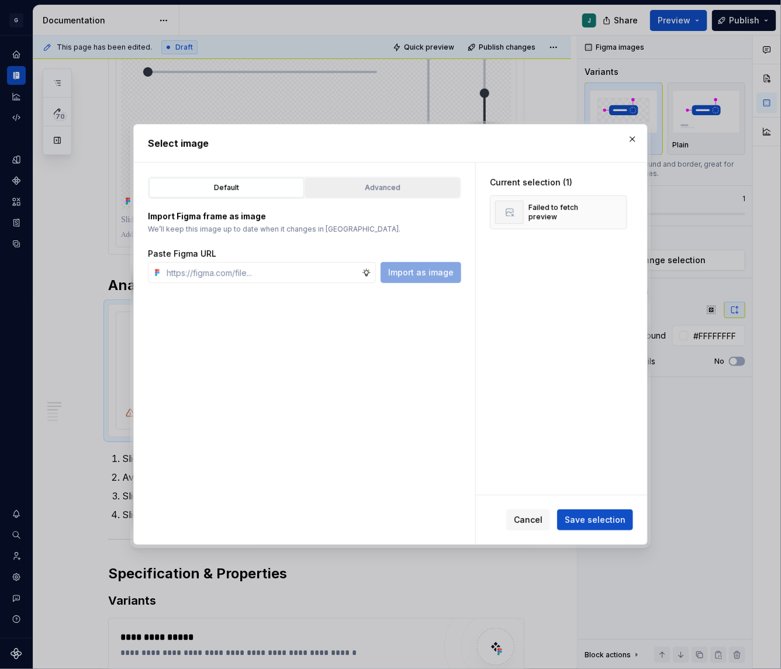
click at [396, 195] on button "Advanced" at bounding box center [382, 188] width 155 height 20
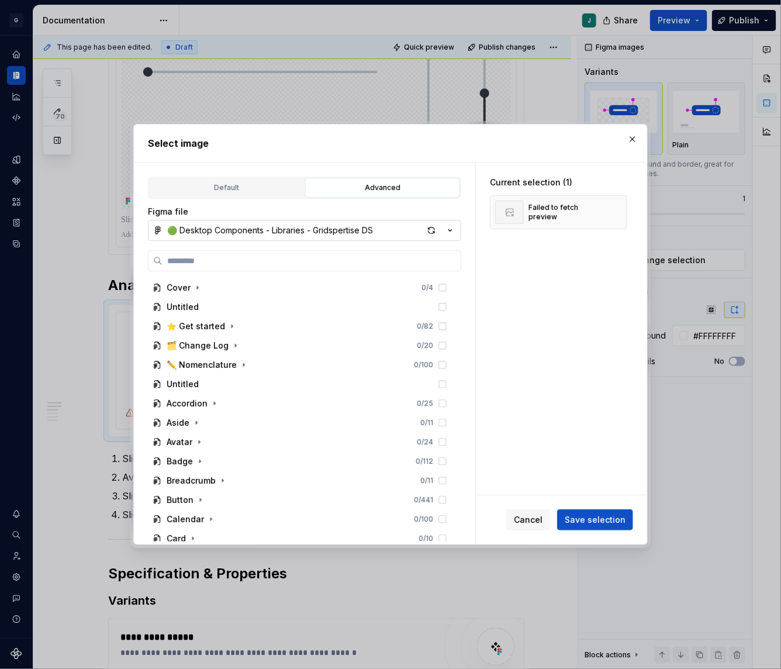
click at [231, 230] on div "🟢 Desktop Components - Libraries - Gridspertise DS" at bounding box center [270, 230] width 206 height 12
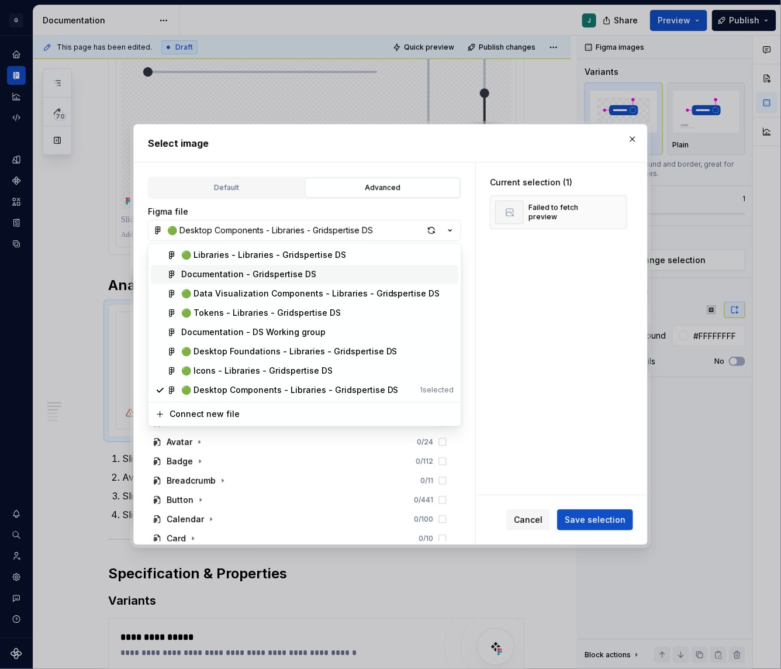
click at [207, 271] on div "Documentation - Gridspertise DS" at bounding box center [248, 275] width 135 height 12
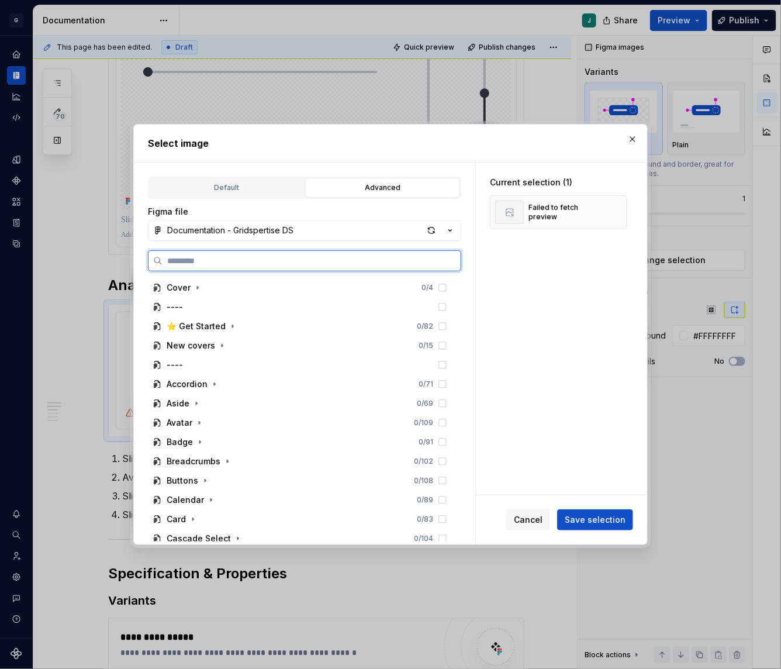
click at [194, 255] on input "search" at bounding box center [311, 261] width 298 height 12
paste input "**********"
type input "**********"
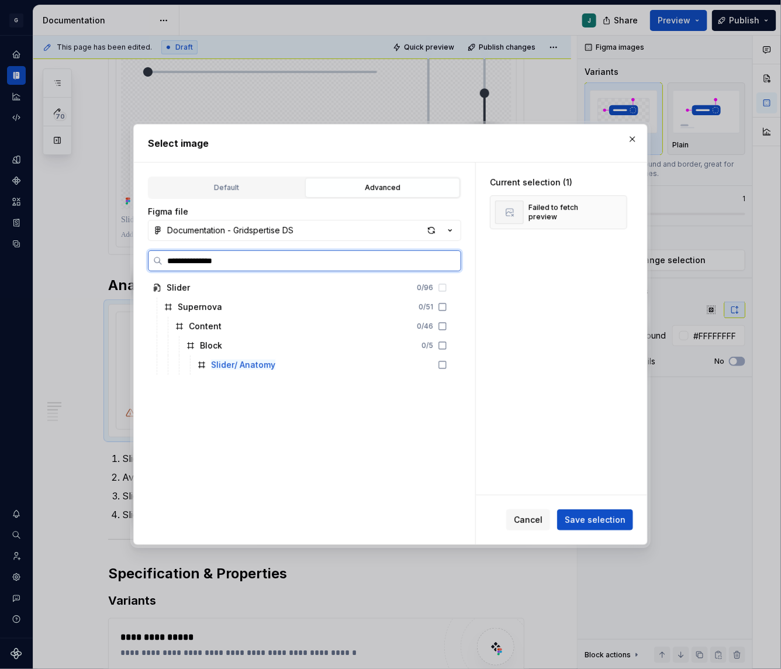
click at [269, 374] on div "Slider/ Anatomy" at bounding box center [322, 364] width 260 height 19
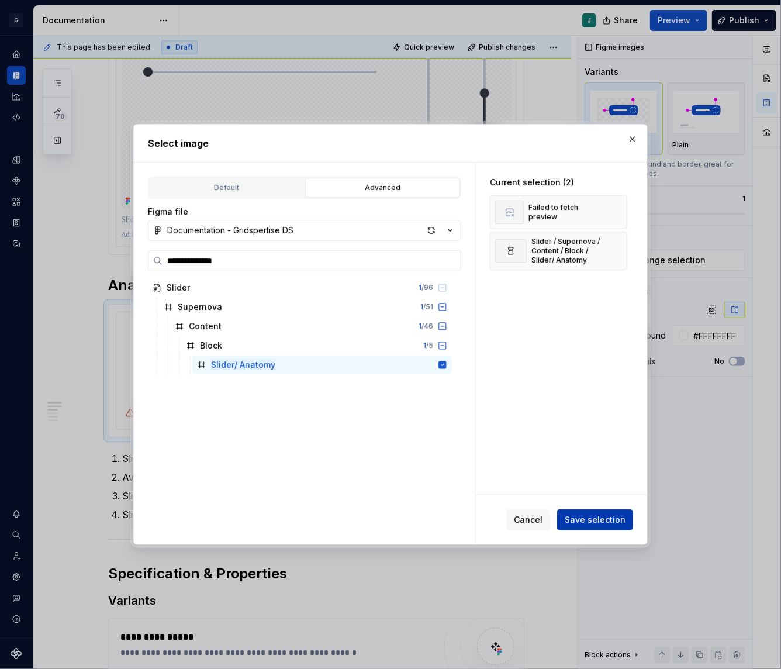
click at [584, 518] on span "Save selection" at bounding box center [595, 520] width 61 height 12
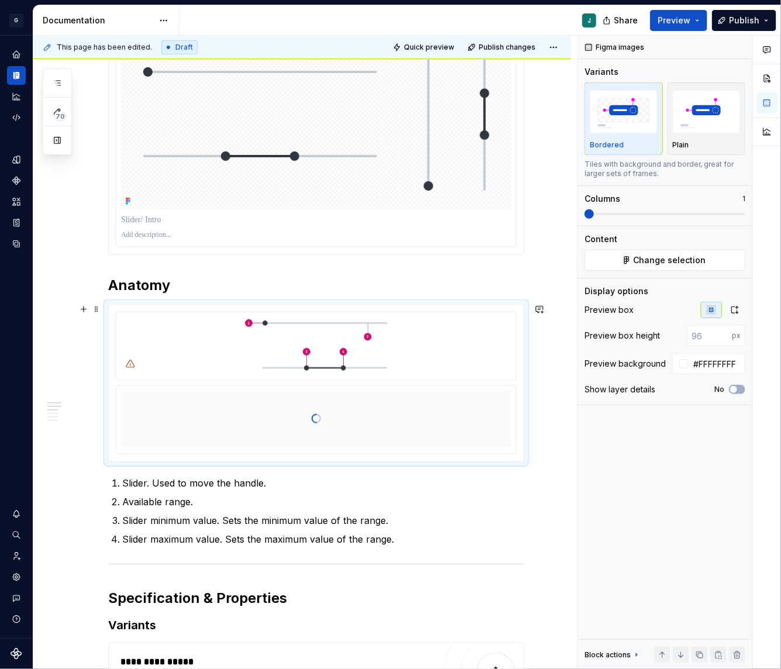
click at [317, 307] on div at bounding box center [316, 383] width 415 height 157
click at [319, 312] on html "G GSP Design System J Design system data Documentation J Share Preview Publish …" at bounding box center [390, 334] width 781 height 669
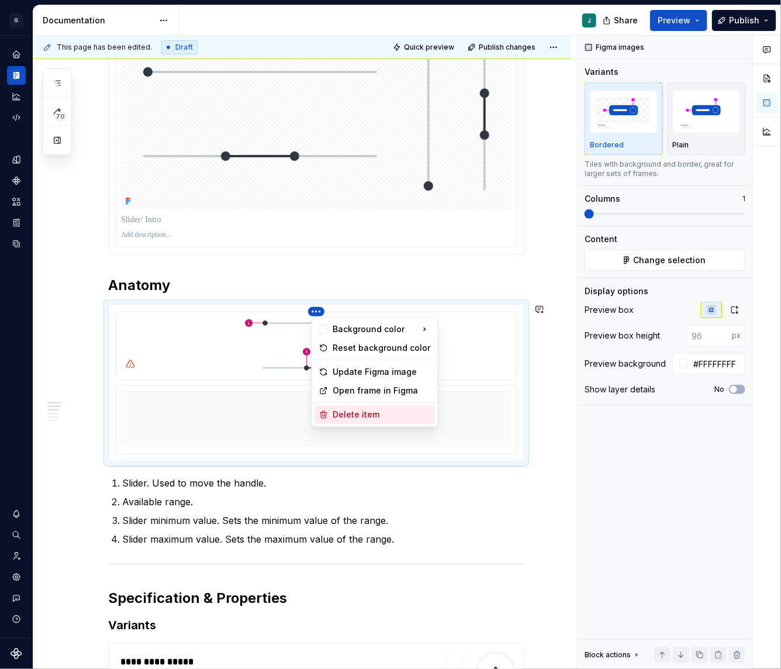
click at [367, 413] on div "Delete item" at bounding box center [382, 415] width 98 height 12
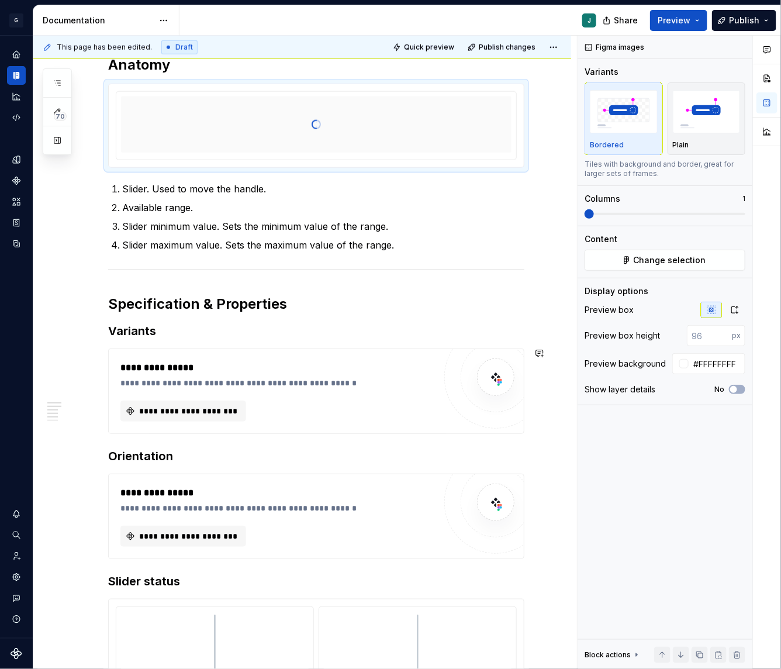
scroll to position [482, 0]
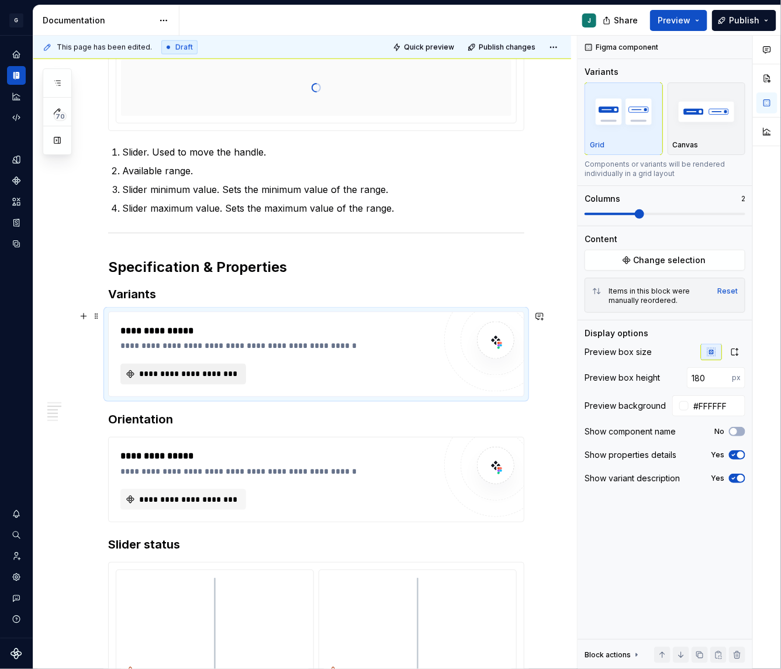
click at [200, 374] on span "**********" at bounding box center [187, 374] width 101 height 12
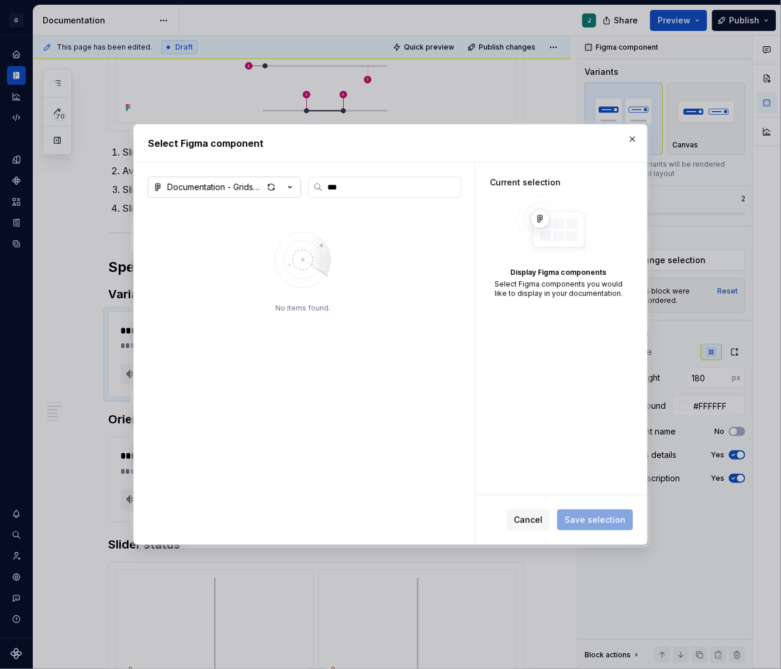
type input "***"
click at [200, 182] on div "Documentation - Gridspertise DS" at bounding box center [215, 187] width 96 height 12
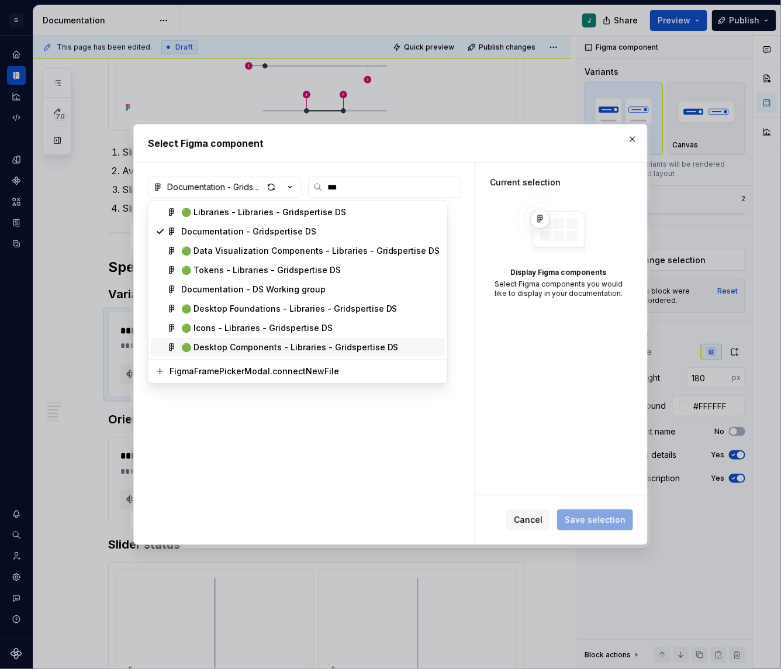
click at [244, 347] on div "🟢 Desktop Components - Libraries - Gridspertise DS" at bounding box center [289, 347] width 217 height 12
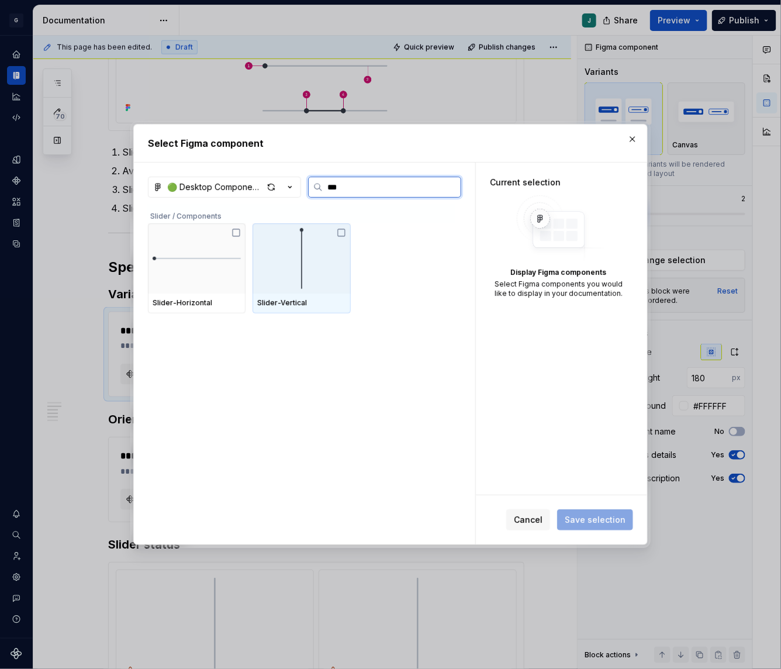
click at [328, 254] on div at bounding box center [302, 258] width 98 height 70
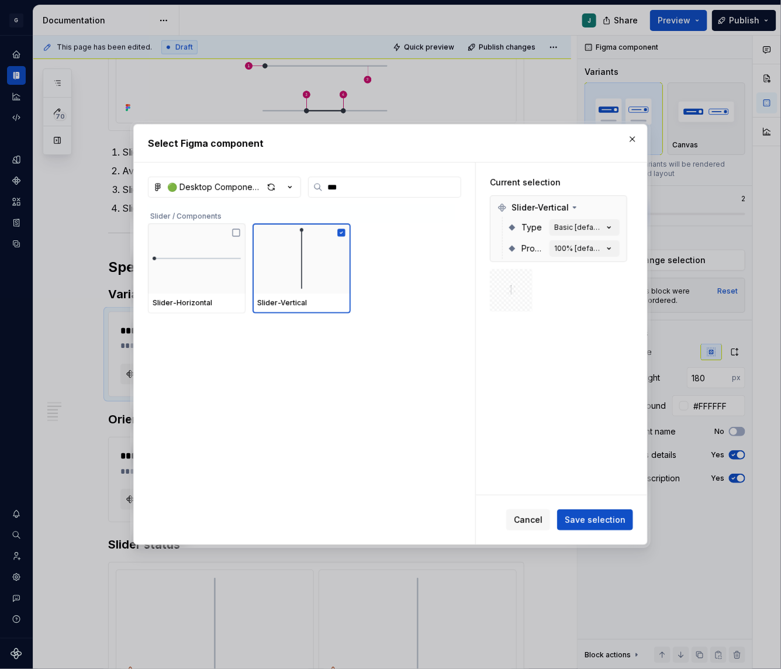
click at [610, 507] on div "Cancel Save selection" at bounding box center [561, 519] width 171 height 49
click at [610, 533] on div "Cancel Save selection" at bounding box center [561, 519] width 171 height 49
click at [600, 522] on span "Save selection" at bounding box center [595, 520] width 61 height 12
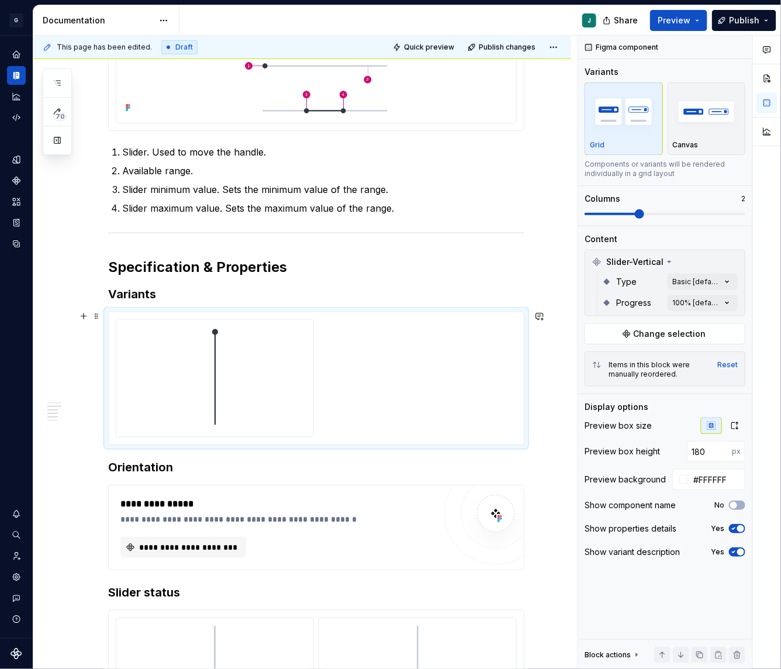
click at [396, 409] on div at bounding box center [316, 378] width 401 height 118
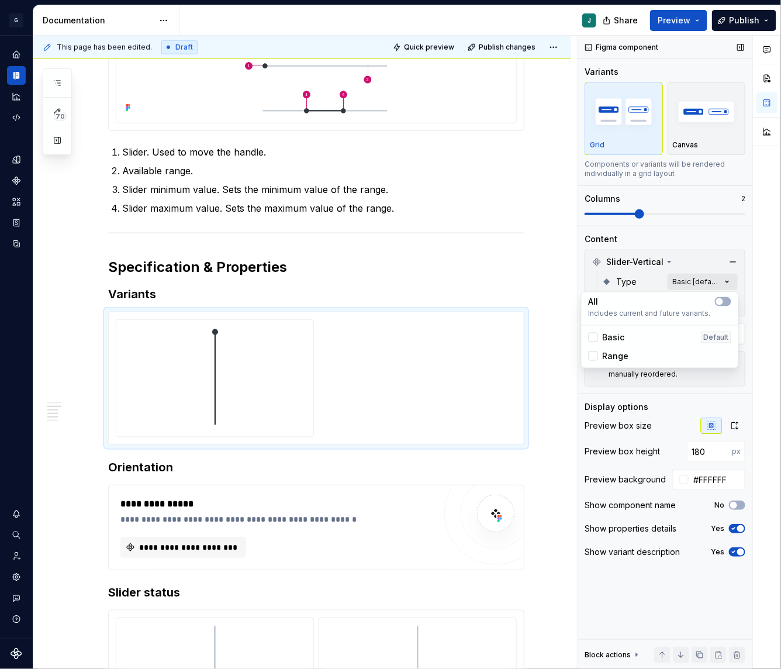
click at [705, 281] on div "Comments Open comments No comments yet Select ‘Comment’ from the block context …" at bounding box center [679, 353] width 203 height 634
click at [720, 300] on span "button" at bounding box center [719, 301] width 7 height 7
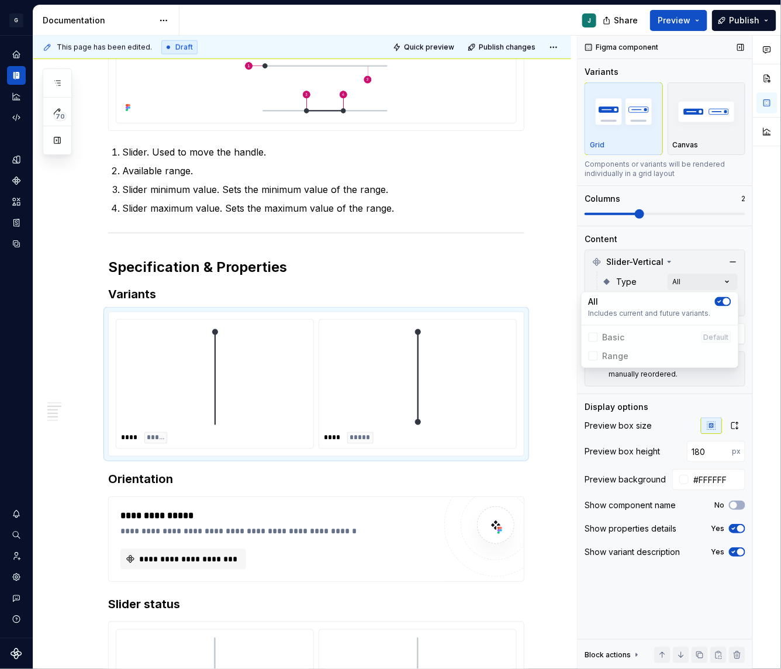
click at [617, 272] on div "Comments Open comments No comments yet Select ‘Comment’ from the block context …" at bounding box center [679, 353] width 203 height 634
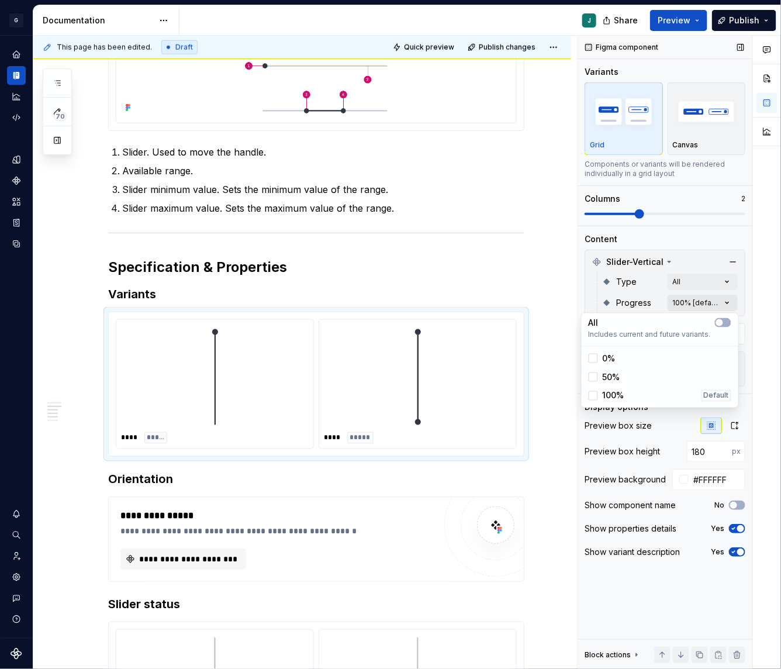
click at [680, 302] on div "Comments Open comments No comments yet Select ‘Comment’ from the block context …" at bounding box center [679, 353] width 203 height 634
click at [613, 372] on span "50%" at bounding box center [612, 377] width 18 height 12
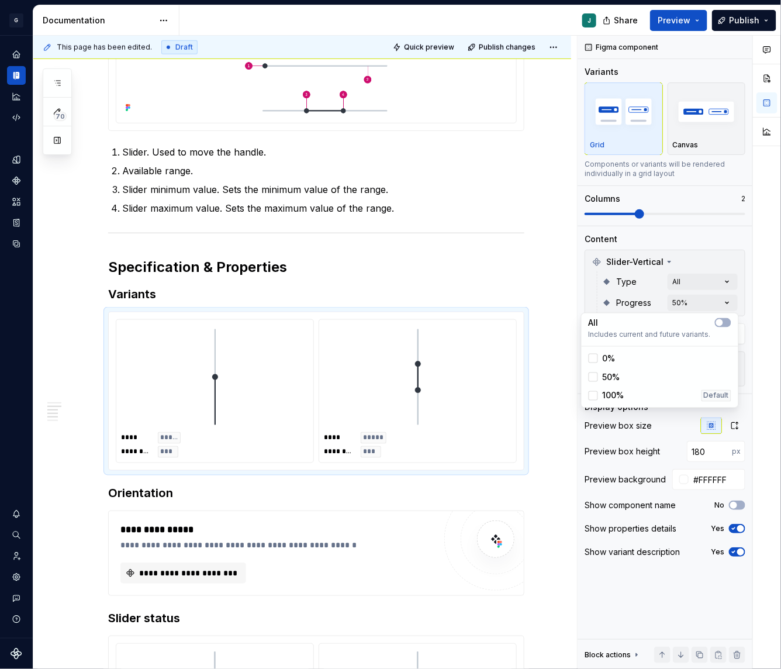
click at [385, 518] on html "G GSP Design System J Design system data Documentation J Share Preview Publish …" at bounding box center [390, 334] width 781 height 669
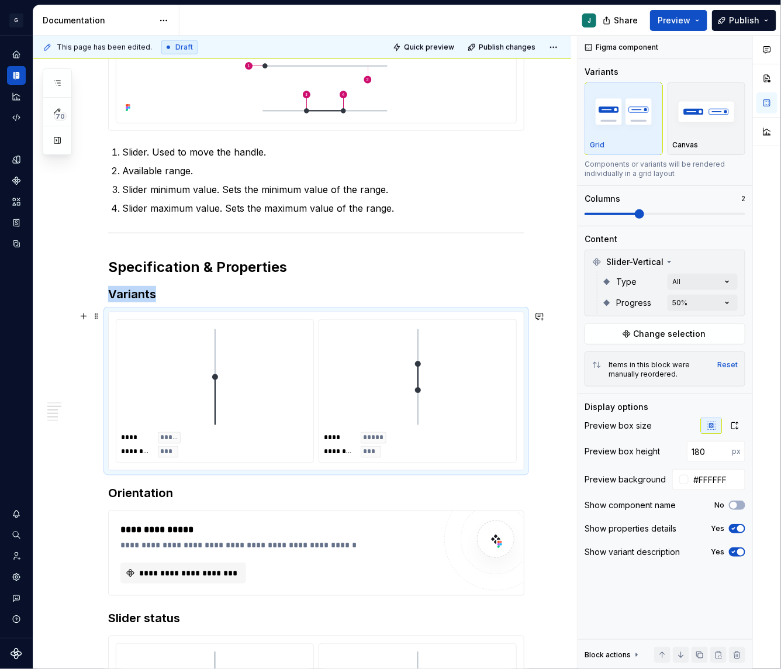
click at [250, 403] on div at bounding box center [215, 376] width 188 height 105
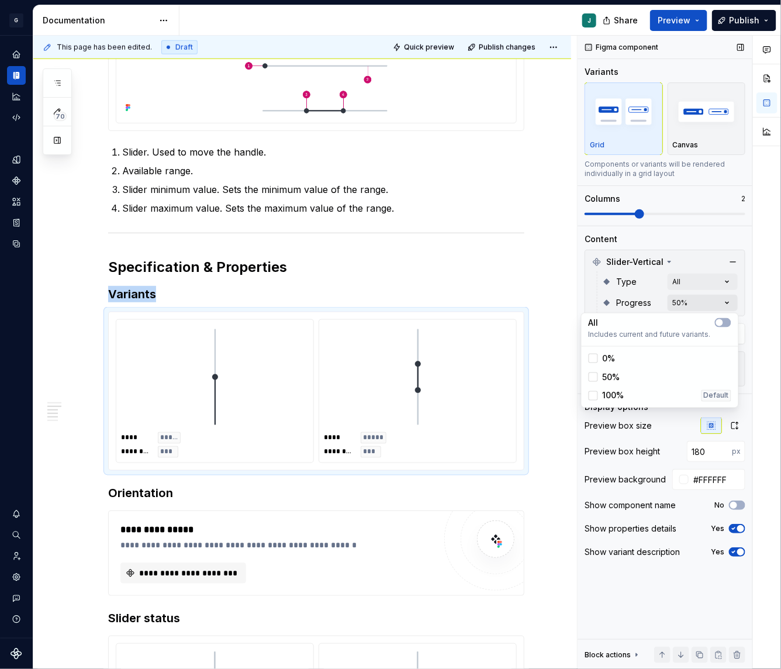
click at [689, 302] on div "Comments Open comments No comments yet Select ‘Comment’ from the block context …" at bounding box center [679, 353] width 203 height 634
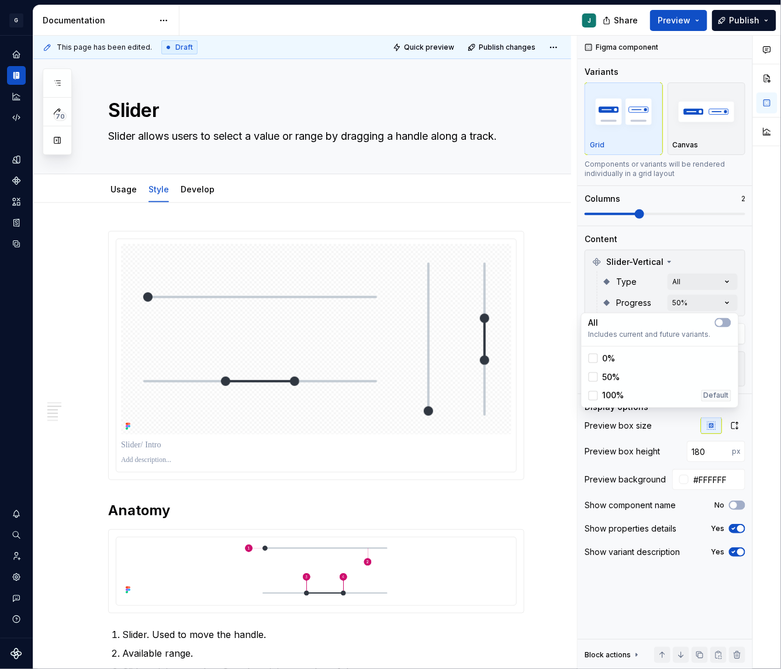
scroll to position [482, 0]
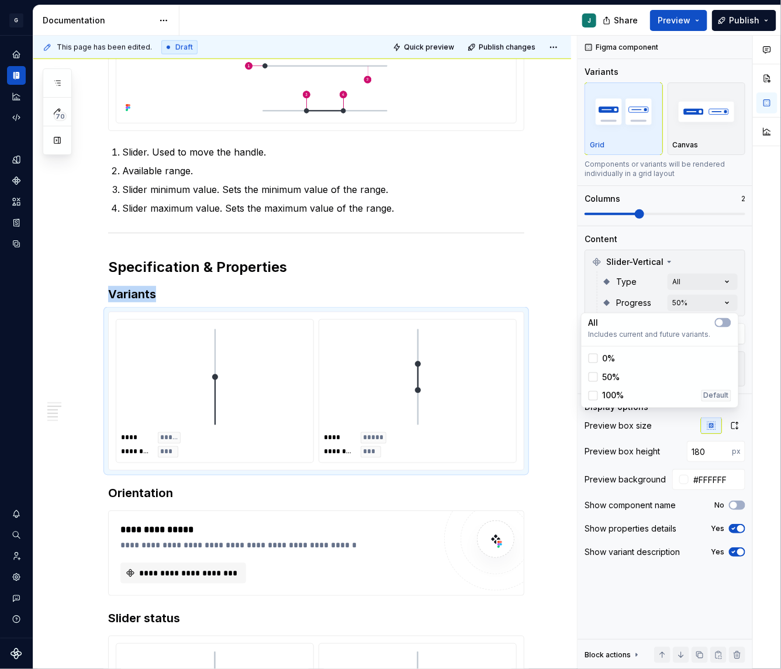
click at [620, 361] on div "0%" at bounding box center [660, 358] width 143 height 12
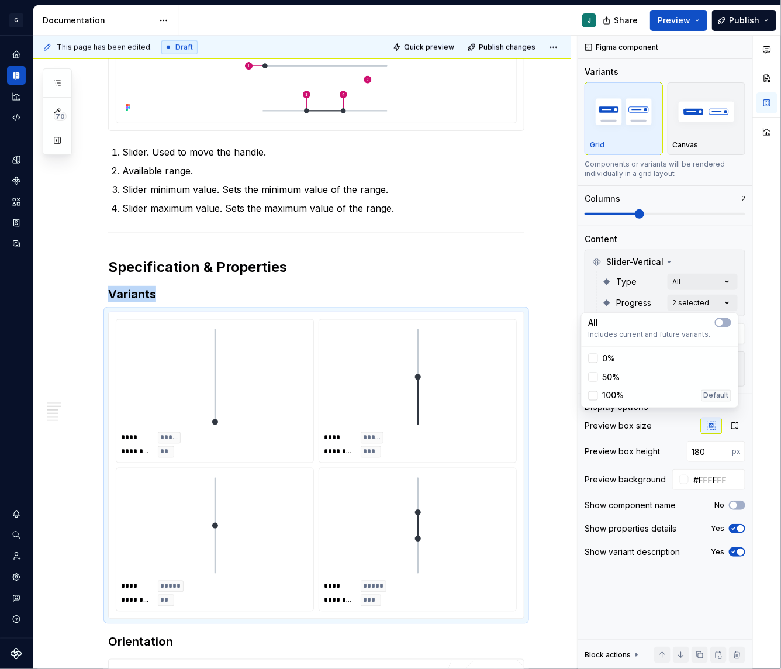
click at [619, 361] on div "0%" at bounding box center [660, 358] width 143 height 12
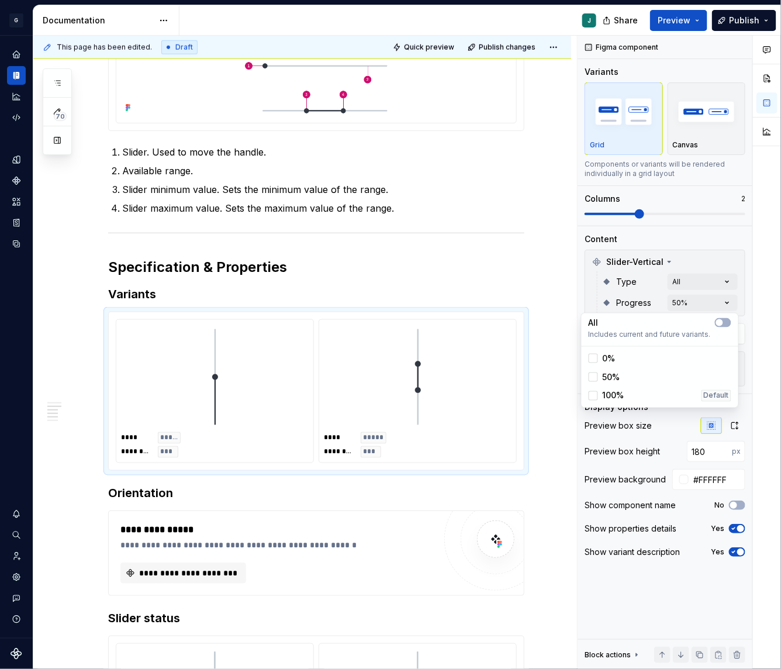
click at [161, 494] on html "G GSP Design System J Design system data Documentation J Share Preview Publish …" at bounding box center [390, 334] width 781 height 669
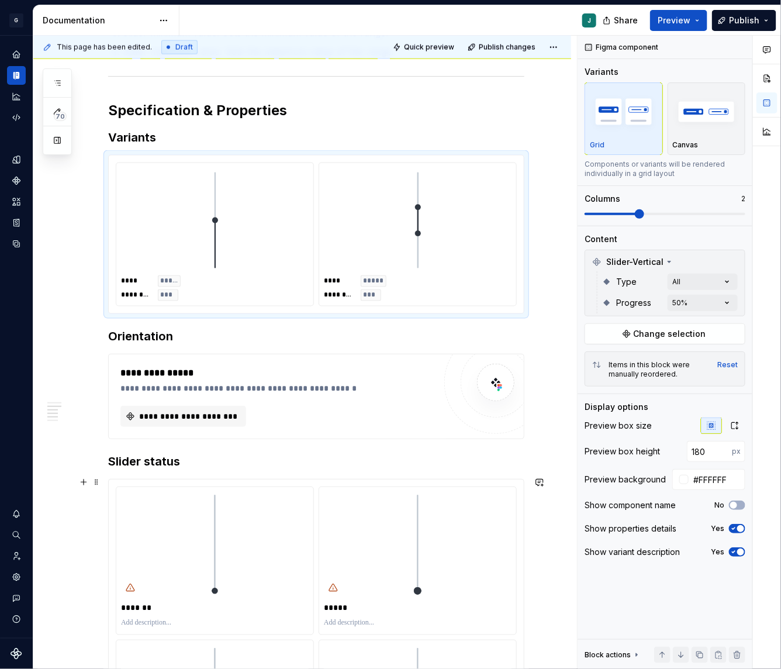
scroll to position [656, 0]
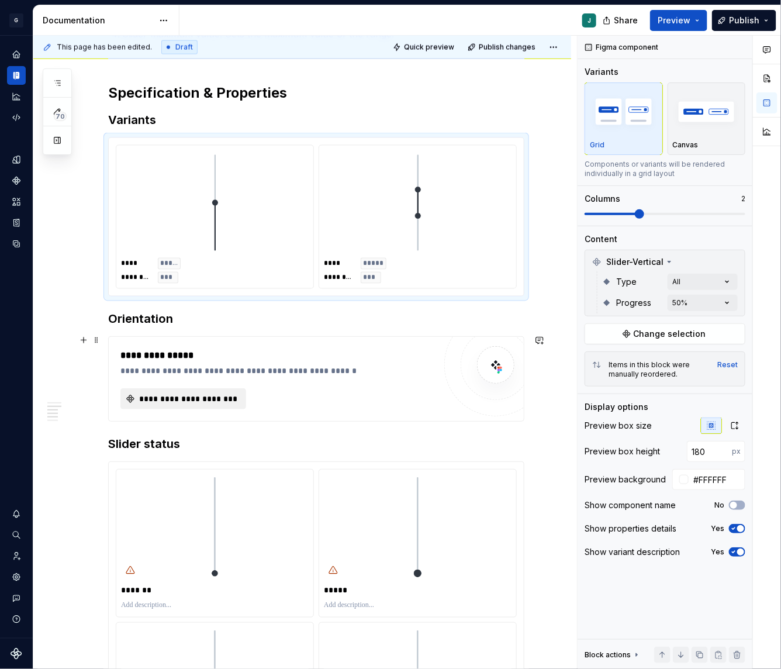
click at [187, 394] on span "**********" at bounding box center [187, 399] width 101 height 12
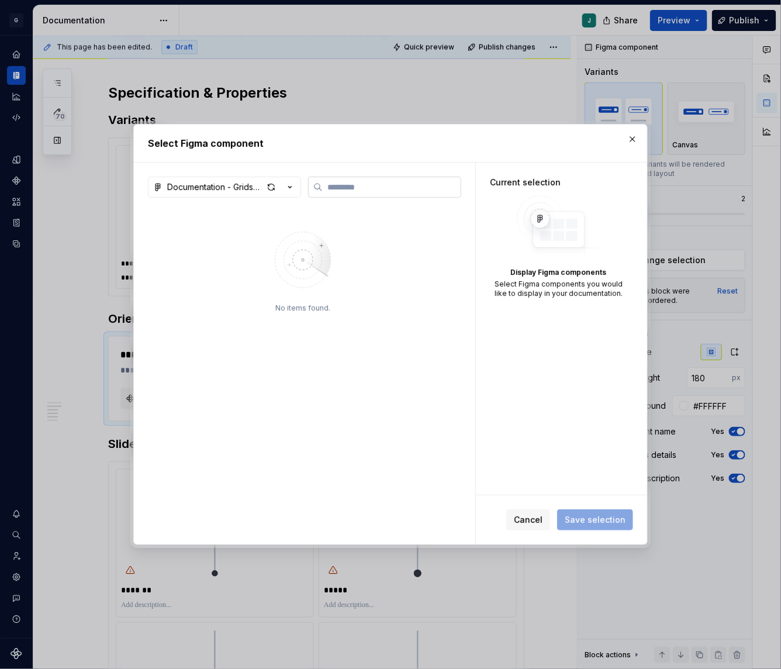
type textarea "*"
click at [213, 191] on div "Documentation - Gridspertise DS" at bounding box center [215, 187] width 96 height 12
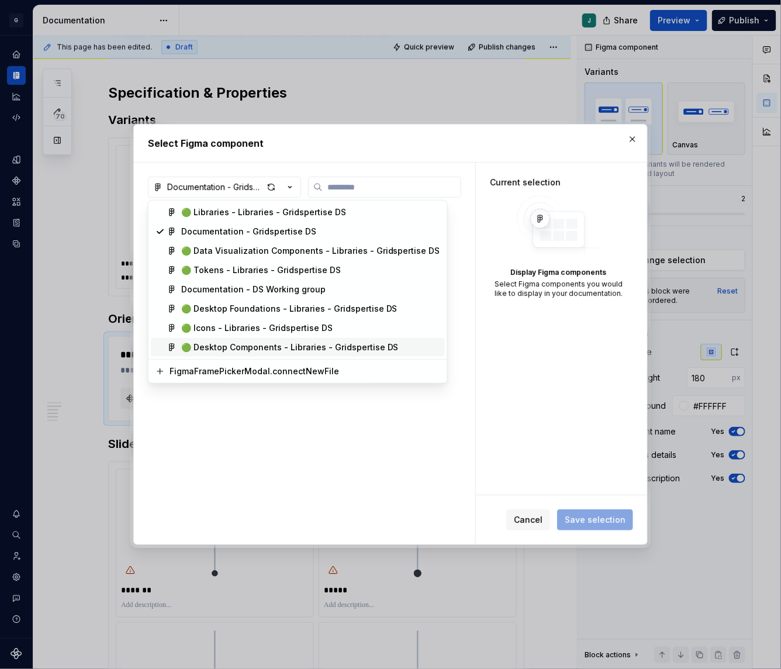
click at [234, 349] on div "🟢 Desktop Components - Libraries - Gridspertise DS" at bounding box center [289, 347] width 217 height 12
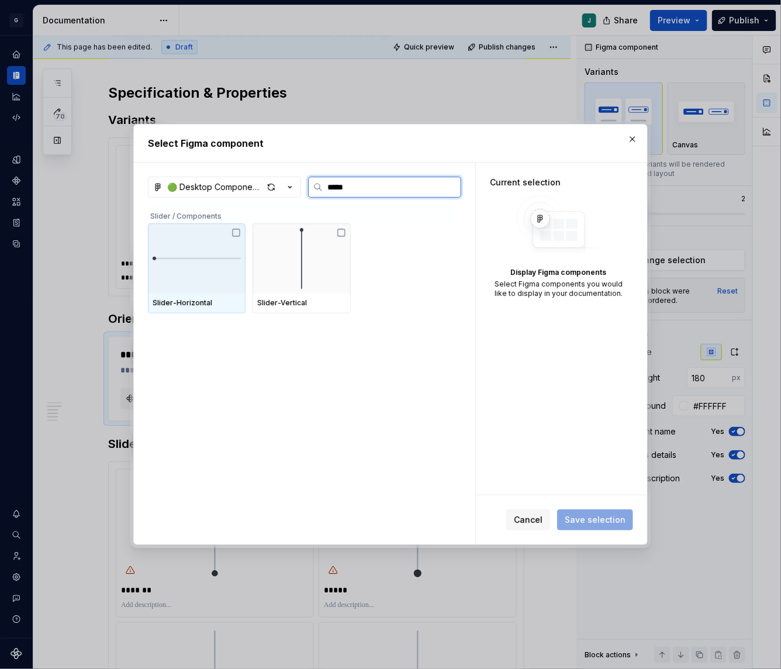
type input "******"
click at [233, 230] on icon at bounding box center [235, 232] width 9 height 9
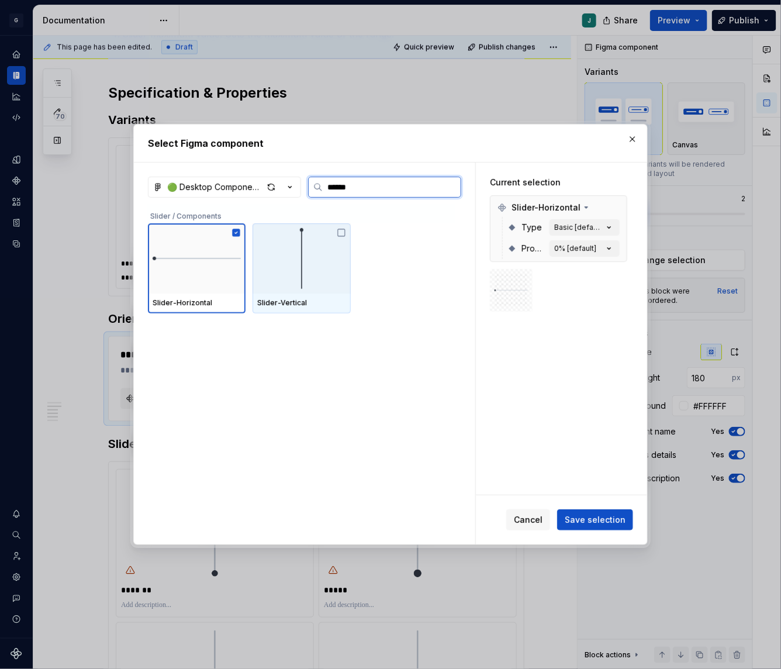
click at [344, 231] on icon at bounding box center [341, 232] width 9 height 9
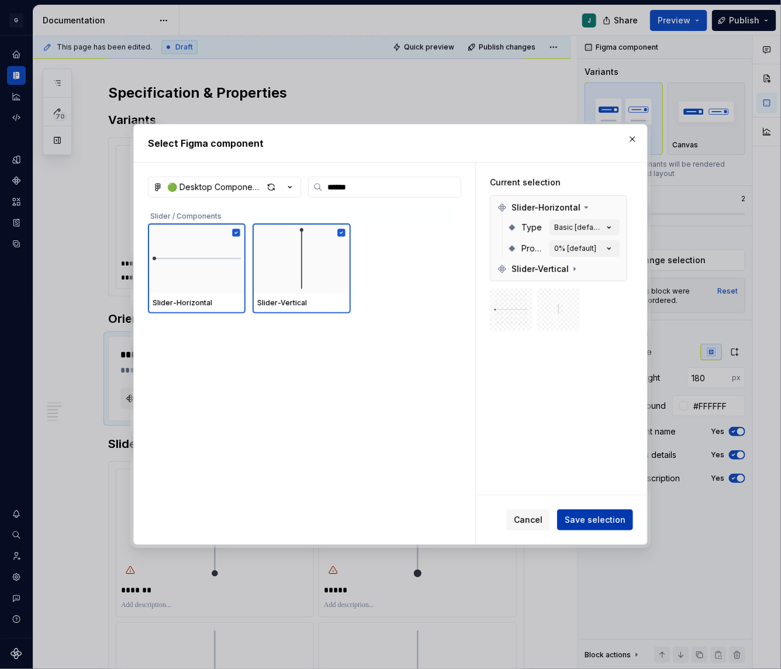
click at [587, 514] on span "Save selection" at bounding box center [595, 520] width 61 height 12
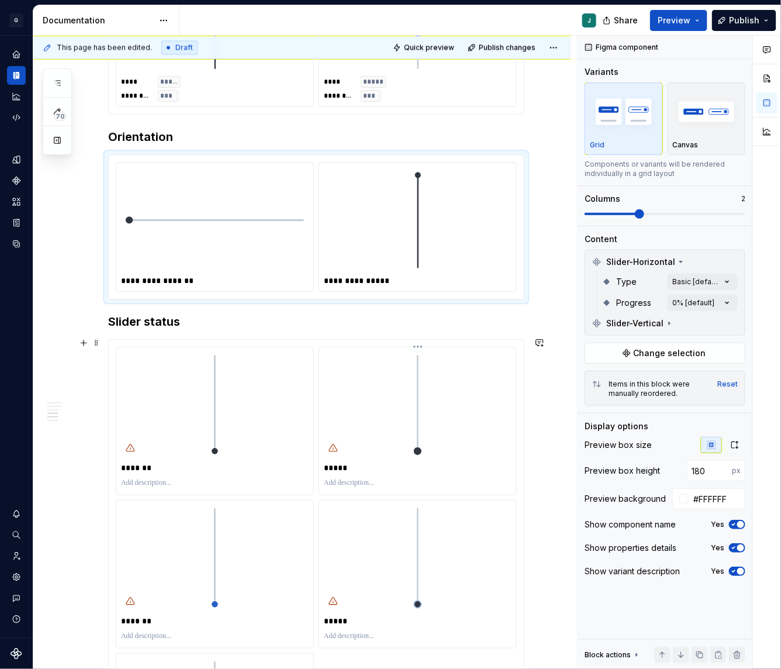
scroll to position [865, 0]
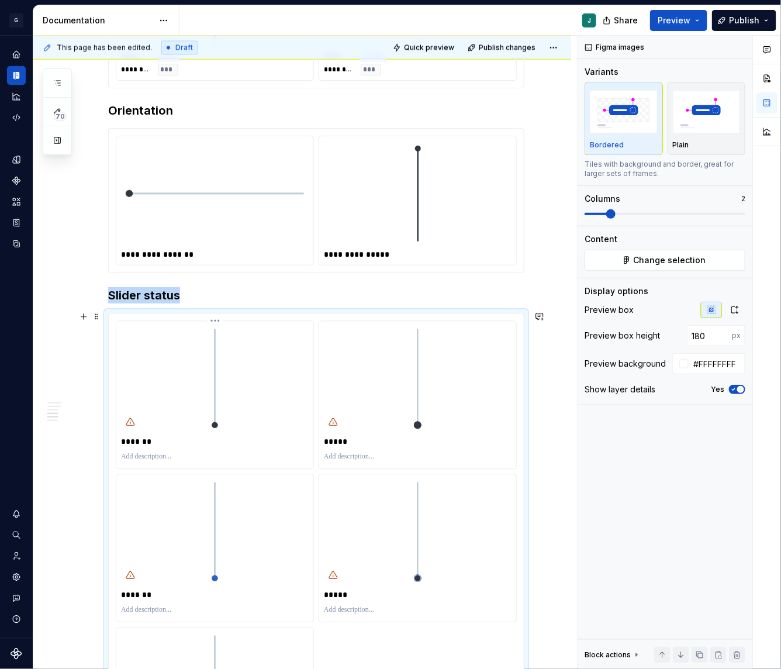
click at [199, 391] on img at bounding box center [214, 378] width 175 height 105
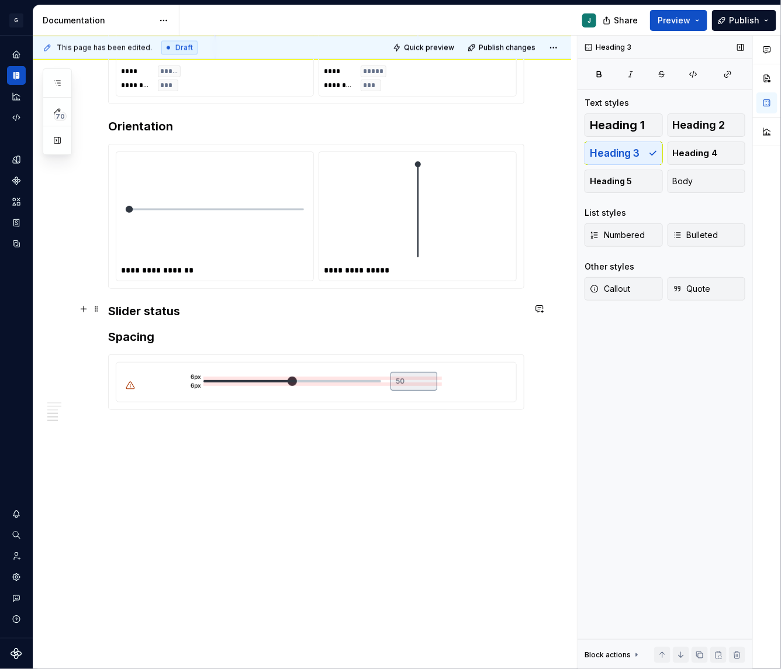
click at [223, 309] on h3 "Slider status" at bounding box center [316, 311] width 416 height 16
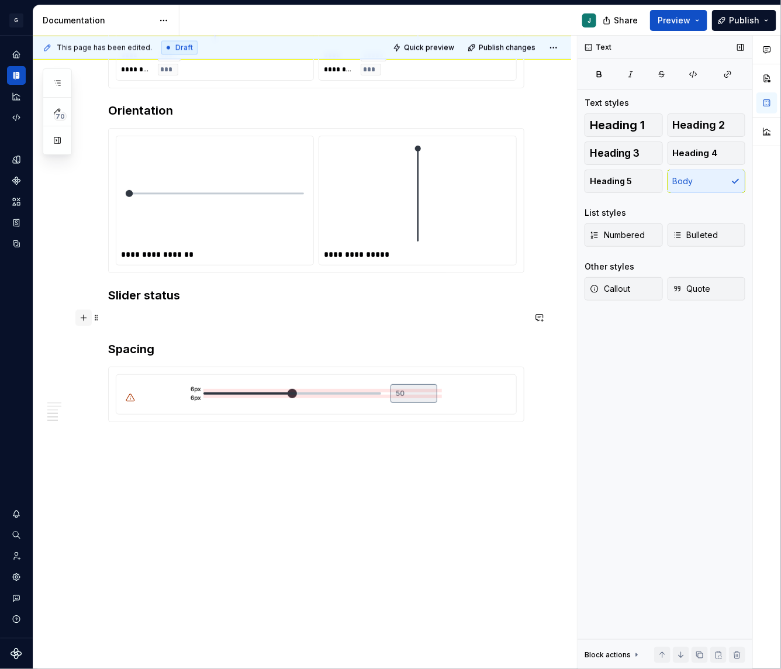
click at [81, 316] on button "button" at bounding box center [83, 317] width 16 height 16
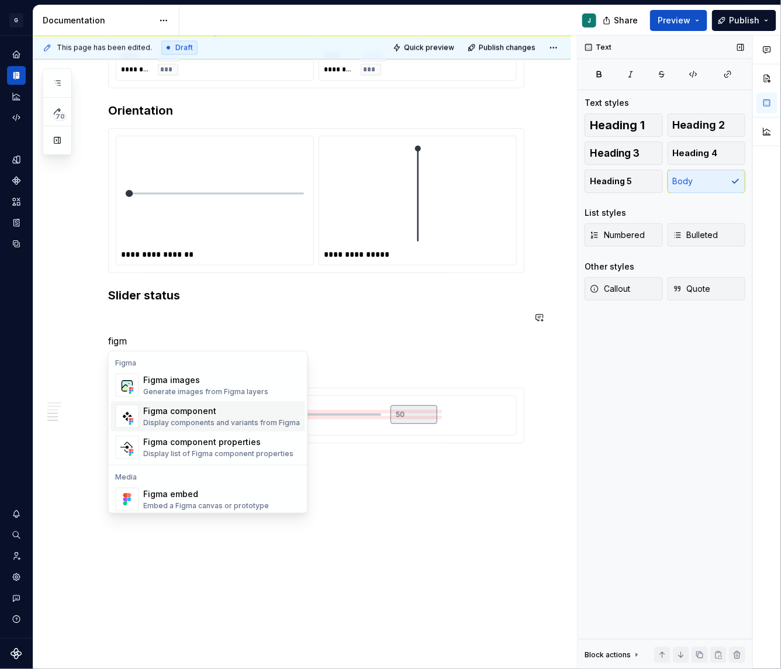
click at [179, 409] on div "Figma component" at bounding box center [222, 411] width 157 height 12
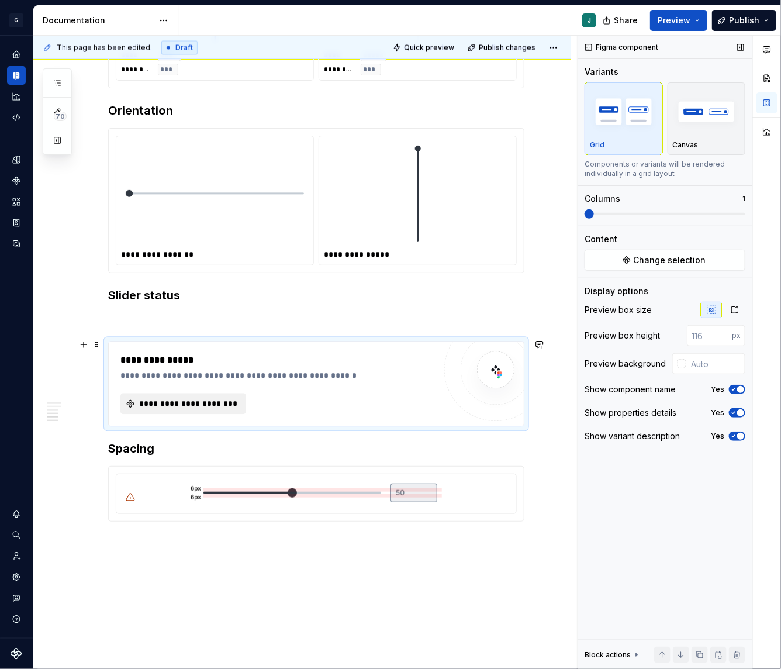
click at [150, 397] on span "**********" at bounding box center [187, 403] width 101 height 12
type textarea "*"
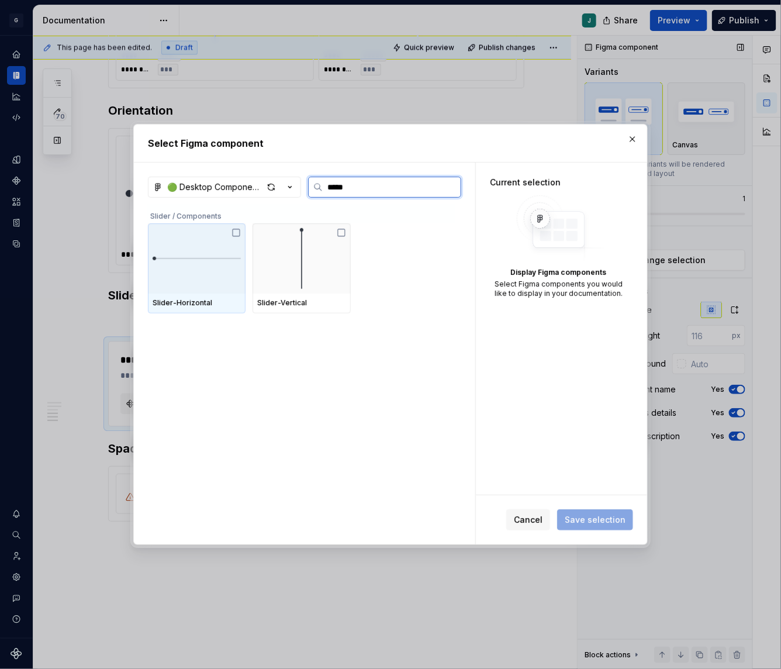
type input "******"
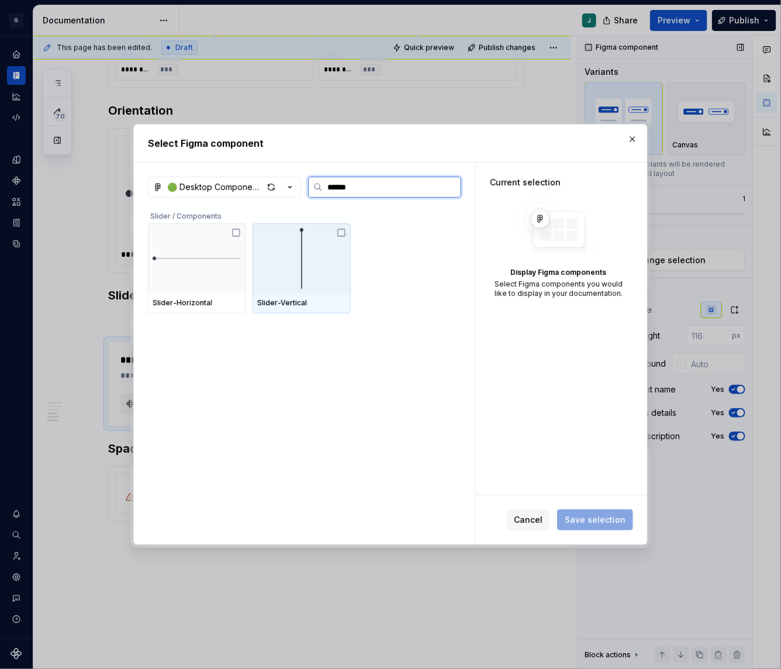
click at [346, 234] on icon at bounding box center [341, 232] width 9 height 9
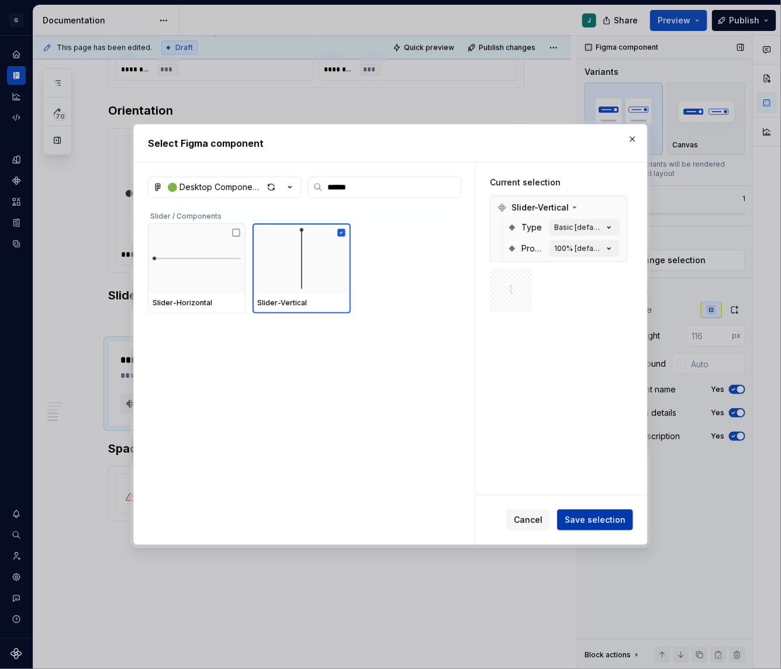
click at [592, 523] on span "Save selection" at bounding box center [595, 520] width 61 height 12
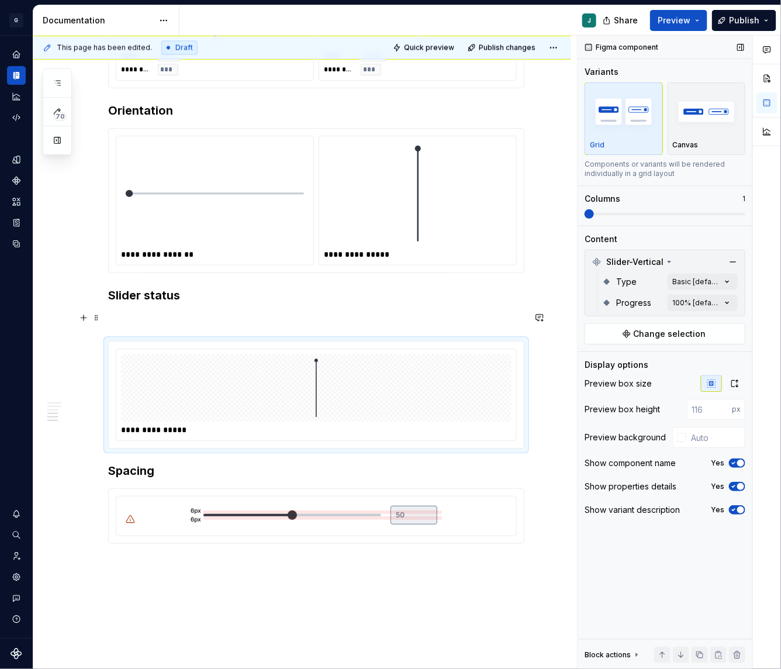
click at [111, 319] on p at bounding box center [316, 320] width 416 height 14
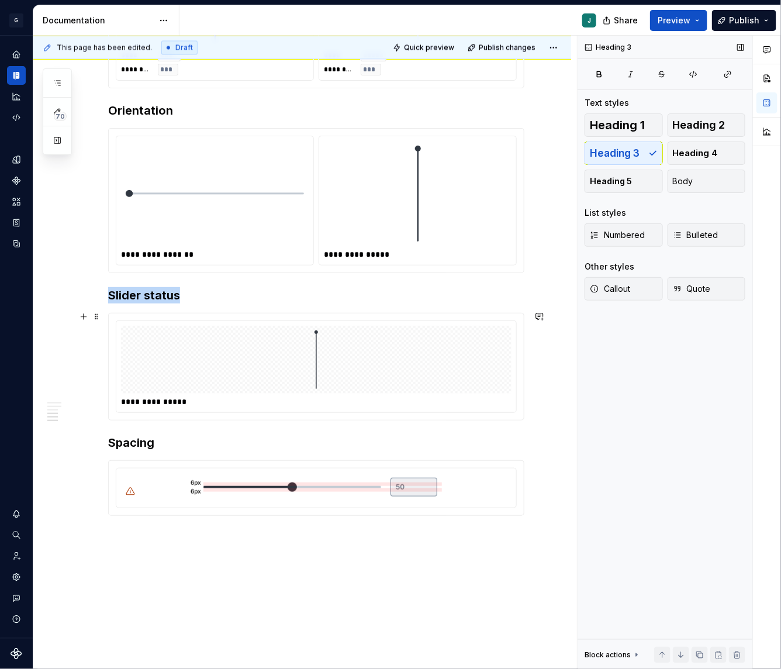
click at [268, 366] on div at bounding box center [316, 360] width 390 height 68
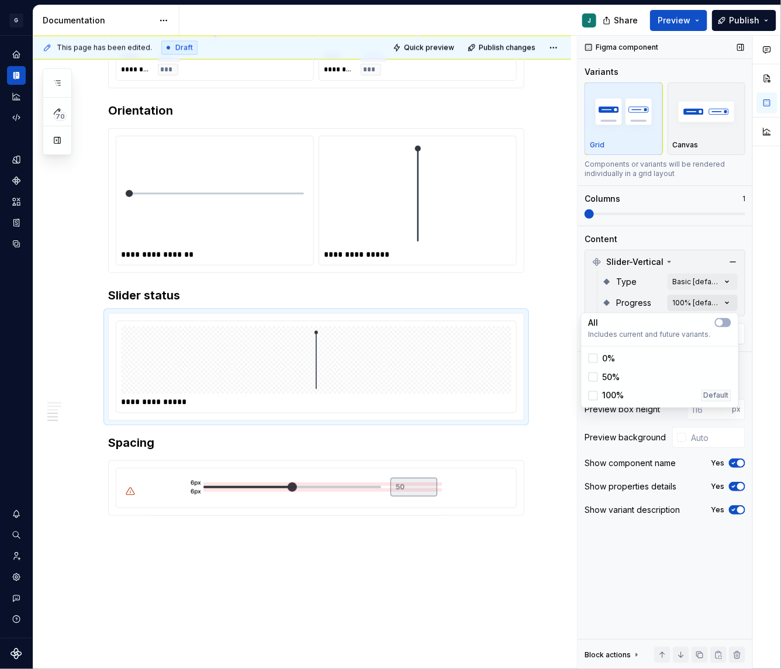
click at [706, 306] on div "Comments Open comments No comments yet Select ‘Comment’ from the block context …" at bounding box center [679, 353] width 203 height 634
click at [704, 282] on div "Comments Open comments No comments yet Select ‘Comment’ from the block context …" at bounding box center [679, 353] width 203 height 634
click at [714, 282] on div "Comments Open comments No comments yet Select ‘Comment’ from the block context …" at bounding box center [679, 353] width 203 height 634
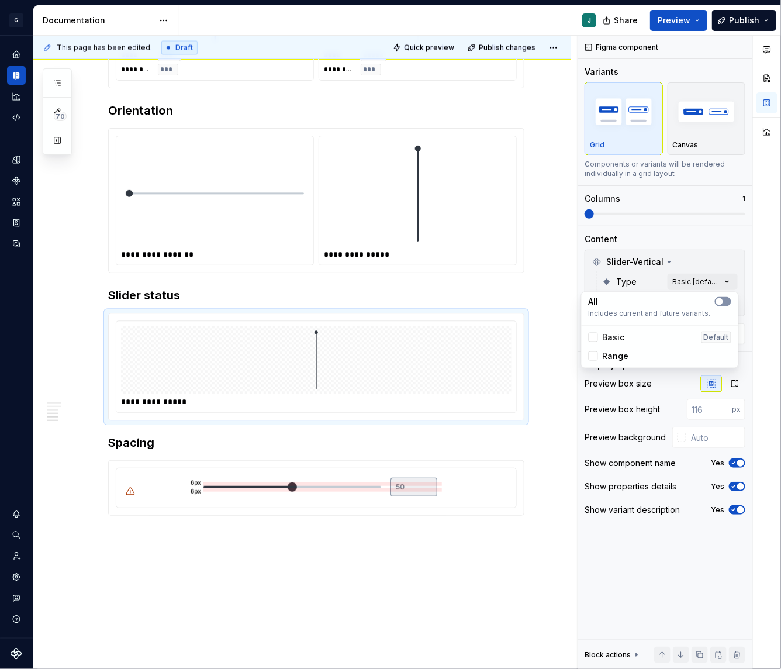
click at [721, 300] on span "button" at bounding box center [719, 301] width 7 height 7
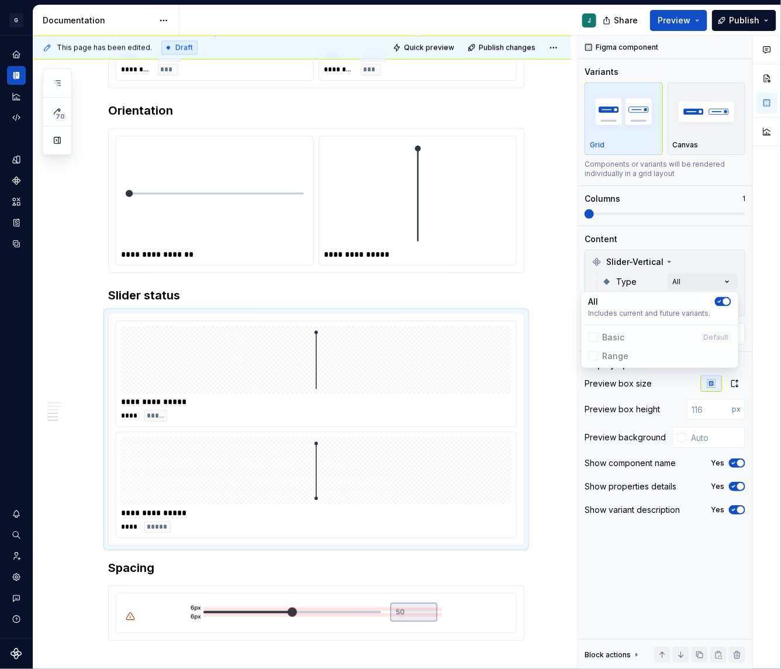
click at [652, 286] on div "Comments Open comments No comments yet Select ‘Comment’ from the block context …" at bounding box center [679, 353] width 203 height 634
click at [727, 303] on div "Comments Open comments No comments yet Select ‘Comment’ from the block context …" at bounding box center [679, 353] width 203 height 634
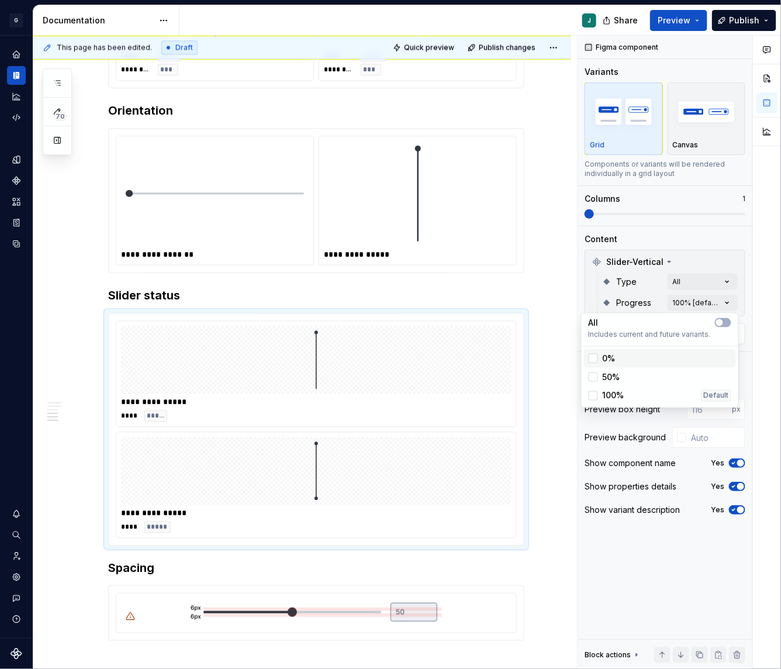
click at [590, 350] on div "0%" at bounding box center [660, 358] width 152 height 19
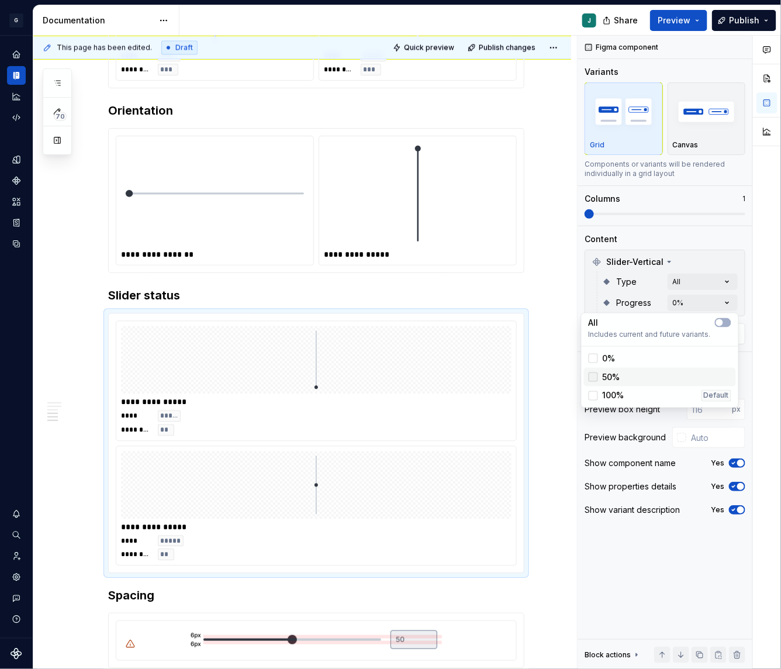
click at [591, 378] on div at bounding box center [593, 376] width 9 height 9
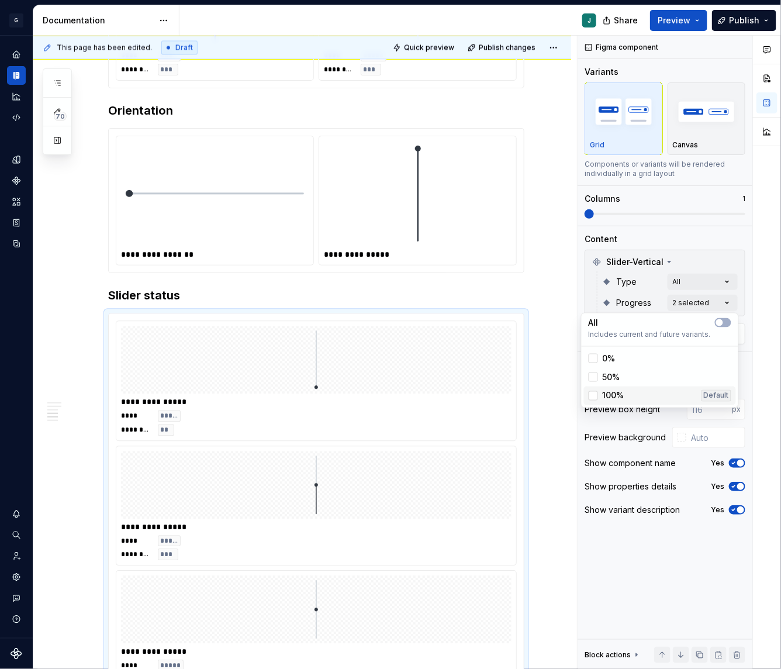
click at [590, 401] on div "100% Default" at bounding box center [660, 395] width 152 height 19
click at [696, 212] on div "Comments Open comments No comments yet Select ‘Comment’ from the block context …" at bounding box center [679, 353] width 203 height 634
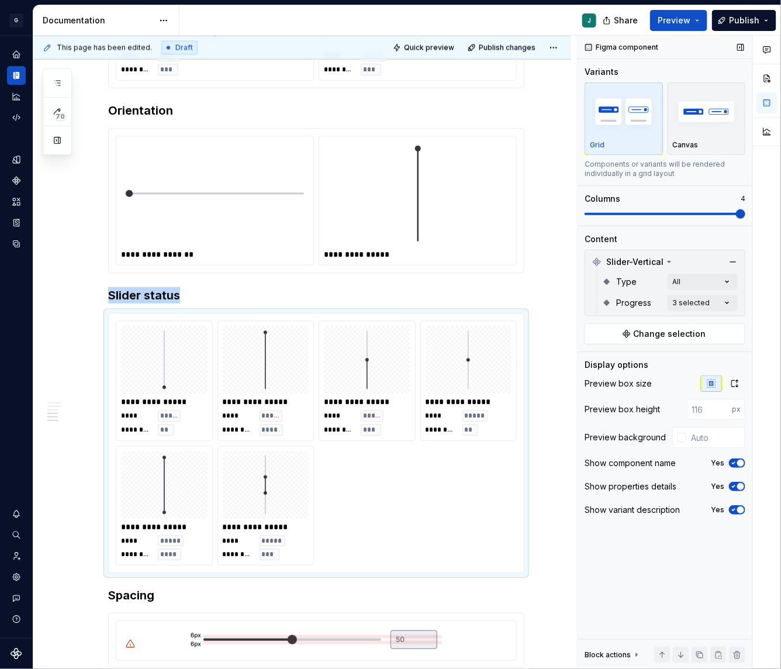
click at [745, 213] on span at bounding box center [665, 214] width 161 height 2
click at [379, 469] on div "**********" at bounding box center [316, 442] width 401 height 245
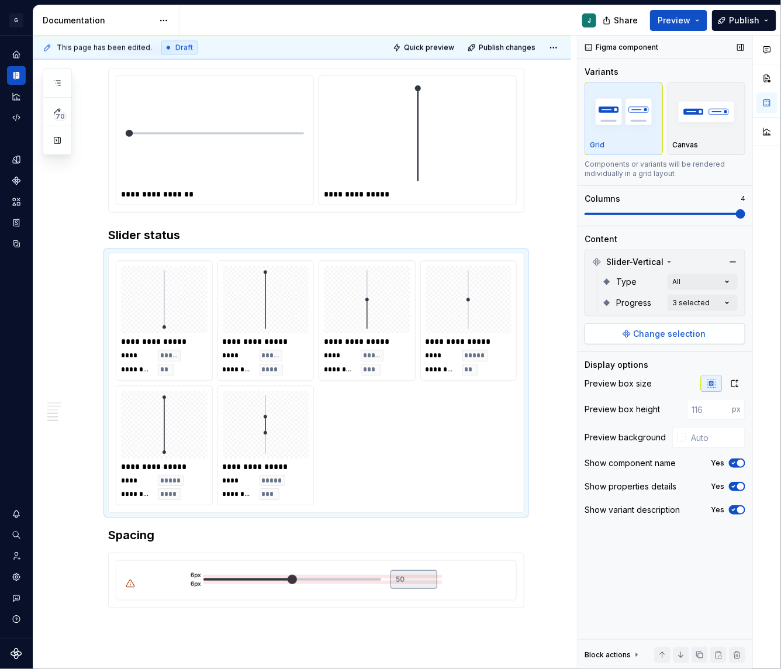
click at [675, 334] on span "Change selection" at bounding box center [670, 334] width 72 height 12
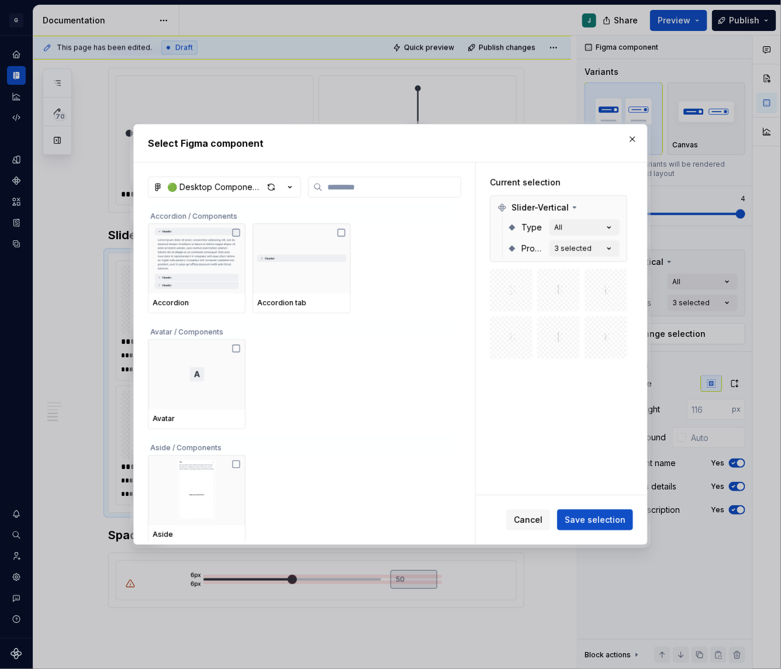
type textarea "*"
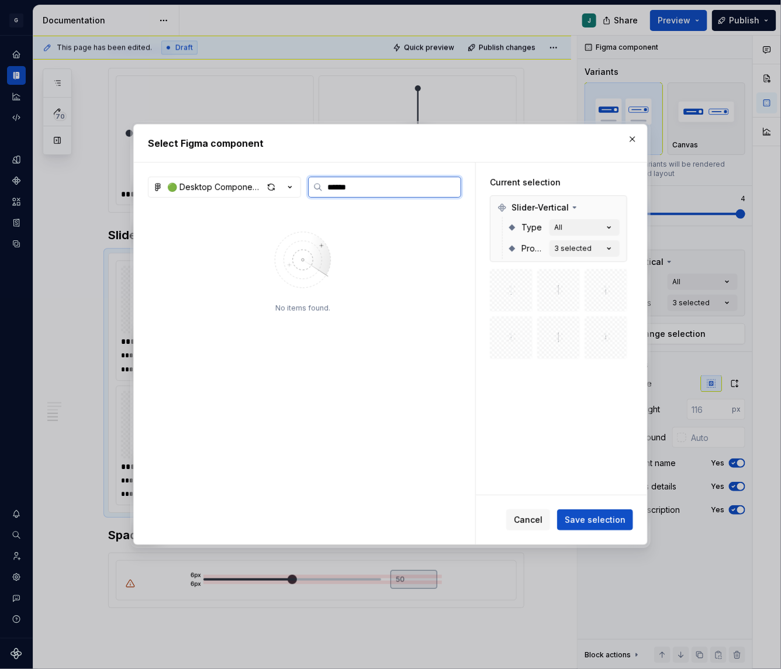
click at [349, 184] on input "******" at bounding box center [392, 187] width 138 height 12
paste input "**"
type input "********"
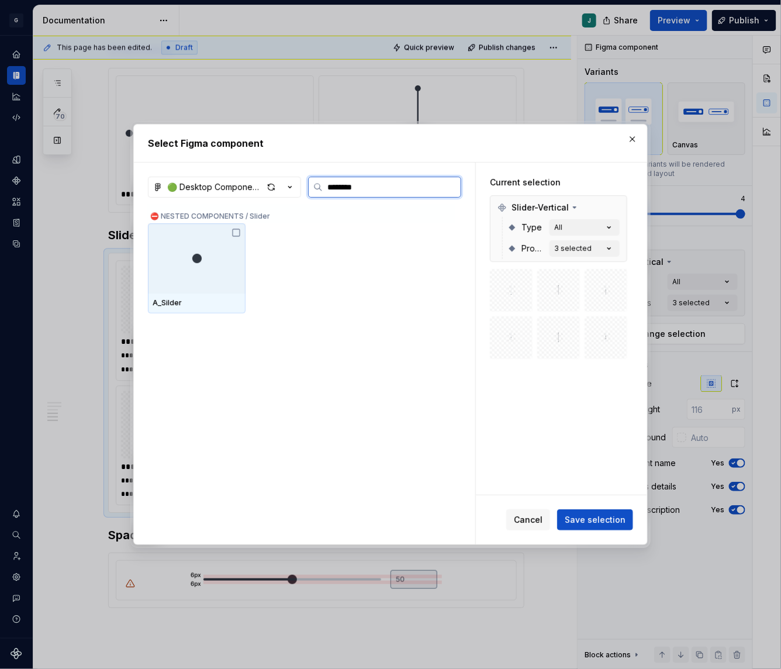
click at [212, 267] on div at bounding box center [197, 258] width 98 height 70
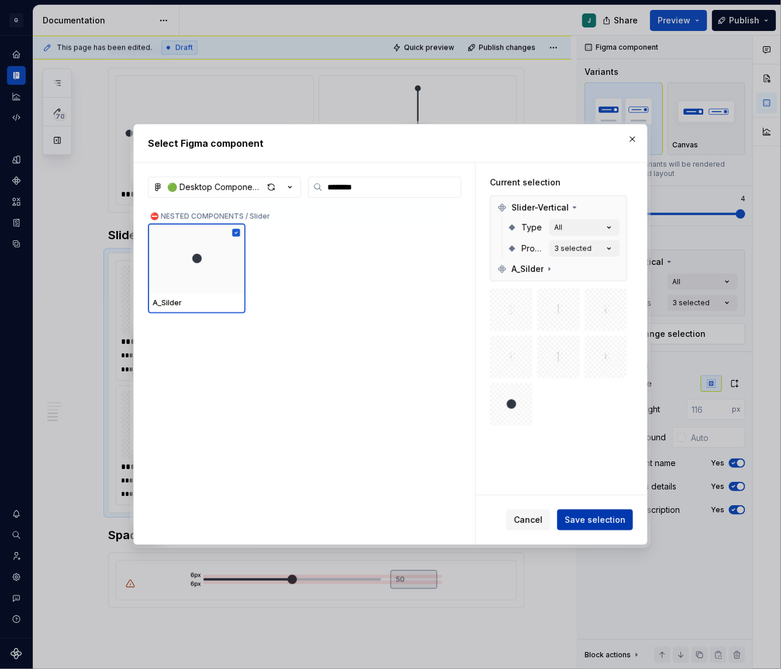
click at [598, 521] on span "Save selection" at bounding box center [595, 520] width 61 height 12
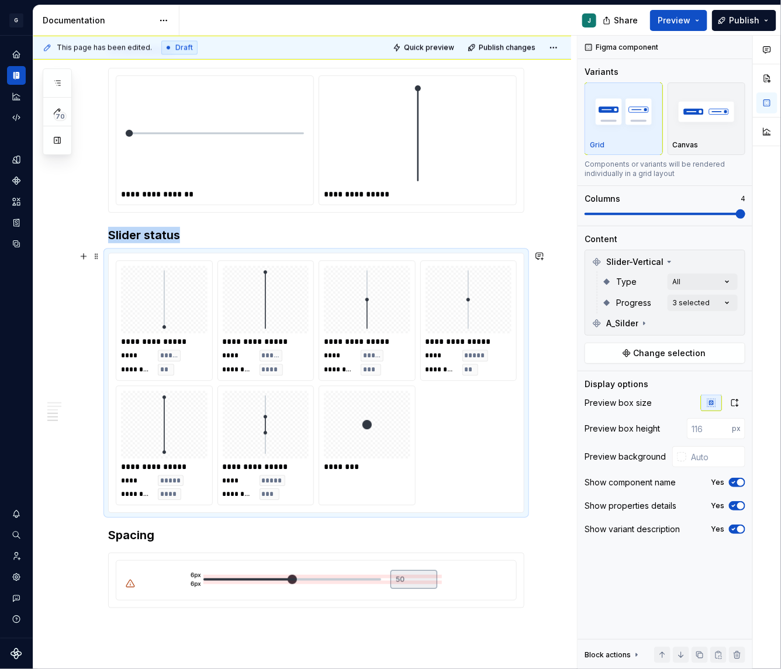
click at [378, 440] on div at bounding box center [367, 424] width 87 height 68
click at [624, 314] on div "A_Silder" at bounding box center [664, 323] width 155 height 19
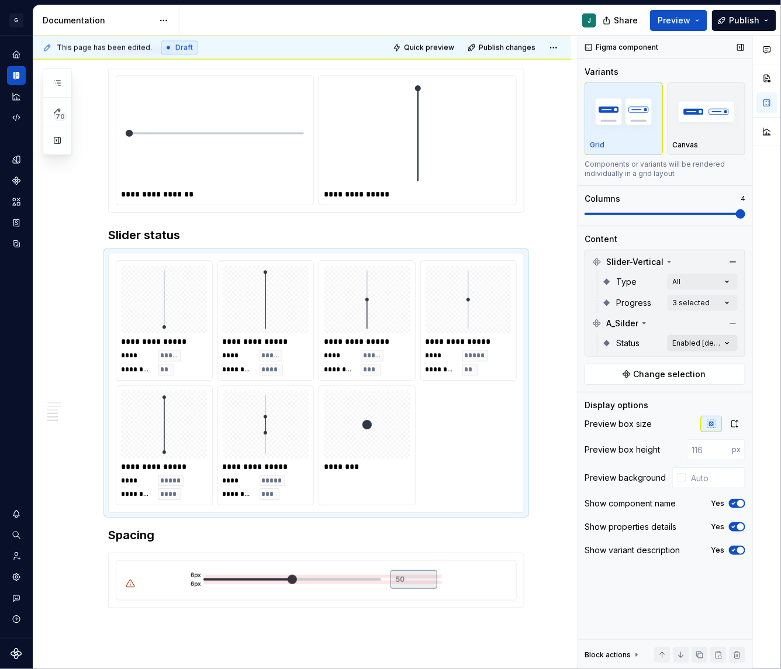
click at [713, 340] on div "Comments Open comments No comments yet Select ‘Comment’ from the block context …" at bounding box center [679, 353] width 203 height 634
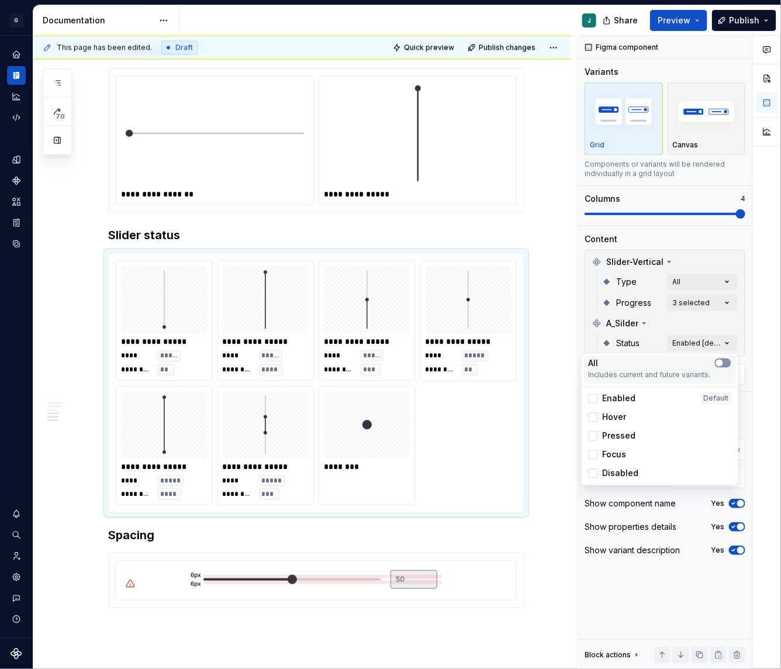
click at [722, 365] on icon "button" at bounding box center [719, 362] width 9 height 7
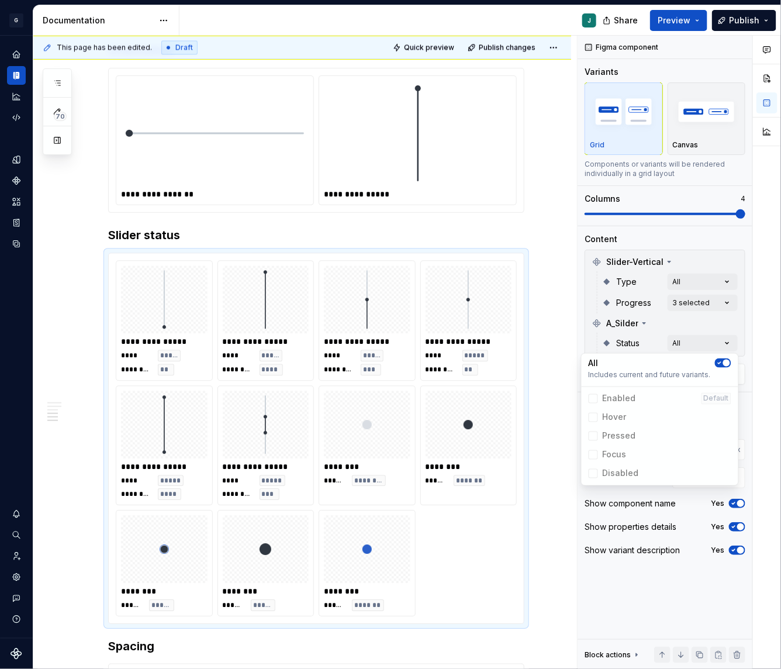
click at [534, 432] on html "G GSP Design System J Design system data Documentation J Share Preview Publish …" at bounding box center [390, 334] width 781 height 669
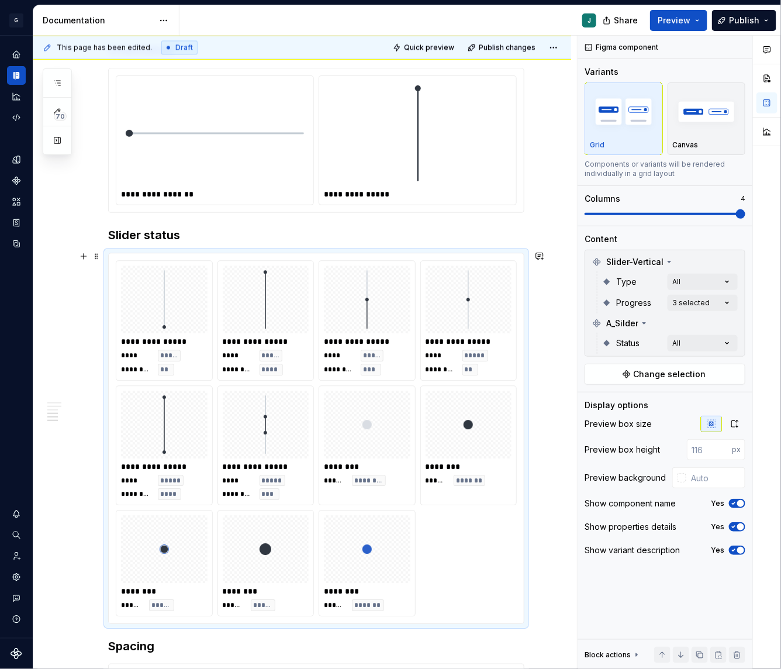
click at [554, 429] on div "**********" at bounding box center [302, 130] width 538 height 1704
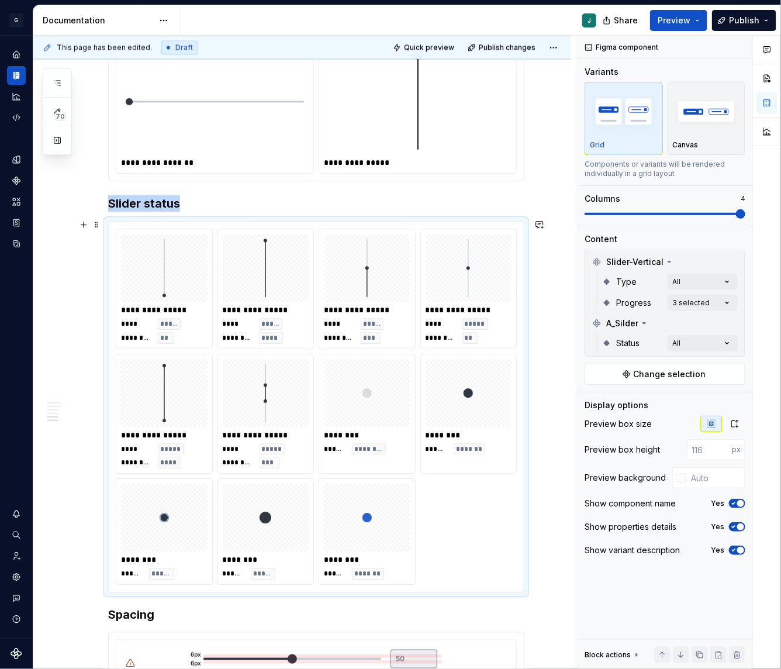
click at [379, 333] on span "***" at bounding box center [371, 337] width 16 height 9
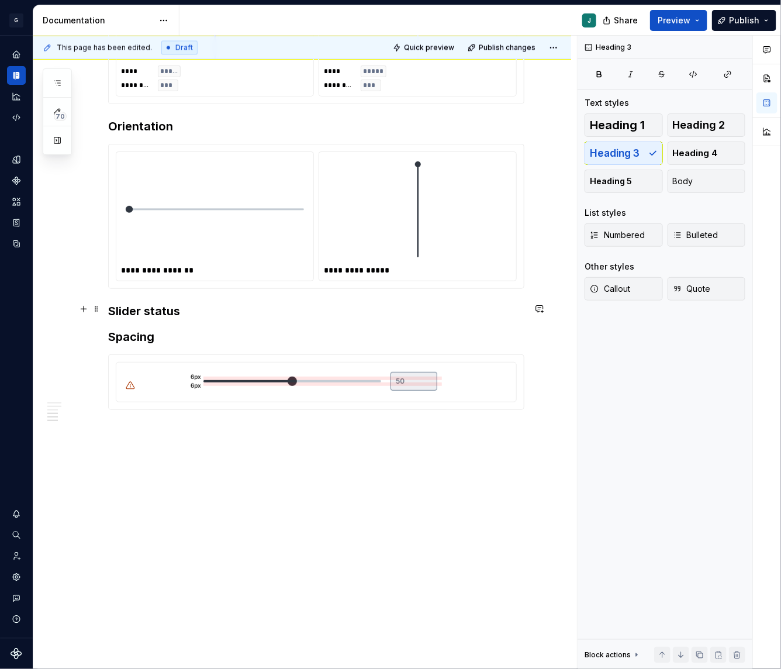
click at [203, 307] on h3 "Slider status" at bounding box center [316, 311] width 416 height 16
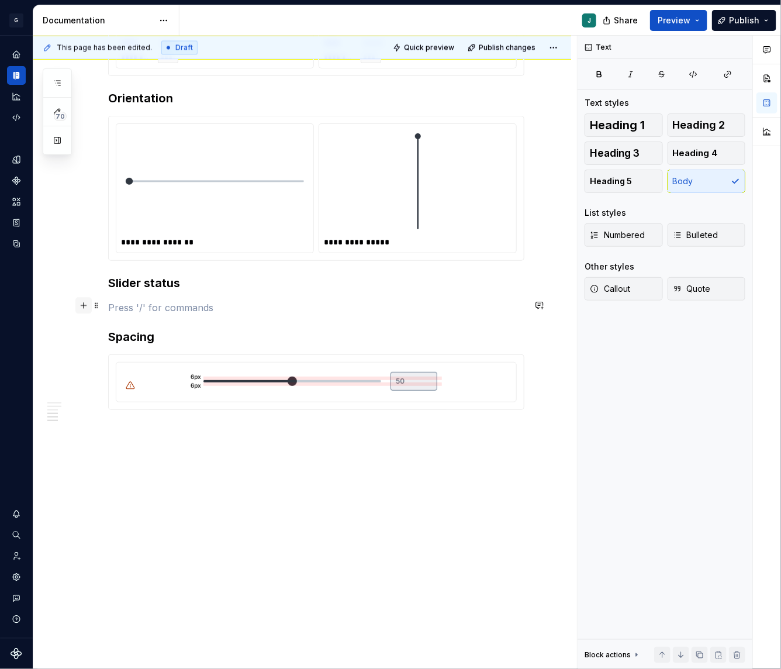
click at [82, 303] on button "button" at bounding box center [83, 305] width 16 height 16
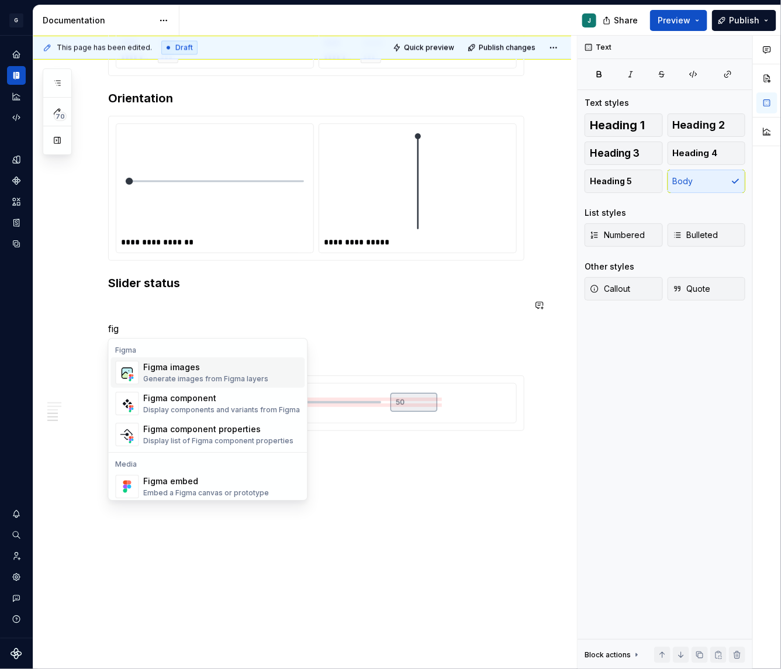
click at [172, 368] on div "Figma images" at bounding box center [206, 367] width 125 height 12
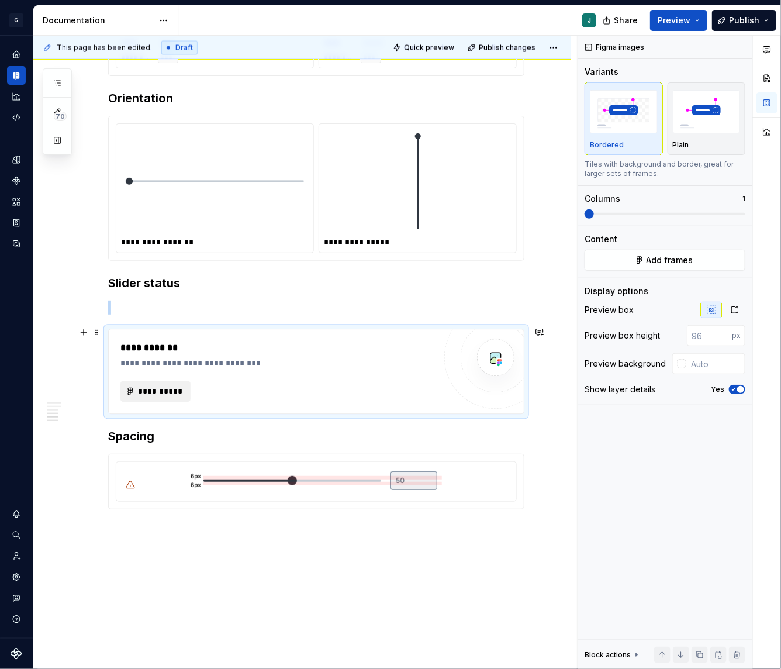
click at [163, 392] on span "**********" at bounding box center [160, 391] width 46 height 12
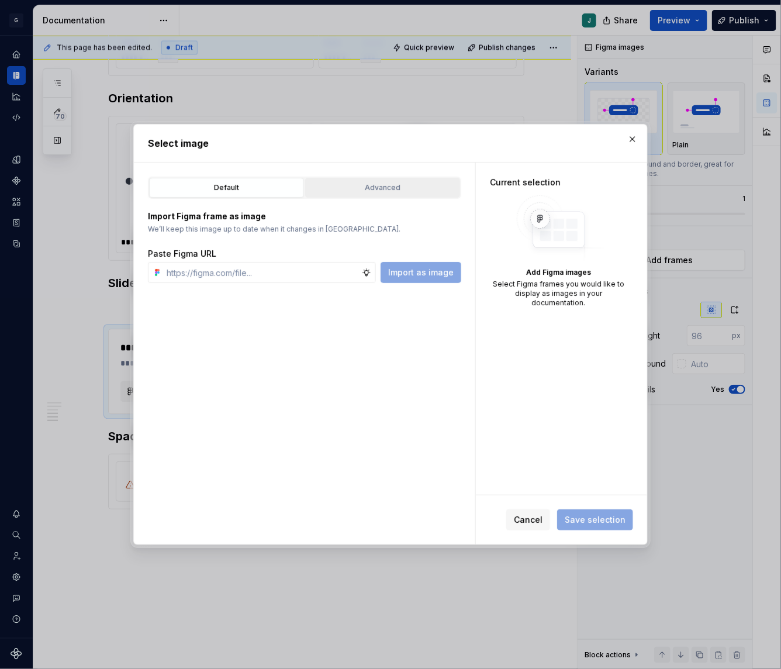
type textarea "*"
click at [359, 186] on div "Advanced" at bounding box center [382, 188] width 147 height 12
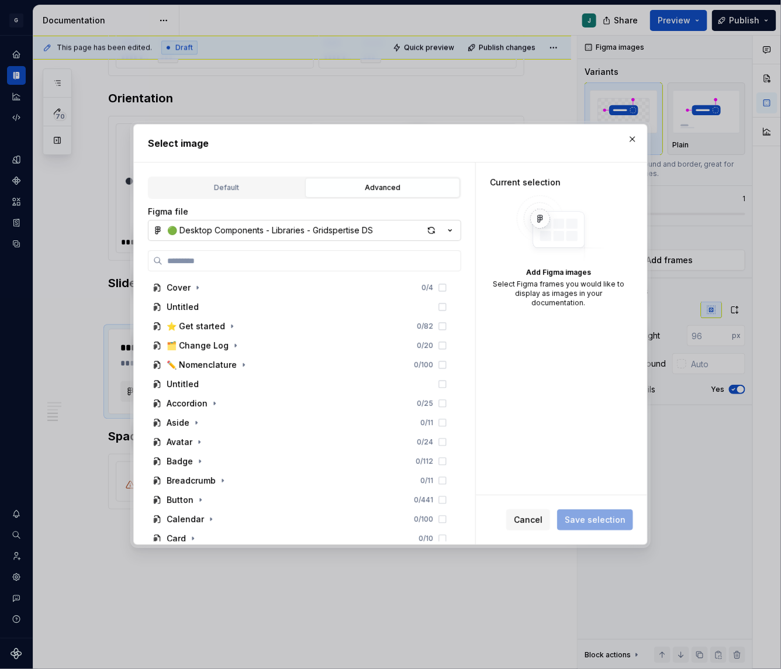
click at [234, 227] on div "🟢 Desktop Components - Libraries - Gridspertise DS" at bounding box center [270, 230] width 206 height 12
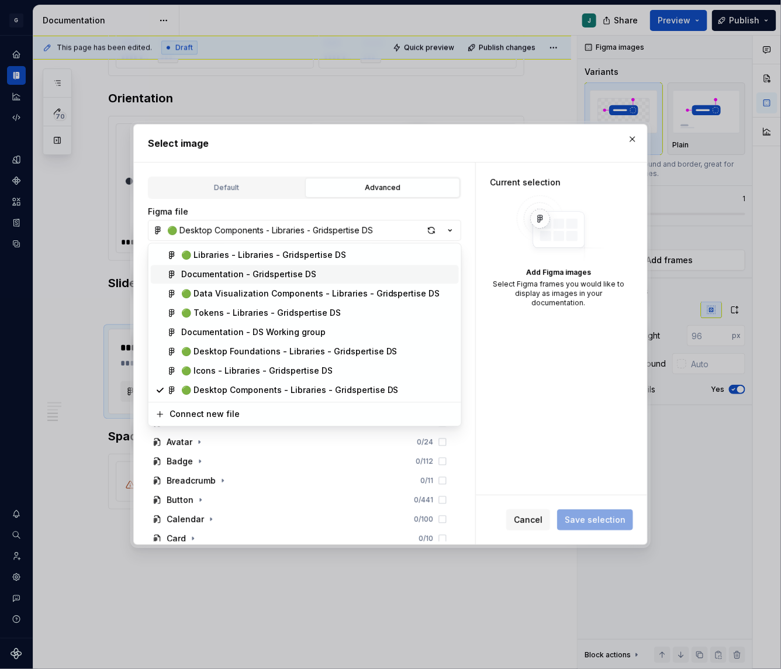
click at [208, 267] on span "Documentation - Gridspertise DS" at bounding box center [305, 274] width 308 height 19
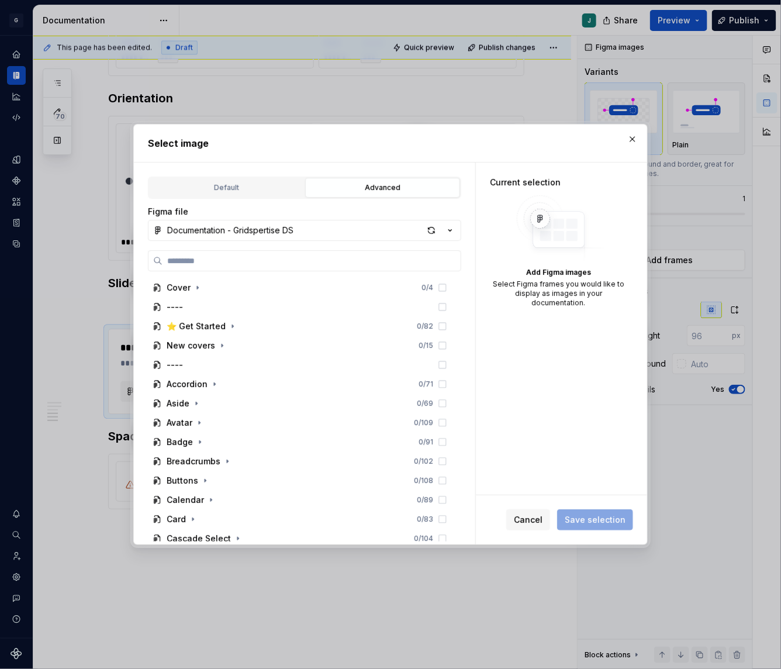
click at [208, 267] on label at bounding box center [304, 260] width 313 height 21
click at [208, 267] on input "search" at bounding box center [311, 261] width 298 height 12
paste input "**********"
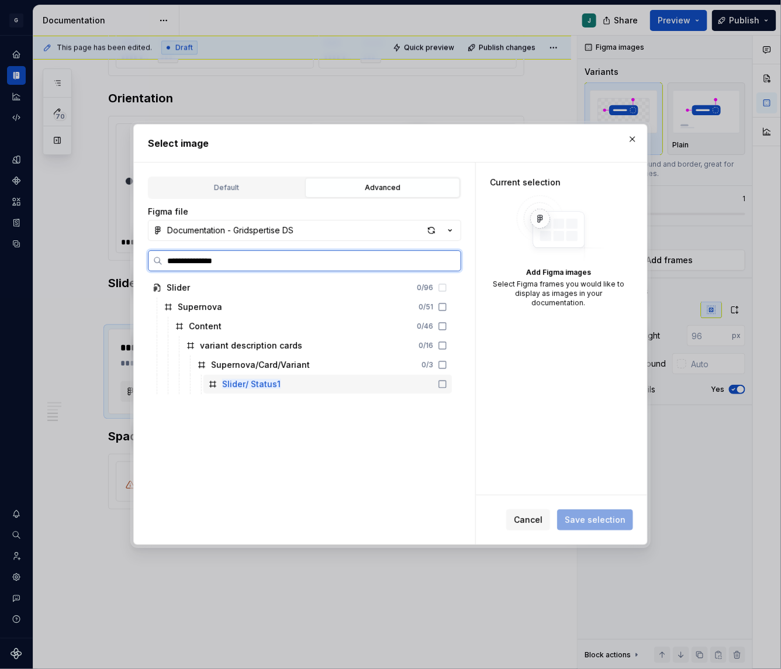
click at [250, 382] on mark "Slider/ Status1" at bounding box center [251, 384] width 58 height 10
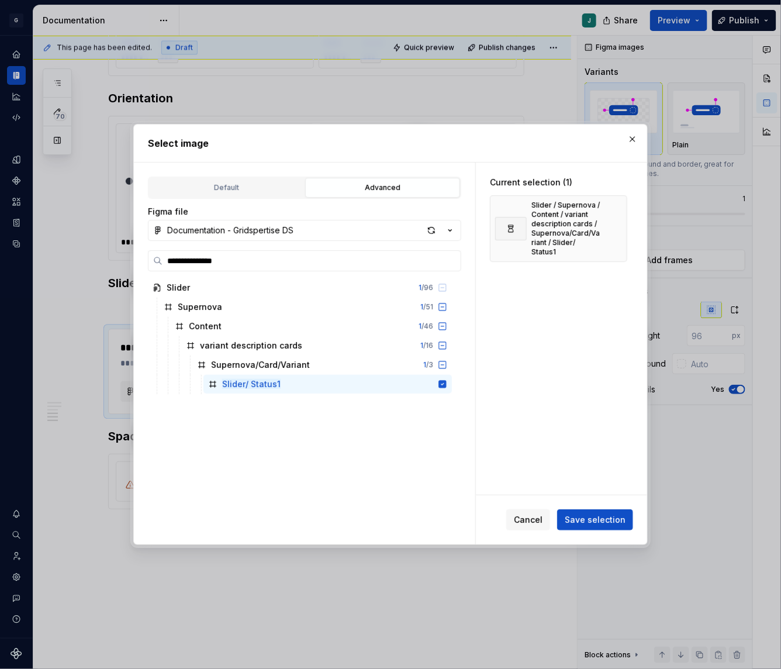
type input "**********"
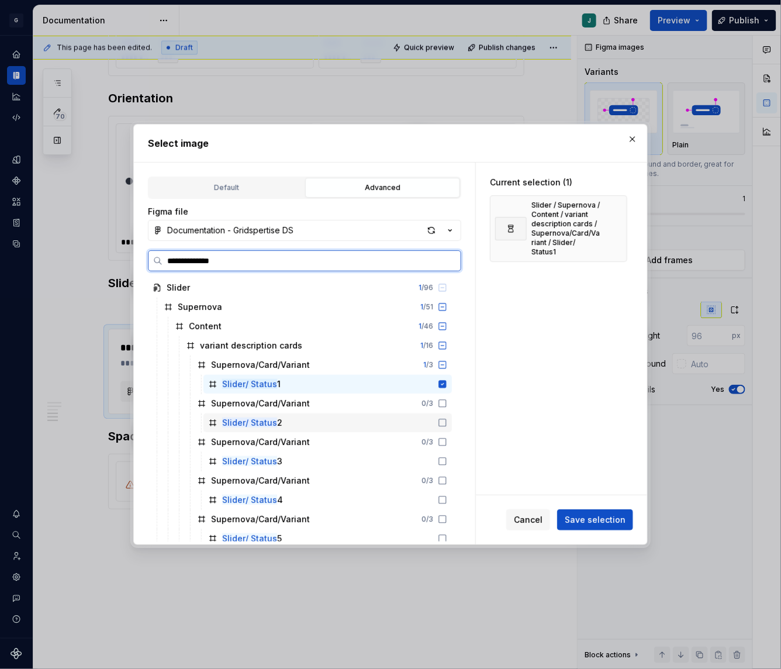
click at [447, 421] on icon at bounding box center [442, 422] width 9 height 9
click at [446, 458] on icon at bounding box center [442, 461] width 7 height 7
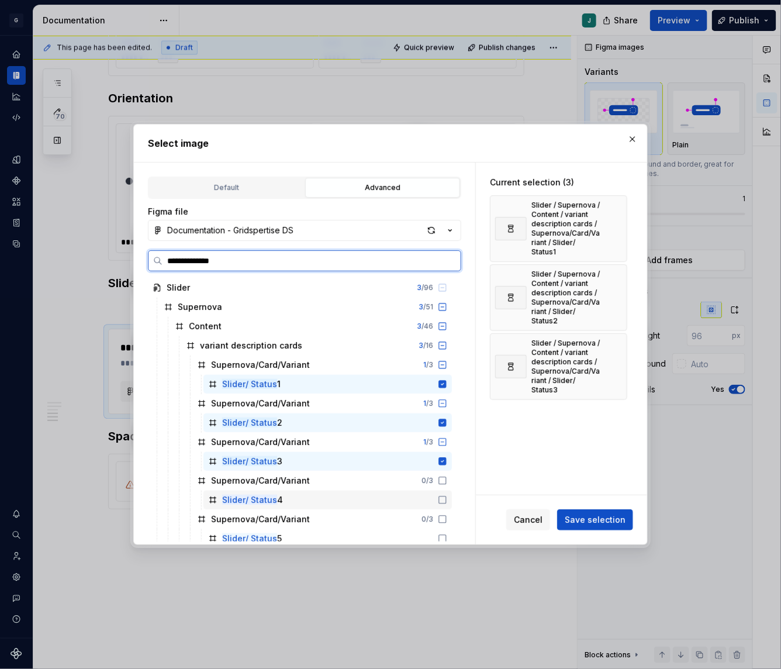
click at [447, 497] on icon at bounding box center [442, 499] width 9 height 9
click at [447, 535] on icon at bounding box center [442, 538] width 9 height 9
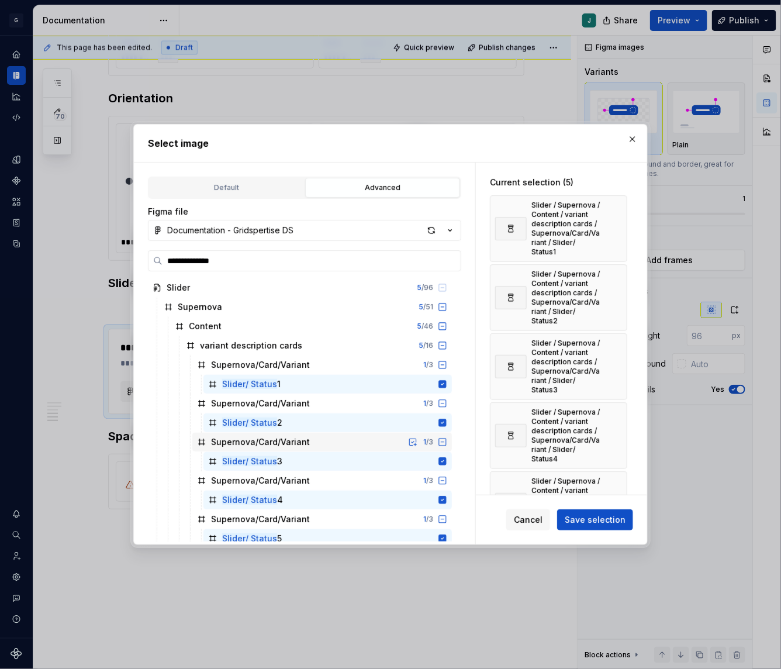
scroll to position [7, 0]
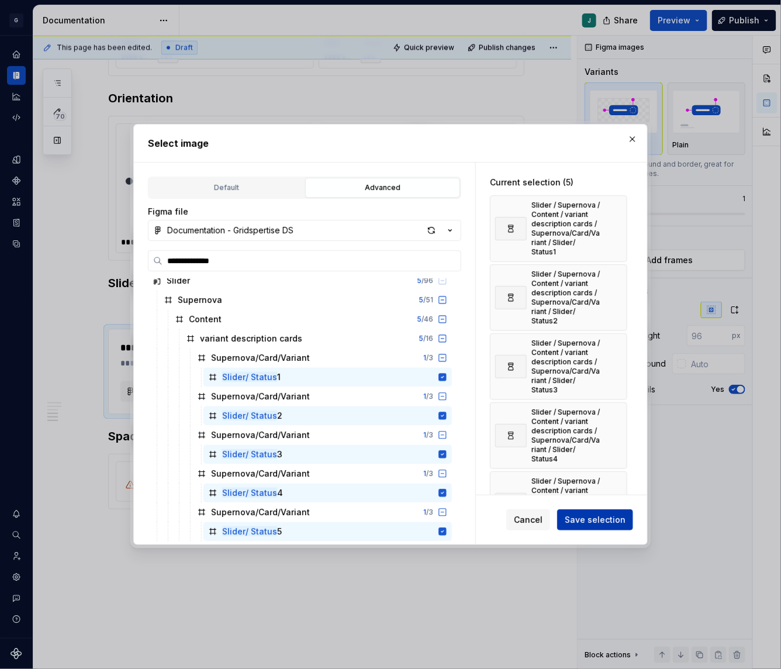
click at [603, 519] on span "Save selection" at bounding box center [595, 520] width 61 height 12
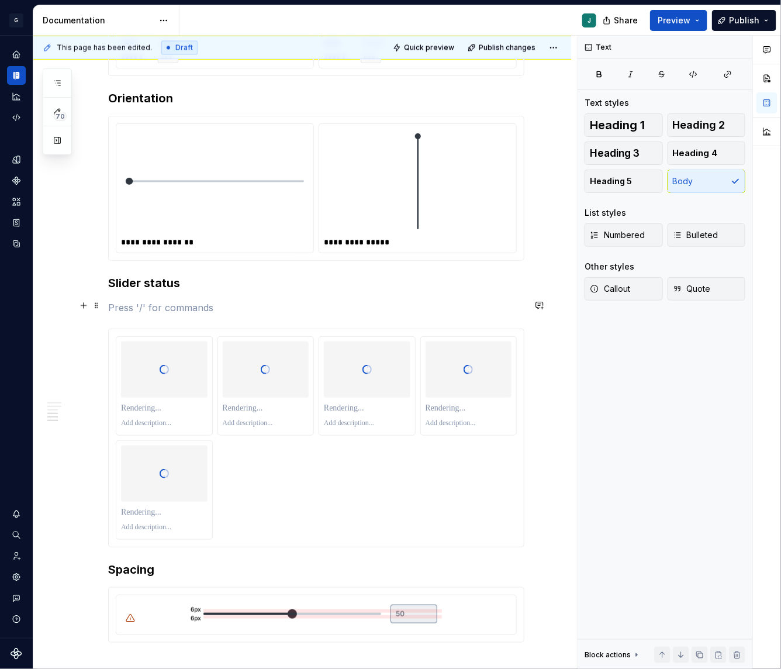
click at [117, 306] on p at bounding box center [316, 307] width 416 height 14
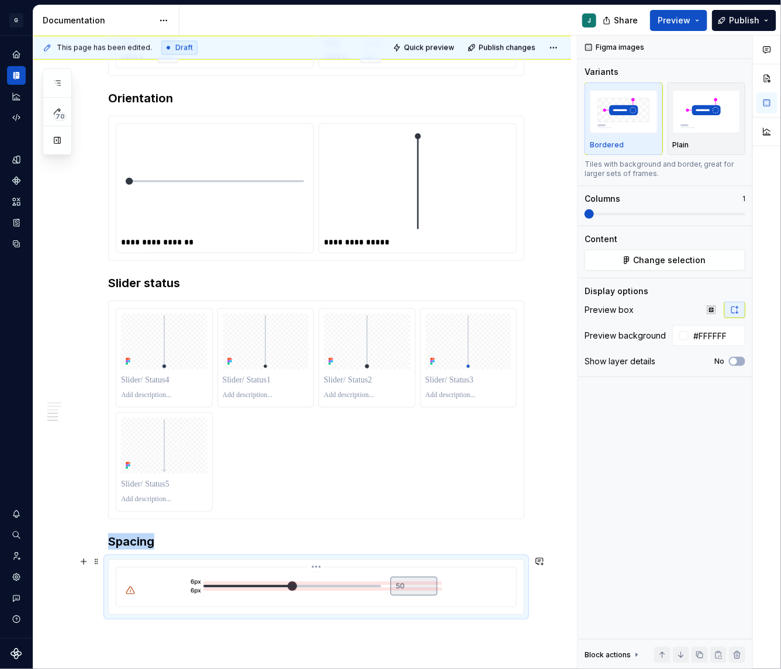
click at [286, 581] on img at bounding box center [316, 585] width 261 height 27
click at [626, 259] on button "Change selection" at bounding box center [665, 260] width 161 height 21
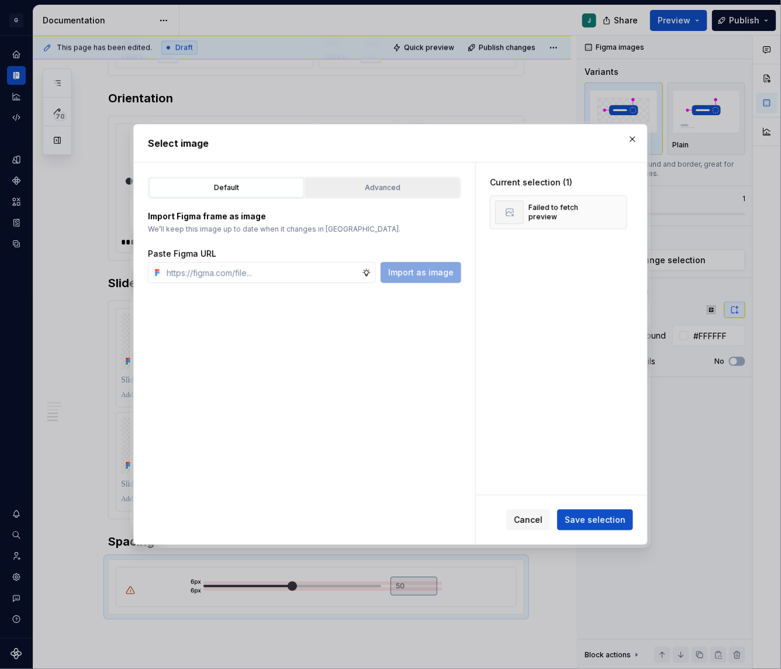
click at [415, 182] on div "Advanced" at bounding box center [382, 188] width 147 height 12
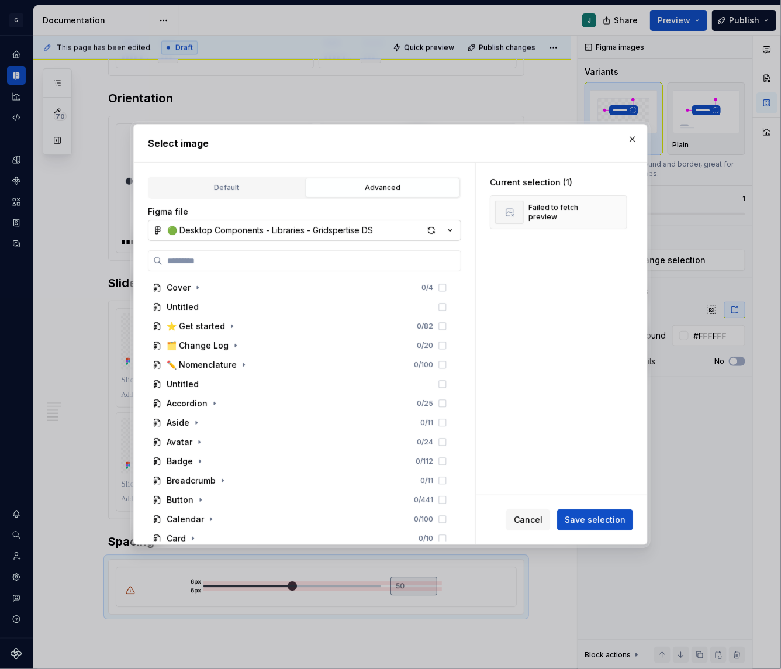
click at [220, 223] on button "🟢 Desktop Components - Libraries - Gridspertise DS" at bounding box center [304, 230] width 313 height 21
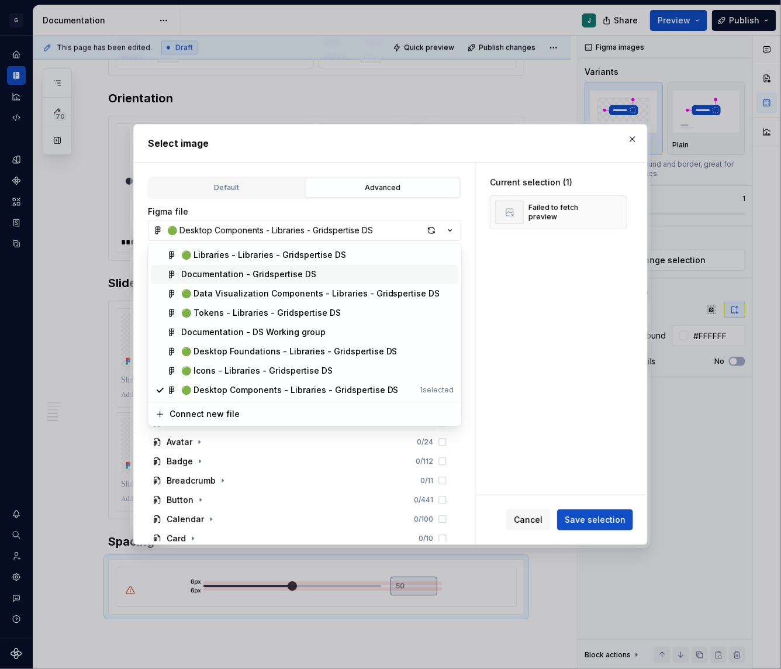
click at [212, 268] on span "Documentation - Gridspertise DS" at bounding box center [305, 274] width 308 height 19
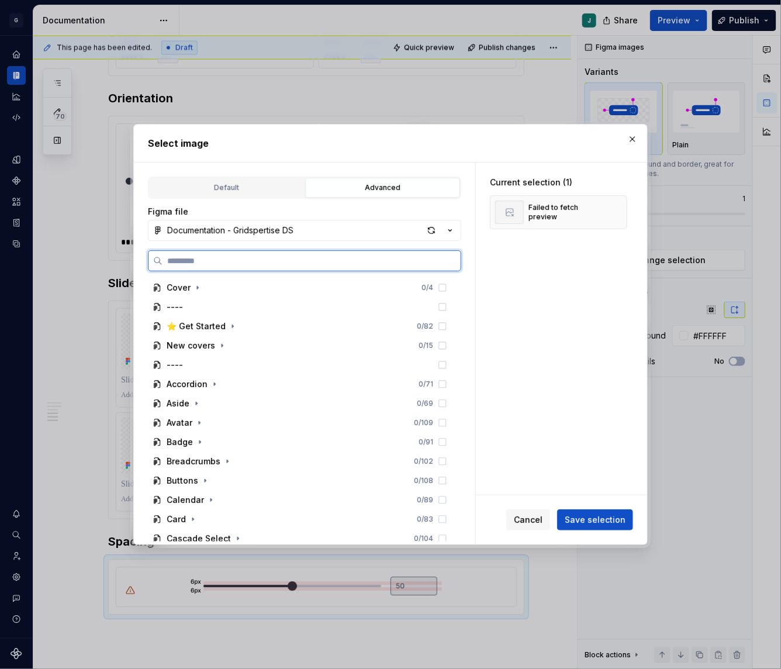
click at [187, 255] on input "search" at bounding box center [311, 261] width 298 height 12
type textarea "*"
paste input "**********"
type input "**********"
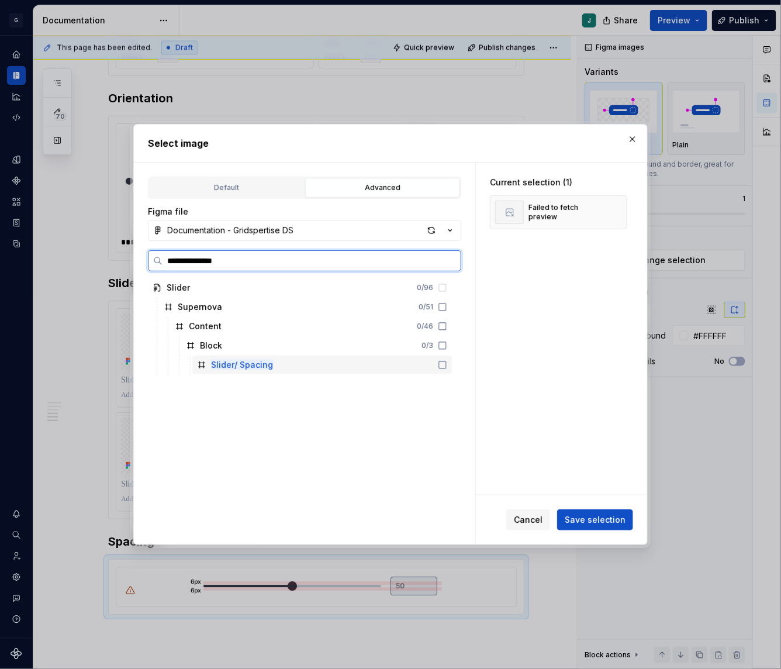
click at [260, 369] on mark "Slider/ Spacing" at bounding box center [242, 364] width 62 height 10
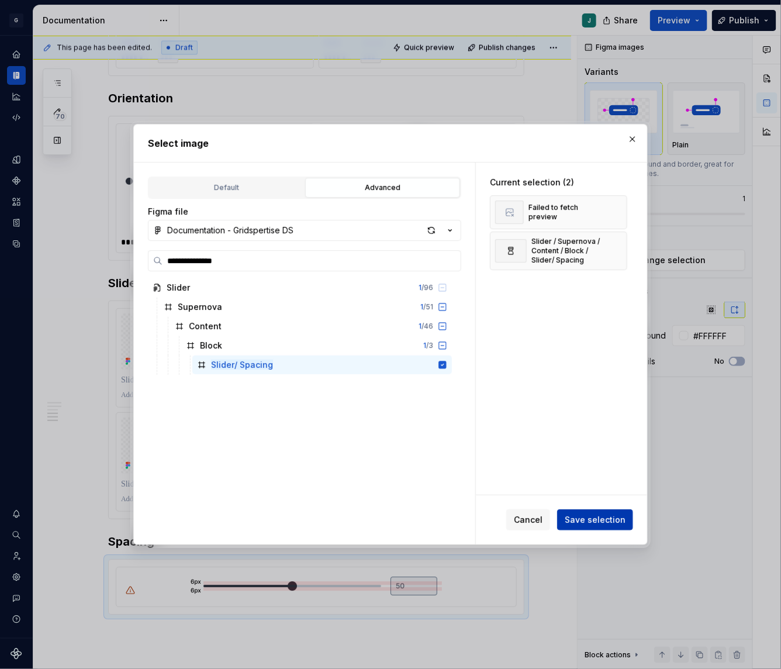
click at [601, 515] on span "Save selection" at bounding box center [595, 520] width 61 height 12
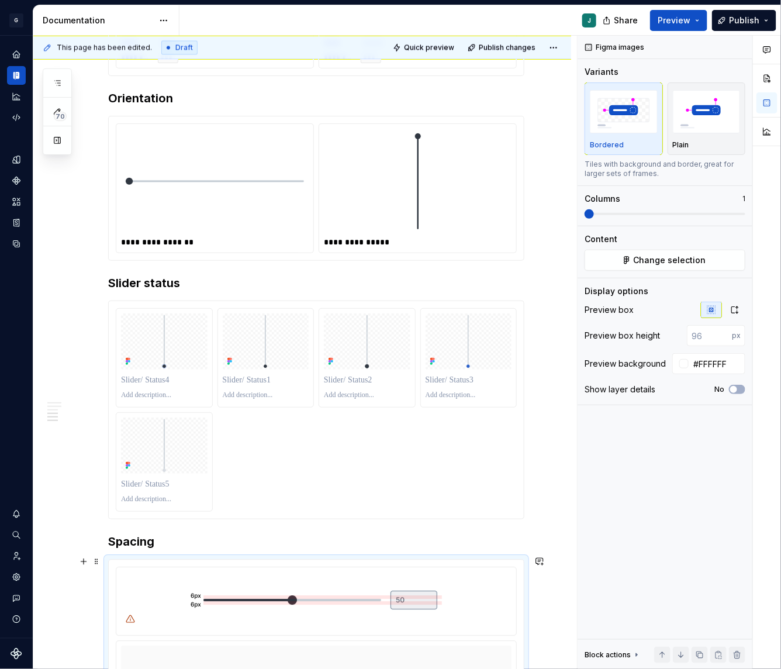
scroll to position [913, 0]
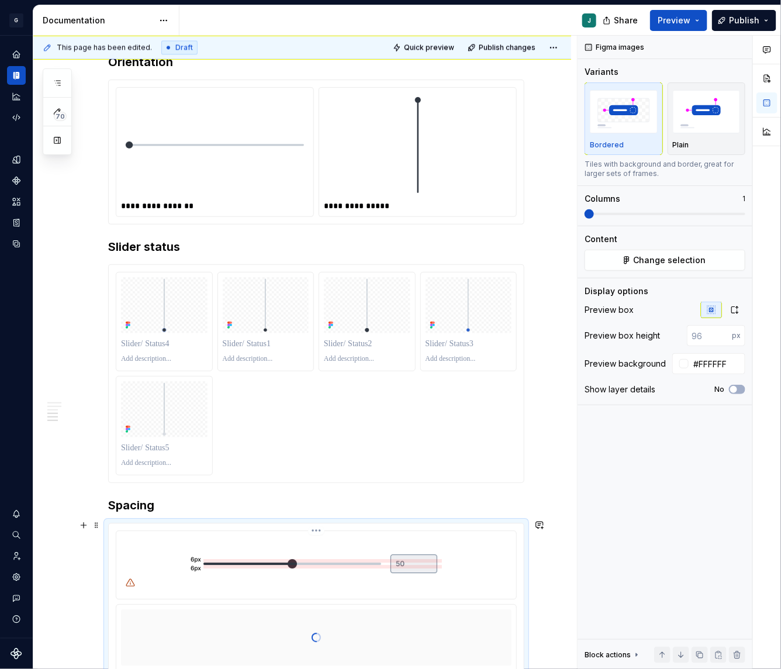
click at [314, 527] on html "G GSP Design System J Design system data Documentation J Share Preview Publish …" at bounding box center [390, 334] width 781 height 669
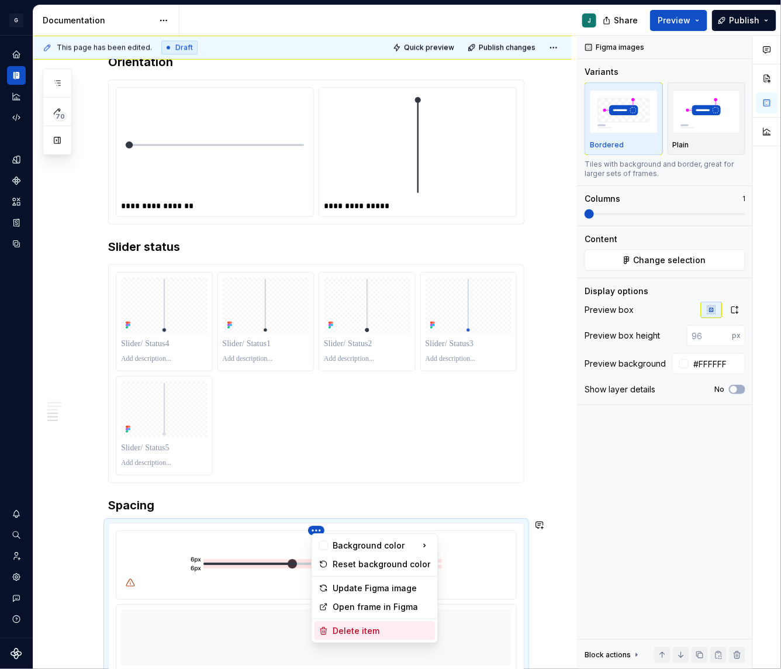
click at [336, 624] on div "Delete item" at bounding box center [374, 630] width 121 height 19
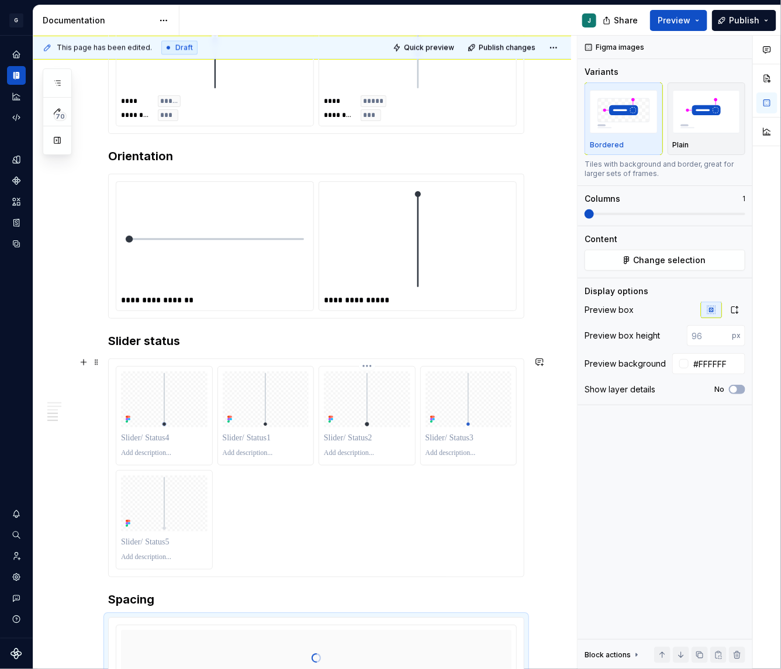
scroll to position [843, 0]
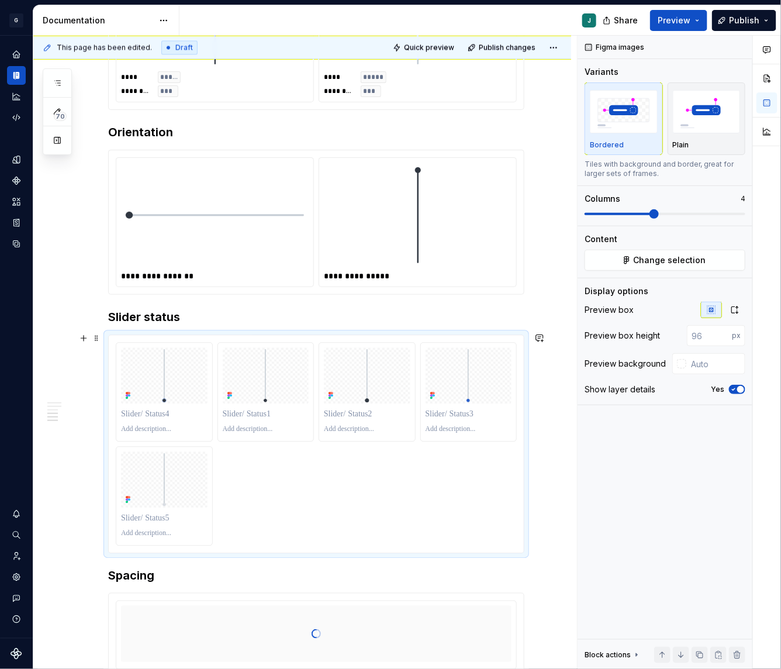
click at [341, 450] on div at bounding box center [316, 443] width 401 height 203
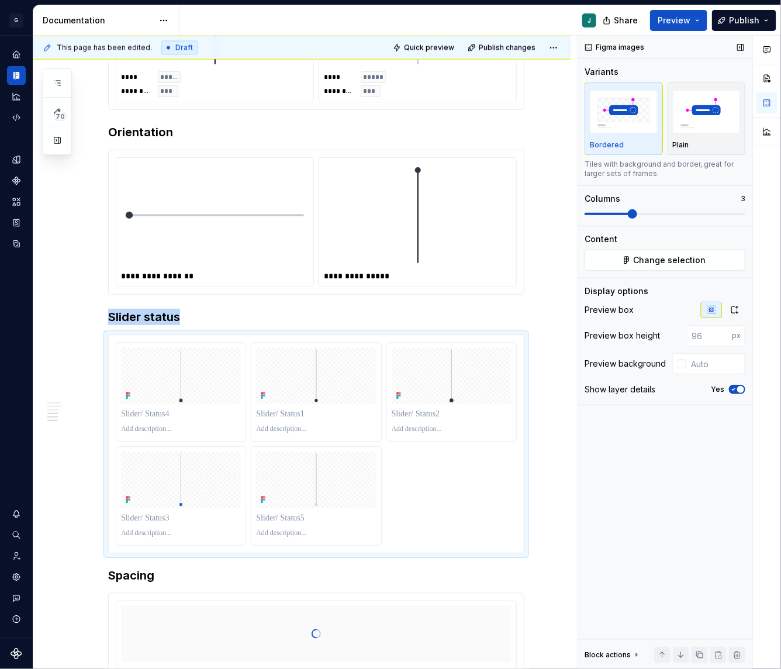
click at [628, 213] on span at bounding box center [608, 214] width 46 height 2
click at [738, 313] on icon "button" at bounding box center [734, 309] width 9 height 9
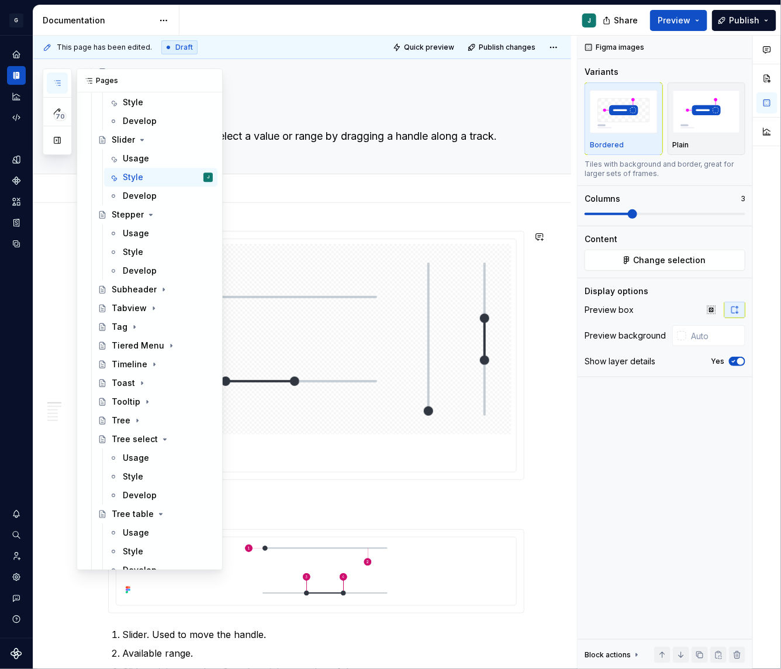
scroll to position [2608, 0]
click at [140, 227] on div "Usage" at bounding box center [136, 232] width 26 height 12
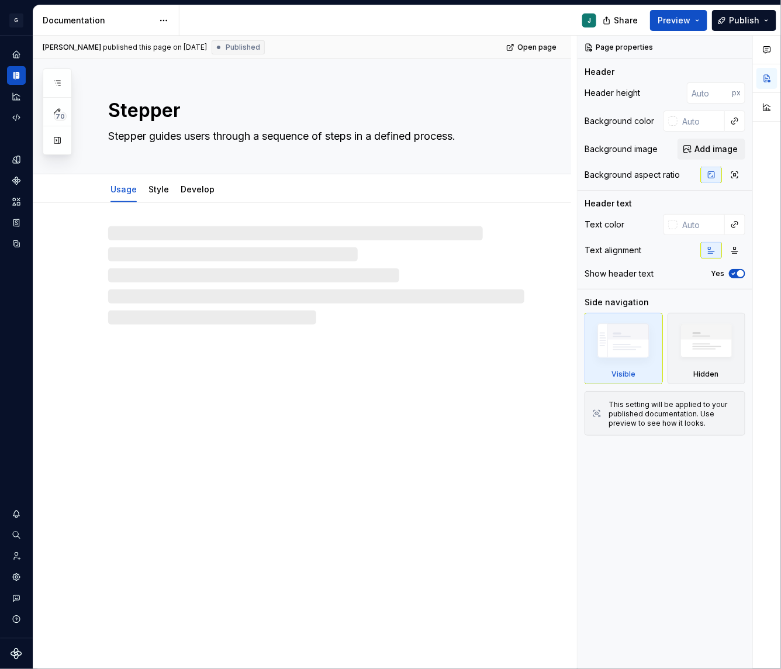
type textarea "*"
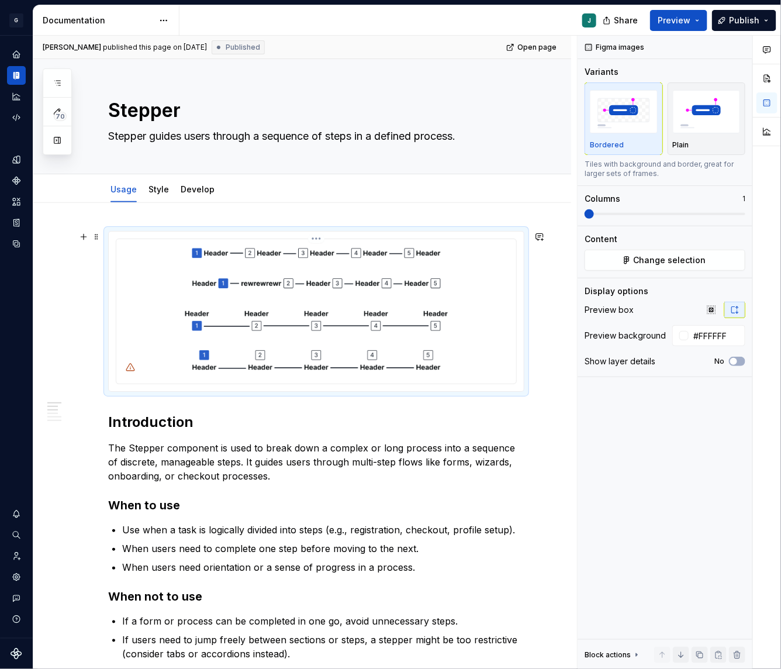
click at [306, 315] on img at bounding box center [316, 310] width 390 height 133
click at [640, 262] on span "Change selection" at bounding box center [670, 260] width 72 height 12
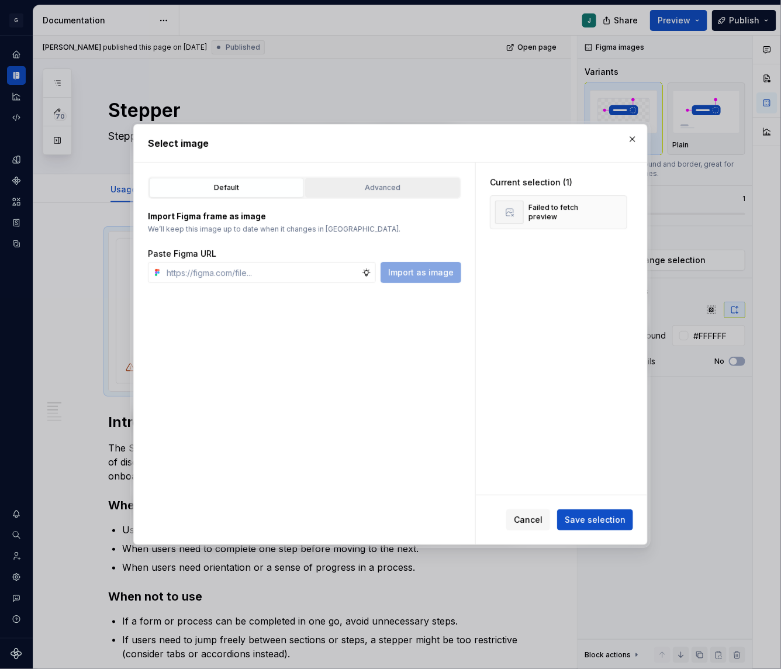
click at [347, 193] on div "Advanced" at bounding box center [382, 188] width 147 height 12
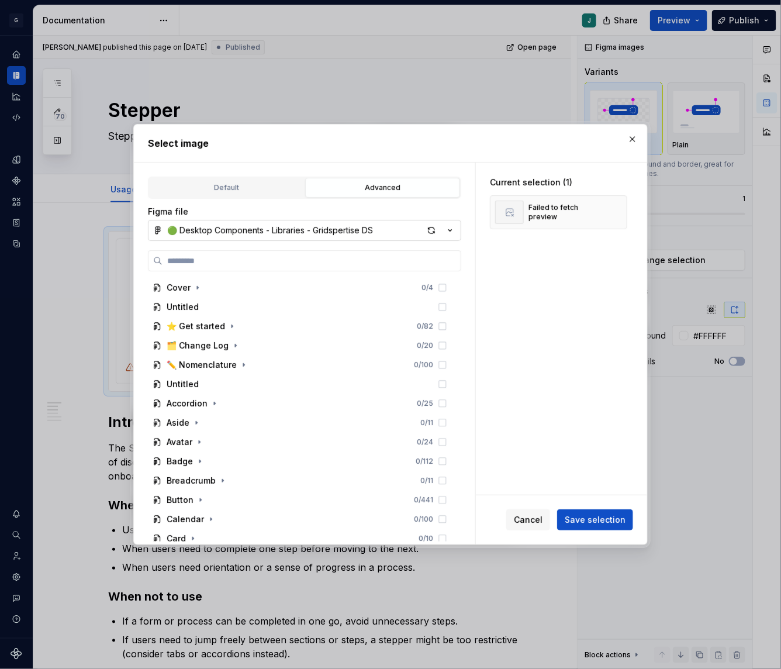
click at [221, 236] on button "🟢 Desktop Components - Libraries - Gridspertise DS" at bounding box center [304, 230] width 313 height 21
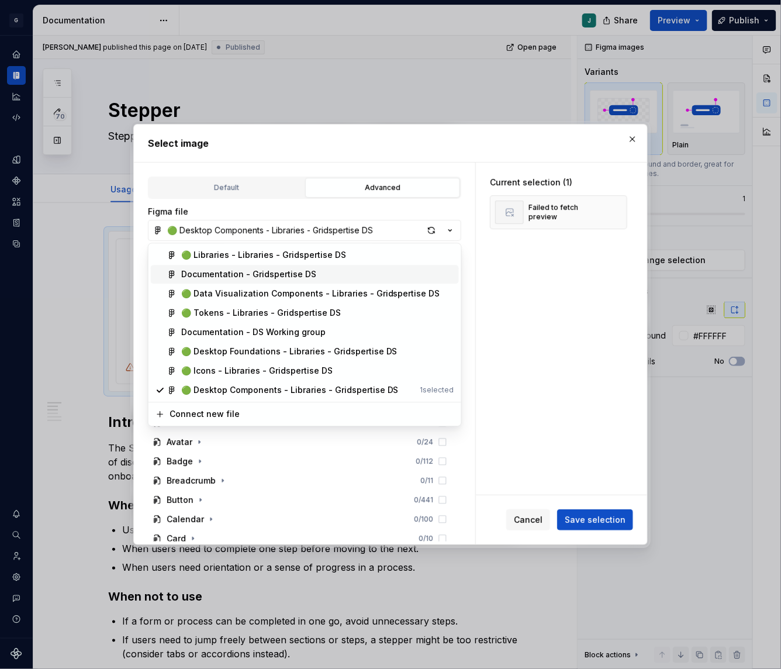
click at [206, 271] on div "Documentation - Gridspertise DS" at bounding box center [248, 275] width 135 height 12
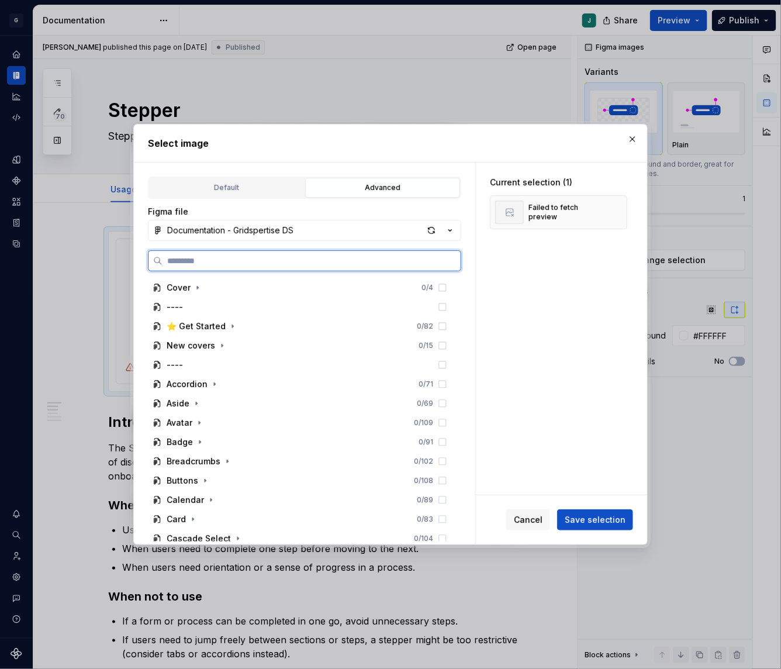
click at [193, 260] on input "search" at bounding box center [311, 261] width 298 height 12
paste input "**********"
type input "**********"
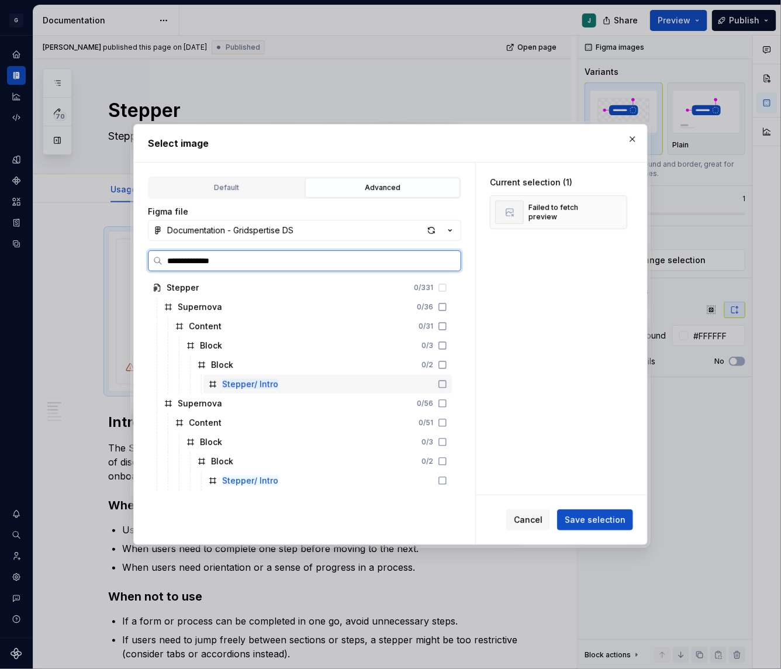
click at [261, 382] on mark "Stepper/ Intro" at bounding box center [250, 384] width 56 height 10
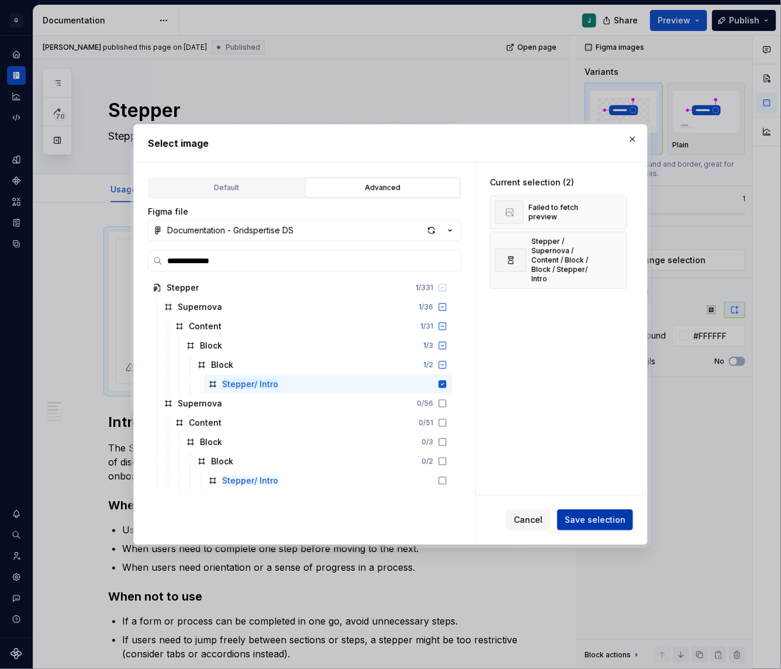
click at [589, 517] on span "Save selection" at bounding box center [595, 520] width 61 height 12
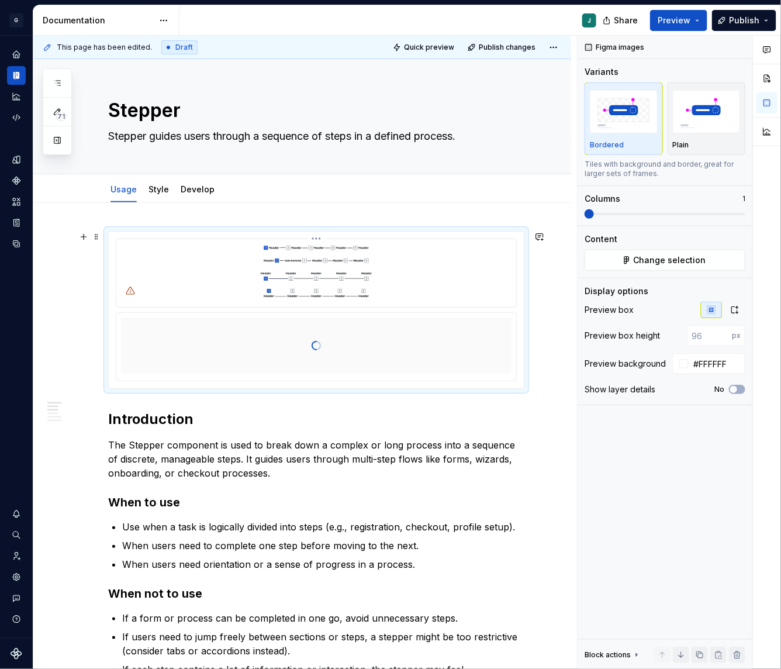
click at [317, 237] on html "G GSP Design System J Design system data Documentation J Share Preview Publish …" at bounding box center [390, 334] width 781 height 669
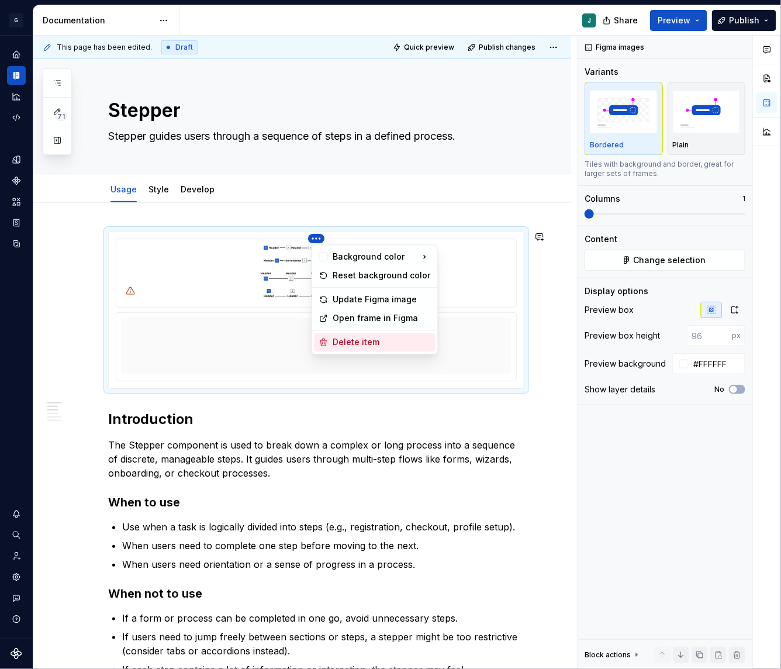
click at [347, 340] on div "Delete item" at bounding box center [382, 343] width 98 height 12
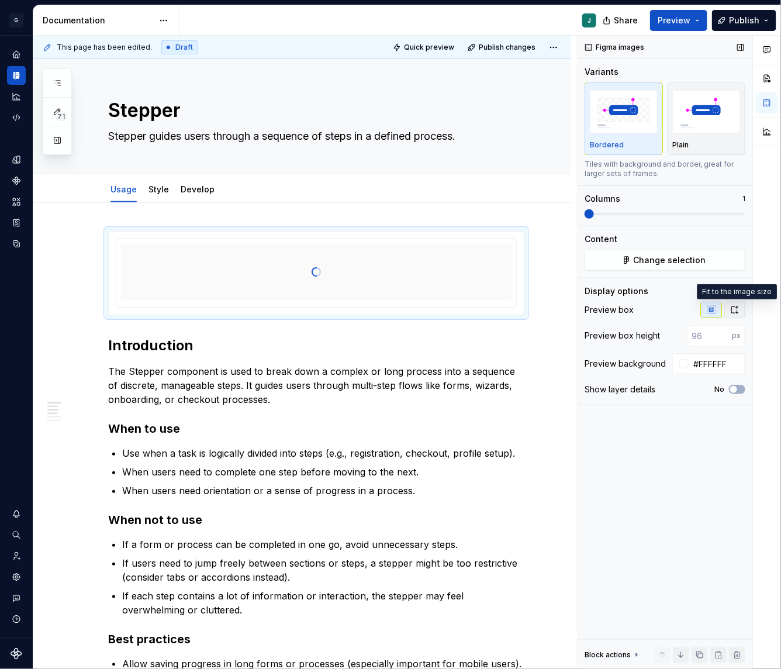
click at [740, 309] on button "button" at bounding box center [734, 310] width 21 height 16
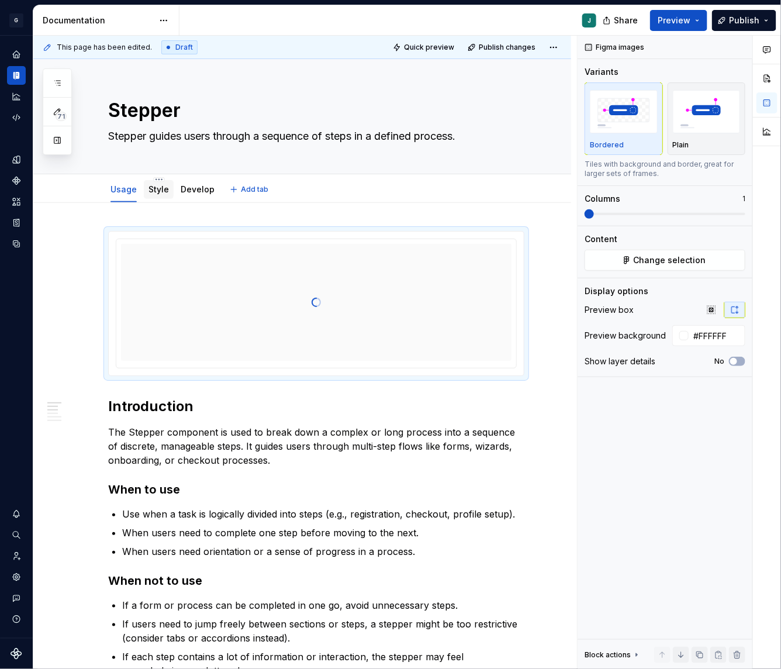
click at [156, 192] on link "Style" at bounding box center [158, 189] width 20 height 10
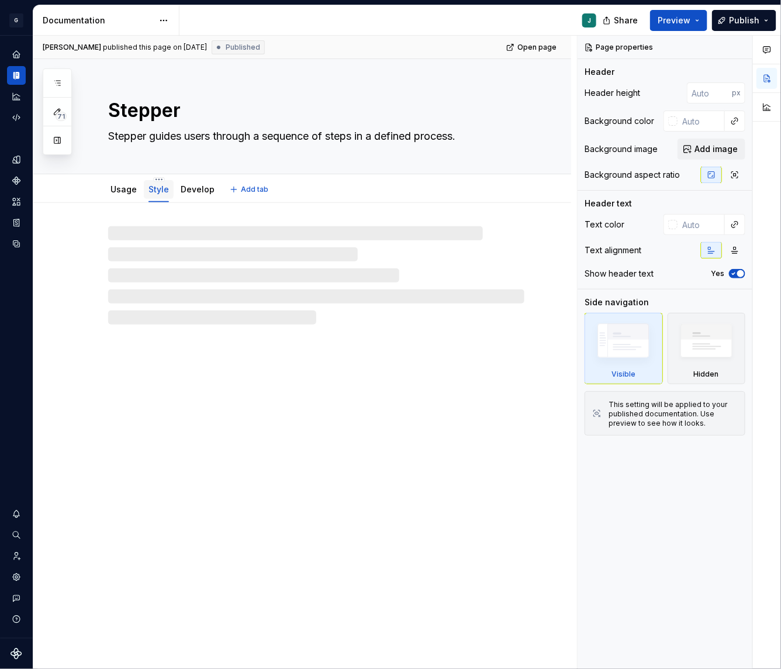
type textarea "*"
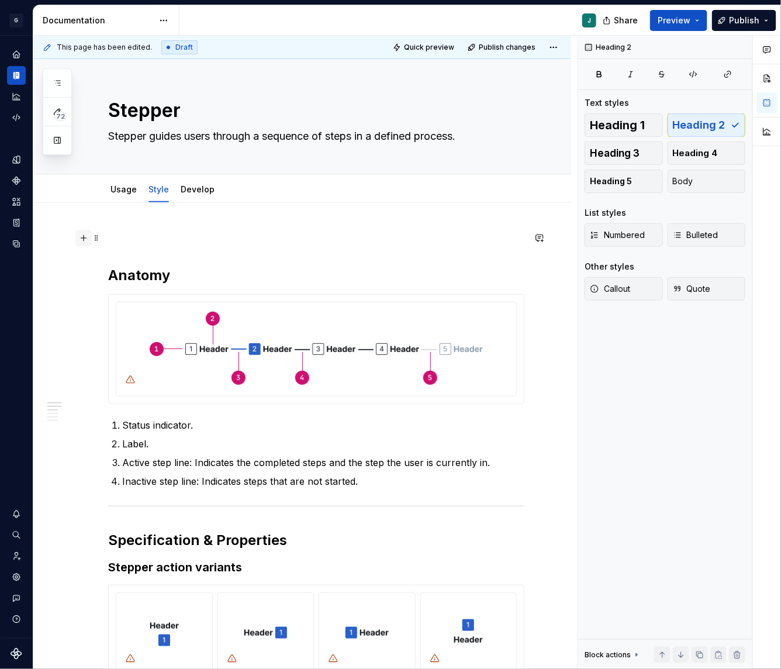
click at [85, 234] on button "button" at bounding box center [83, 238] width 16 height 16
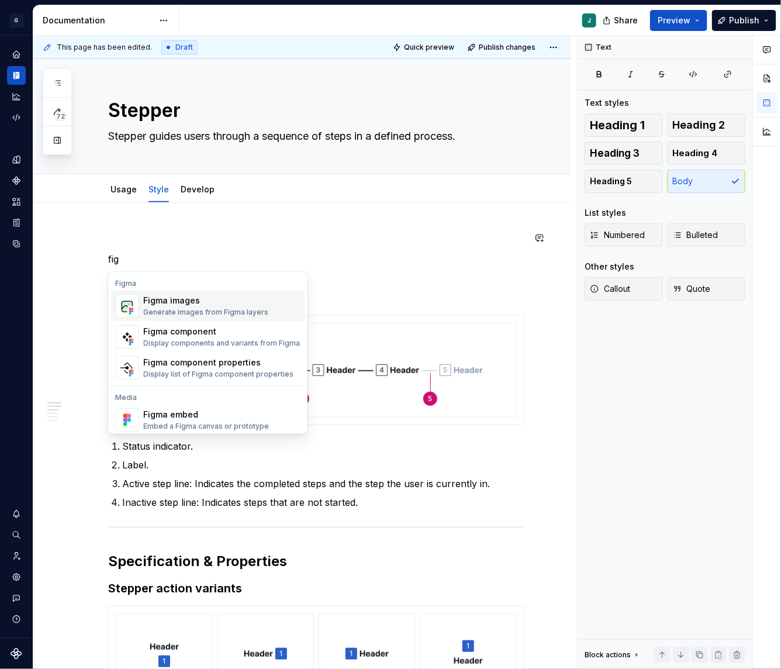
click at [192, 295] on div "Figma images" at bounding box center [206, 301] width 125 height 12
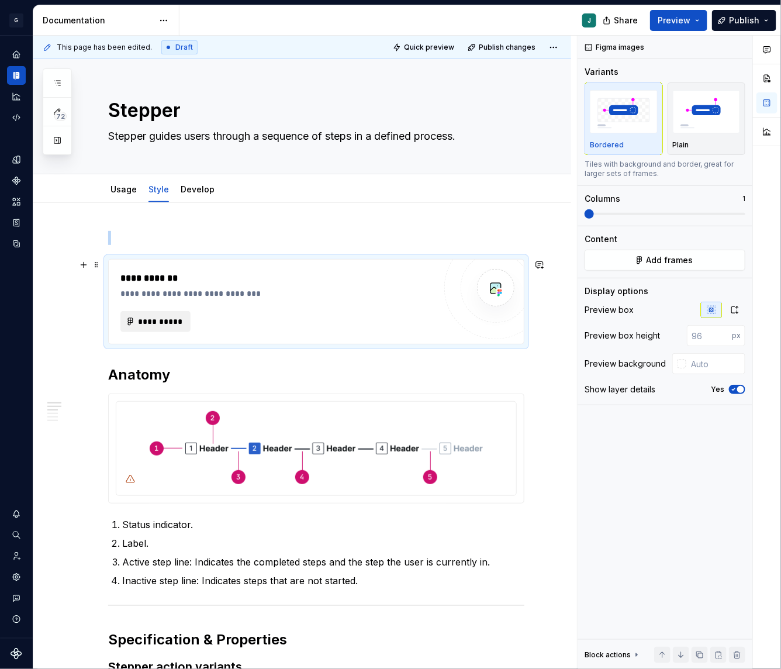
click at [152, 317] on span "**********" at bounding box center [160, 322] width 46 height 12
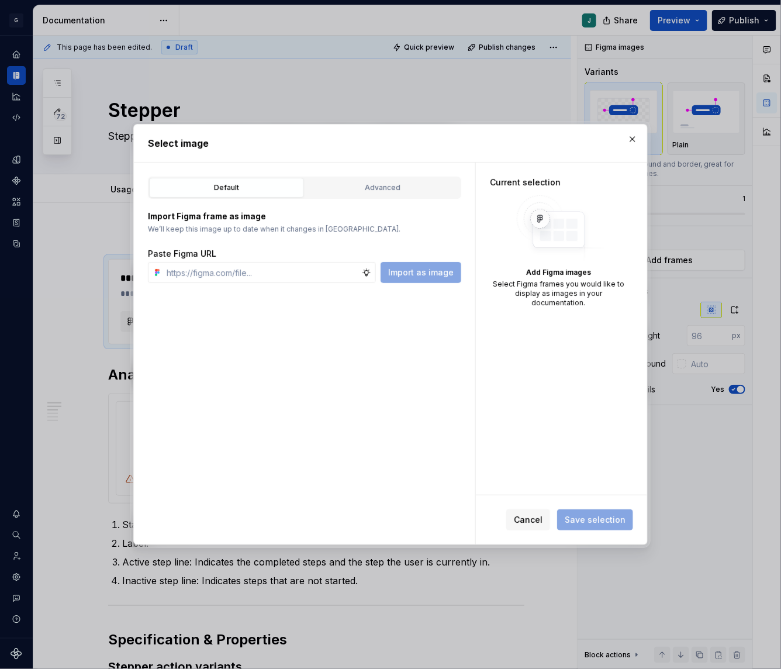
click at [390, 202] on div "Import Figma frame as image We’ll keep this image up to date when it changes in…" at bounding box center [304, 241] width 313 height 84
click at [372, 190] on div "Advanced" at bounding box center [382, 188] width 147 height 12
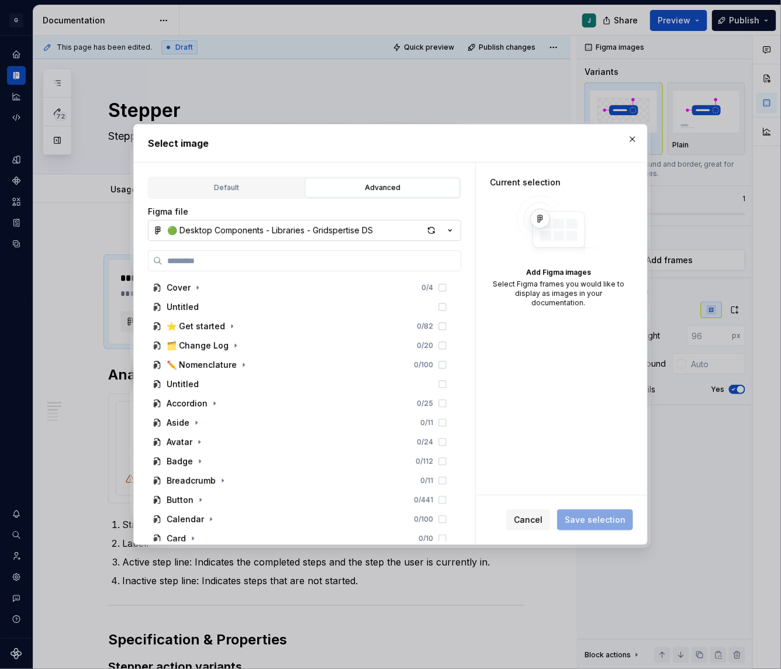
click at [217, 228] on div "🟢 Desktop Components - Libraries - Gridspertise DS" at bounding box center [270, 230] width 206 height 12
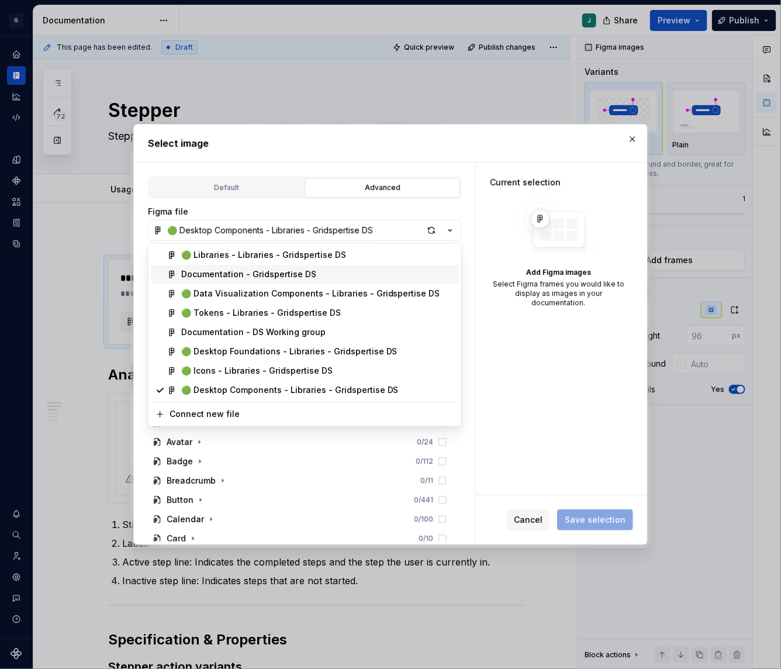
click at [216, 269] on div "Documentation - Gridspertise DS" at bounding box center [248, 275] width 135 height 12
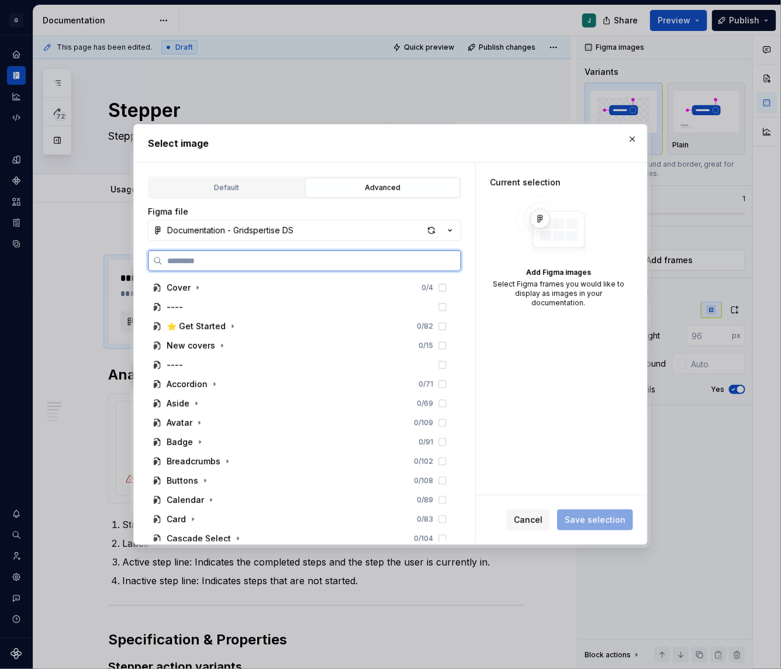
click at [193, 257] on input "search" at bounding box center [311, 261] width 298 height 12
paste input "**********"
type input "**********"
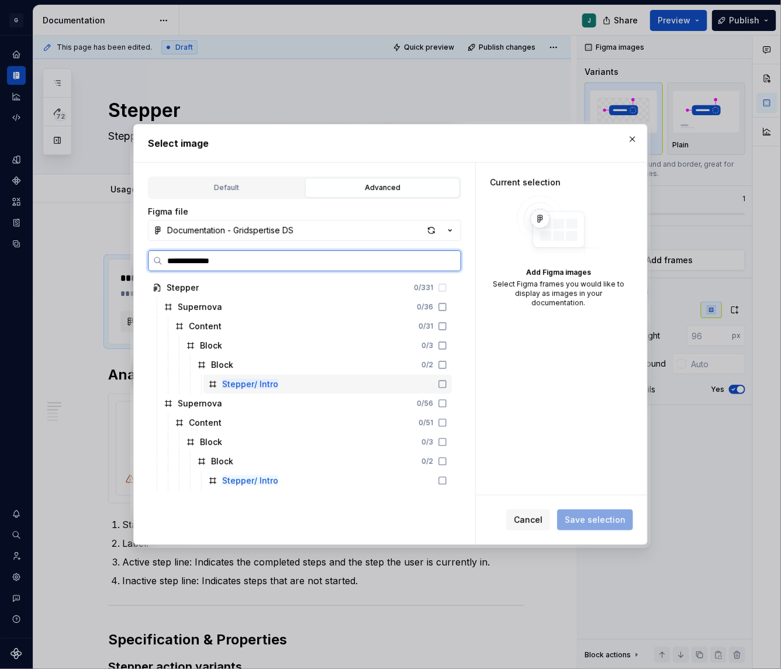
click at [243, 383] on mark "Stepper/ Intro" at bounding box center [250, 384] width 56 height 10
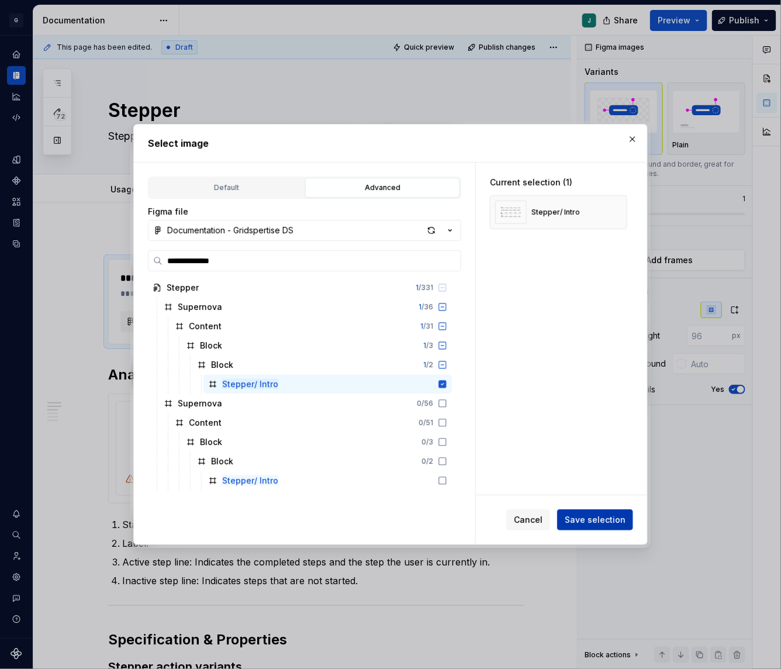
click at [587, 520] on span "Save selection" at bounding box center [595, 520] width 61 height 12
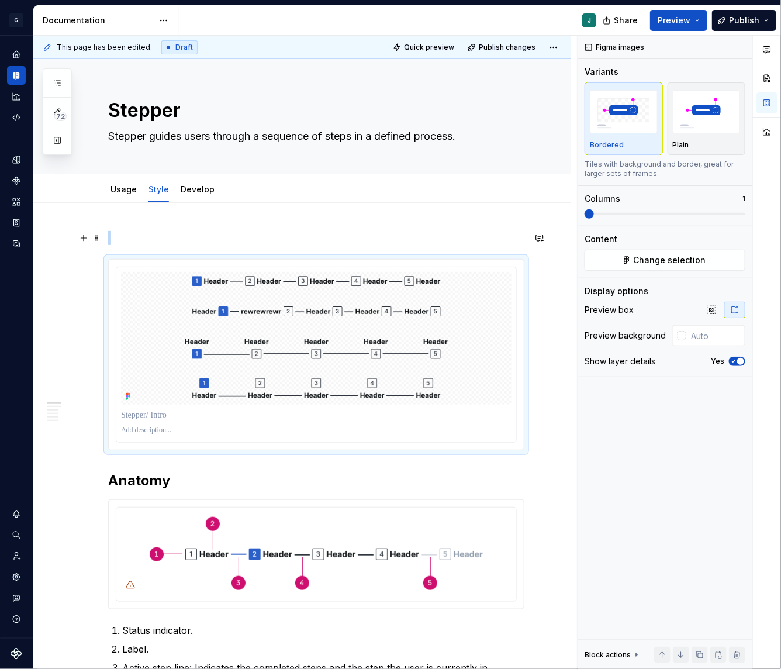
click at [129, 233] on p at bounding box center [316, 238] width 416 height 14
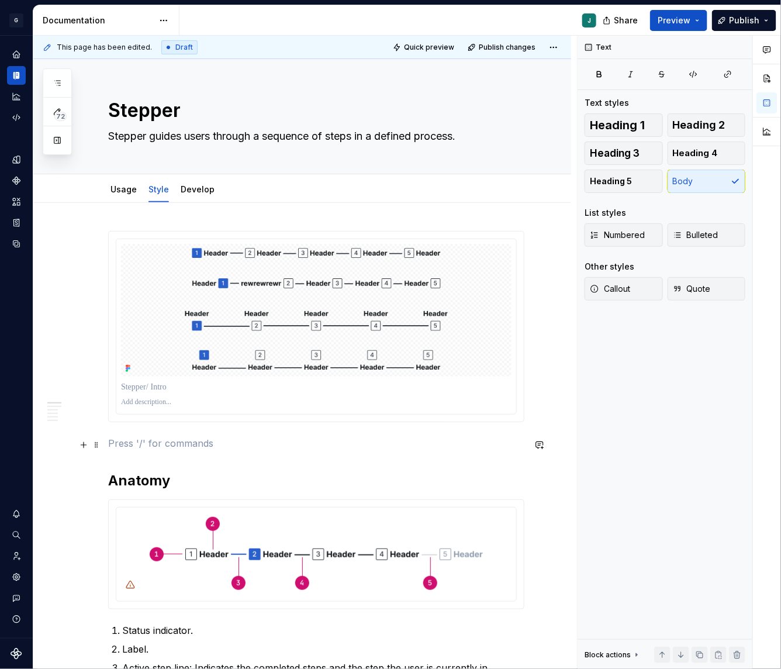
click at [121, 445] on p at bounding box center [316, 443] width 416 height 14
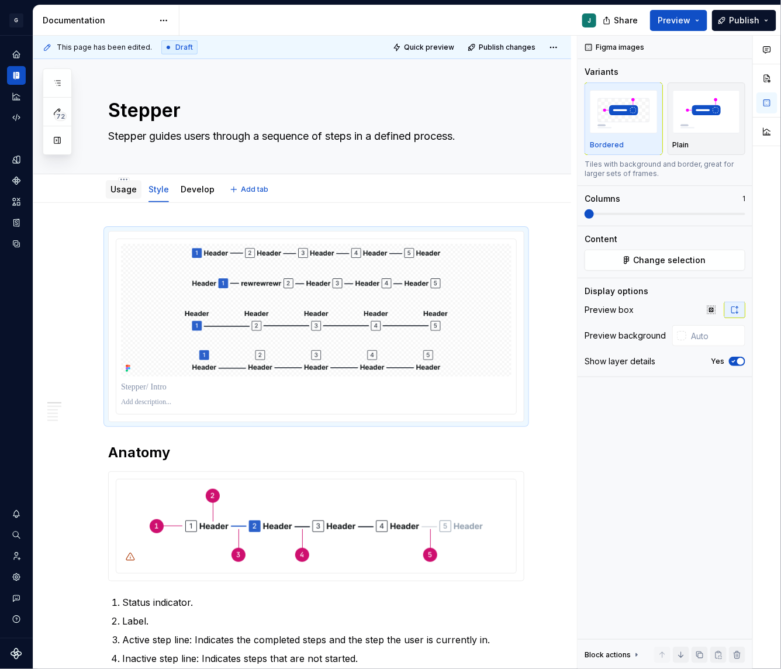
click at [117, 192] on link "Usage" at bounding box center [123, 189] width 26 height 10
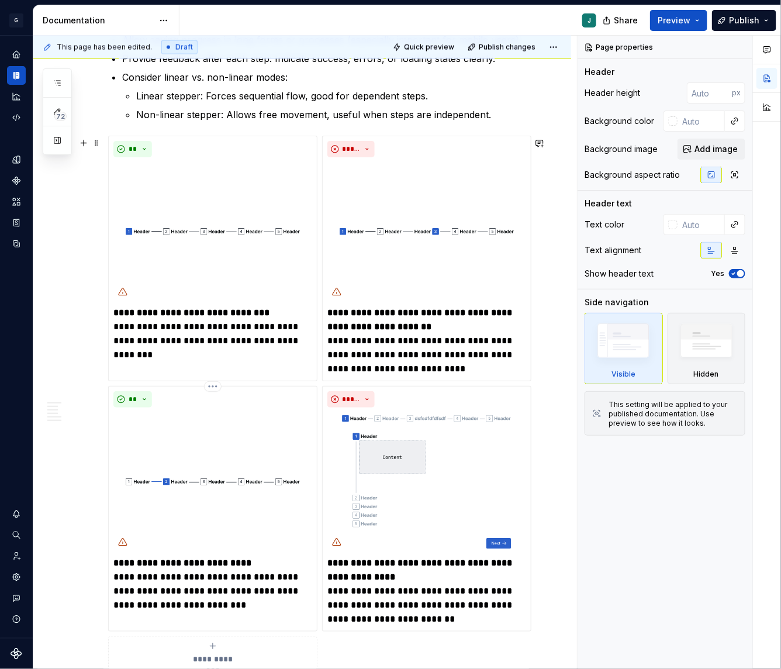
scroll to position [700, 0]
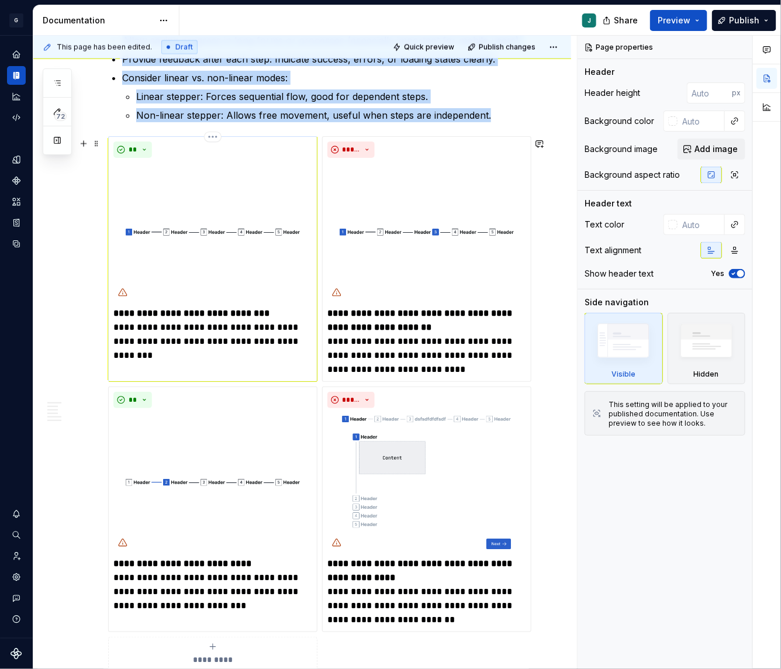
click at [212, 269] on img at bounding box center [212, 231] width 199 height 139
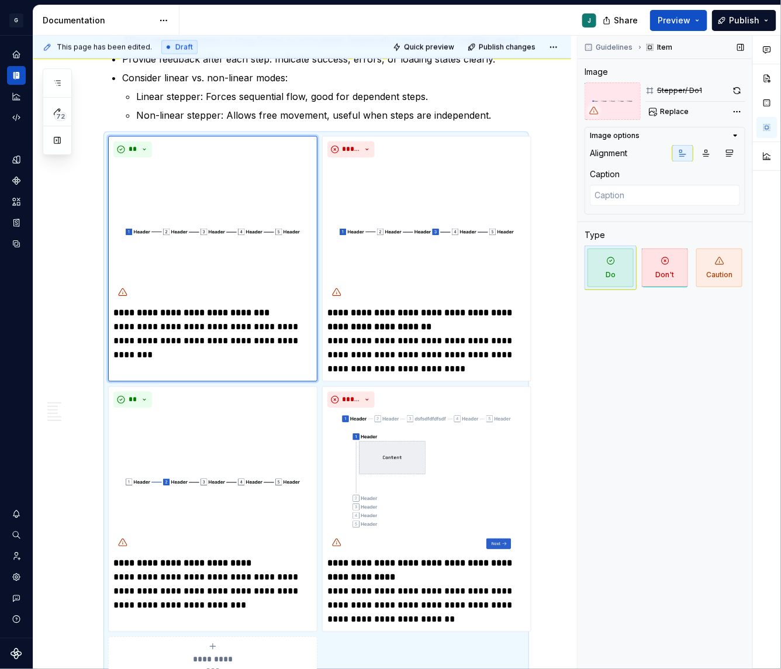
click at [673, 102] on div "Stepper/ Do1 Replace" at bounding box center [695, 100] width 100 height 37
click at [676, 108] on span "Replace" at bounding box center [674, 111] width 29 height 9
type textarea "*"
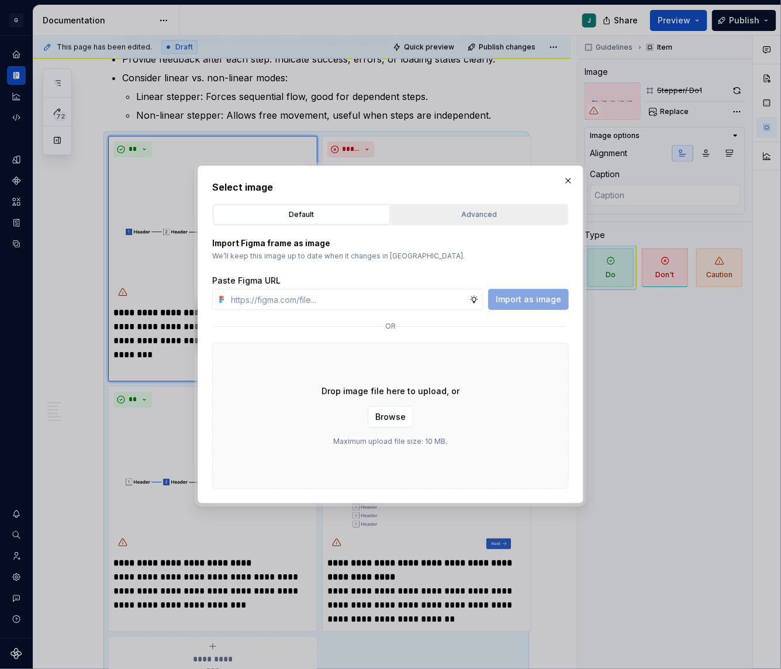
click at [445, 210] on div "Advanced" at bounding box center [479, 215] width 168 height 12
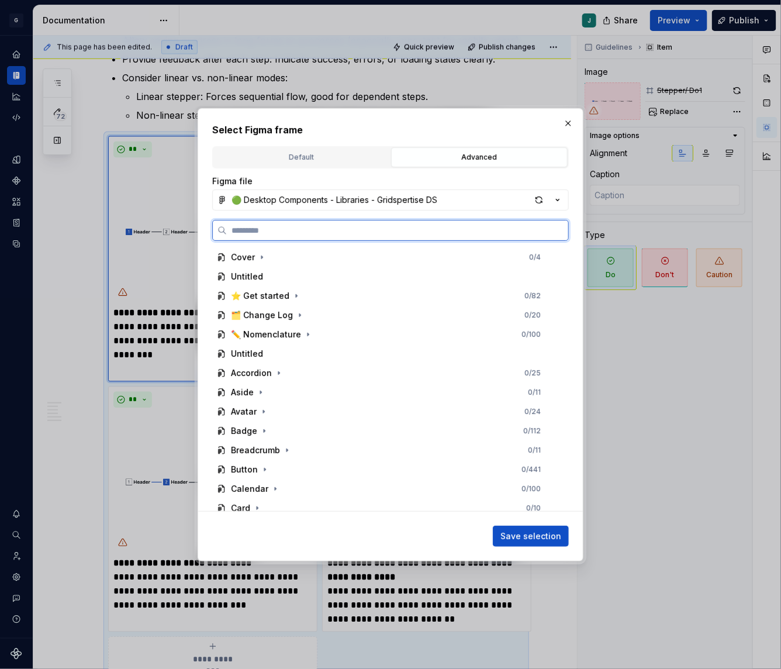
click at [248, 226] on input "search" at bounding box center [397, 230] width 341 height 12
paste input "**********"
type input "**********"
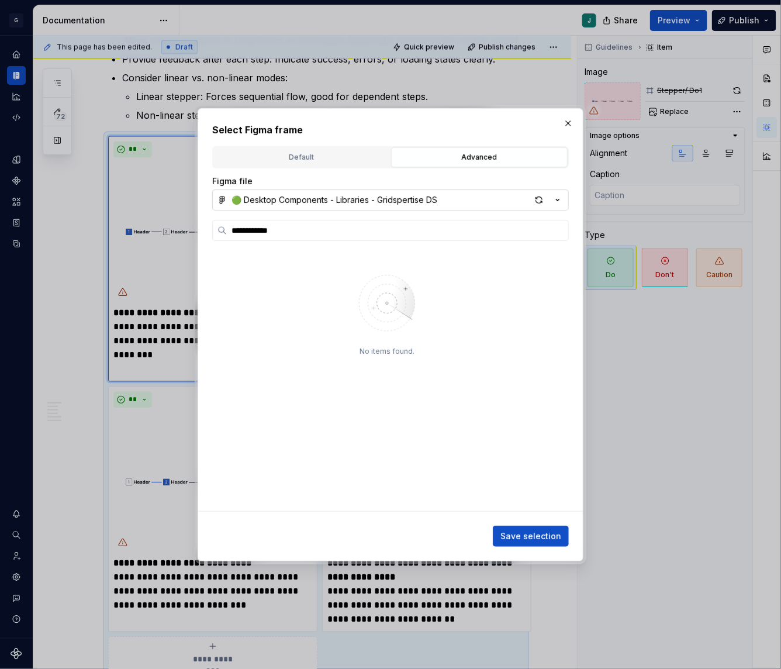
click at [264, 196] on div "🟢 Desktop Components - Libraries - Gridspertise DS" at bounding box center [334, 200] width 206 height 12
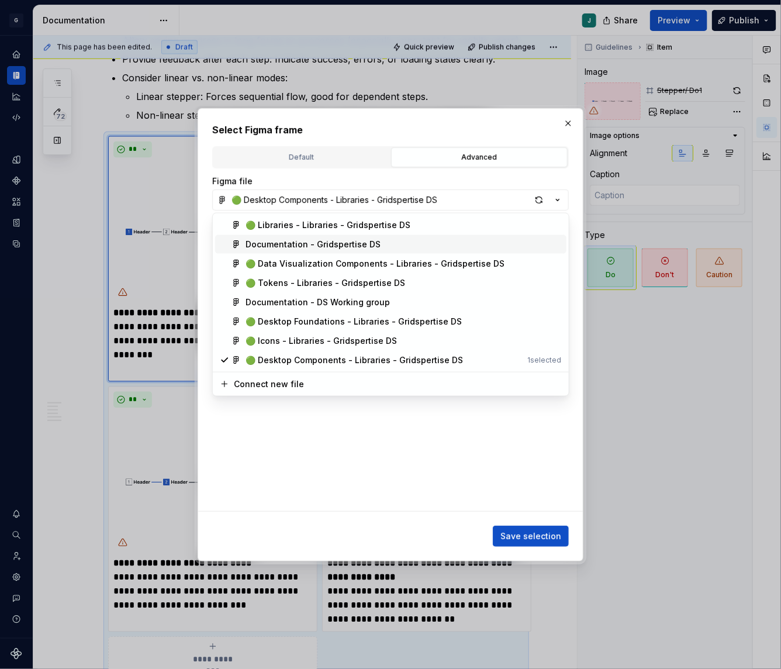
click at [292, 243] on div "Documentation - Gridspertise DS" at bounding box center [312, 244] width 135 height 12
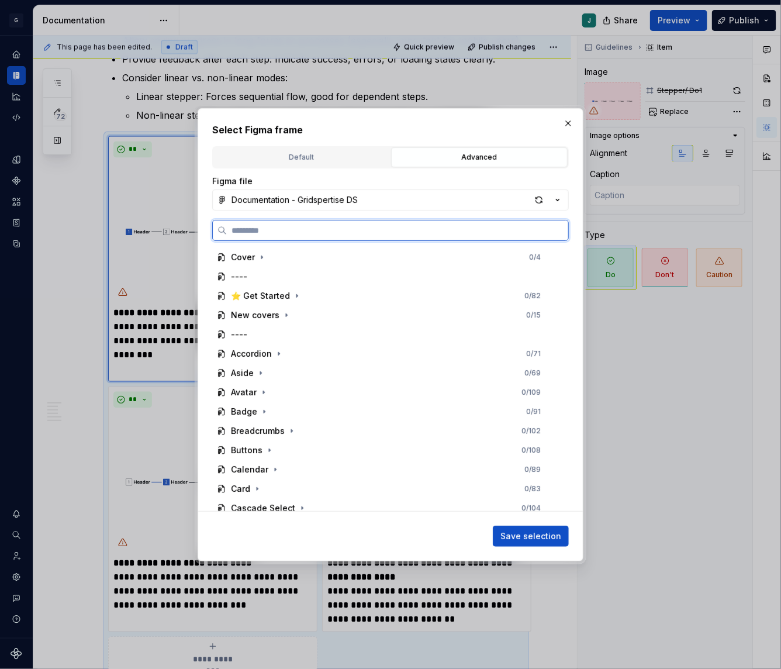
click at [248, 233] on input "search" at bounding box center [397, 230] width 341 height 12
paste input "**********"
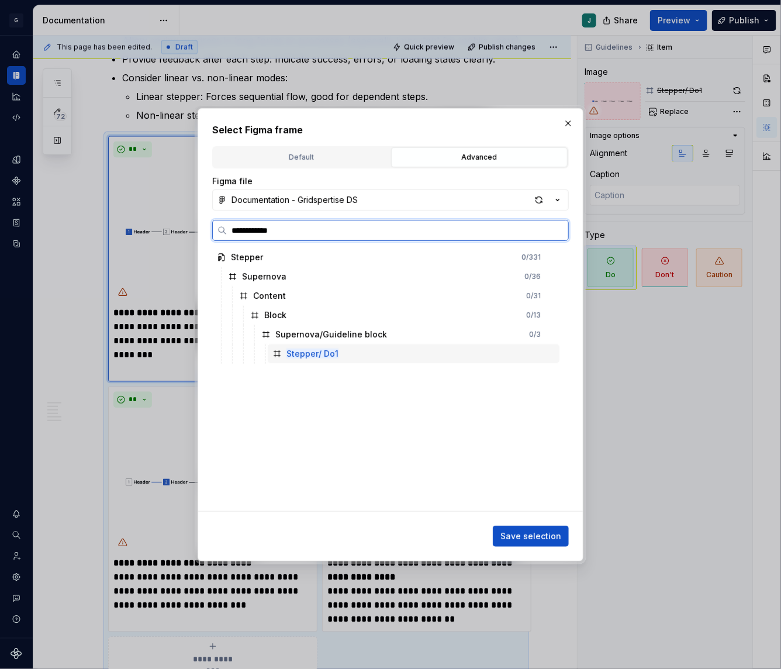
click at [306, 355] on mark "Stepper/ Do1" at bounding box center [312, 353] width 52 height 10
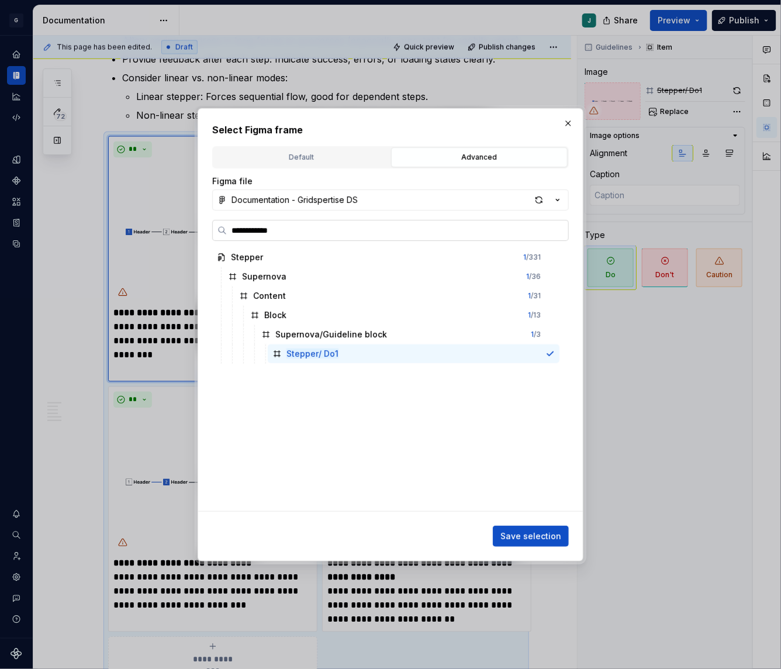
click at [299, 224] on input "**********" at bounding box center [397, 230] width 341 height 12
type input "**********"
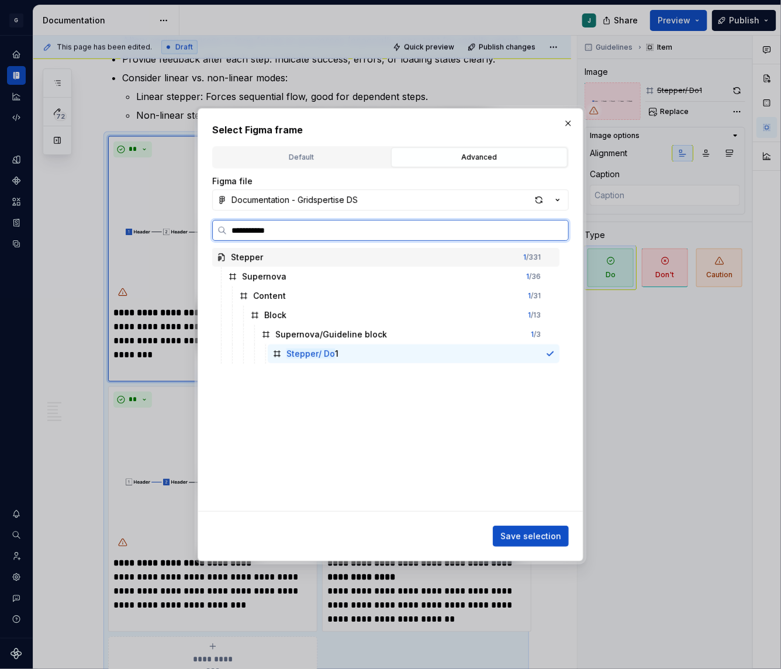
click at [299, 224] on input "**********" at bounding box center [397, 230] width 341 height 12
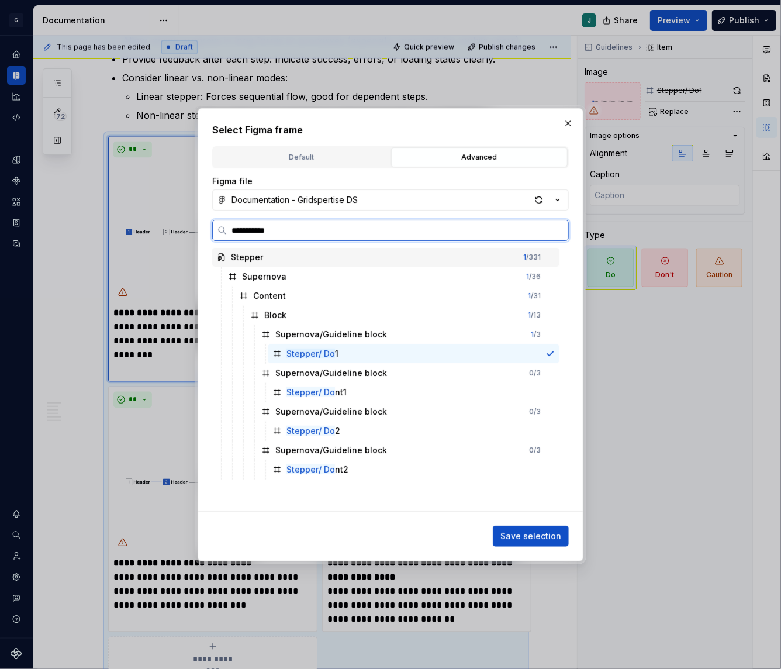
click at [299, 224] on input "**********" at bounding box center [397, 230] width 341 height 12
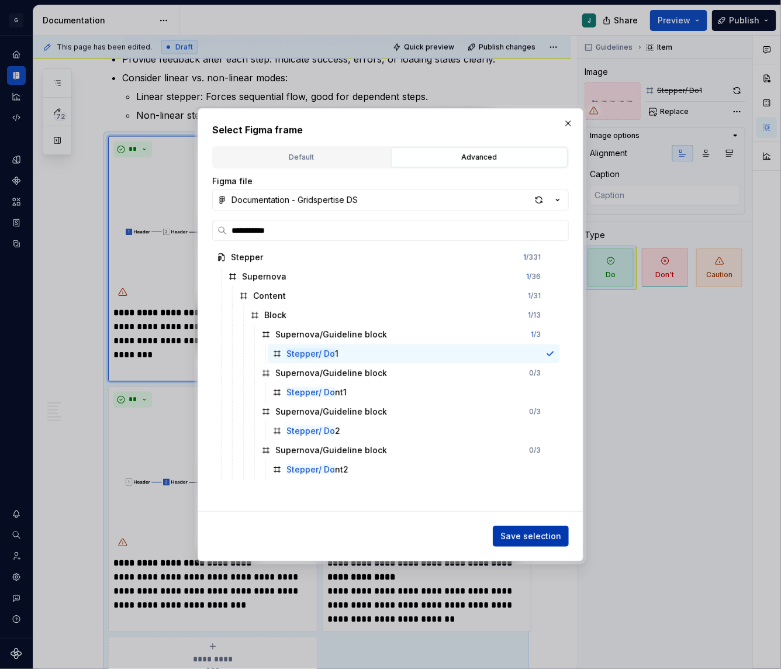
click at [537, 537] on span "Save selection" at bounding box center [530, 536] width 61 height 12
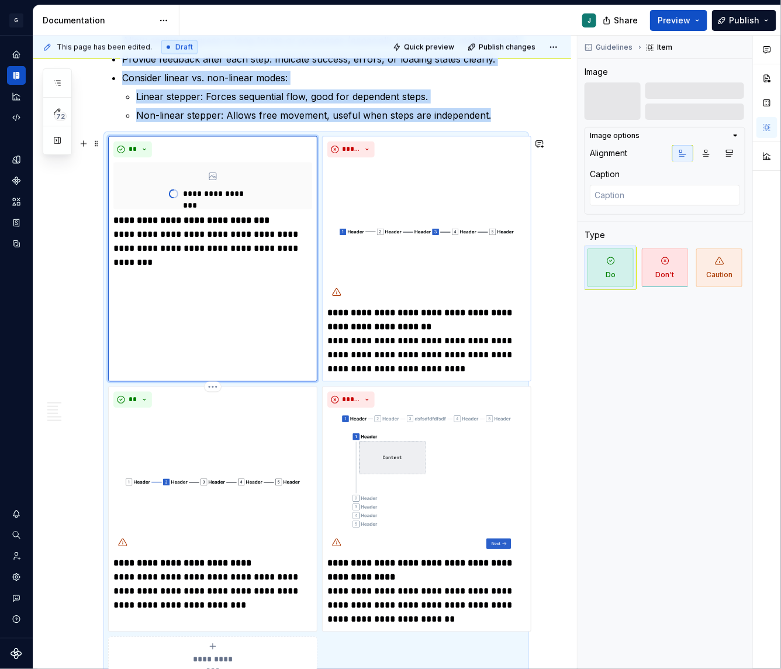
scroll to position [718, 0]
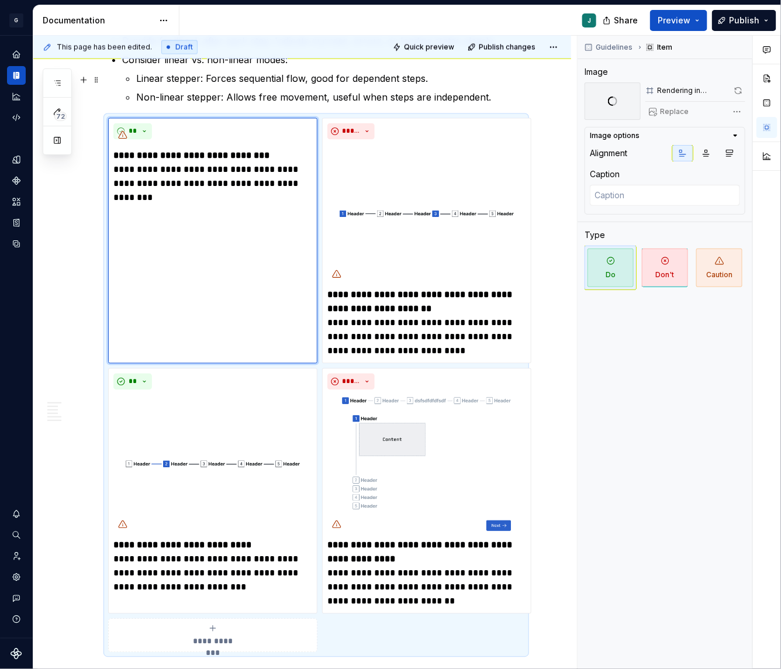
click at [340, 84] on p "Linear stepper: Forces sequential flow, good for dependent steps." at bounding box center [330, 78] width 388 height 14
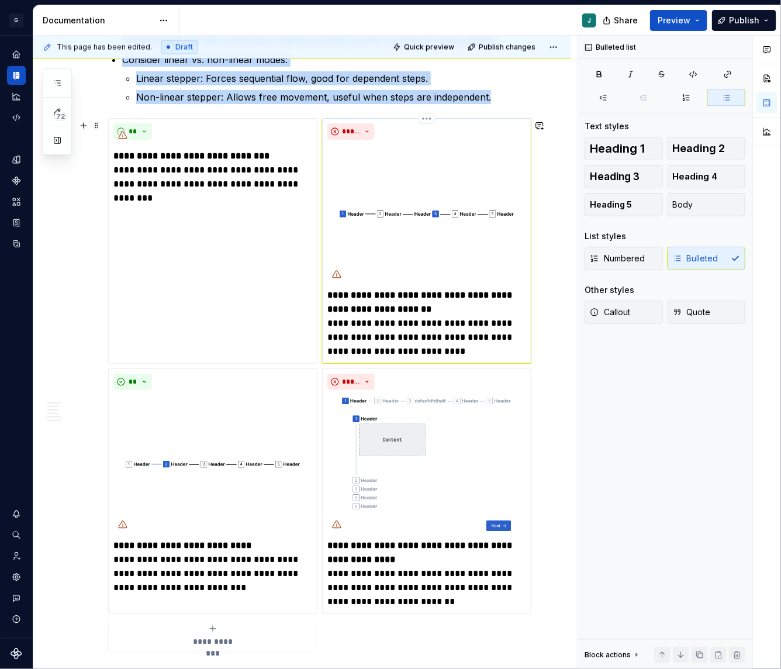
click at [351, 249] on img at bounding box center [426, 213] width 199 height 139
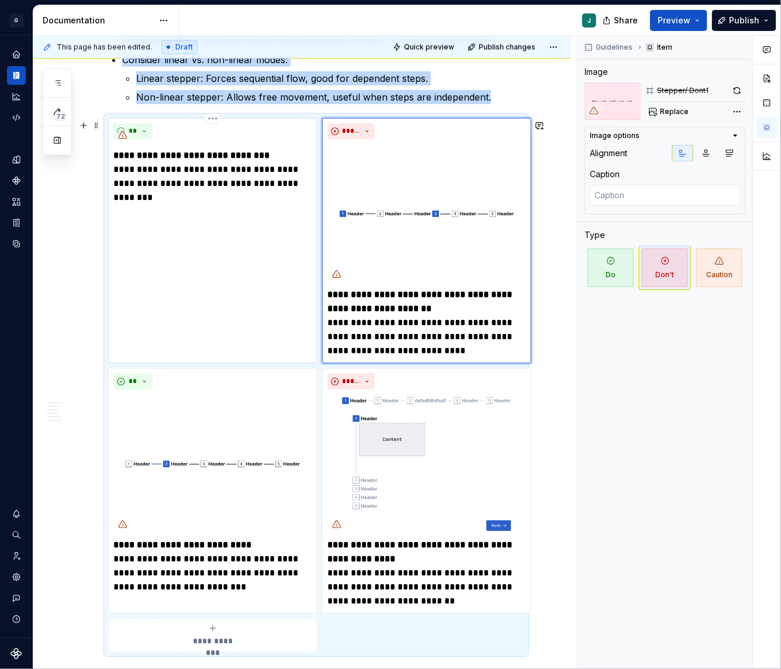
click at [274, 200] on div "**********" at bounding box center [212, 240] width 209 height 245
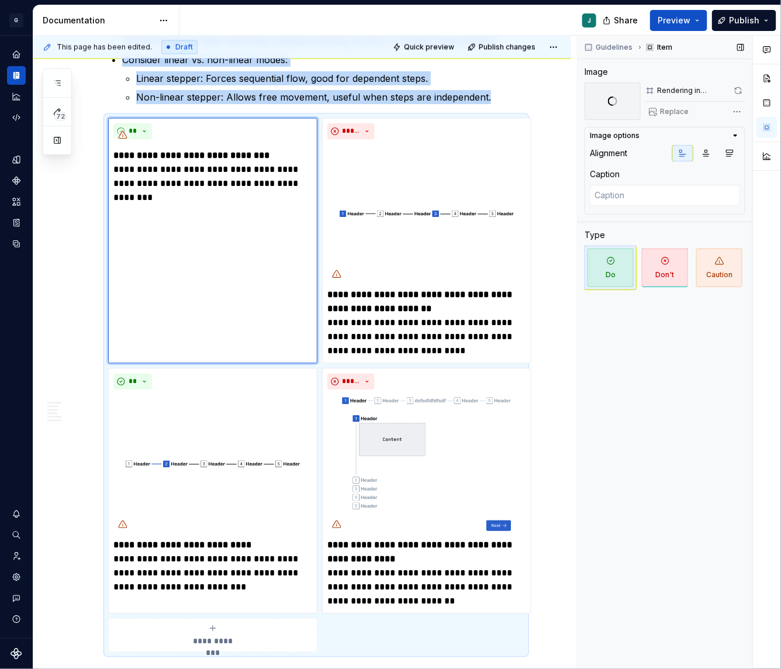
click at [620, 134] on div "Image options" at bounding box center [615, 135] width 50 height 9
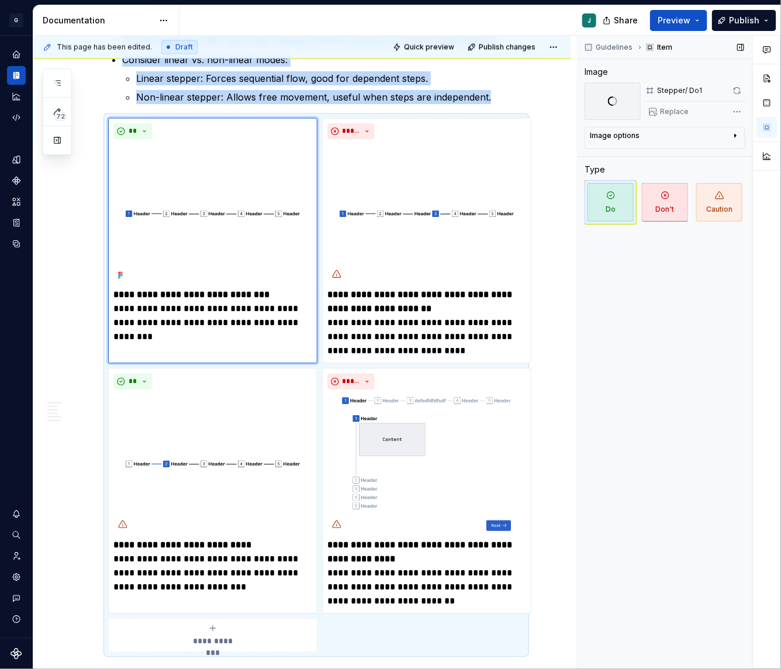
click at [620, 134] on div "Image options" at bounding box center [615, 135] width 50 height 9
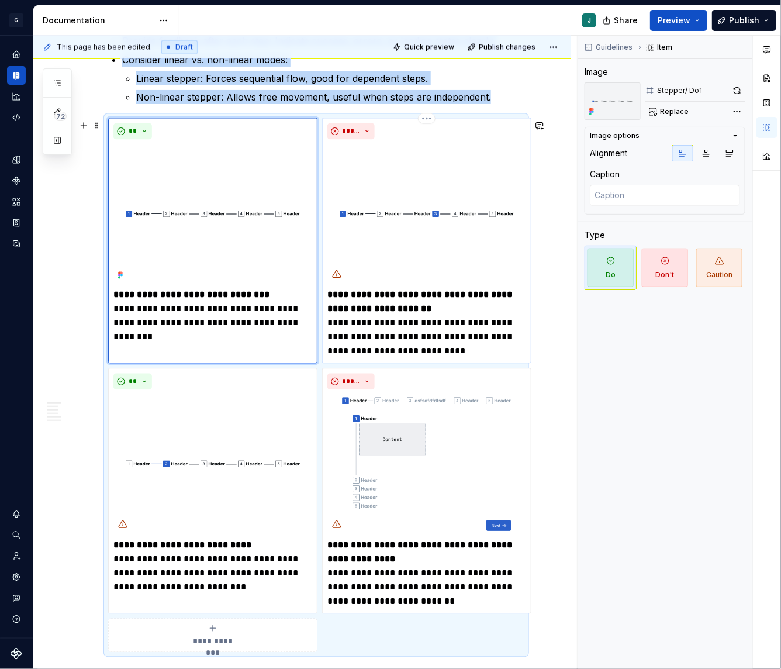
click at [414, 179] on img at bounding box center [426, 213] width 199 height 139
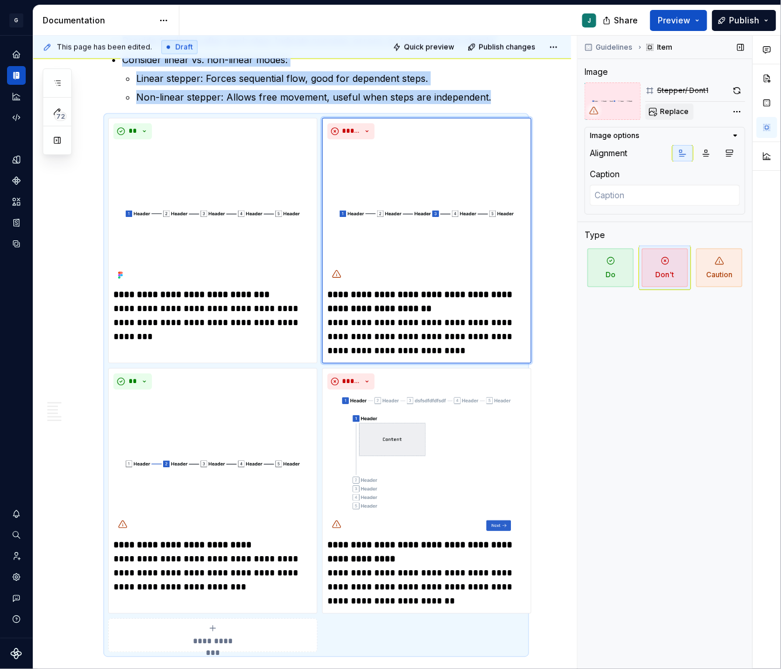
click at [666, 107] on span "Replace" at bounding box center [674, 111] width 29 height 9
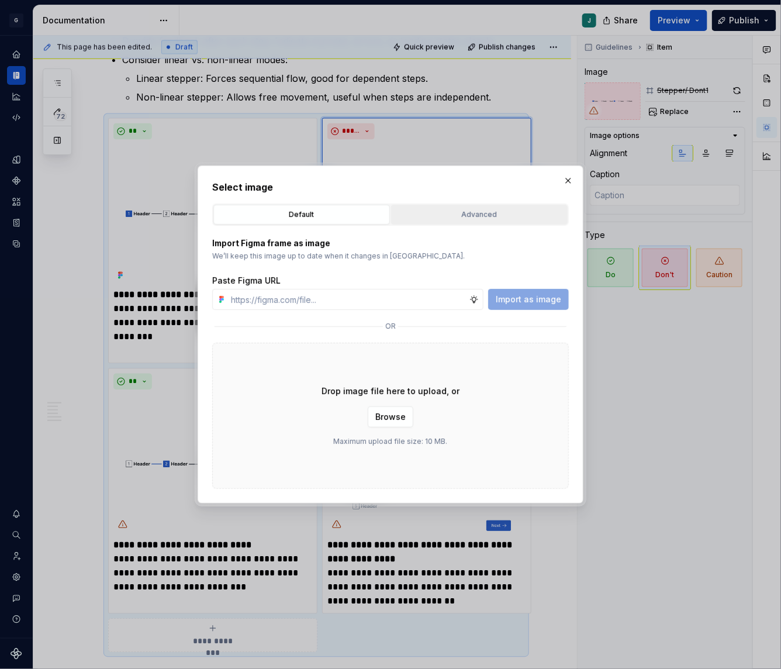
click at [427, 219] on div "Advanced" at bounding box center [479, 215] width 168 height 12
type textarea "*"
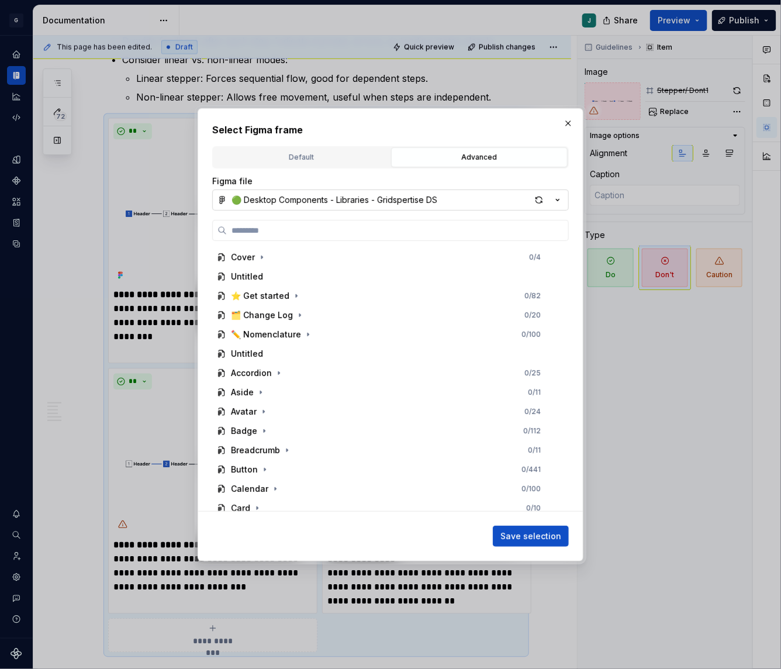
click at [279, 196] on div "🟢 Desktop Components - Libraries - Gridspertise DS" at bounding box center [334, 200] width 206 height 12
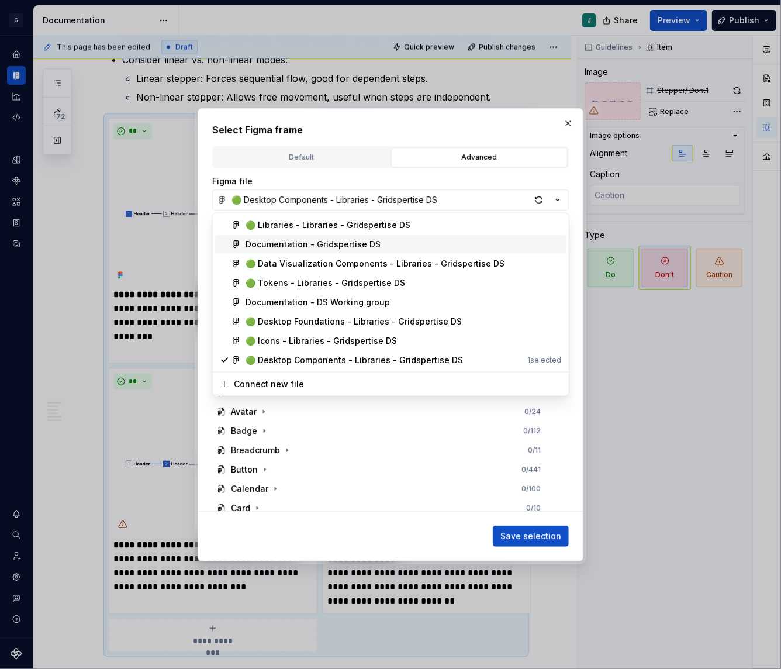
click at [292, 237] on span "Documentation - Gridspertise DS" at bounding box center [390, 244] width 351 height 19
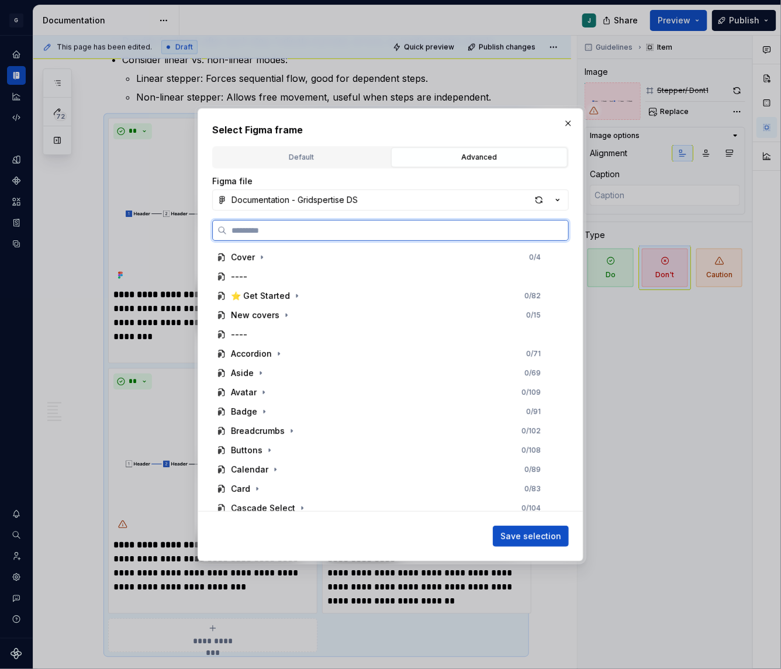
click at [256, 231] on input "search" at bounding box center [397, 230] width 341 height 12
paste input "**********"
type input "**********"
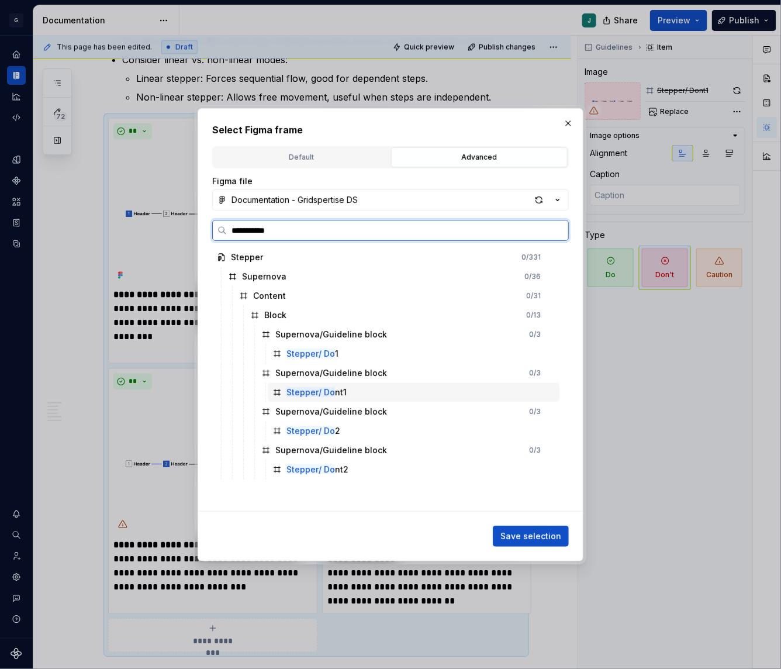
click at [340, 390] on div "Stepper/ Do nt1" at bounding box center [316, 392] width 60 height 12
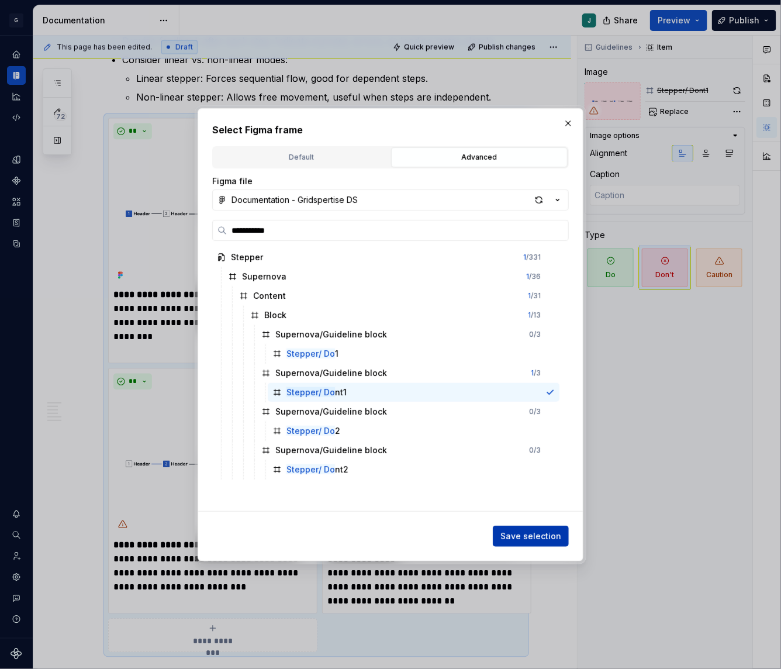
click at [525, 529] on button "Save selection" at bounding box center [531, 535] width 76 height 21
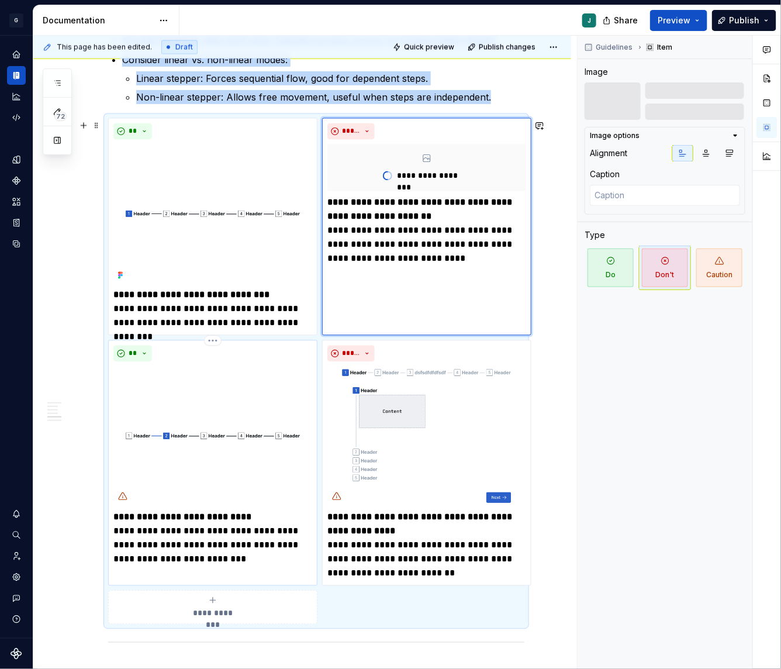
click at [209, 449] on img at bounding box center [212, 435] width 199 height 139
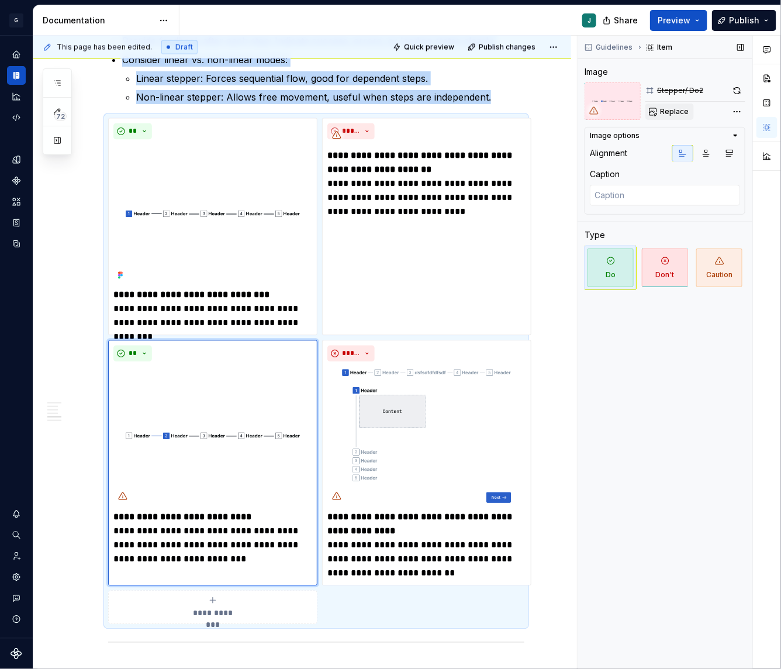
click at [670, 112] on span "Replace" at bounding box center [674, 111] width 29 height 9
type textarea "*"
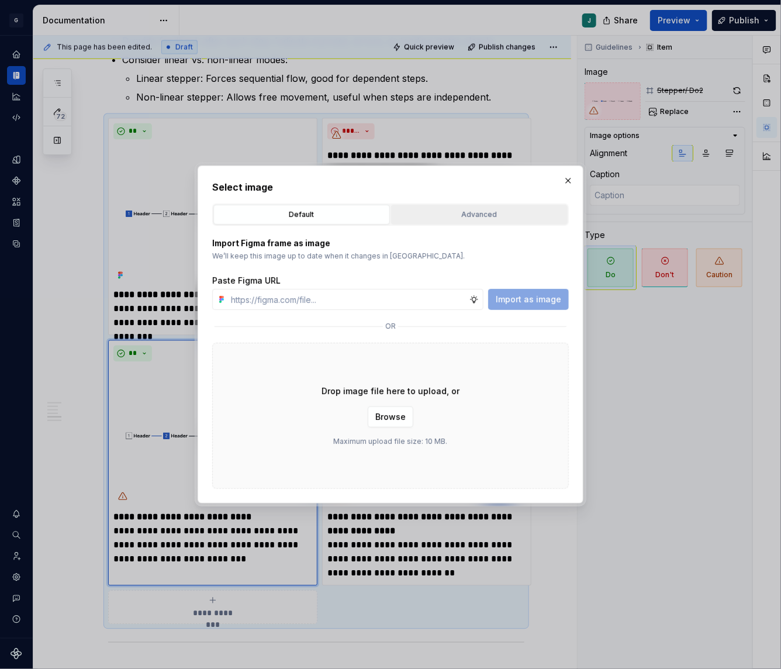
click at [503, 210] on div "Advanced" at bounding box center [479, 215] width 168 height 12
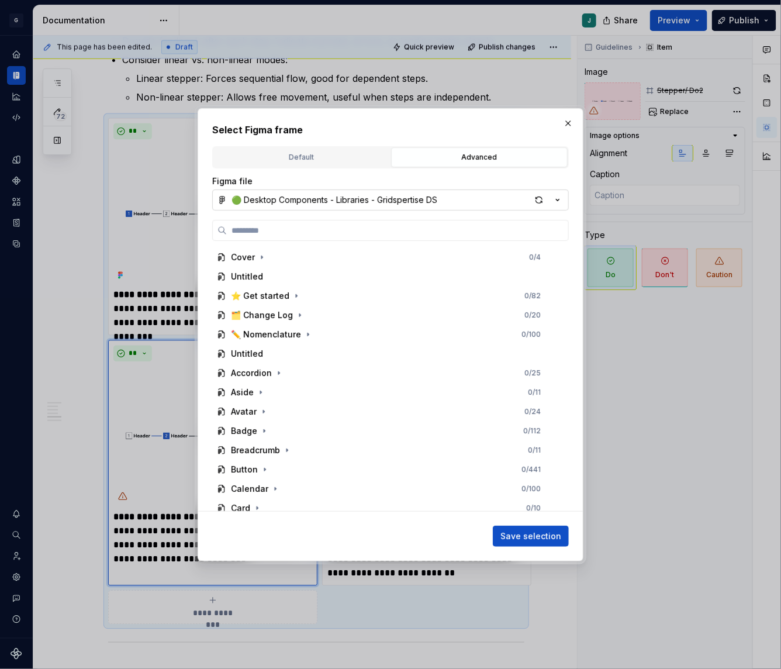
click at [272, 204] on div "🟢 Desktop Components - Libraries - Gridspertise DS" at bounding box center [334, 200] width 206 height 12
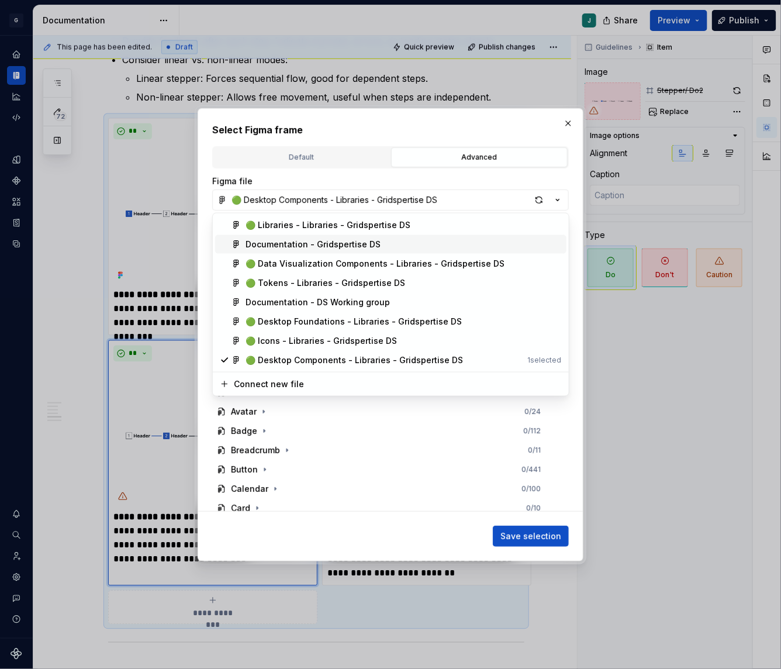
click at [265, 245] on div "Documentation - Gridspertise DS" at bounding box center [312, 244] width 135 height 12
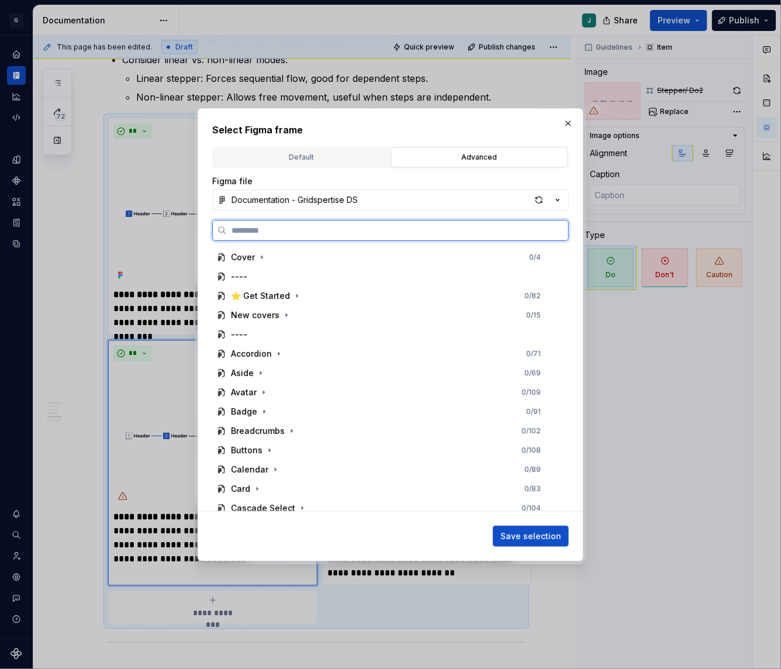
click at [251, 232] on input "search" at bounding box center [397, 230] width 341 height 12
paste input "**********"
type input "**********"
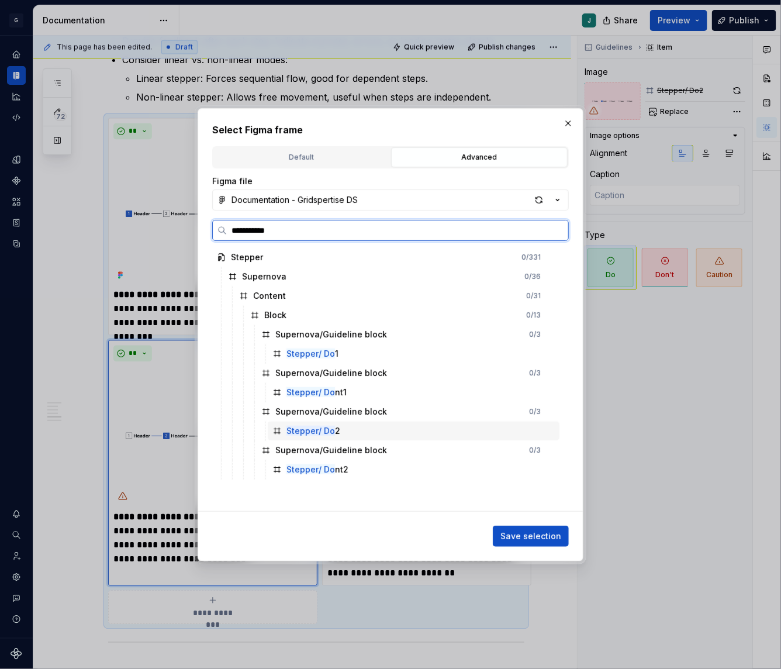
click at [309, 428] on mark "Stepper/ Do" at bounding box center [310, 431] width 49 height 10
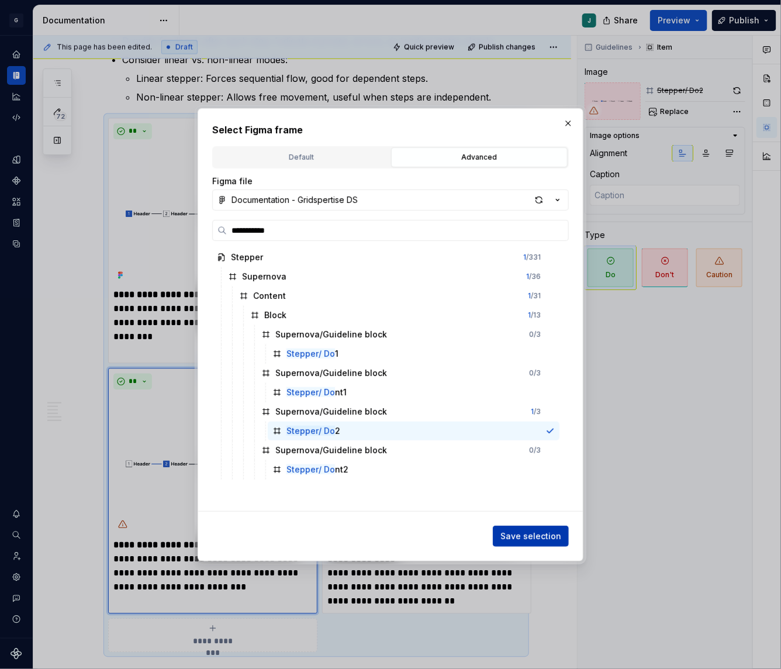
click at [540, 532] on span "Save selection" at bounding box center [530, 536] width 61 height 12
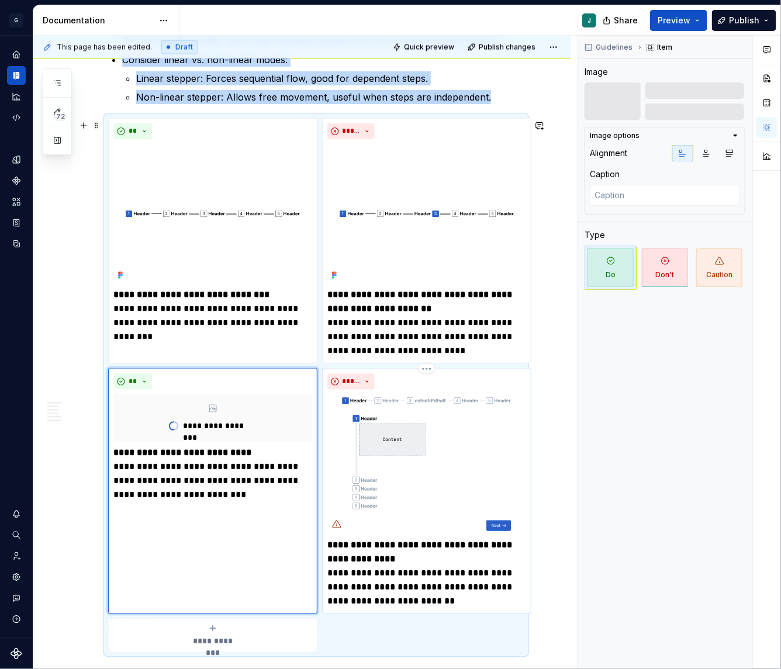
click at [424, 437] on img at bounding box center [426, 464] width 199 height 139
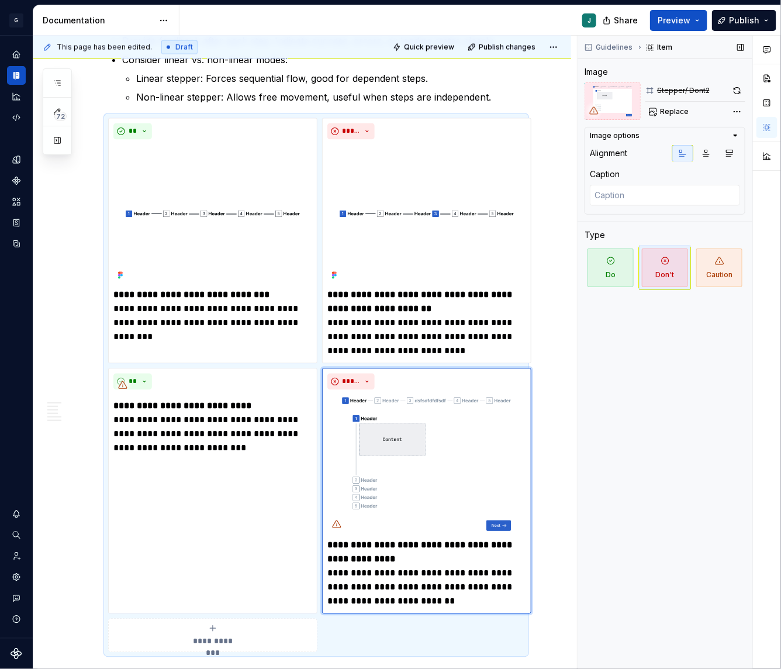
click at [684, 127] on div "Image options Alignment Caption" at bounding box center [665, 171] width 161 height 88
click at [673, 119] on button "Replace" at bounding box center [669, 111] width 49 height 16
type textarea "*"
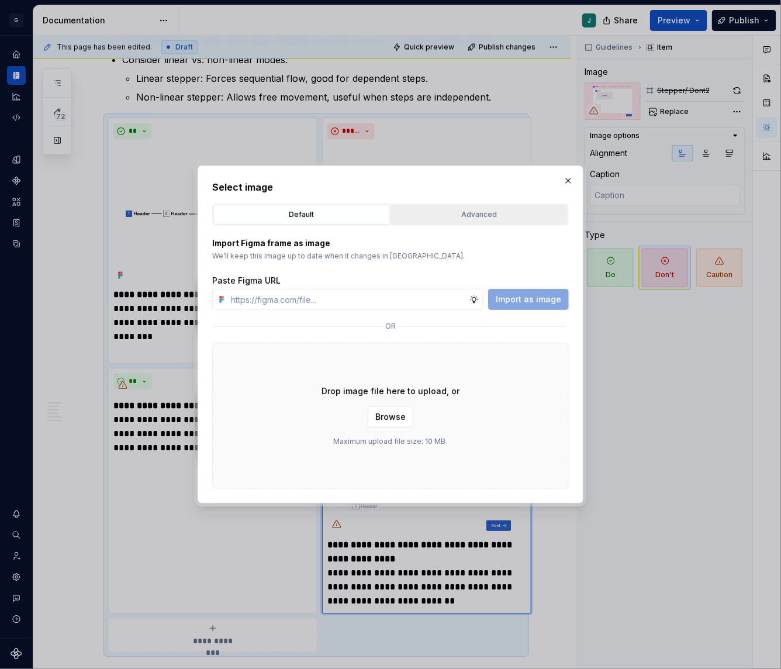
click at [451, 216] on div "Advanced" at bounding box center [479, 215] width 168 height 12
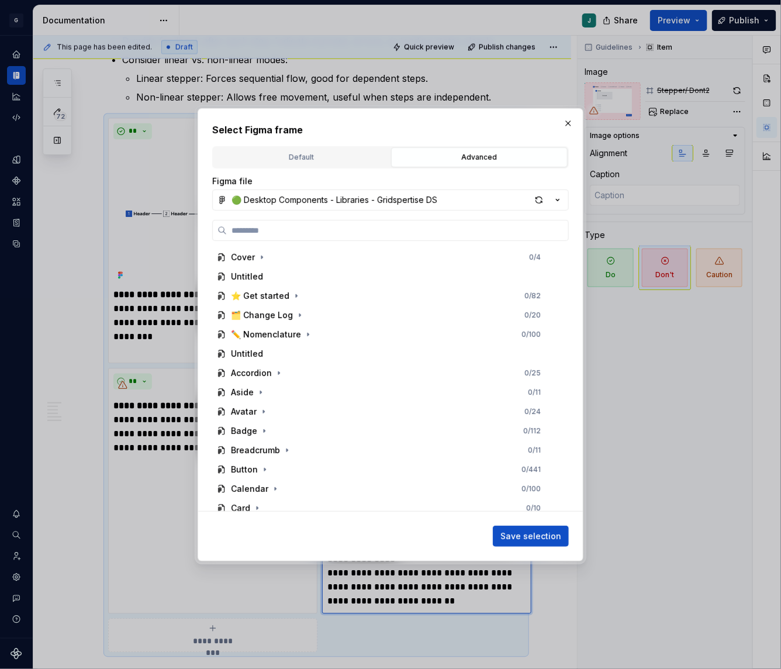
click at [275, 188] on div "Figma file 🟢 Desktop Components - Libraries - Gridspertise DS" at bounding box center [390, 192] width 357 height 35
click at [275, 203] on div "🟢 Desktop Components - Libraries - Gridspertise DS" at bounding box center [334, 200] width 206 height 12
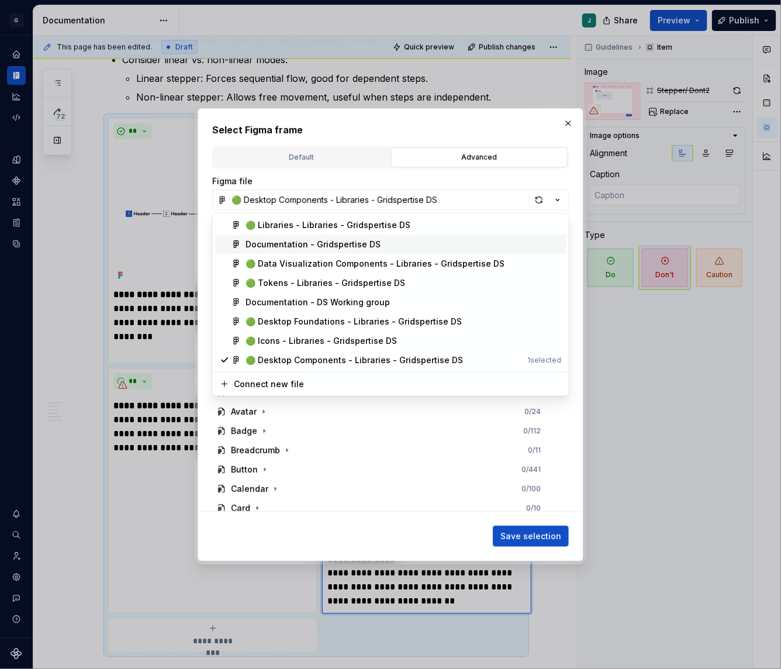
click at [268, 248] on div "Documentation - Gridspertise DS" at bounding box center [312, 244] width 135 height 12
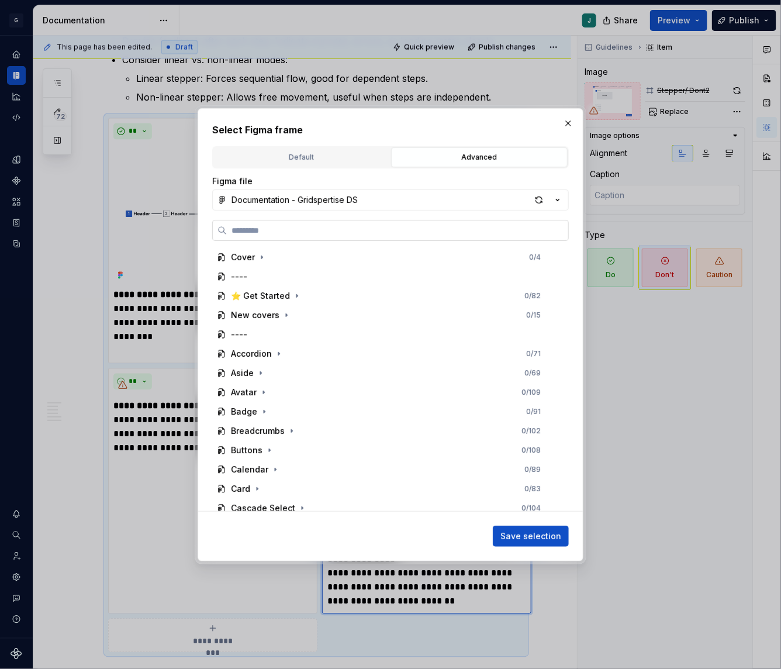
paste input "**********"
type input "**********"
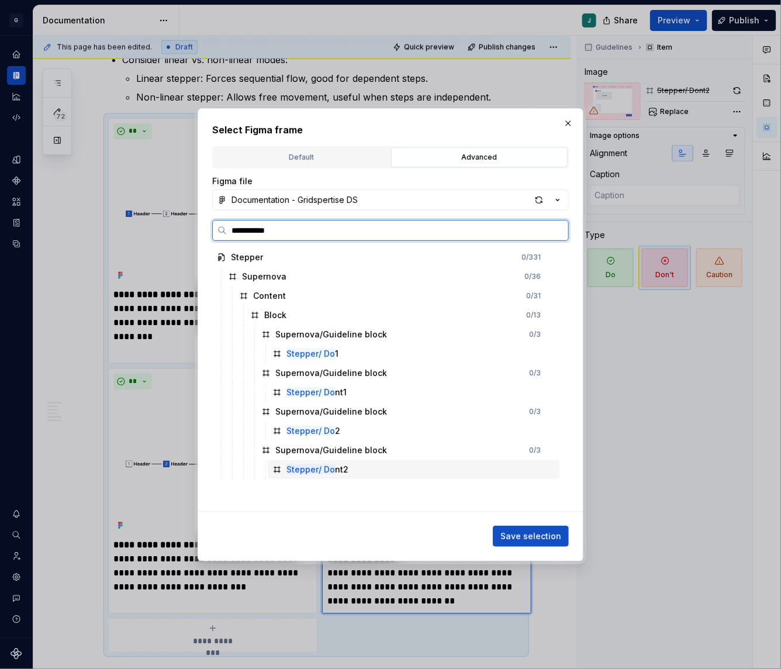
click at [303, 467] on mark "Stepper/ Do" at bounding box center [310, 469] width 49 height 10
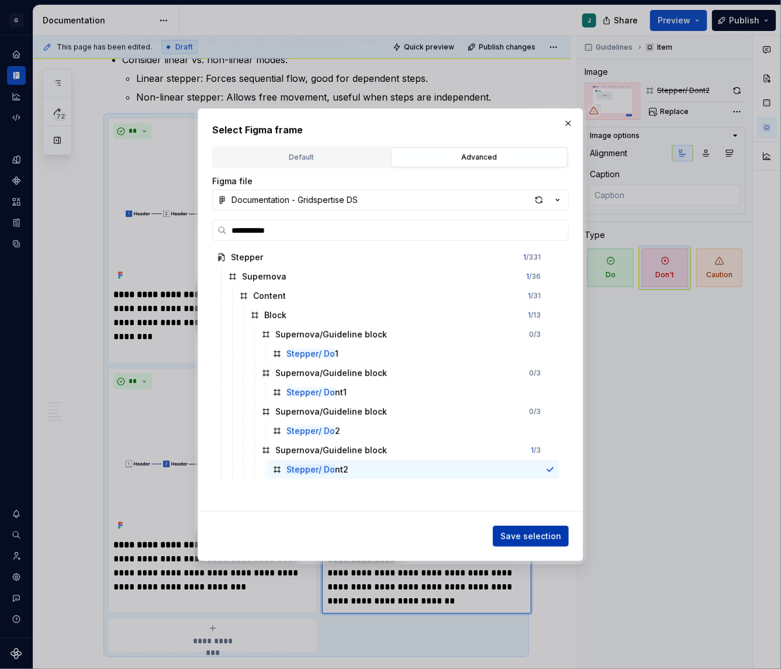
click at [537, 530] on span "Save selection" at bounding box center [530, 536] width 61 height 12
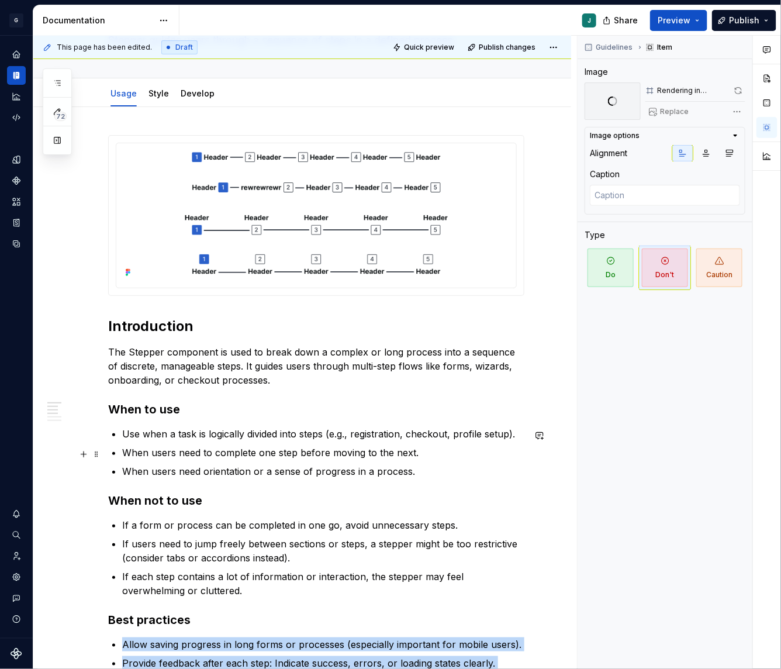
scroll to position [0, 0]
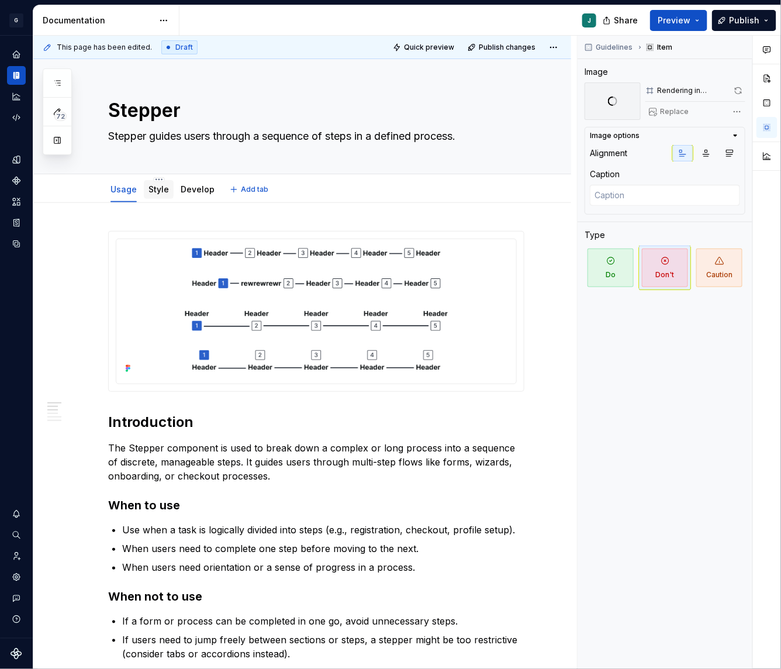
click at [159, 188] on link "Style" at bounding box center [158, 189] width 20 height 10
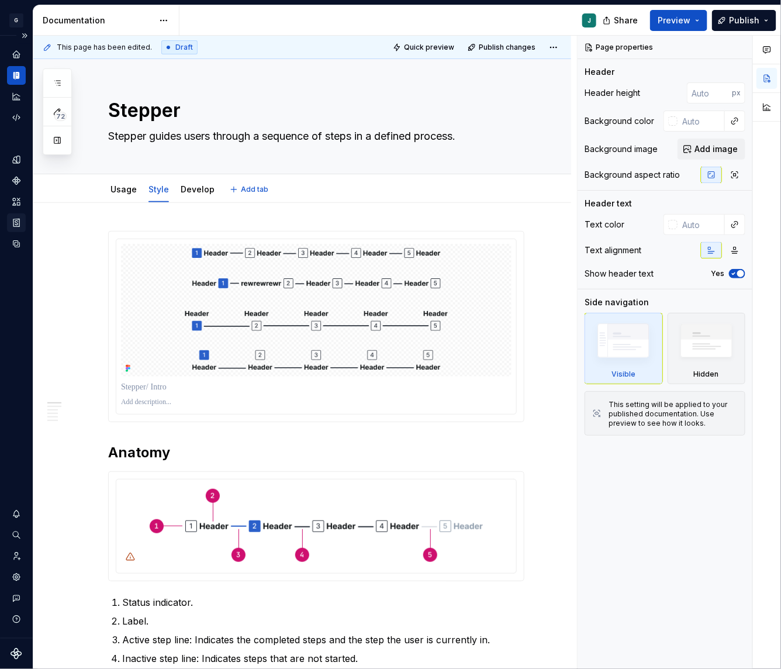
type textarea "*"
click at [219, 512] on img at bounding box center [316, 525] width 343 height 82
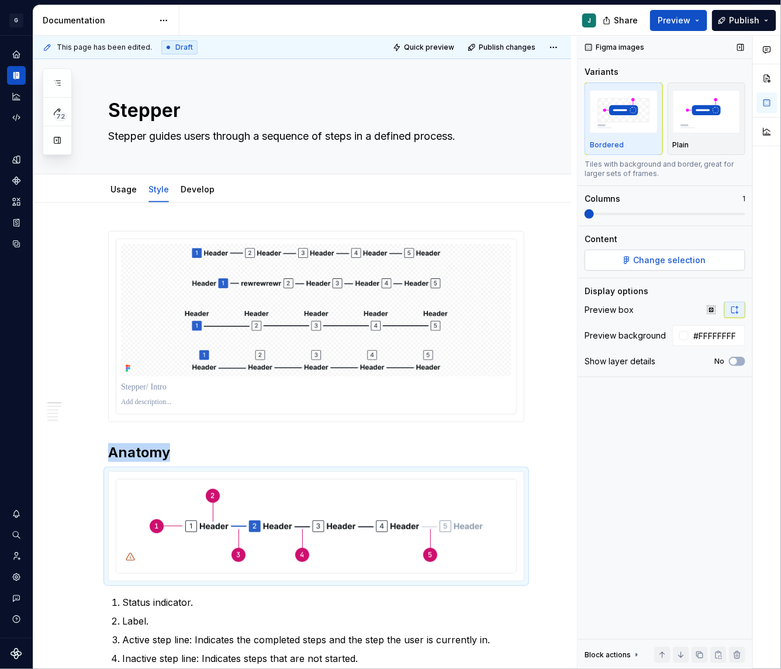
click at [642, 250] on button "Change selection" at bounding box center [665, 260] width 161 height 21
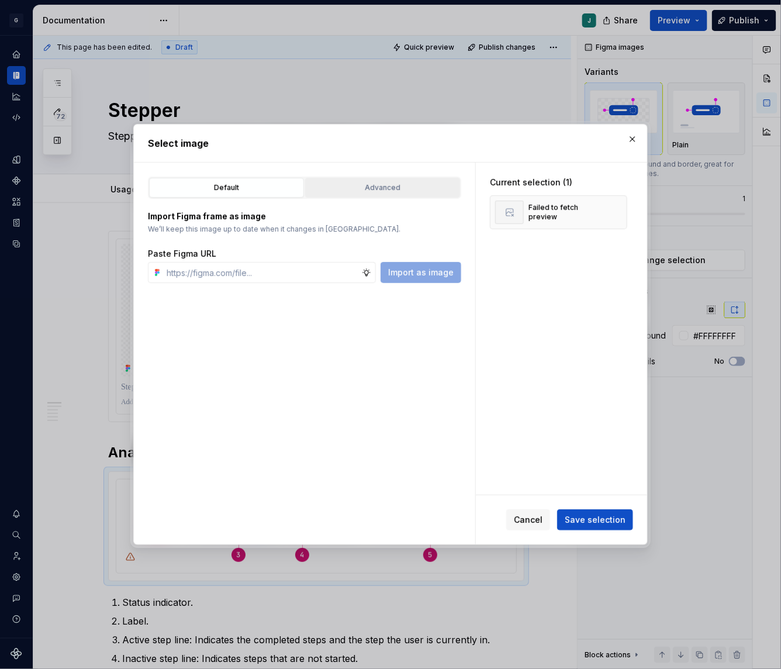
click at [351, 182] on div "Advanced" at bounding box center [382, 188] width 147 height 12
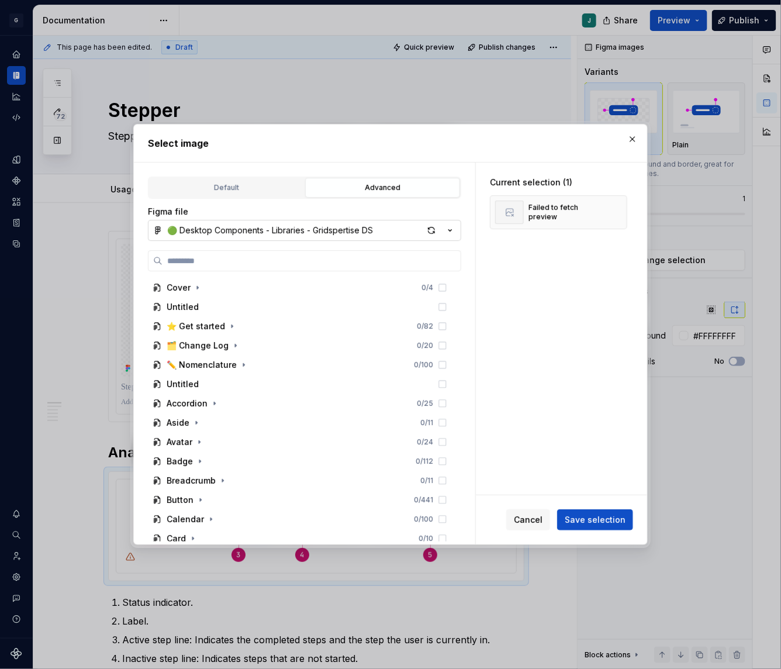
click at [201, 230] on div "🟢 Desktop Components - Libraries - Gridspertise DS" at bounding box center [270, 230] width 206 height 12
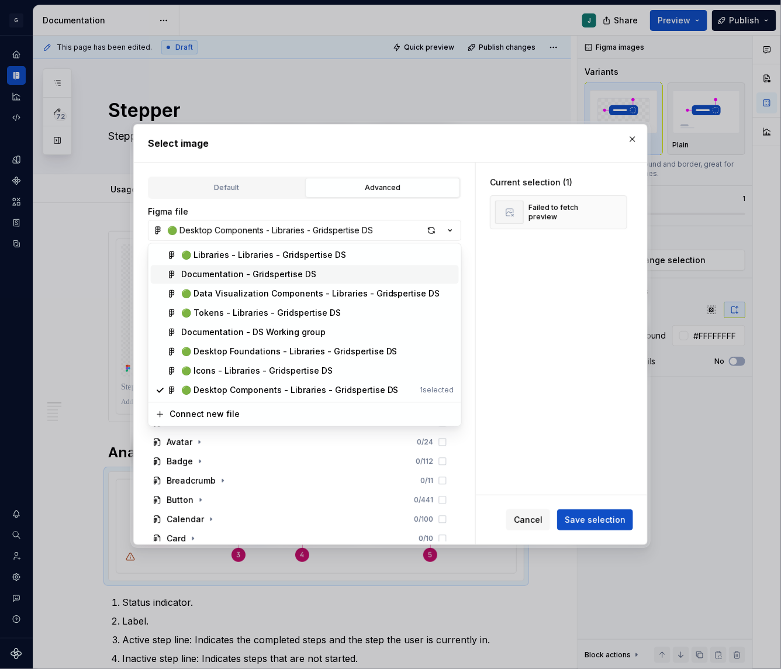
click at [202, 276] on div "Documentation - Gridspertise DS" at bounding box center [248, 275] width 135 height 12
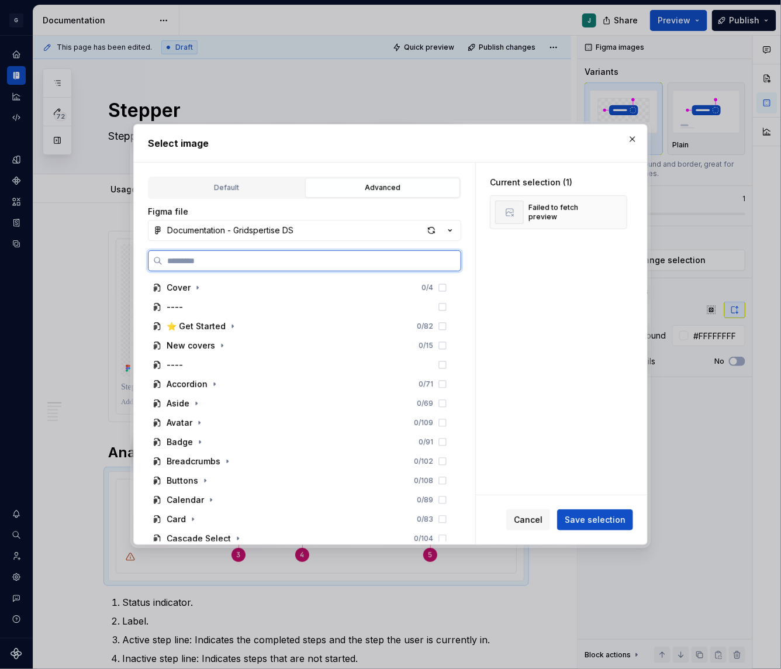
click at [172, 266] on input "search" at bounding box center [311, 261] width 298 height 12
paste input "**********"
type input "**********"
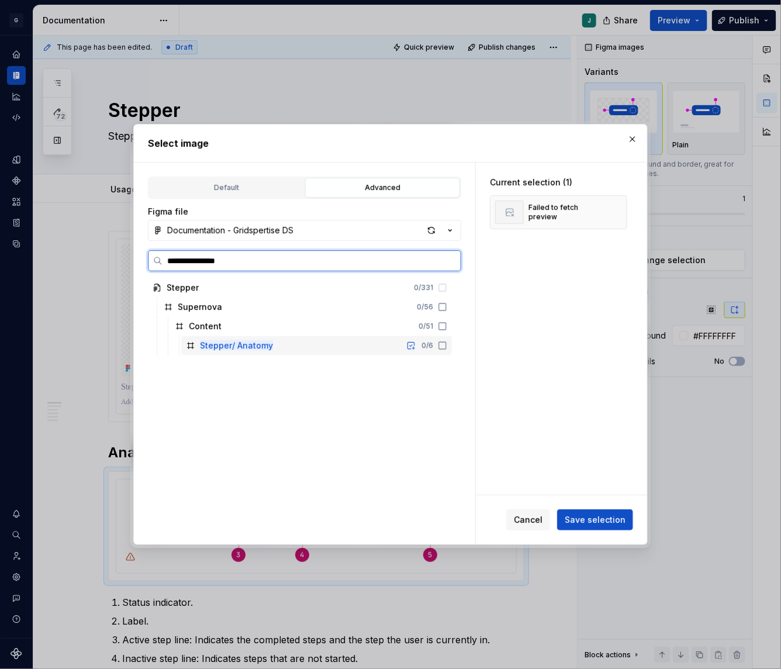
click at [257, 347] on mark "Stepper/ Anatomy" at bounding box center [236, 345] width 73 height 10
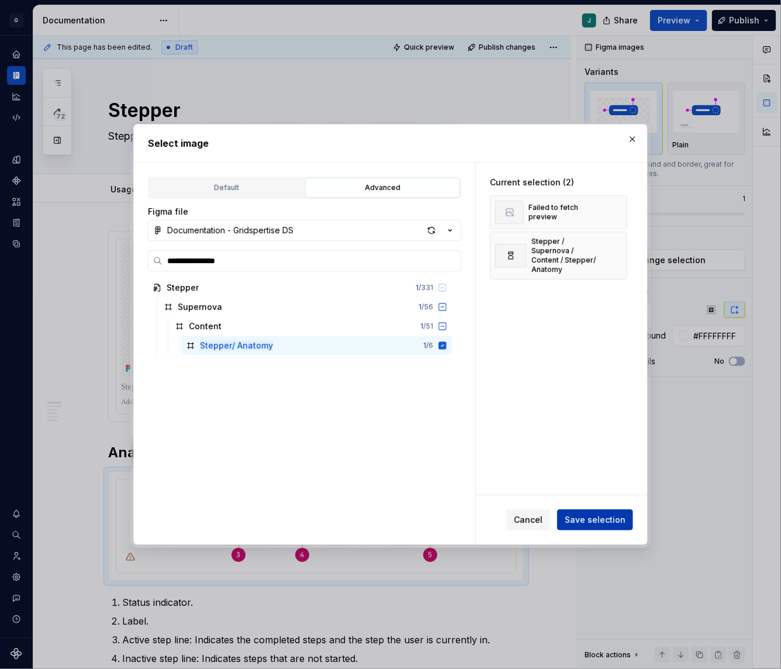
click at [611, 509] on button "Save selection" at bounding box center [595, 519] width 76 height 21
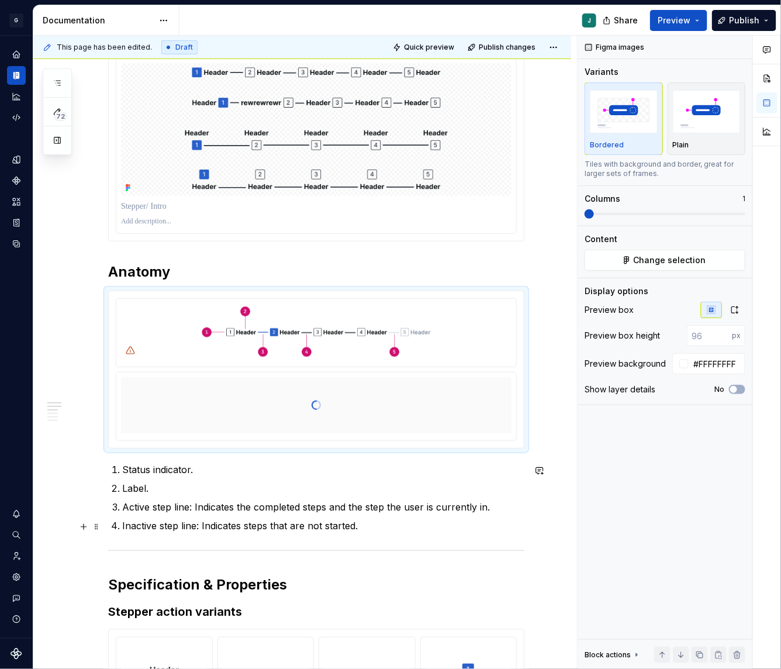
scroll to position [192, 0]
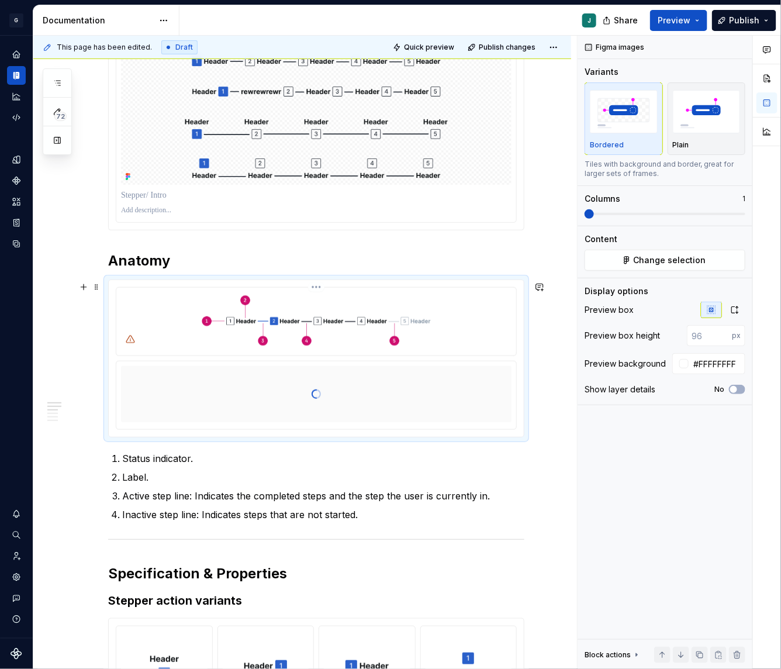
click at [316, 290] on html "G GSP Design System J Design system data Documentation J Share Preview Publish …" at bounding box center [390, 334] width 781 height 669
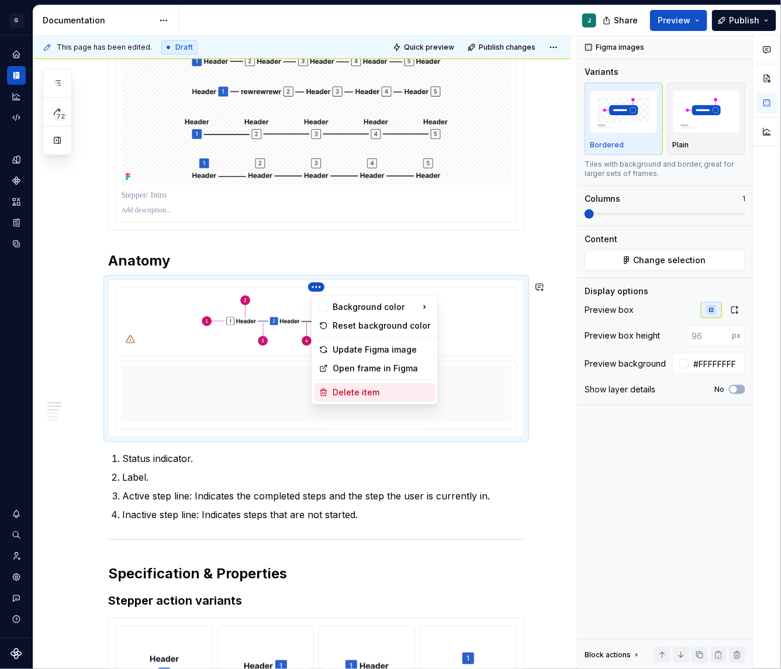
click at [333, 389] on div "Delete item" at bounding box center [382, 392] width 98 height 12
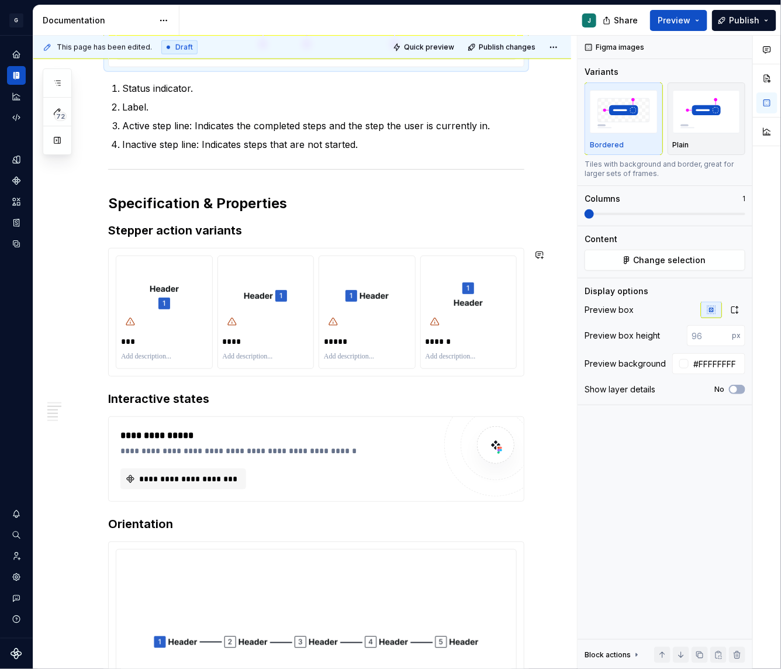
scroll to position [489, 0]
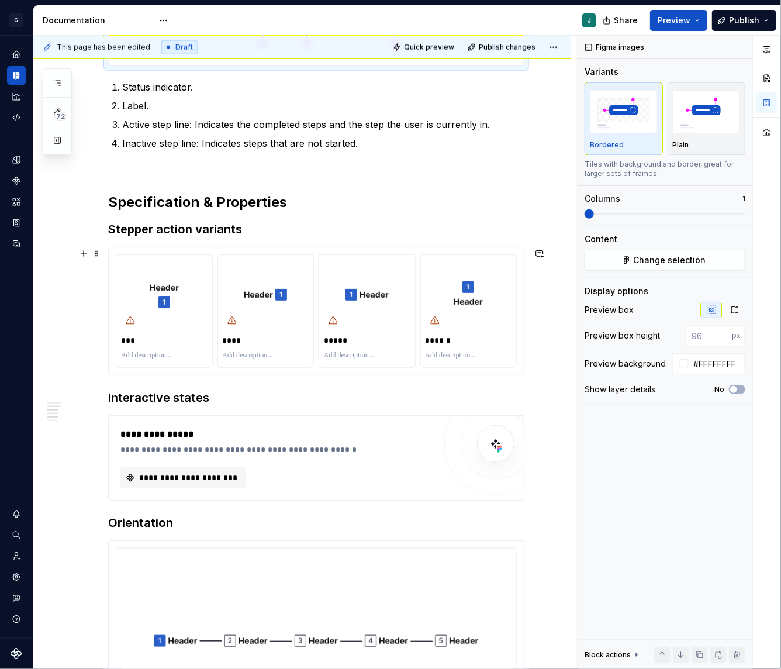
type textarea "*"
type input "120"
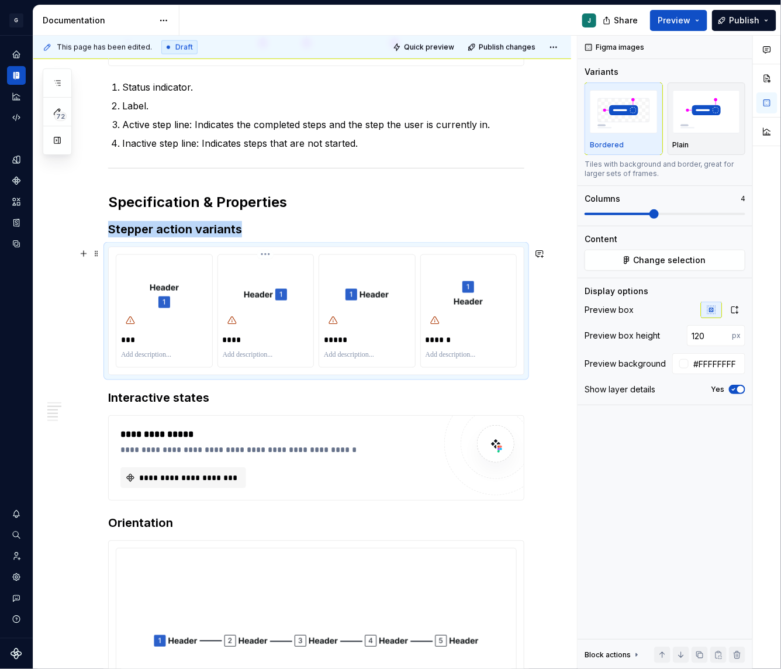
click at [260, 313] on img at bounding box center [265, 294] width 58 height 47
click at [259, 229] on h3 "Stepper action variants" at bounding box center [316, 229] width 416 height 16
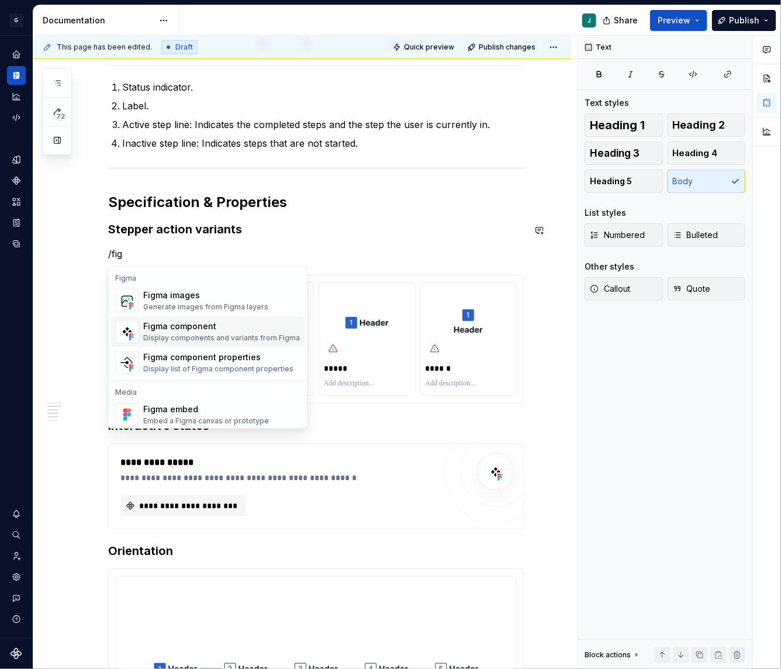
click at [204, 324] on div "Figma component" at bounding box center [222, 326] width 157 height 12
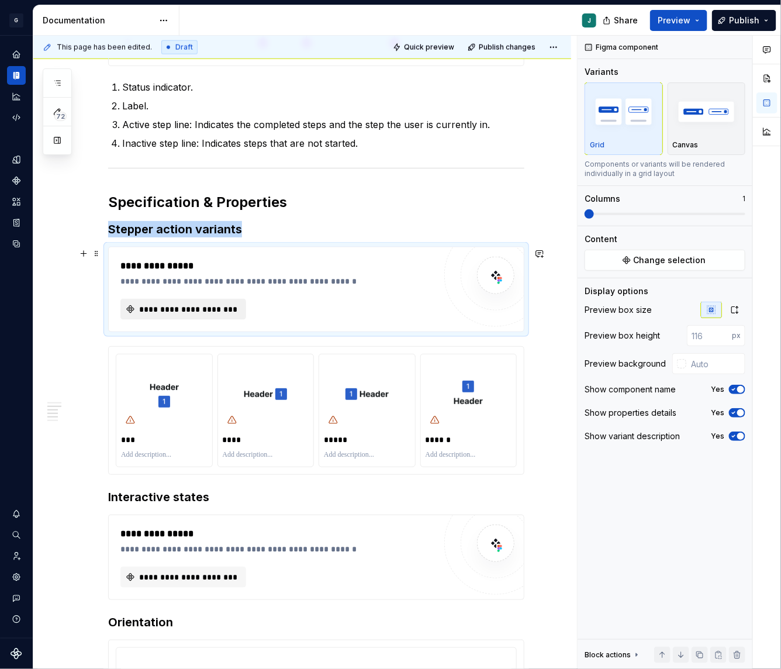
click at [152, 305] on span "**********" at bounding box center [187, 309] width 101 height 12
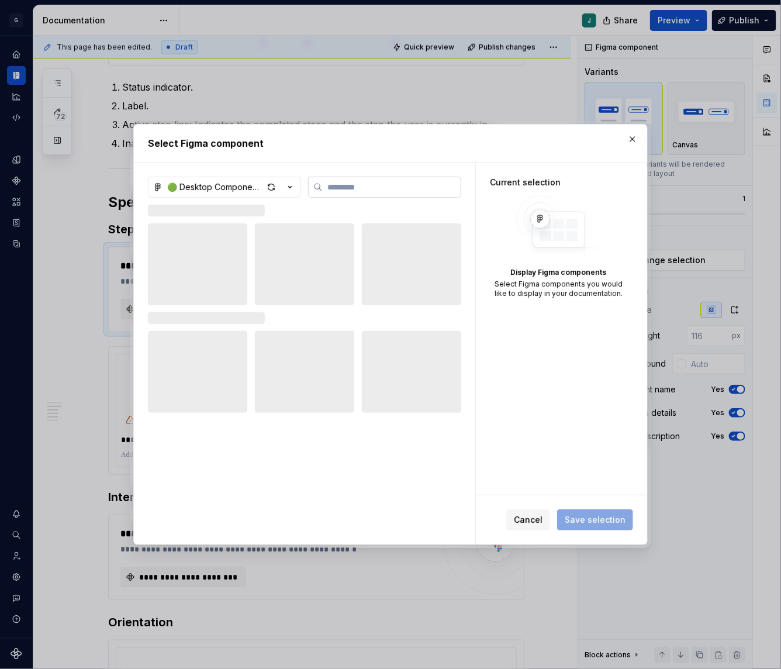
type textarea "*"
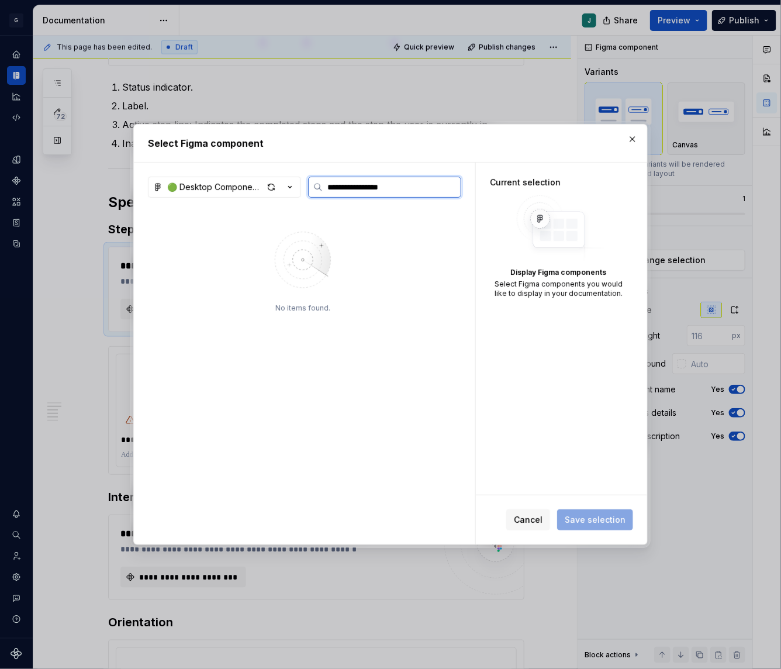
drag, startPoint x: 410, startPoint y: 189, endPoint x: 358, endPoint y: 189, distance: 51.4
click at [358, 189] on input "**********" at bounding box center [392, 187] width 138 height 12
type input "*******"
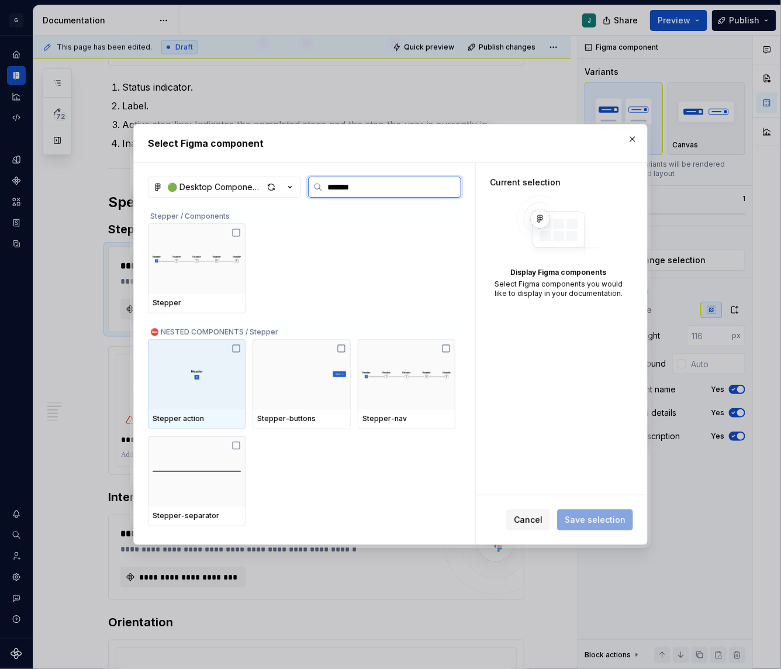
click at [195, 383] on img at bounding box center [197, 374] width 12 height 27
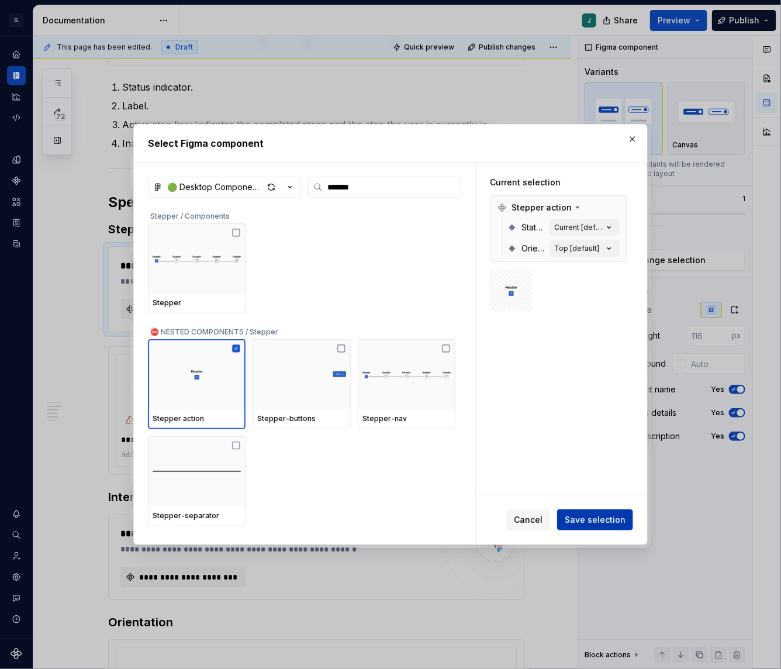
click at [596, 524] on span "Save selection" at bounding box center [595, 520] width 61 height 12
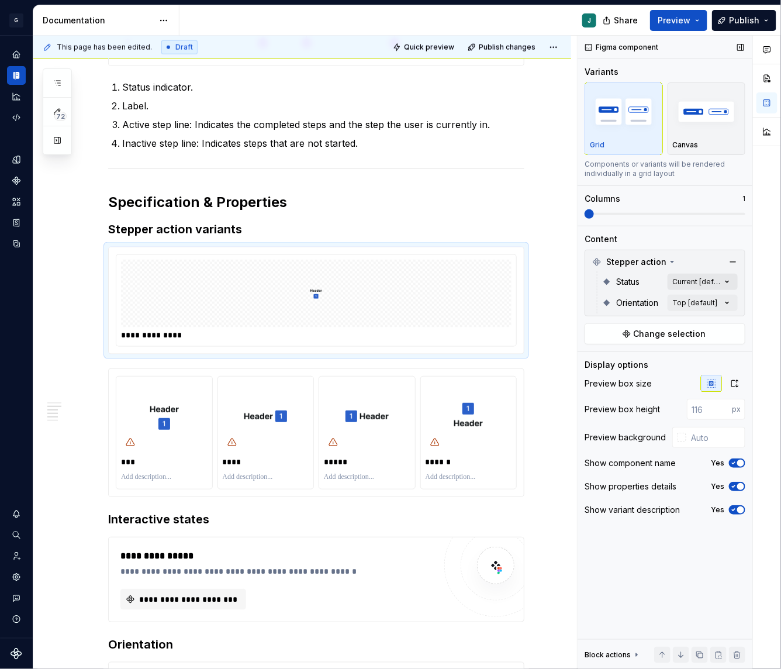
click at [706, 283] on div "Comments Open comments No comments yet Select ‘Comment’ from the block context …" at bounding box center [679, 353] width 203 height 634
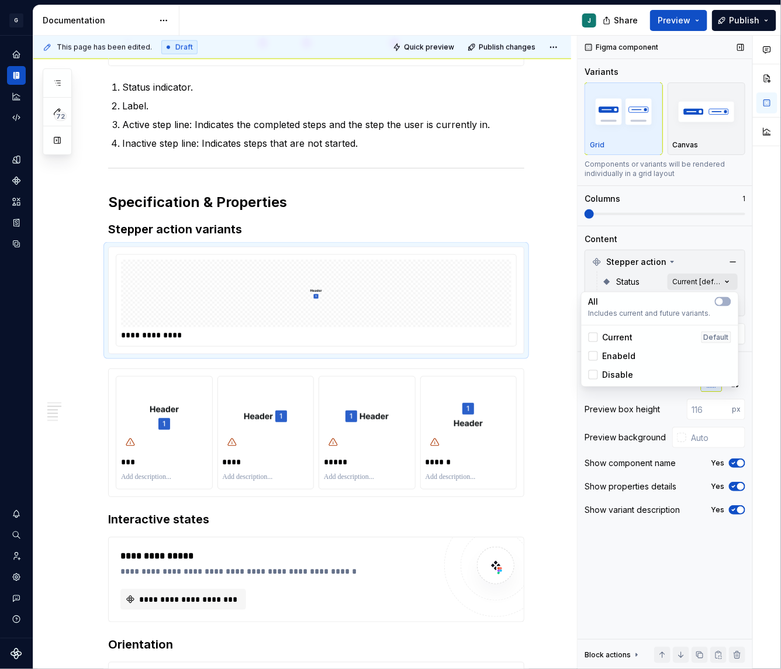
click at [706, 283] on div "Comments Open comments No comments yet Select ‘Comment’ from the block context …" at bounding box center [679, 353] width 203 height 634
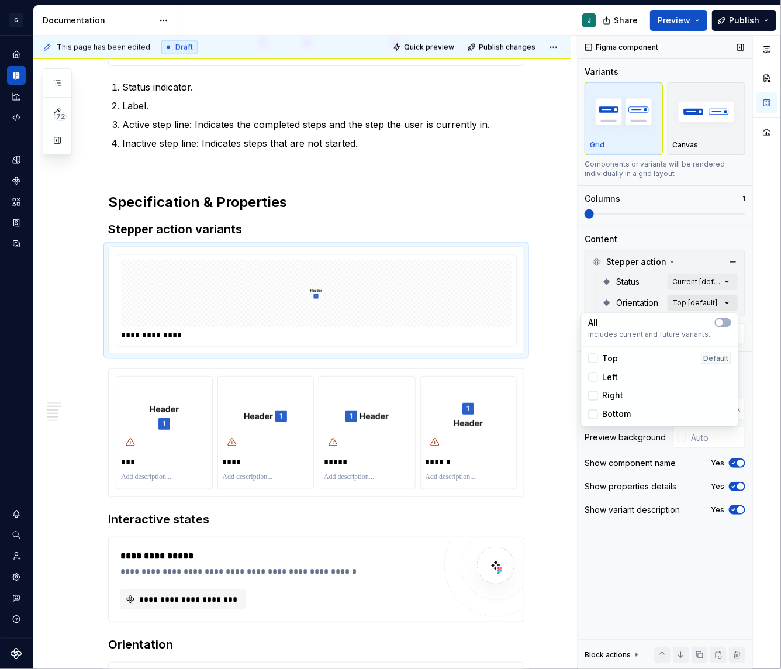
click at [705, 307] on div "Comments Open comments No comments yet Select ‘Comment’ from the block context …" at bounding box center [679, 353] width 203 height 634
click at [726, 324] on button "button" at bounding box center [723, 322] width 16 height 9
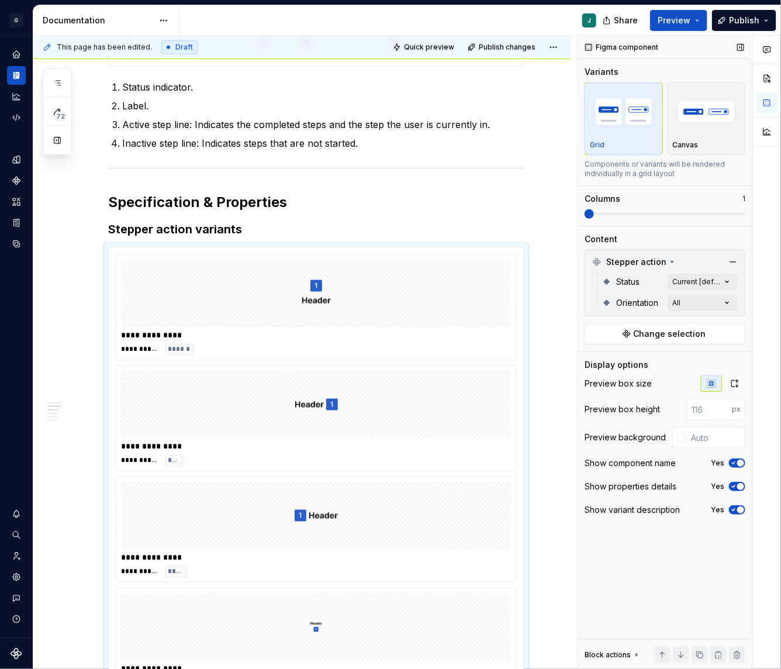
click at [693, 214] on div "Comments Open comments No comments yet Select ‘Comment’ from the block context …" at bounding box center [679, 353] width 203 height 634
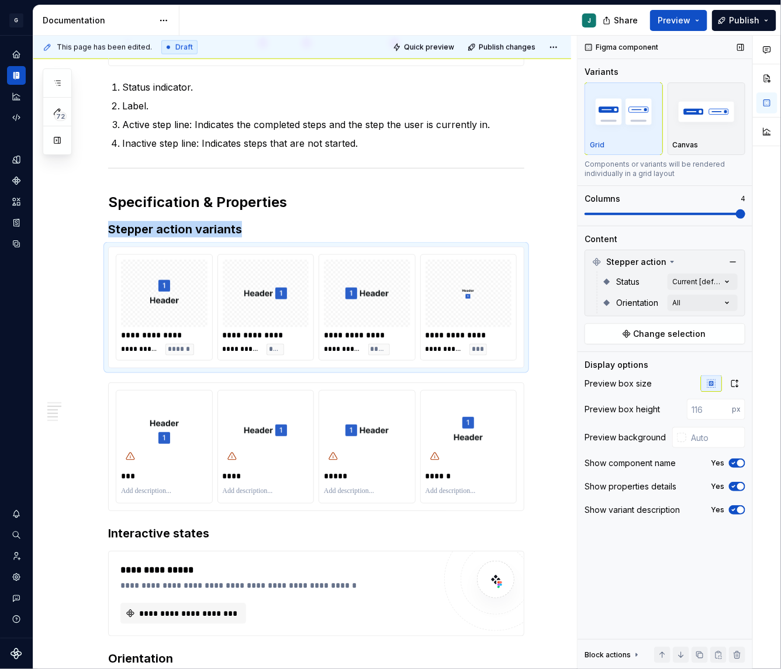
click at [719, 211] on span at bounding box center [665, 213] width 161 height 9
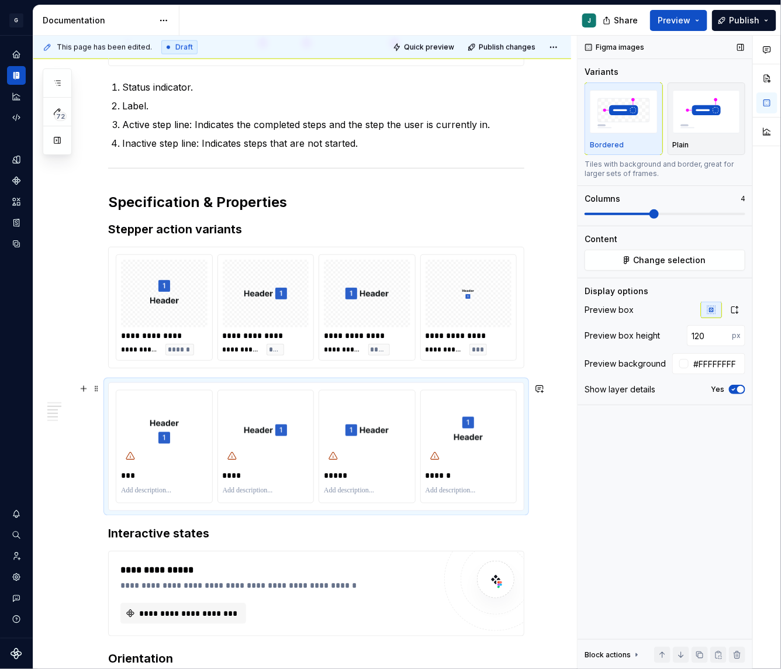
click at [371, 388] on div "*** **** ***** ******" at bounding box center [316, 446] width 415 height 127
click at [370, 390] on html "G GSP Design System J Design system data Documentation J Share Preview Publish …" at bounding box center [390, 334] width 781 height 669
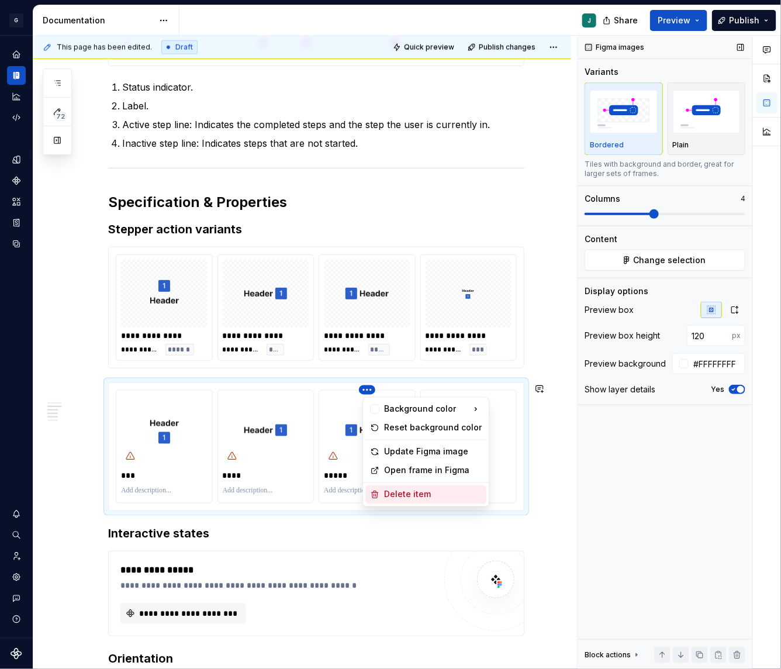
click at [398, 495] on div "Delete item" at bounding box center [433, 495] width 98 height 12
click at [372, 389] on html "G GSP Design System J Design system data Documentation J Share Preview Publish …" at bounding box center [390, 334] width 781 height 669
click at [413, 490] on div "Delete item" at bounding box center [433, 495] width 98 height 12
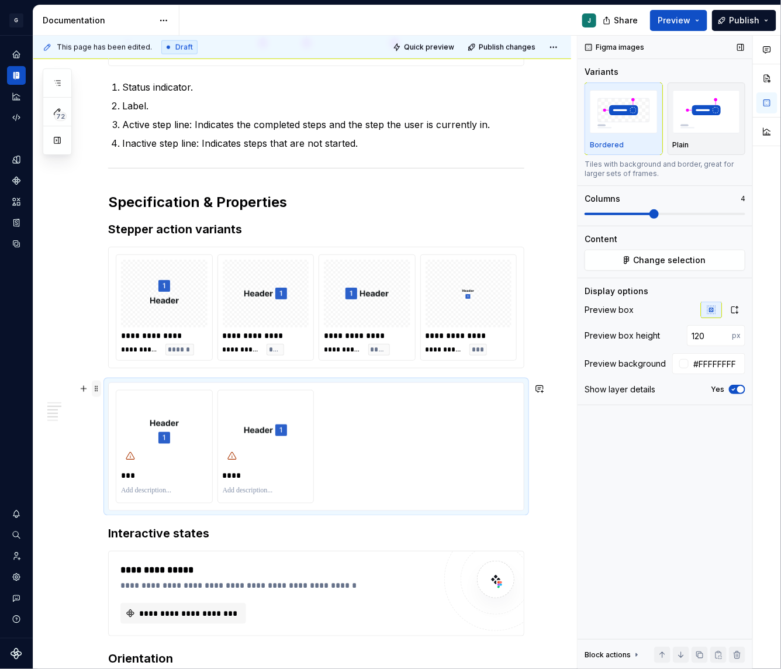
click at [95, 390] on span at bounding box center [96, 389] width 9 height 16
click at [144, 488] on div "Delete" at bounding box center [151, 492] width 76 height 12
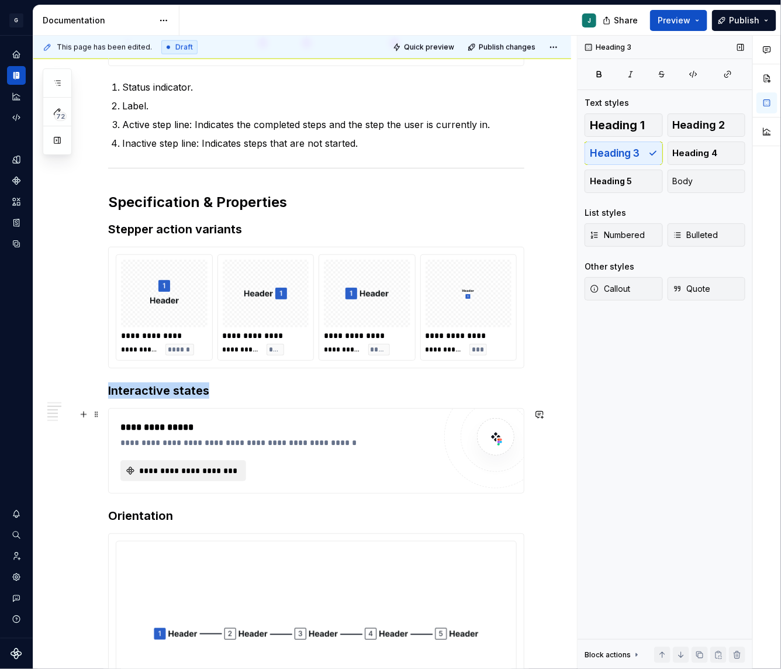
click at [186, 466] on span "**********" at bounding box center [187, 471] width 101 height 12
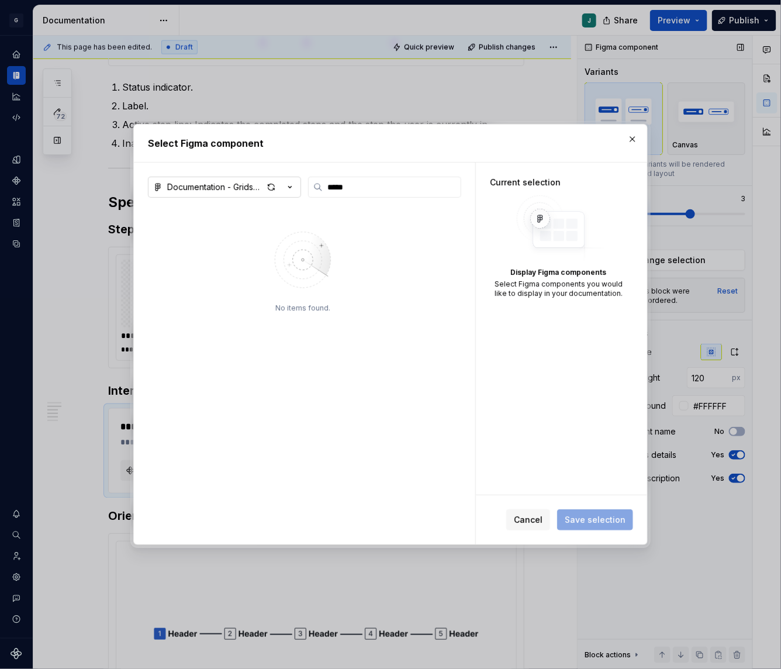
type input "*****"
click at [217, 185] on div "Documentation - Gridspertise DS" at bounding box center [215, 187] width 96 height 12
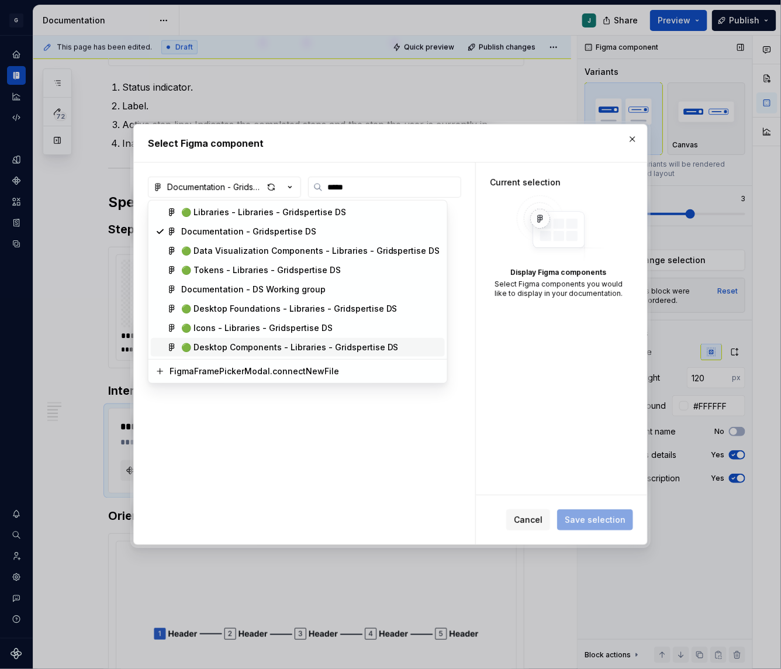
click at [220, 344] on div "🟢 Desktop Components - Libraries - Gridspertise DS" at bounding box center [289, 347] width 217 height 12
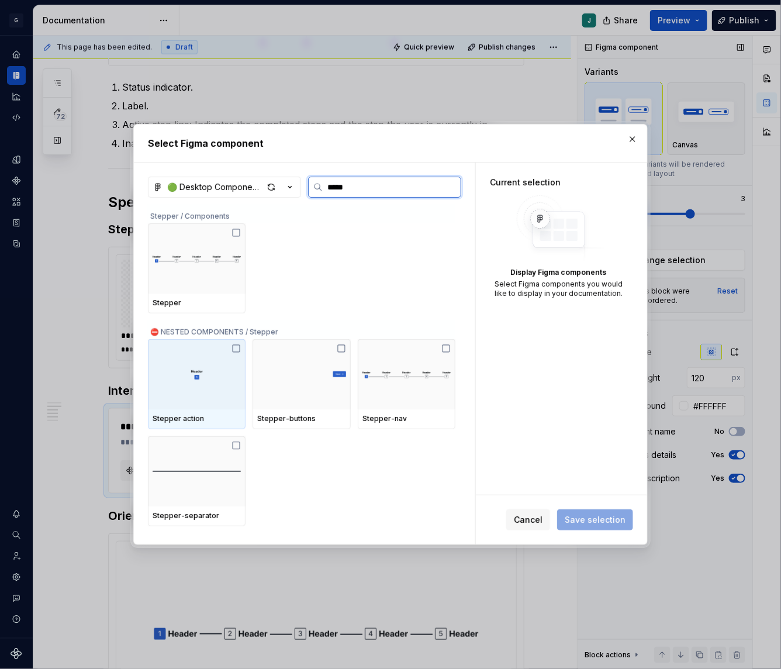
click at [216, 369] on div at bounding box center [197, 374] width 98 height 70
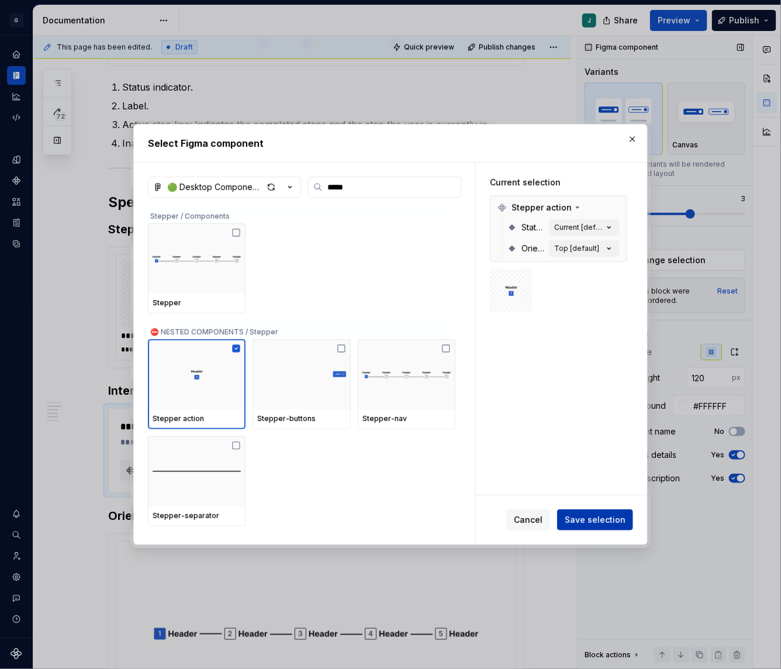
click at [601, 514] on span "Save selection" at bounding box center [595, 520] width 61 height 12
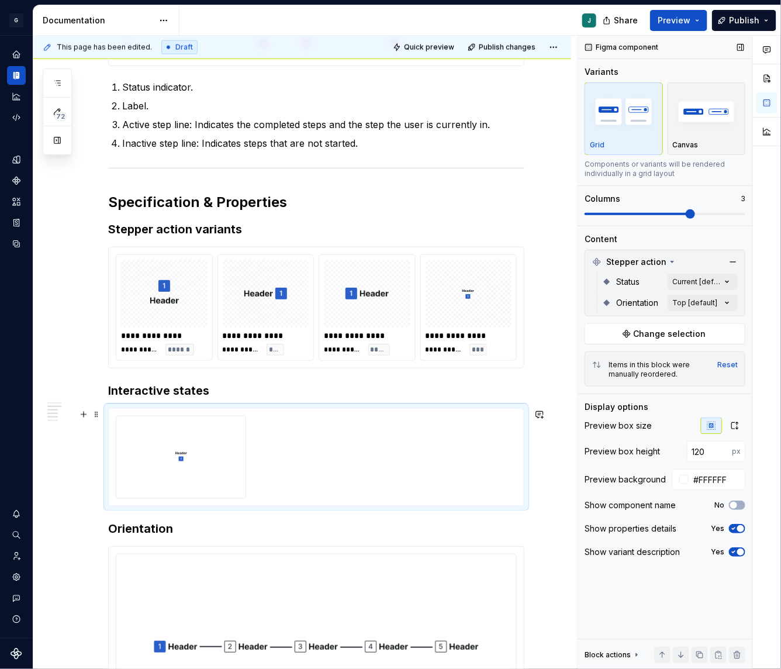
click at [274, 462] on div at bounding box center [316, 457] width 401 height 83
click at [701, 274] on div "Comments Open comments No comments yet Select ‘Comment’ from the block context …" at bounding box center [679, 353] width 203 height 634
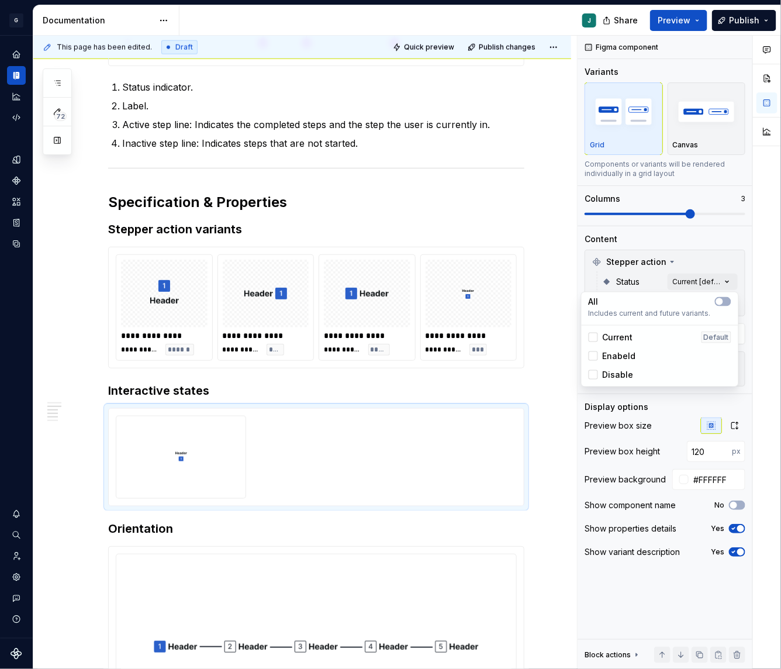
click at [606, 331] on span "Current" at bounding box center [618, 337] width 30 height 12
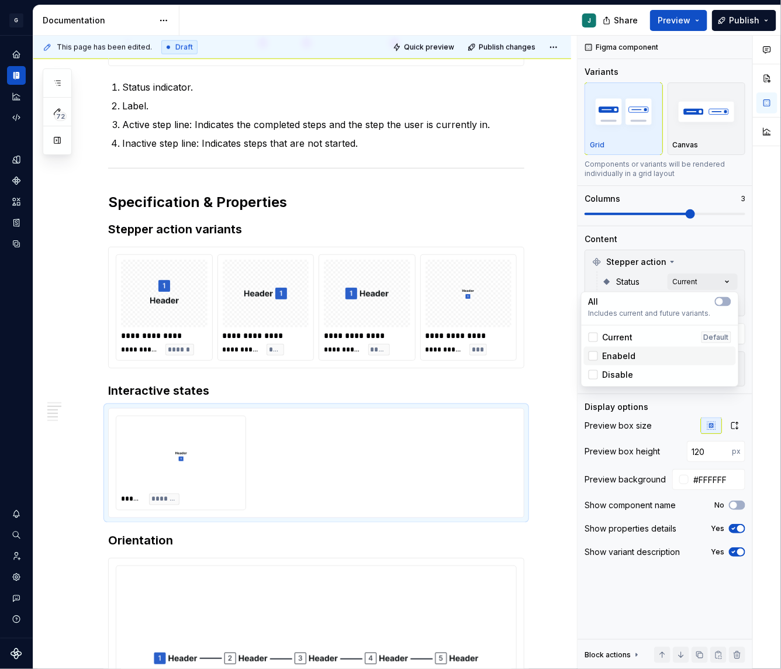
click at [606, 354] on span "Enabeld" at bounding box center [619, 356] width 33 height 12
click at [606, 372] on span "Disable" at bounding box center [618, 375] width 31 height 12
click at [693, 244] on div "Comments Open comments No comments yet Select ‘Comment’ from the block context …" at bounding box center [679, 353] width 203 height 634
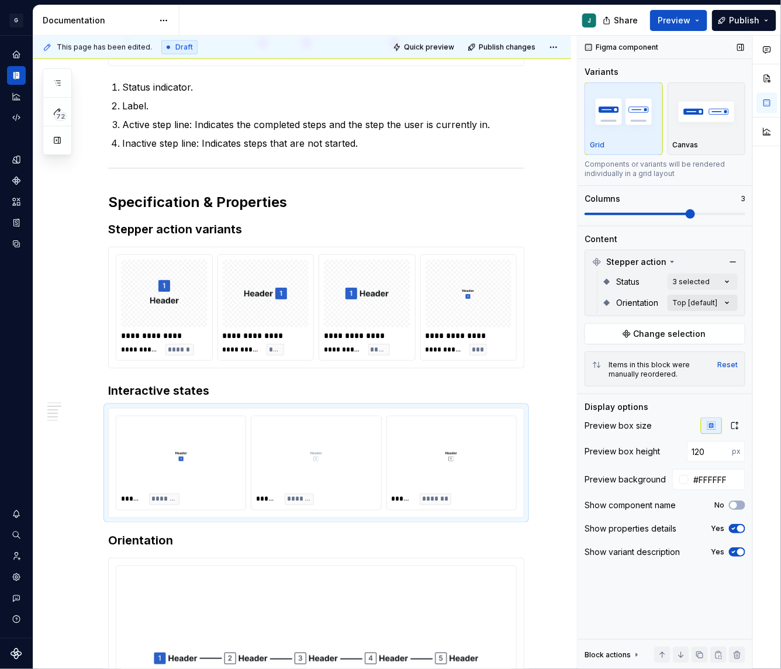
click at [713, 299] on div "Comments Open comments No comments yet Select ‘Comment’ from the block context …" at bounding box center [679, 353] width 203 height 634
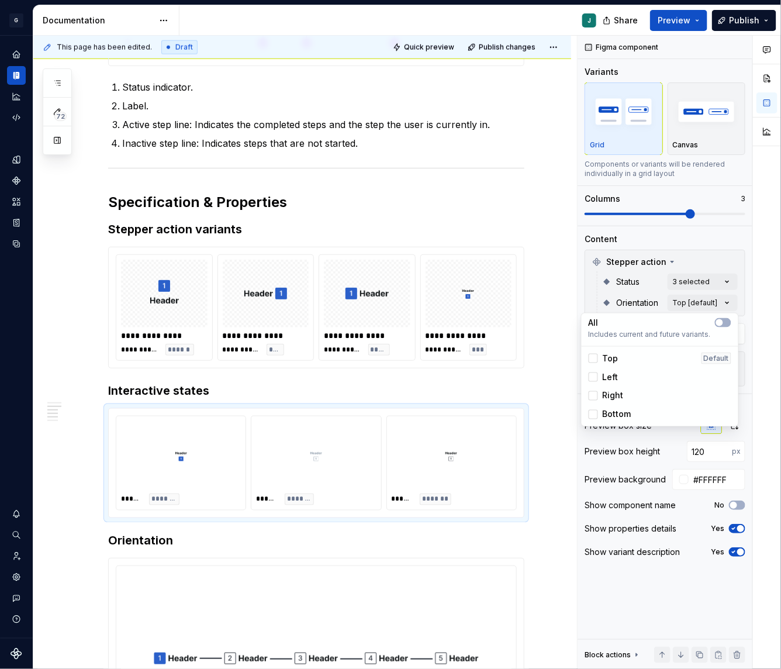
click at [606, 357] on span "Top" at bounding box center [611, 358] width 16 height 12
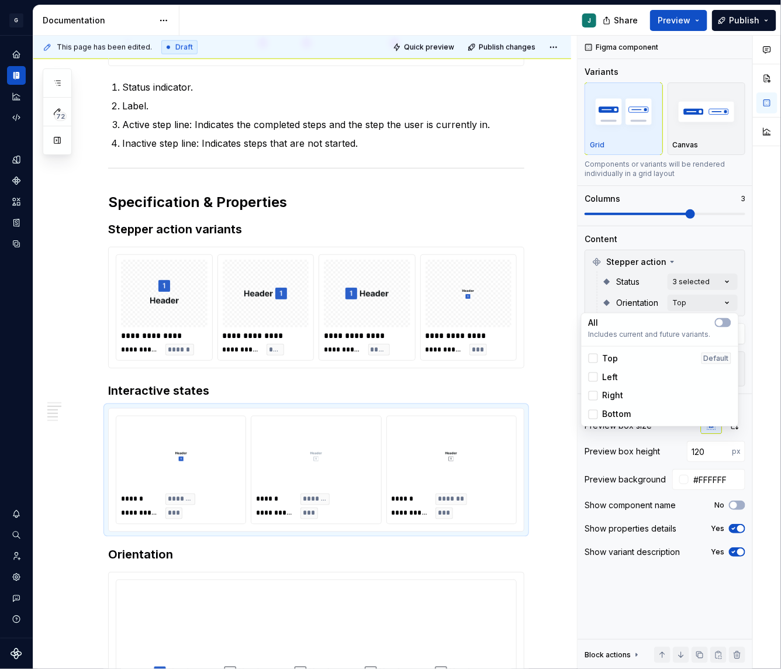
click at [326, 558] on html "G GSP Design System J Design system data Documentation J Share Preview Publish …" at bounding box center [390, 334] width 781 height 669
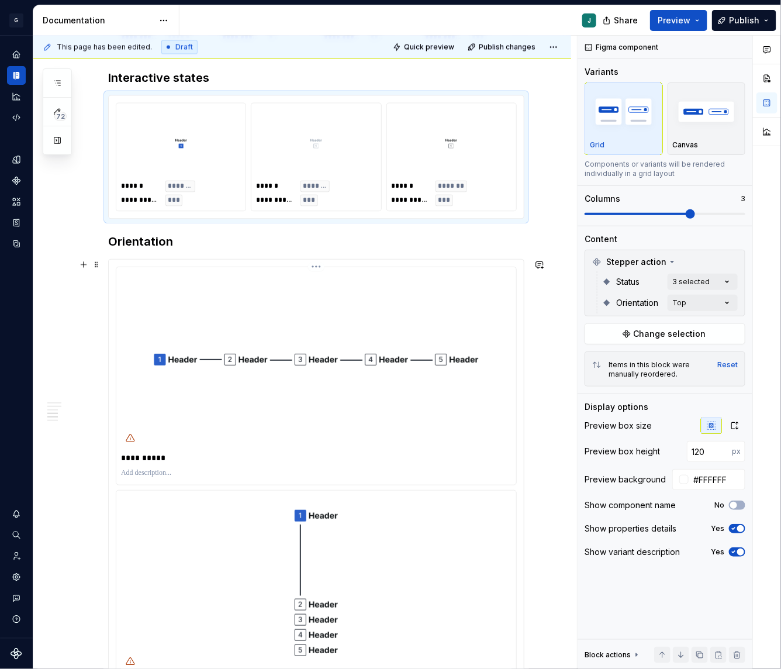
scroll to position [814, 0]
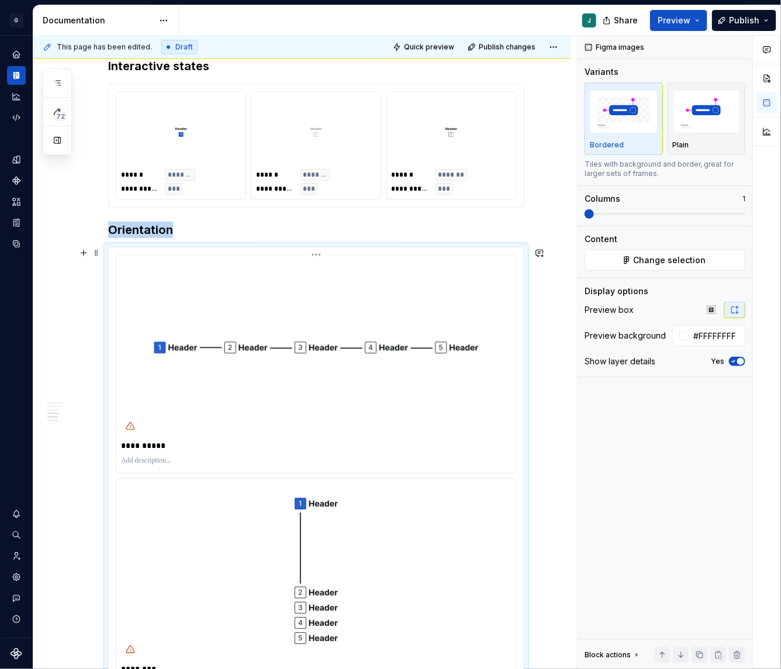
click at [279, 338] on img at bounding box center [316, 347] width 351 height 175
click at [186, 230] on h3 "Orientation" at bounding box center [316, 230] width 416 height 16
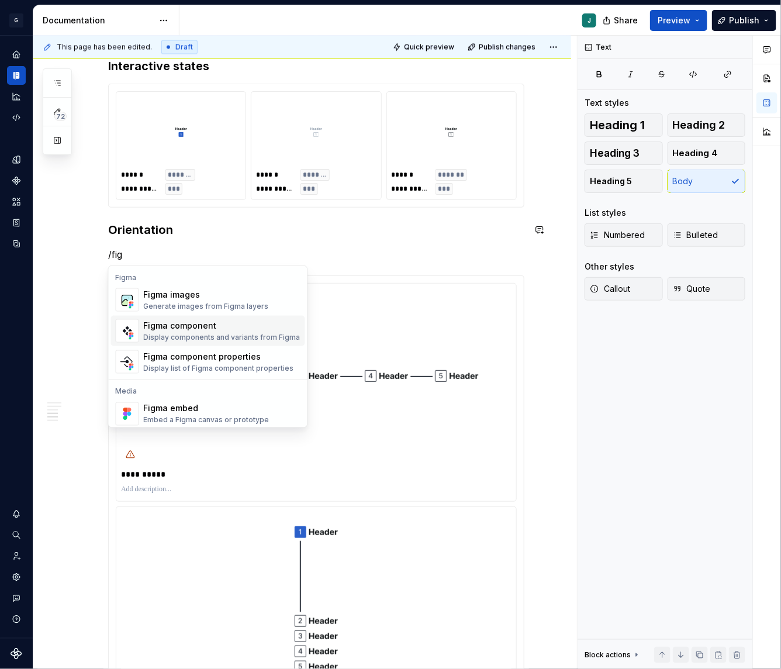
click at [191, 325] on div "Figma component" at bounding box center [222, 326] width 157 height 12
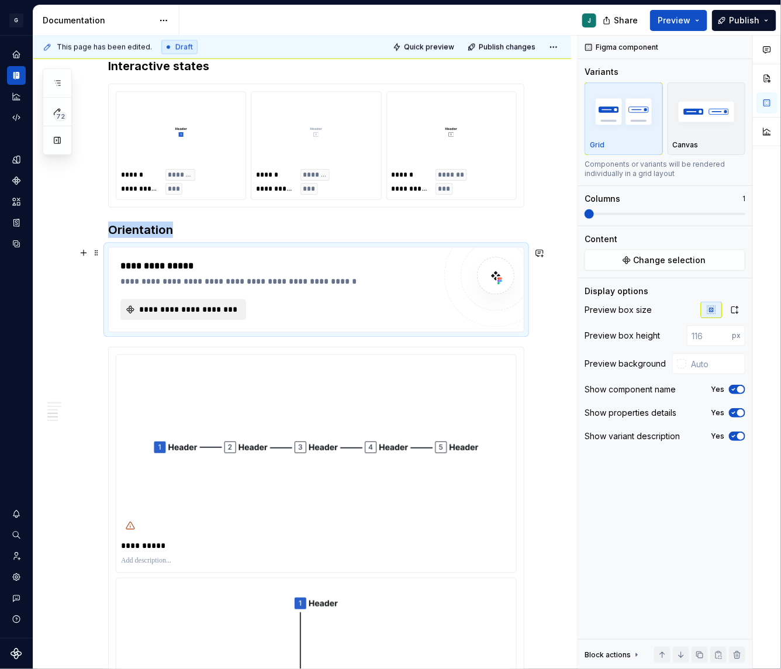
type textarea "*"
click at [149, 301] on button "**********" at bounding box center [183, 309] width 126 height 21
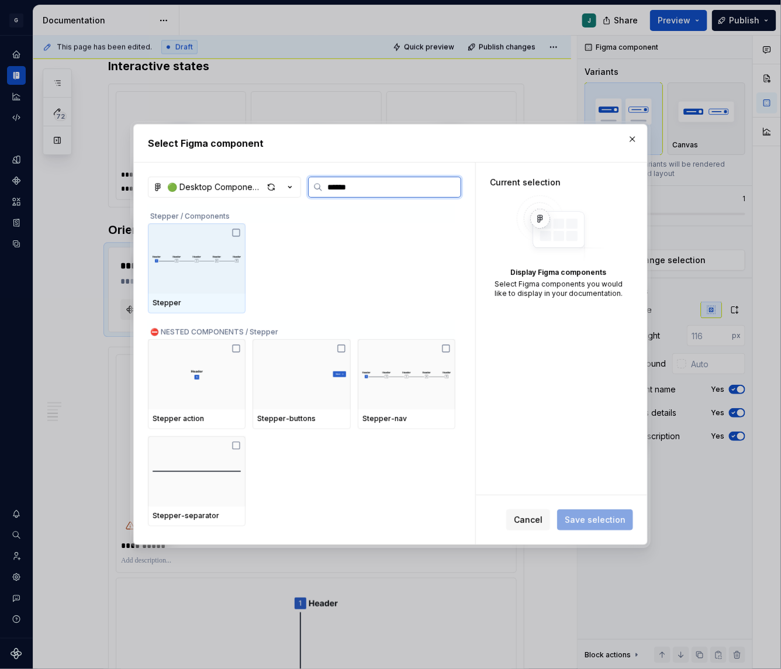
type input "*******"
click at [208, 251] on img at bounding box center [197, 258] width 88 height 27
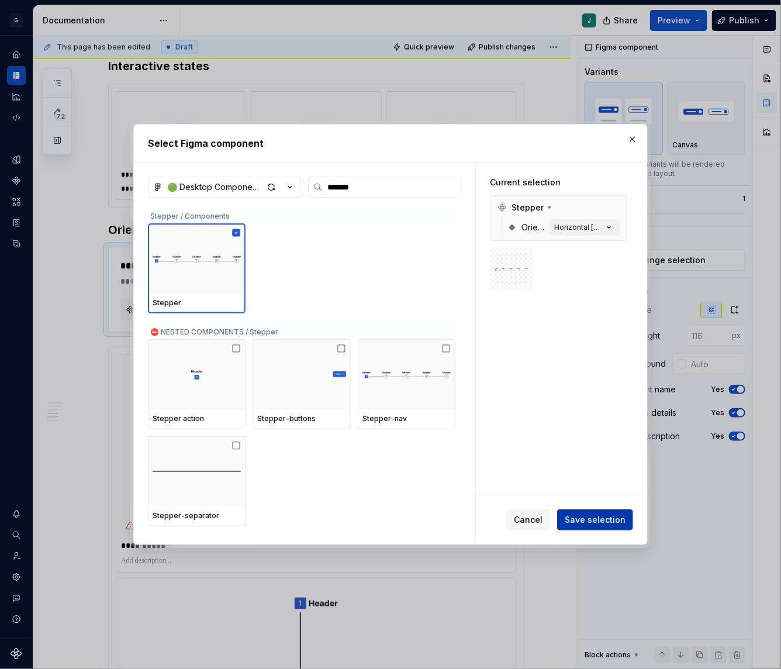
click at [580, 510] on button "Save selection" at bounding box center [595, 519] width 76 height 21
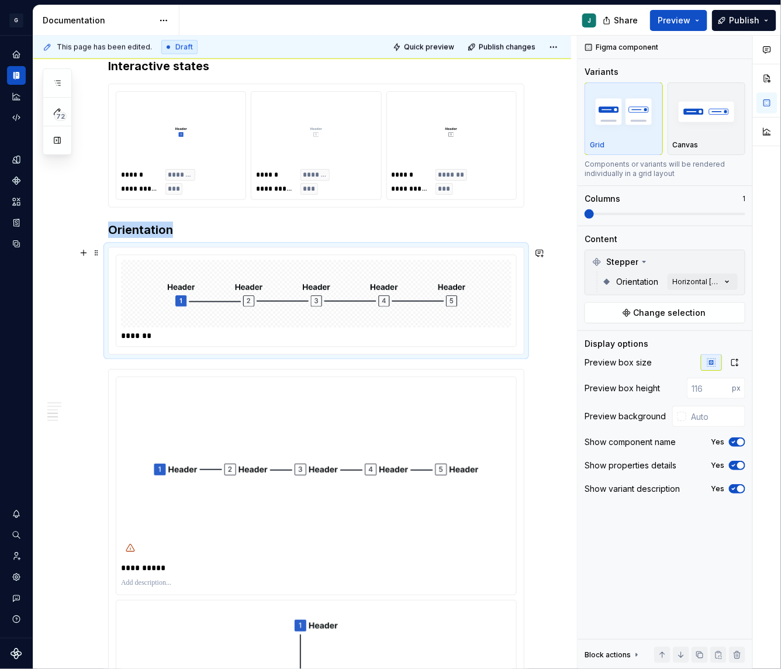
click at [316, 292] on img at bounding box center [317, 294] width 298 height 58
click at [727, 286] on div "Comments Open comments No comments yet Select ‘Comment’ from the block context …" at bounding box center [679, 353] width 203 height 634
click at [718, 310] on span "Includes current and future variants." at bounding box center [660, 313] width 143 height 9
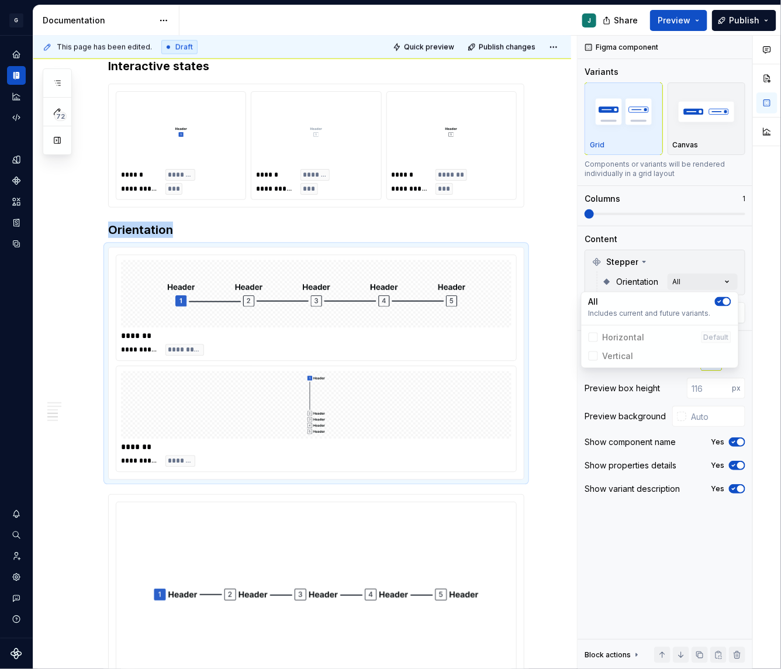
click at [760, 328] on div at bounding box center [767, 353] width 28 height 634
click at [734, 355] on button "button" at bounding box center [734, 362] width 21 height 16
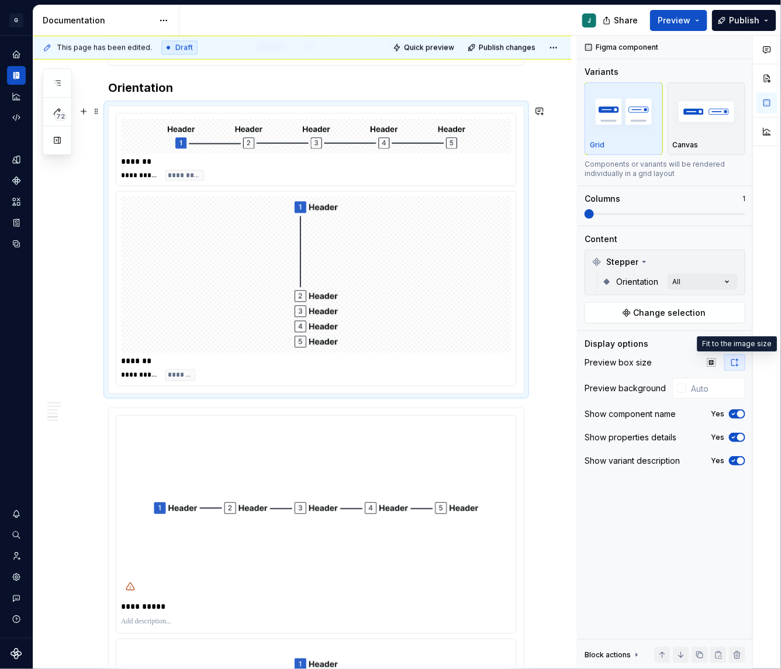
scroll to position [1221, 0]
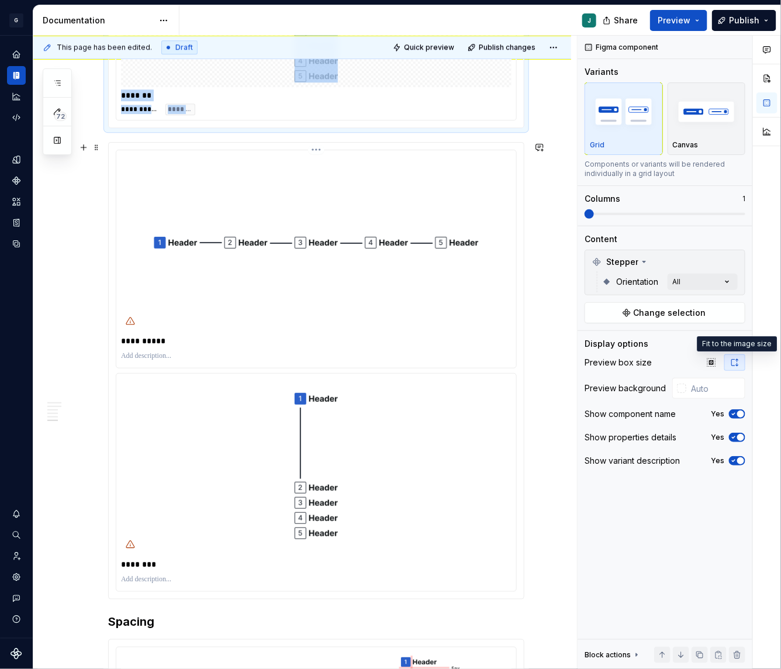
click at [232, 268] on img at bounding box center [316, 242] width 351 height 175
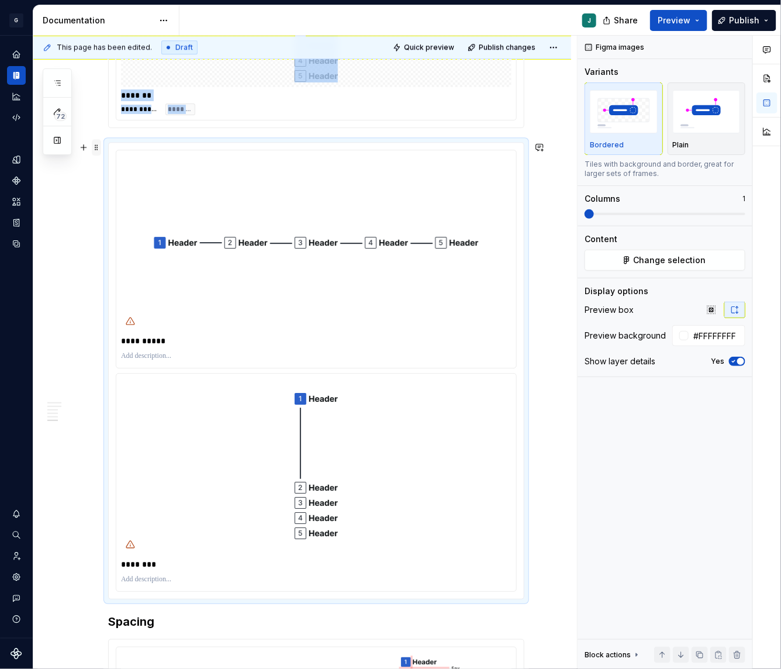
click at [93, 143] on span at bounding box center [96, 147] width 9 height 16
click at [130, 251] on div "Delete" at bounding box center [151, 250] width 76 height 12
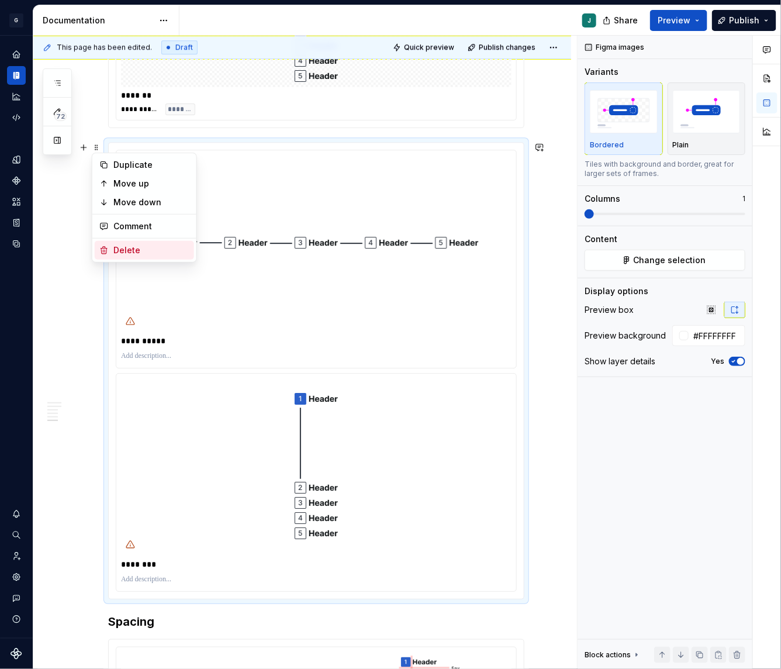
scroll to position [1111, 0]
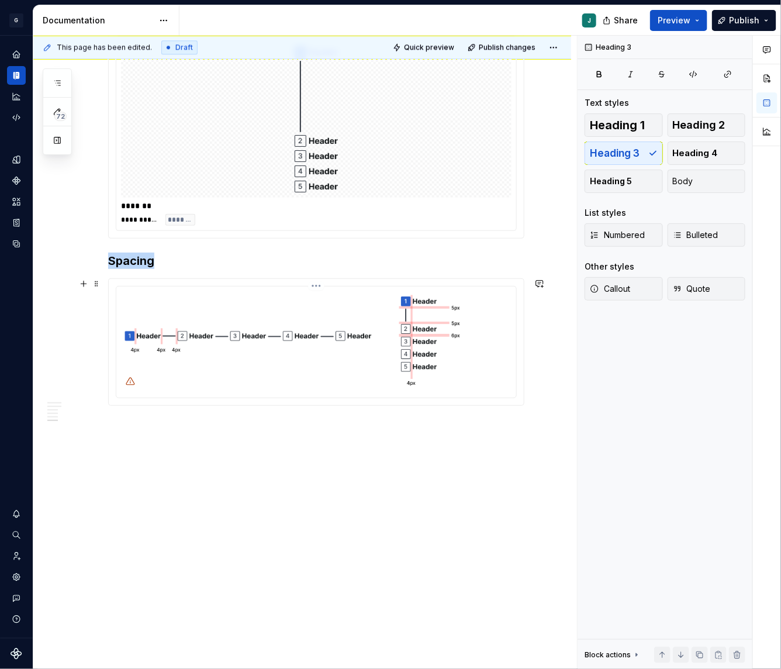
click at [274, 303] on img at bounding box center [316, 340] width 390 height 99
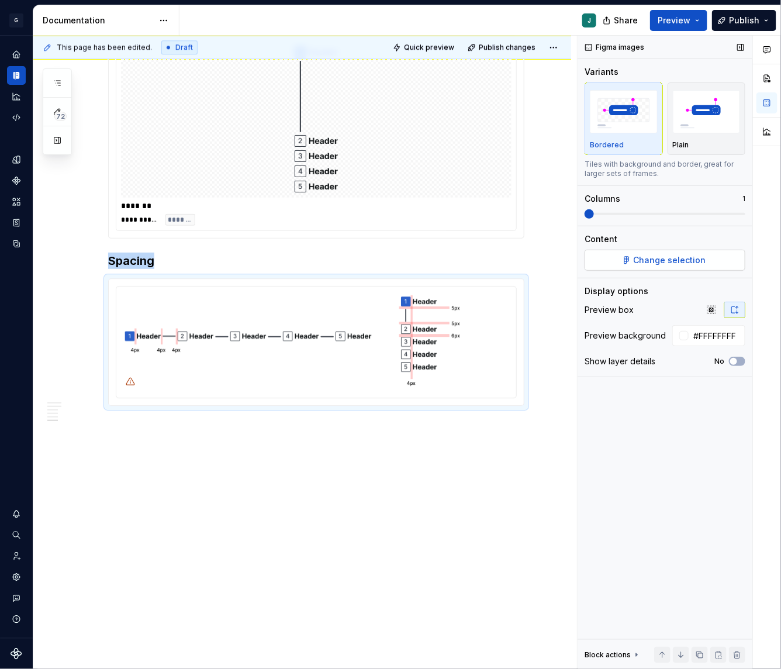
click at [666, 250] on button "Change selection" at bounding box center [665, 260] width 161 height 21
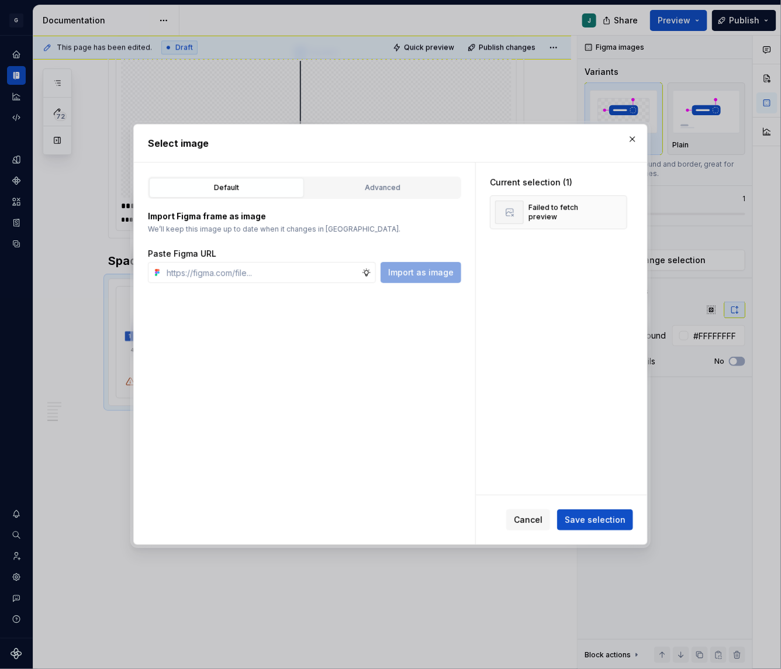
type textarea "*"
click at [390, 189] on div "Advanced" at bounding box center [382, 188] width 147 height 12
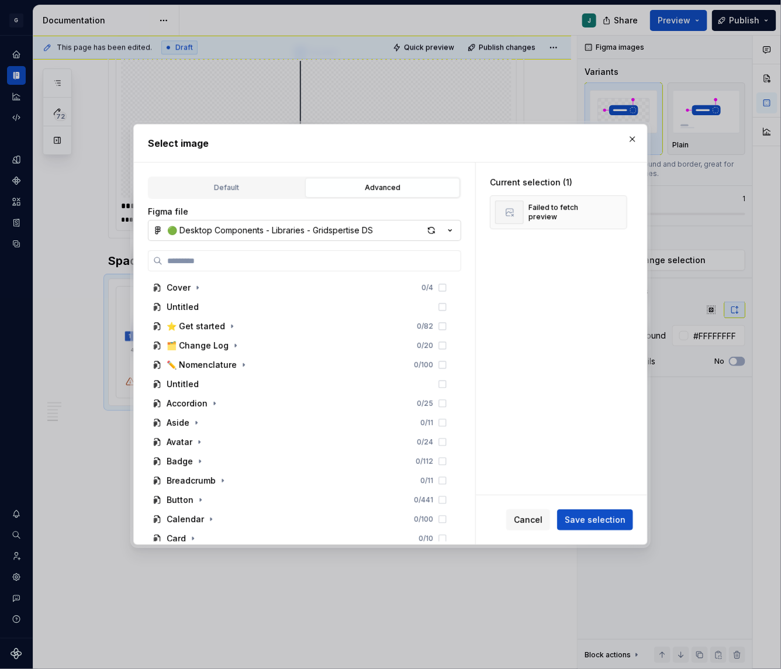
click at [213, 226] on div "🟢 Desktop Components - Libraries - Gridspertise DS" at bounding box center [270, 230] width 206 height 12
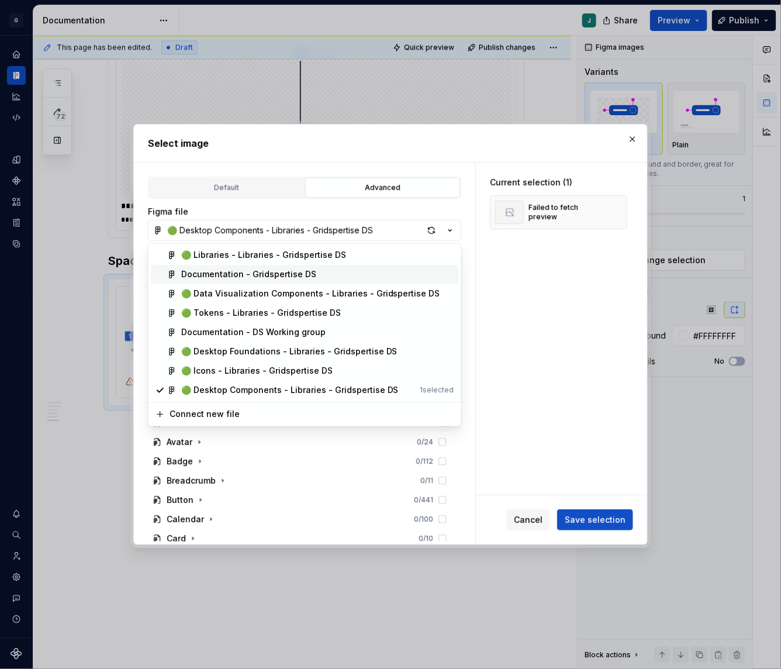
click at [196, 277] on div "Documentation - Gridspertise DS" at bounding box center [248, 275] width 135 height 12
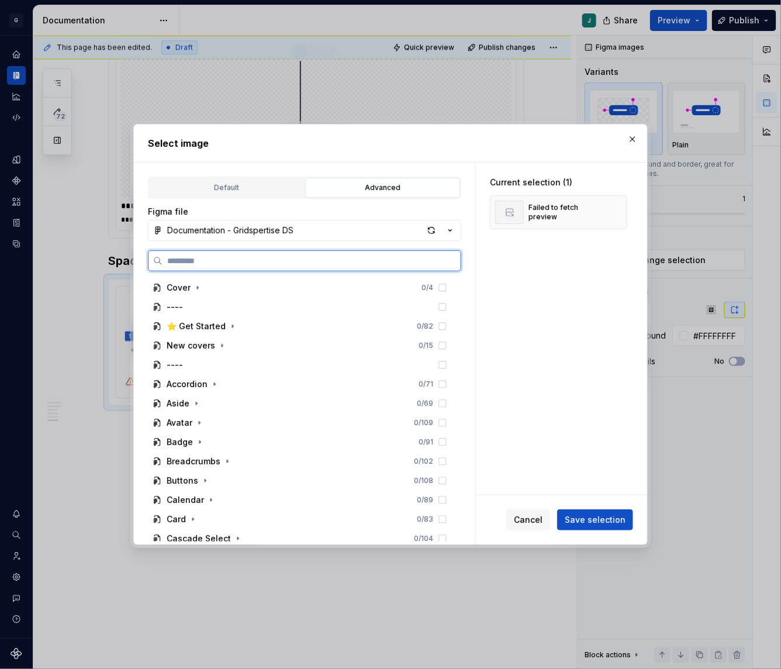
click at [188, 261] on input "search" at bounding box center [311, 261] width 298 height 12
paste input "**********"
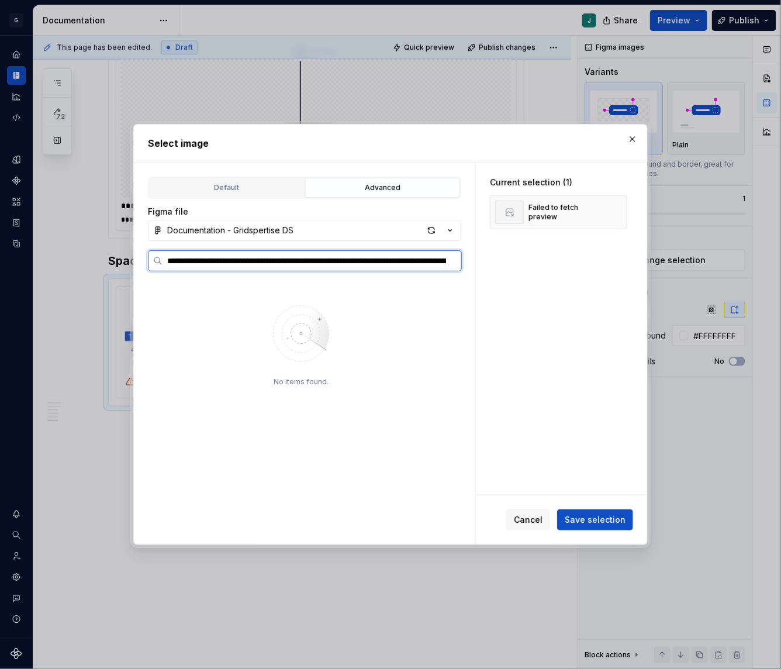
scroll to position [0, 212]
click at [271, 263] on input "**********" at bounding box center [311, 261] width 299 height 12
paste input "search"
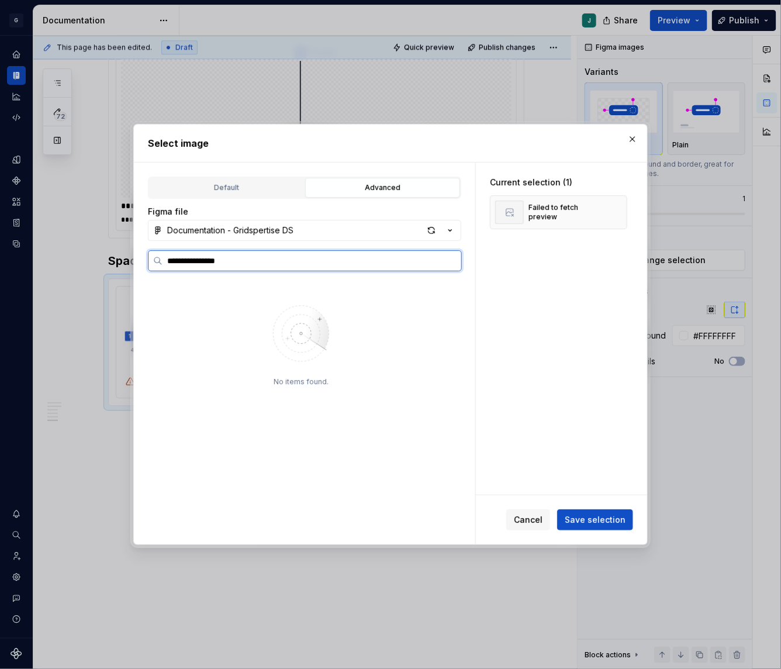
scroll to position [0, 0]
type input "**********"
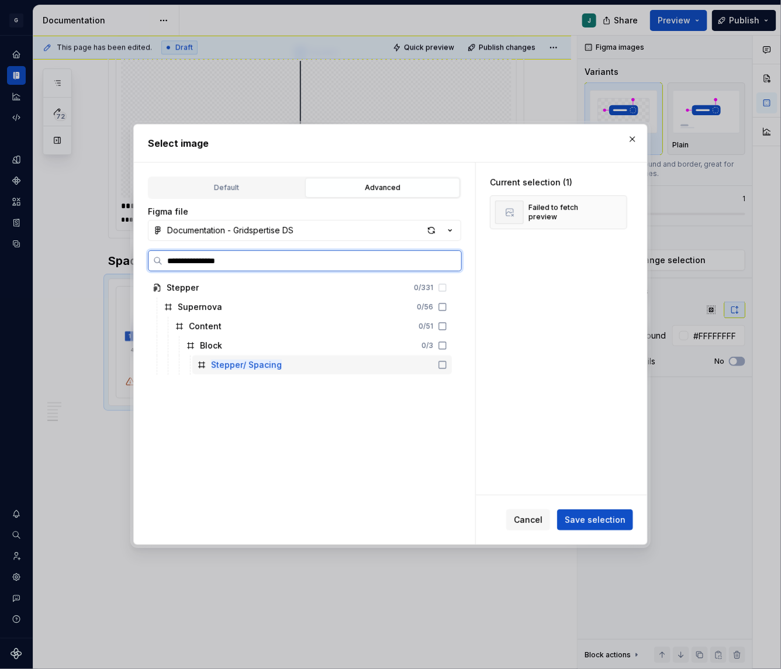
click at [248, 366] on mark "Stepper/ Spacing" at bounding box center [246, 364] width 71 height 10
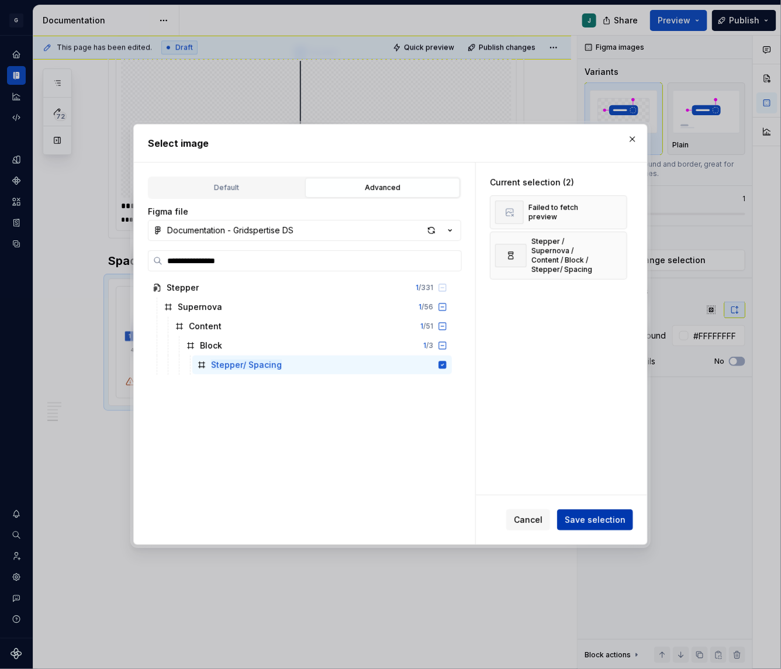
click at [575, 516] on span "Save selection" at bounding box center [595, 520] width 61 height 12
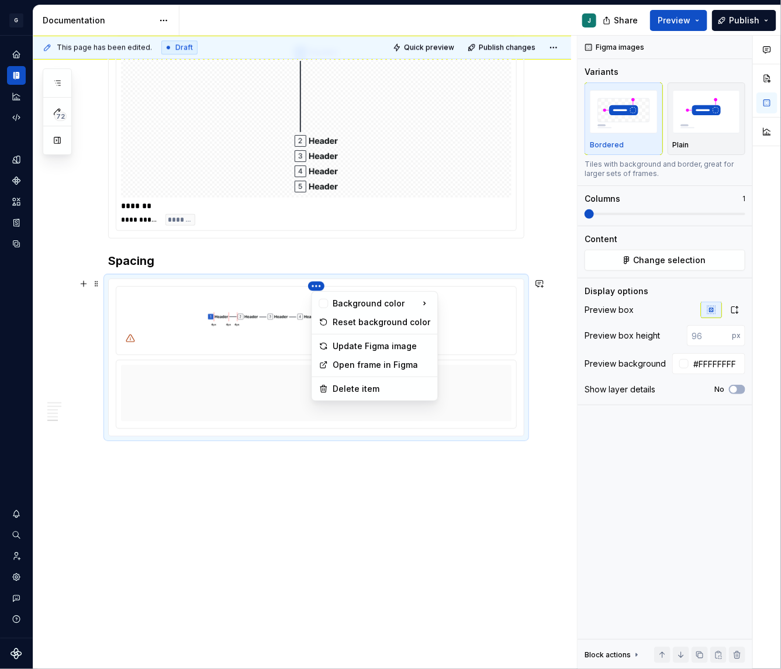
click at [317, 285] on html "G GSP Design System J Design system data Documentation J Share Preview Publish …" at bounding box center [390, 334] width 781 height 669
click at [345, 383] on div "Delete item" at bounding box center [382, 389] width 98 height 12
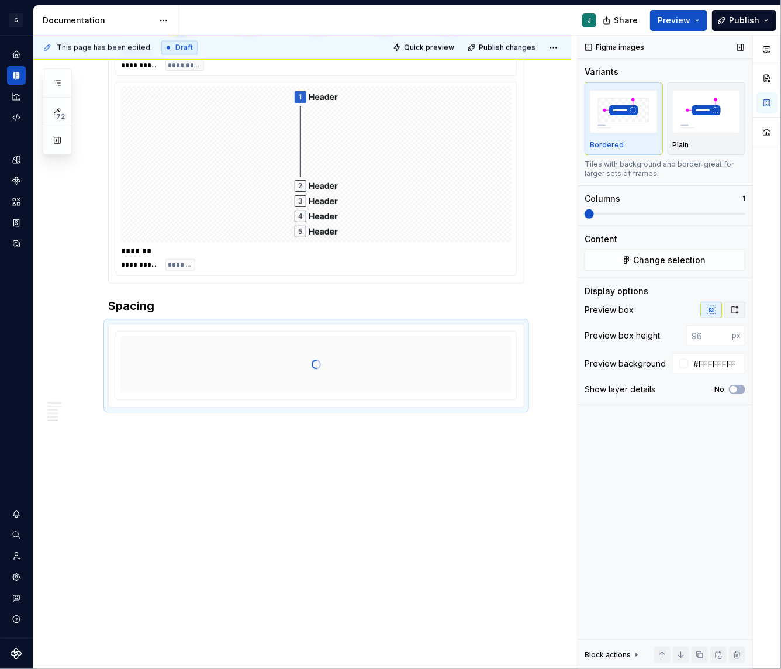
click at [736, 306] on icon "button" at bounding box center [734, 309] width 9 height 9
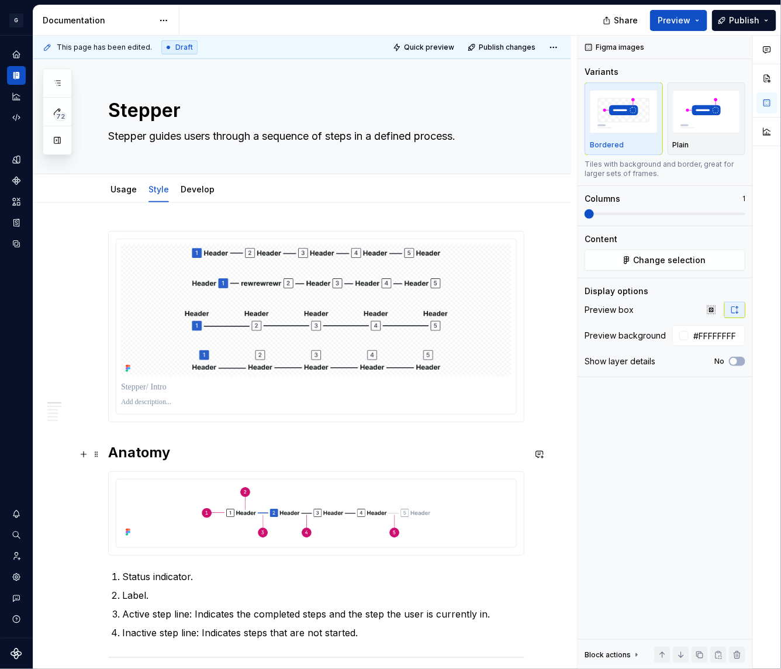
type textarea "*"
